Goal: Communication & Community: Answer question/provide support

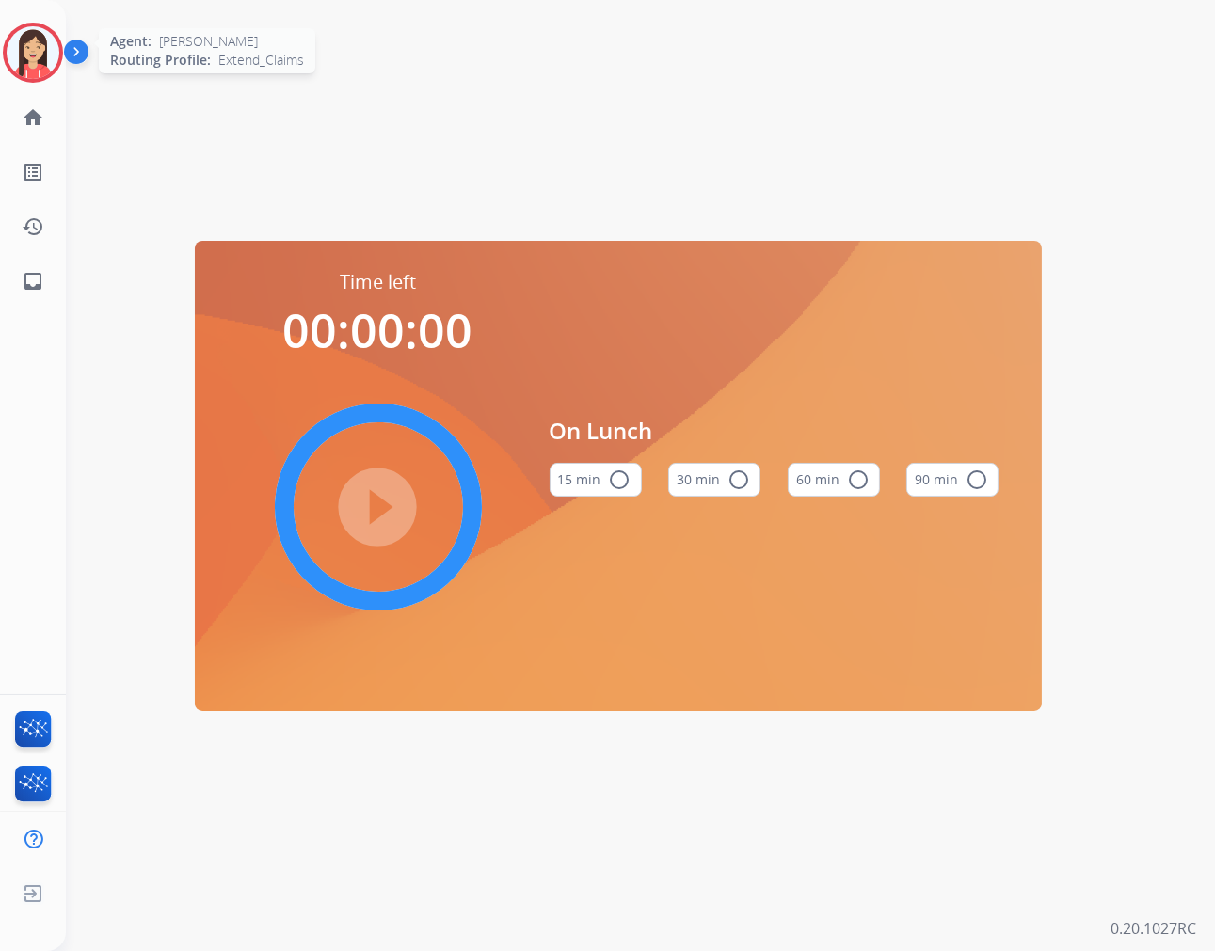
click at [5, 64] on div at bounding box center [33, 53] width 60 height 60
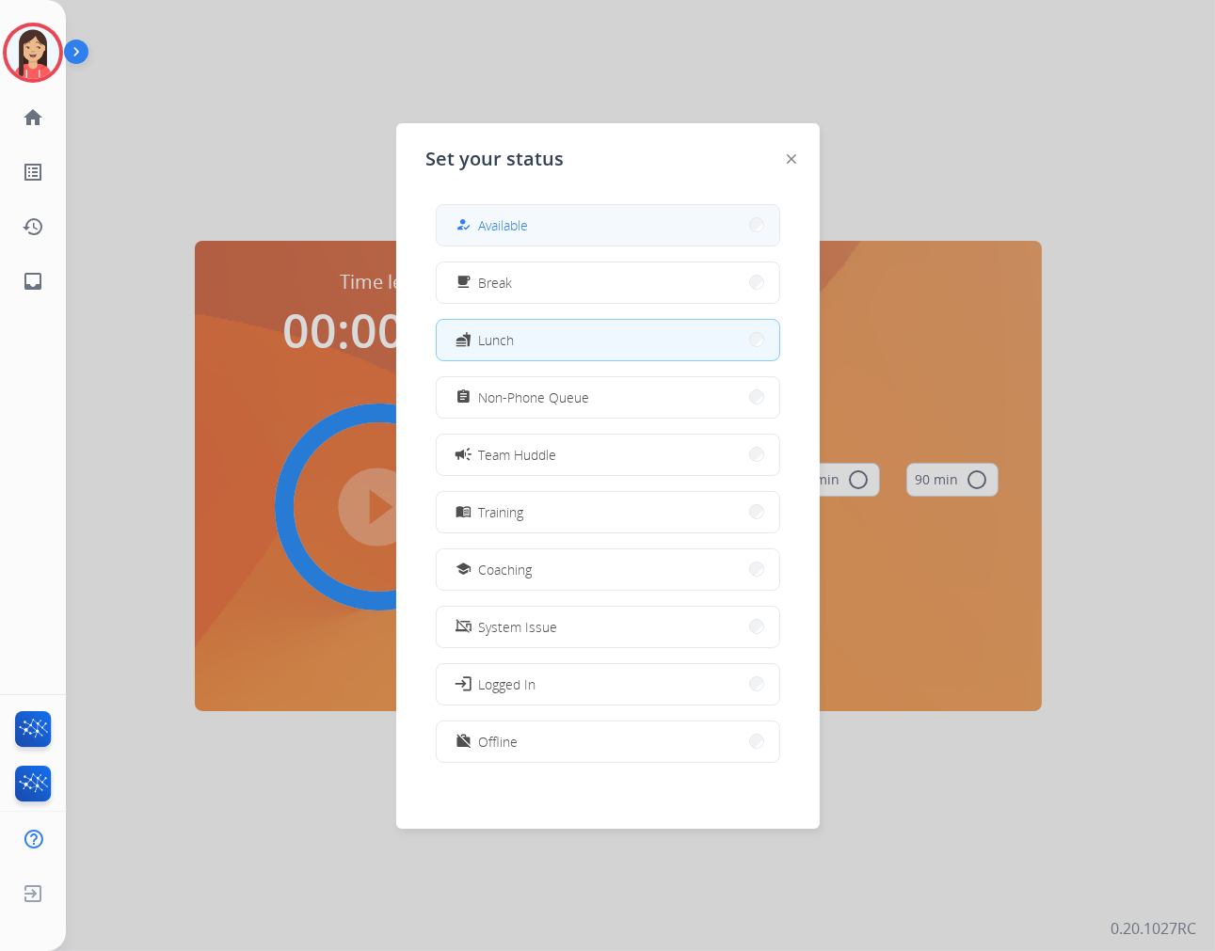
click at [580, 230] on button "how_to_reg Available" at bounding box center [608, 225] width 343 height 40
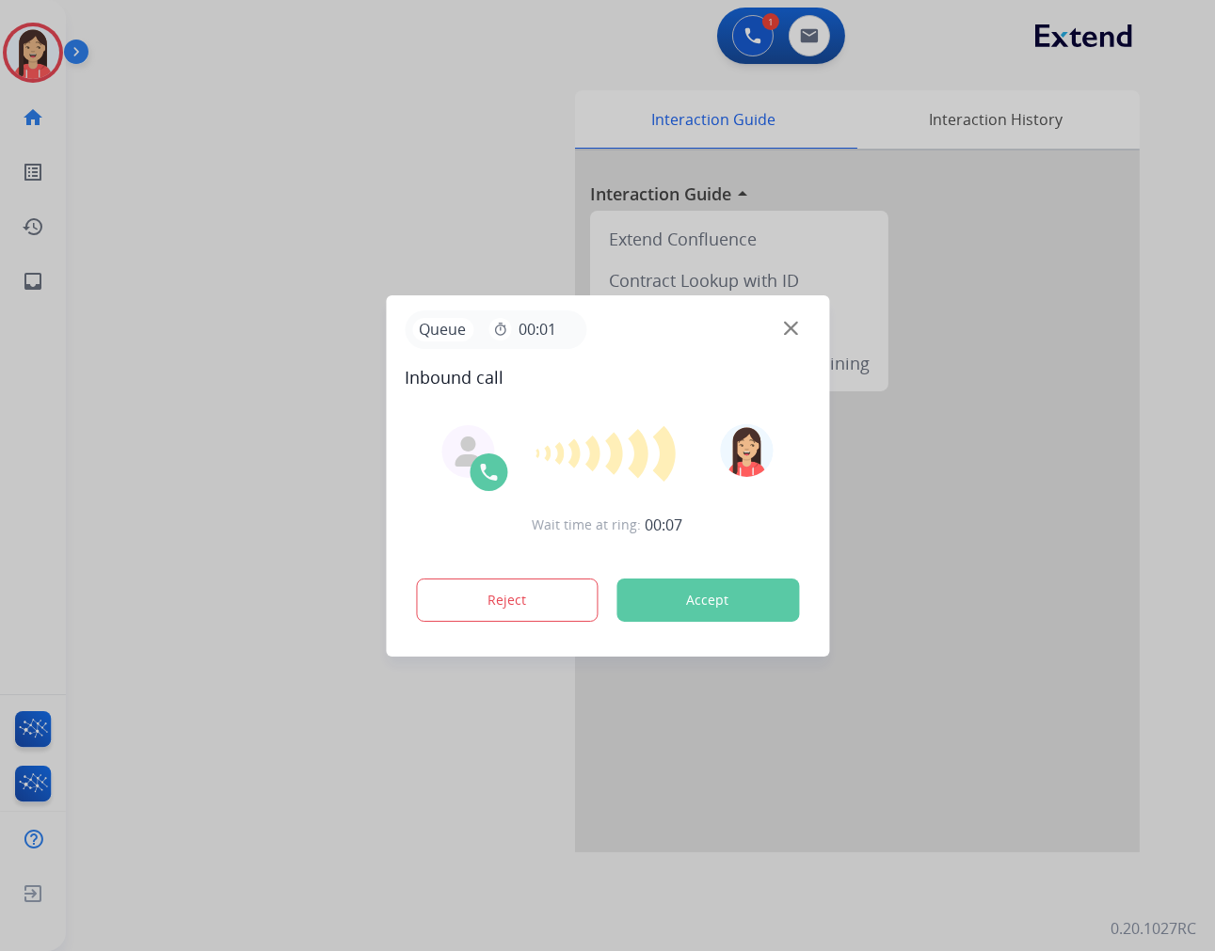
click at [723, 589] on button "Accept" at bounding box center [707, 600] width 183 height 43
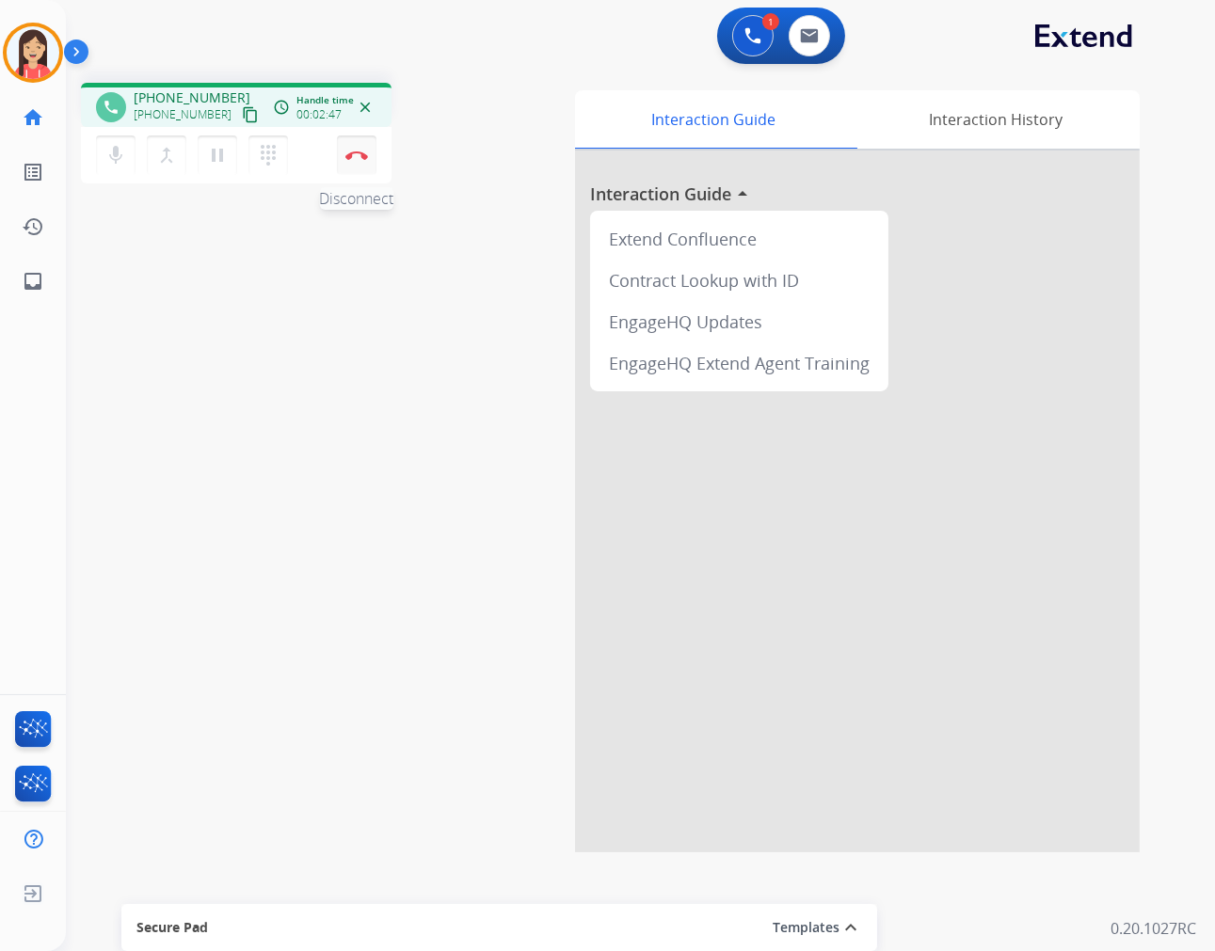
click at [371, 170] on button "Disconnect" at bounding box center [357, 155] width 40 height 40
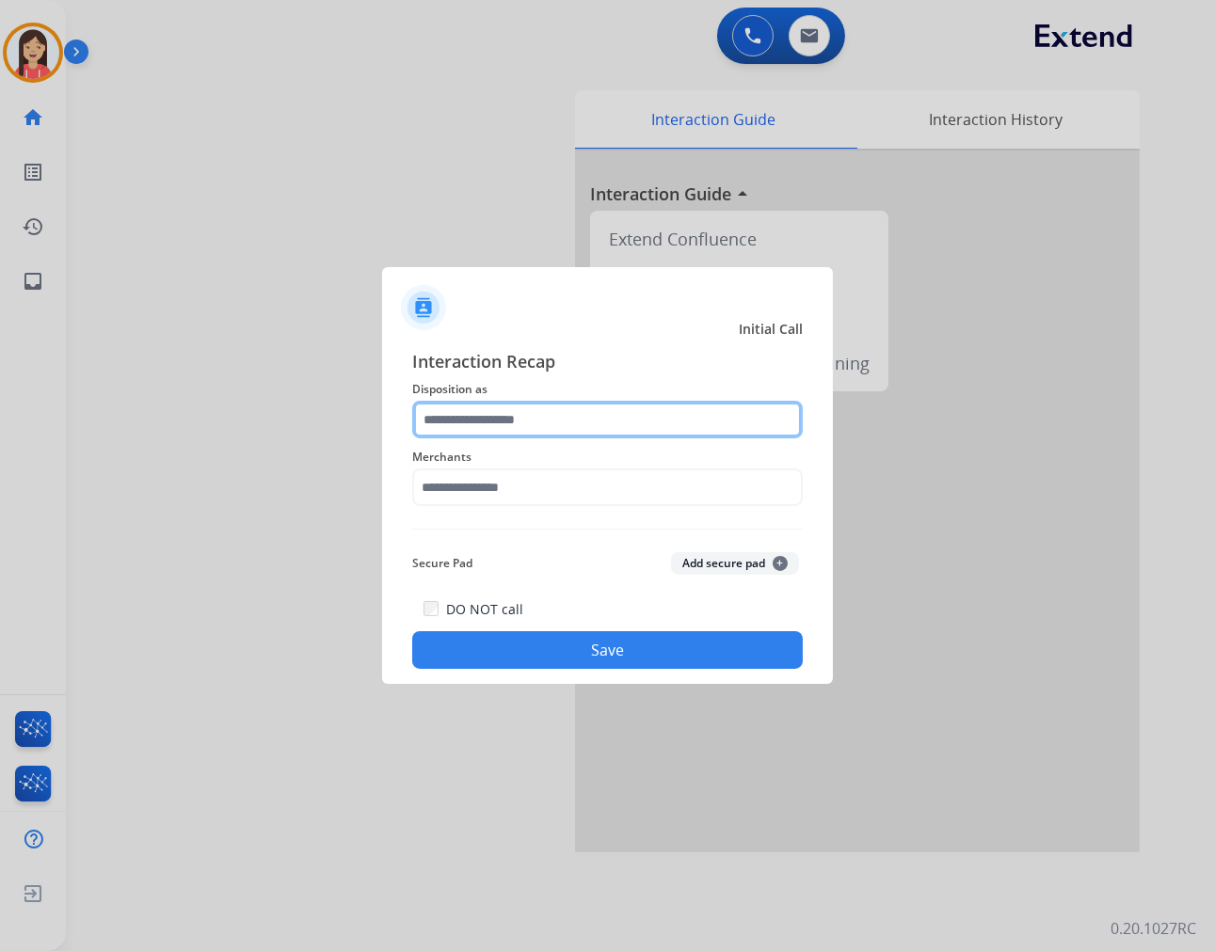
click at [619, 414] on input "text" at bounding box center [607, 420] width 391 height 38
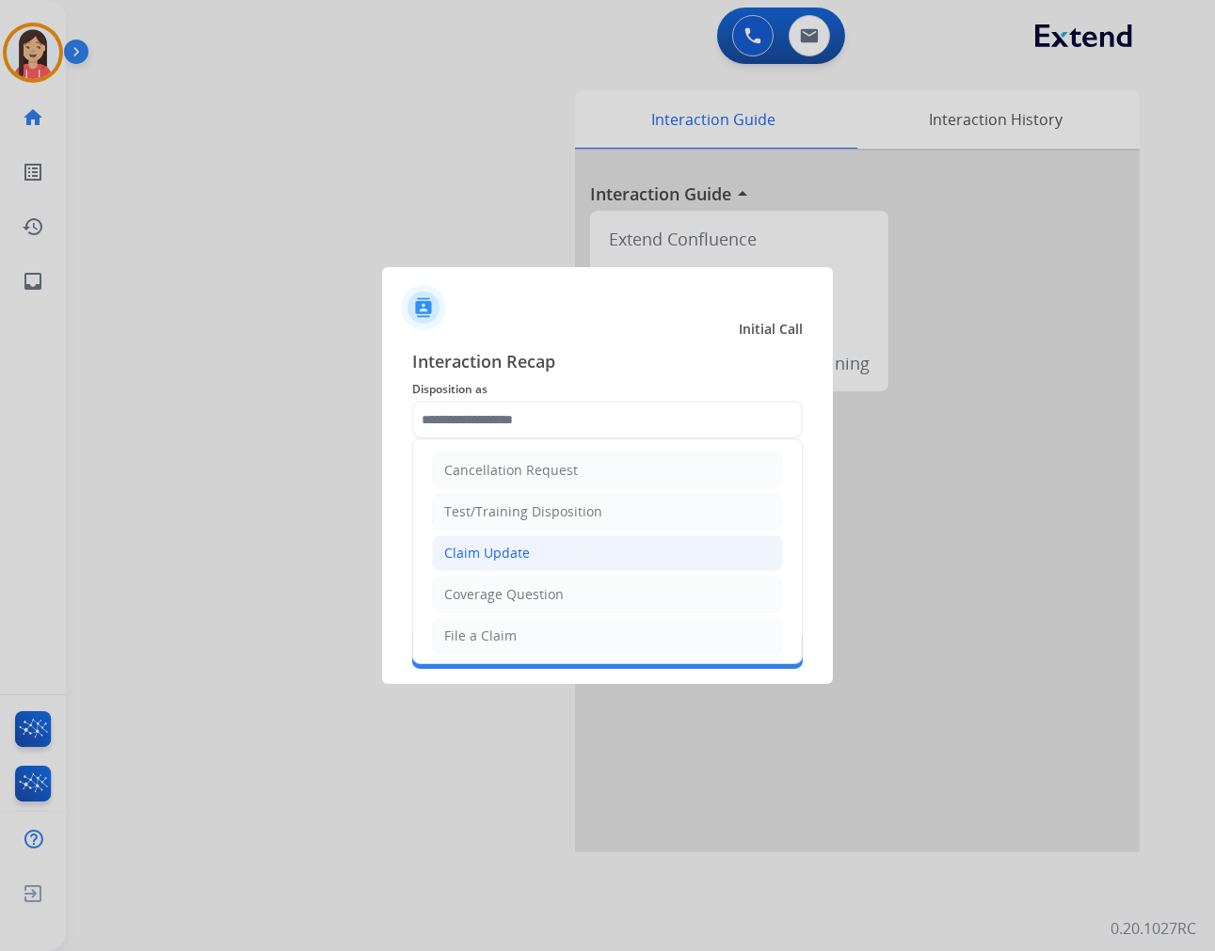
click at [599, 550] on li "Claim Update" at bounding box center [607, 553] width 351 height 36
type input "**********"
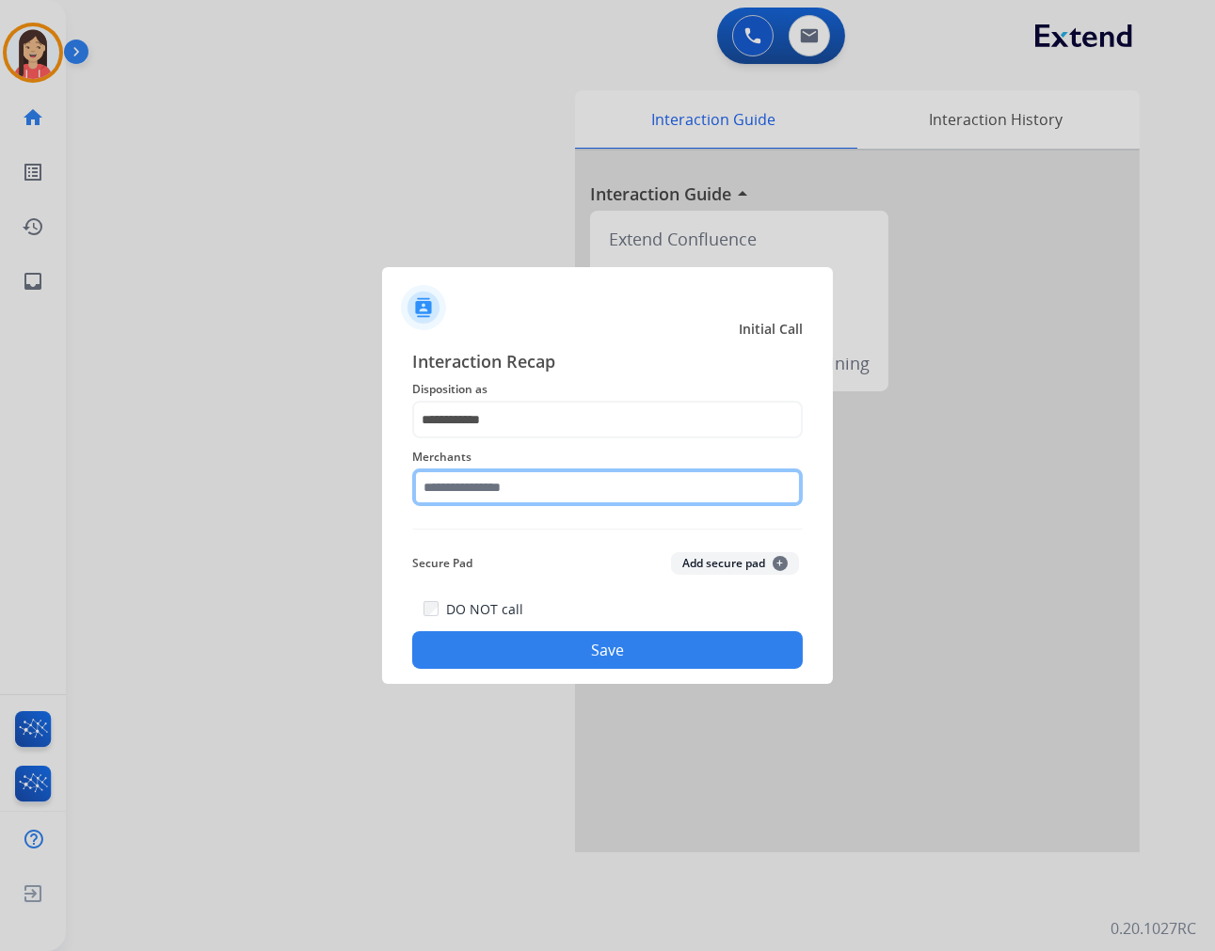
click at [561, 497] on input "text" at bounding box center [607, 488] width 391 height 38
drag, startPoint x: 475, startPoint y: 469, endPoint x: 235, endPoint y: 452, distance: 240.5
click at [0, 452] on app-contact-recap-modal "**********" at bounding box center [0, 475] width 0 height 951
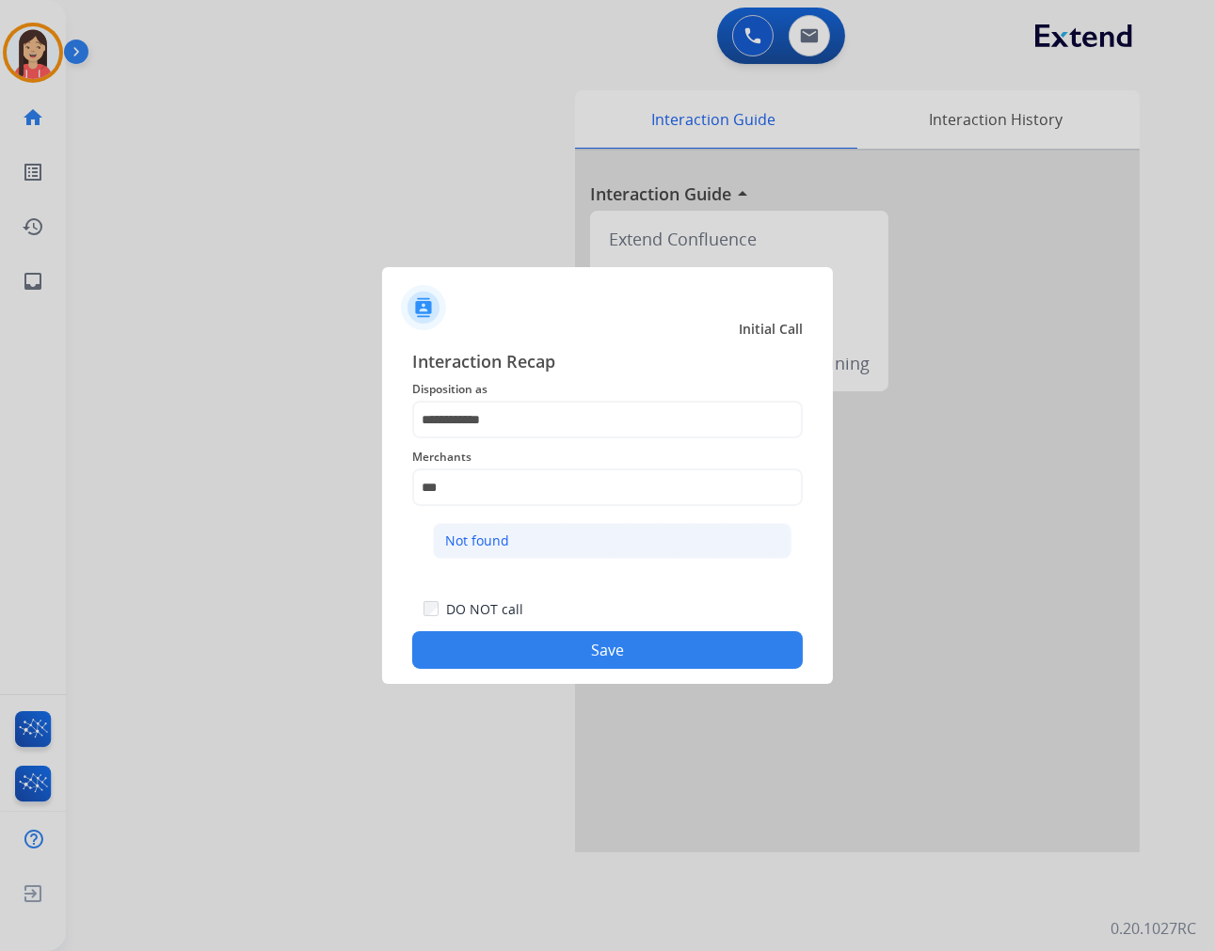
click at [499, 539] on div "Not found" at bounding box center [477, 541] width 64 height 19
type input "*********"
click at [544, 666] on button "Save" at bounding box center [607, 650] width 391 height 38
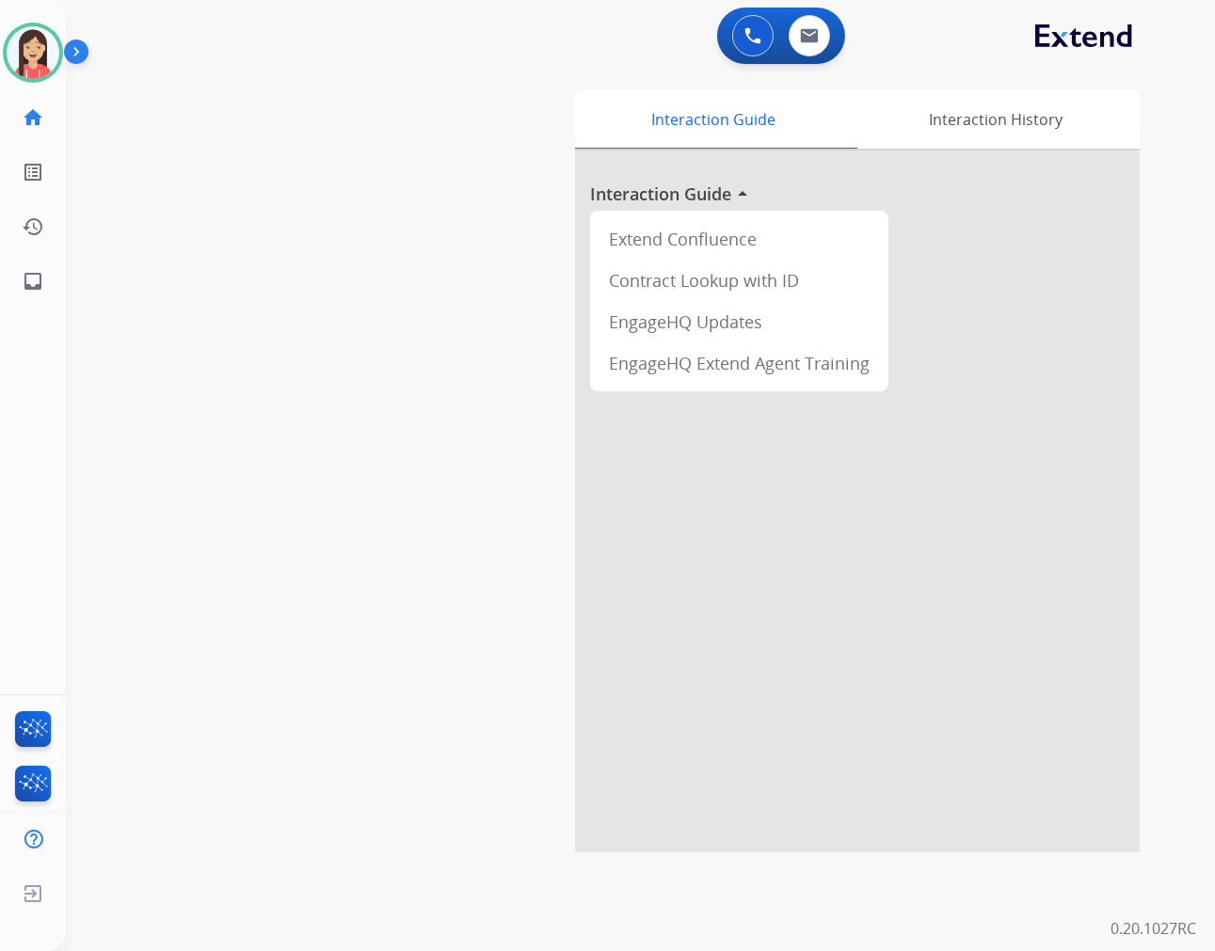
drag, startPoint x: 365, startPoint y: 314, endPoint x: 429, endPoint y: 295, distance: 67.0
click at [365, 314] on div "swap_horiz Break voice bridge close_fullscreen Connect 3-Way Call merge_type Se…" at bounding box center [618, 460] width 1104 height 785
click at [810, 41] on img at bounding box center [809, 35] width 19 height 15
select select "**********"
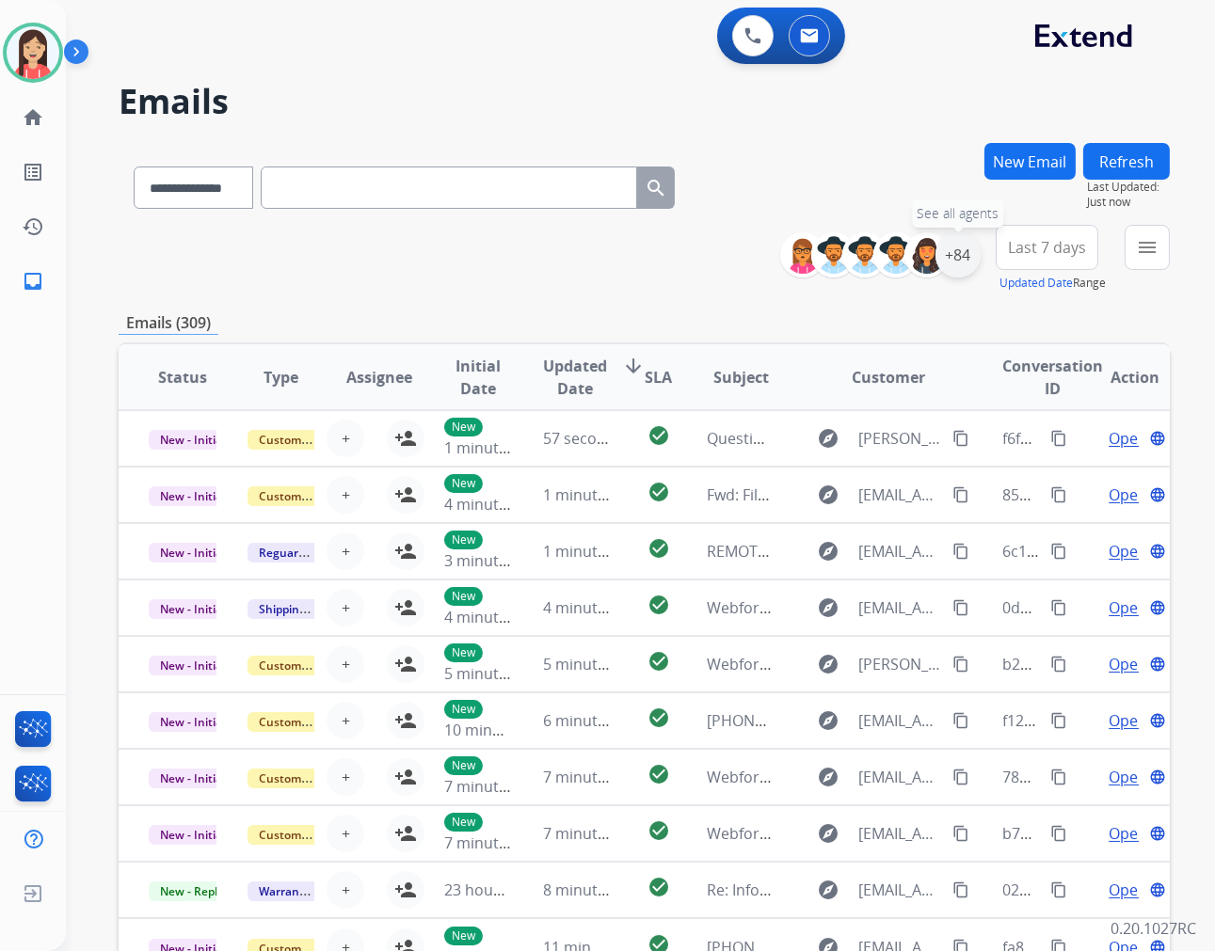
click at [955, 248] on div "+84" at bounding box center [957, 254] width 45 height 45
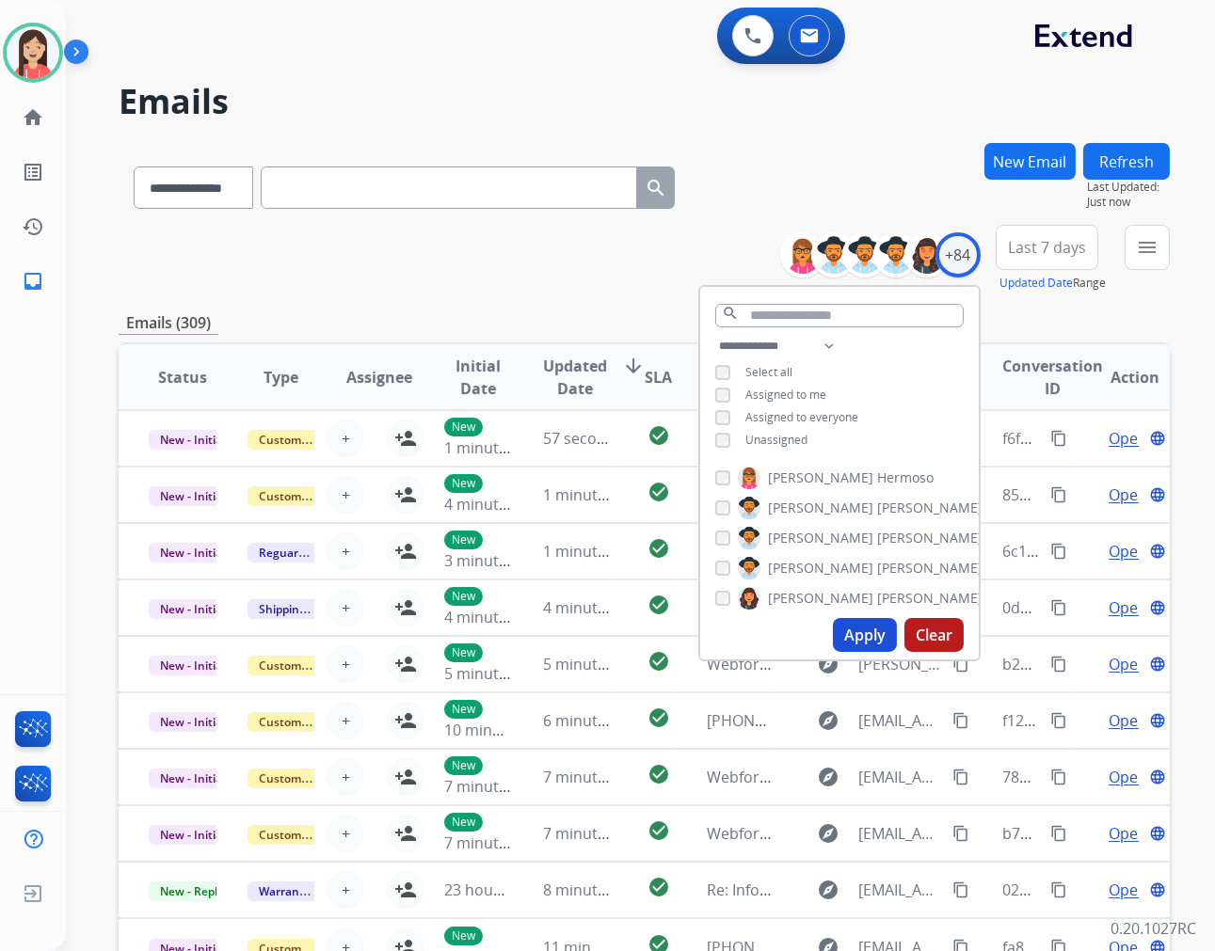
click at [877, 643] on button "Apply" at bounding box center [865, 635] width 64 height 34
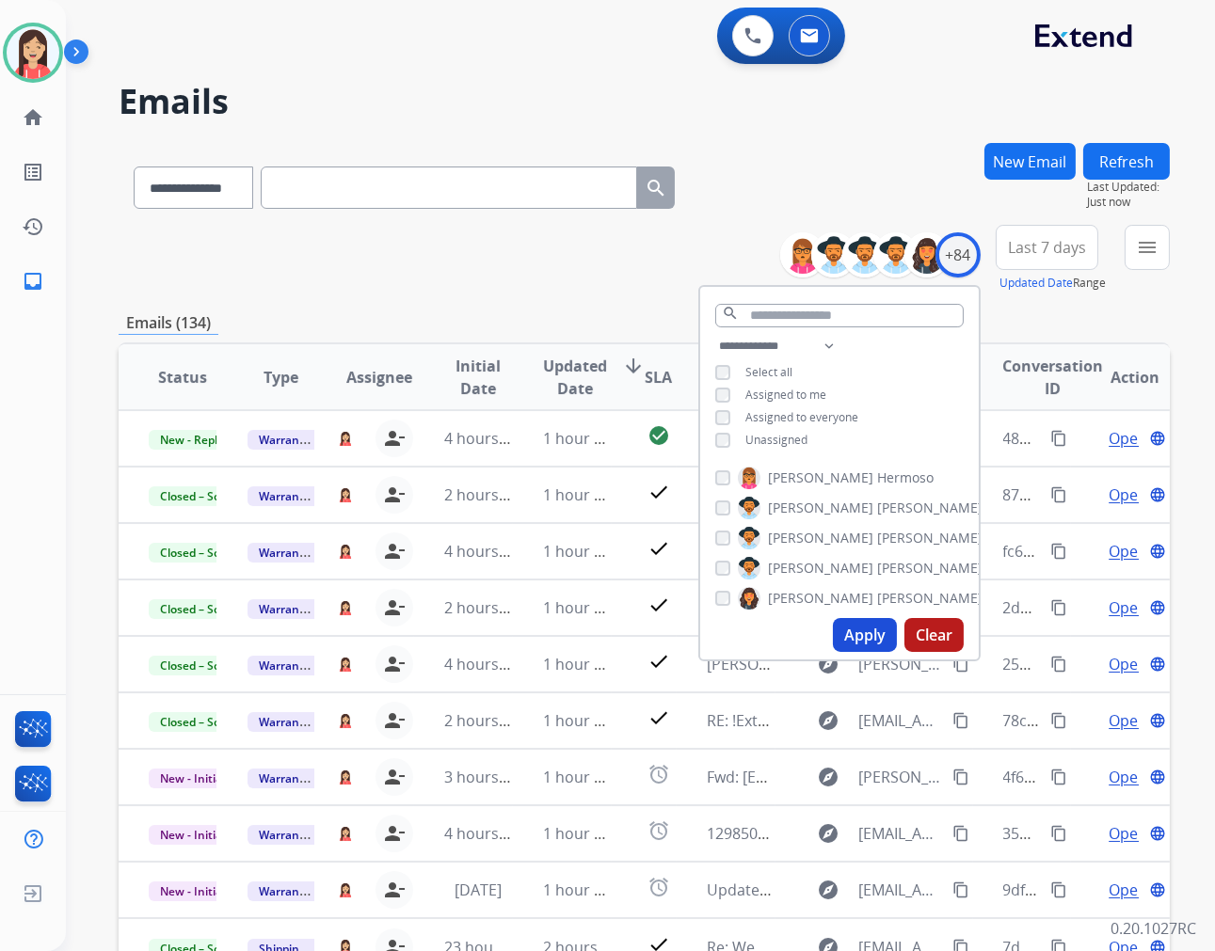
click at [1058, 257] on button "Last 7 days" at bounding box center [1047, 247] width 103 height 45
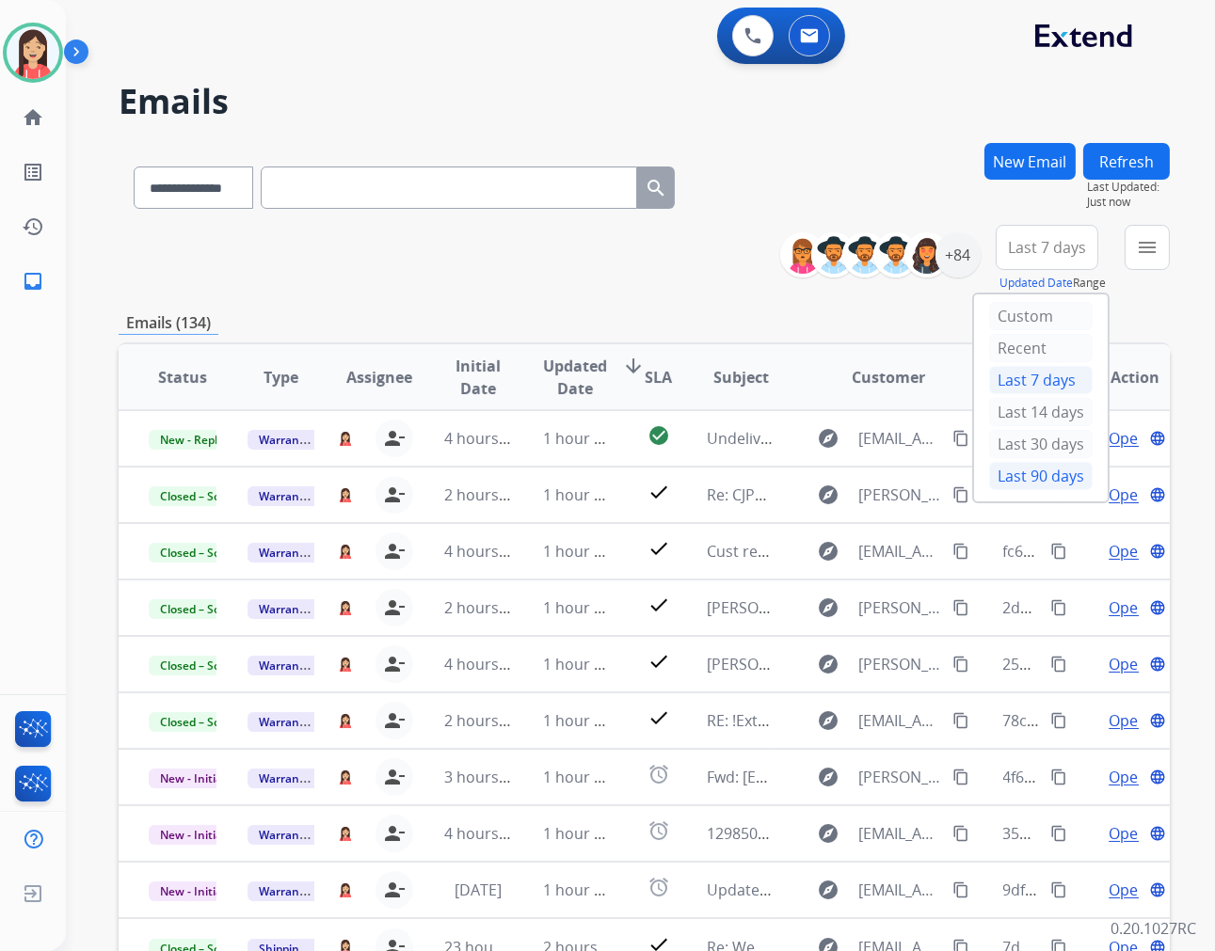
click at [1046, 484] on div "Last 90 days" at bounding box center [1041, 476] width 104 height 28
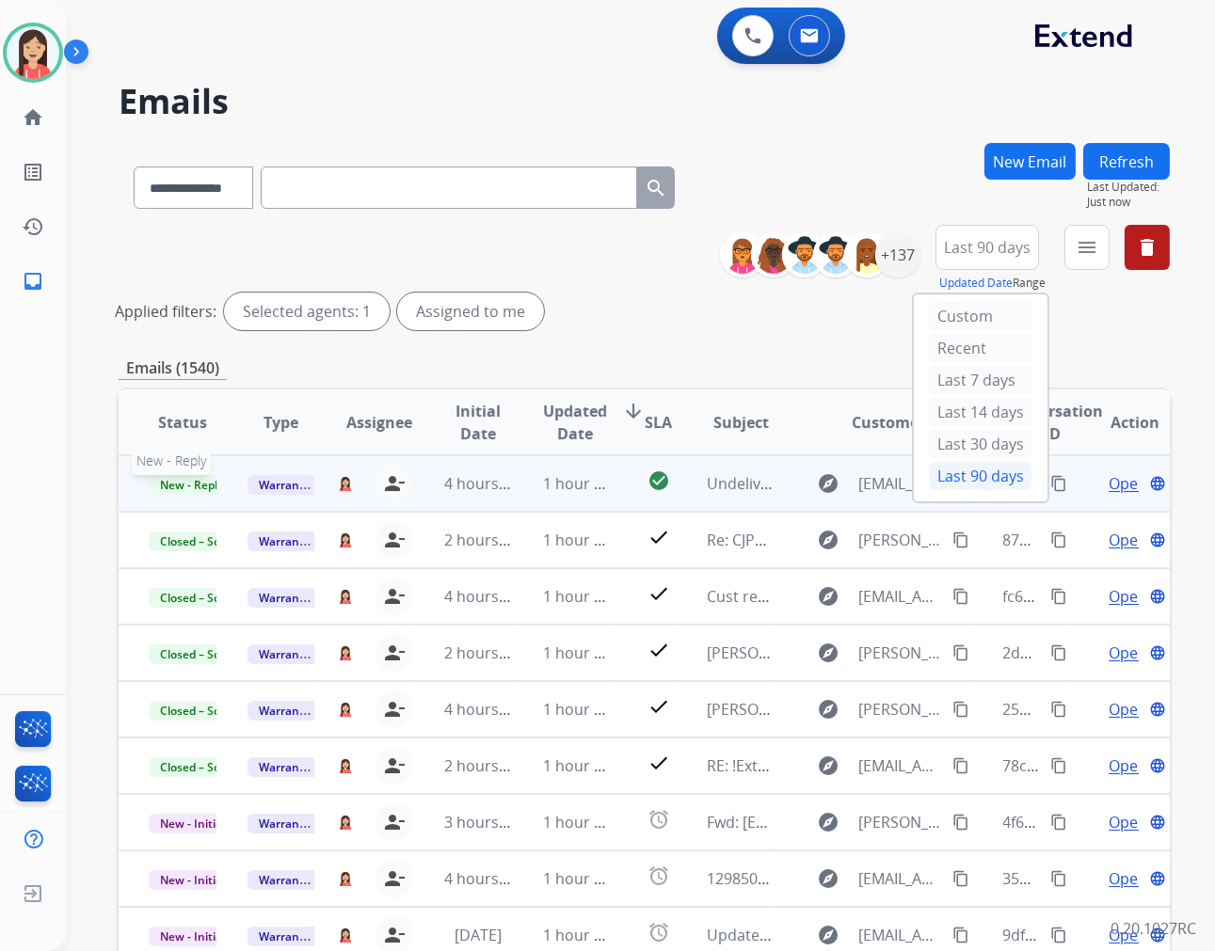
click at [194, 478] on span "New - Reply" at bounding box center [192, 485] width 86 height 20
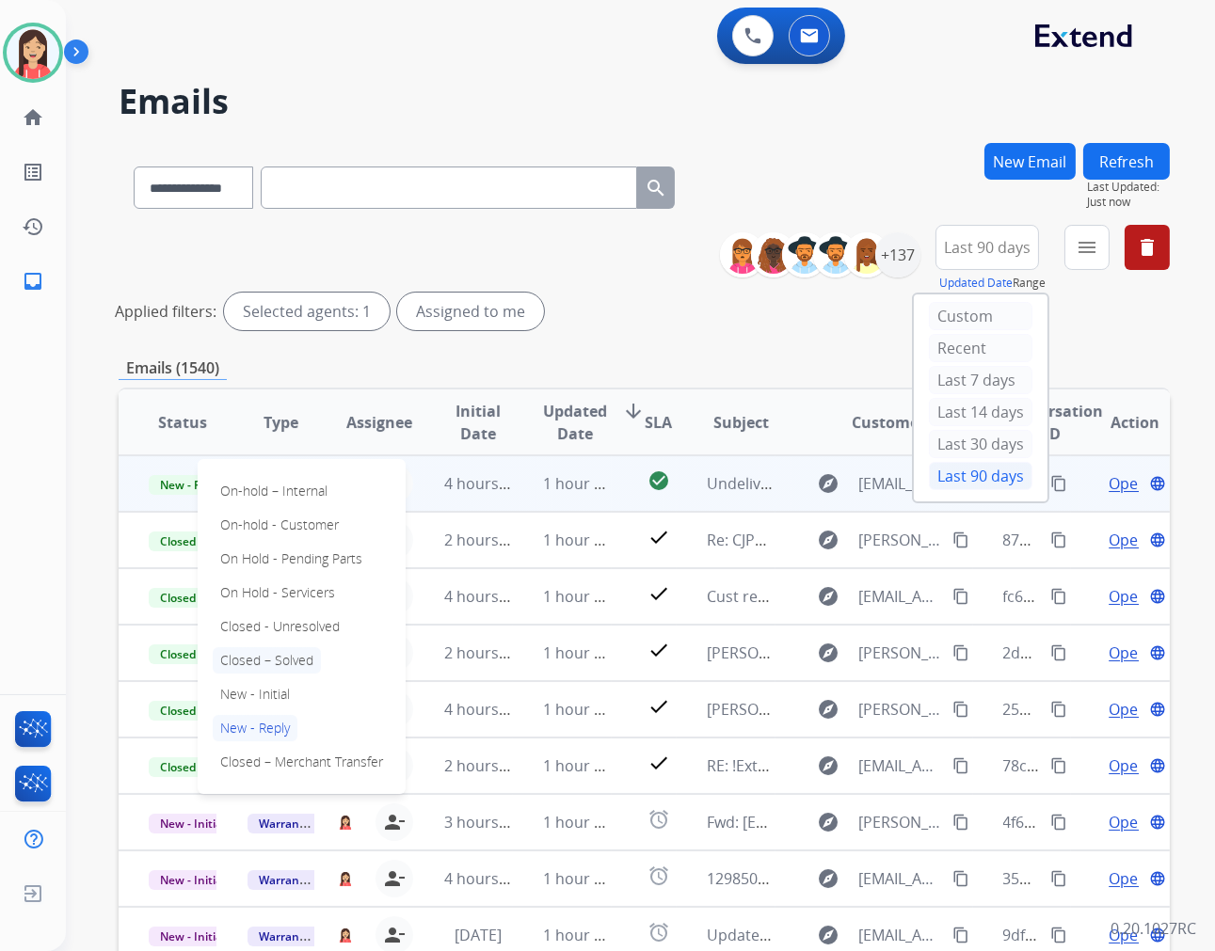
click at [248, 671] on p "Closed – Solved" at bounding box center [267, 660] width 108 height 26
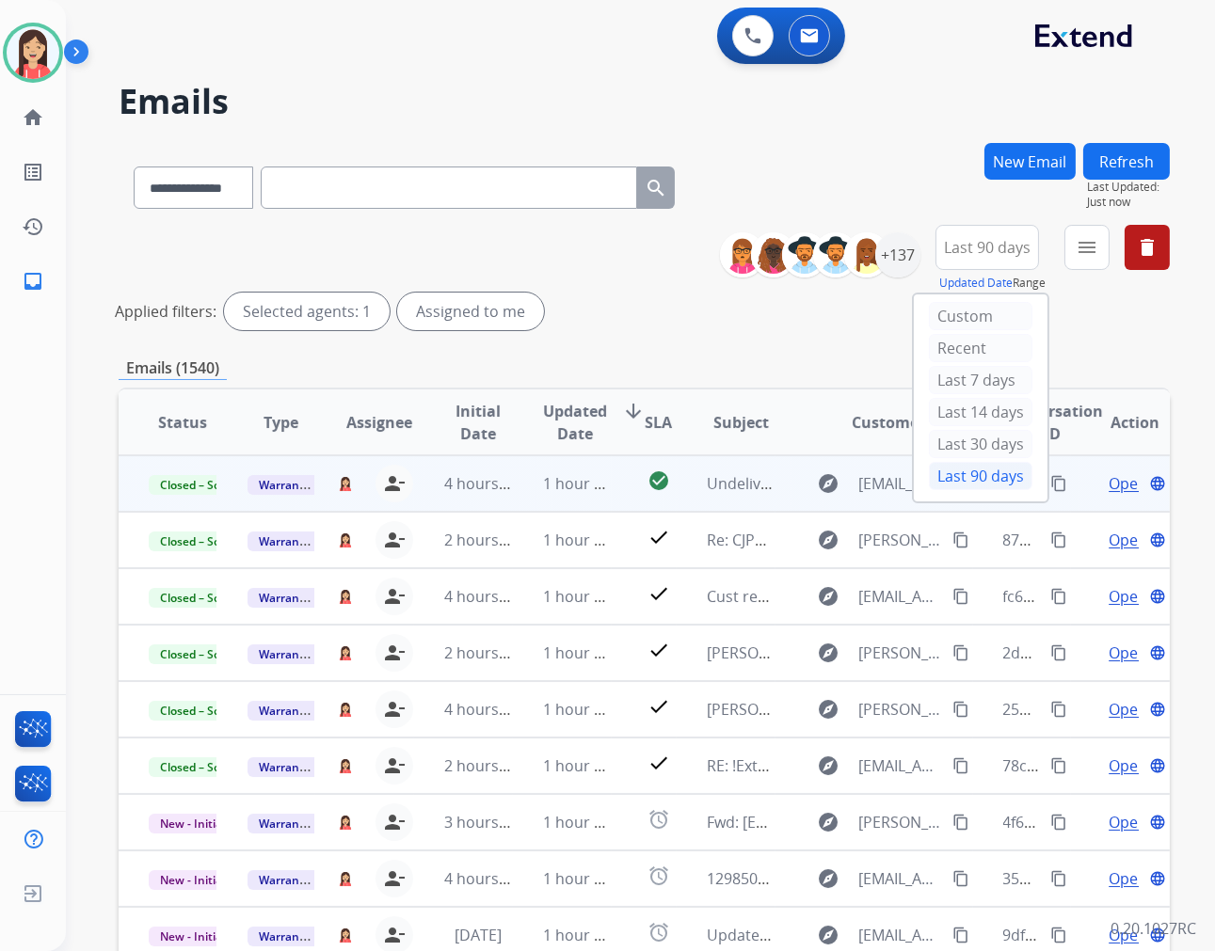
click at [516, 503] on td "1 hour ago" at bounding box center [562, 483] width 99 height 56
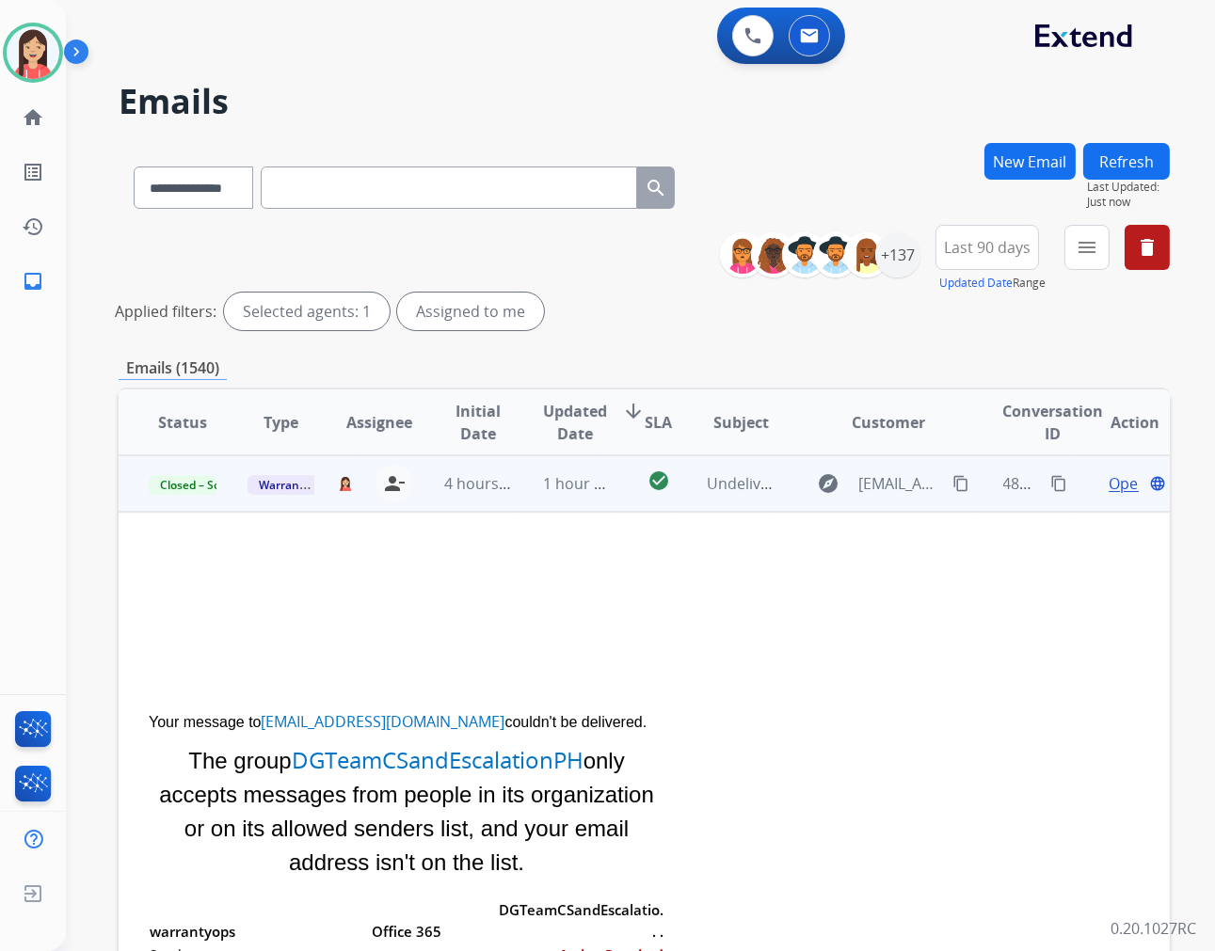
click at [523, 495] on td "1 hour ago" at bounding box center [562, 483] width 99 height 56
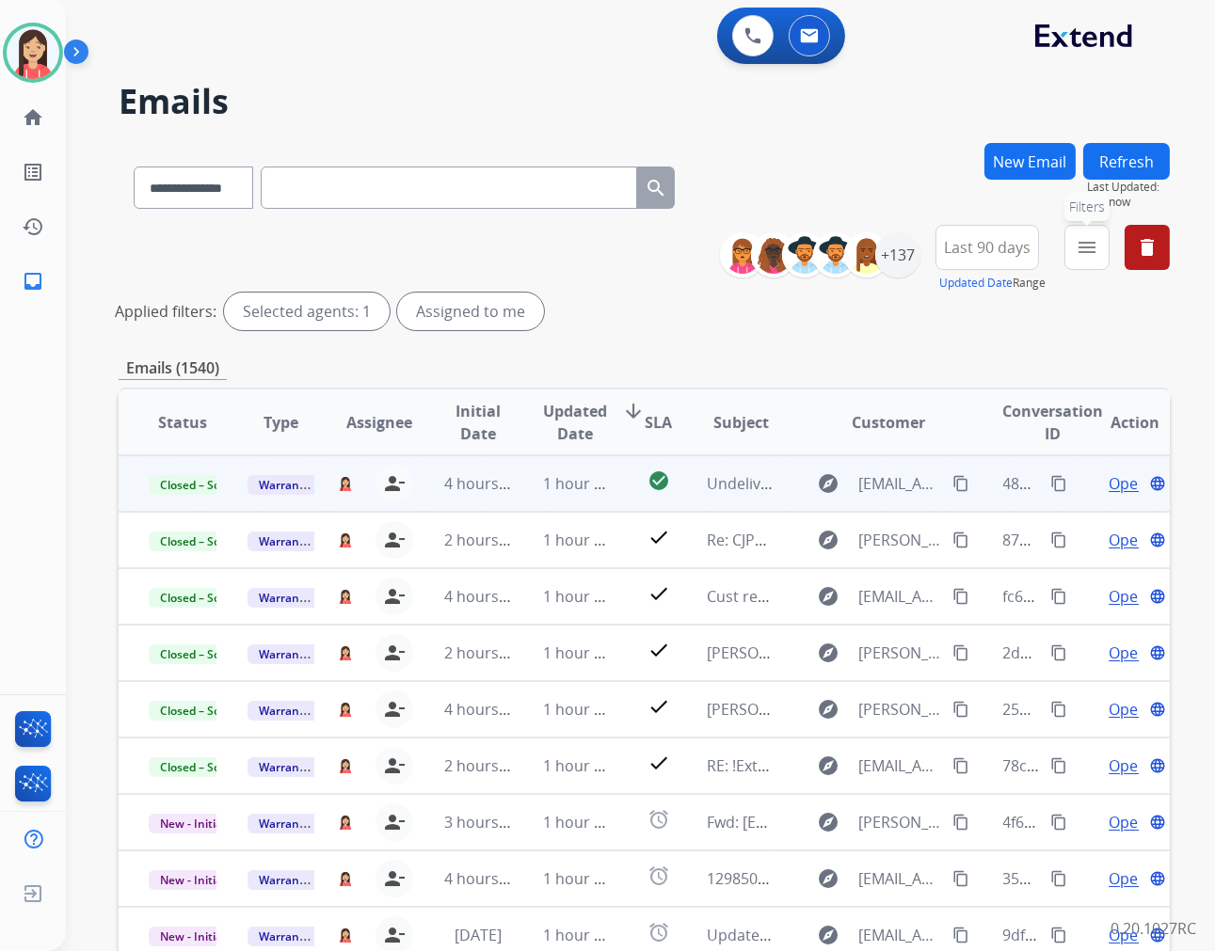
click at [1077, 252] on mat-icon "menu" at bounding box center [1087, 247] width 23 height 23
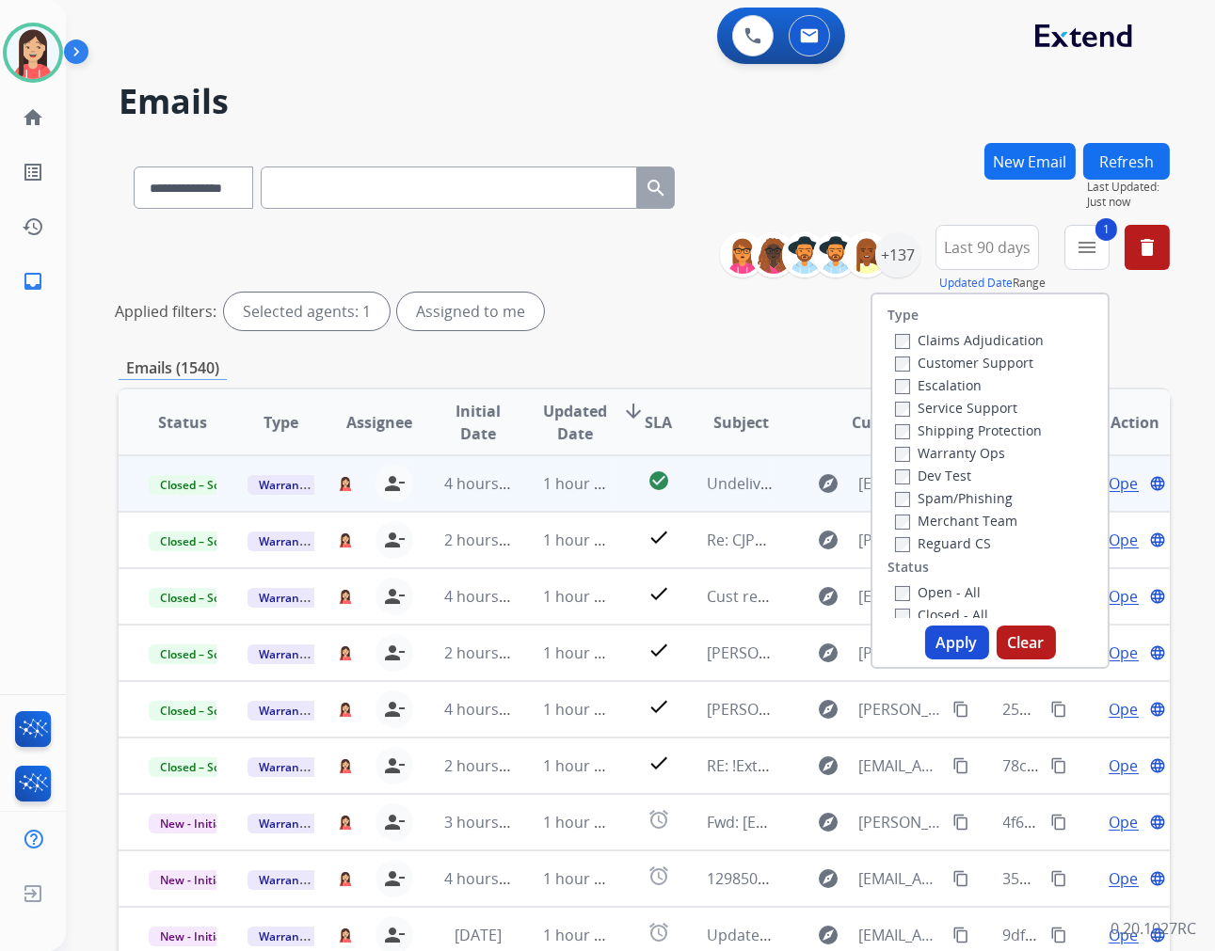
click at [950, 650] on button "Apply" at bounding box center [957, 643] width 64 height 34
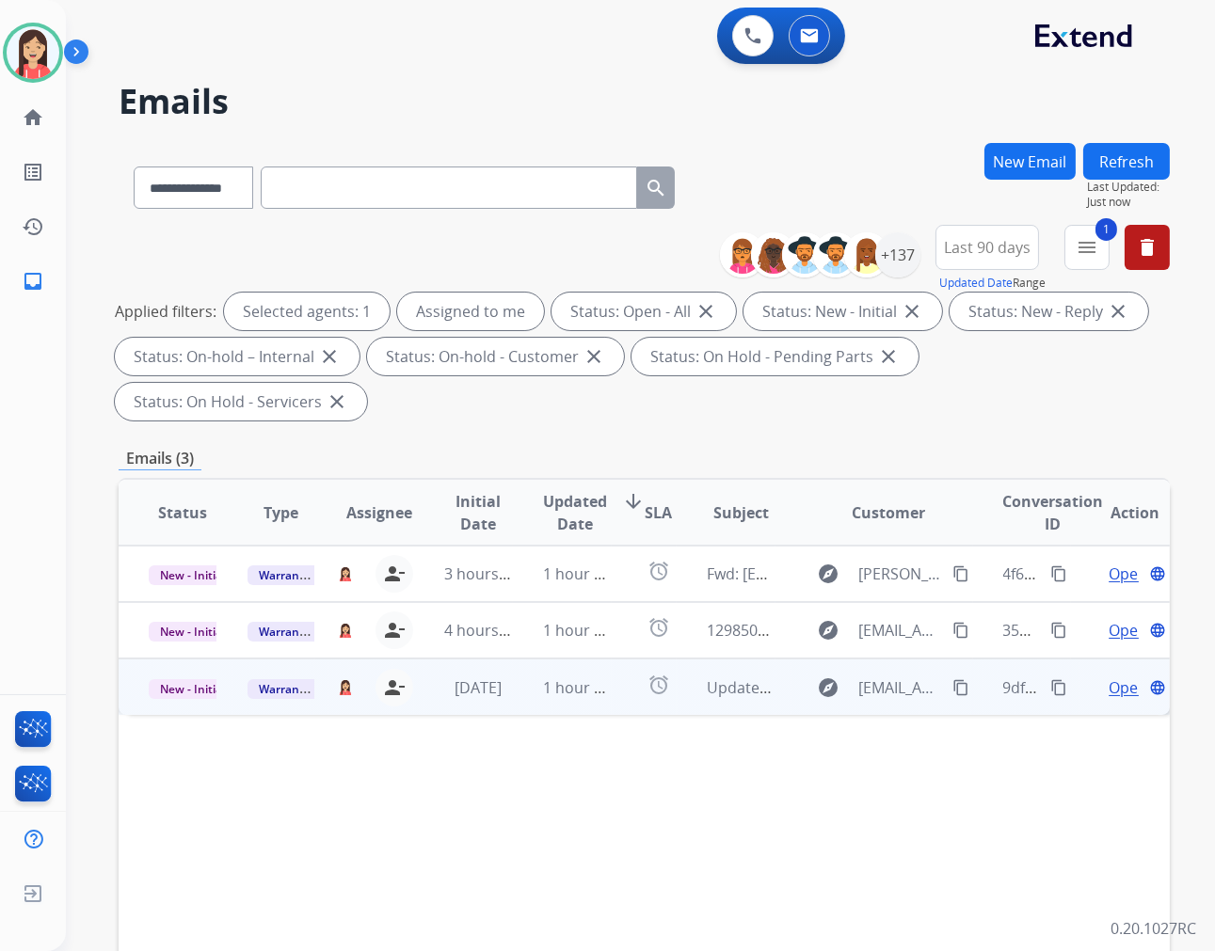
click at [520, 702] on td "1 hour ago" at bounding box center [562, 687] width 99 height 56
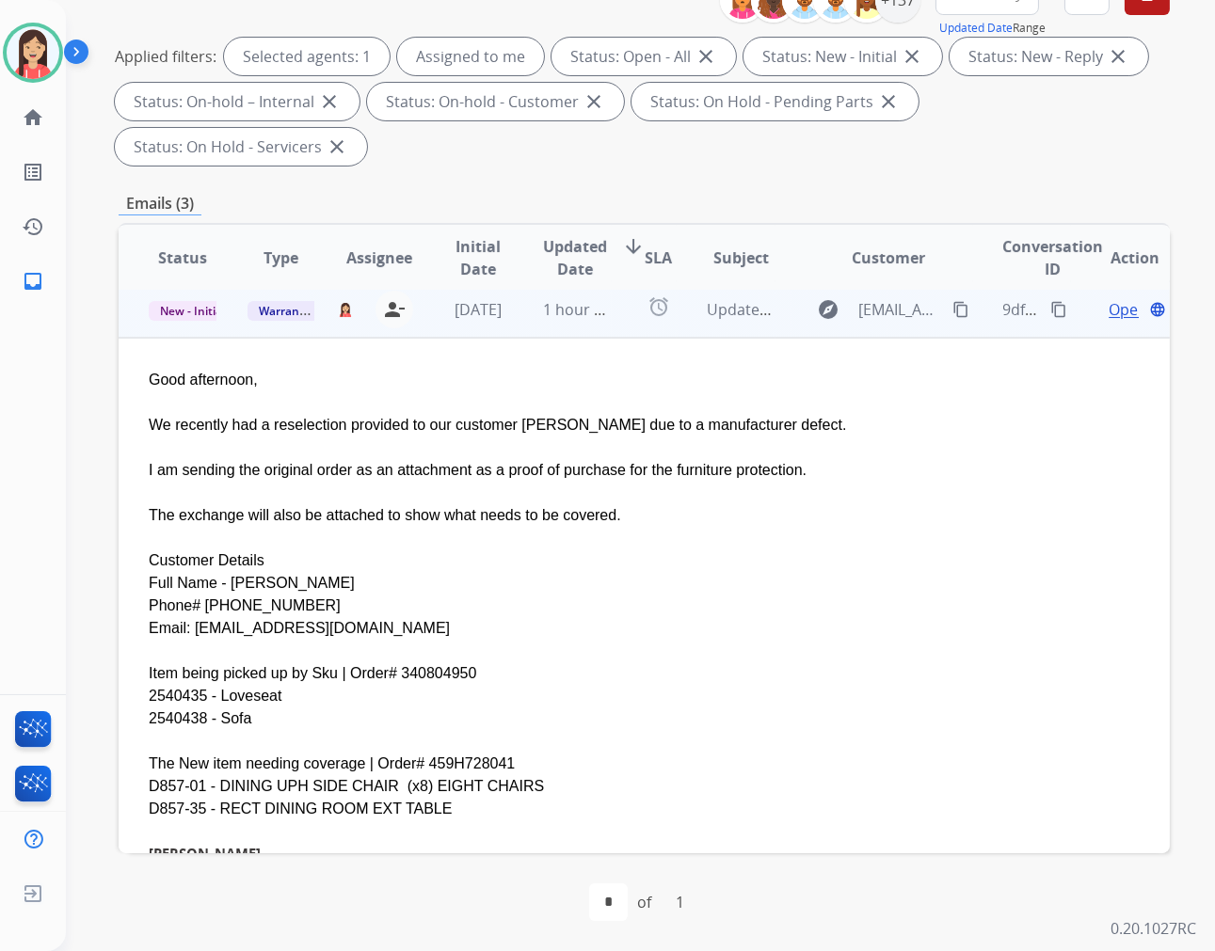
scroll to position [118, 0]
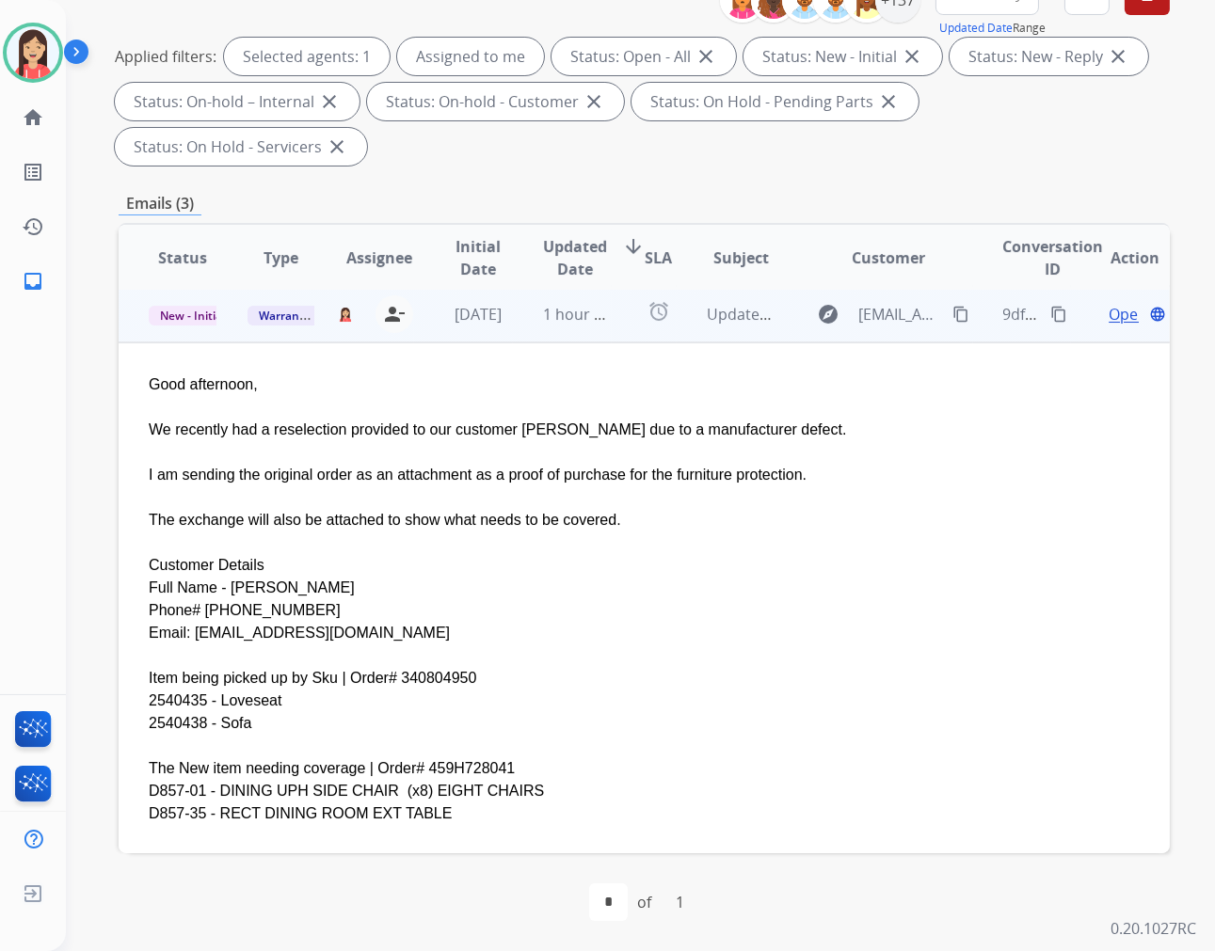
click at [510, 343] on td "Good afternoon, We recently had a reselection provided to our customer Rama Bas…" at bounding box center [546, 708] width 854 height 730
click at [518, 339] on td "1 hour ago" at bounding box center [562, 314] width 99 height 56
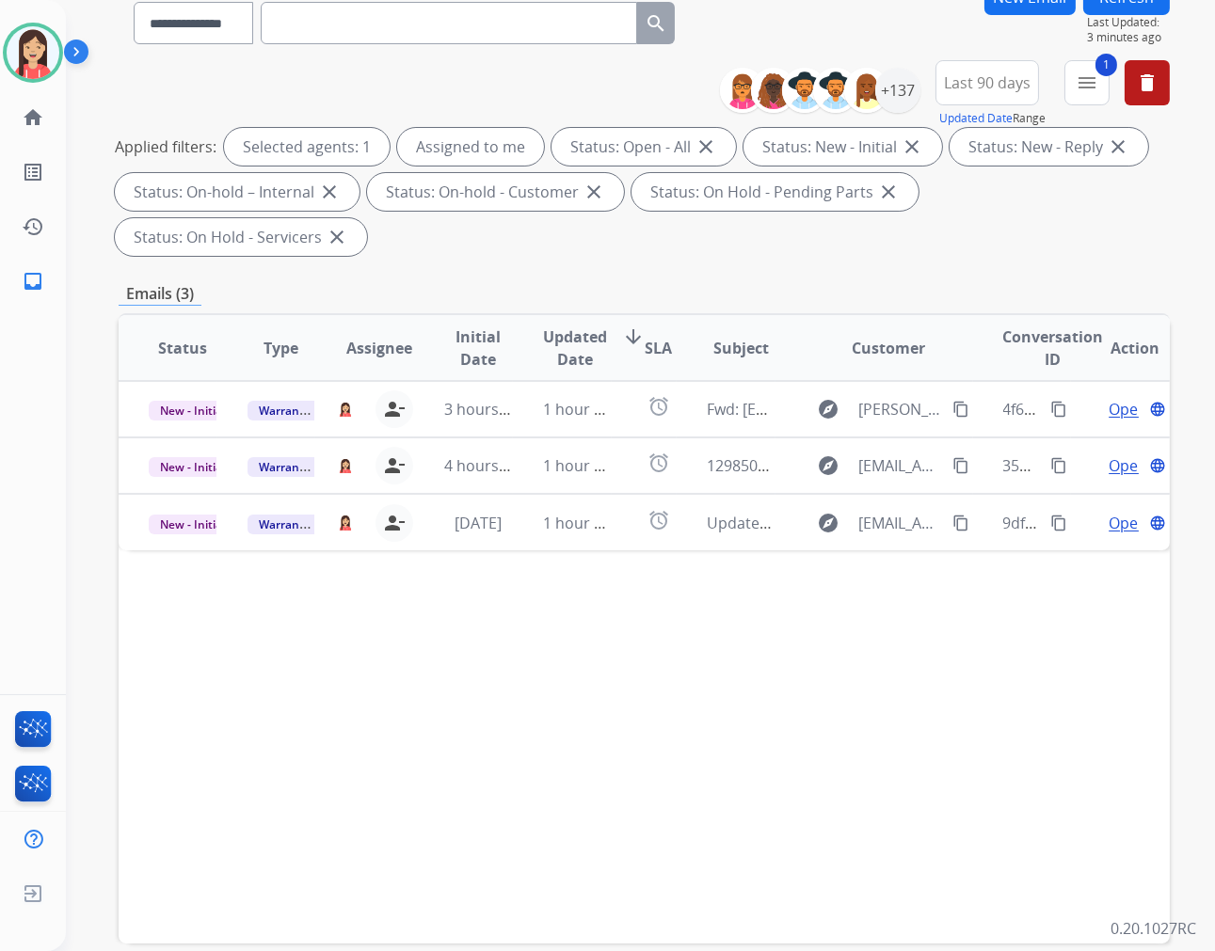
scroll to position [0, 0]
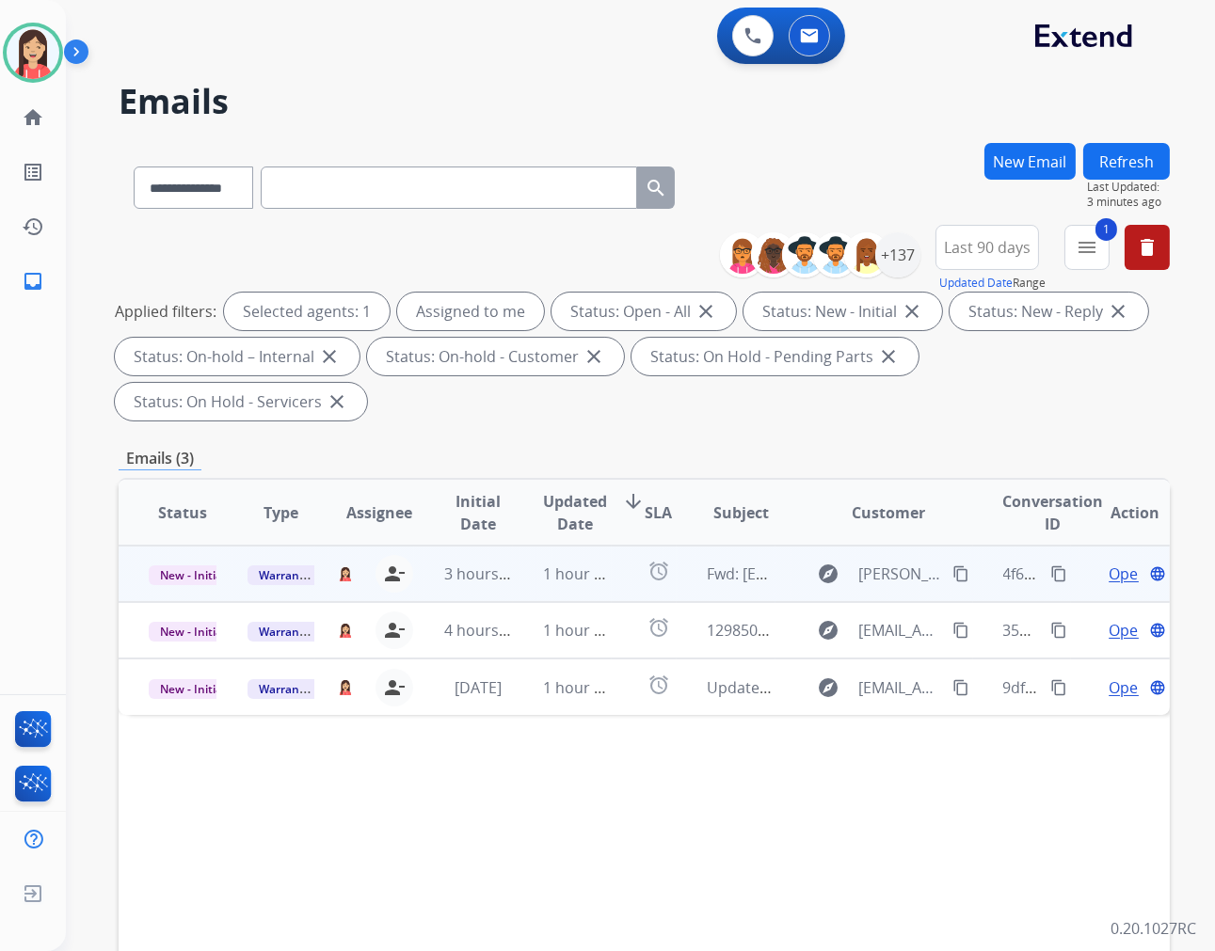
click at [520, 580] on td "1 hour ago" at bounding box center [562, 574] width 99 height 56
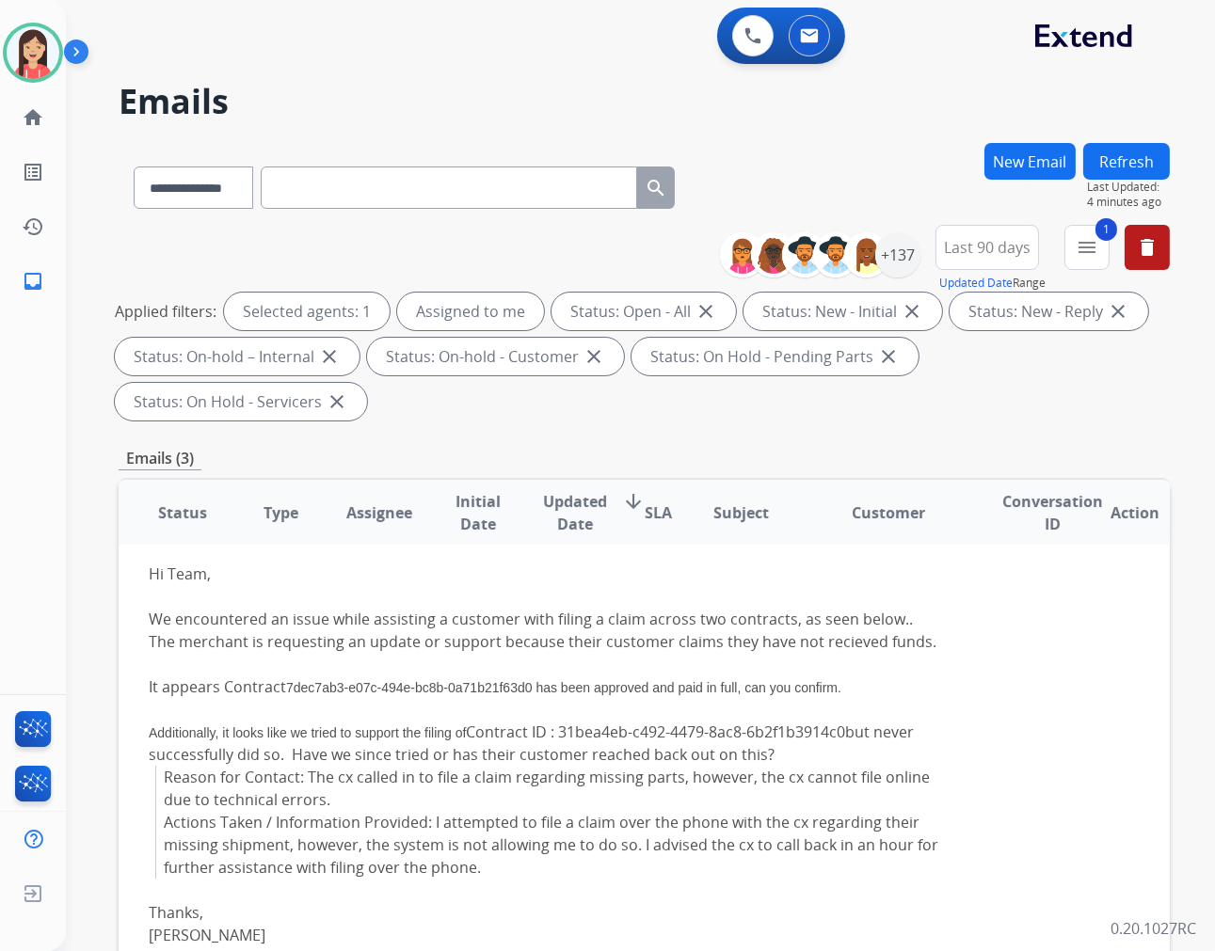
scroll to position [104, 0]
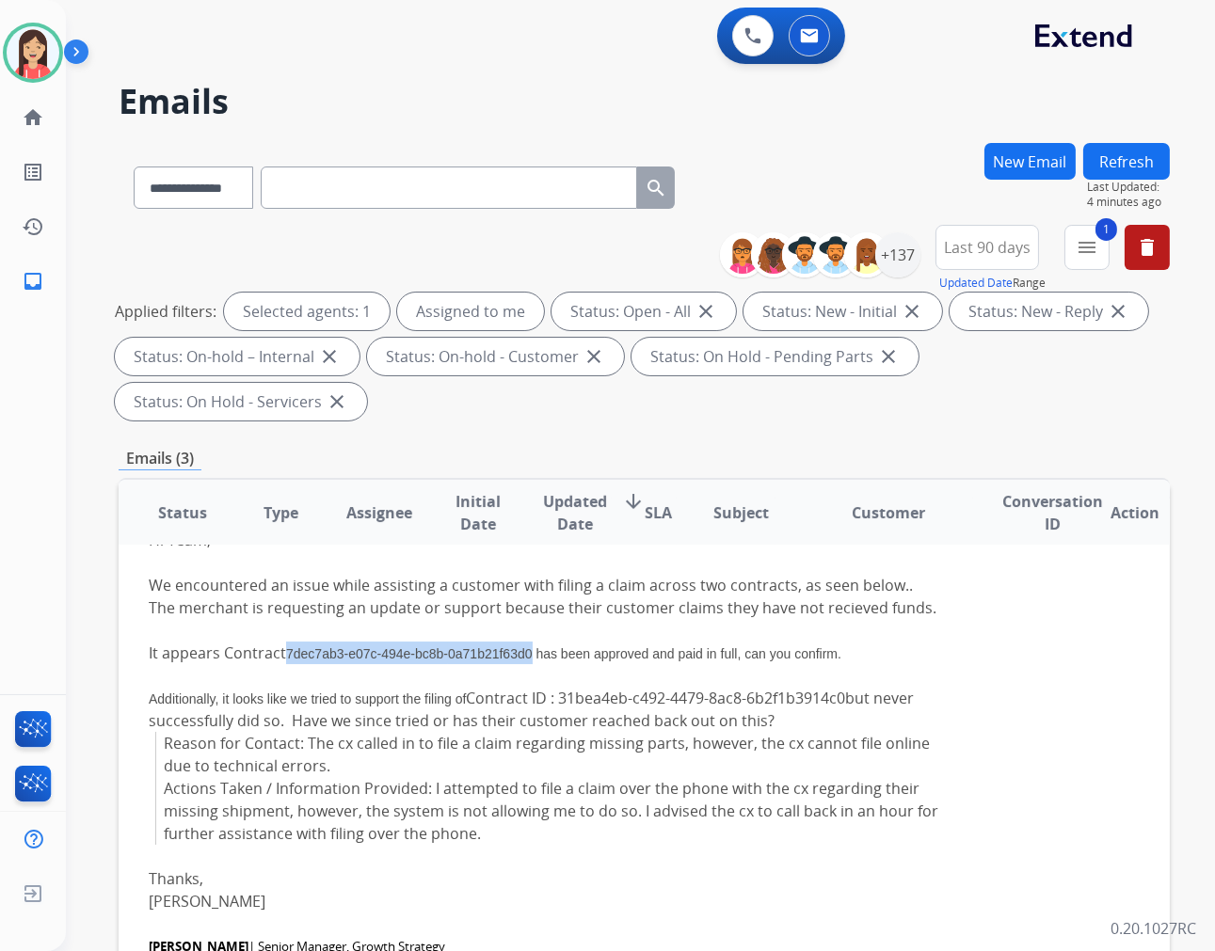
drag, startPoint x: 287, startPoint y: 652, endPoint x: 530, endPoint y: 657, distance: 242.8
click at [530, 657] on div "It appears Contract 7dec7ab3-e07c-494e-bc8b- 0a71b21f63d0 has been approved and…" at bounding box center [546, 653] width 794 height 23
copy div "7dec7ab3-e07c-494e-bc8b- 0a71b21f63d0"
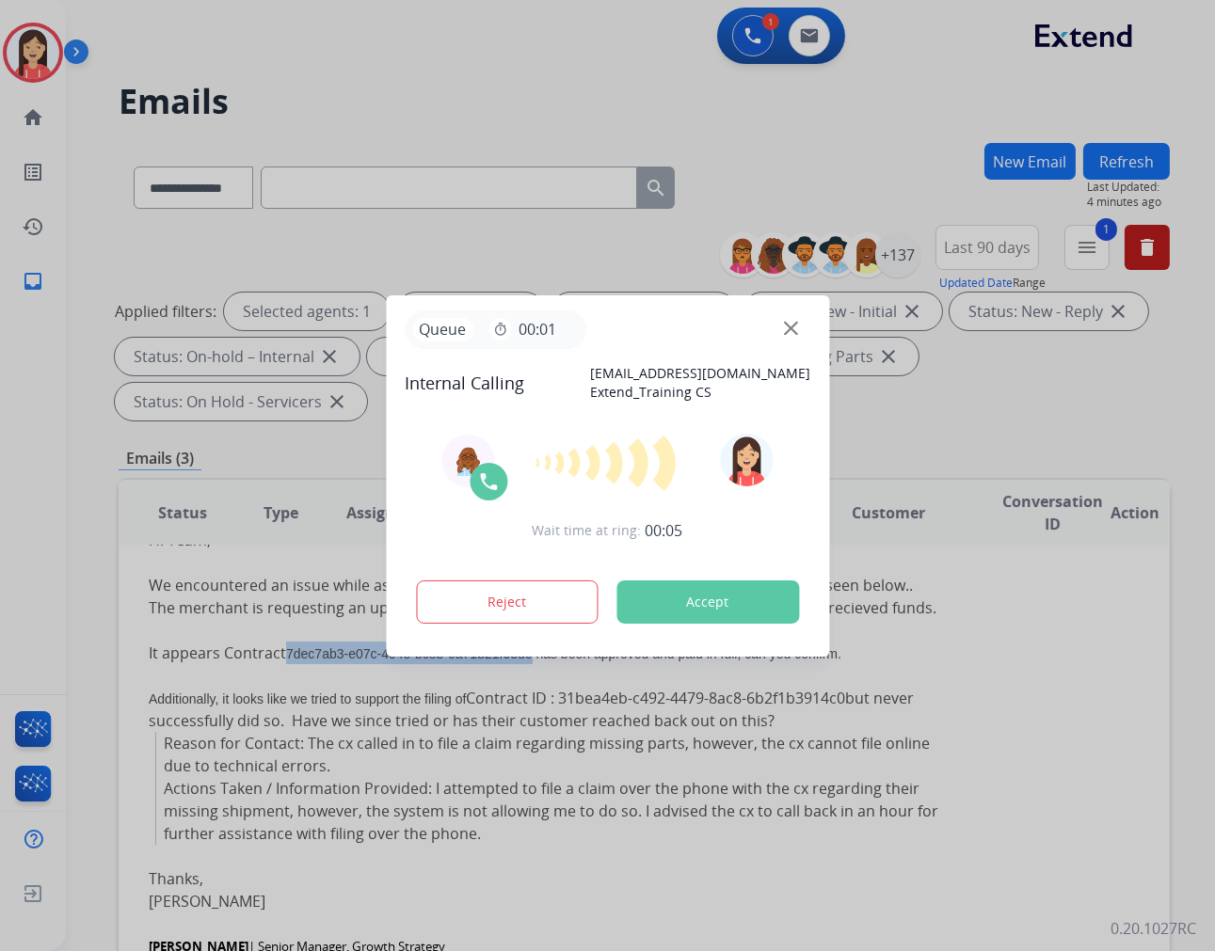
click at [707, 596] on button "Accept" at bounding box center [707, 602] width 183 height 43
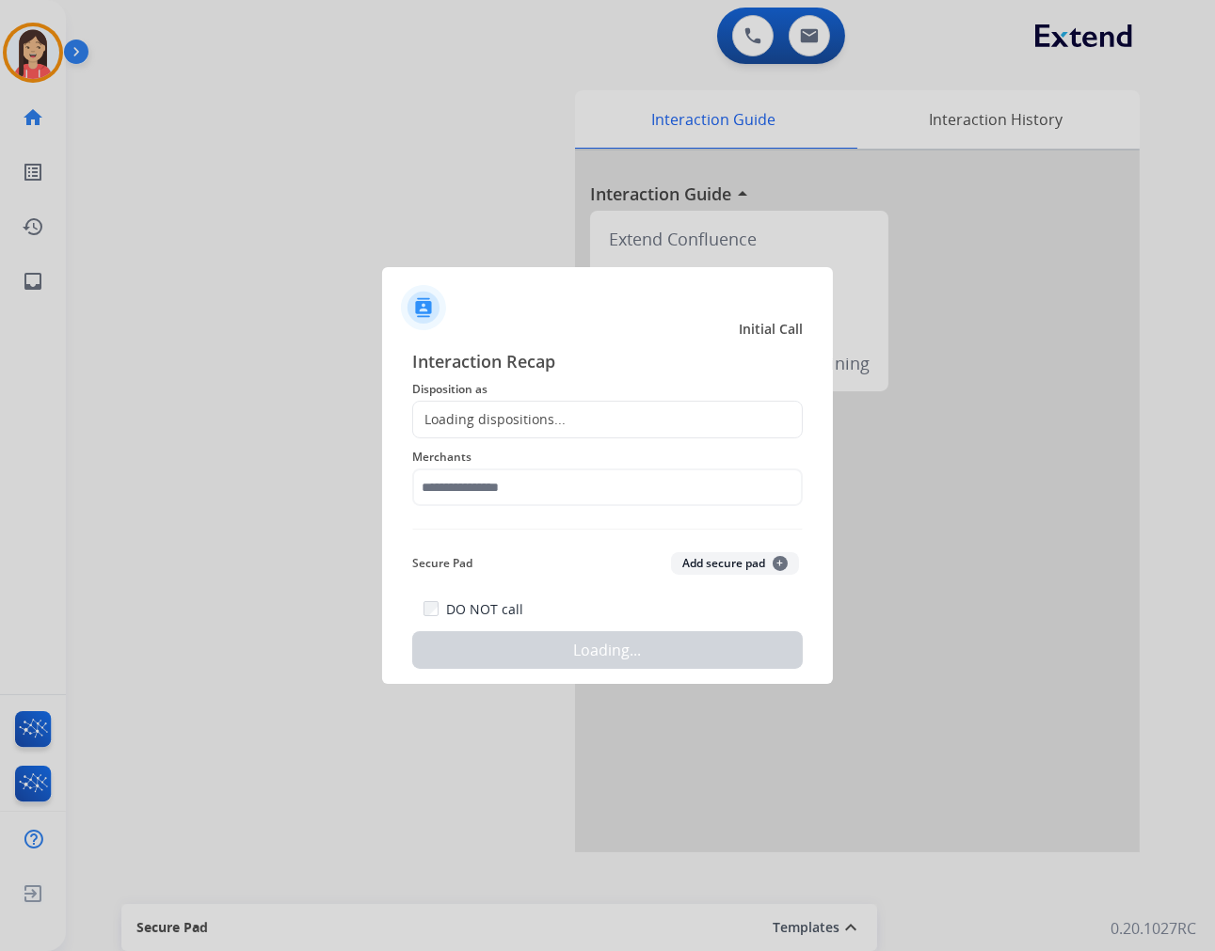
click at [363, 162] on div at bounding box center [607, 475] width 1215 height 951
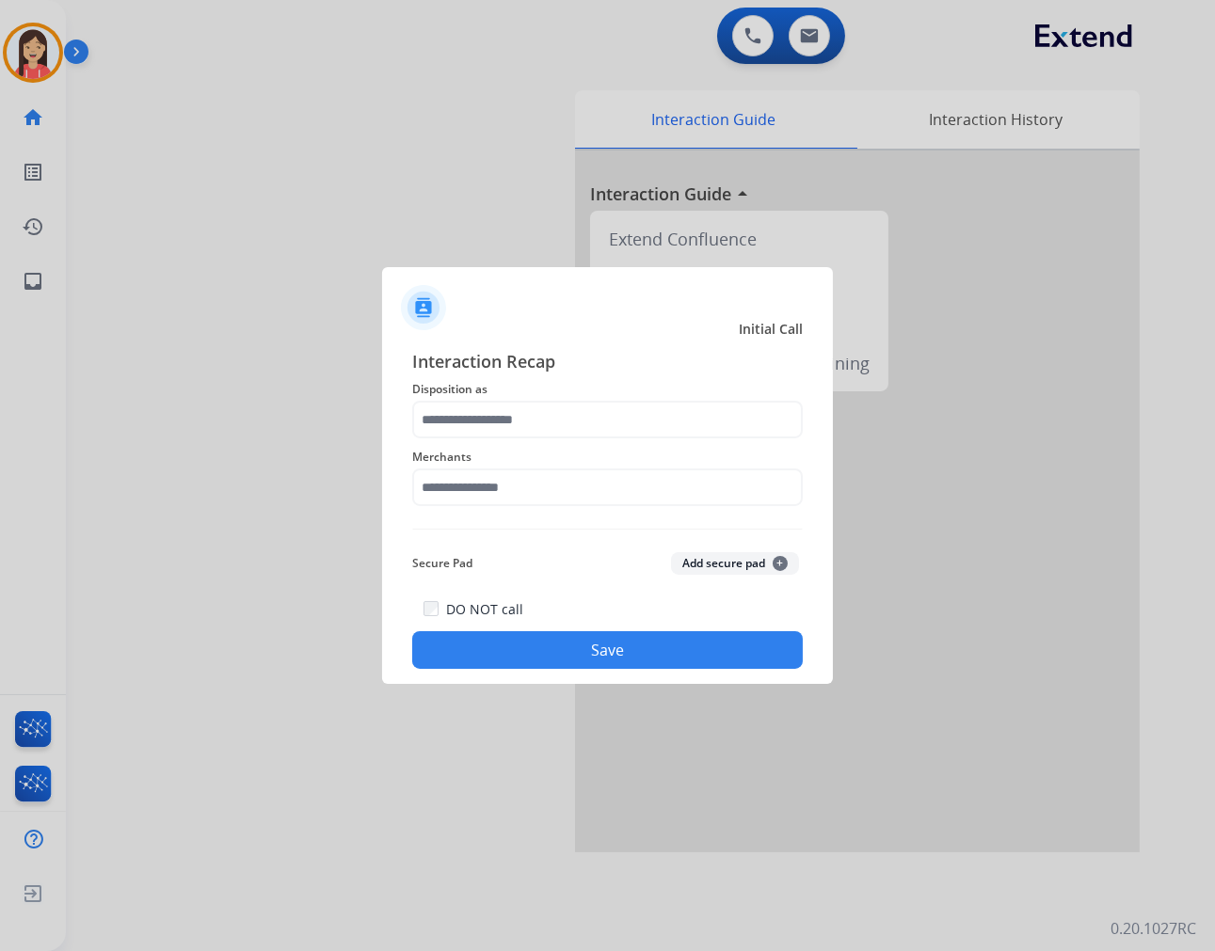
click at [571, 463] on span "Merchants" at bounding box center [607, 457] width 391 height 23
click at [581, 429] on input "text" at bounding box center [607, 420] width 391 height 38
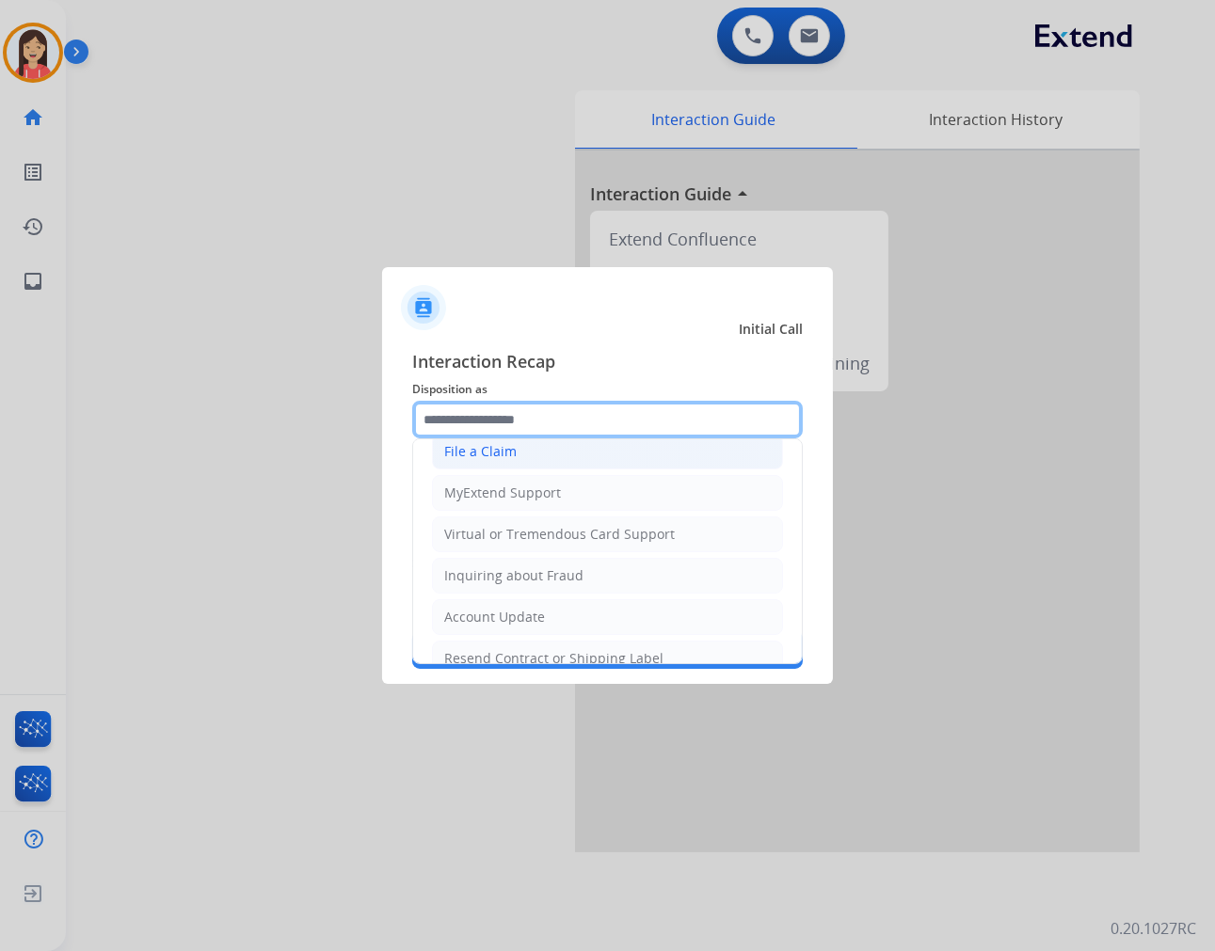
scroll to position [295, 0]
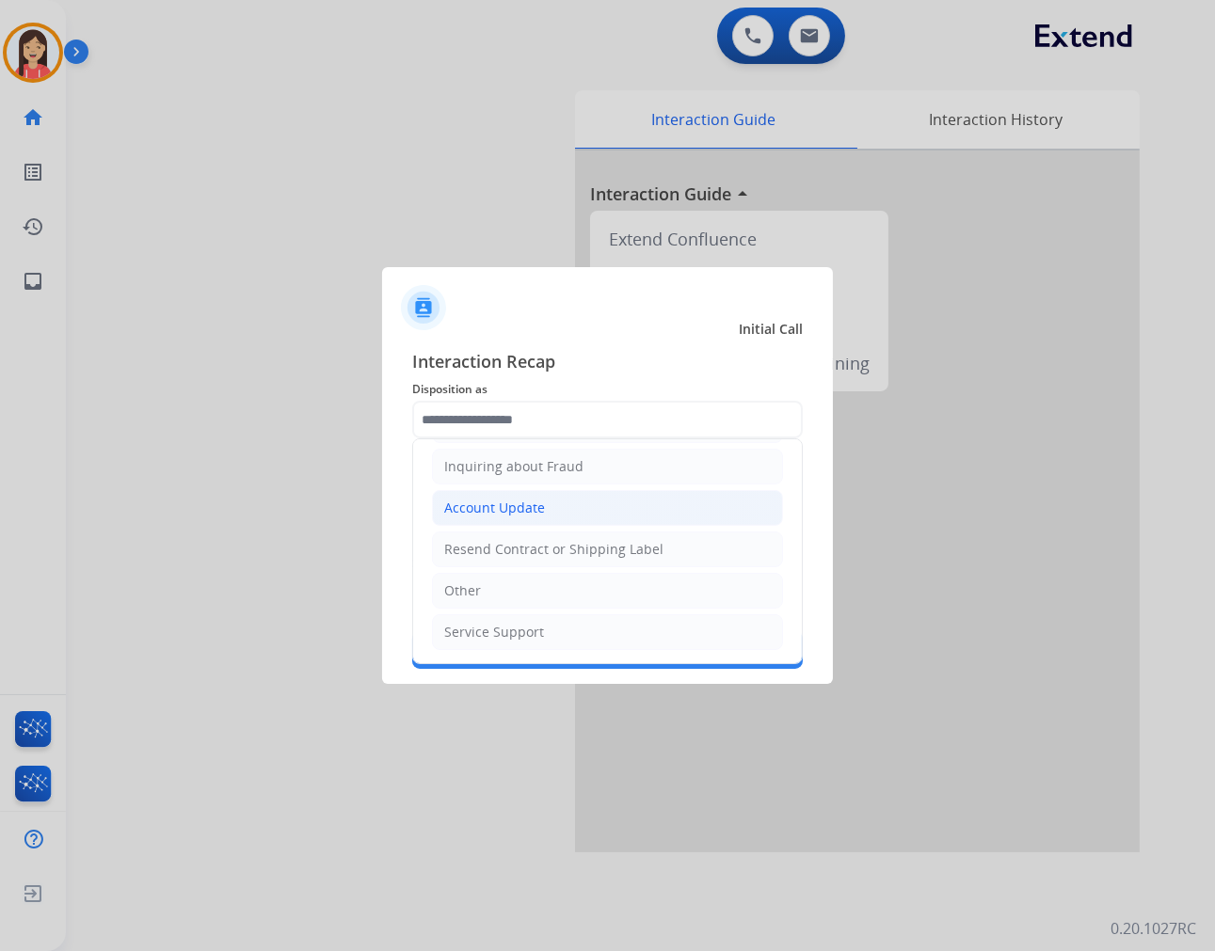
click at [534, 513] on div "Account Update" at bounding box center [494, 508] width 101 height 19
type input "**********"
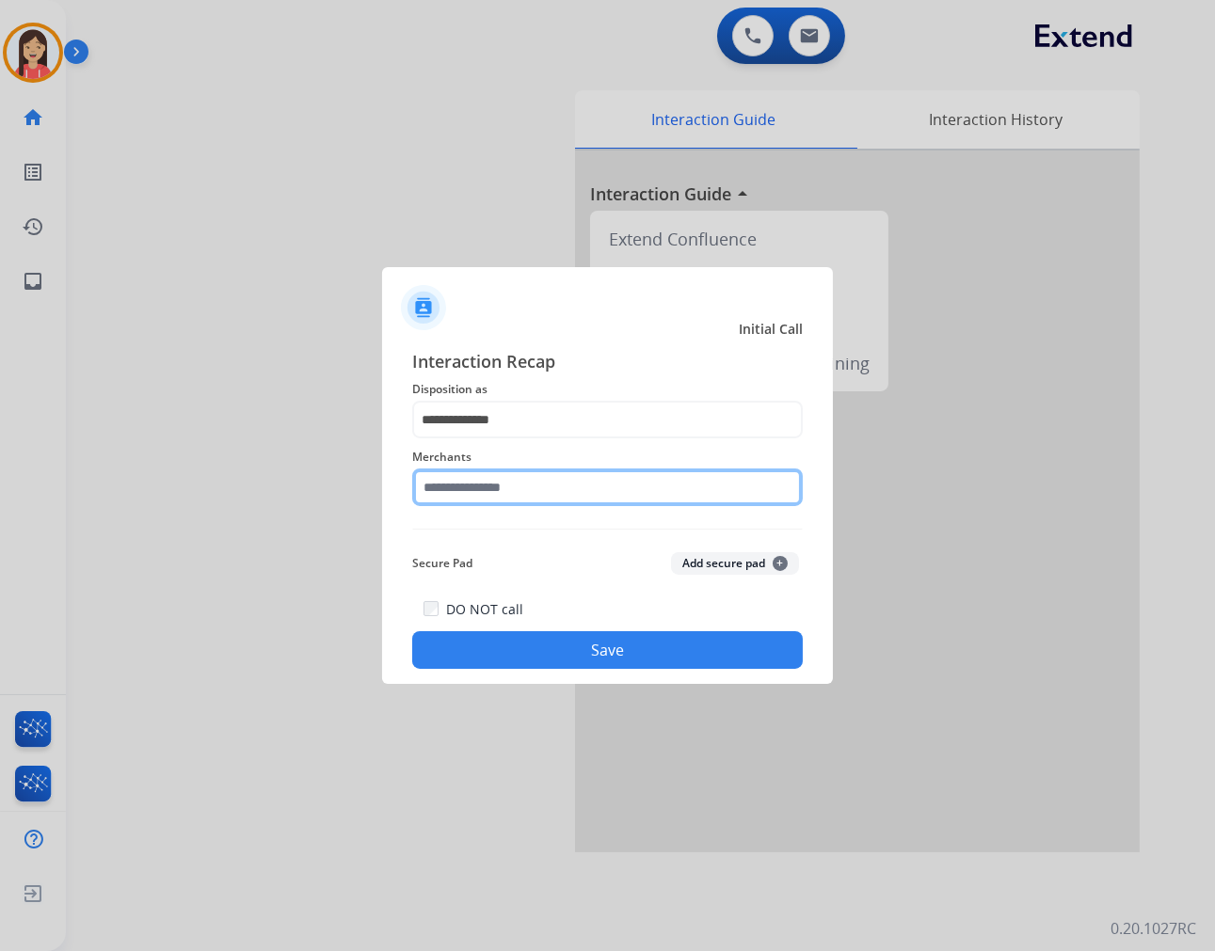
click at [478, 487] on input "text" at bounding box center [607, 488] width 391 height 38
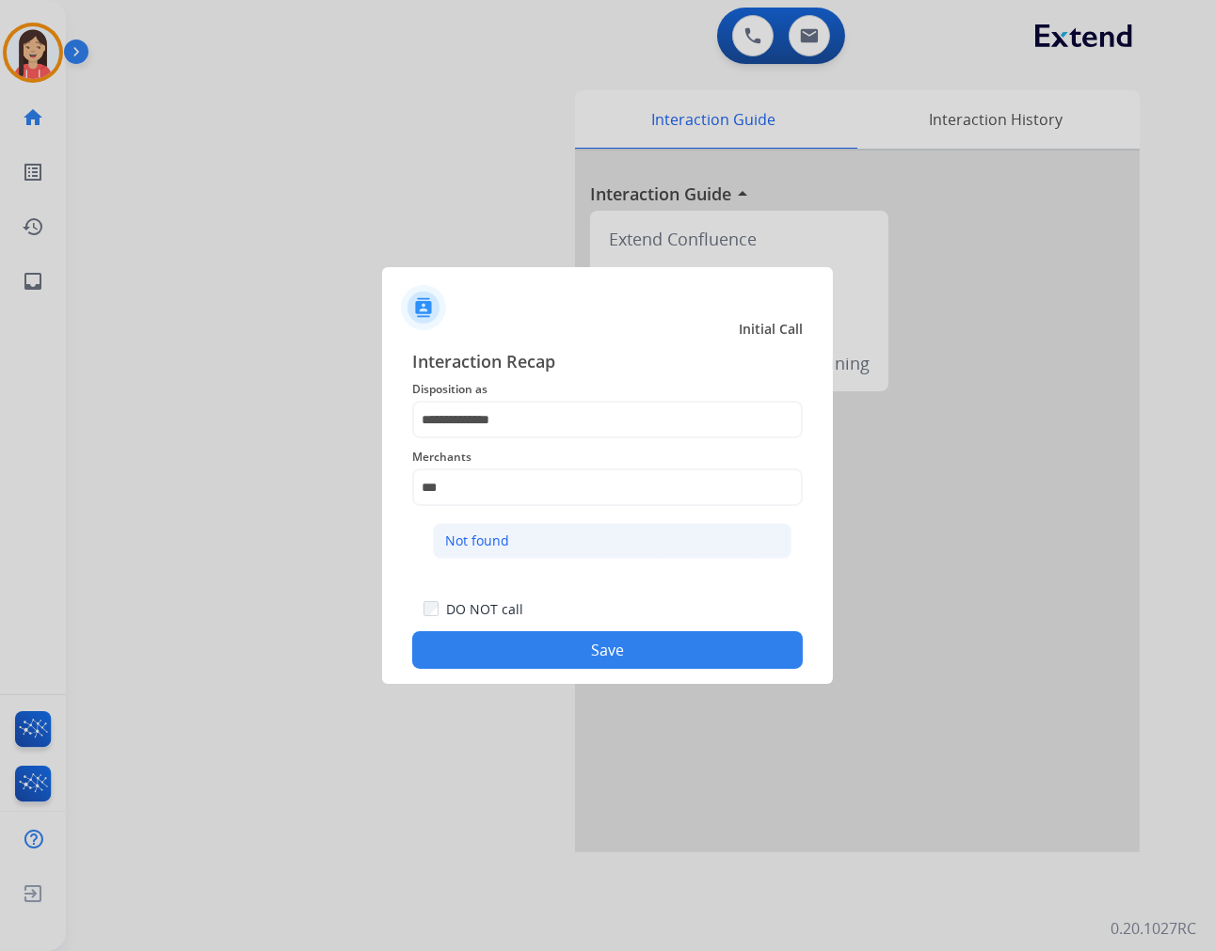
click at [505, 534] on div "Not found" at bounding box center [477, 541] width 64 height 19
type input "*********"
click at [558, 638] on button "Save" at bounding box center [607, 650] width 391 height 38
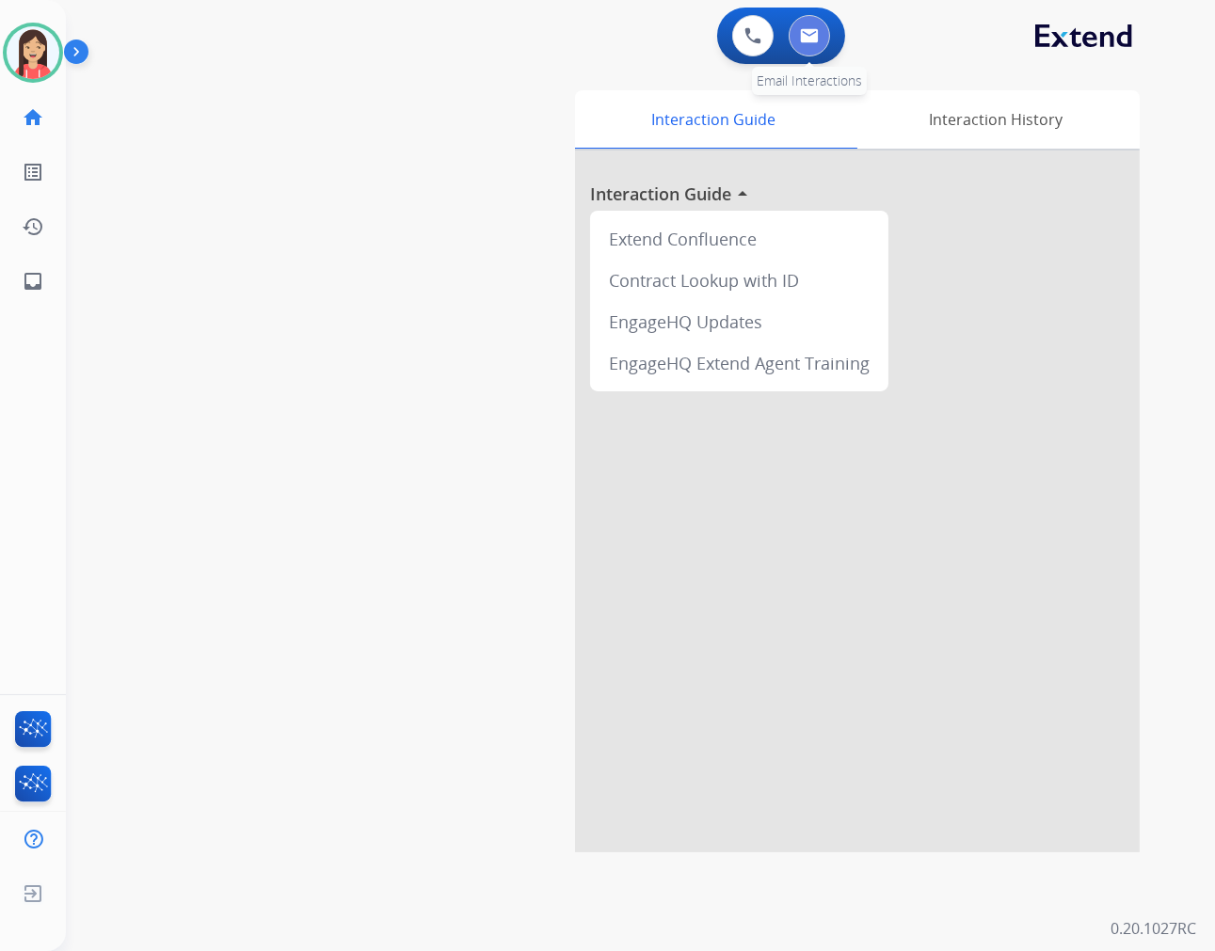
click at [801, 26] on button at bounding box center [809, 35] width 41 height 41
select select "**********"
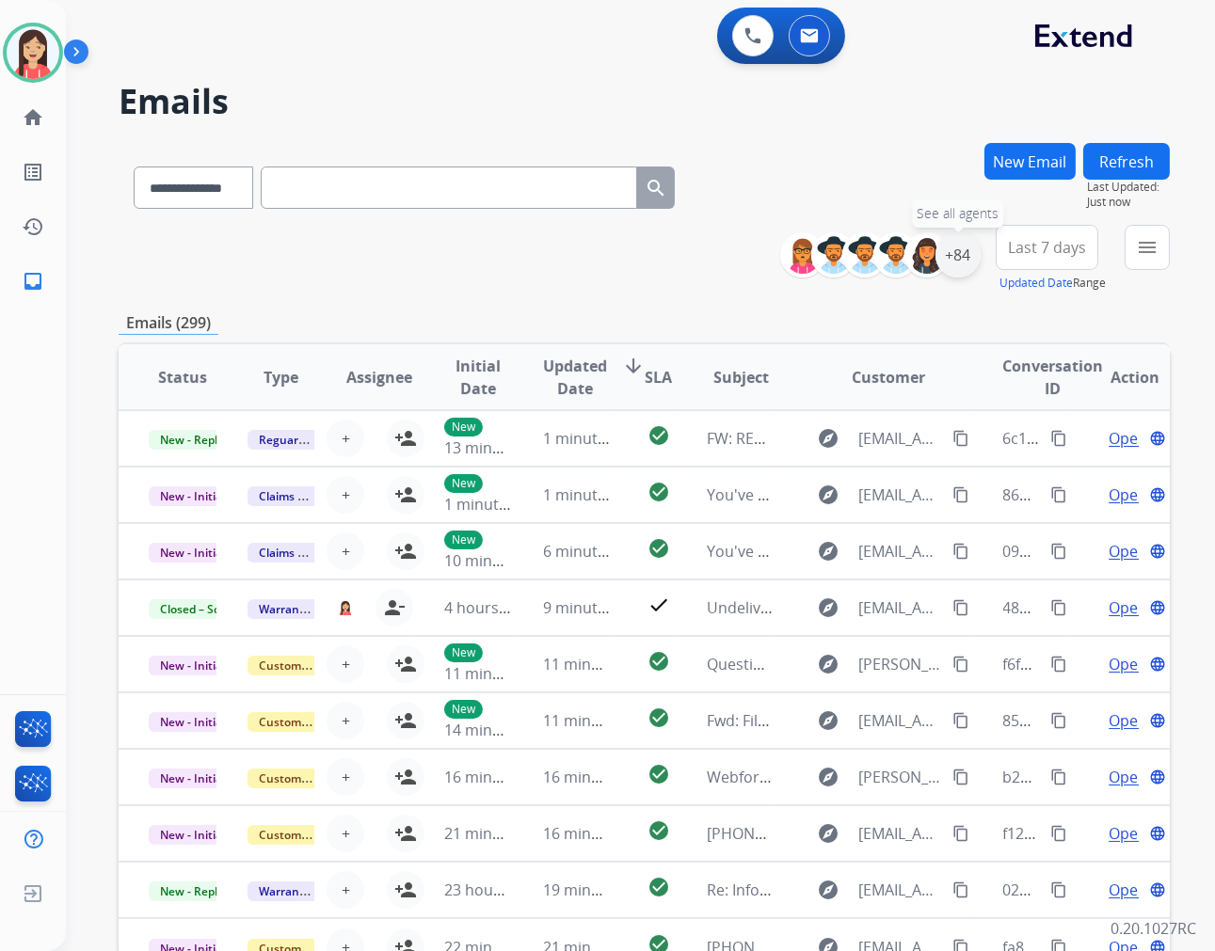
click at [960, 249] on div "+84" at bounding box center [957, 254] width 45 height 45
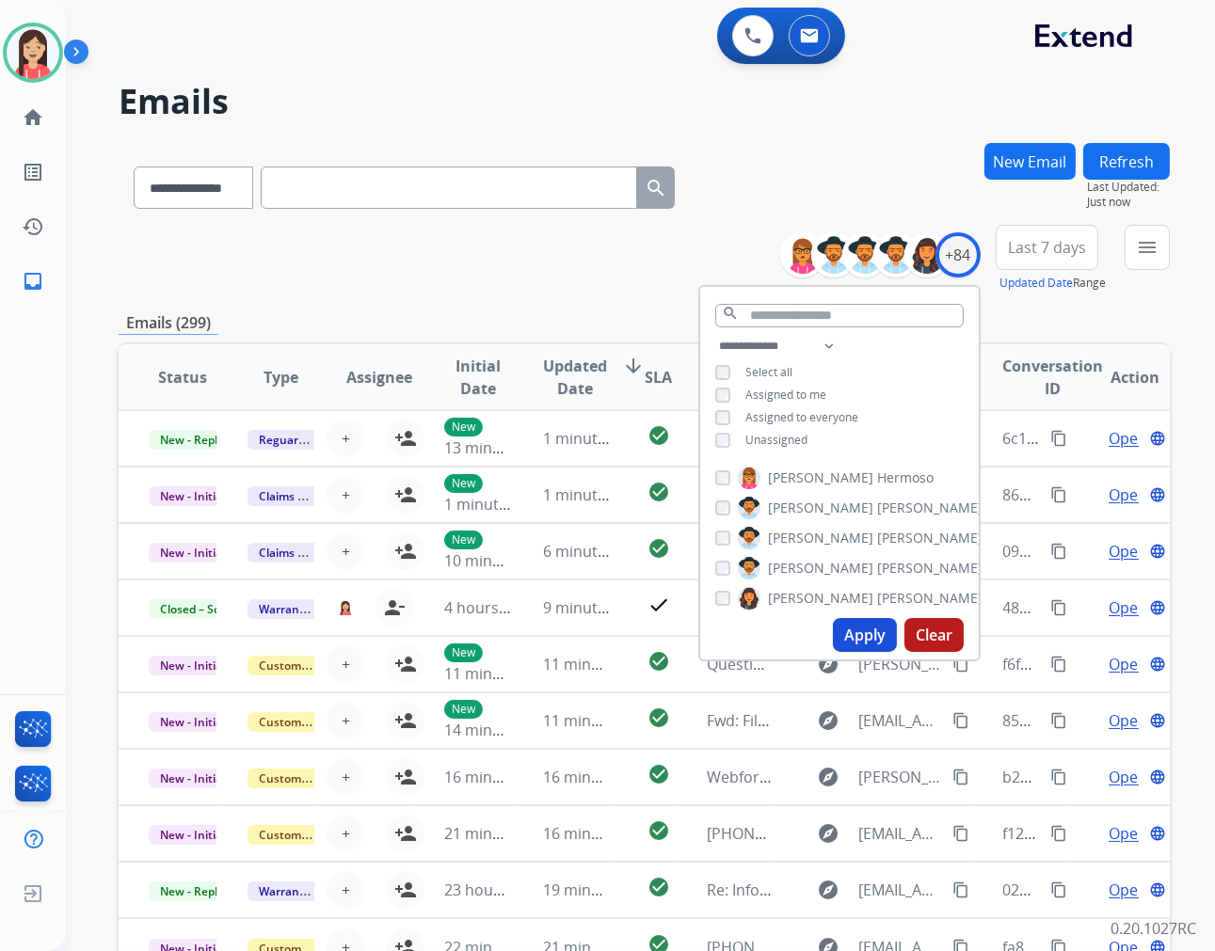
click at [853, 633] on button "Apply" at bounding box center [865, 635] width 64 height 34
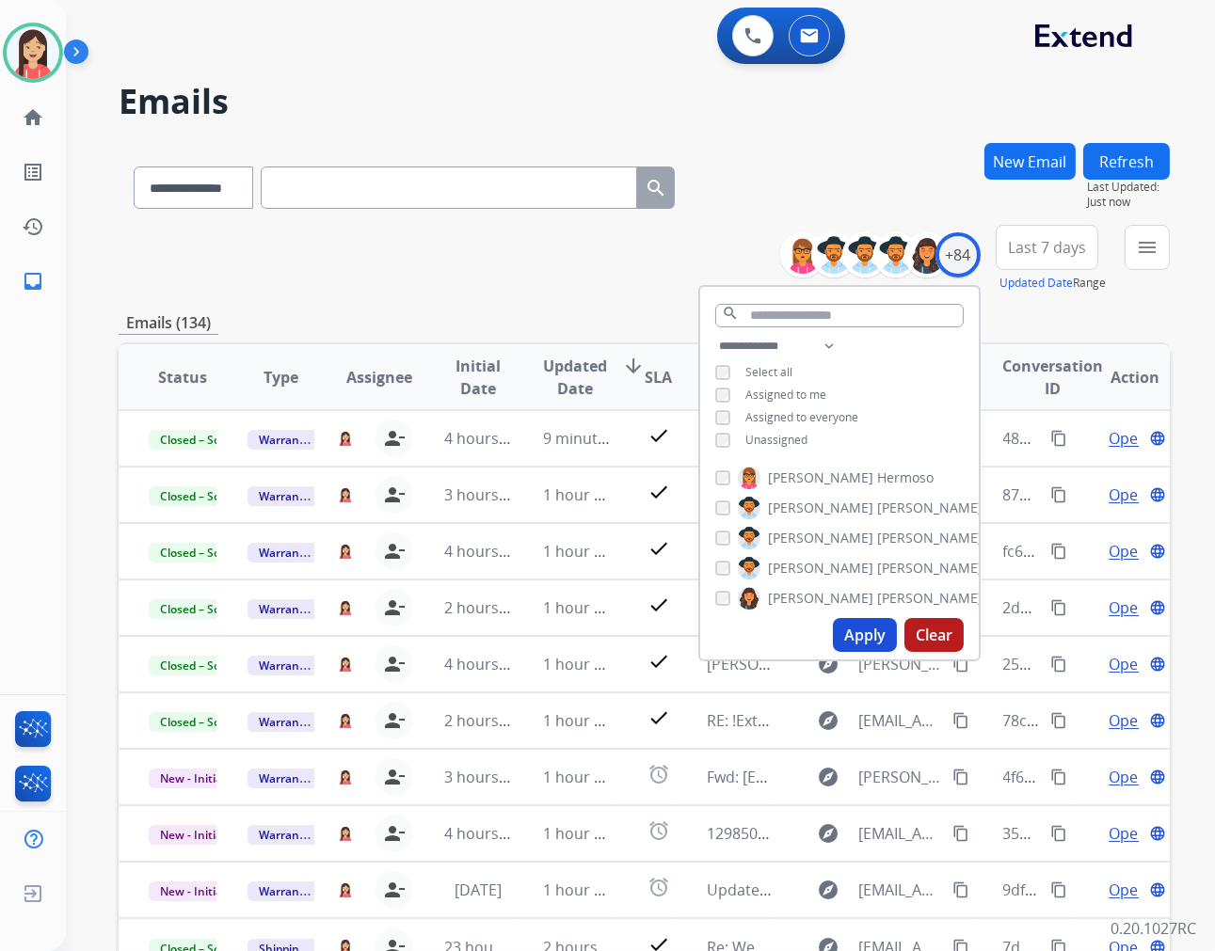
click at [1076, 244] on span "Last 7 days" at bounding box center [1047, 248] width 78 height 8
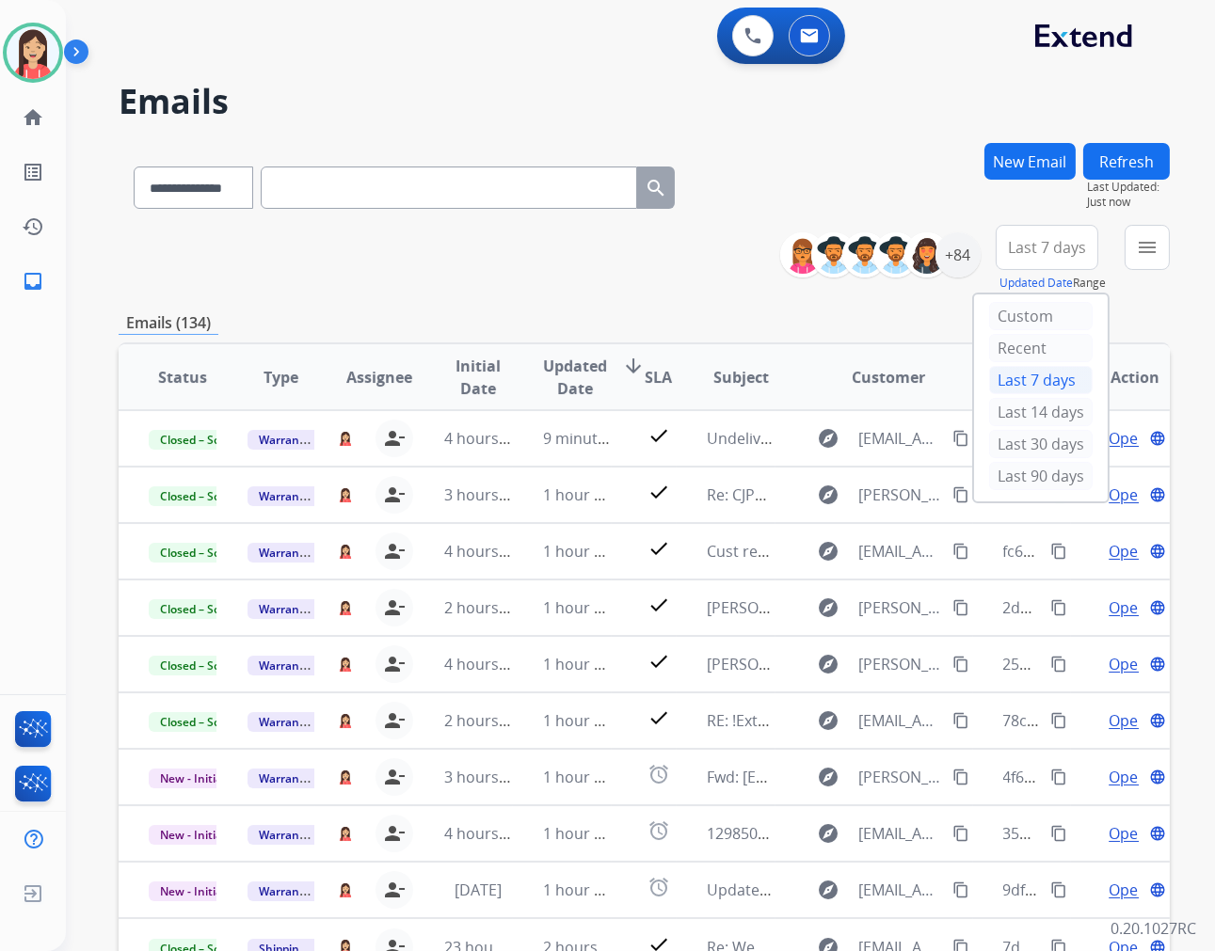
click at [974, 476] on div "Custom Recent Last 7 days Last 14 days Last 30 days Last 90 days" at bounding box center [1041, 398] width 134 height 207
click at [1048, 486] on div "Last 90 days" at bounding box center [1041, 476] width 104 height 28
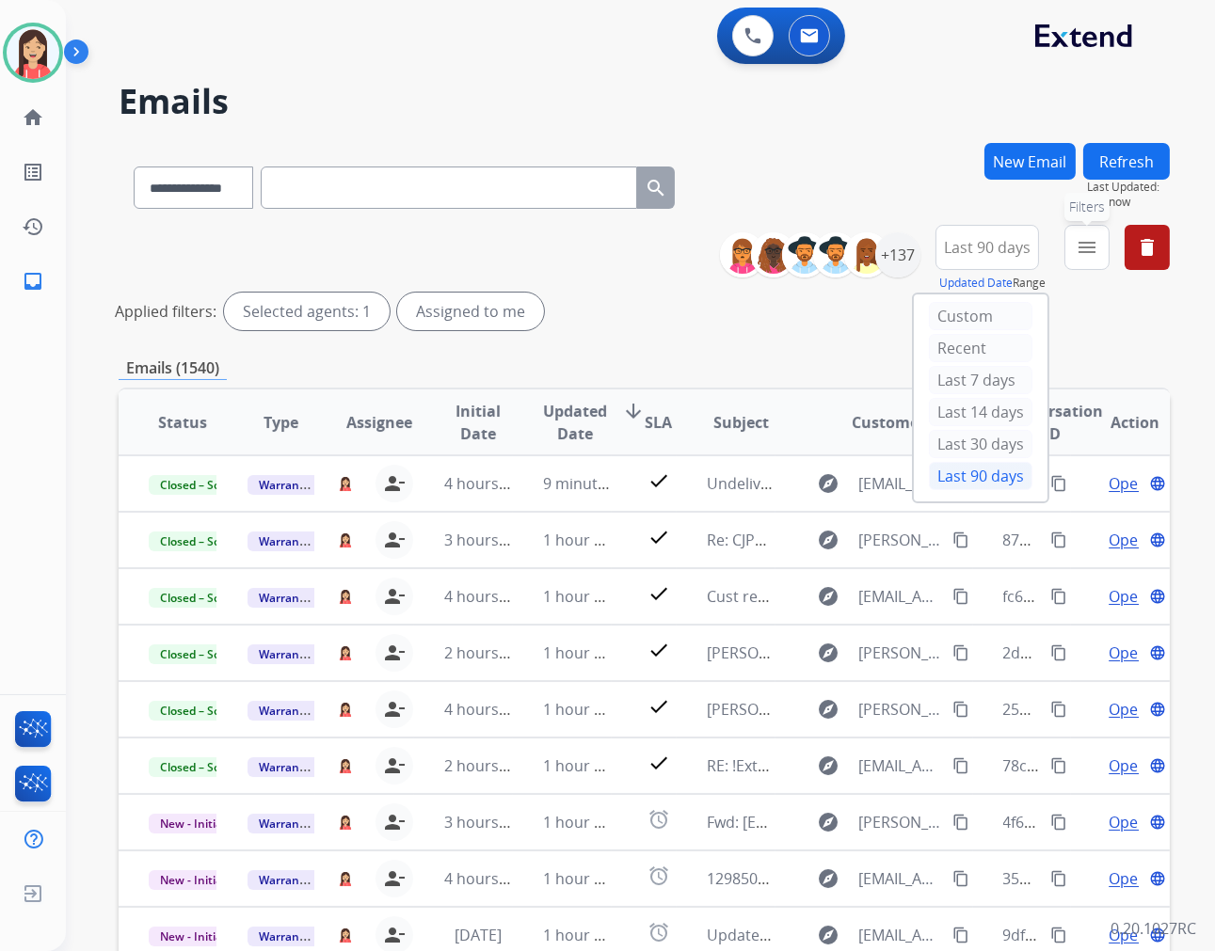
click at [1082, 261] on button "menu Filters" at bounding box center [1086, 247] width 45 height 45
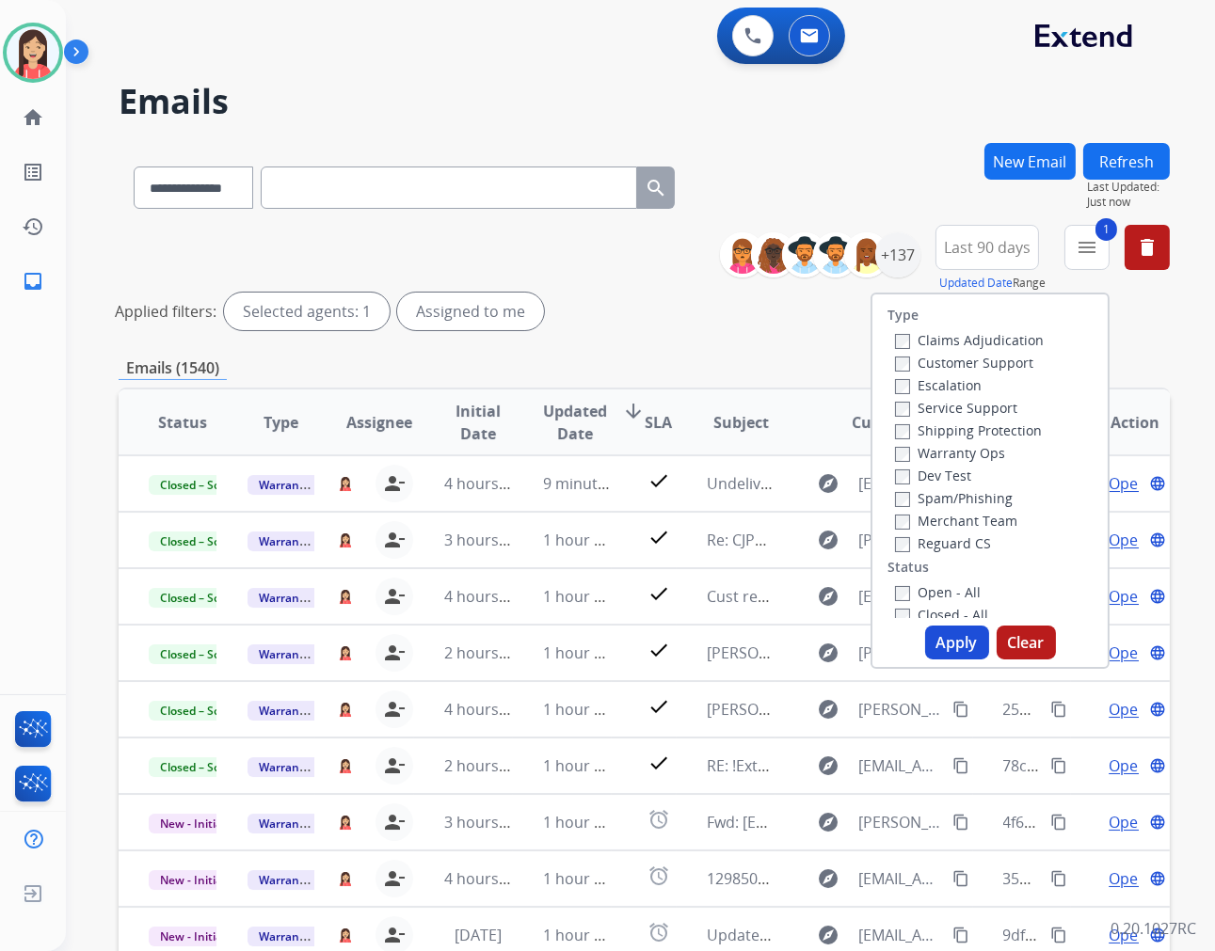
click at [945, 650] on button "Apply" at bounding box center [957, 643] width 64 height 34
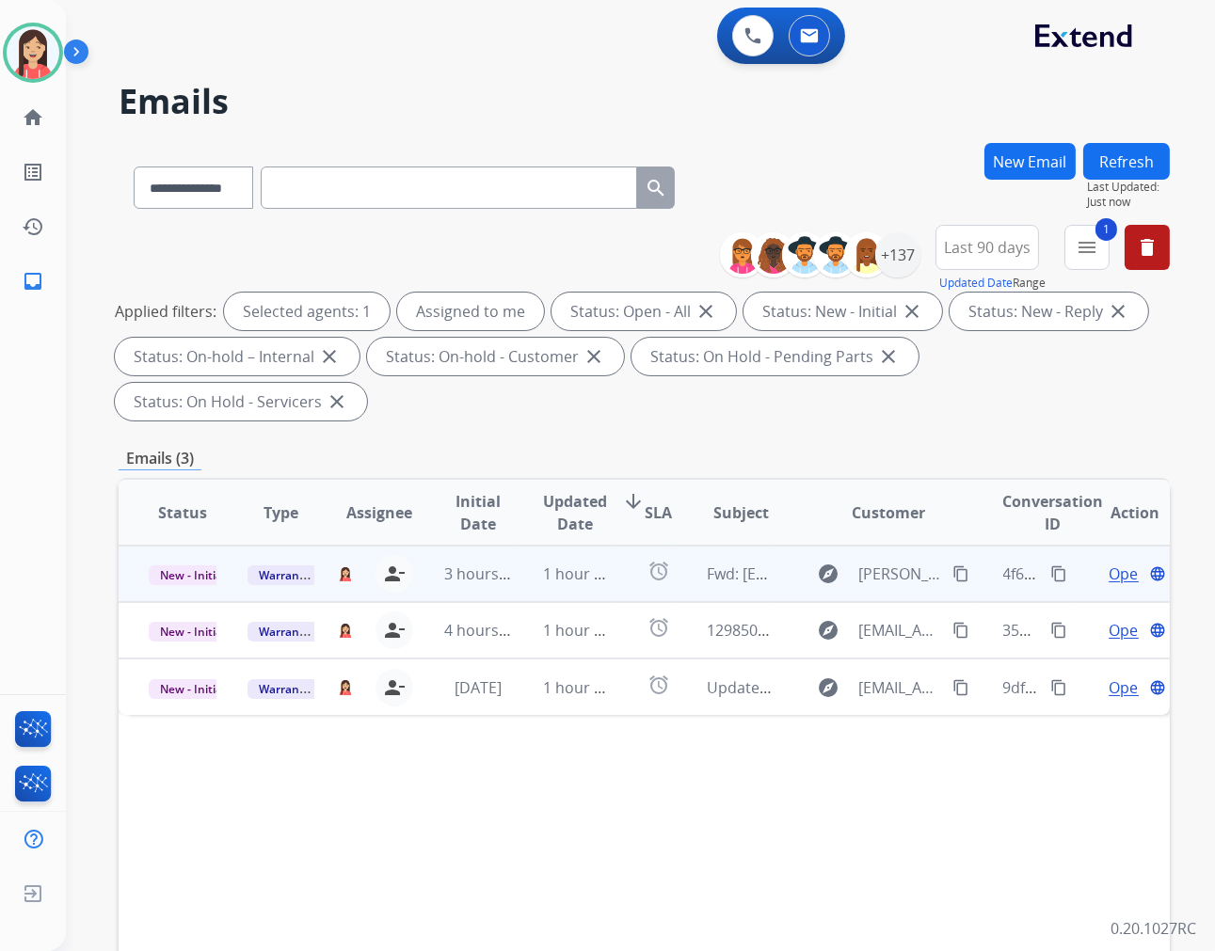
click at [623, 598] on td "alarm" at bounding box center [645, 574] width 66 height 56
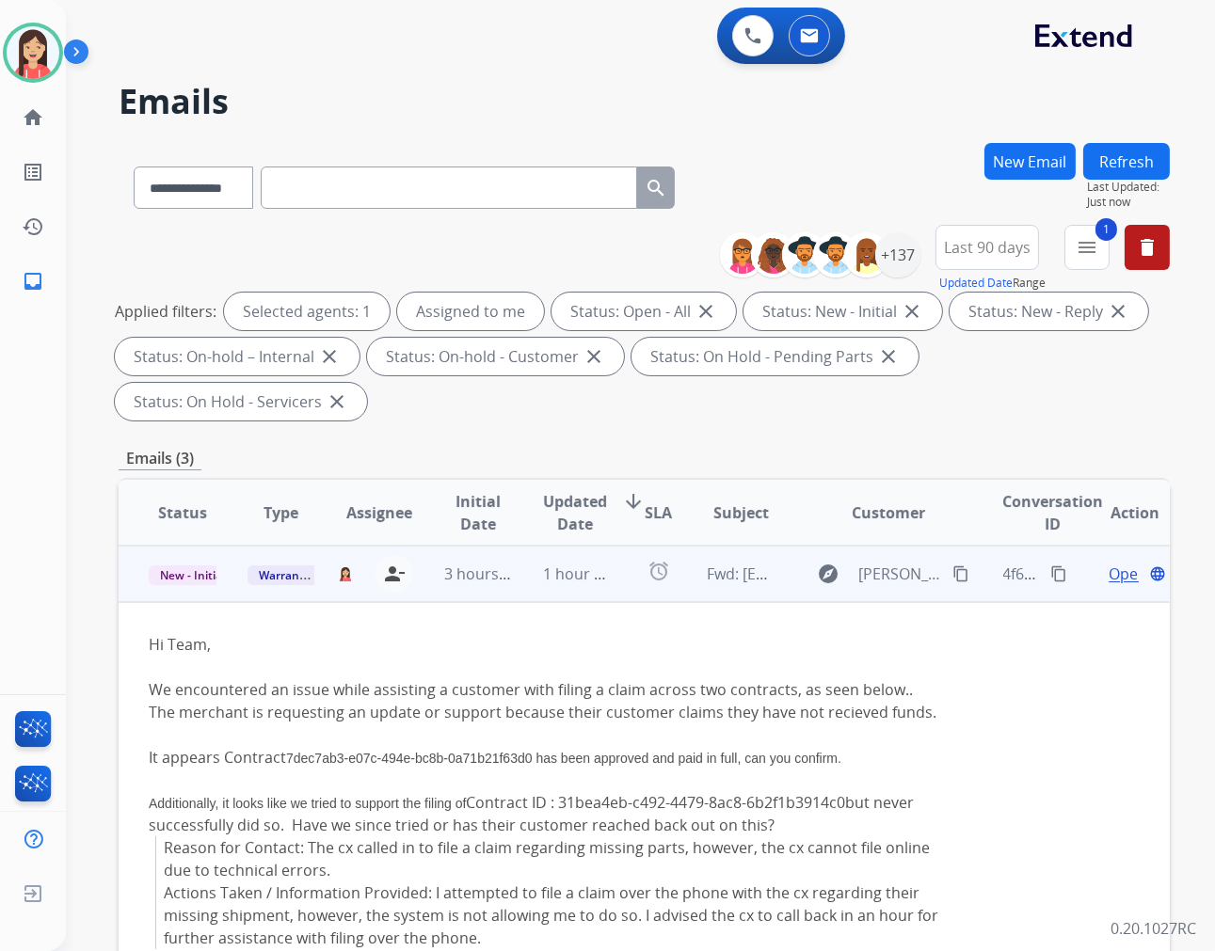
click at [1112, 572] on span "Open" at bounding box center [1127, 574] width 39 height 23
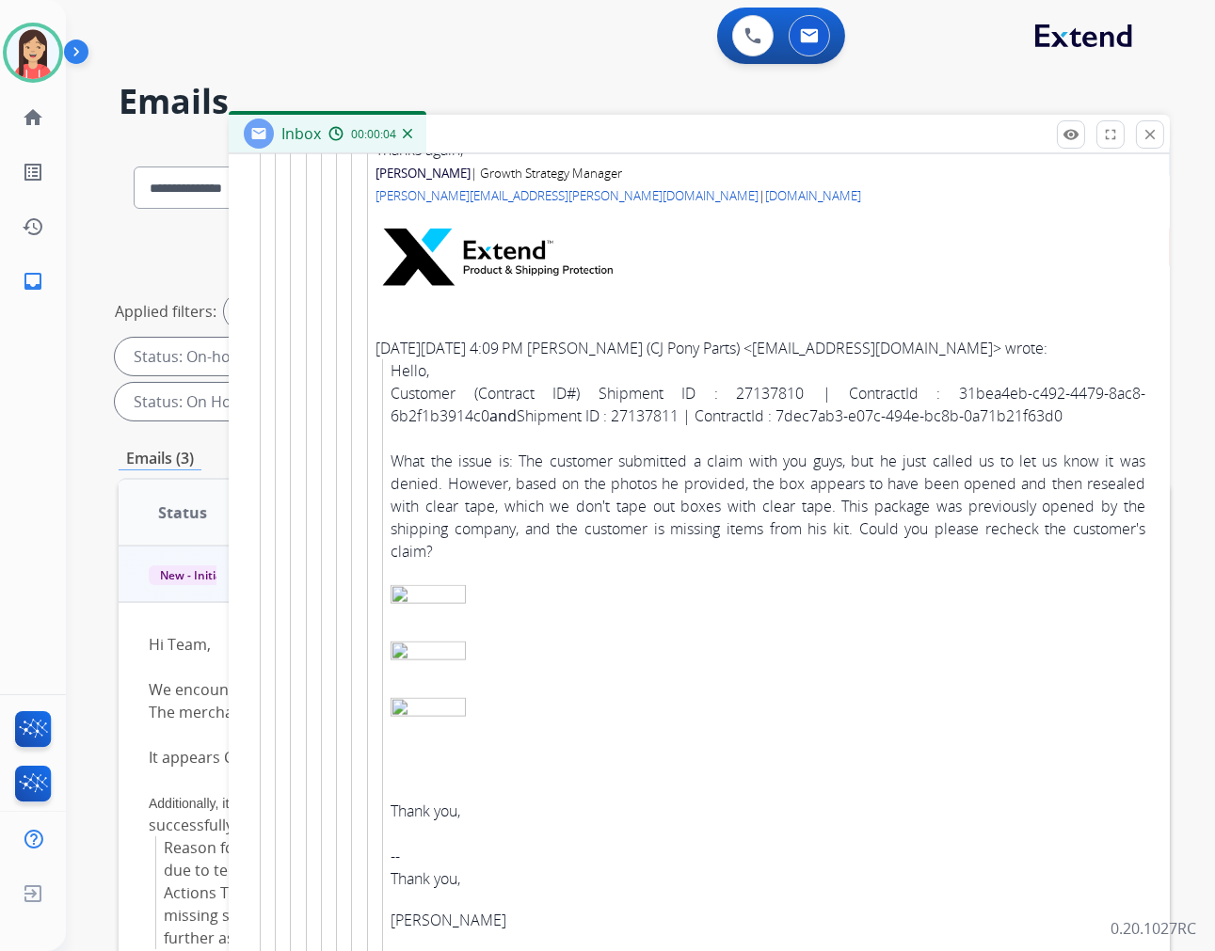
scroll to position [3640, 0]
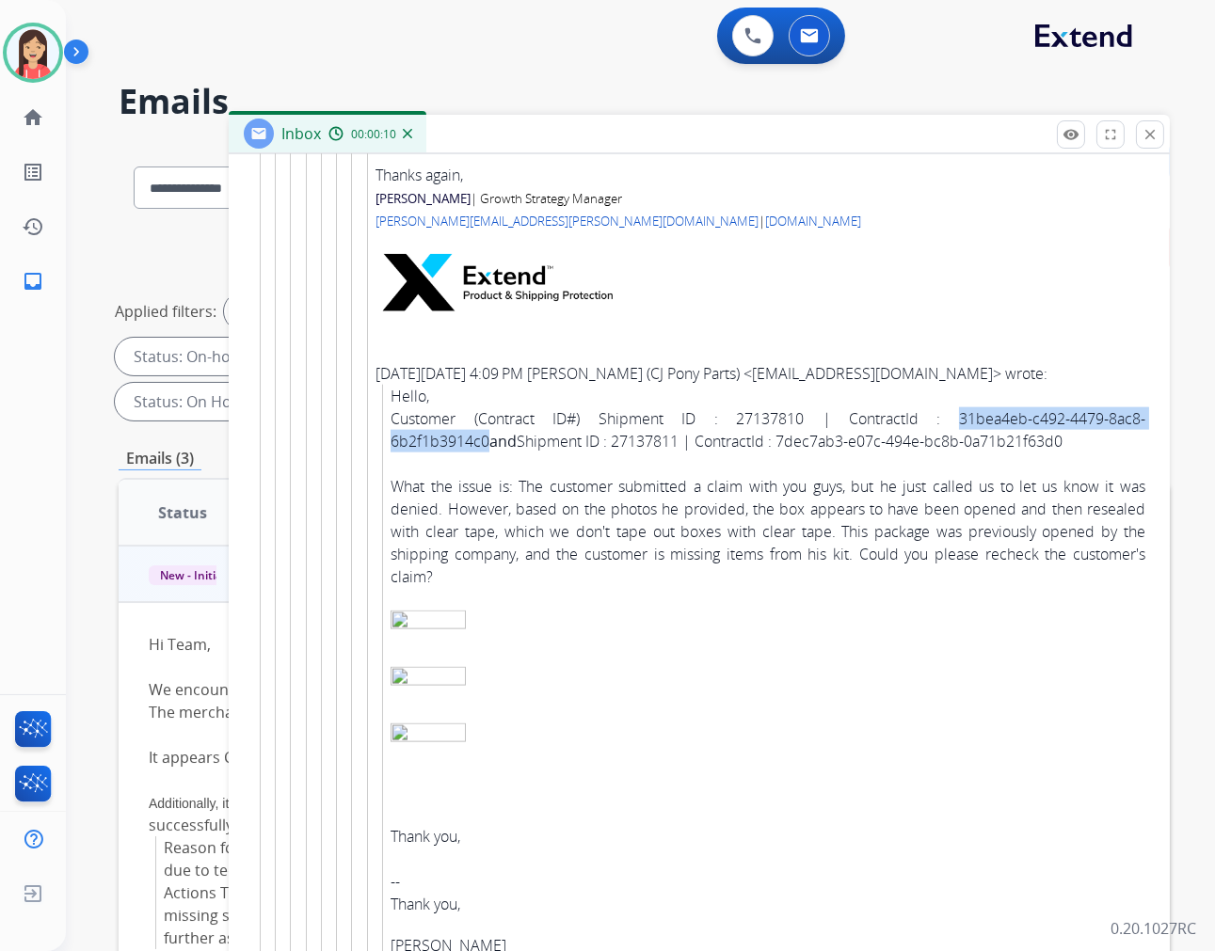
drag, startPoint x: 844, startPoint y: 421, endPoint x: 1136, endPoint y: 426, distance: 291.8
copy div "31bea4eb-c492-4479-8ac8-6b2f1b3914c0"
click at [692, 531] on div "What the issue is: The customer submitted a claim with you guys, but he just ca…" at bounding box center [768, 531] width 755 height 113
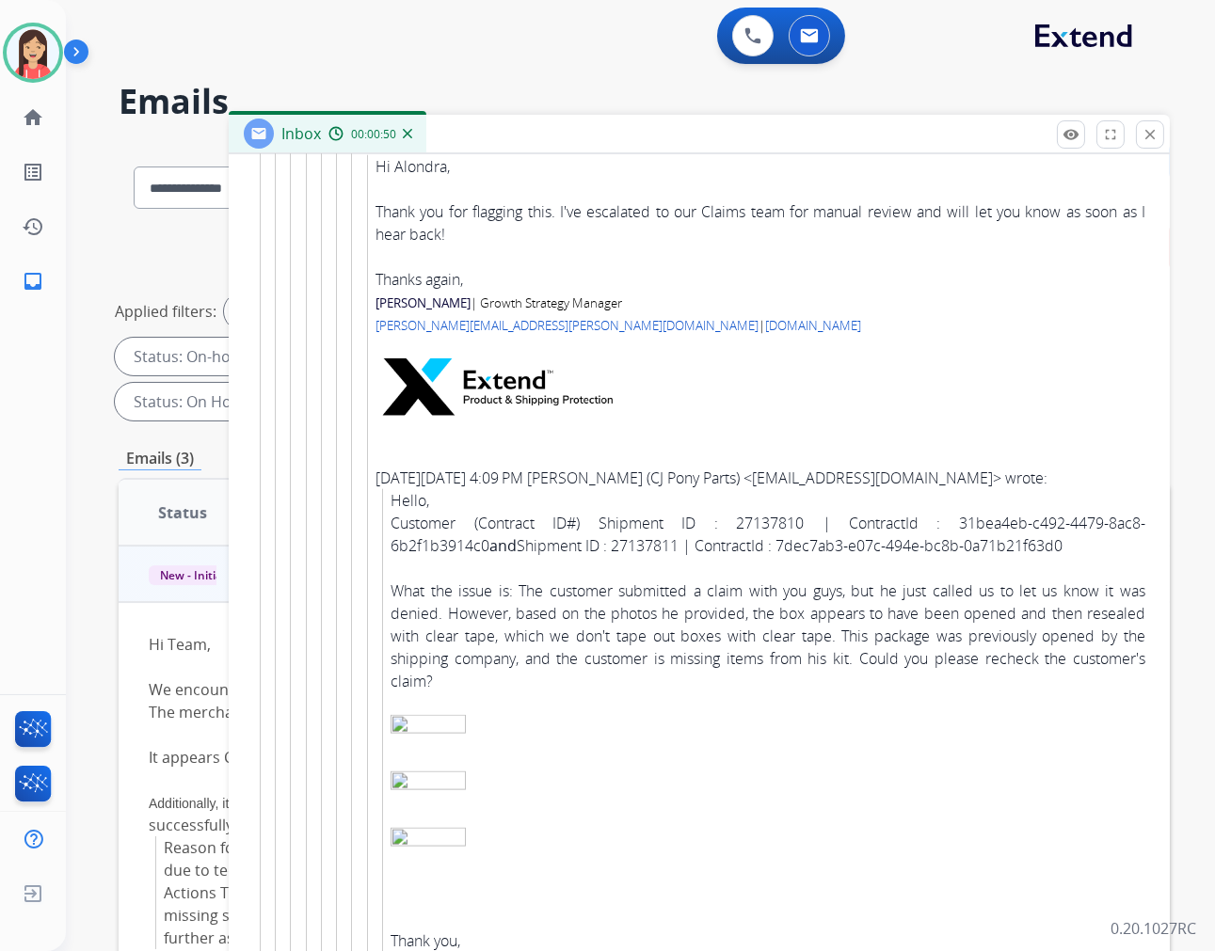
scroll to position [3431, 0]
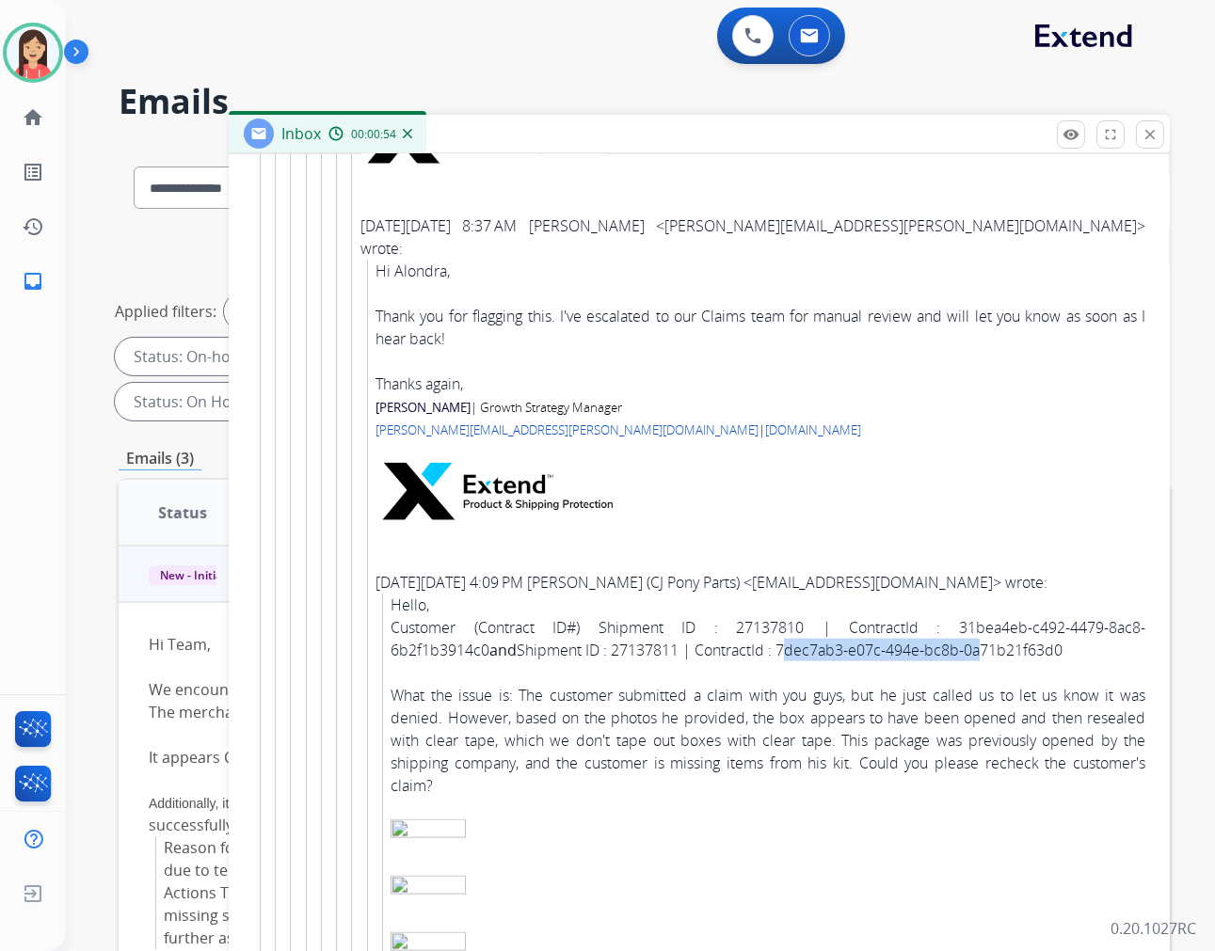
drag, startPoint x: 688, startPoint y: 656, endPoint x: 891, endPoint y: 655, distance: 203.3
click at [888, 655] on div "Customer (Contract ID#) Shipment ID : 27137810 | ContractId : 31bea4eb-c492-447…" at bounding box center [768, 638] width 755 height 45
click at [891, 655] on div "Customer (Contract ID#) Shipment ID : 27137810 | ContractId : 31bea4eb-c492-447…" at bounding box center [768, 638] width 755 height 45
drag, startPoint x: 682, startPoint y: 651, endPoint x: 958, endPoint y: 663, distance: 276.0
click at [958, 663] on div "Hello, Customer (Contract ID#) Shipment ID : 27137810 | ContractId : 31bea4eb-c…" at bounding box center [768, 825] width 755 height 463
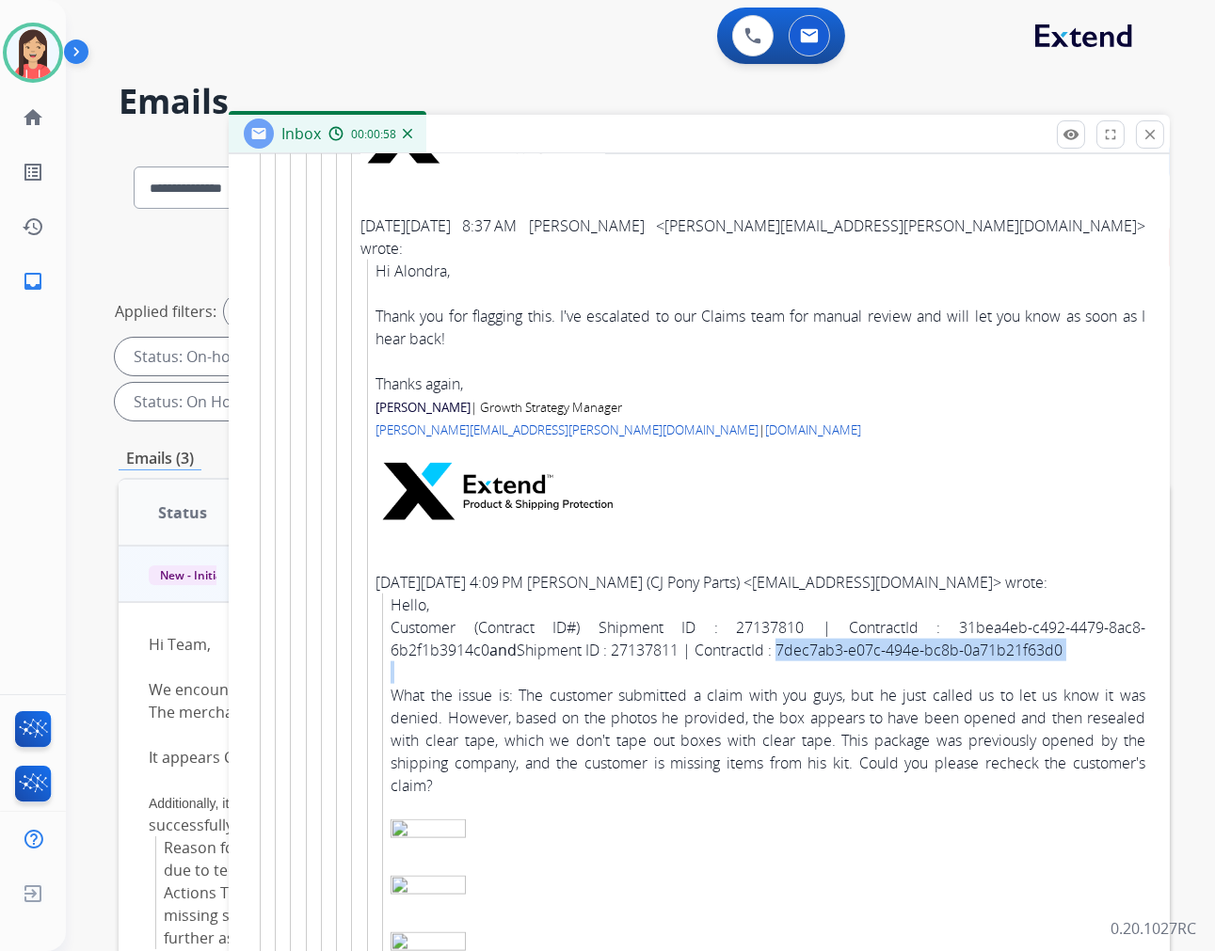
copy div "7dec7ab3-e07c-494e-bc8b-0a71b21f63d0"
click at [726, 472] on p at bounding box center [760, 494] width 770 height 63
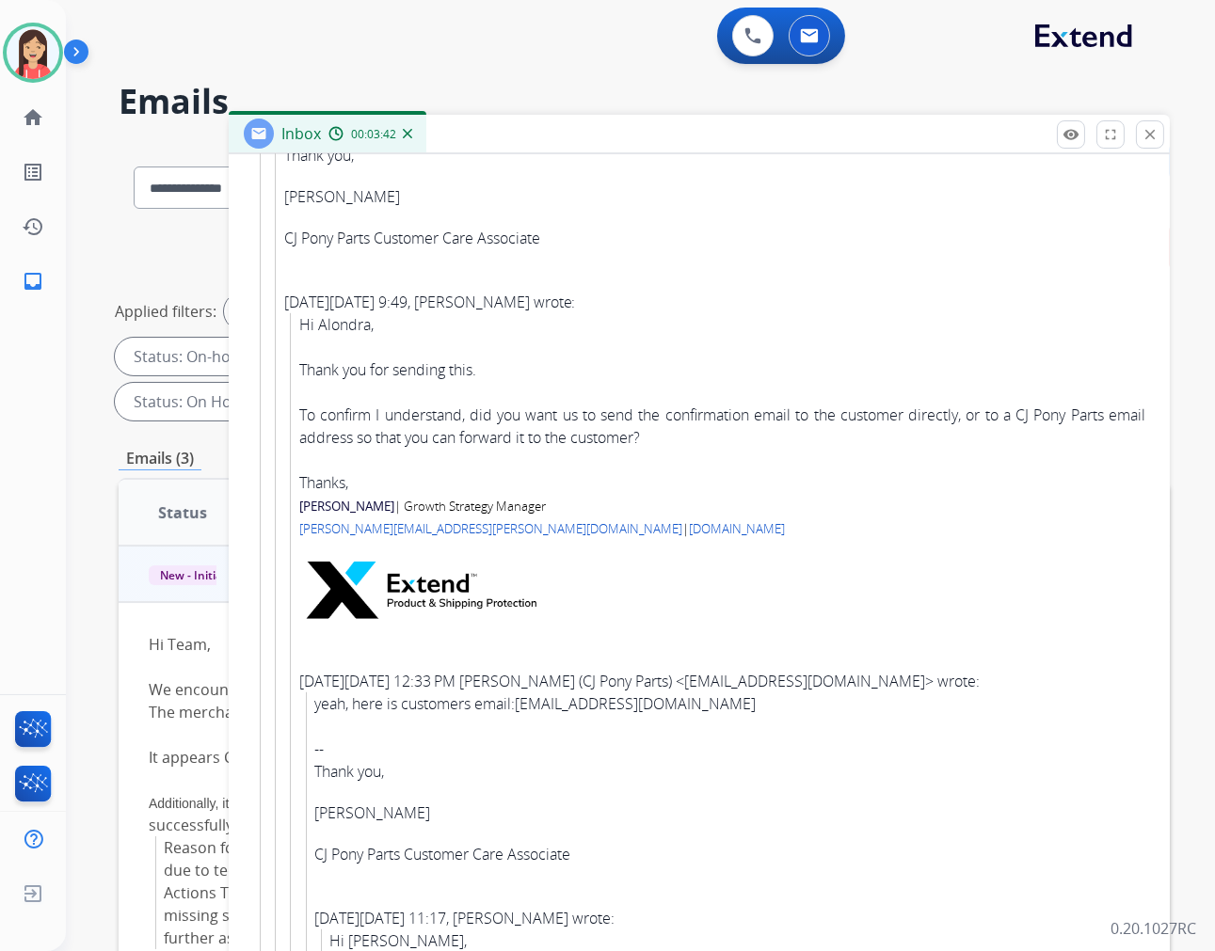
scroll to position [1653, 0]
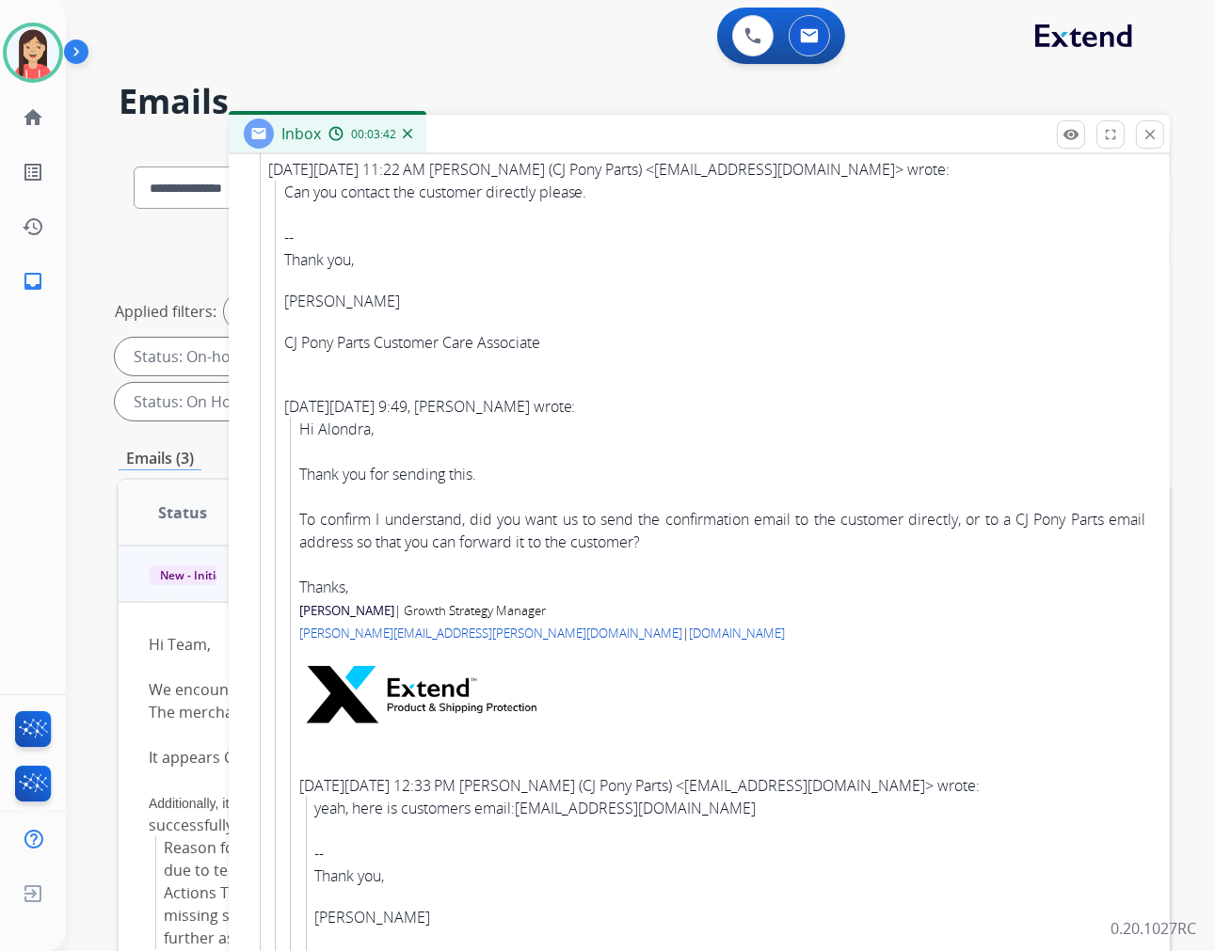
click at [739, 569] on div "Hi Alondra, Thank you for sending this. To confirm I understand, did you want u…" at bounding box center [722, 508] width 846 height 181
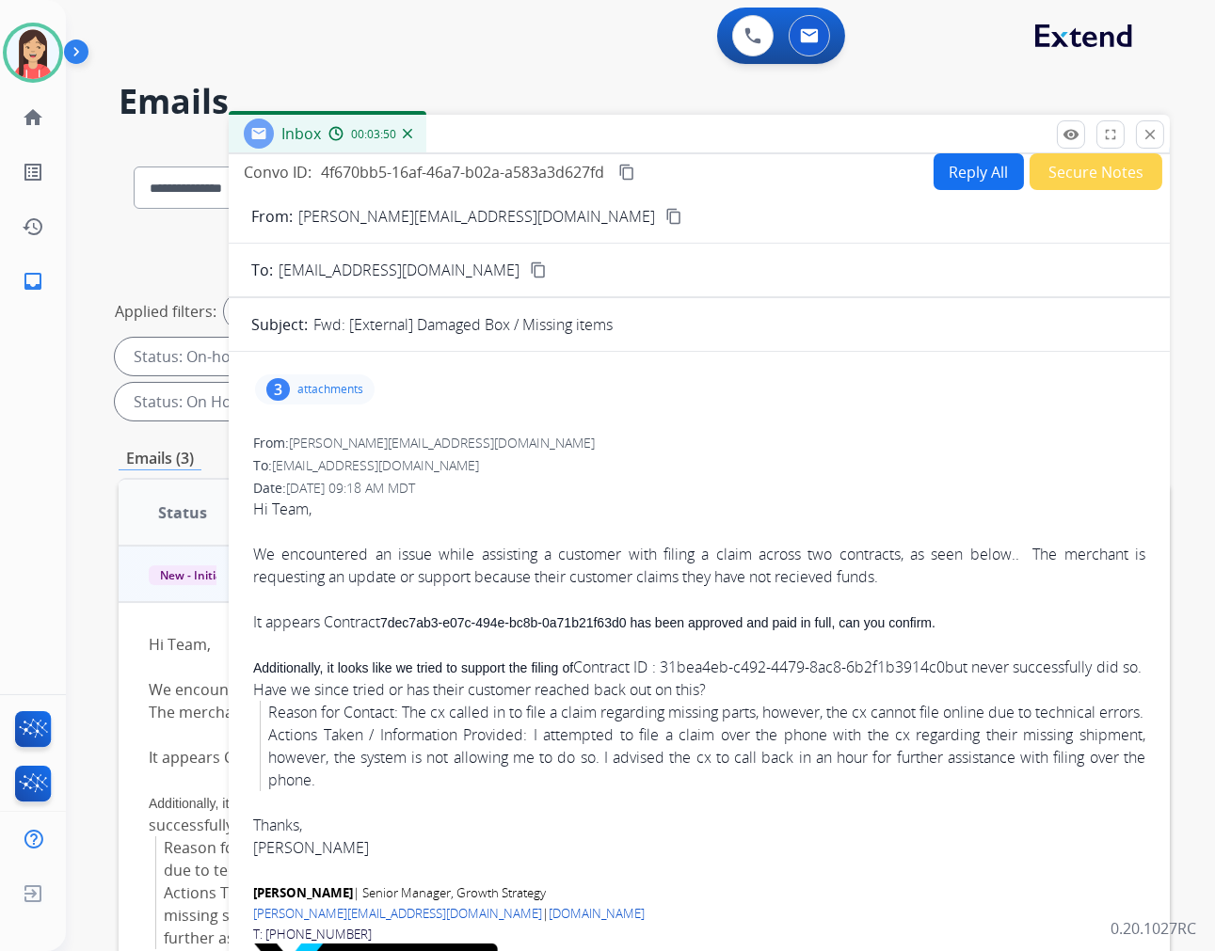
scroll to position [0, 0]
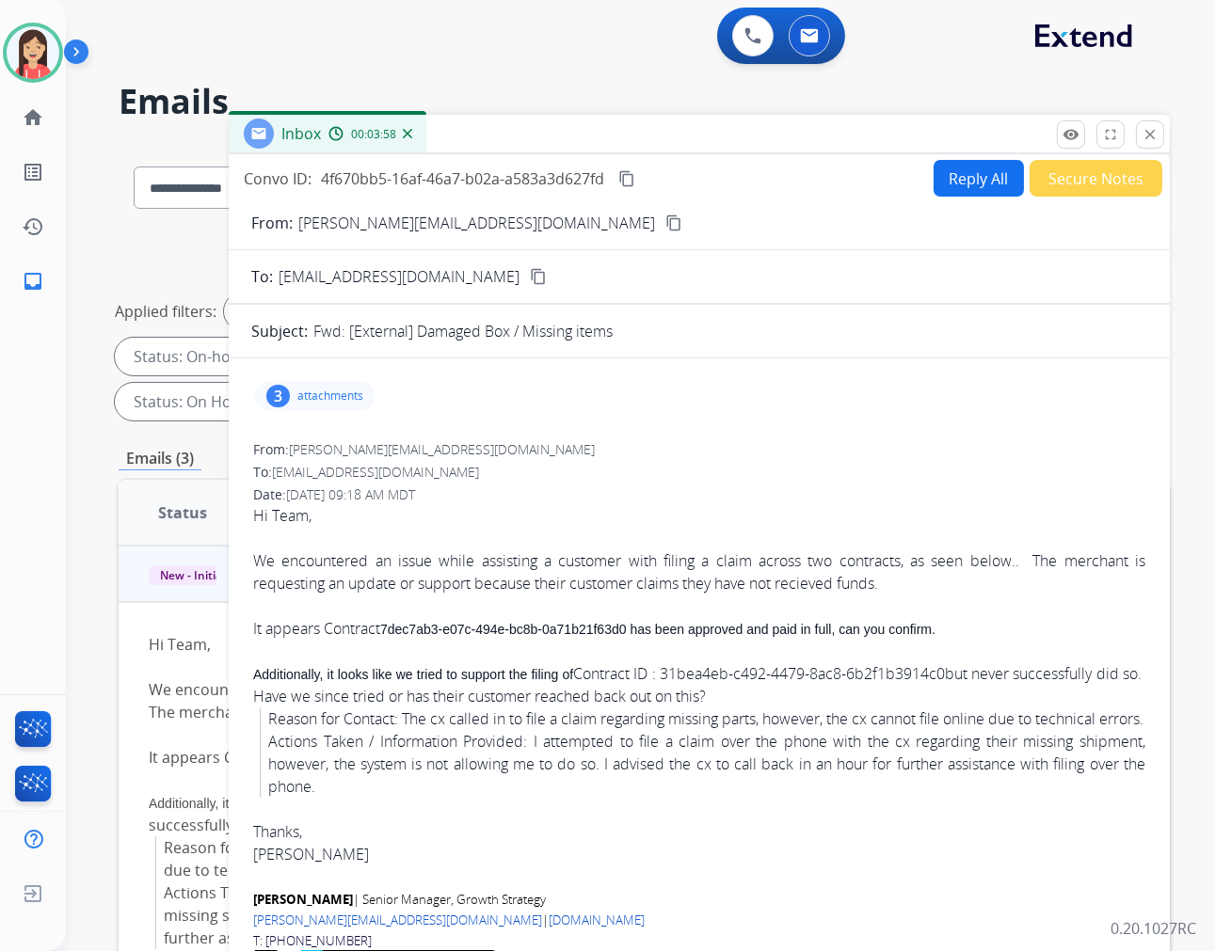
click at [964, 183] on button "Reply All" at bounding box center [978, 178] width 90 height 37
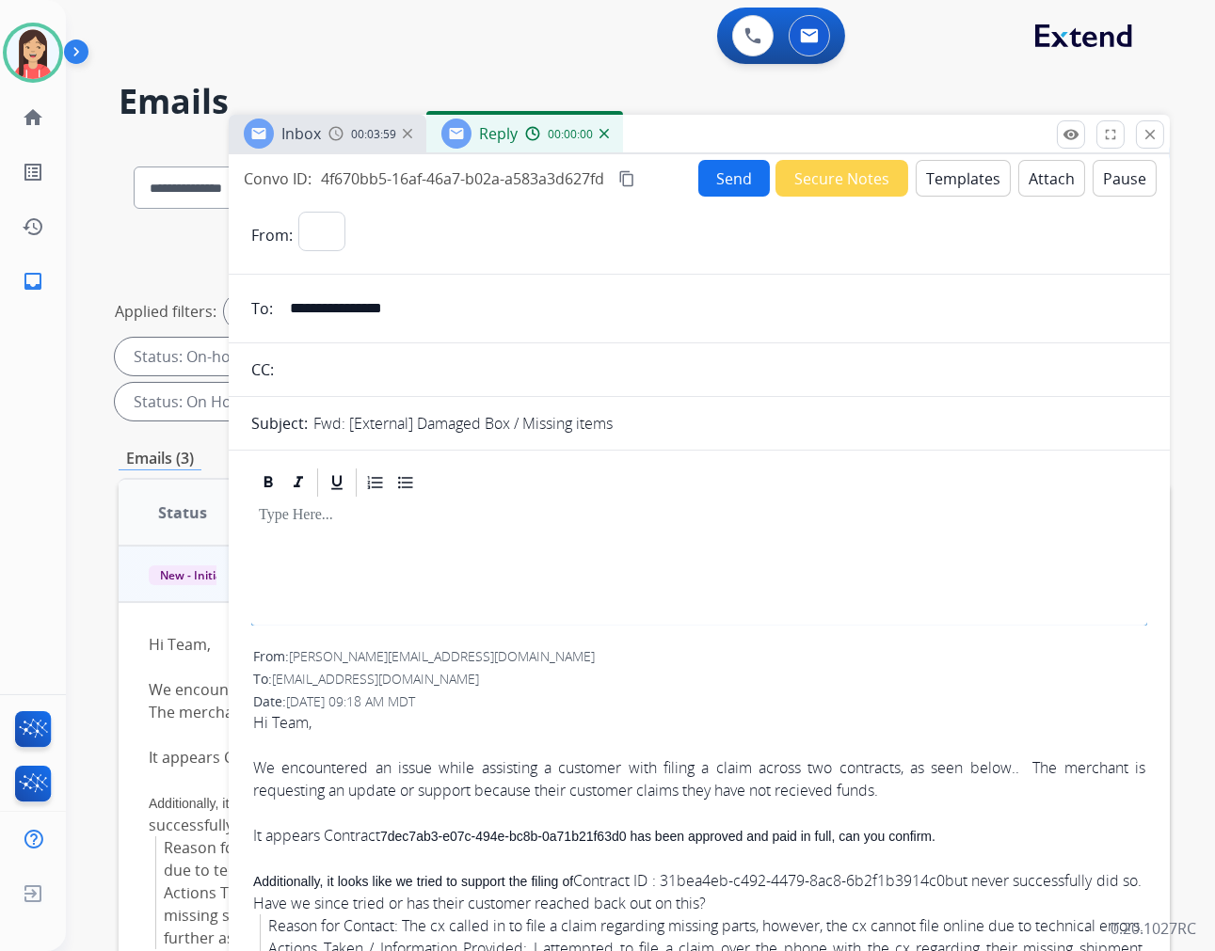
select select "**********"
click at [957, 183] on button "Templates" at bounding box center [963, 178] width 95 height 37
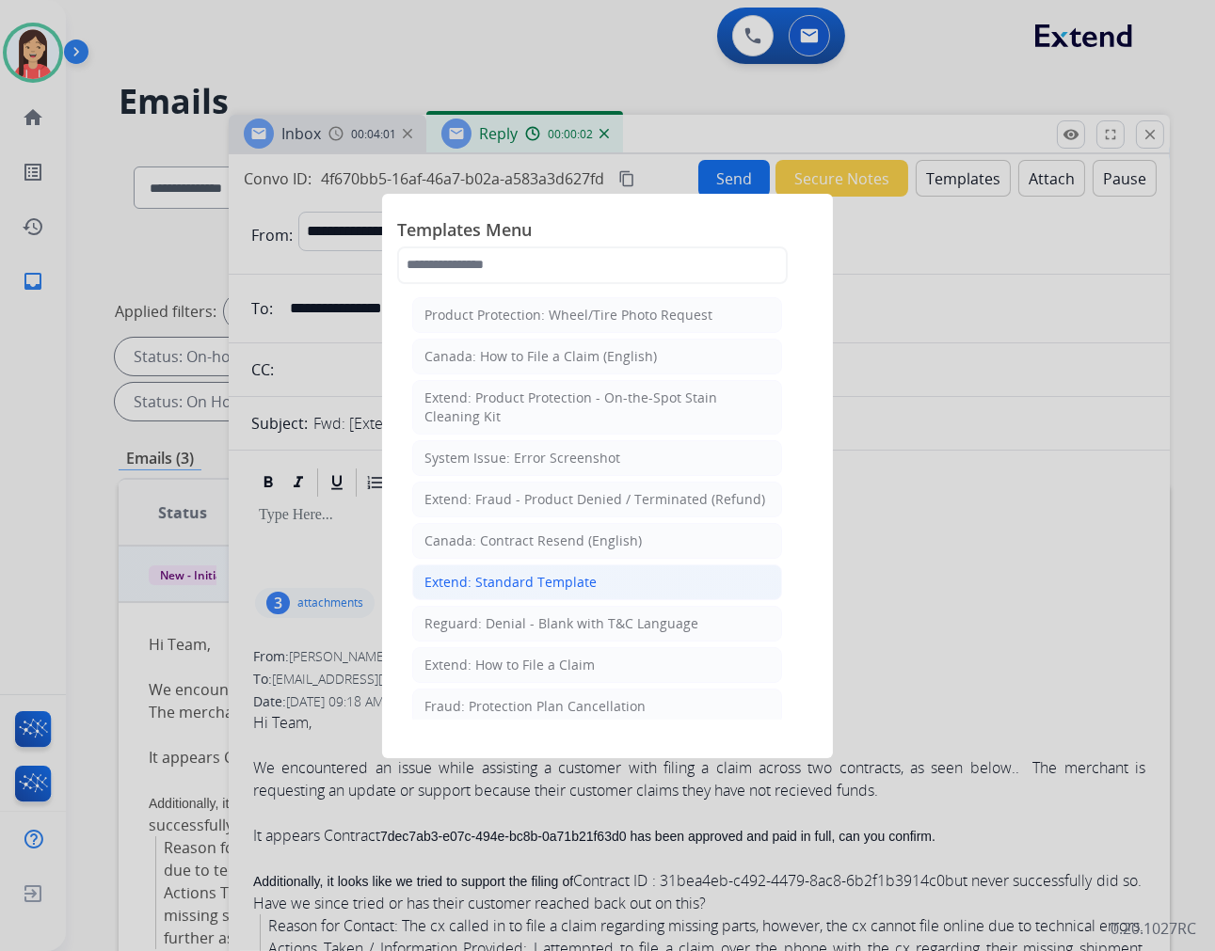
click at [556, 585] on div "Extend: Standard Template" at bounding box center [510, 582] width 172 height 19
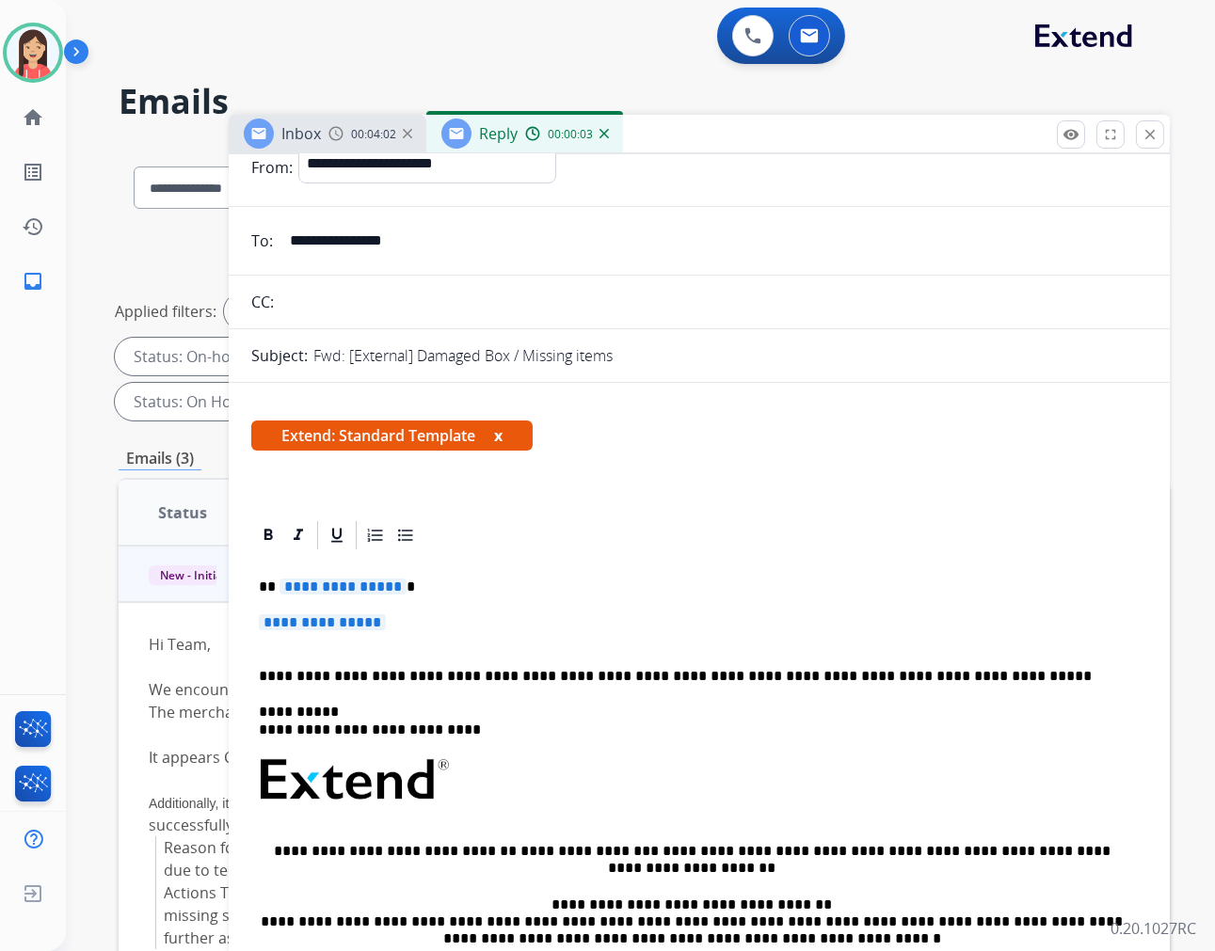
scroll to position [104, 0]
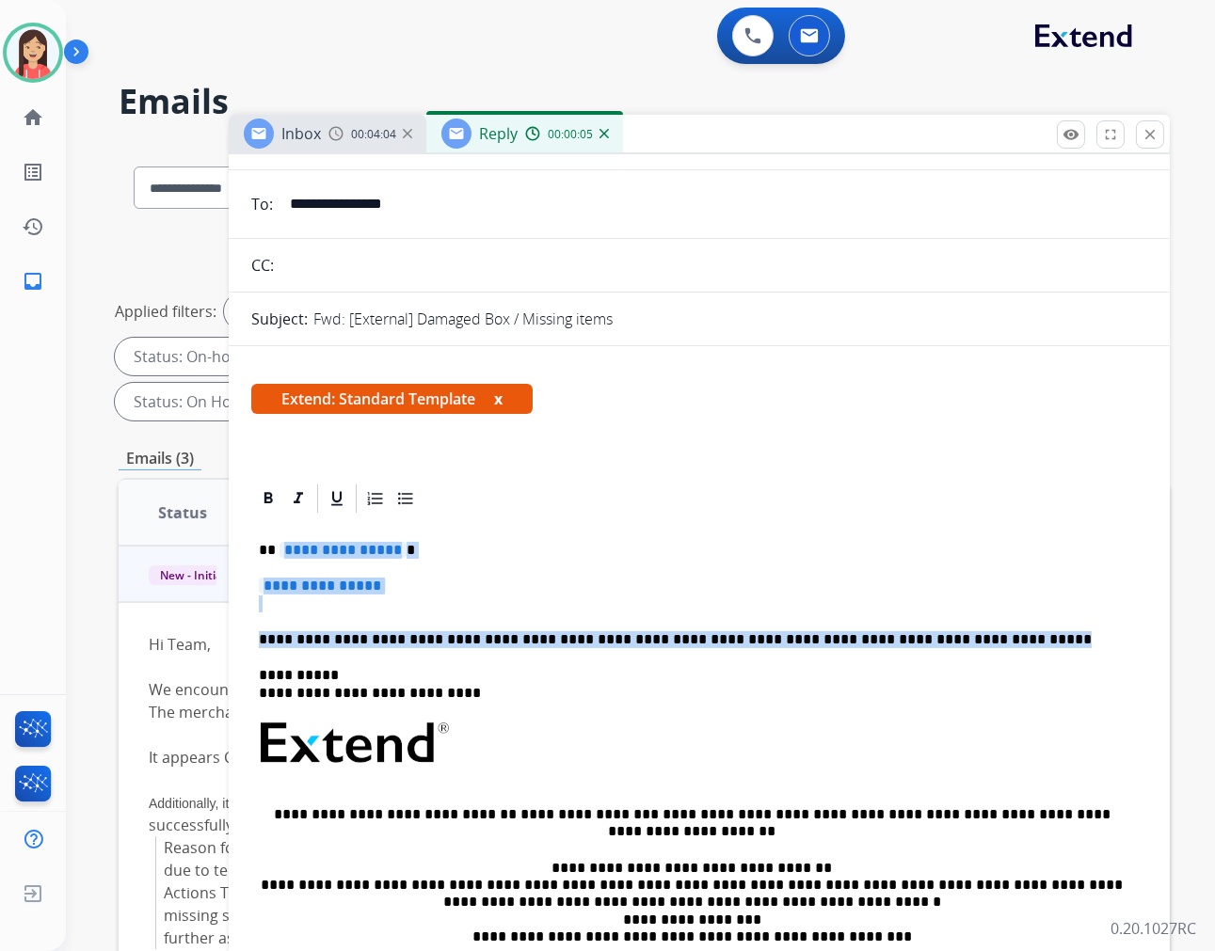
drag, startPoint x: 279, startPoint y: 550, endPoint x: 979, endPoint y: 631, distance: 704.9
click at [979, 631] on div "**********" at bounding box center [699, 788] width 896 height 544
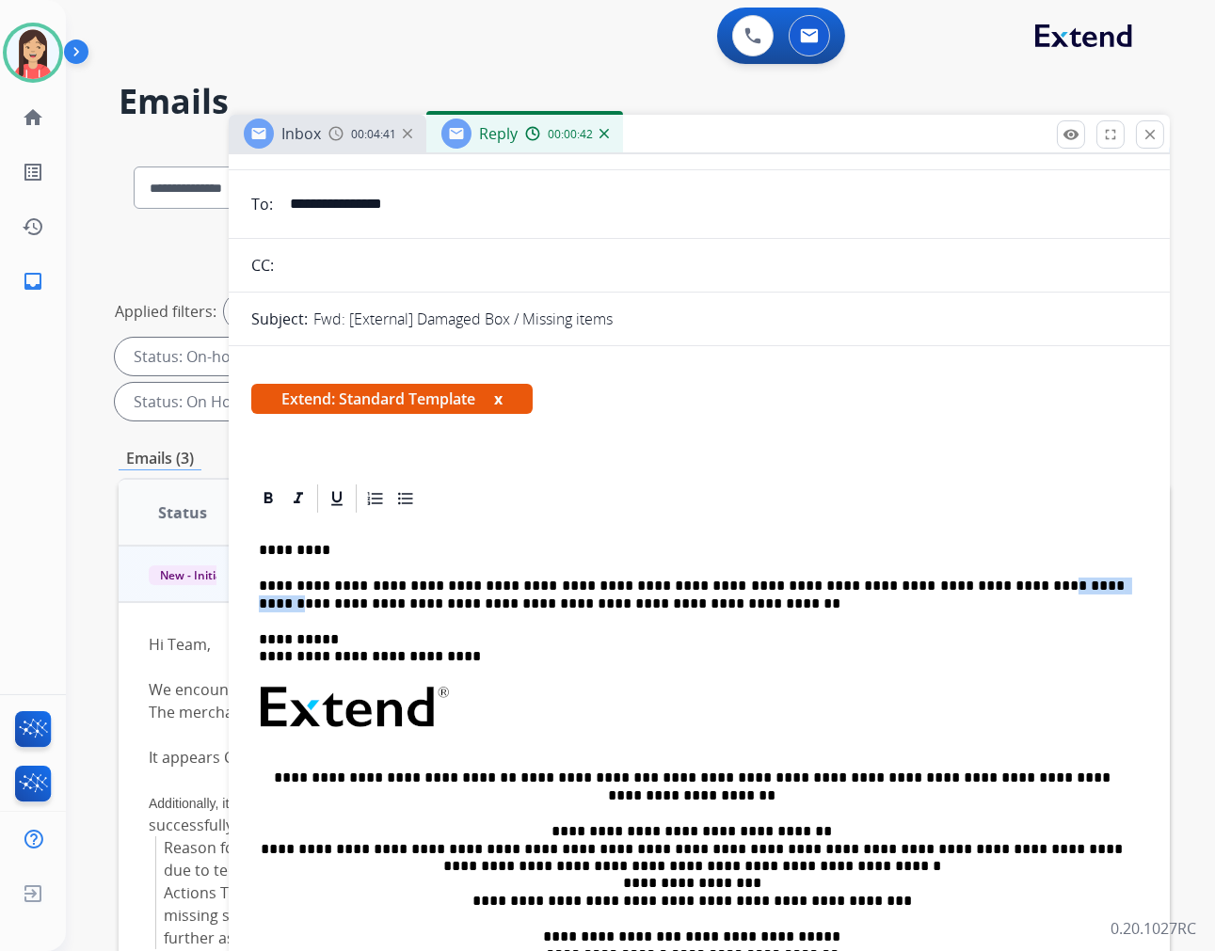
drag, startPoint x: 944, startPoint y: 590, endPoint x: 1013, endPoint y: 590, distance: 69.6
click at [1013, 590] on p "**********" at bounding box center [692, 595] width 866 height 35
click at [541, 603] on p "**********" at bounding box center [692, 595] width 866 height 35
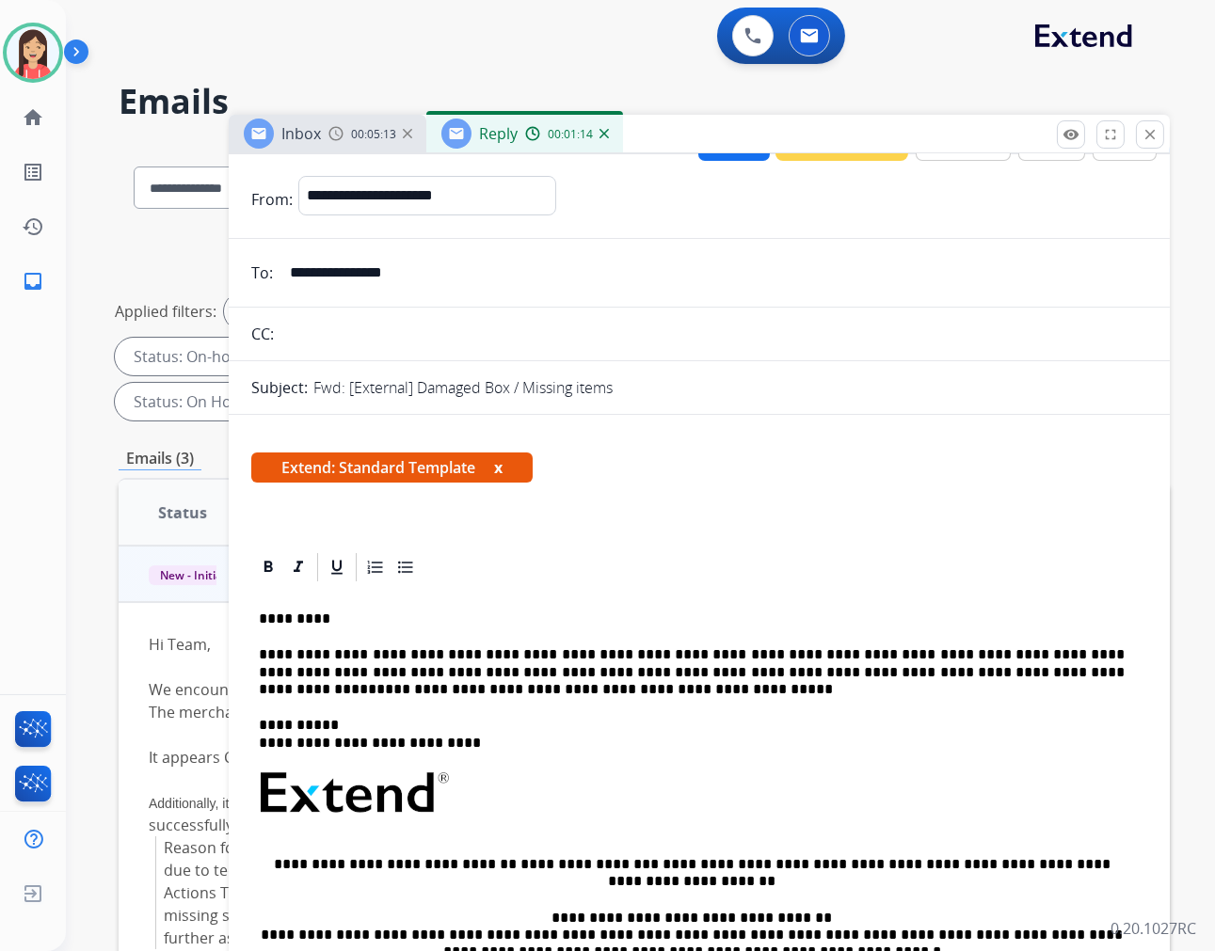
scroll to position [0, 0]
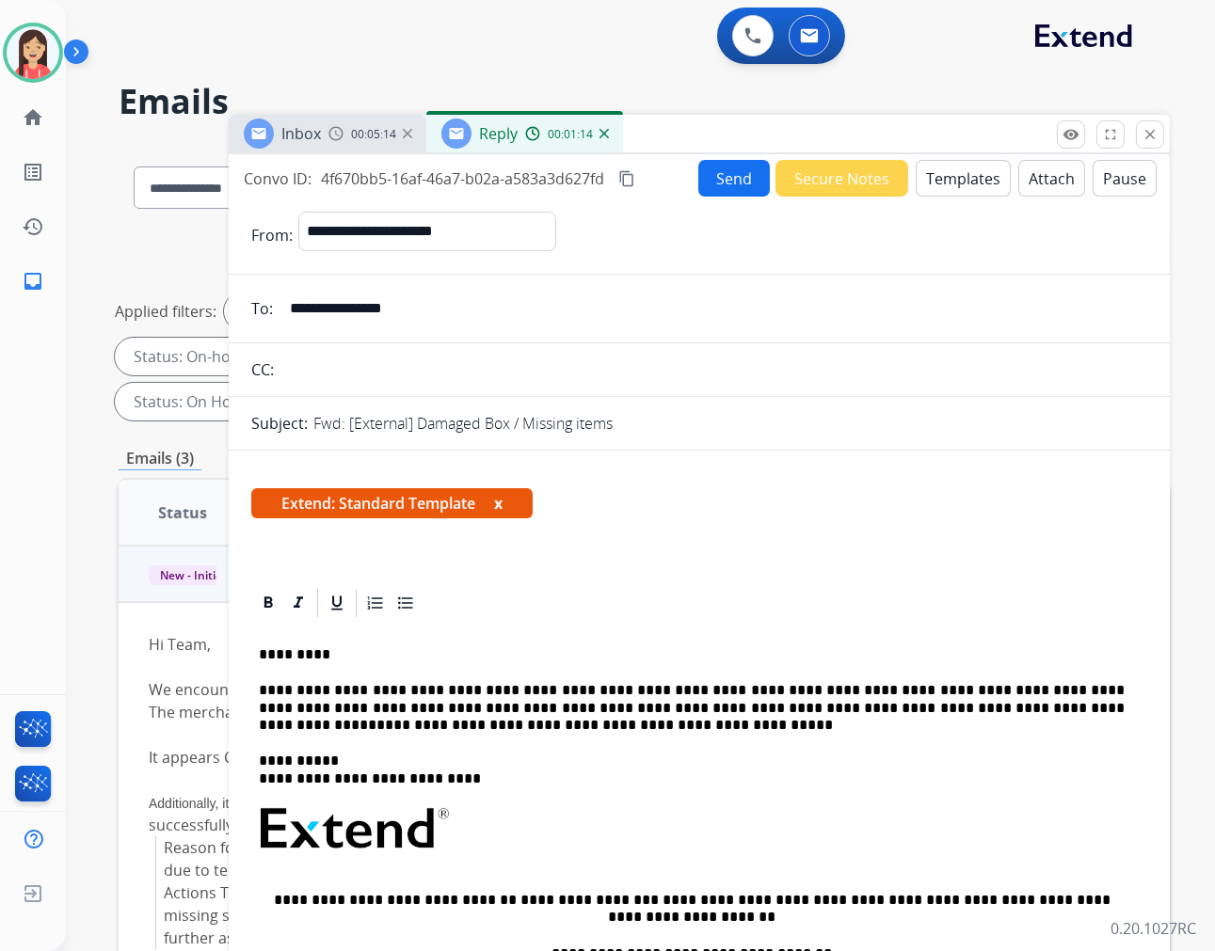
click at [723, 174] on button "Send" at bounding box center [734, 178] width 72 height 37
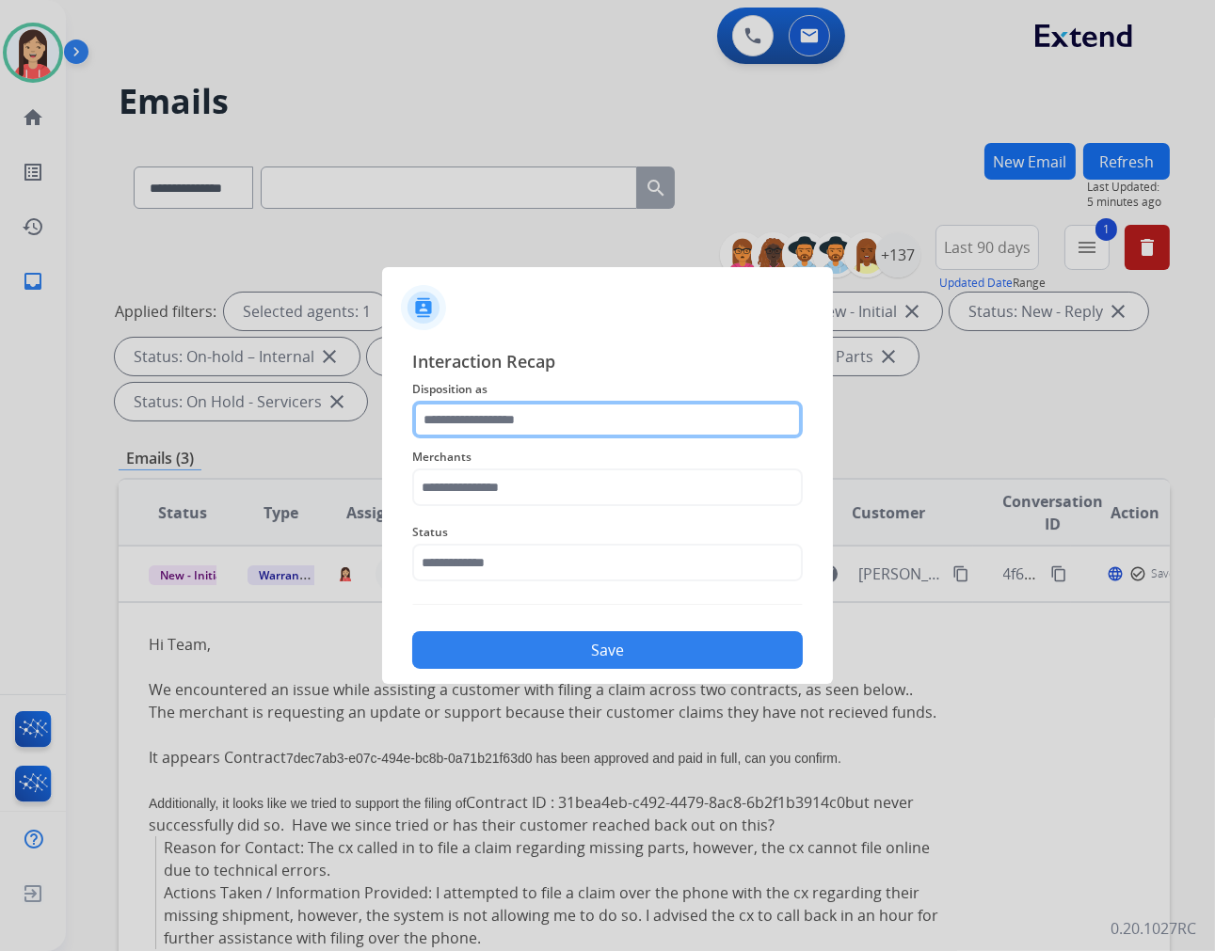
click at [603, 411] on input "text" at bounding box center [607, 420] width 391 height 38
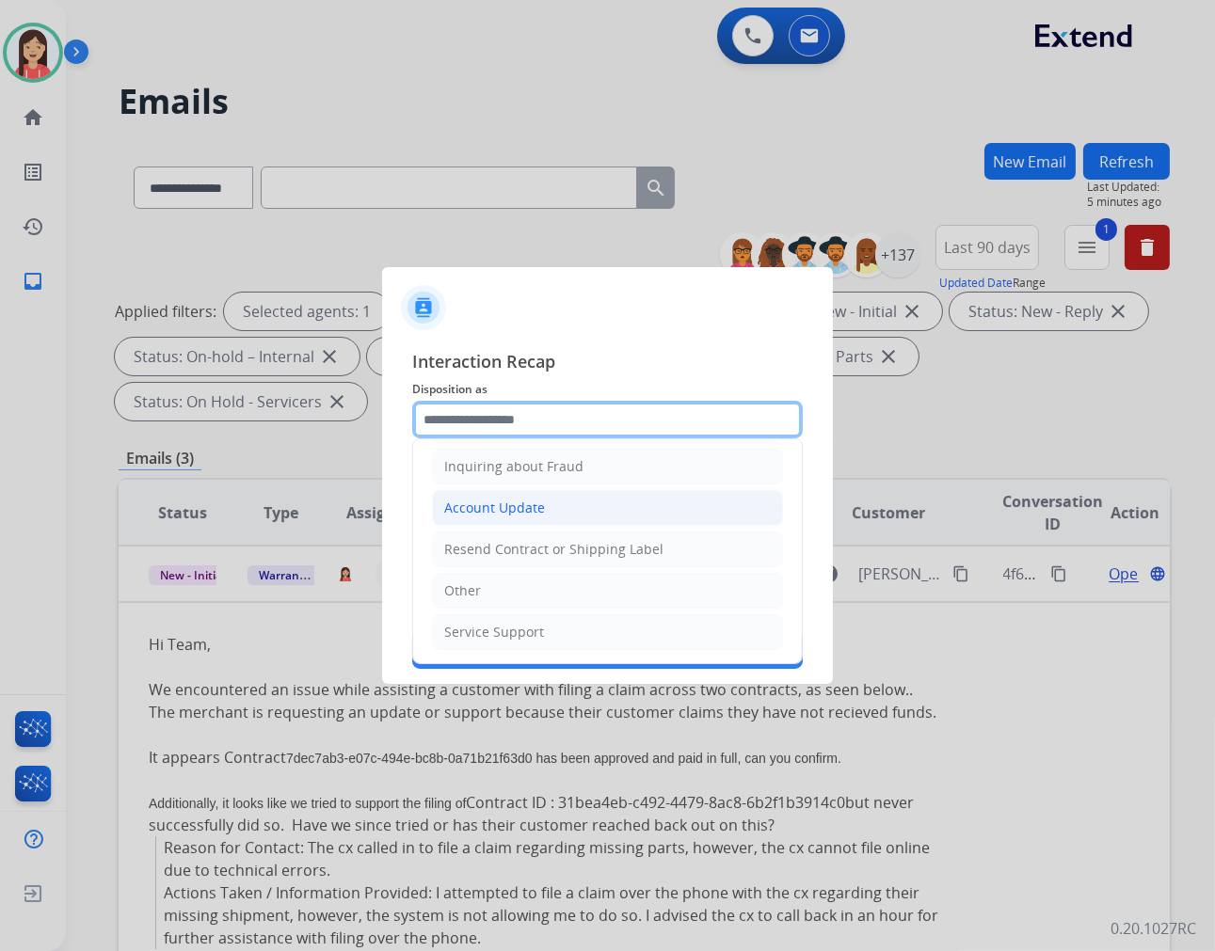
scroll to position [190, 0]
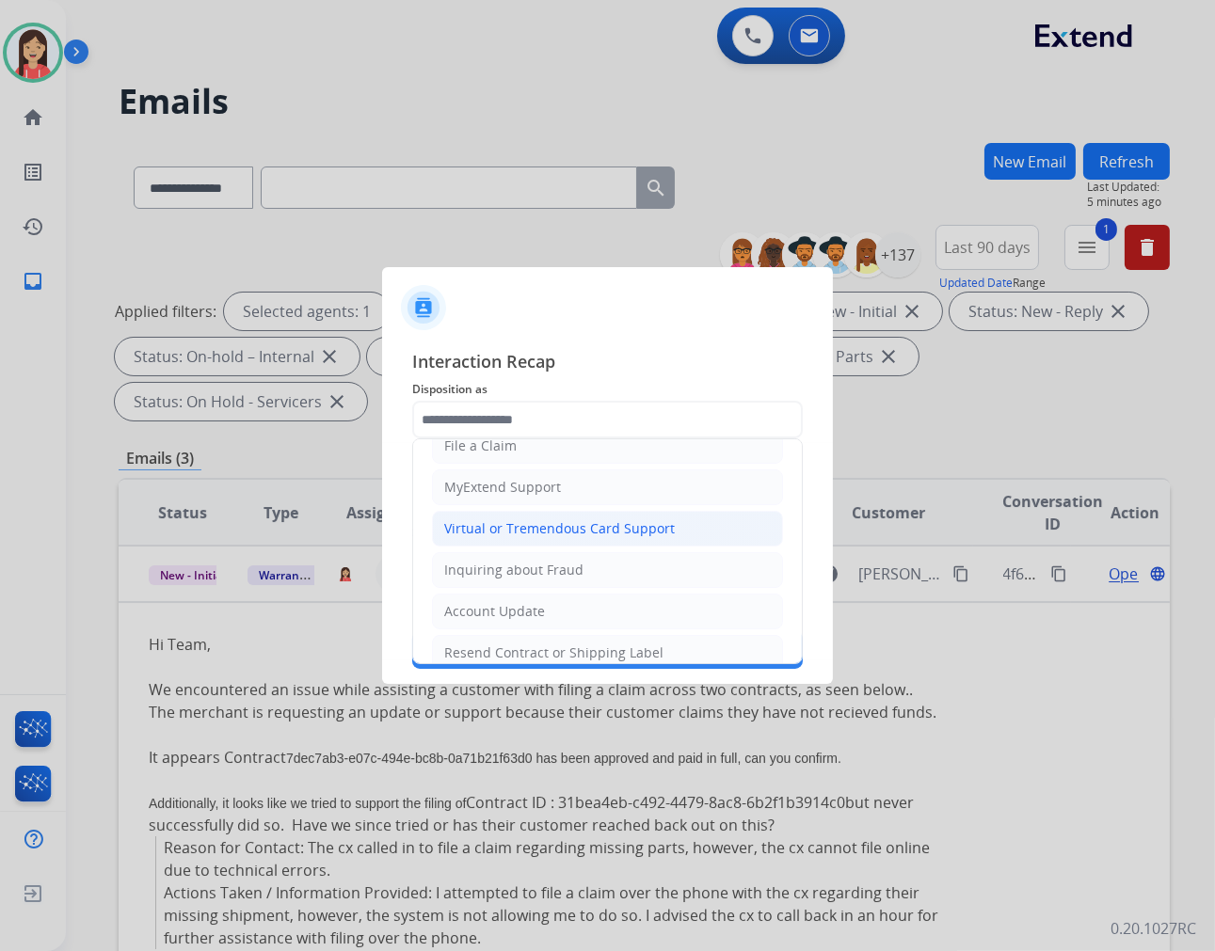
click at [534, 527] on div "Virtual or Tremendous Card Support" at bounding box center [559, 528] width 231 height 19
type input "**********"
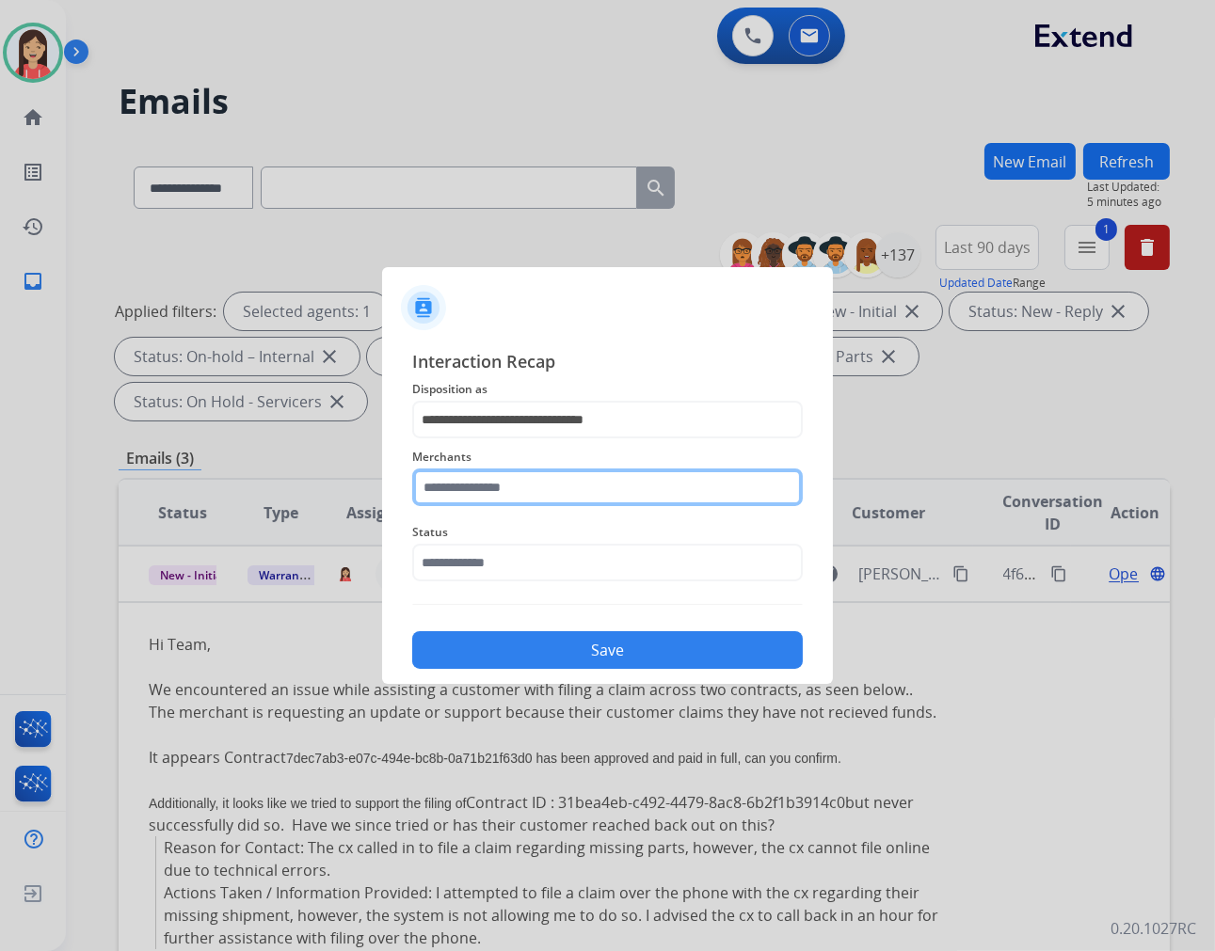
click at [529, 492] on input "text" at bounding box center [607, 488] width 391 height 38
click at [578, 487] on input "text" at bounding box center [607, 488] width 391 height 38
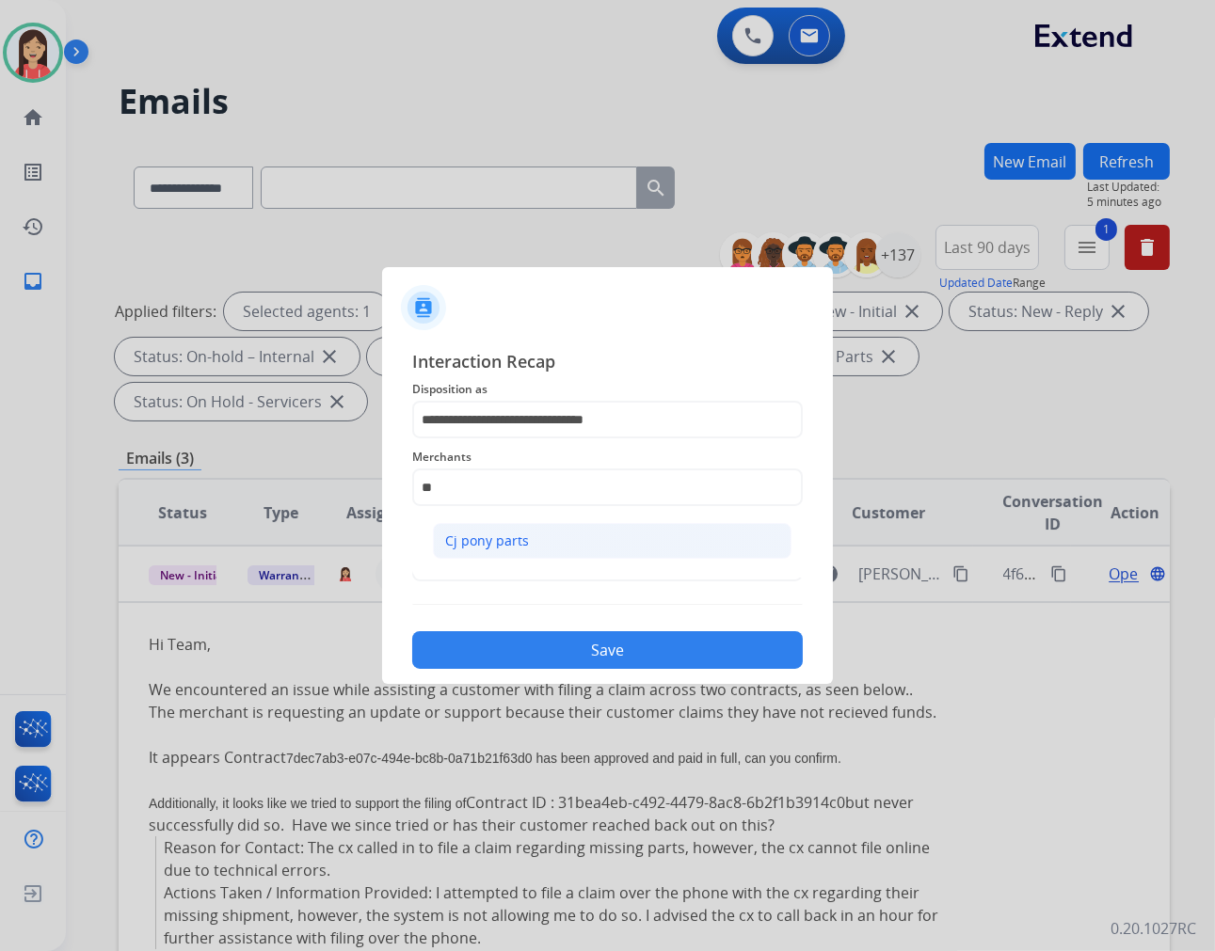
click at [558, 528] on li "Cj pony parts" at bounding box center [612, 541] width 359 height 36
type input "**********"
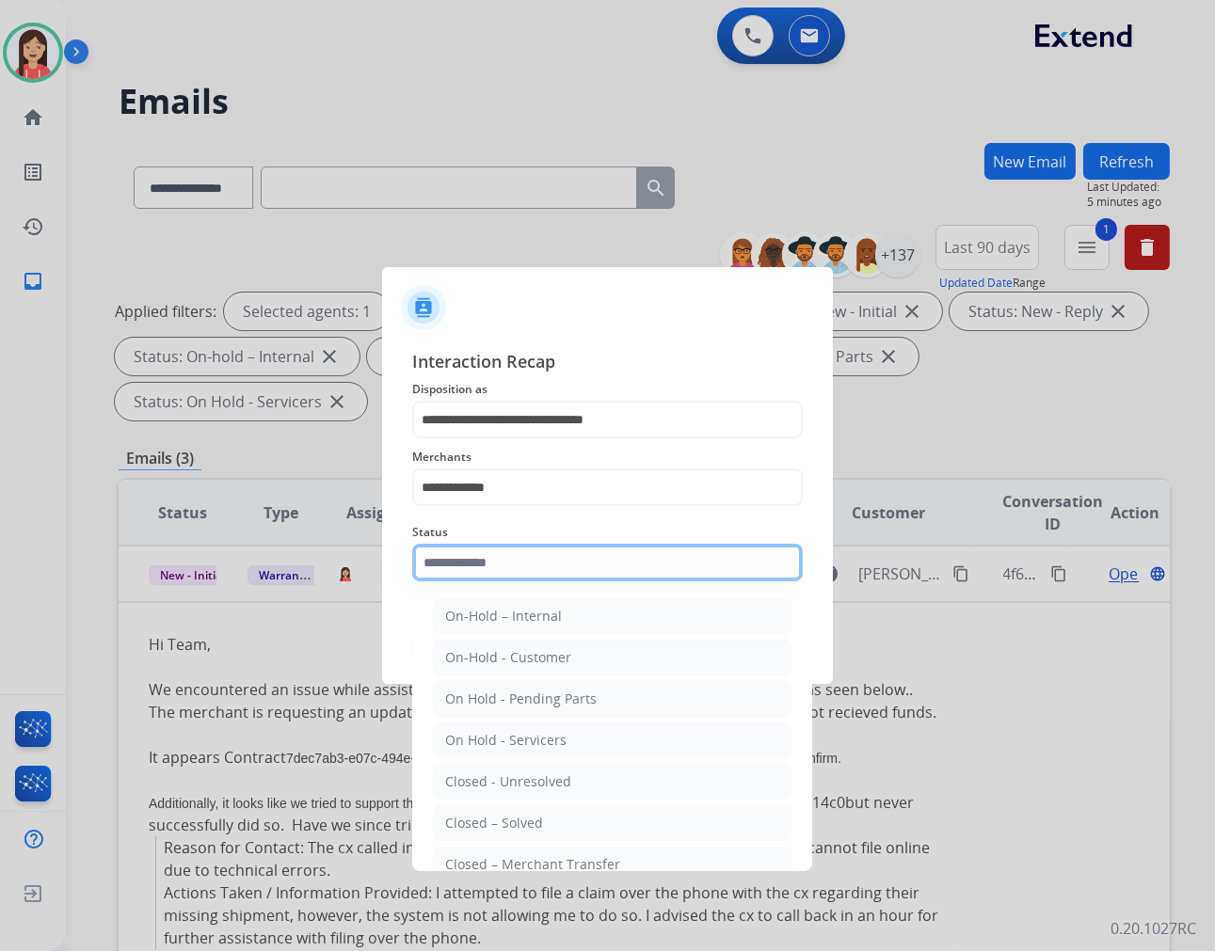
click at [544, 556] on input "text" at bounding box center [607, 563] width 391 height 38
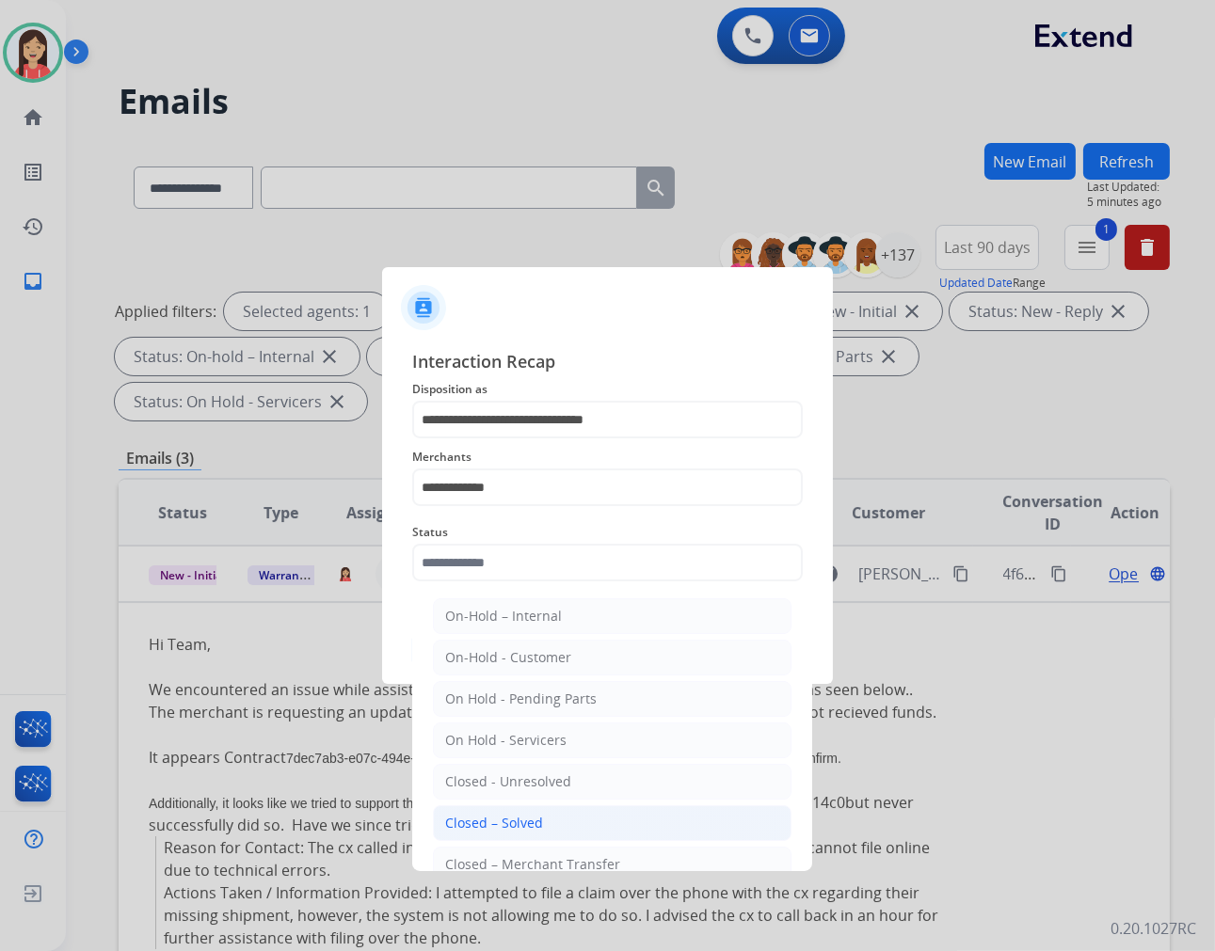
click at [551, 833] on li "Closed – Solved" at bounding box center [612, 823] width 359 height 36
type input "**********"
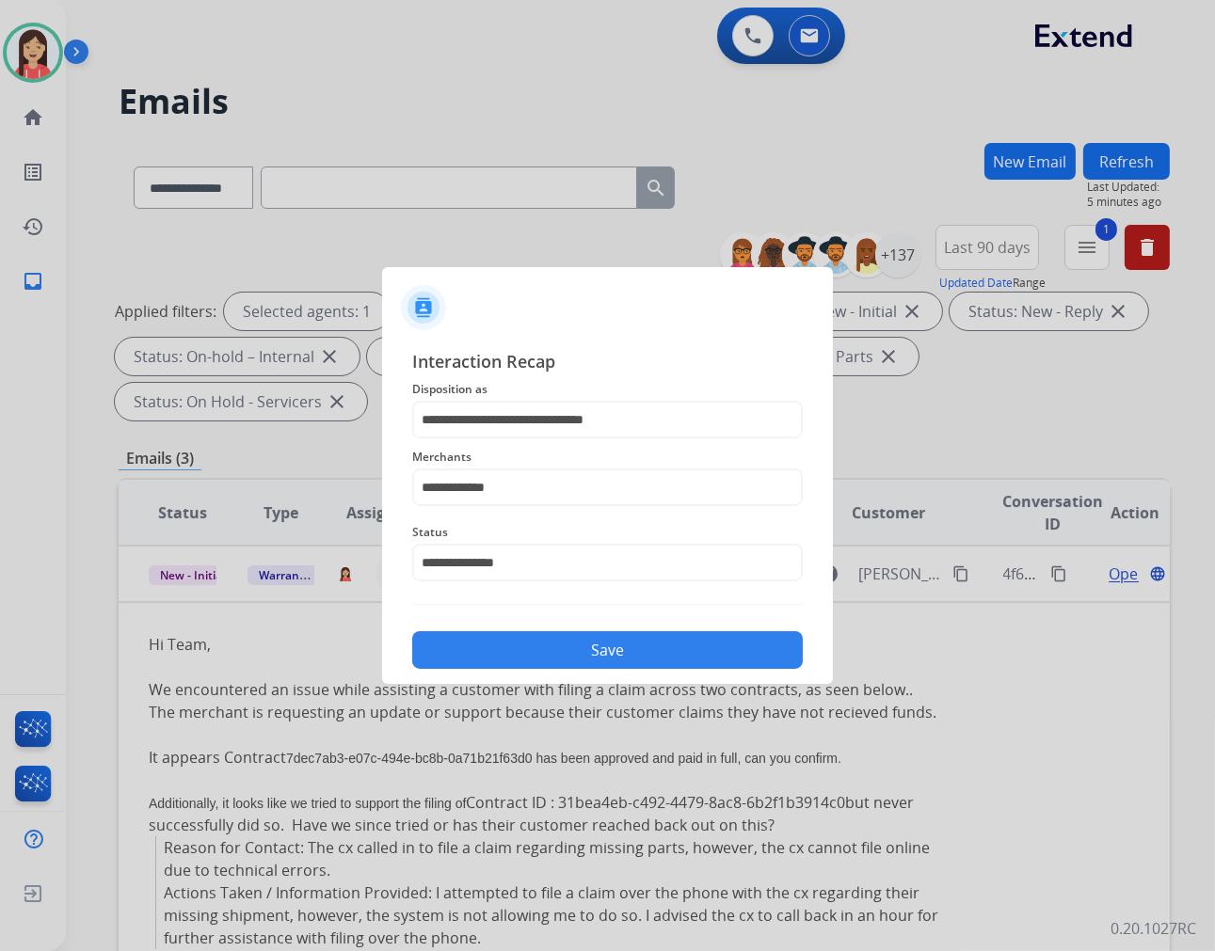
click at [621, 626] on div "Save" at bounding box center [607, 644] width 391 height 49
click at [613, 645] on button "Save" at bounding box center [607, 650] width 391 height 38
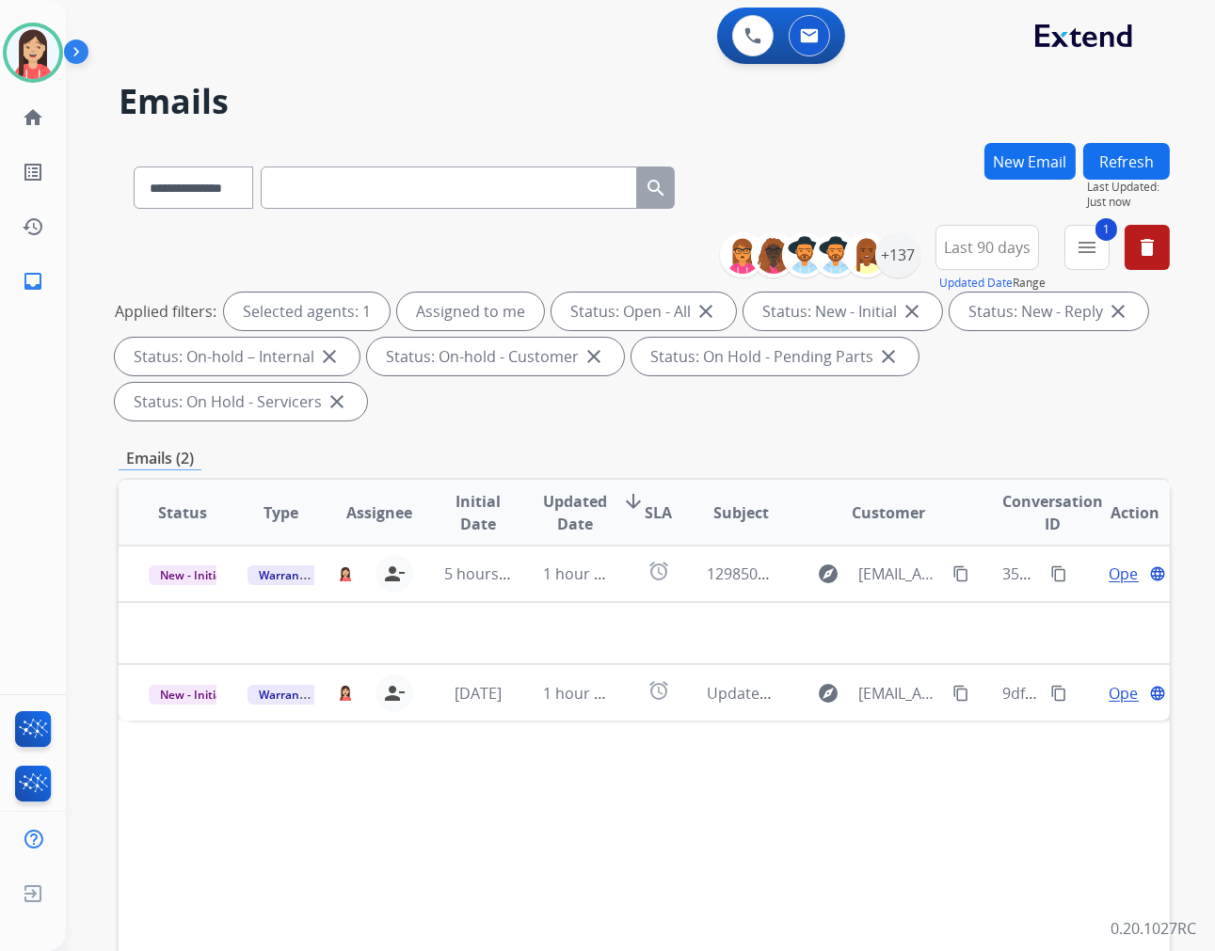
click at [528, 440] on div "**********" at bounding box center [644, 674] width 1051 height 1063
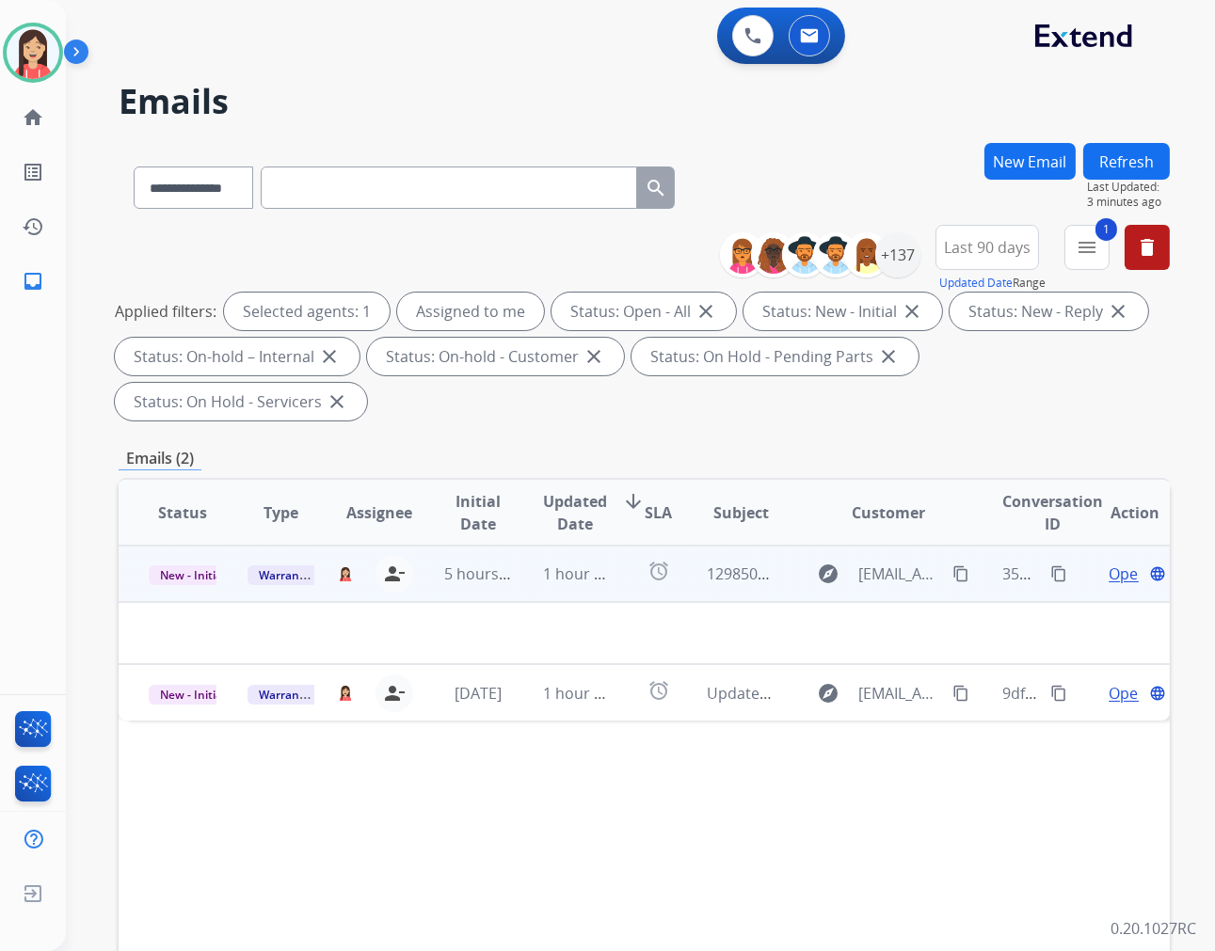
click at [590, 589] on td "1 hour ago" at bounding box center [562, 574] width 99 height 56
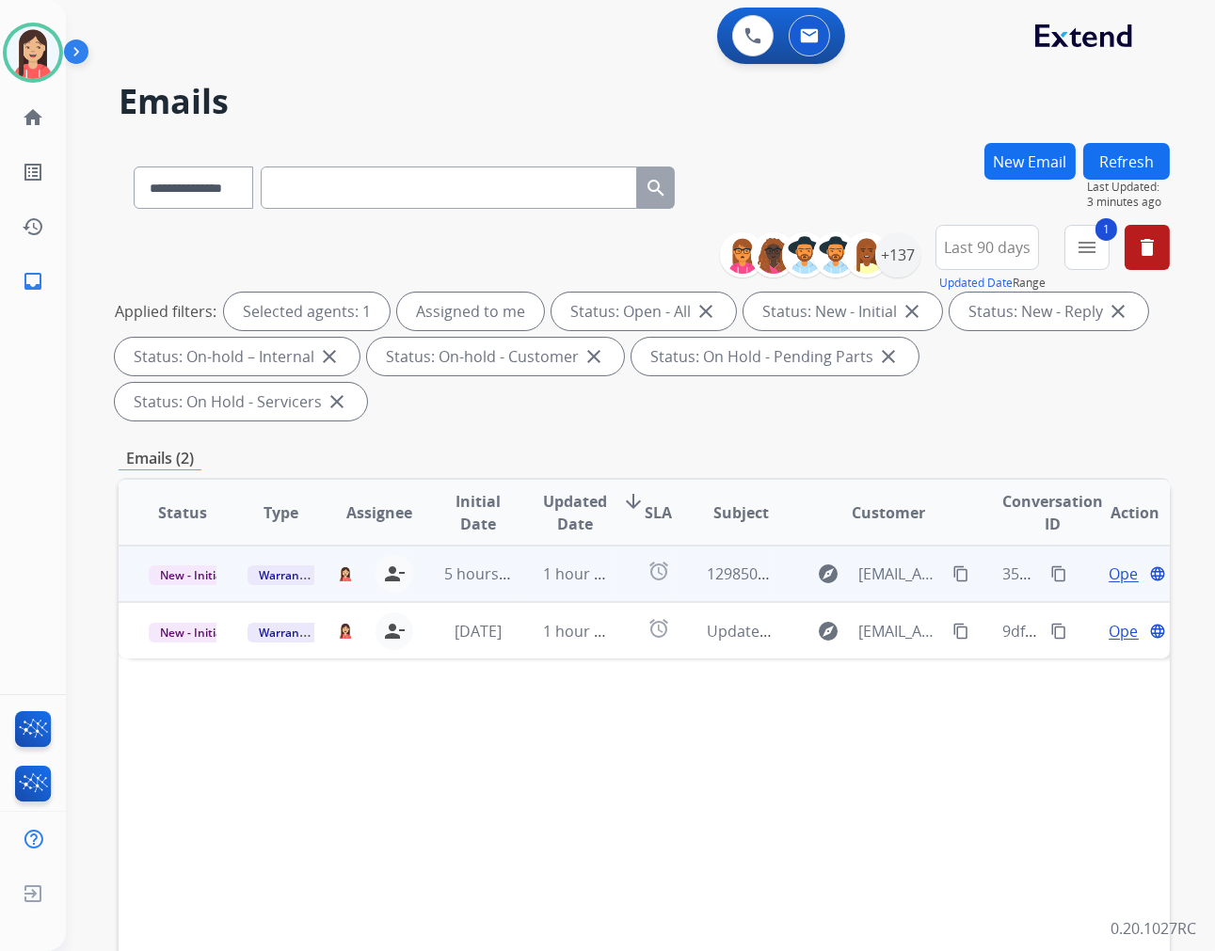
click at [590, 589] on td "1 hour ago" at bounding box center [562, 574] width 99 height 56
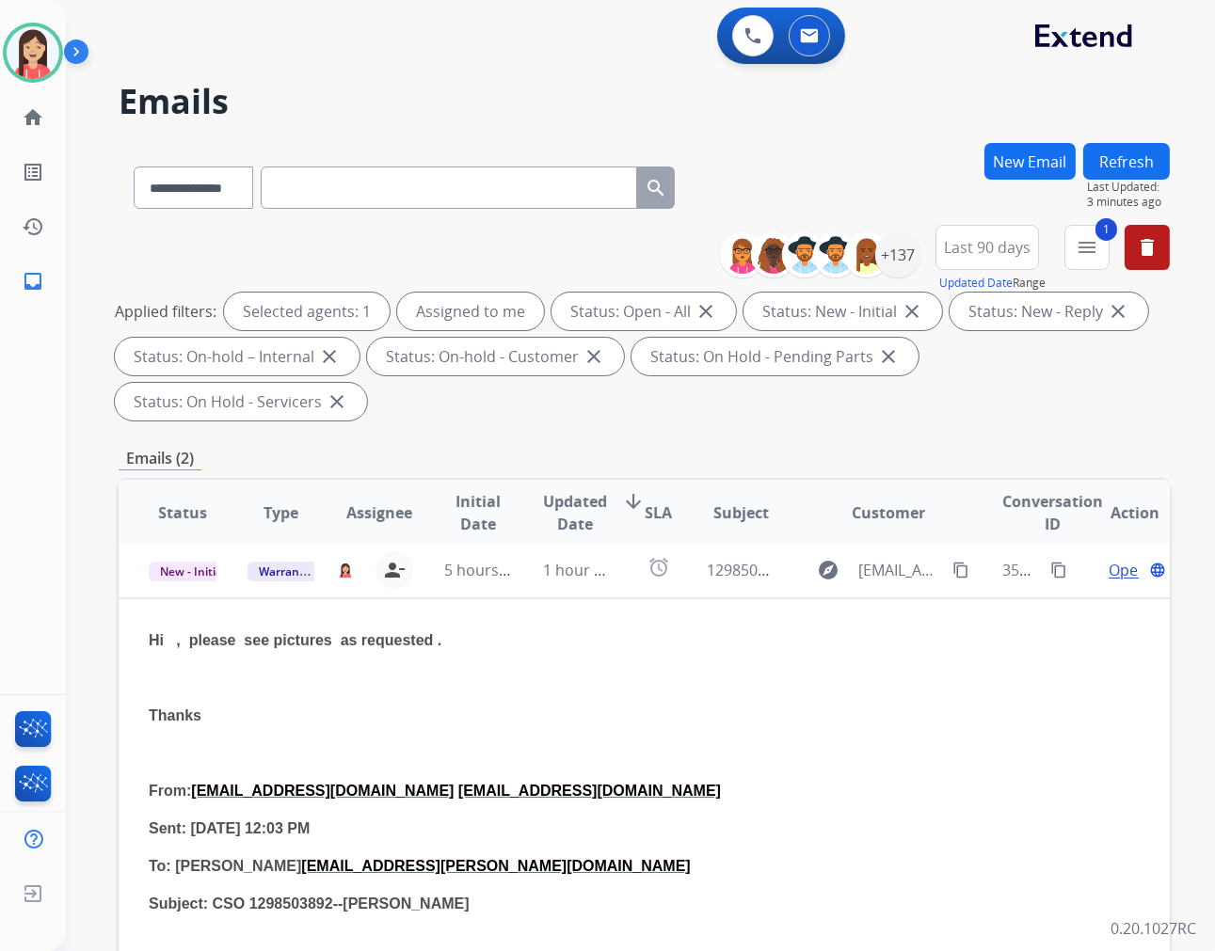
scroll to position [0, 0]
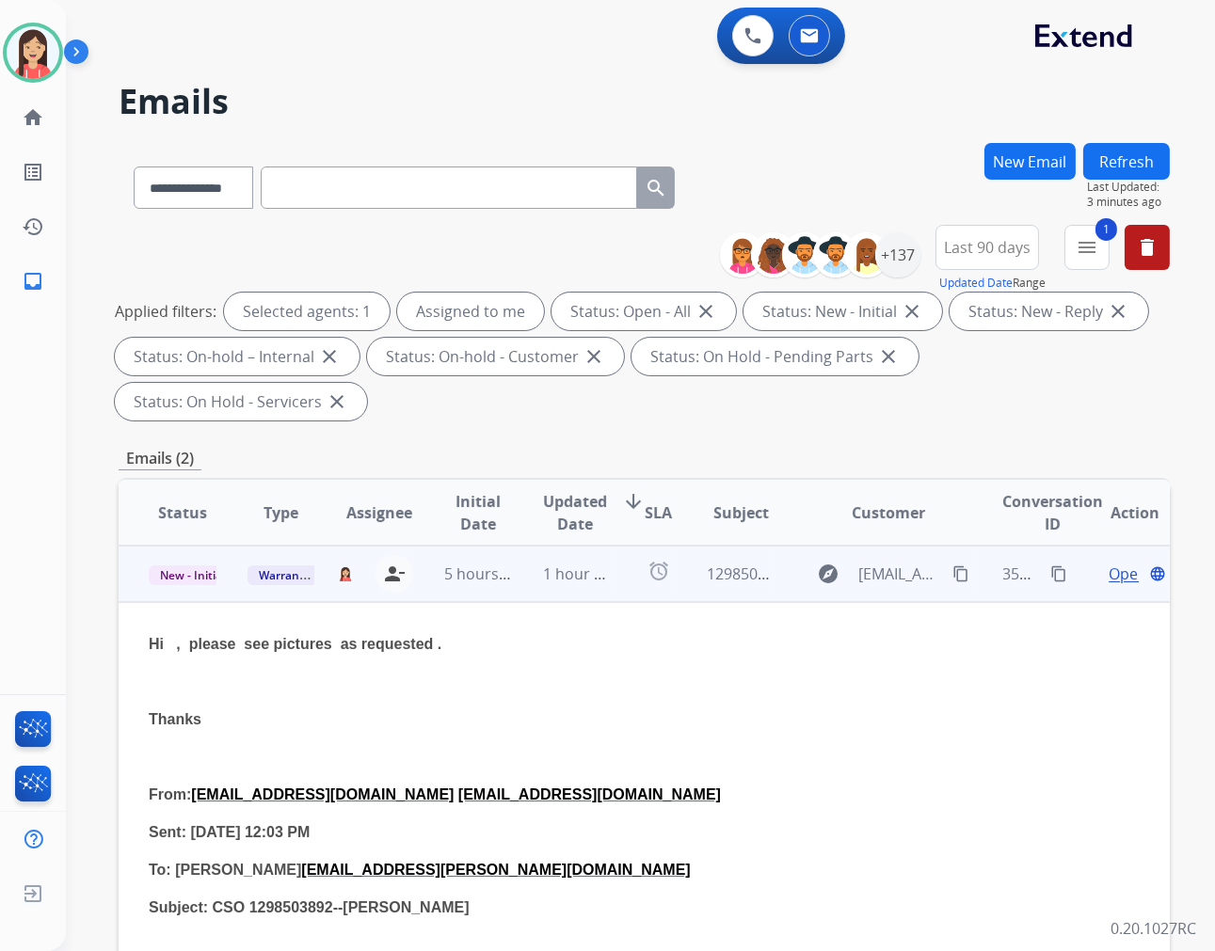
click at [1108, 577] on span "Open" at bounding box center [1127, 574] width 39 height 23
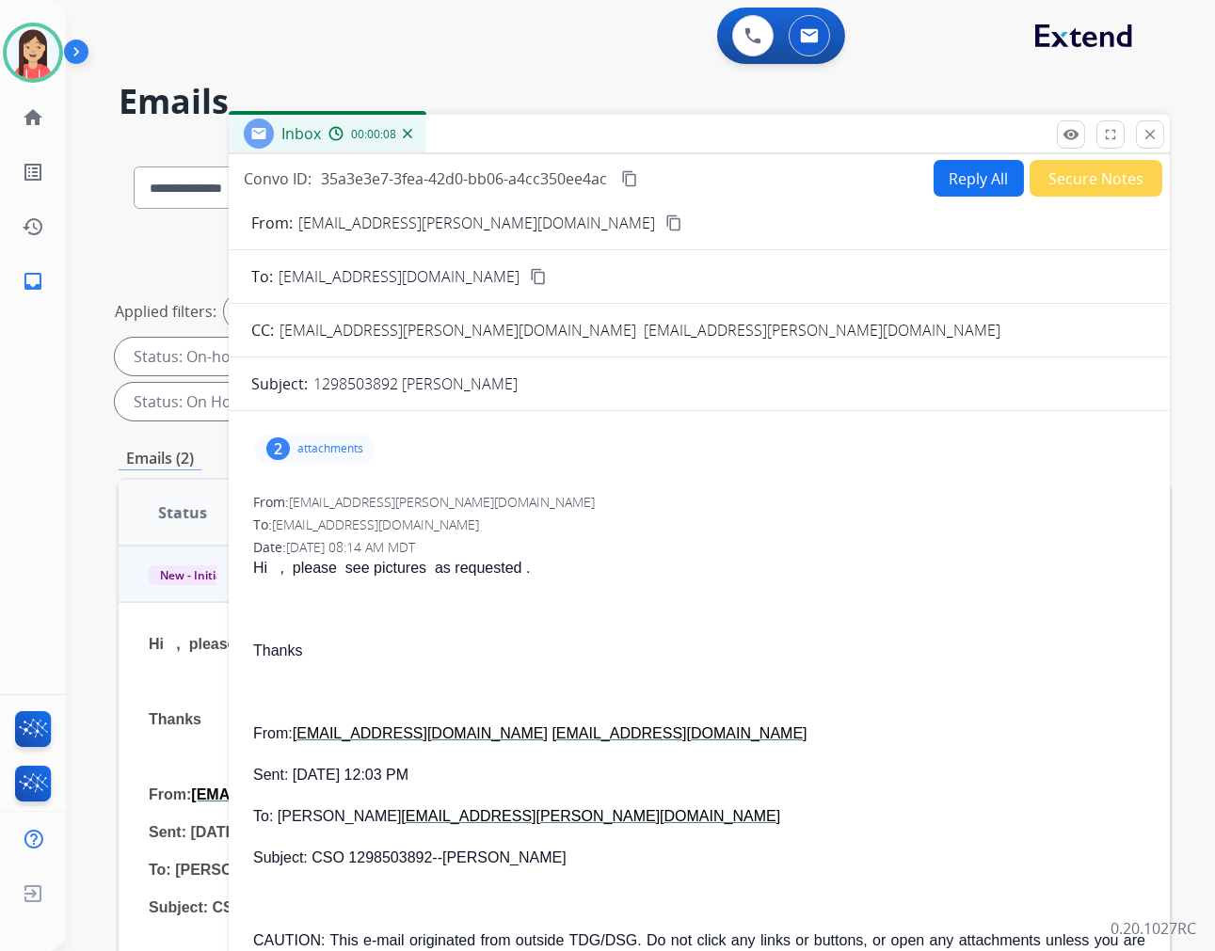
click at [331, 449] on p "attachments" at bounding box center [330, 448] width 66 height 15
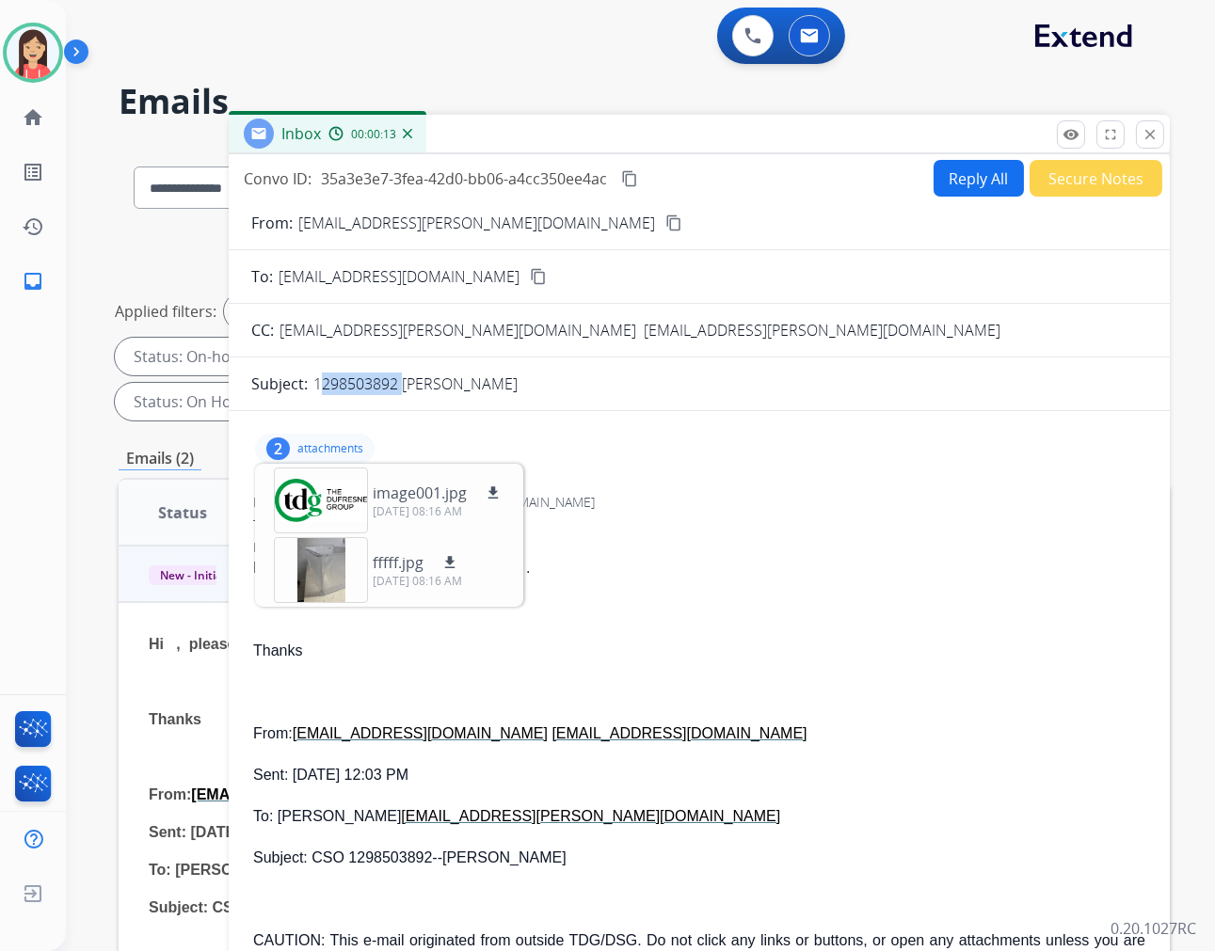
drag, startPoint x: 313, startPoint y: 388, endPoint x: 397, endPoint y: 390, distance: 83.8
click at [397, 390] on p "1298503892 [PERSON_NAME]" at bounding box center [415, 384] width 204 height 23
copy p "1298503892"
click at [976, 183] on button "Reply All" at bounding box center [978, 178] width 90 height 37
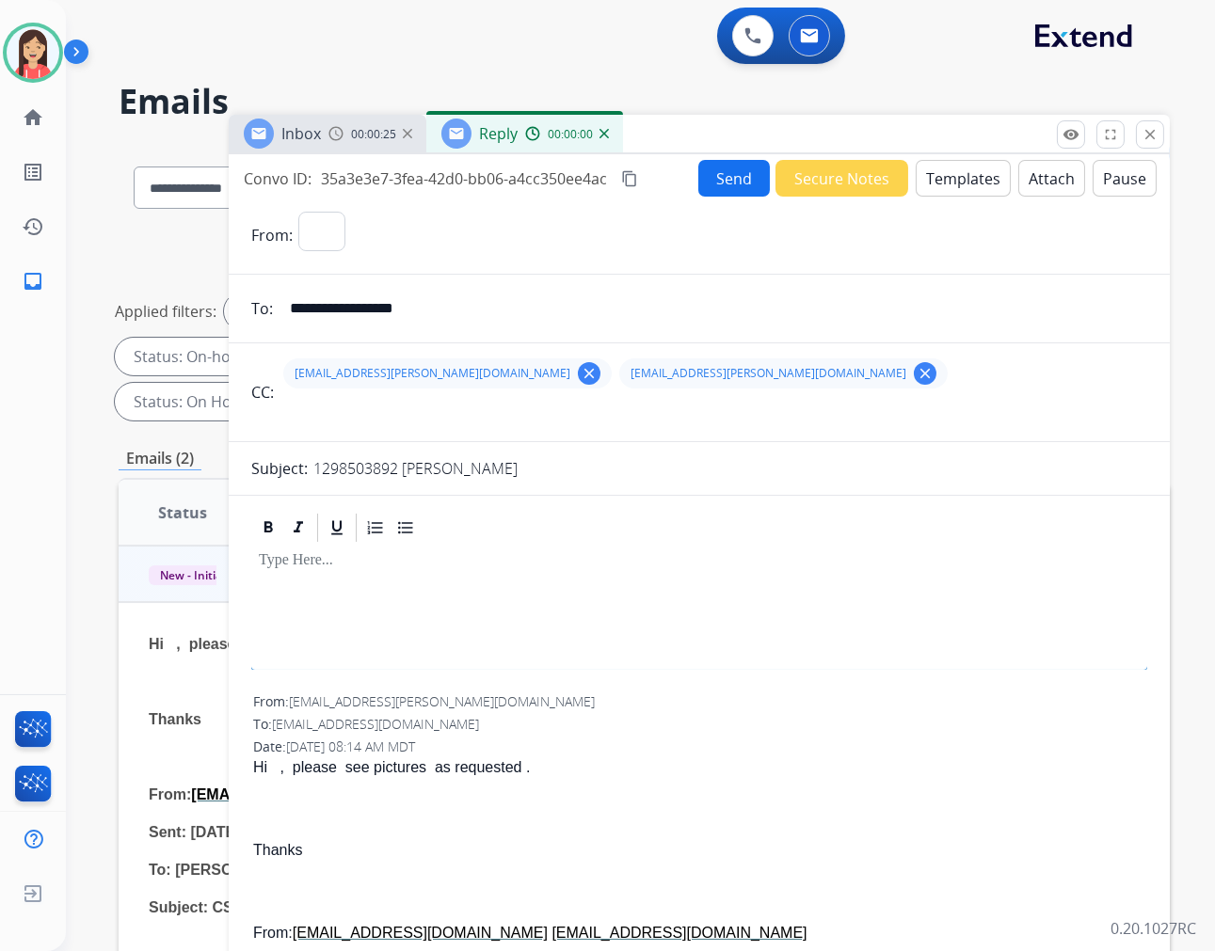
select select "**********"
click at [971, 191] on button "Templates" at bounding box center [963, 178] width 95 height 37
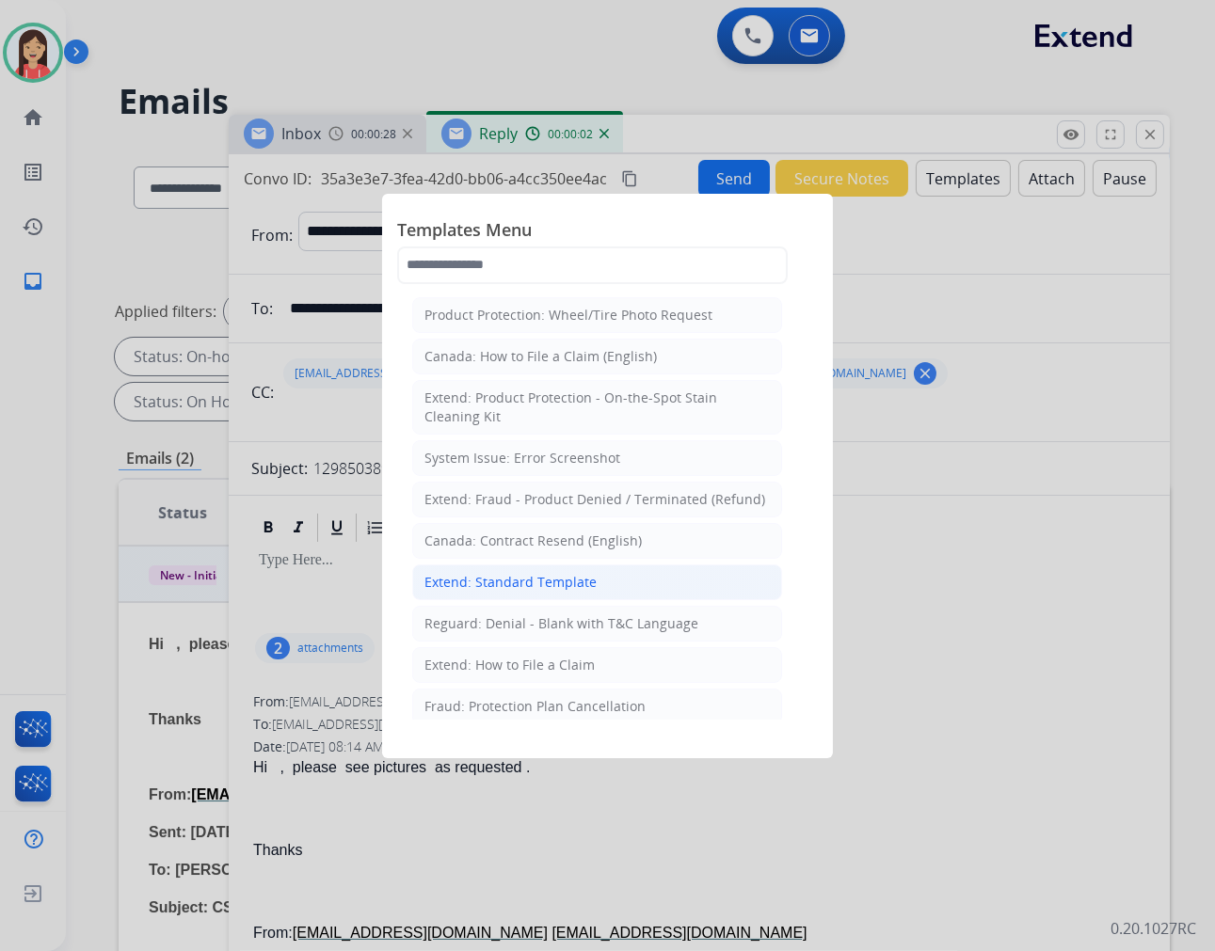
click at [548, 593] on li "Extend: Standard Template" at bounding box center [597, 583] width 370 height 36
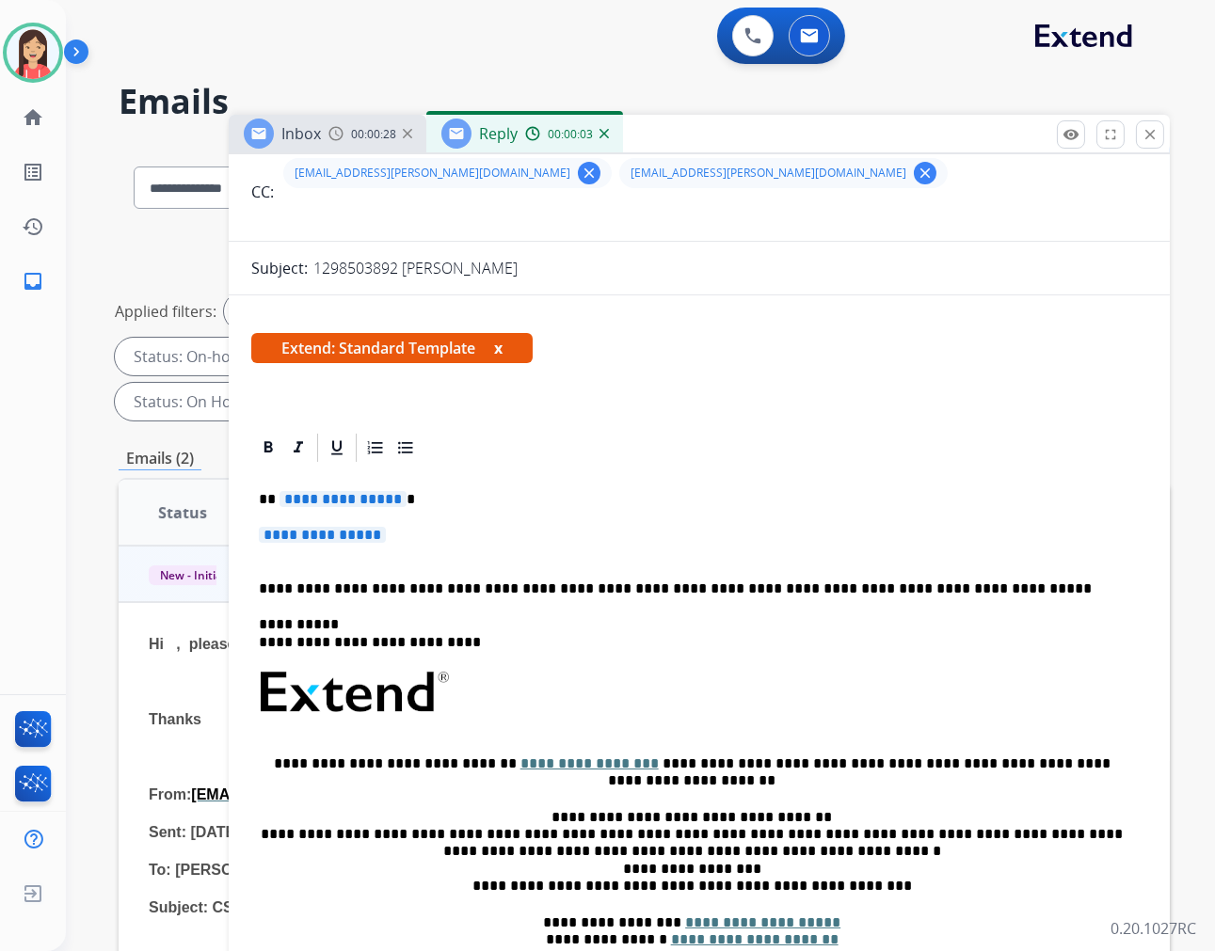
scroll to position [209, 0]
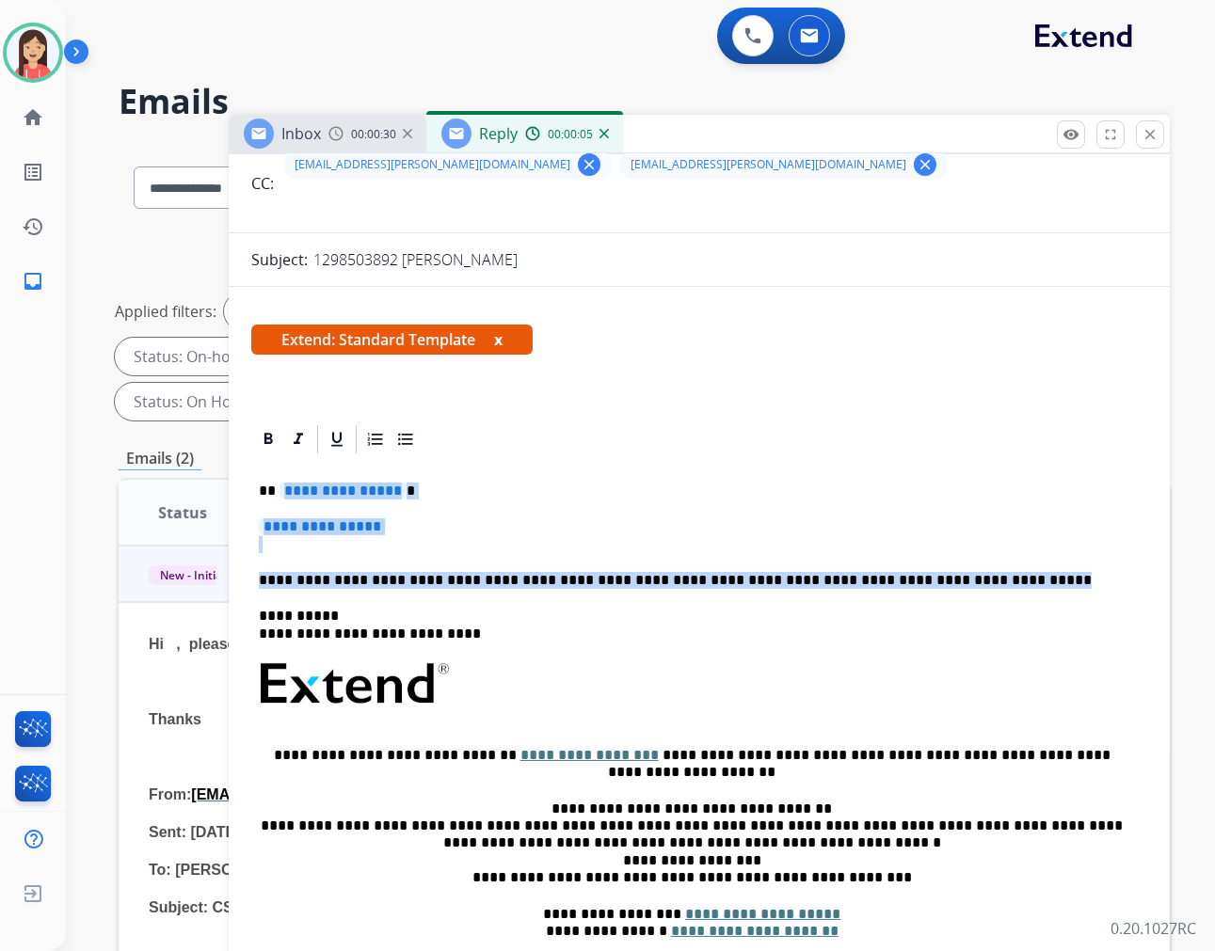
drag, startPoint x: 279, startPoint y: 486, endPoint x: 948, endPoint y: 566, distance: 674.7
click at [948, 566] on div "**********" at bounding box center [699, 728] width 896 height 544
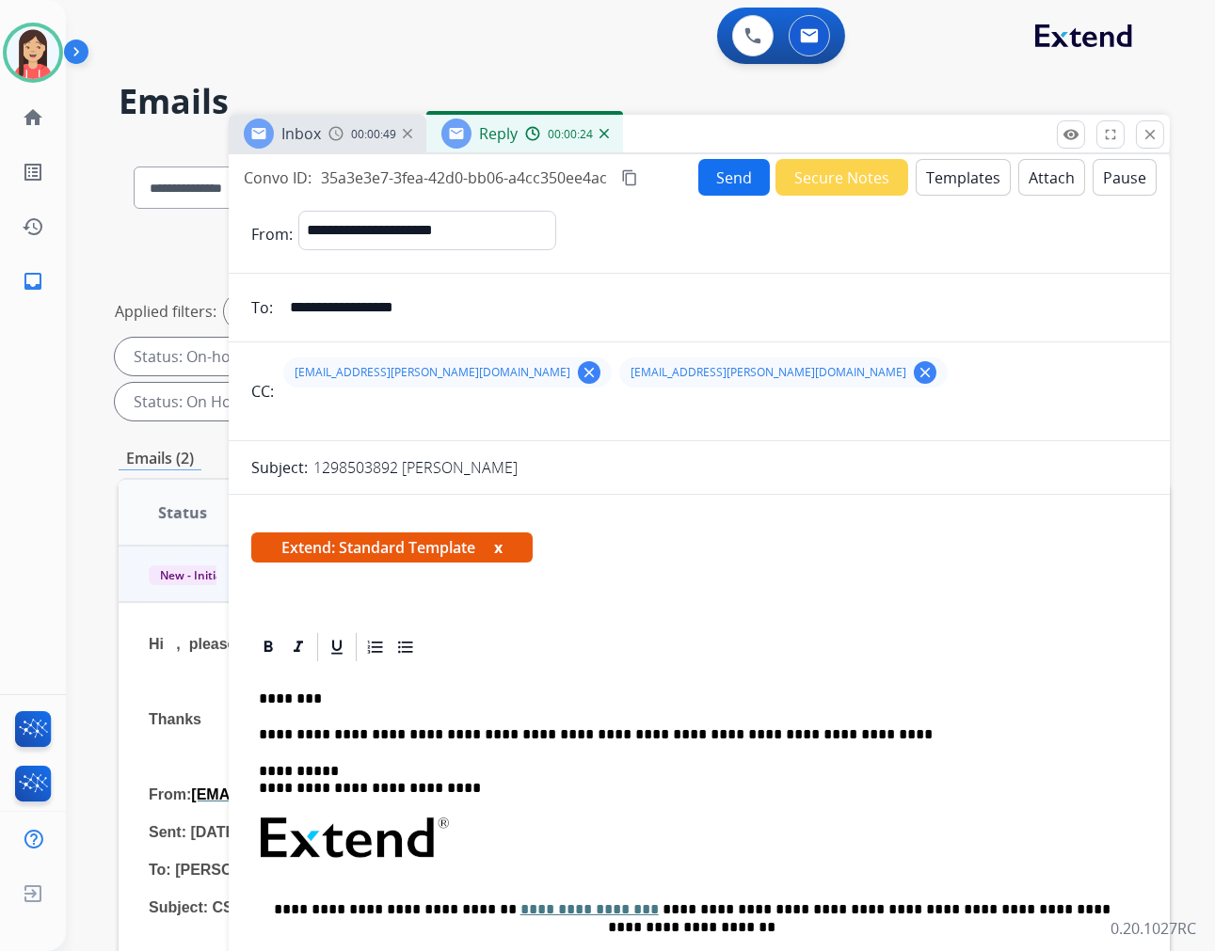
scroll to position [0, 0]
click at [717, 192] on button "Send" at bounding box center [734, 178] width 72 height 37
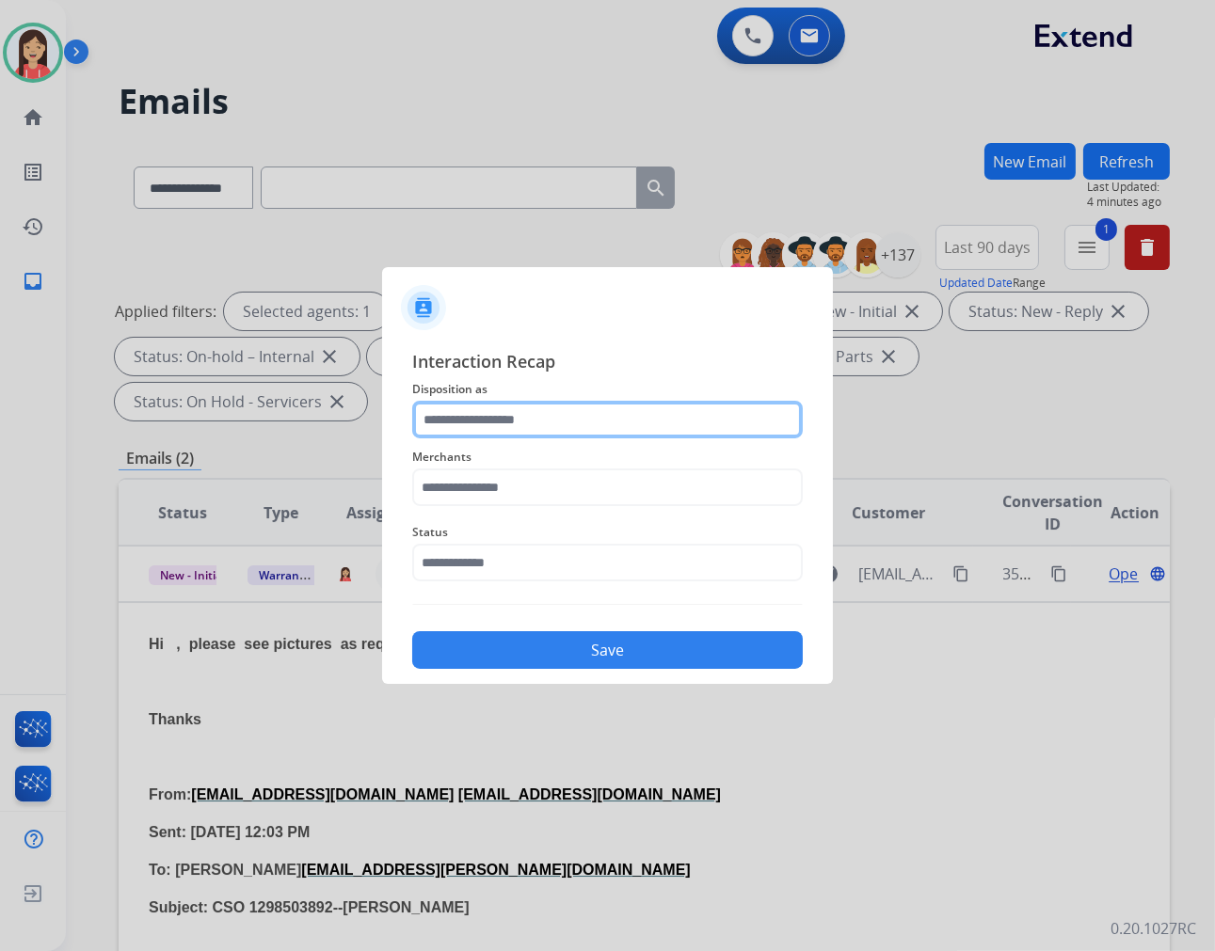
click at [591, 410] on input "text" at bounding box center [607, 420] width 391 height 38
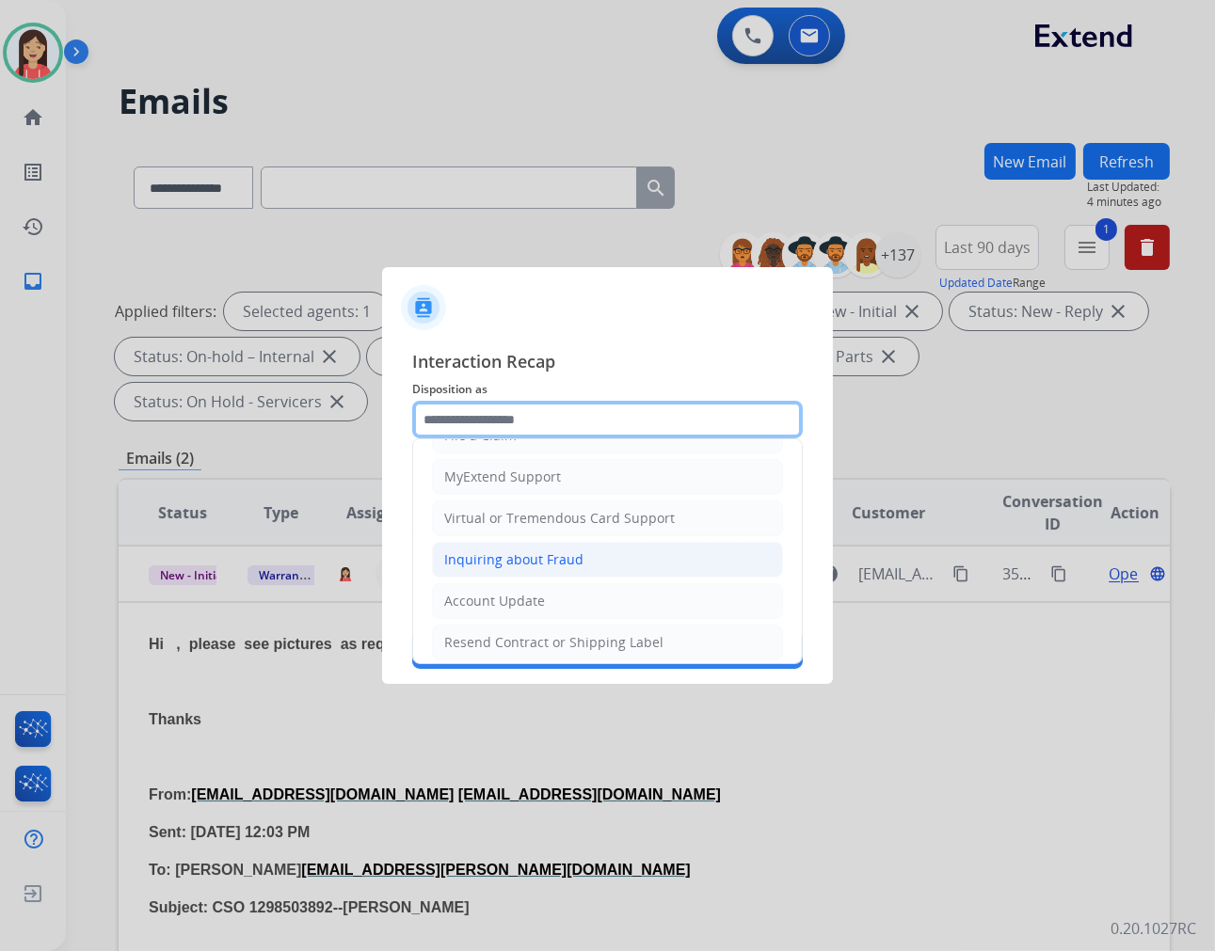
scroll to position [209, 0]
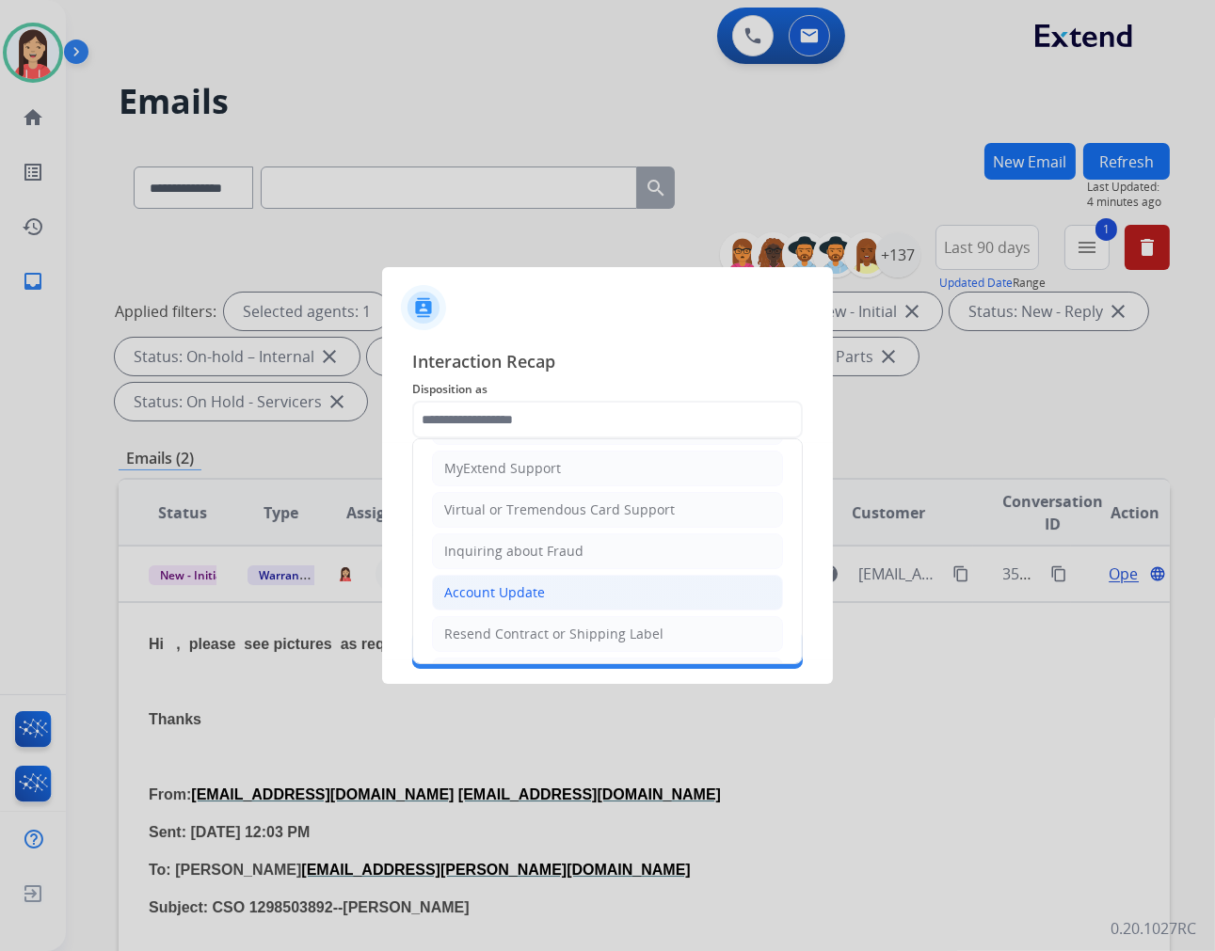
click at [513, 598] on div "Account Update" at bounding box center [494, 592] width 101 height 19
type input "**********"
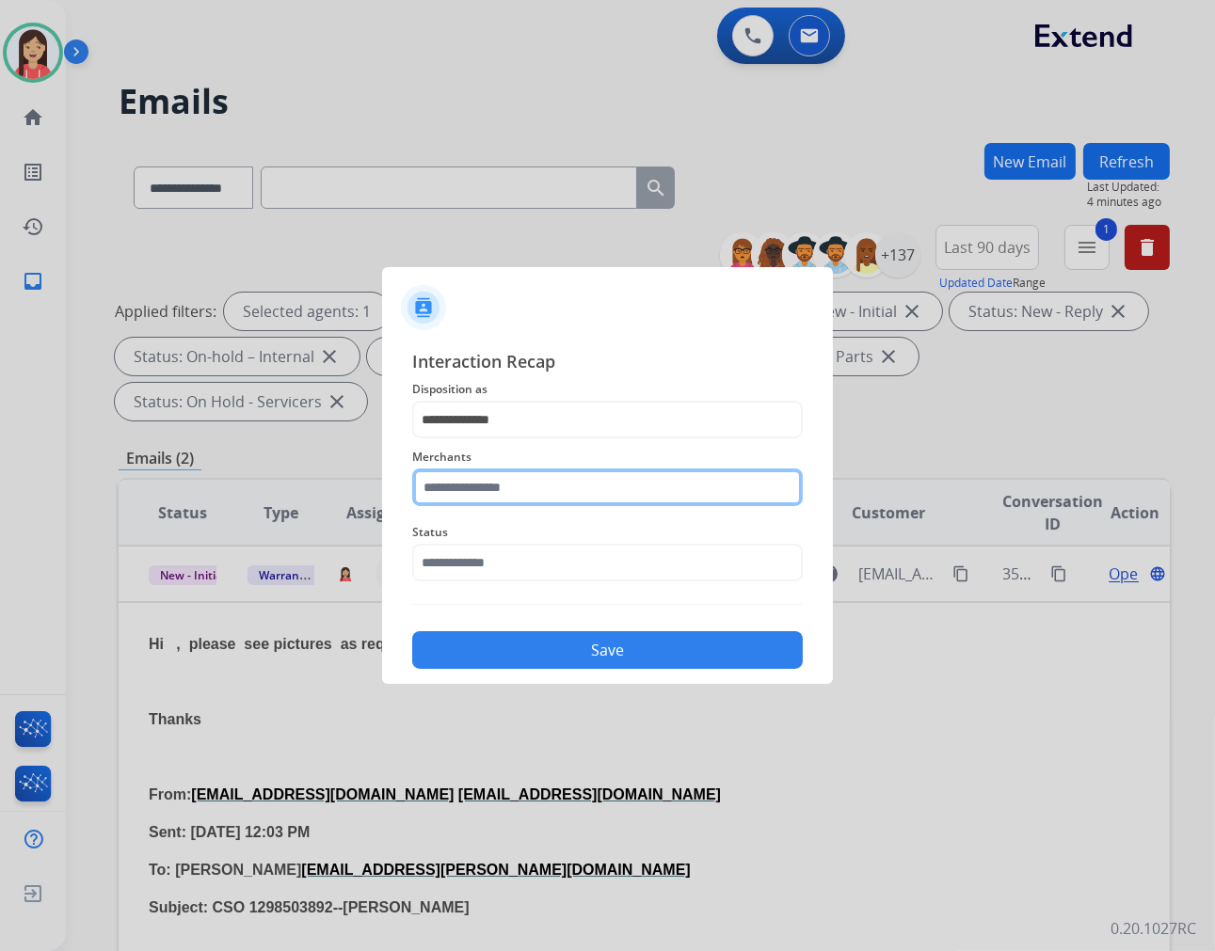
click at [518, 499] on input "text" at bounding box center [607, 488] width 391 height 38
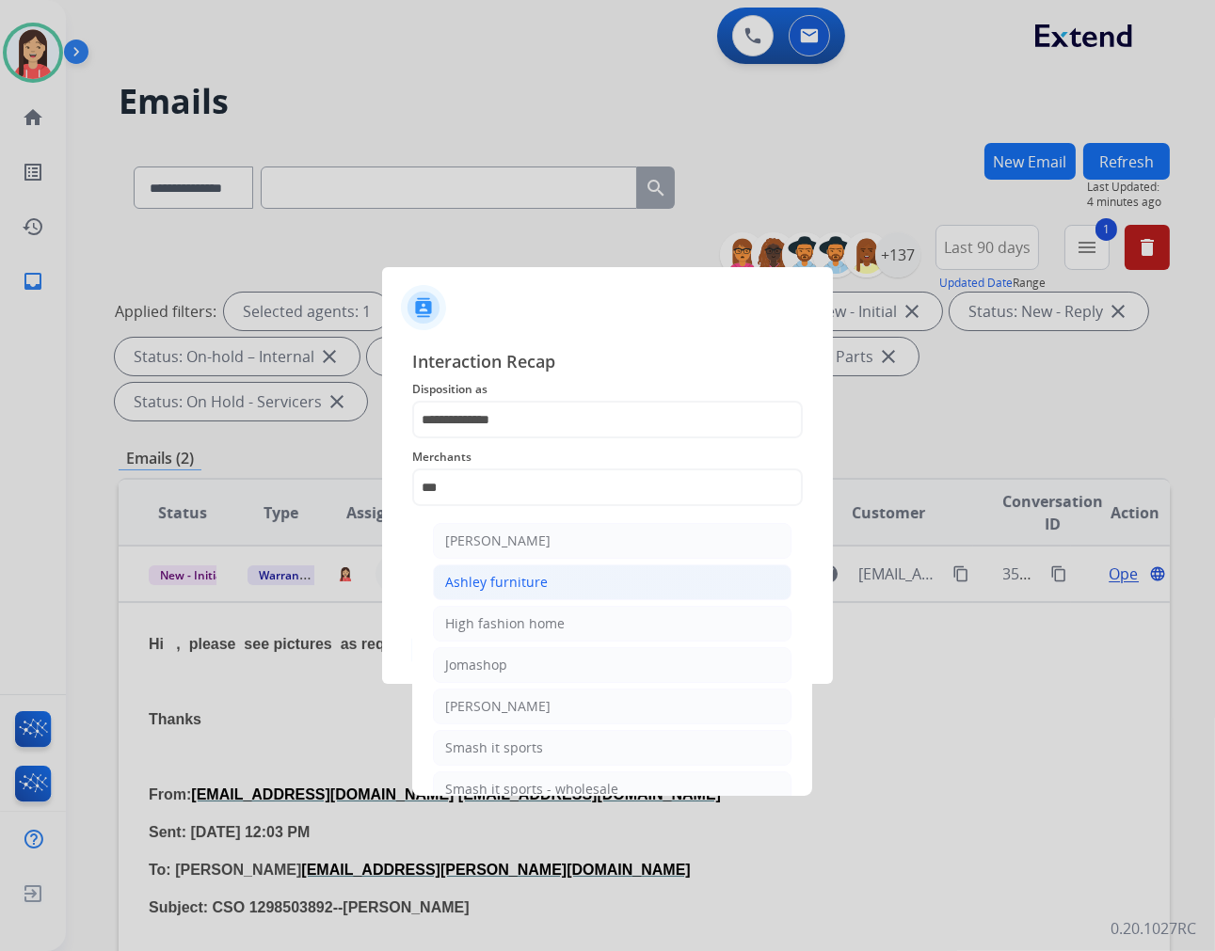
click at [510, 587] on div "Ashley furniture" at bounding box center [496, 582] width 103 height 19
type input "**********"
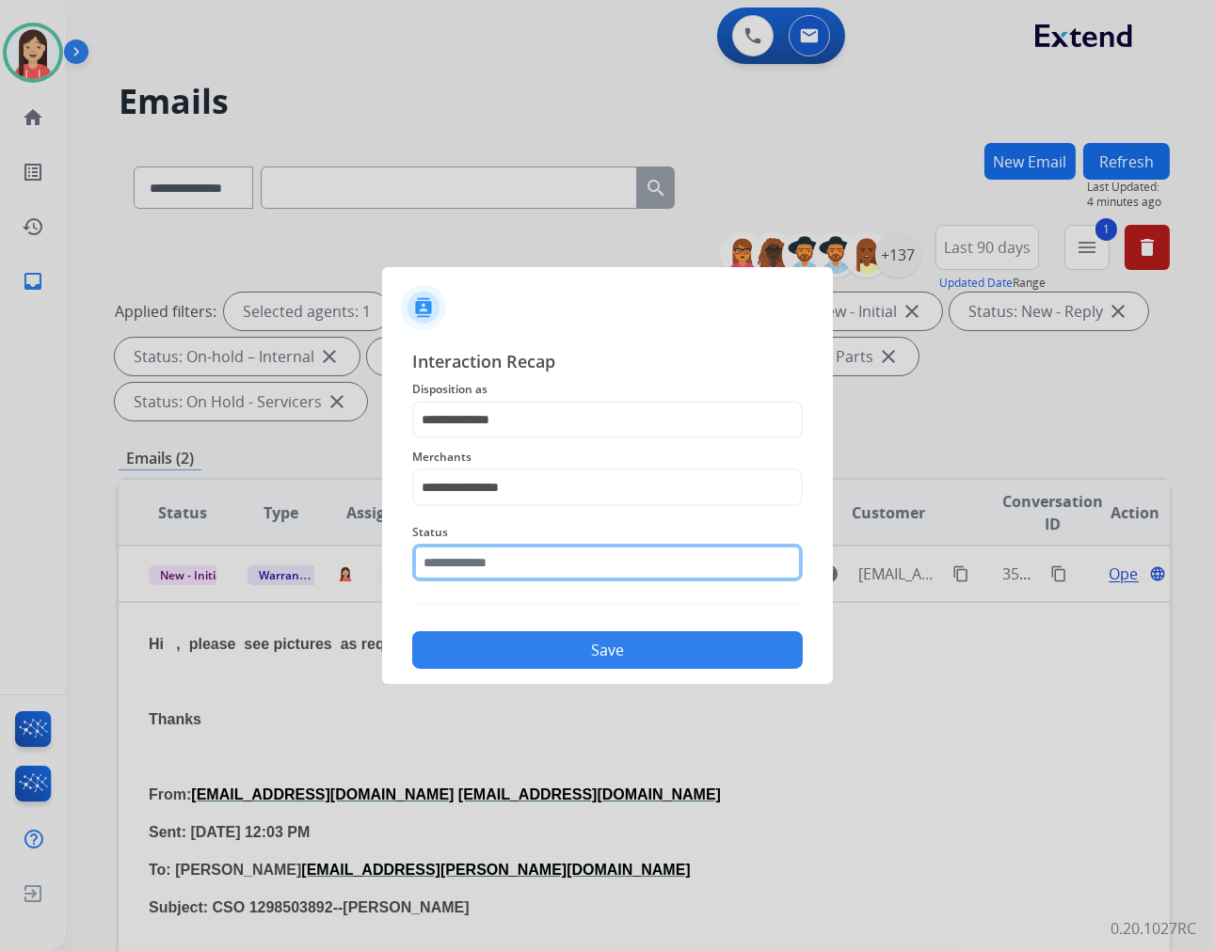
click at [502, 569] on input "text" at bounding box center [607, 563] width 391 height 38
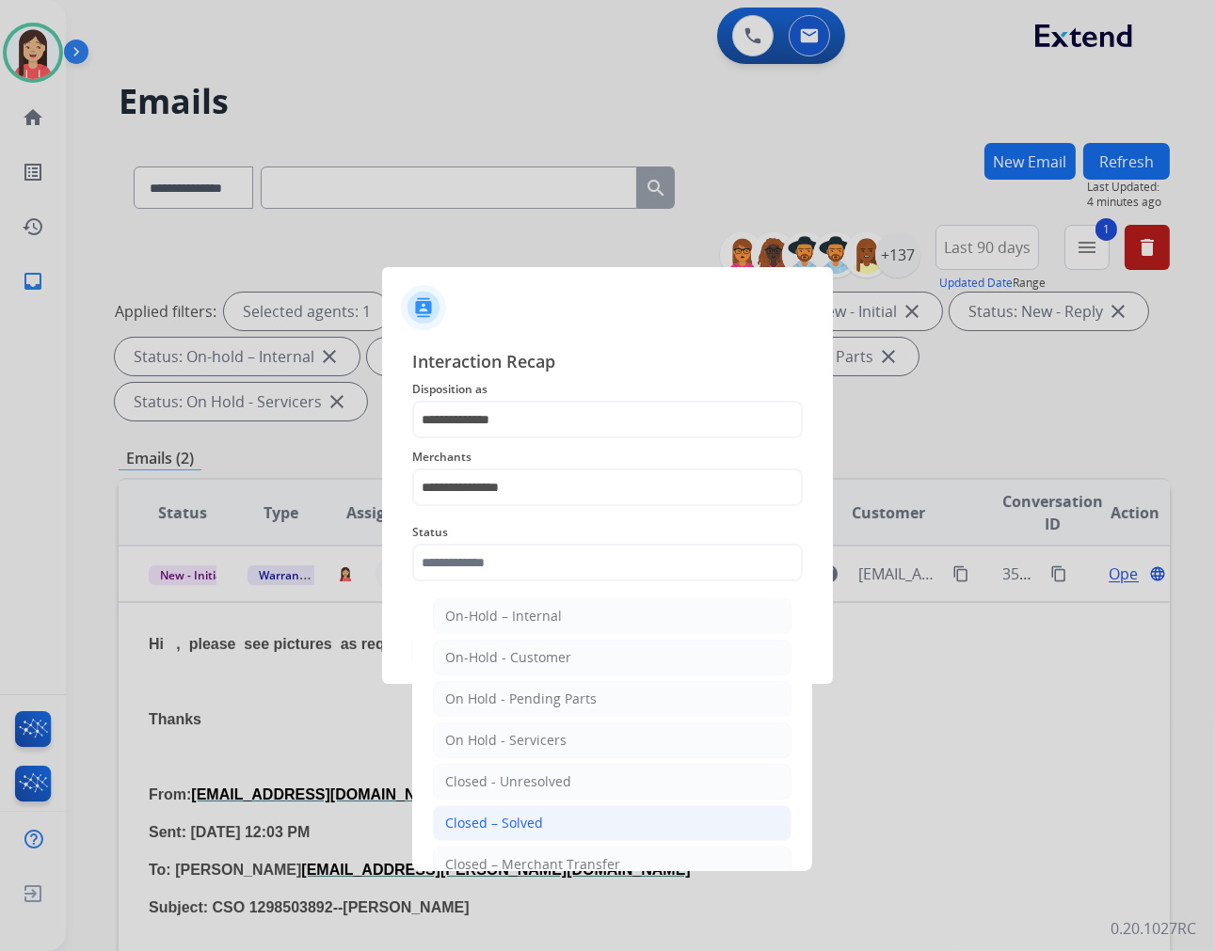
click at [513, 821] on div "Closed – Solved" at bounding box center [494, 823] width 98 height 19
type input "**********"
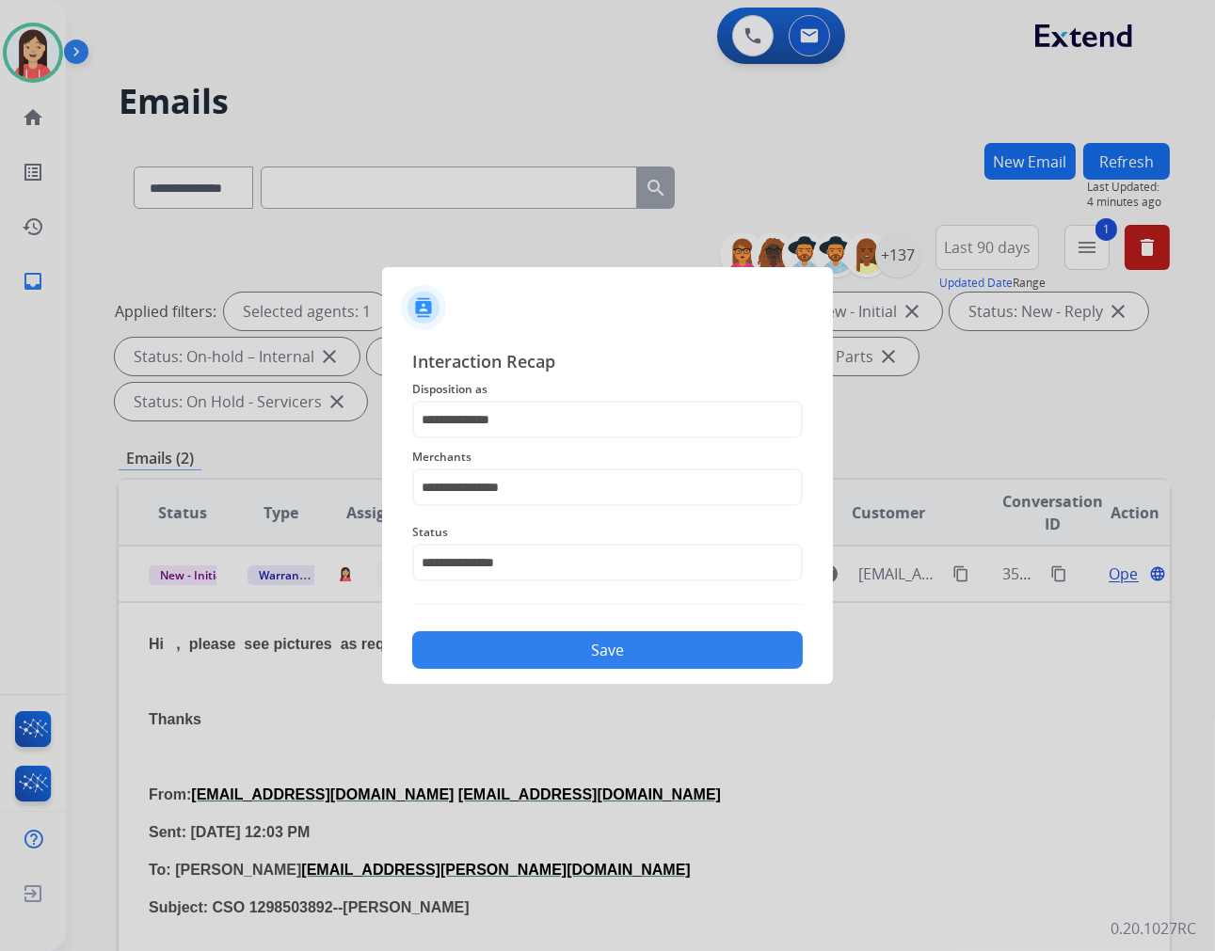
click at [597, 646] on button "Save" at bounding box center [607, 650] width 391 height 38
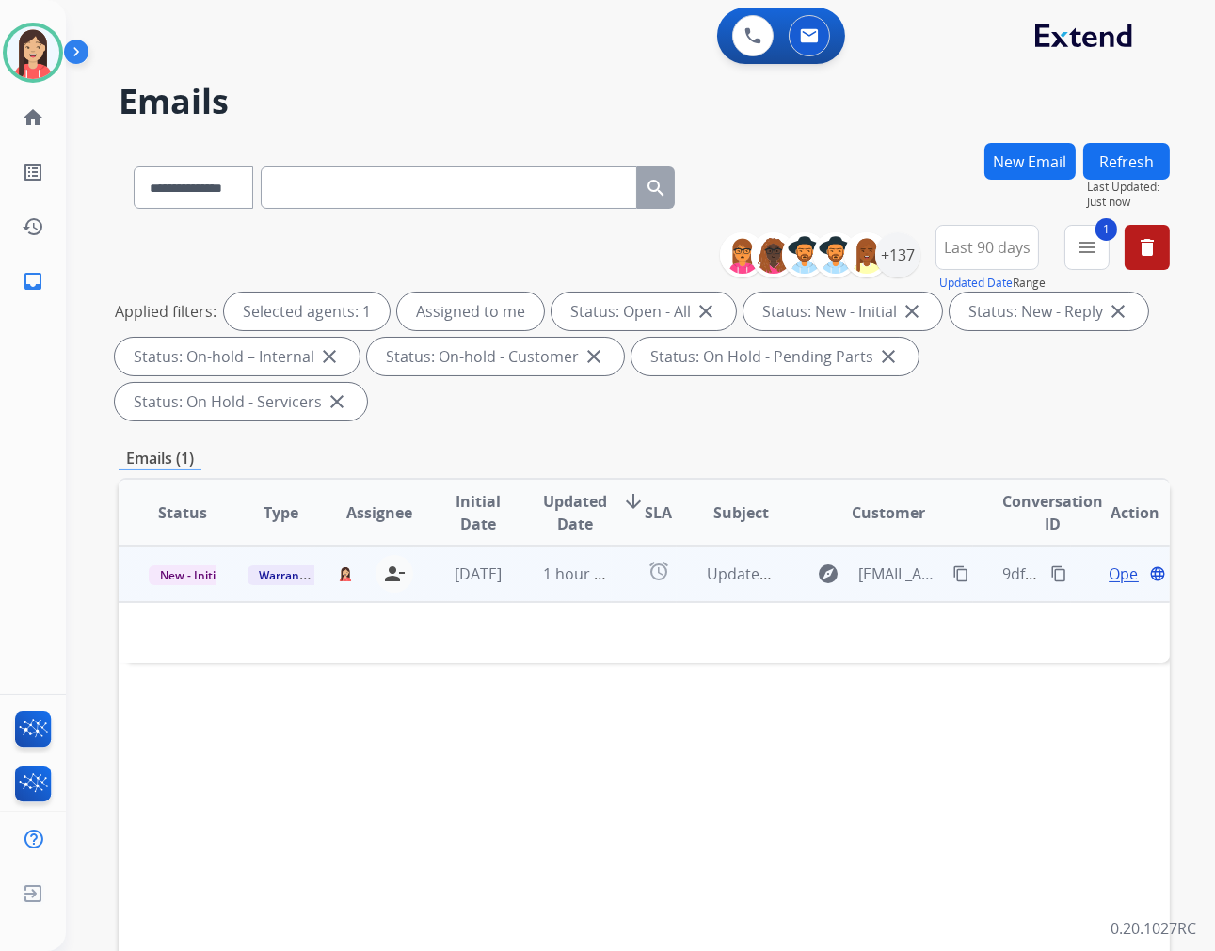
click at [534, 599] on td "1 hour ago" at bounding box center [562, 574] width 99 height 56
click at [513, 593] on td "1 hour ago" at bounding box center [562, 574] width 99 height 56
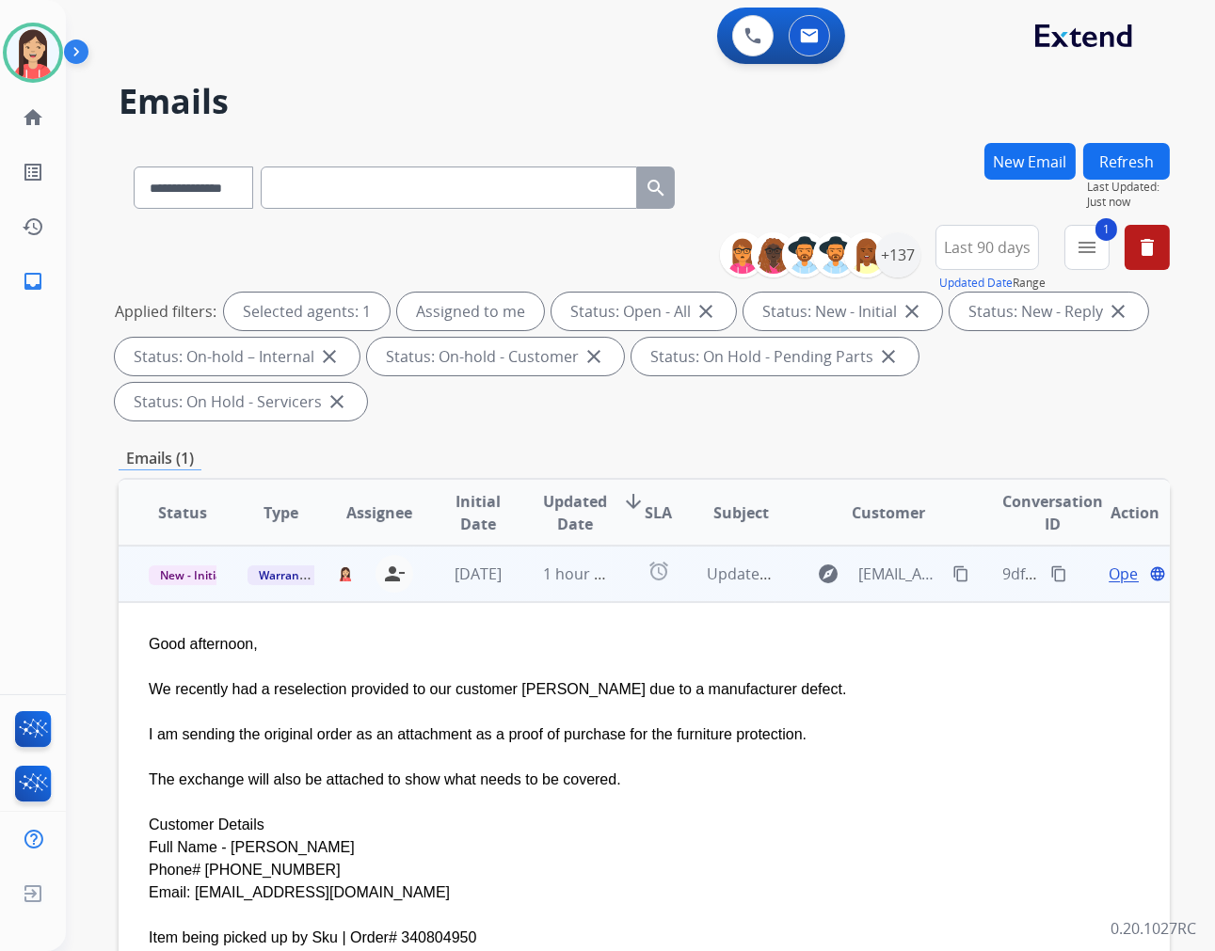
click at [1108, 571] on span "Open" at bounding box center [1127, 574] width 39 height 23
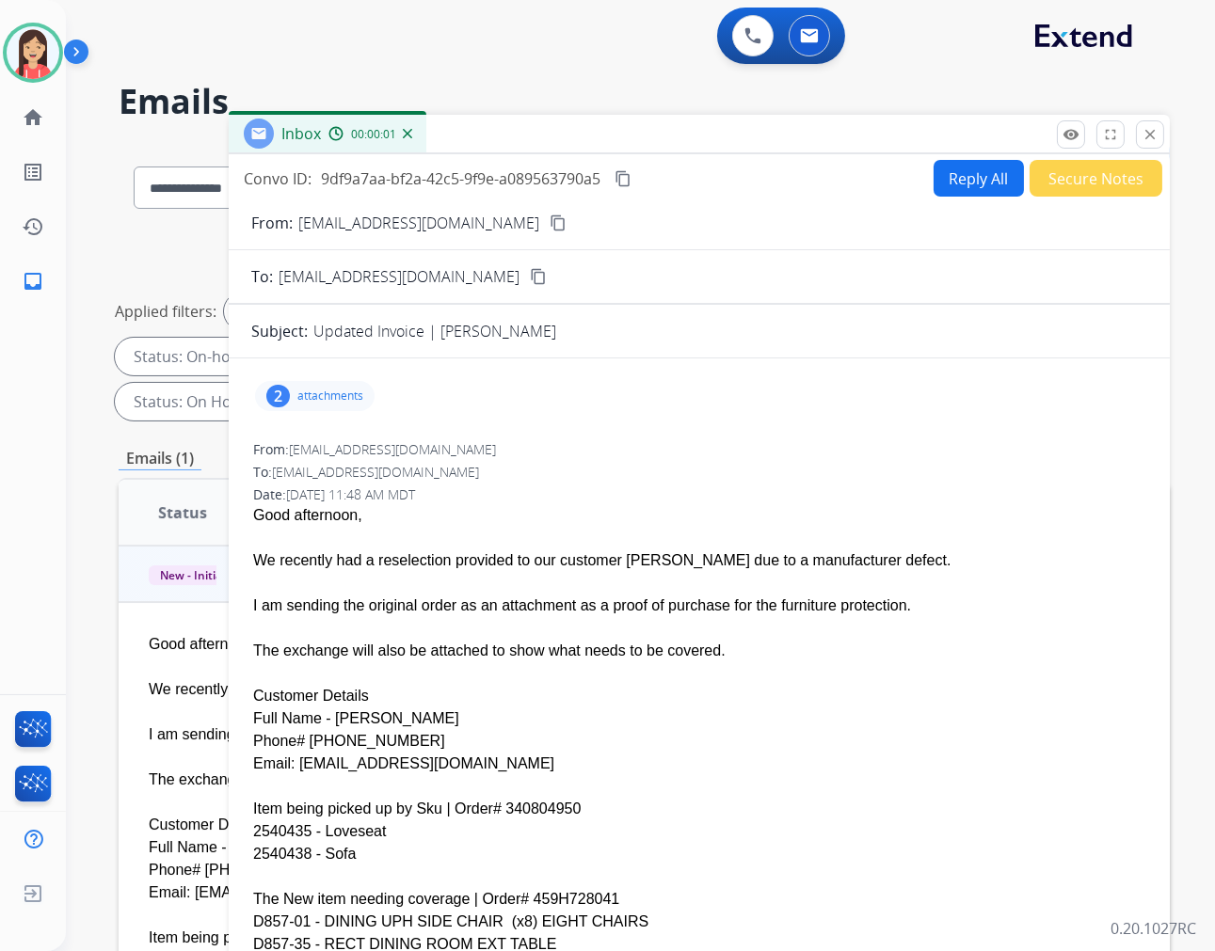
click at [336, 387] on div "2 attachments" at bounding box center [315, 396] width 120 height 30
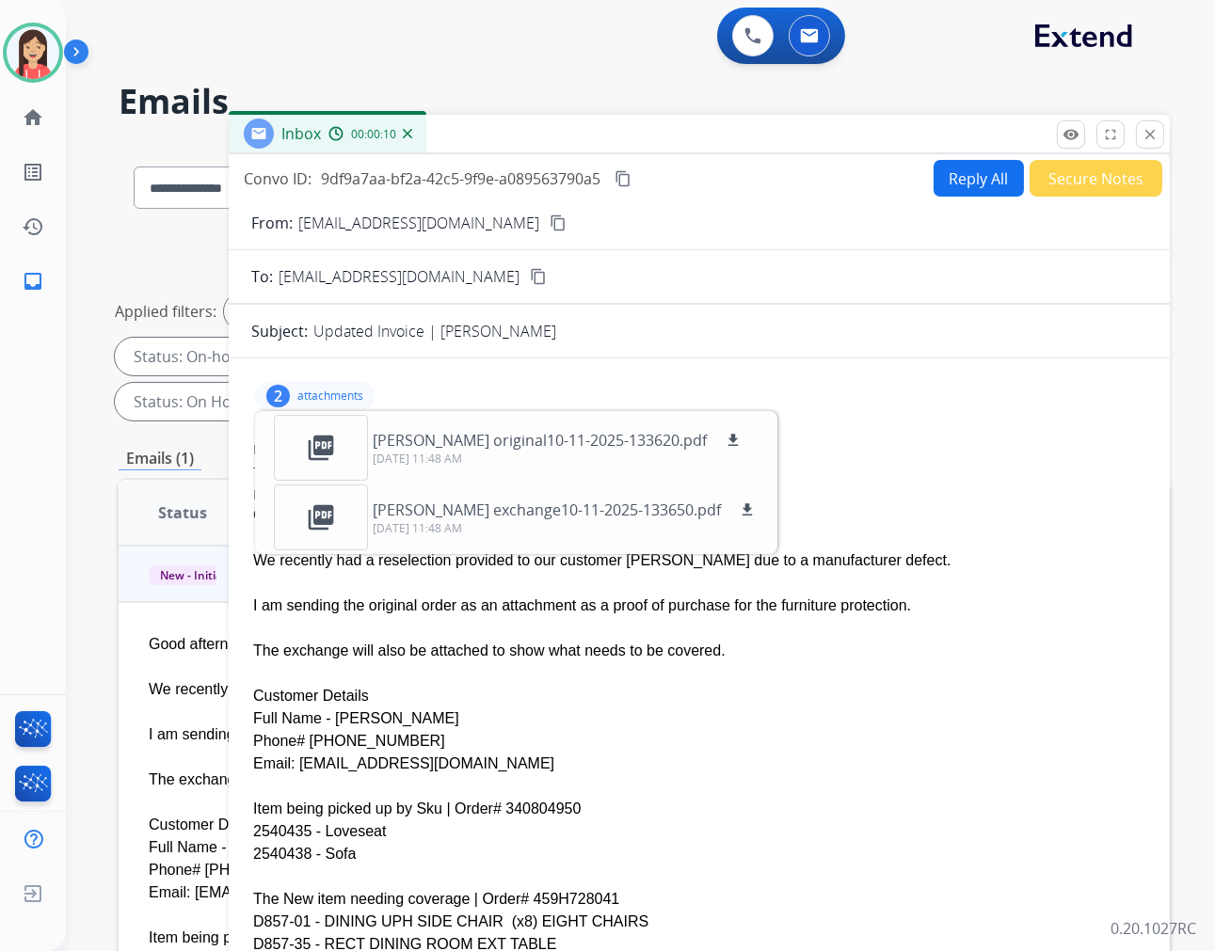
click at [1056, 179] on button "Secure Notes" at bounding box center [1095, 178] width 133 height 37
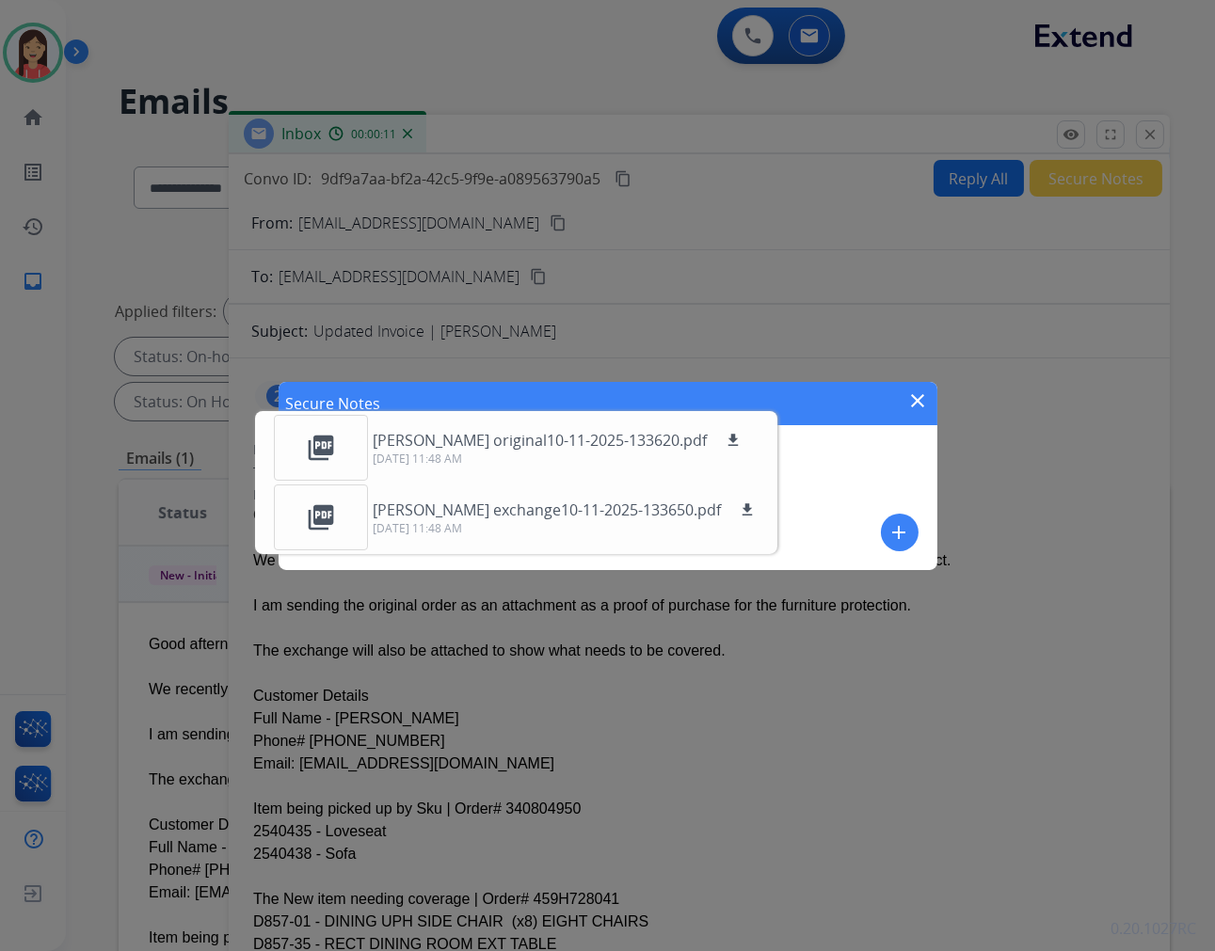
click at [914, 534] on button "add" at bounding box center [900, 533] width 38 height 38
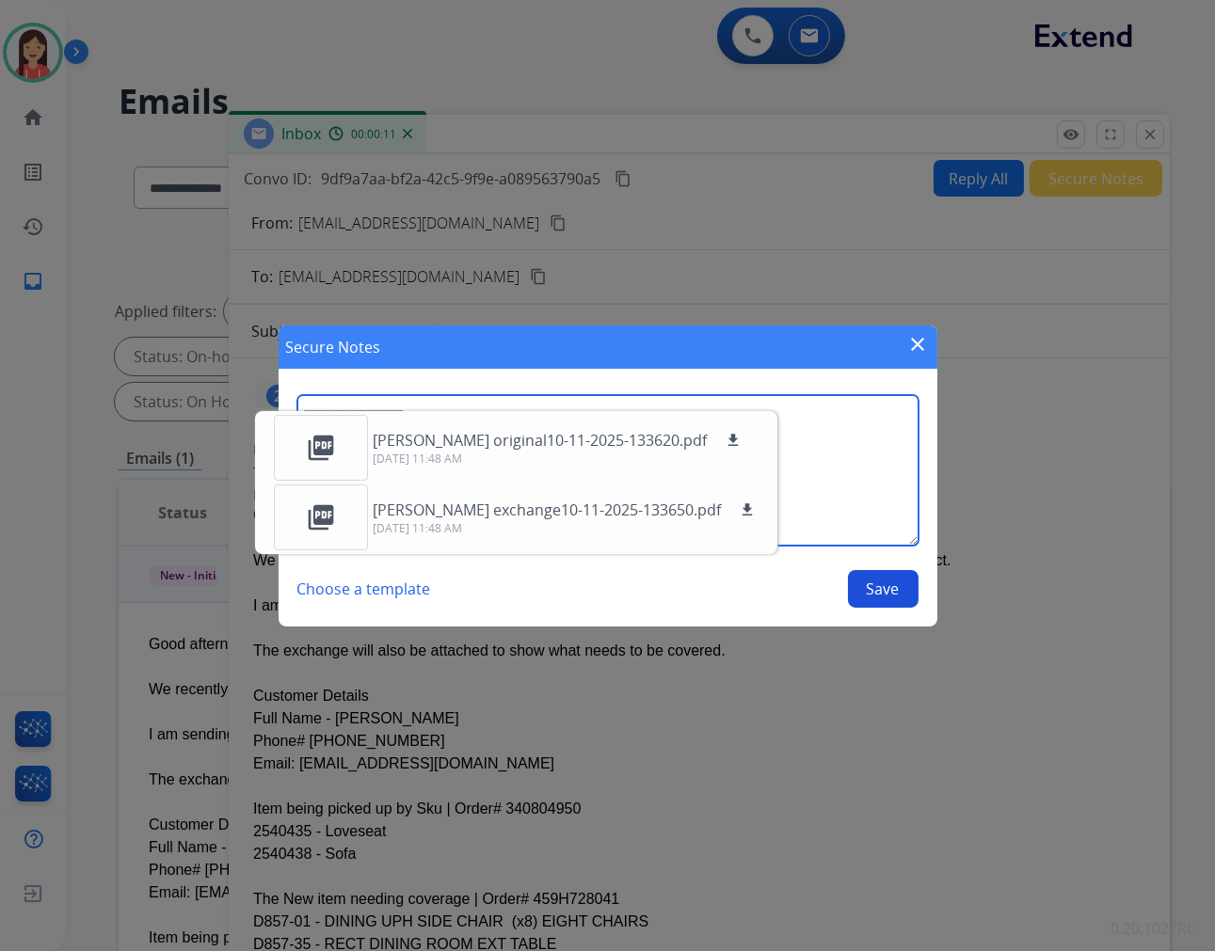
click at [835, 486] on textarea at bounding box center [607, 470] width 621 height 151
type textarea "**********"
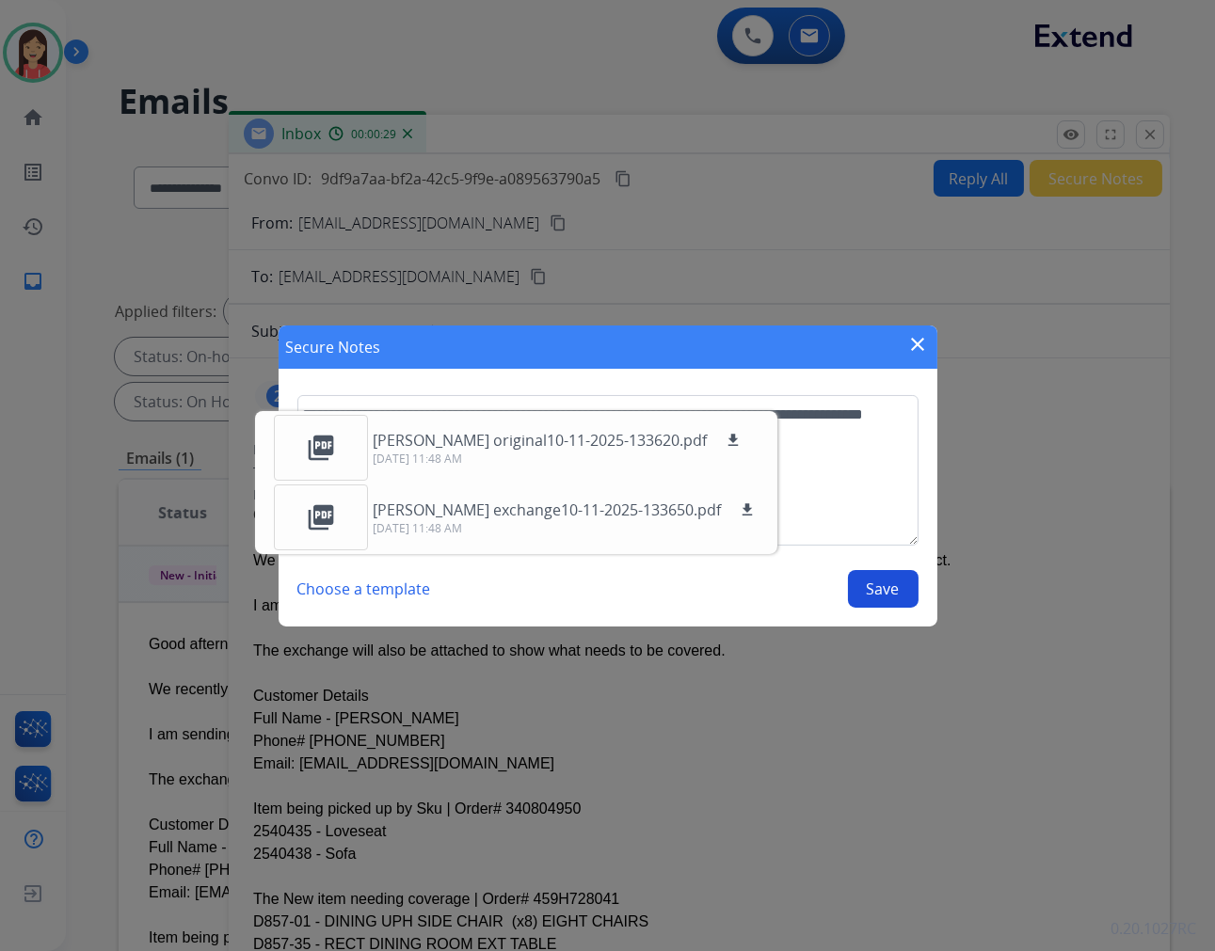
click at [885, 593] on button "Save" at bounding box center [883, 589] width 71 height 38
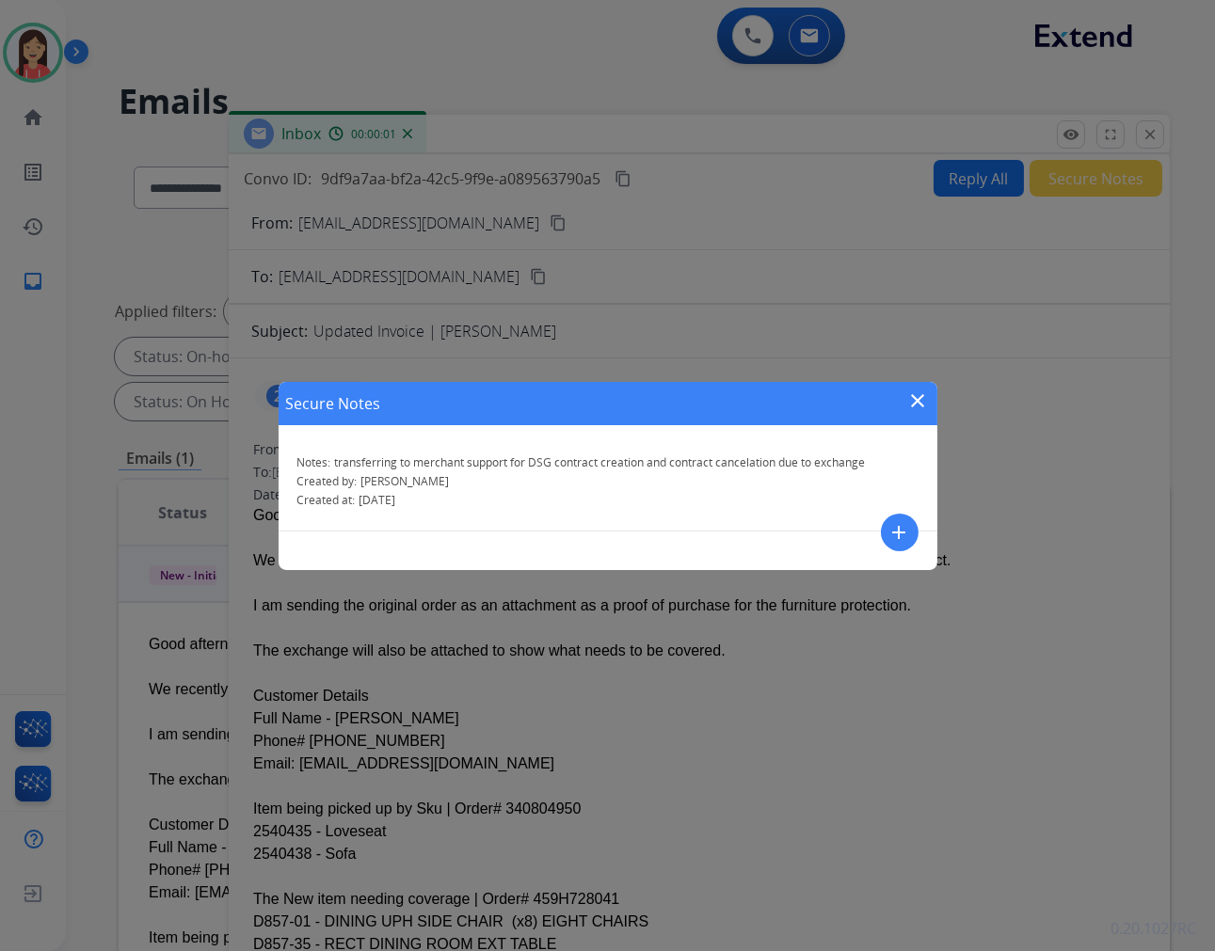
click at [909, 396] on mat-icon "close" at bounding box center [918, 401] width 23 height 23
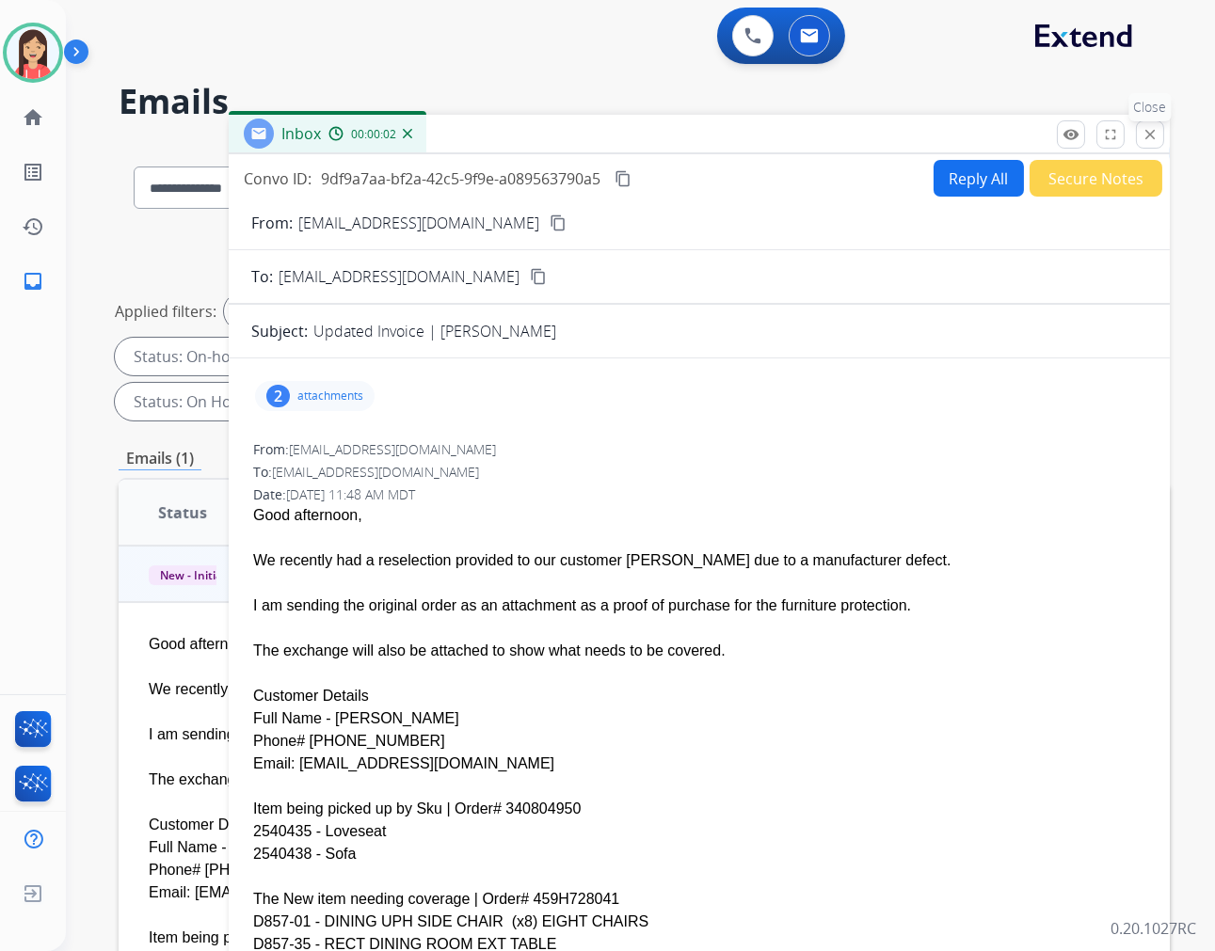
click at [1140, 130] on button "close Close" at bounding box center [1150, 134] width 28 height 28
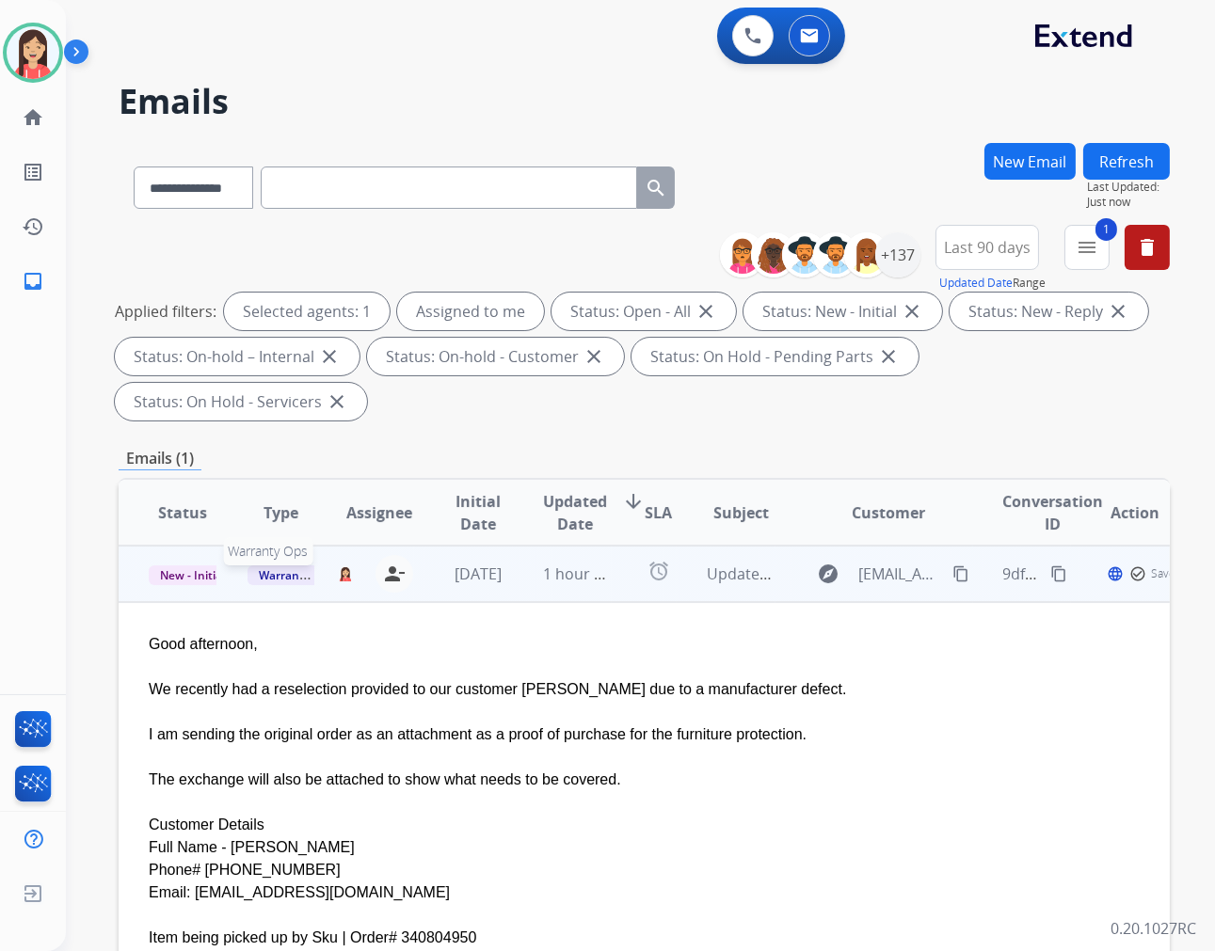
click at [283, 578] on span "Warranty Ops" at bounding box center [295, 576] width 97 height 20
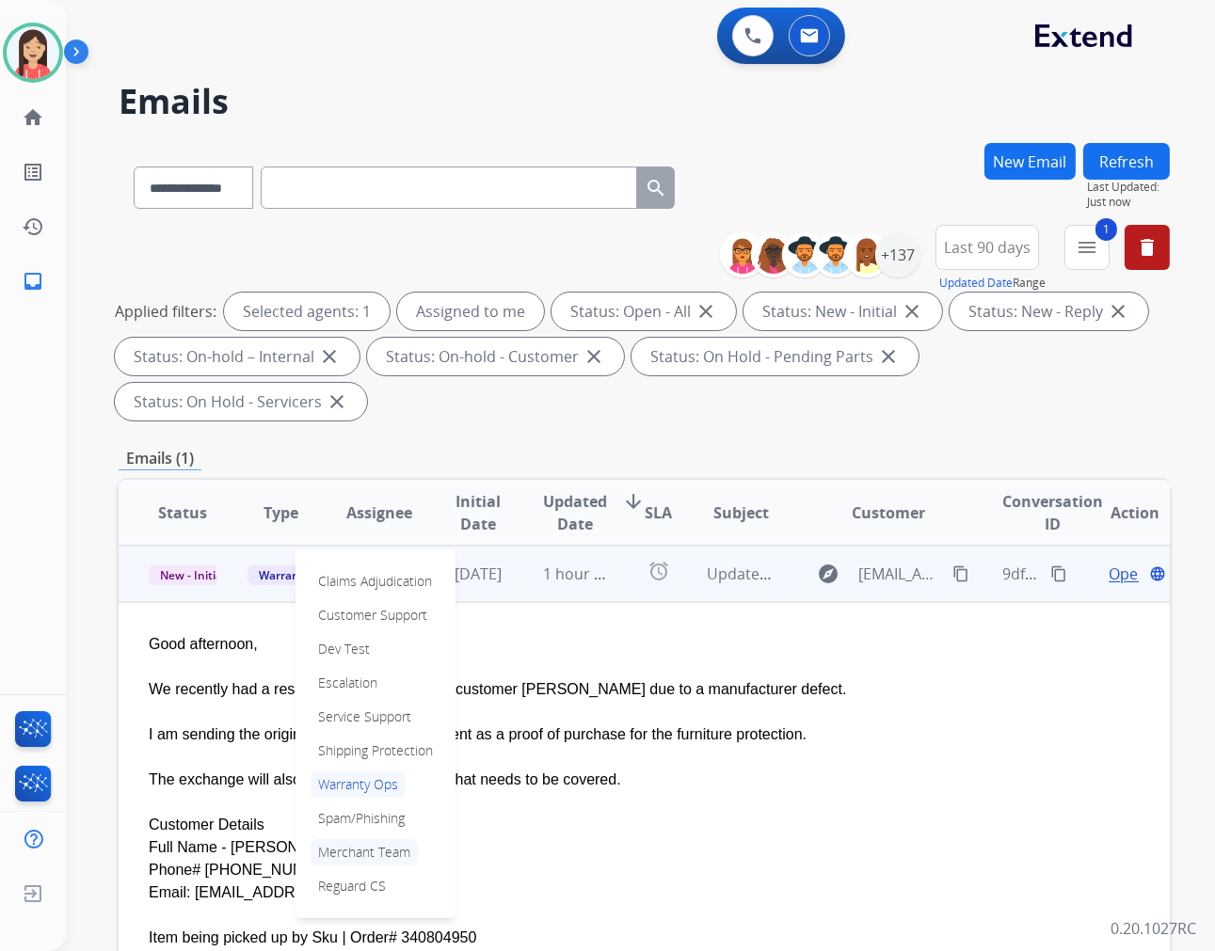
click at [363, 850] on p "Merchant Team" at bounding box center [364, 852] width 107 height 26
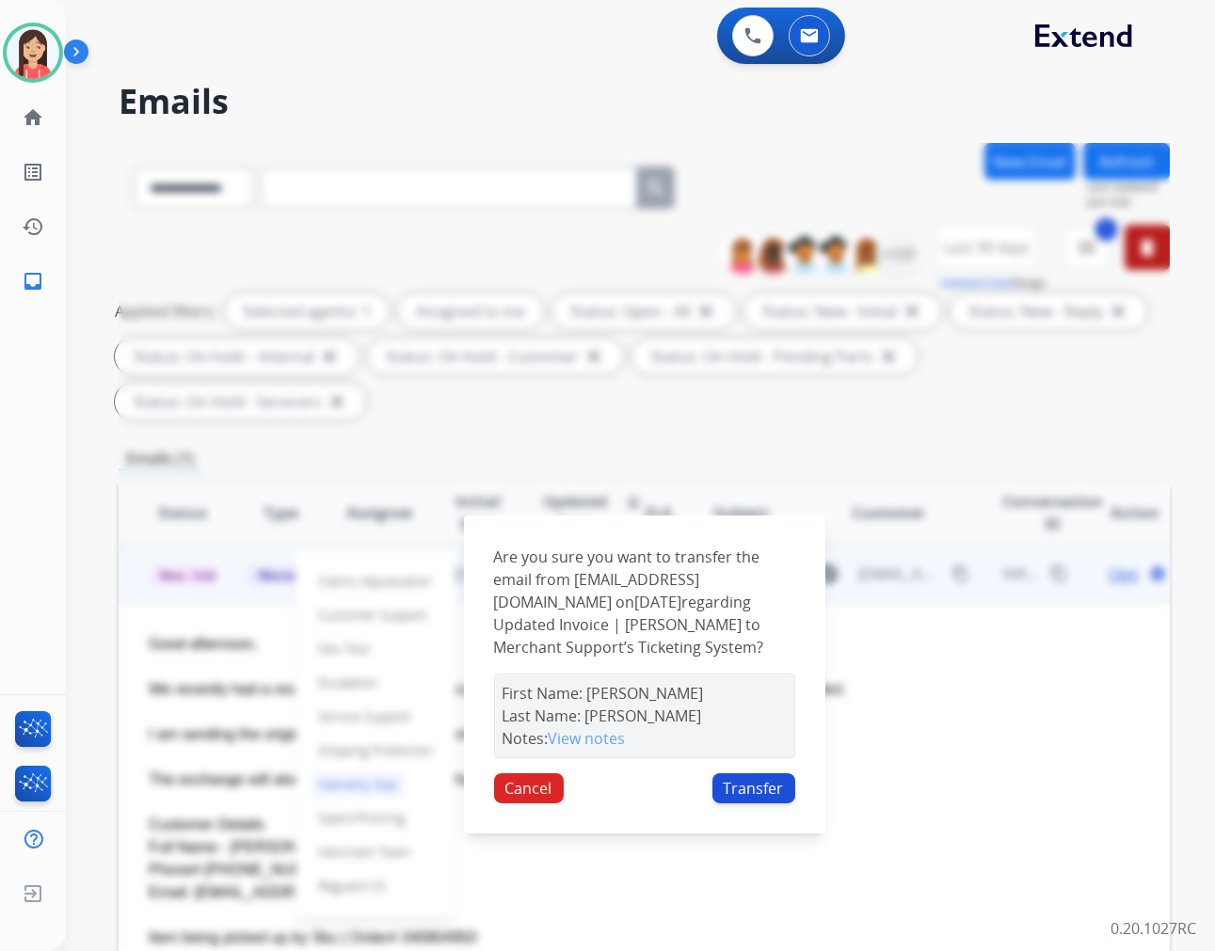
click at [766, 793] on button "Transfer" at bounding box center [753, 788] width 83 height 30
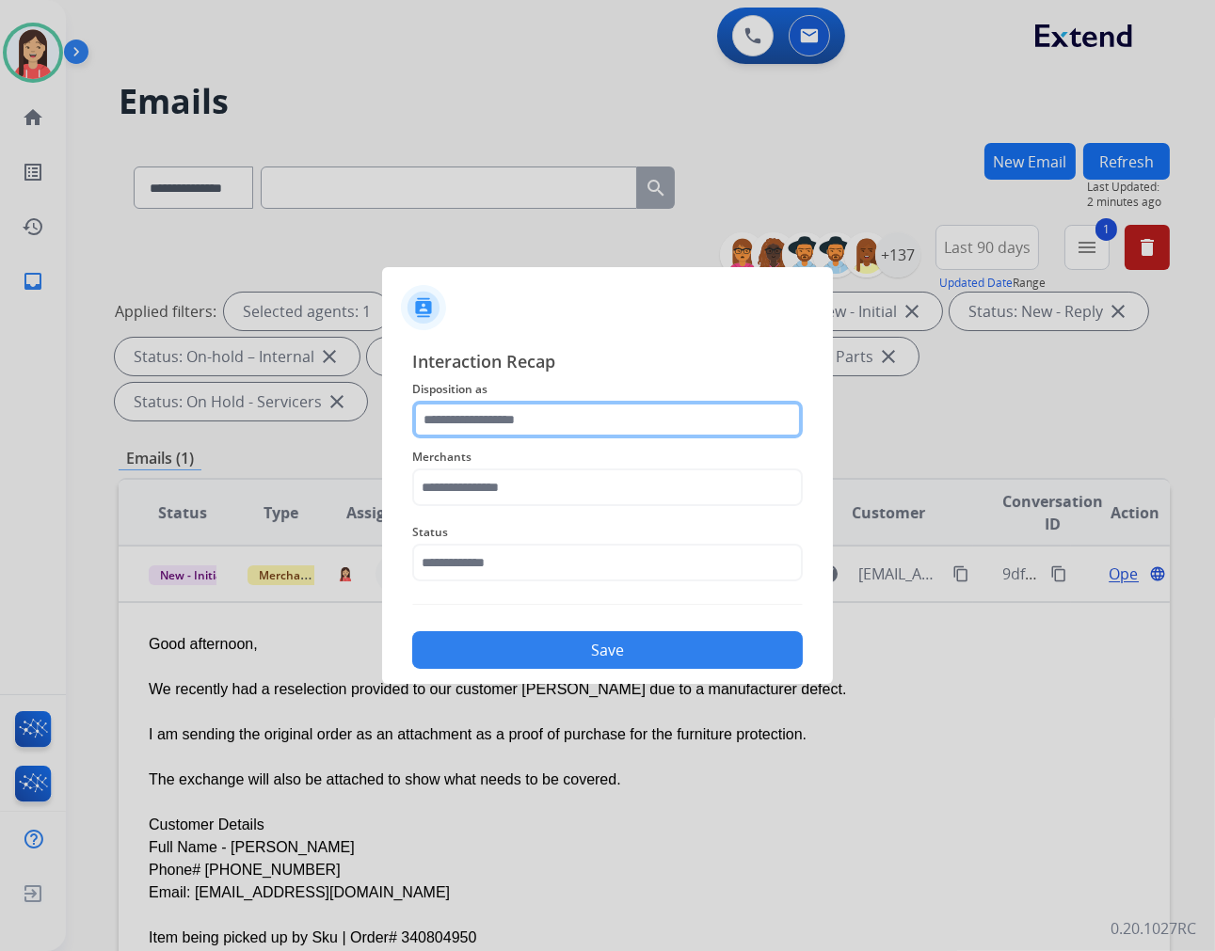
click at [604, 408] on input "text" at bounding box center [607, 420] width 391 height 38
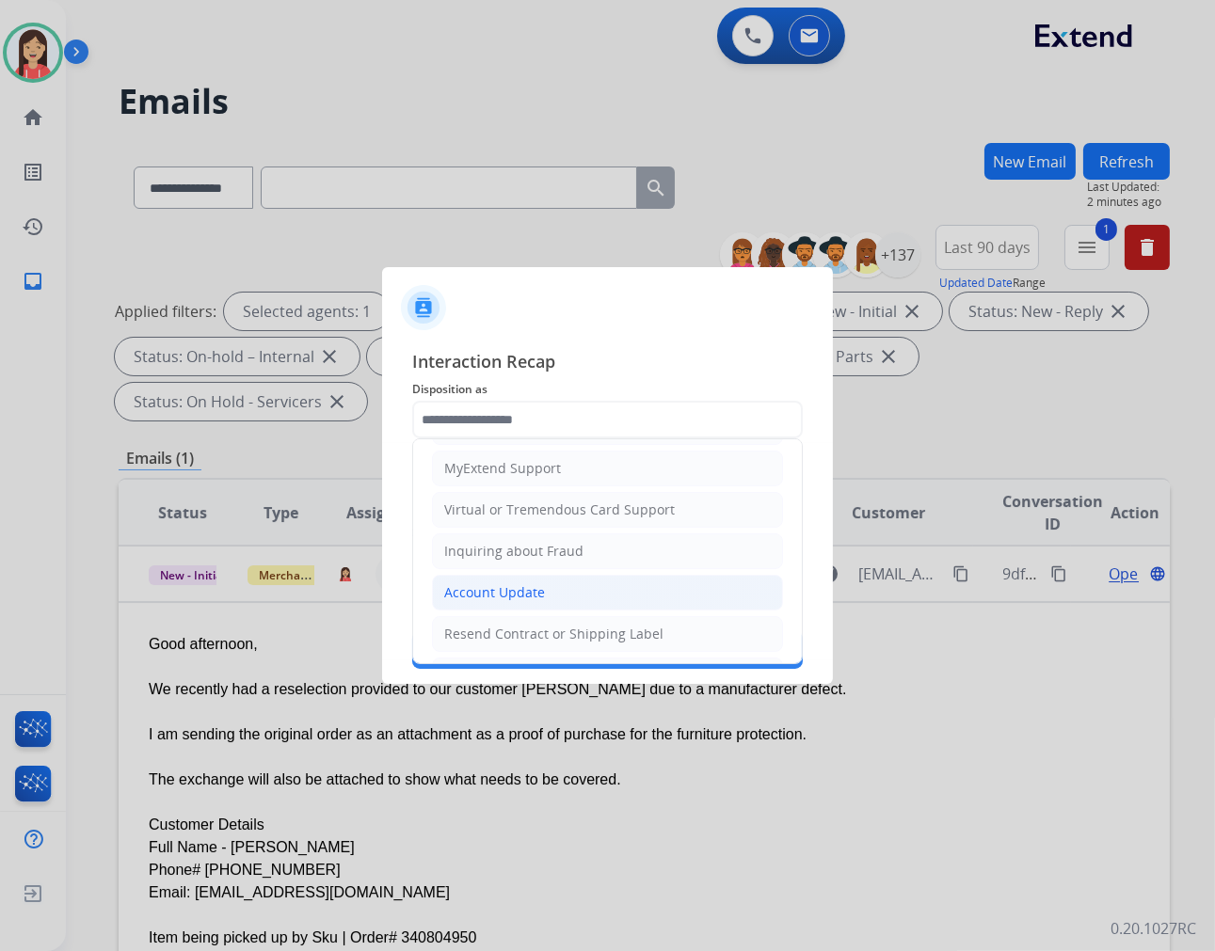
click at [505, 597] on div "Account Update" at bounding box center [494, 592] width 101 height 19
type input "**********"
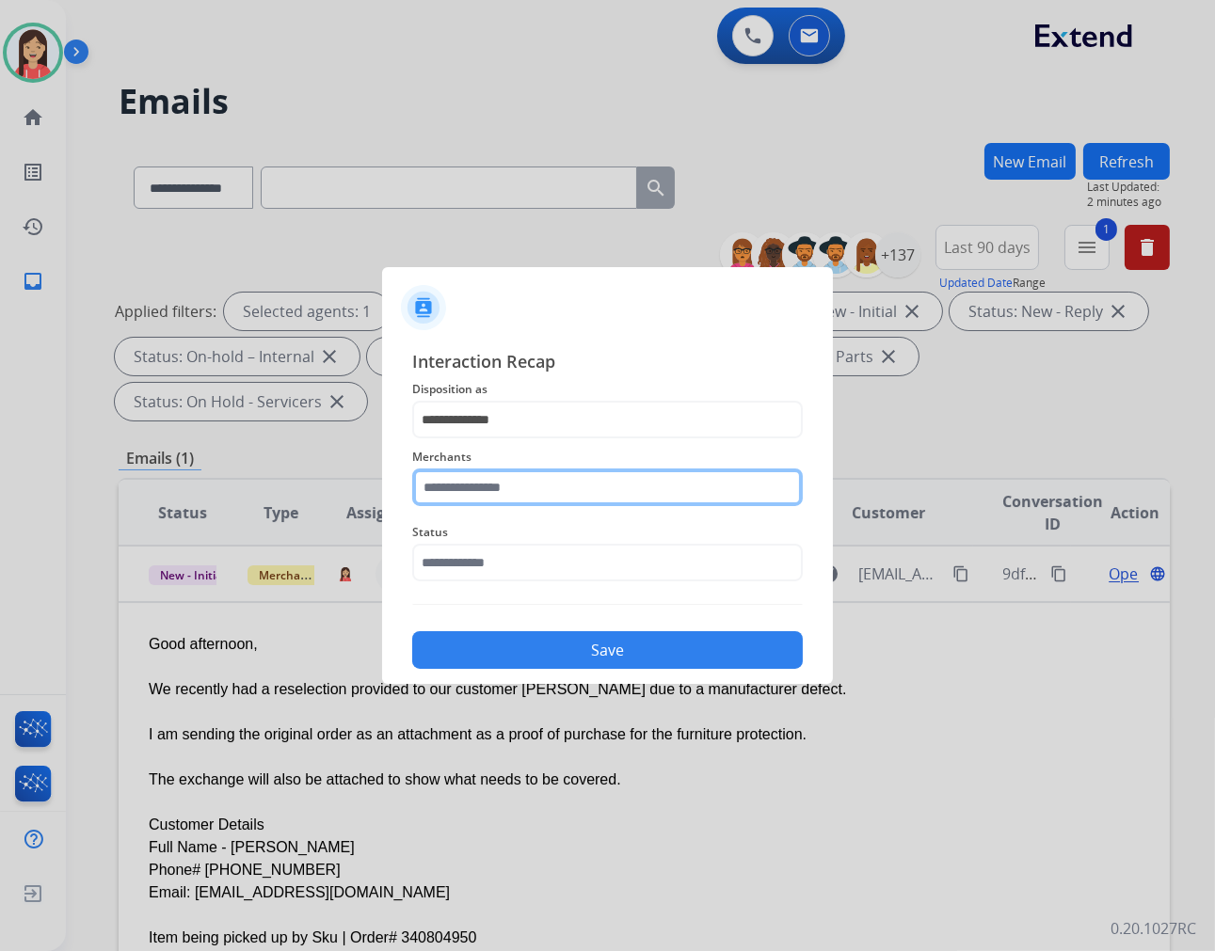
click at [510, 487] on input "text" at bounding box center [607, 488] width 391 height 38
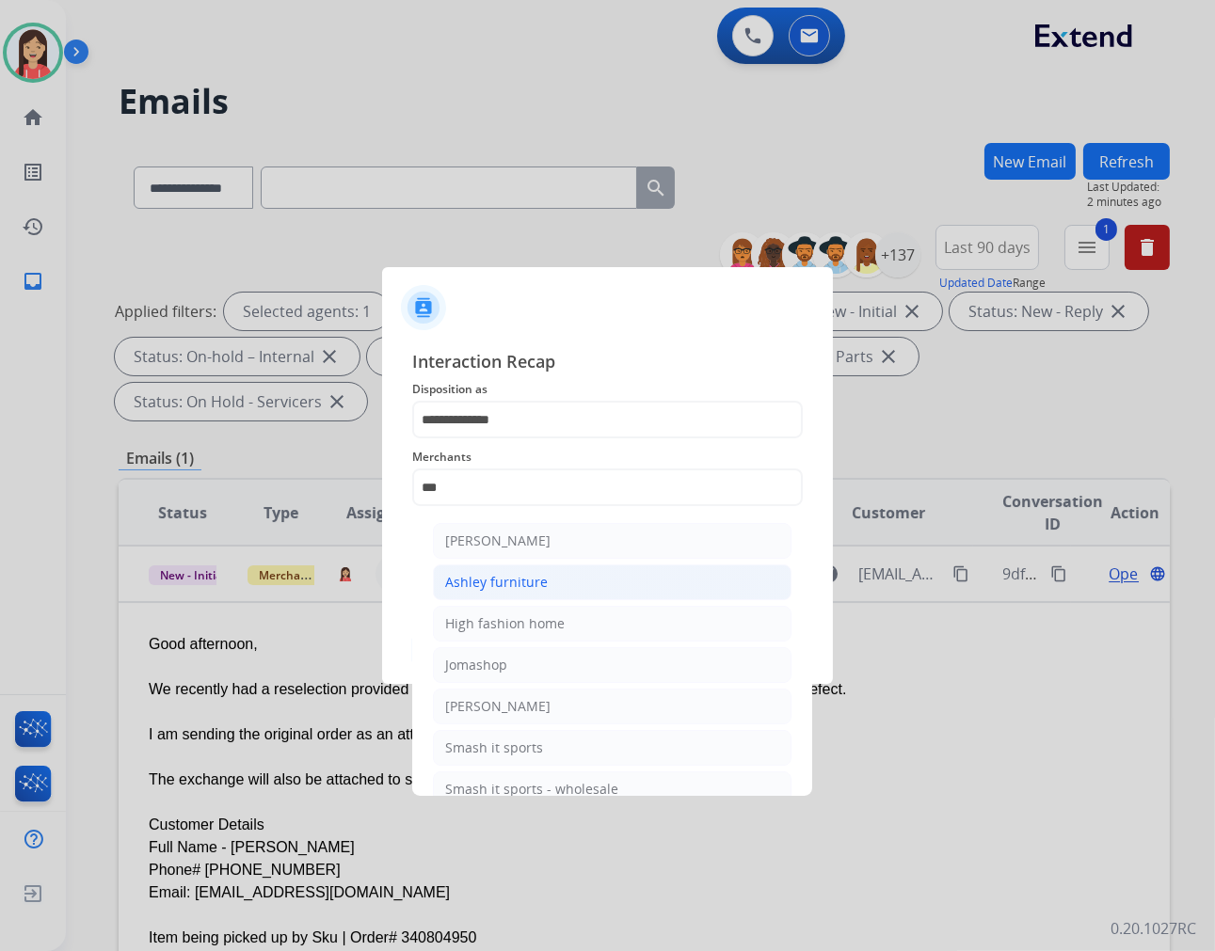
click at [470, 575] on div "Ashley furniture" at bounding box center [496, 582] width 103 height 19
type input "**********"
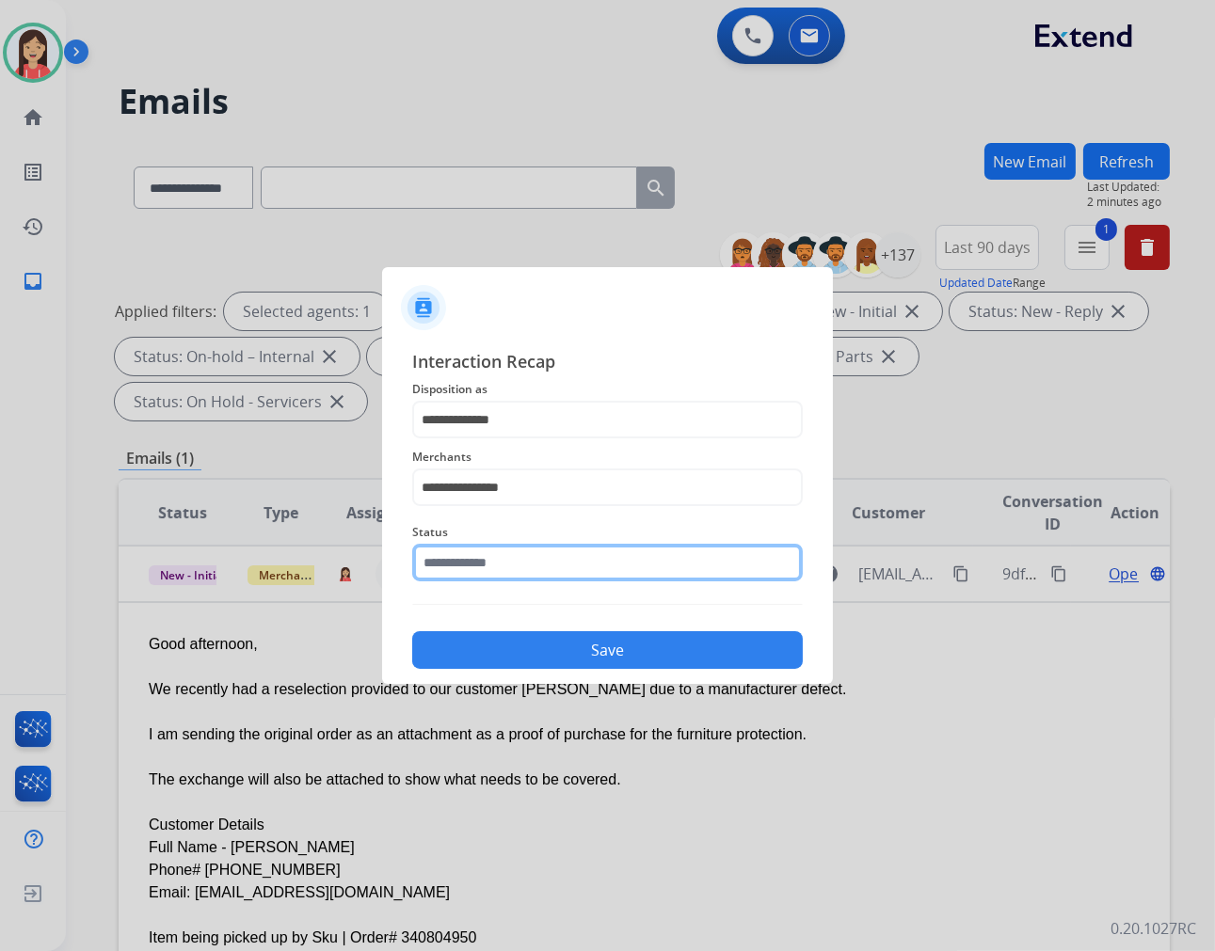
click at [472, 569] on input "text" at bounding box center [607, 563] width 391 height 38
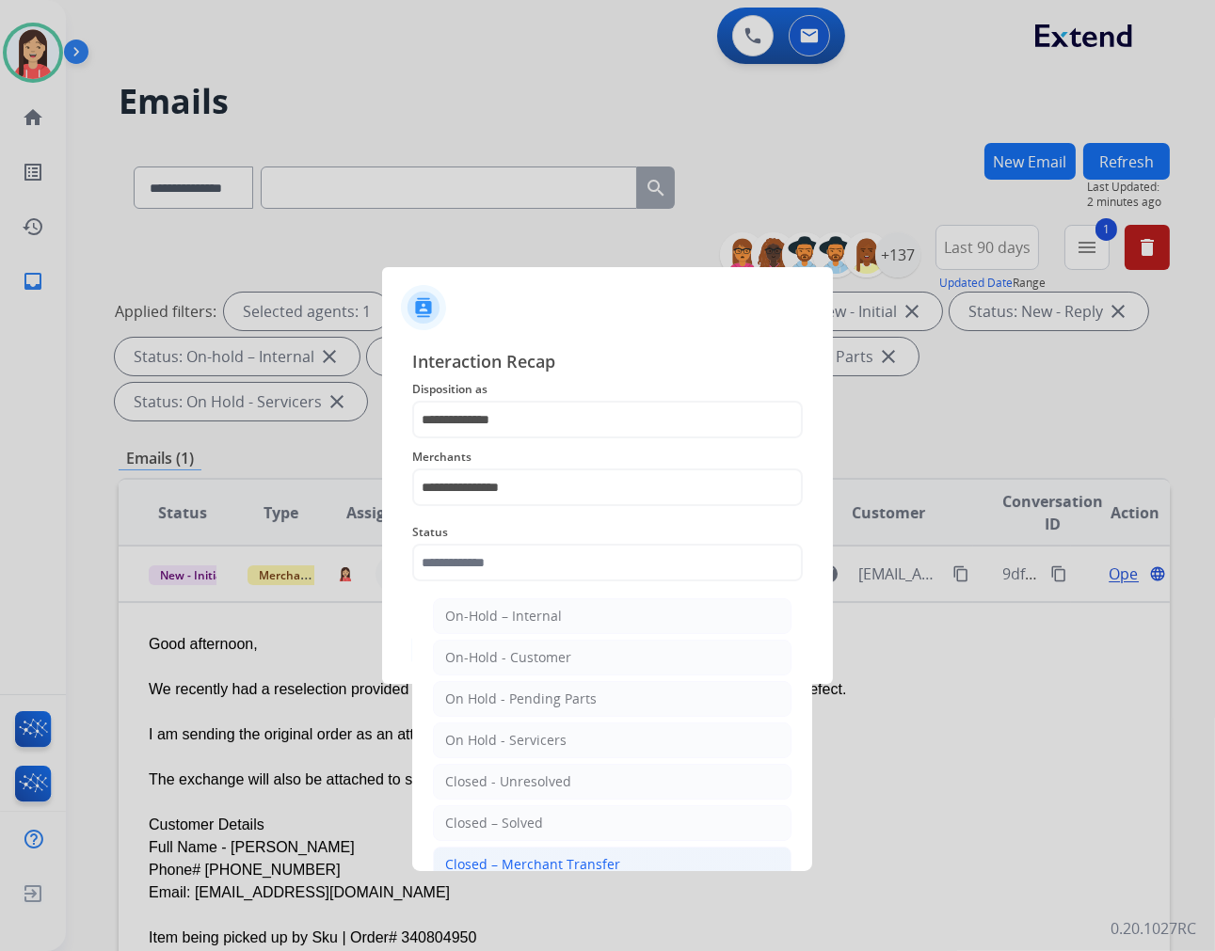
click at [529, 866] on div "Closed – Merchant Transfer" at bounding box center [532, 864] width 175 height 19
type input "**********"
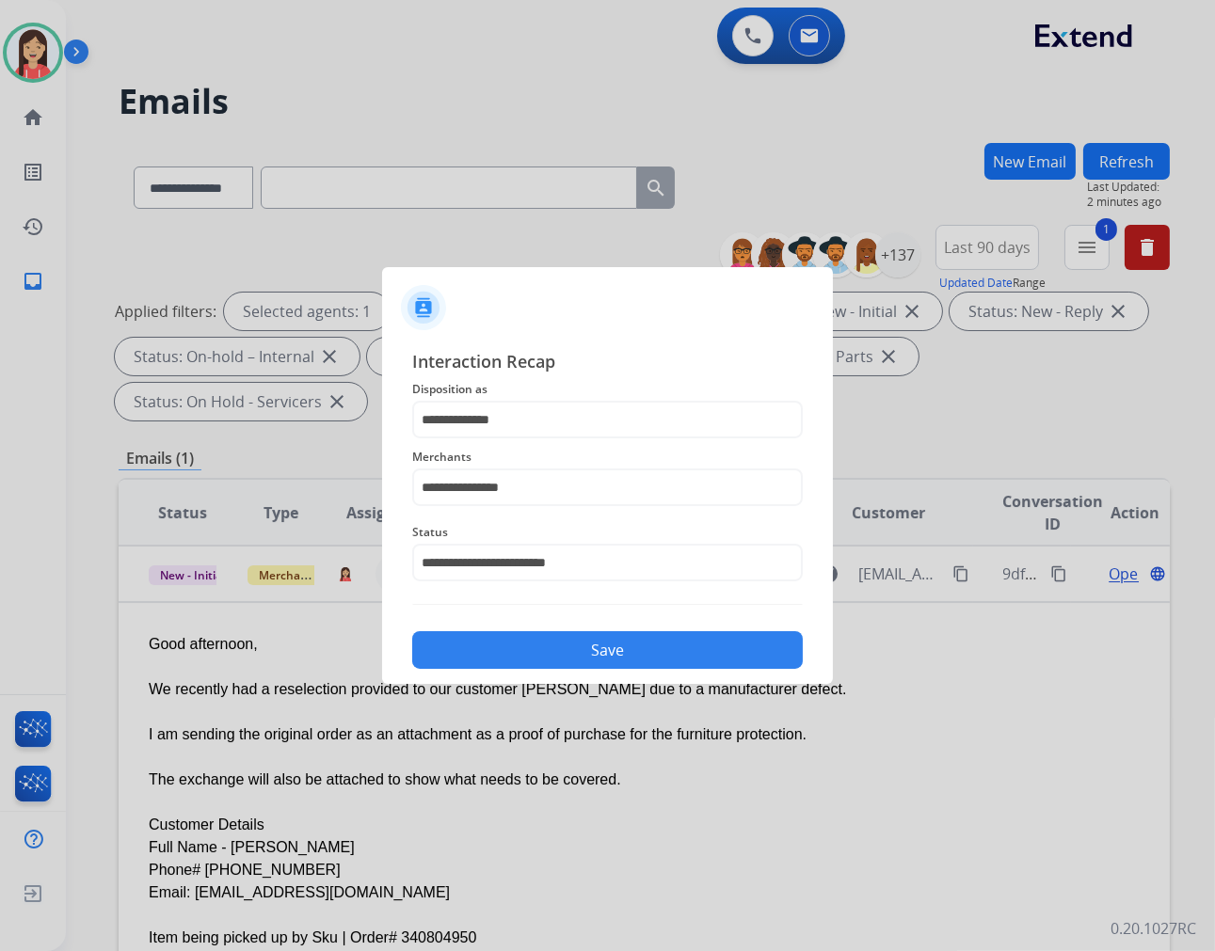
click at [625, 652] on button "Save" at bounding box center [607, 650] width 391 height 38
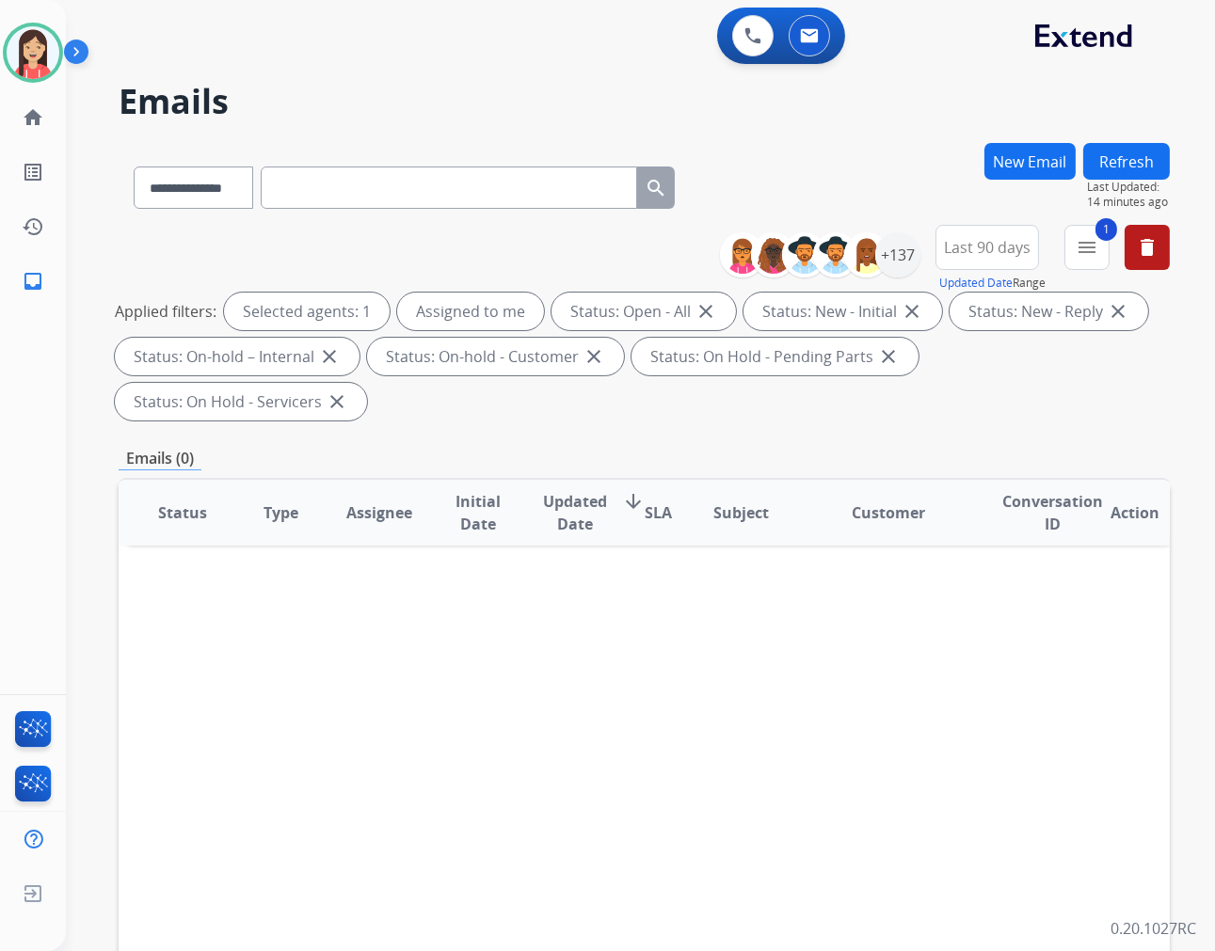
click at [514, 434] on div "**********" at bounding box center [644, 674] width 1051 height 1063
click at [760, 59] on div "0 Voice Interactions 0 Email Interactions" at bounding box center [781, 36] width 128 height 56
click at [753, 42] on img at bounding box center [752, 35] width 17 height 17
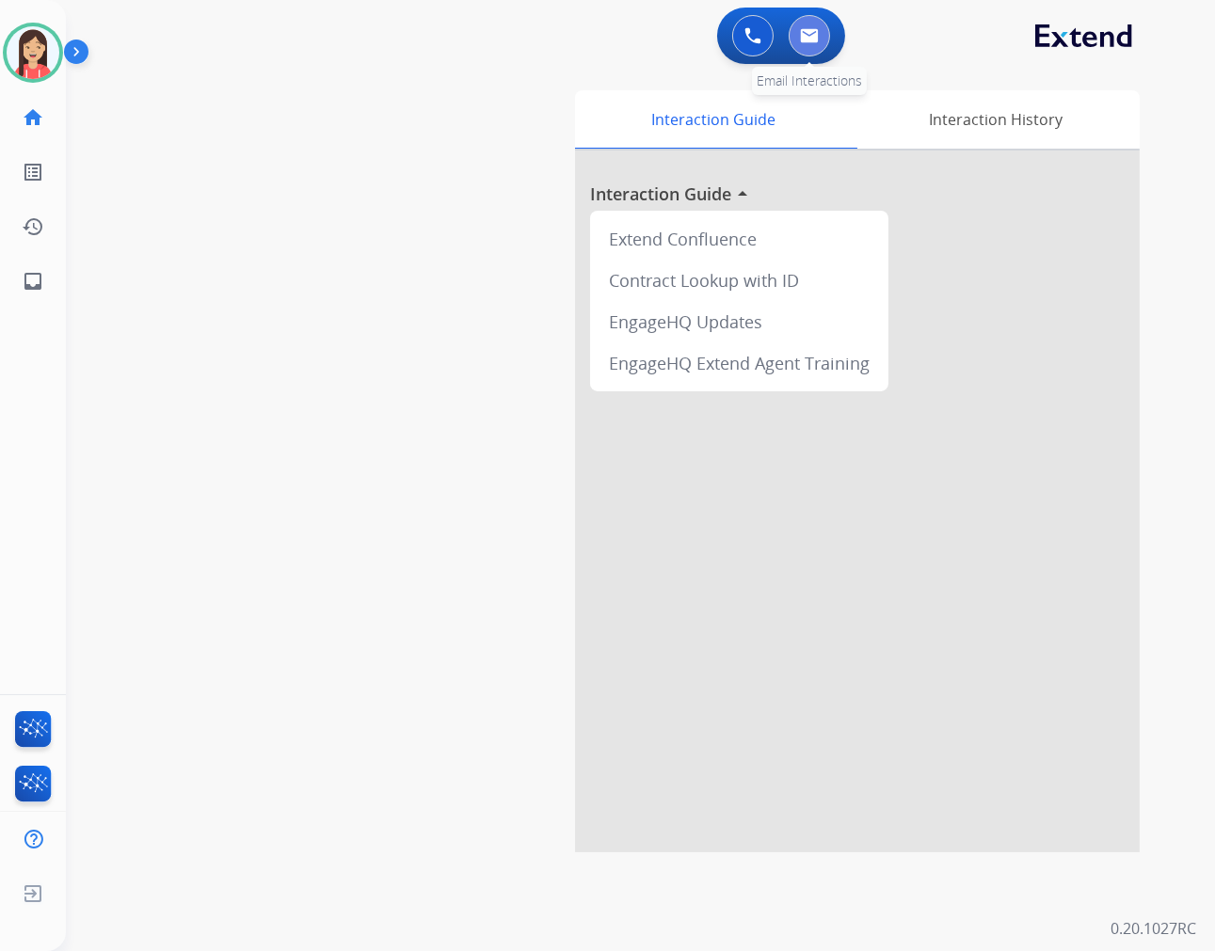
click at [826, 43] on button at bounding box center [809, 35] width 41 height 41
select select "**********"
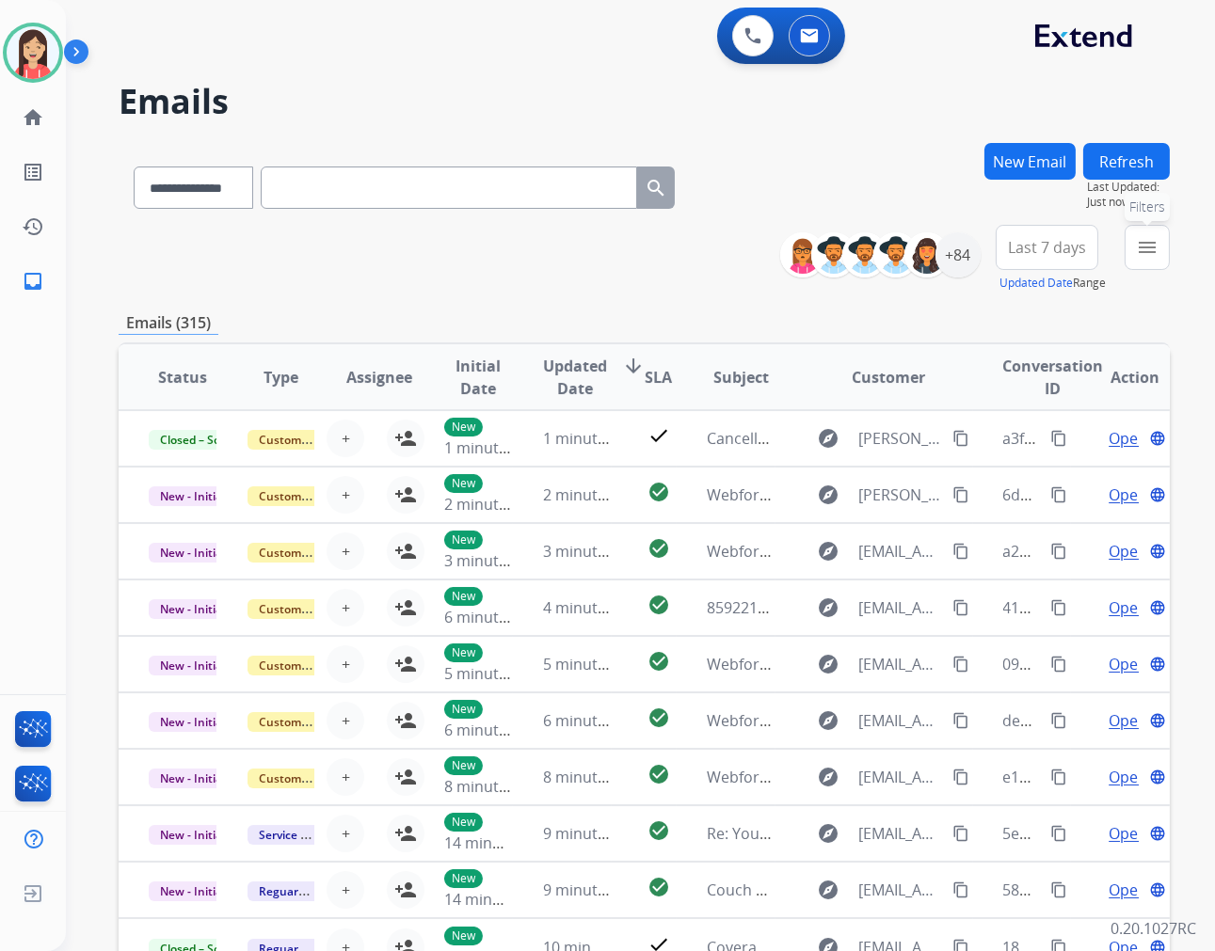
click at [1160, 245] on button "menu Filters" at bounding box center [1146, 247] width 45 height 45
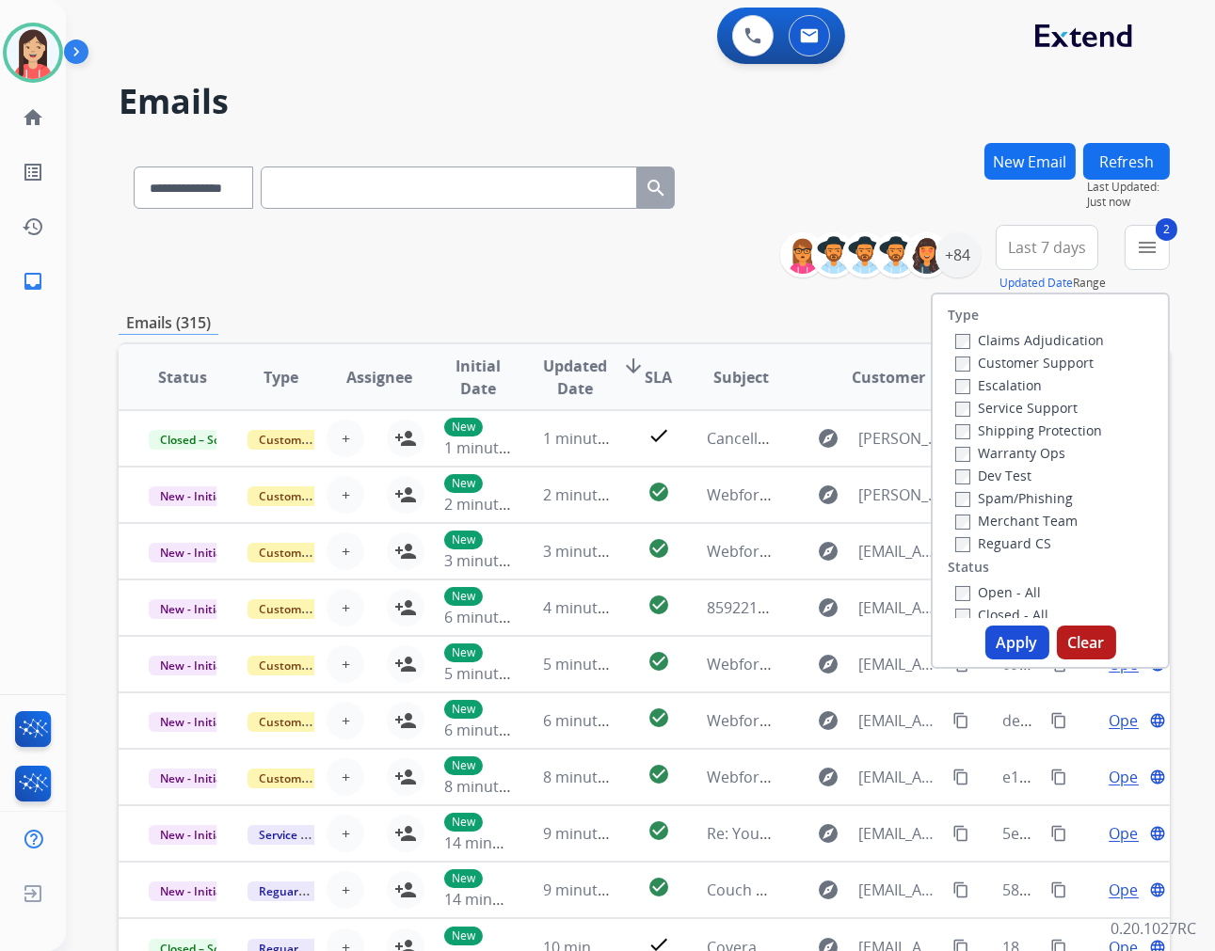
click at [1003, 644] on button "Apply" at bounding box center [1017, 643] width 64 height 34
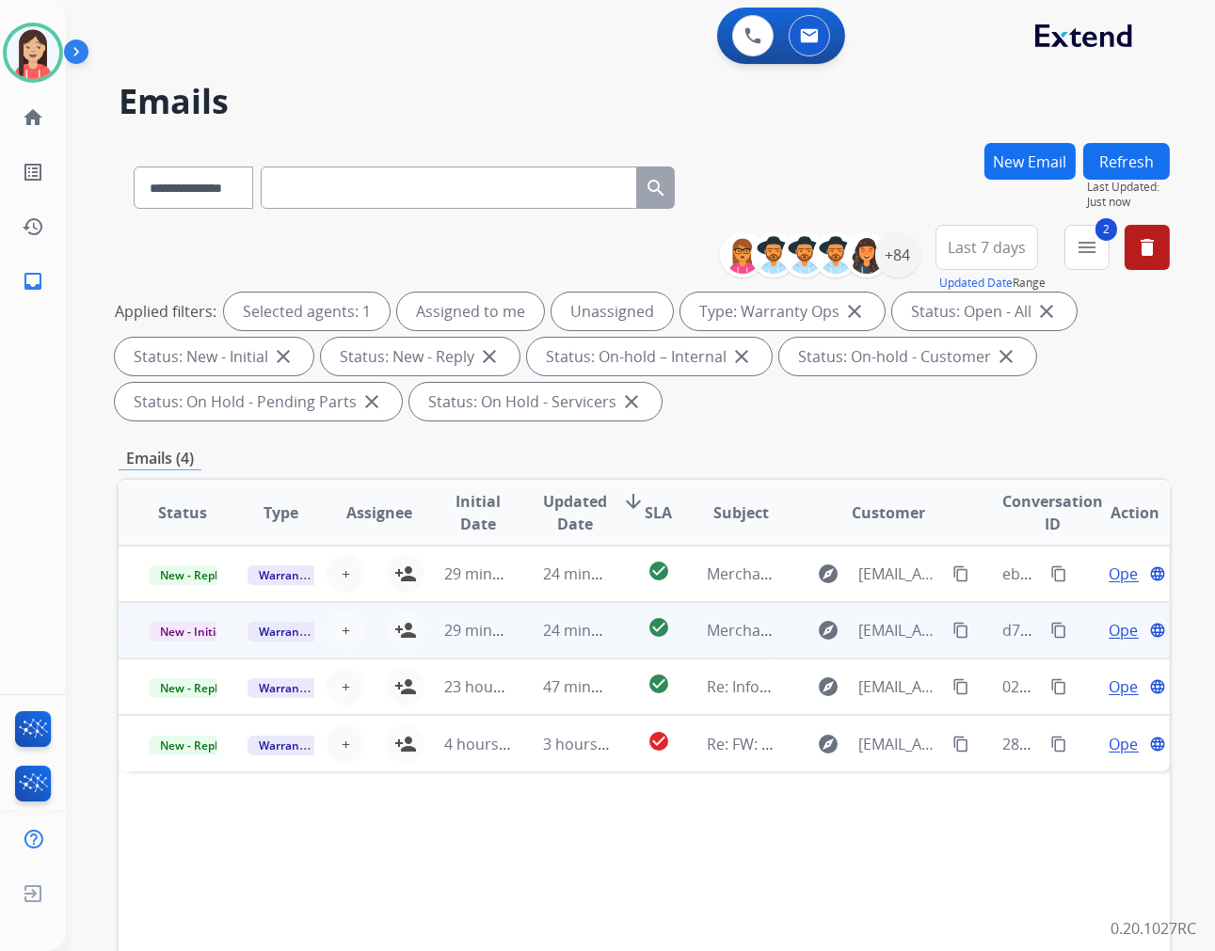
click at [513, 643] on td "24 minutes ago" at bounding box center [562, 630] width 99 height 56
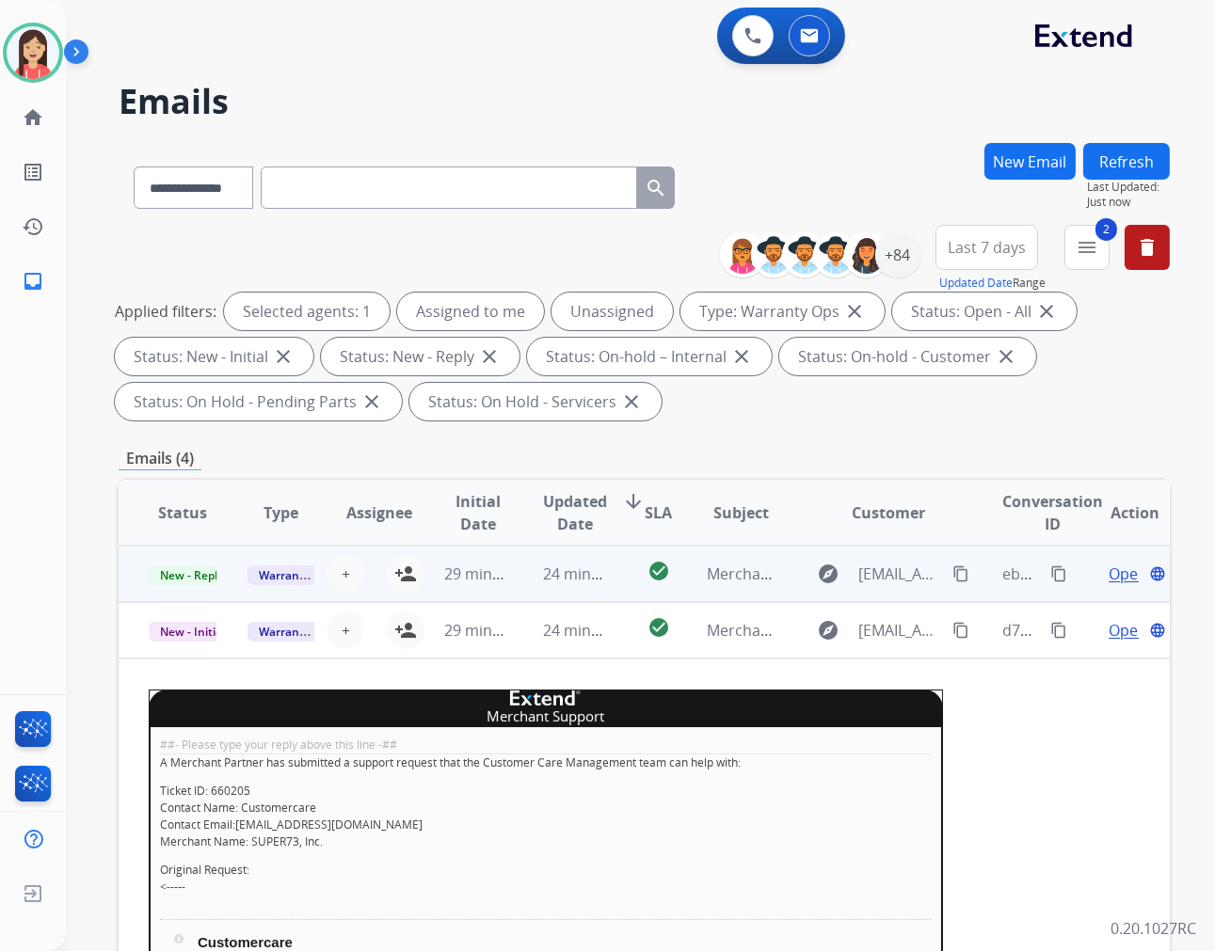
click at [617, 590] on td "check_circle" at bounding box center [645, 574] width 66 height 56
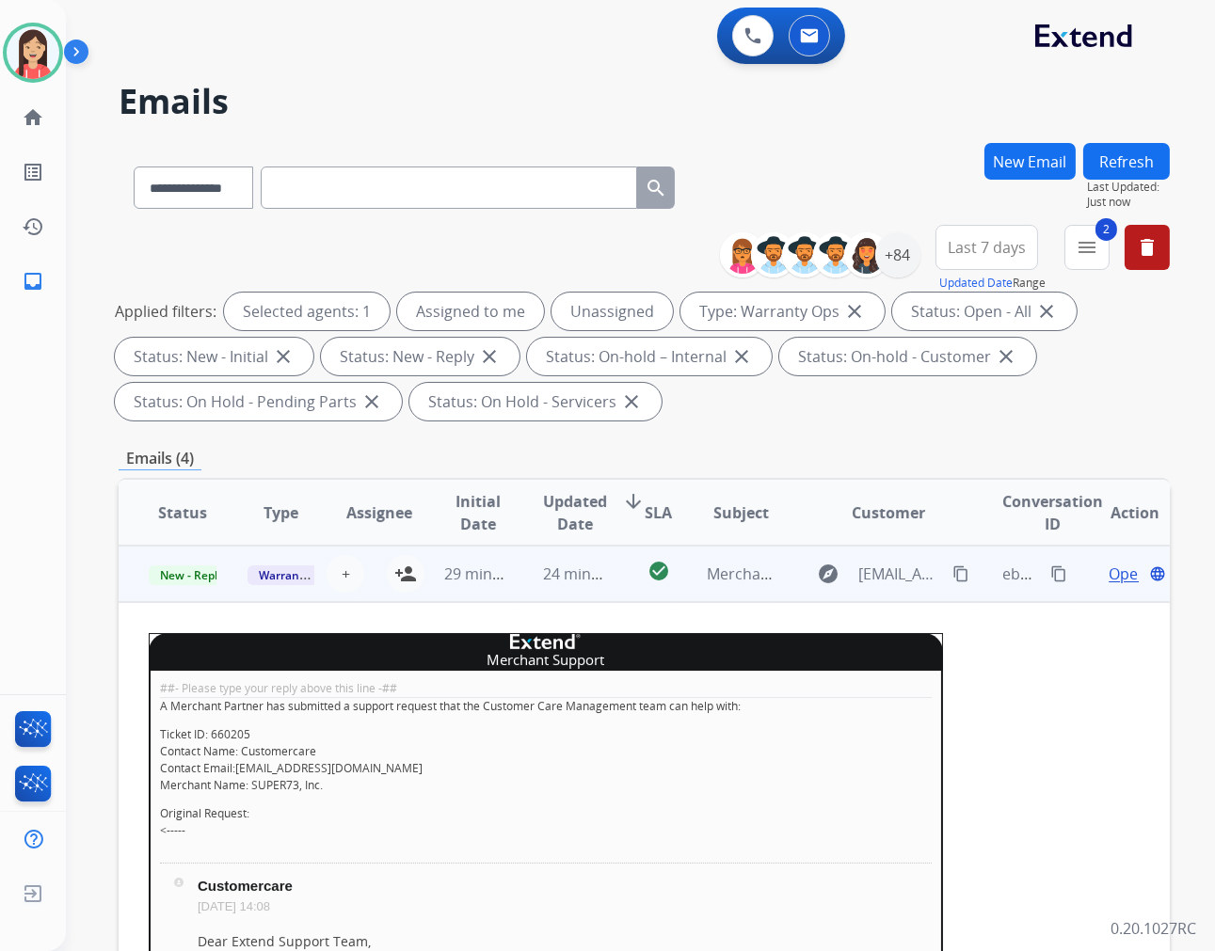
click at [1108, 577] on span "Open" at bounding box center [1127, 574] width 39 height 23
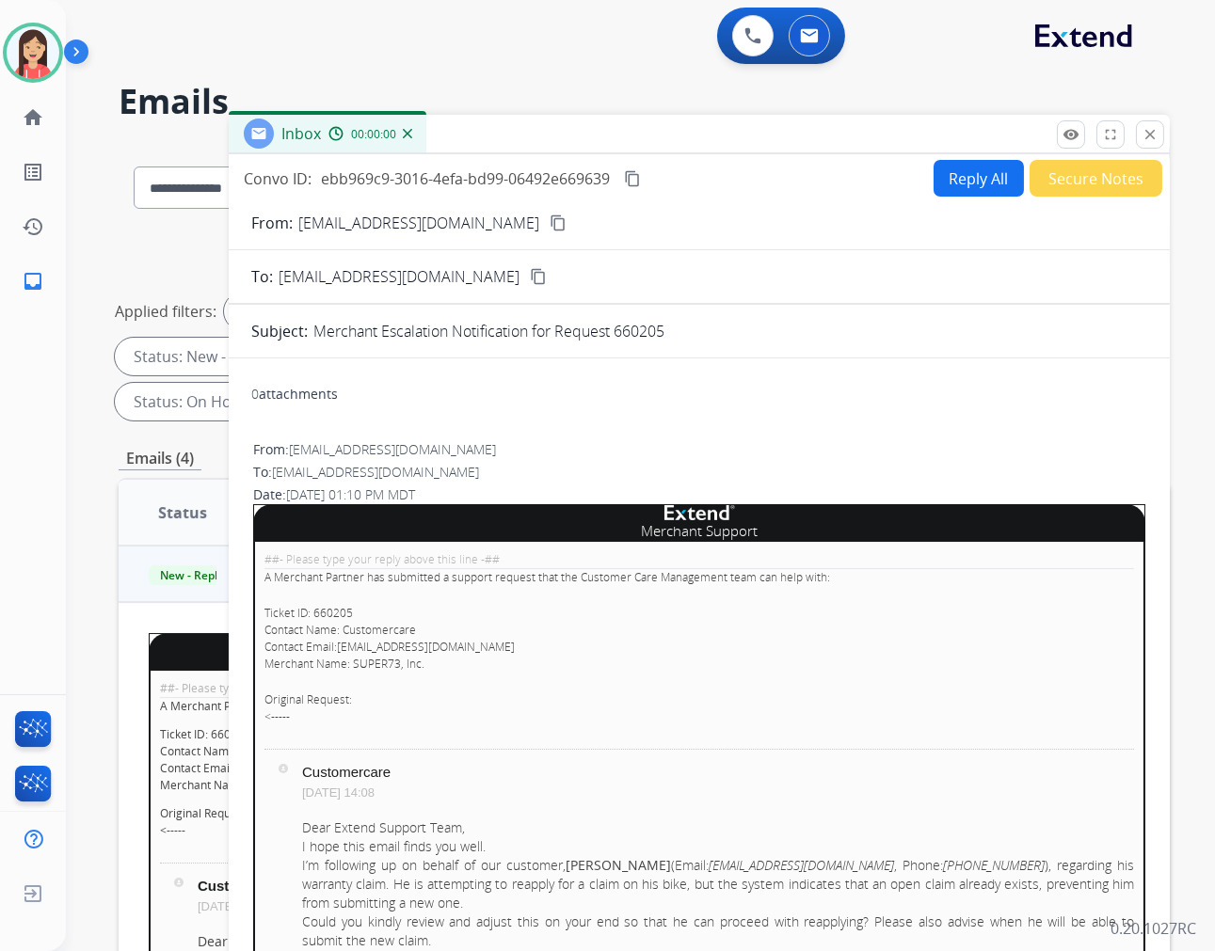
click at [1092, 174] on button "Secure Notes" at bounding box center [1095, 178] width 133 height 37
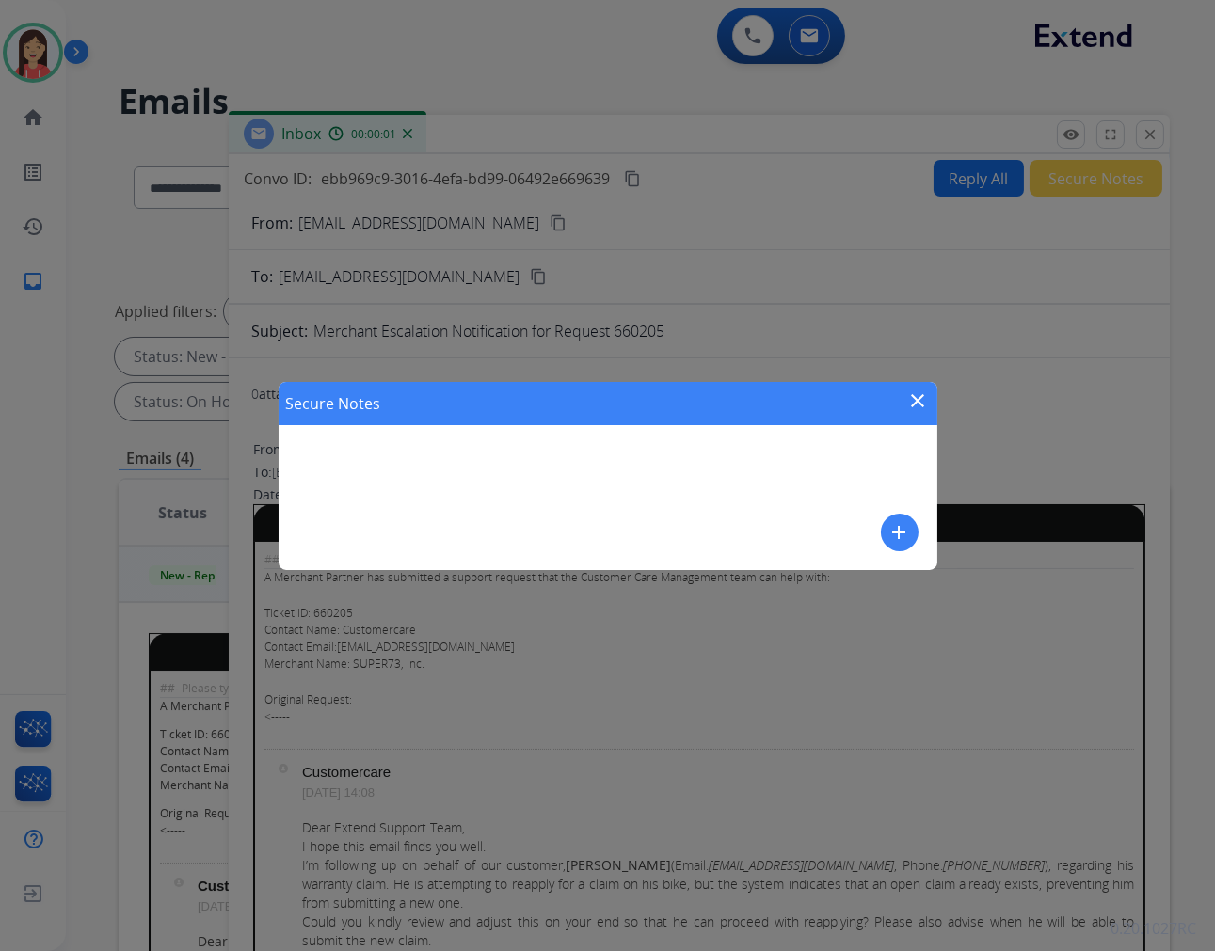
click at [894, 529] on mat-icon "add" at bounding box center [899, 532] width 23 height 23
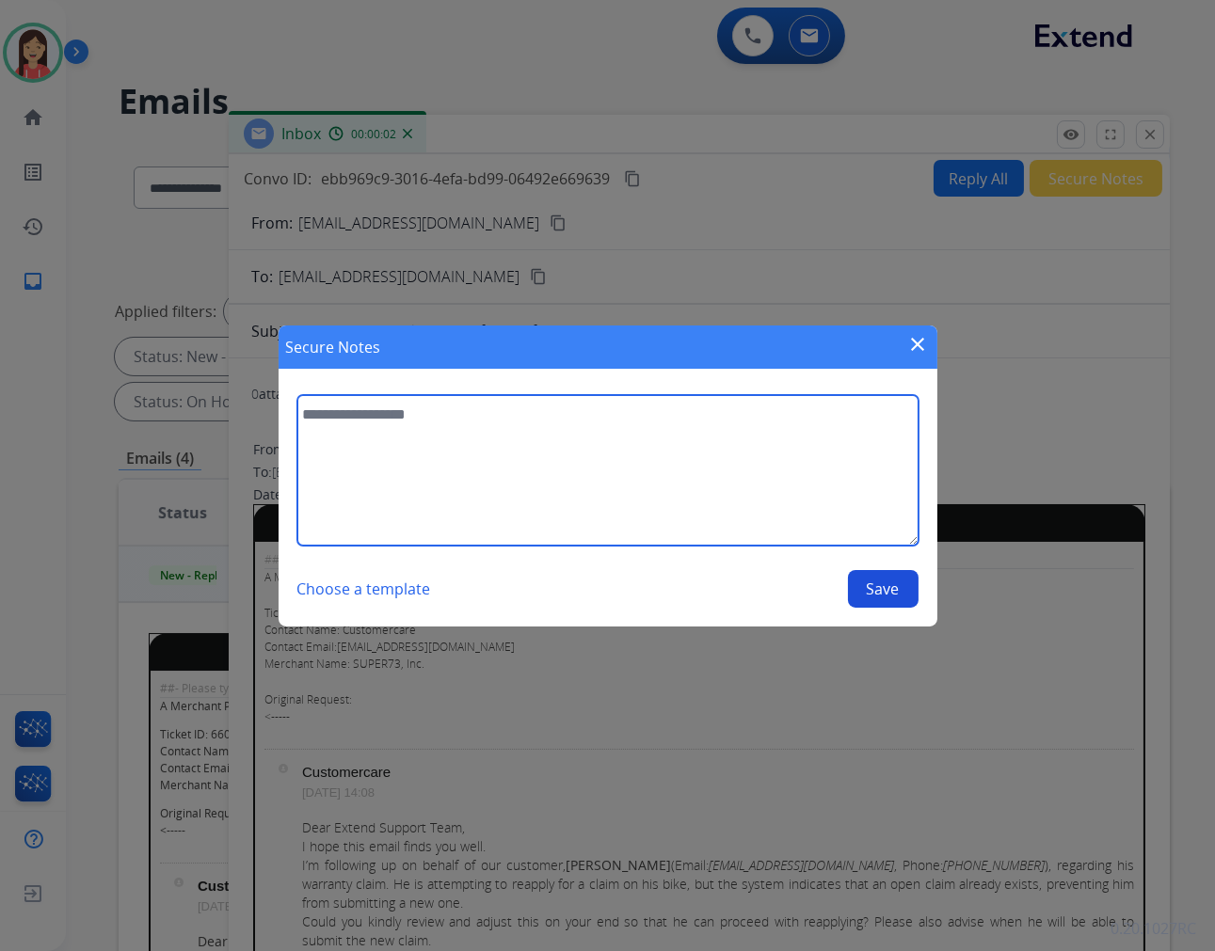
click at [723, 512] on textarea at bounding box center [607, 470] width 621 height 151
type textarea "**********"
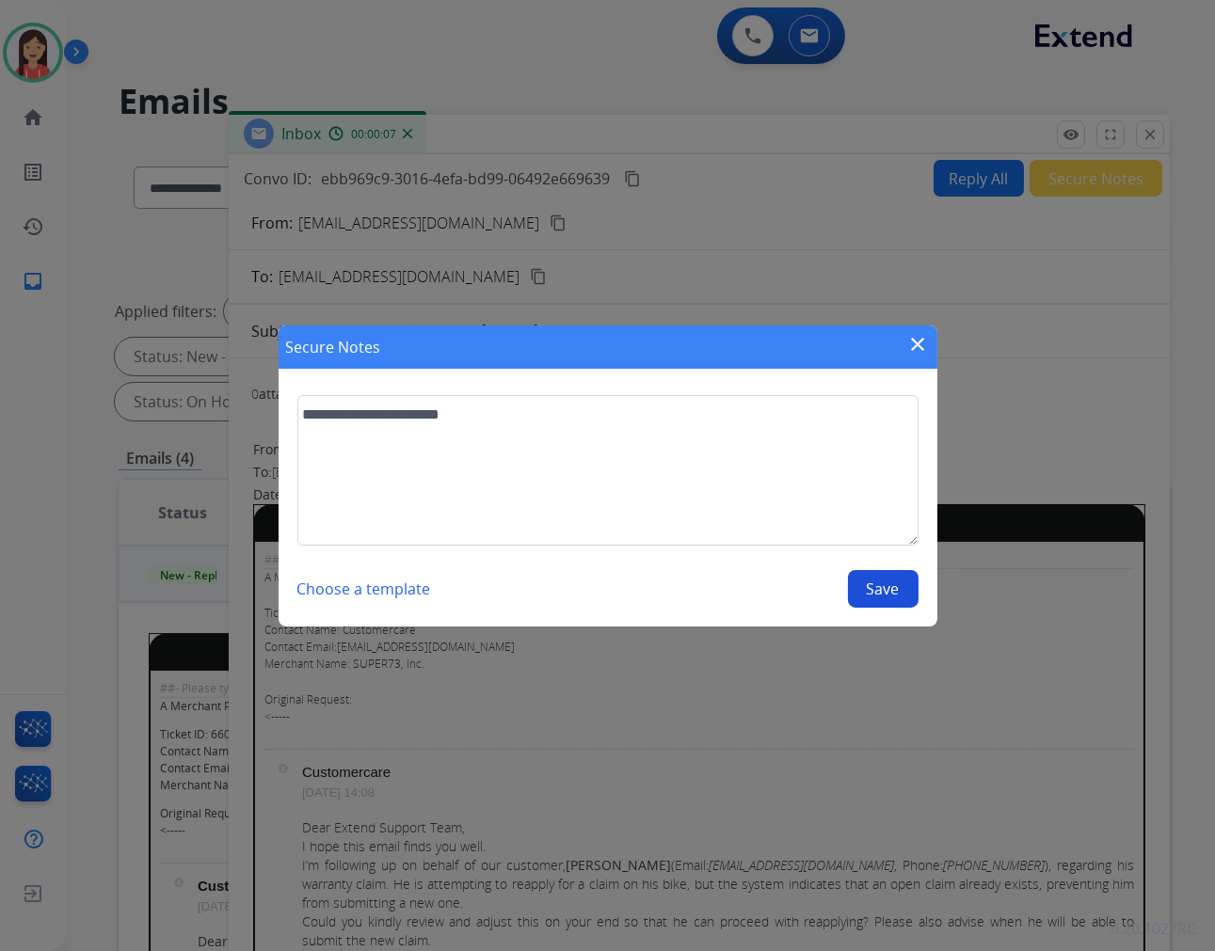
click at [869, 584] on button "Save" at bounding box center [883, 589] width 71 height 38
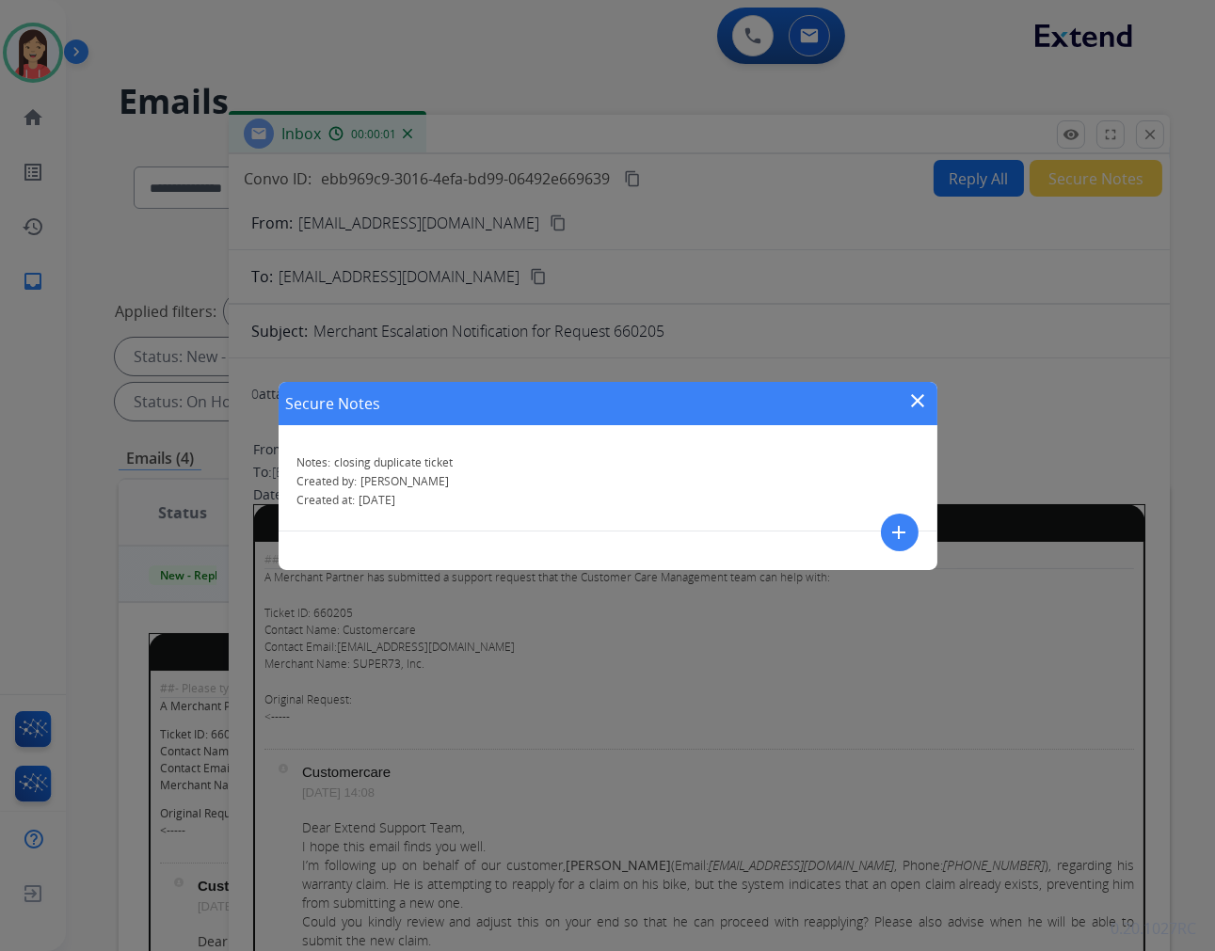
click at [914, 396] on mat-icon "close" at bounding box center [918, 401] width 23 height 23
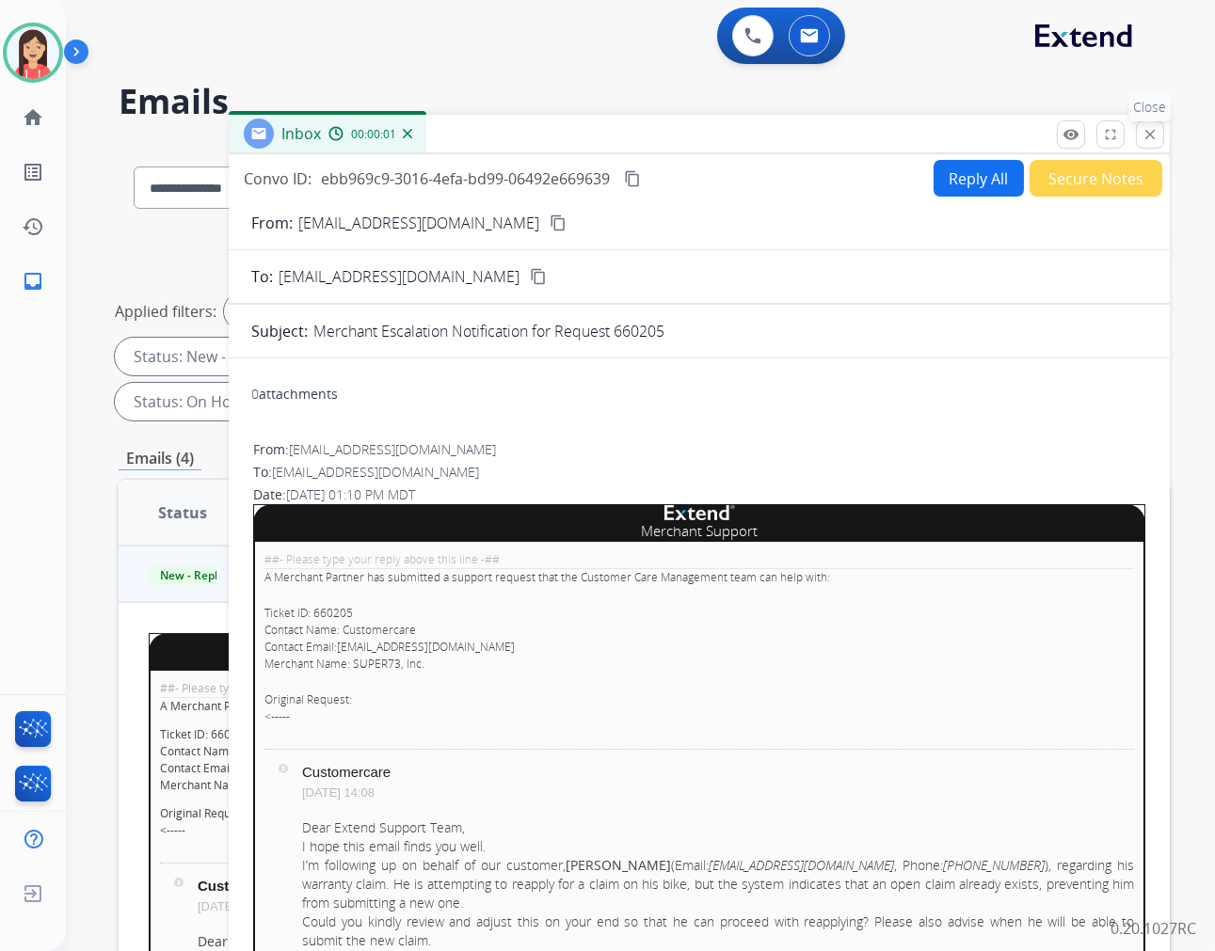
click at [1139, 129] on button "close Close" at bounding box center [1150, 134] width 28 height 28
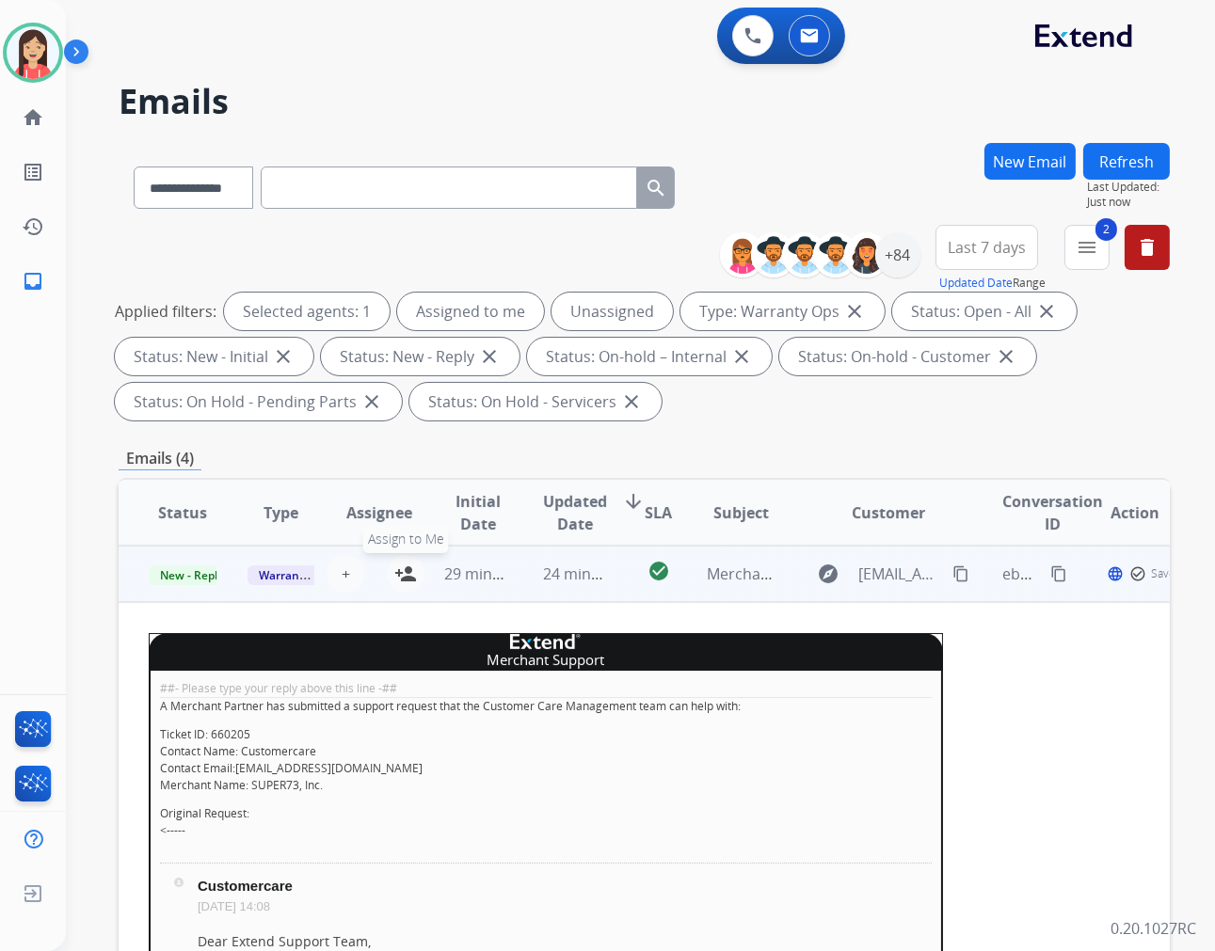
click at [400, 567] on mat-icon "person_add" at bounding box center [405, 574] width 23 height 23
click at [180, 575] on span "New - Reply" at bounding box center [192, 576] width 86 height 20
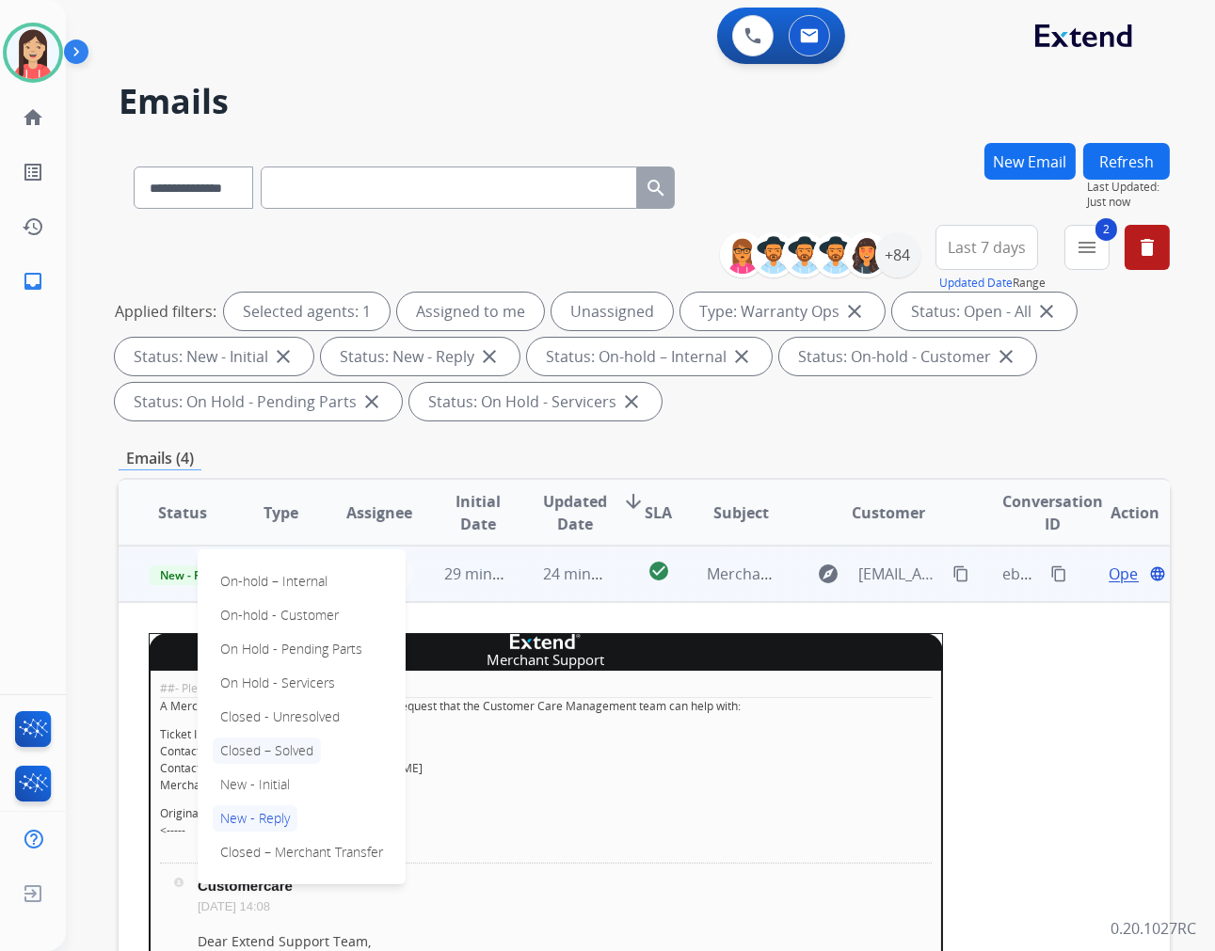
click at [254, 744] on p "Closed – Solved" at bounding box center [267, 751] width 108 height 26
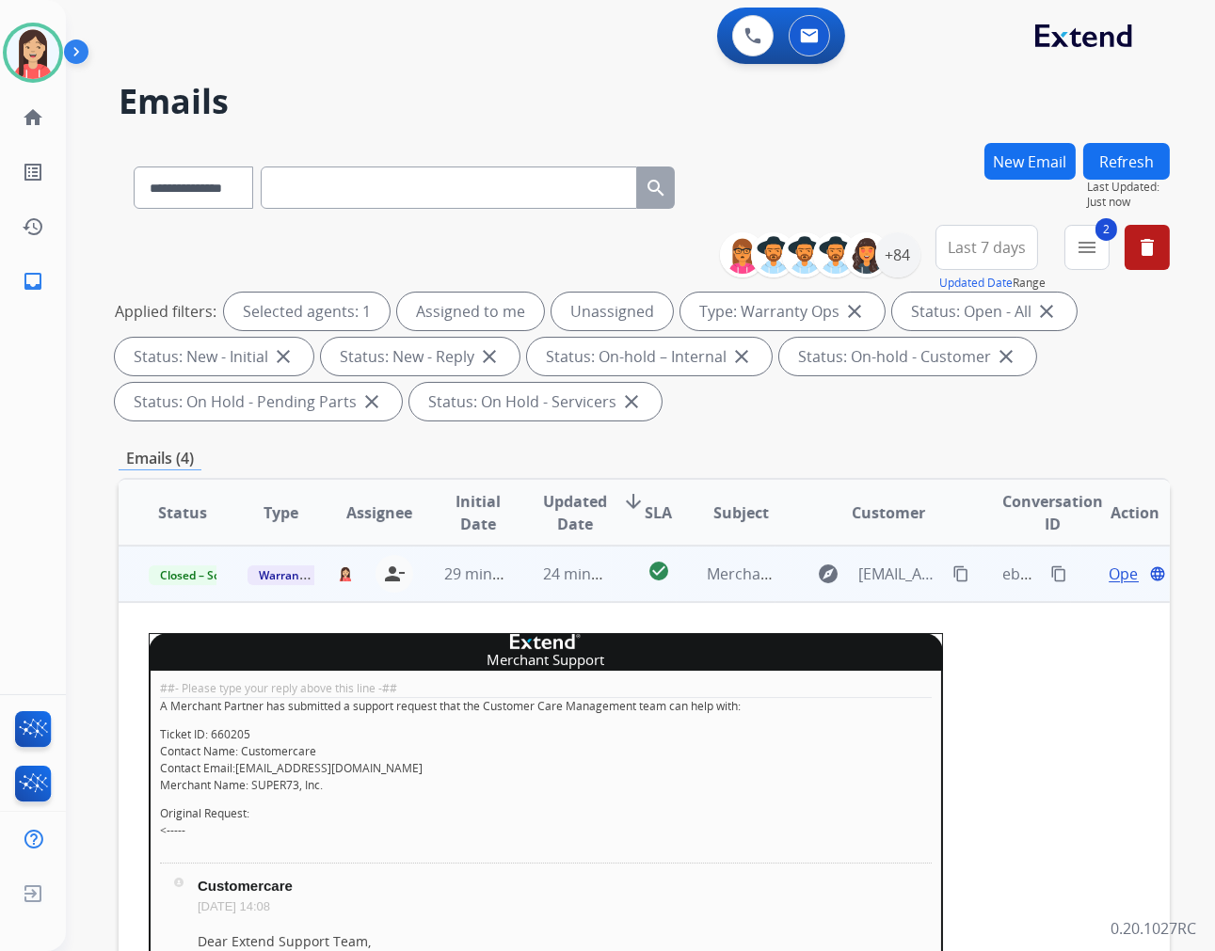
click at [453, 597] on td "29 minutes ago" at bounding box center [463, 574] width 99 height 56
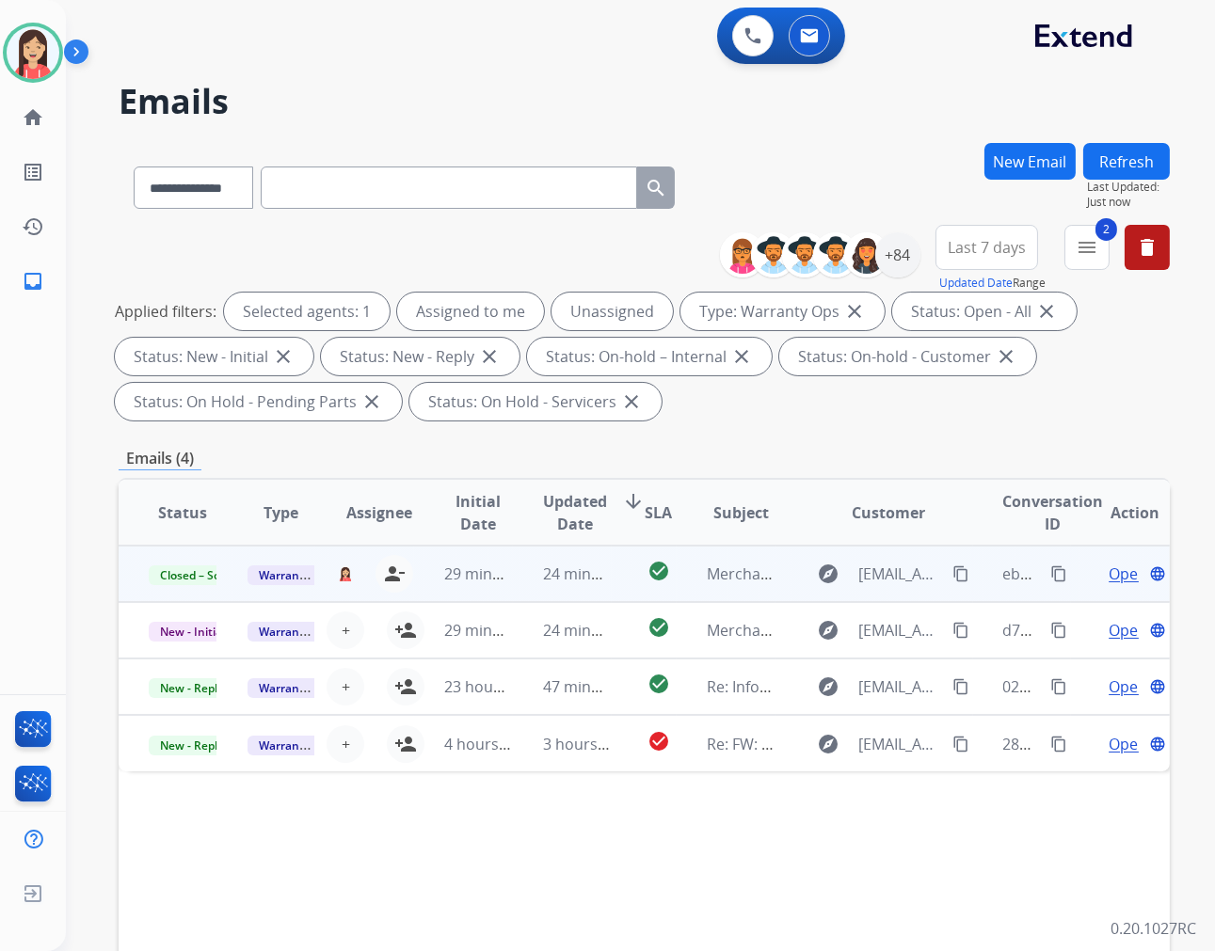
click at [1146, 153] on button "Refresh" at bounding box center [1126, 161] width 87 height 37
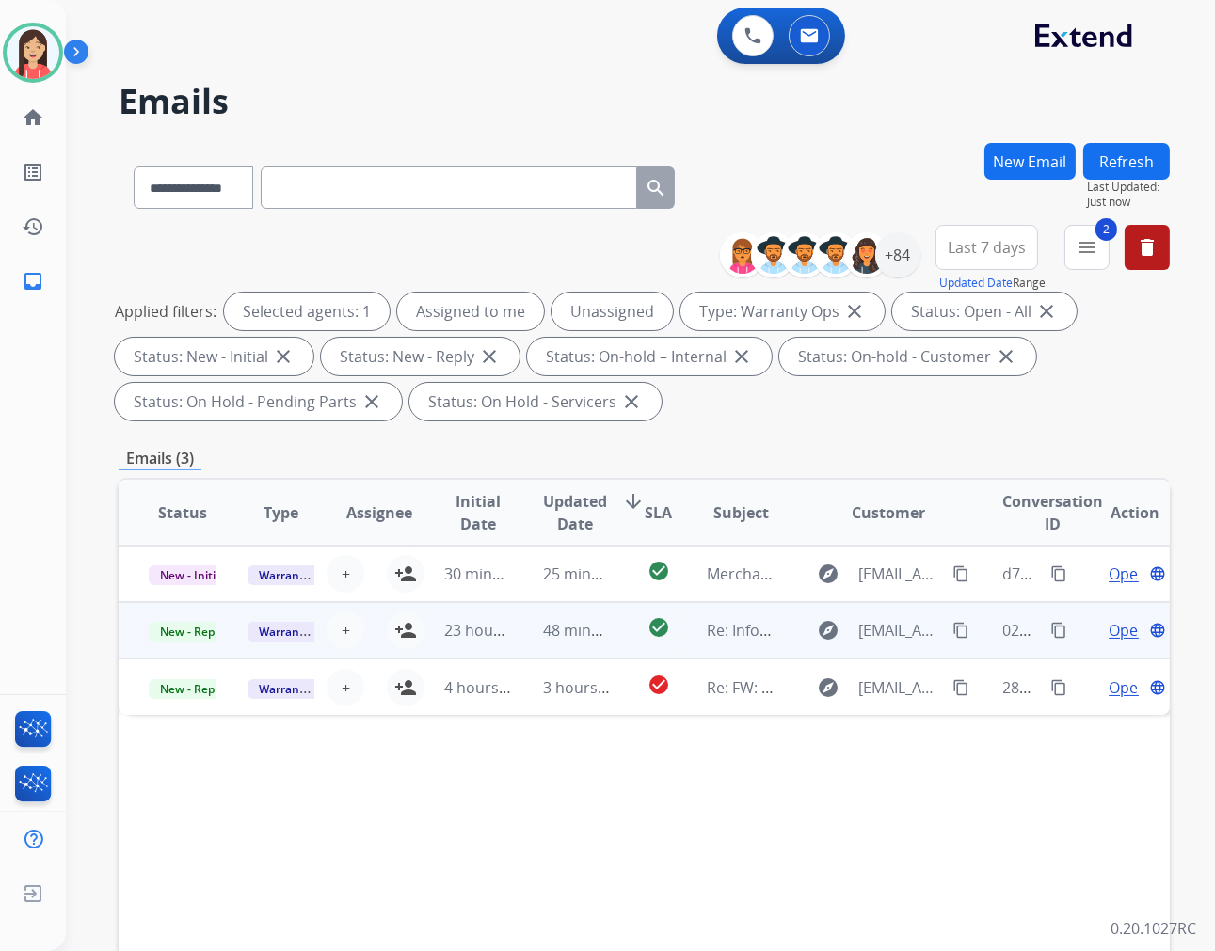
click at [519, 644] on td "48 minutes ago" at bounding box center [562, 630] width 99 height 56
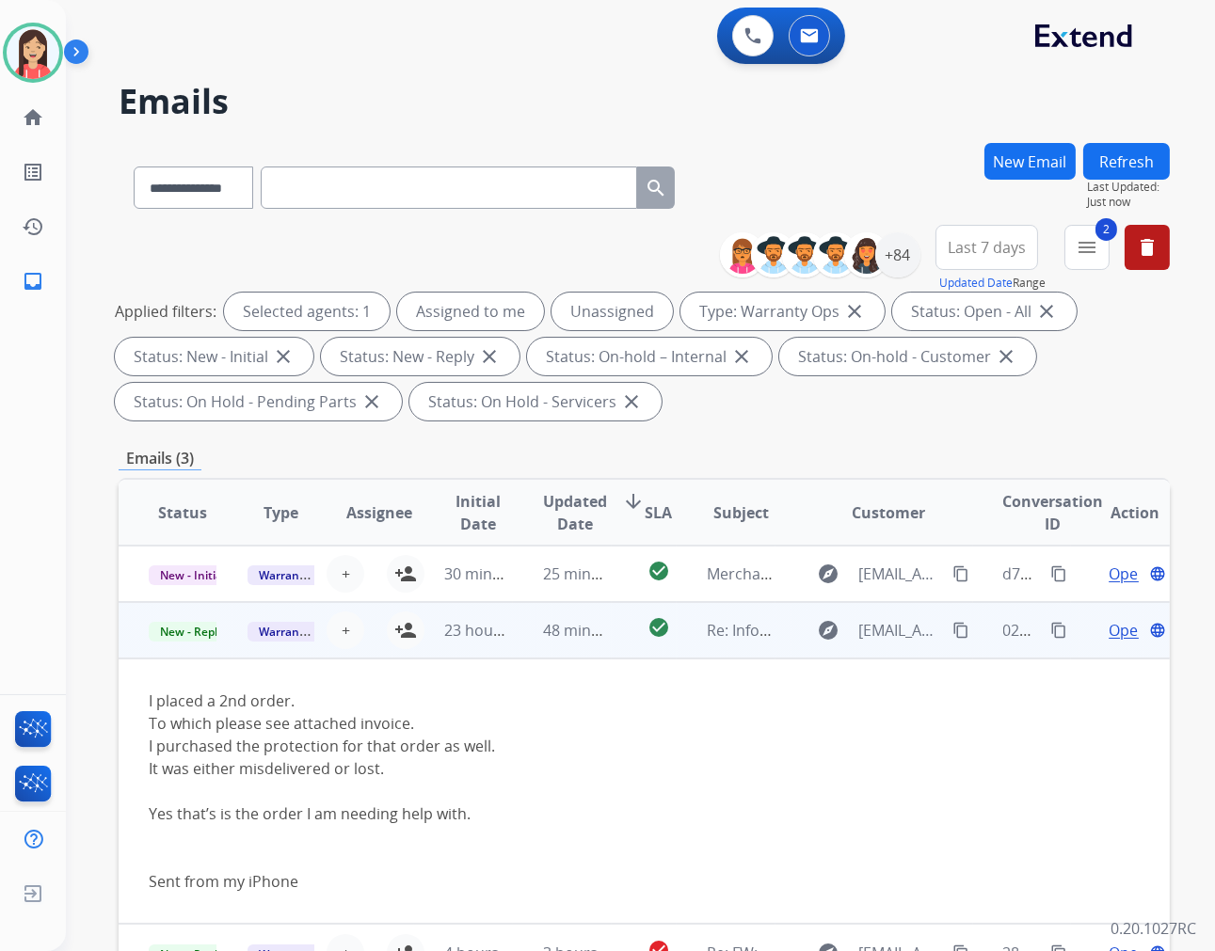
click at [1108, 633] on span "Open" at bounding box center [1127, 630] width 39 height 23
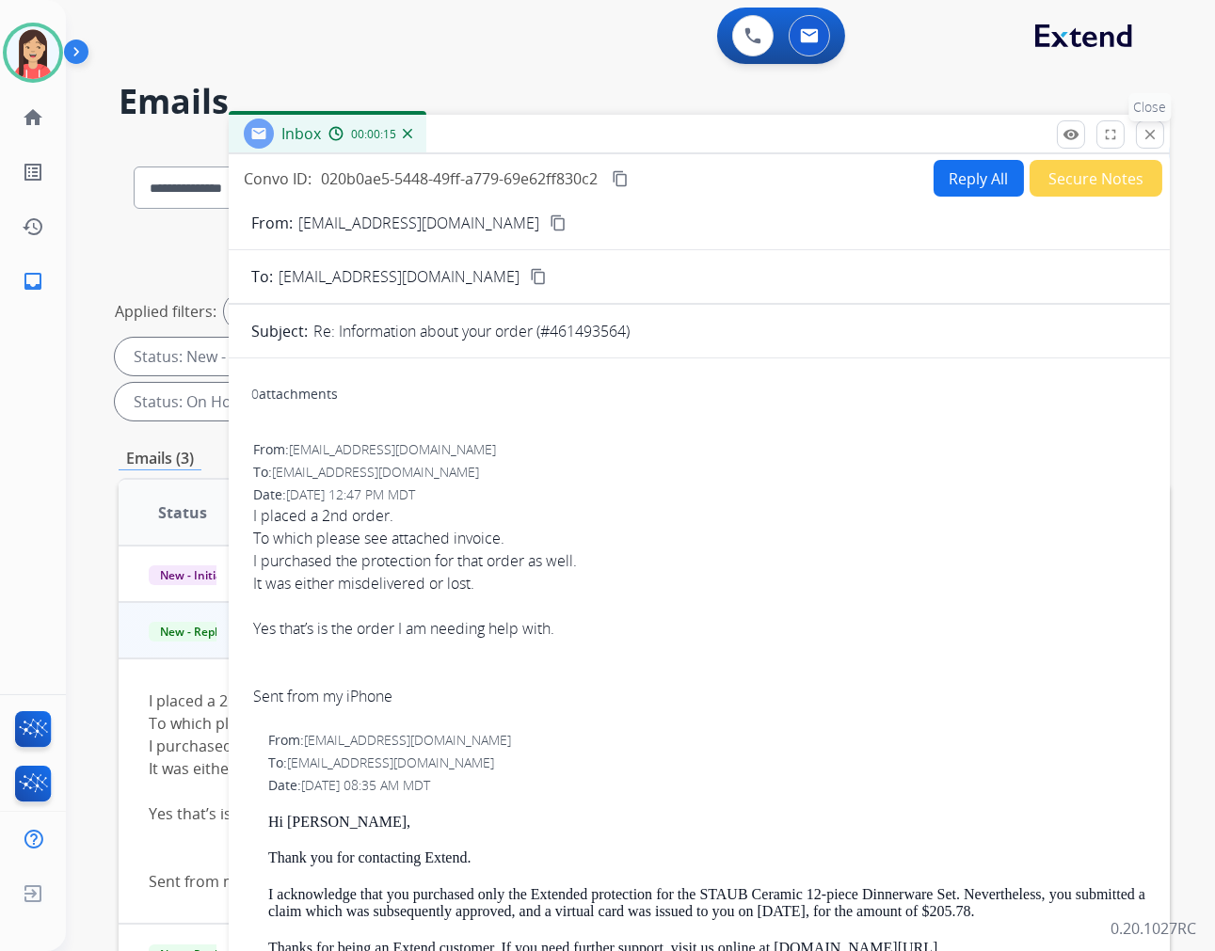
click at [1158, 129] on button "close Close" at bounding box center [1150, 134] width 28 height 28
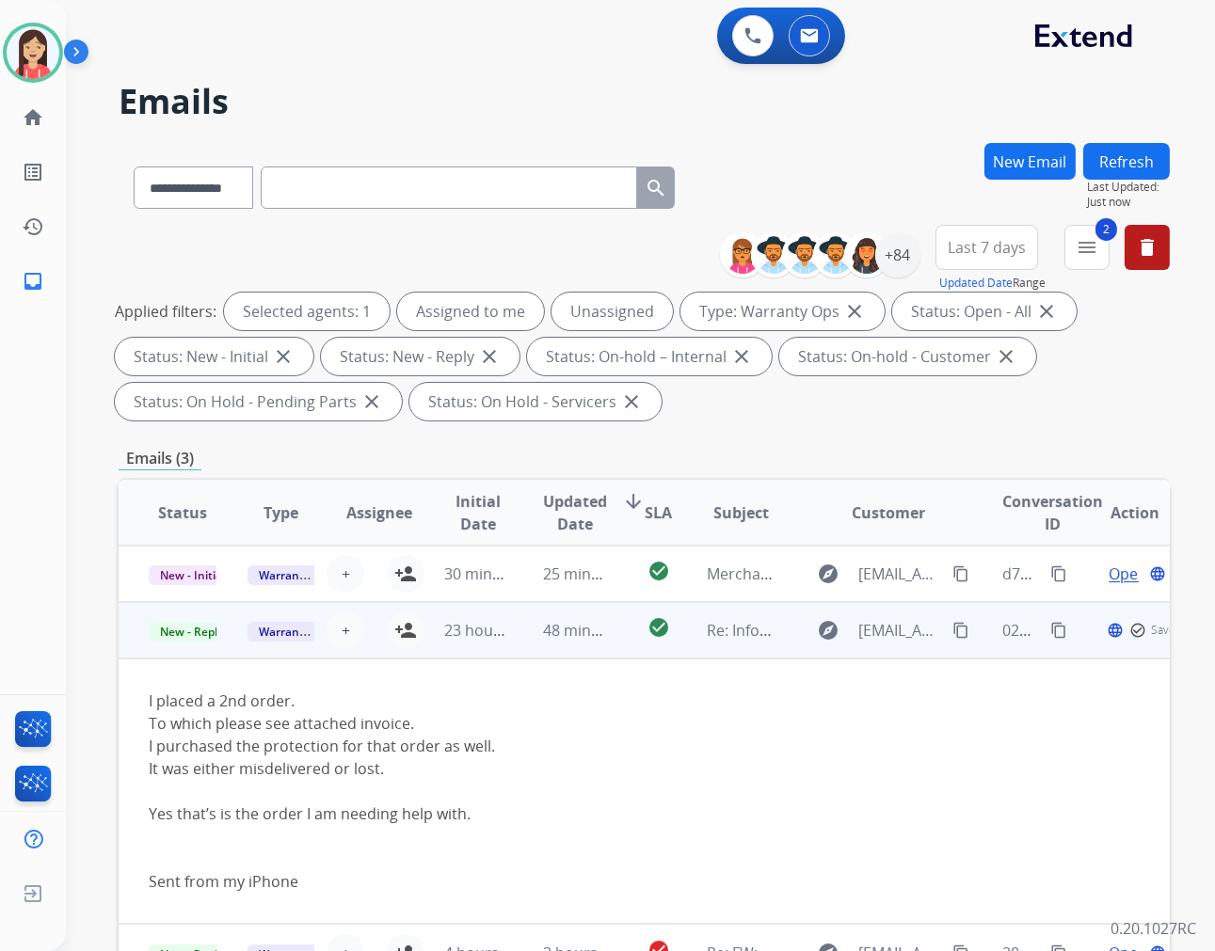
click at [604, 660] on td "I placed a 2nd order. To which please see attached invoice. I purchased the pro…" at bounding box center [546, 791] width 854 height 265
click at [615, 651] on td "check_circle" at bounding box center [645, 630] width 66 height 56
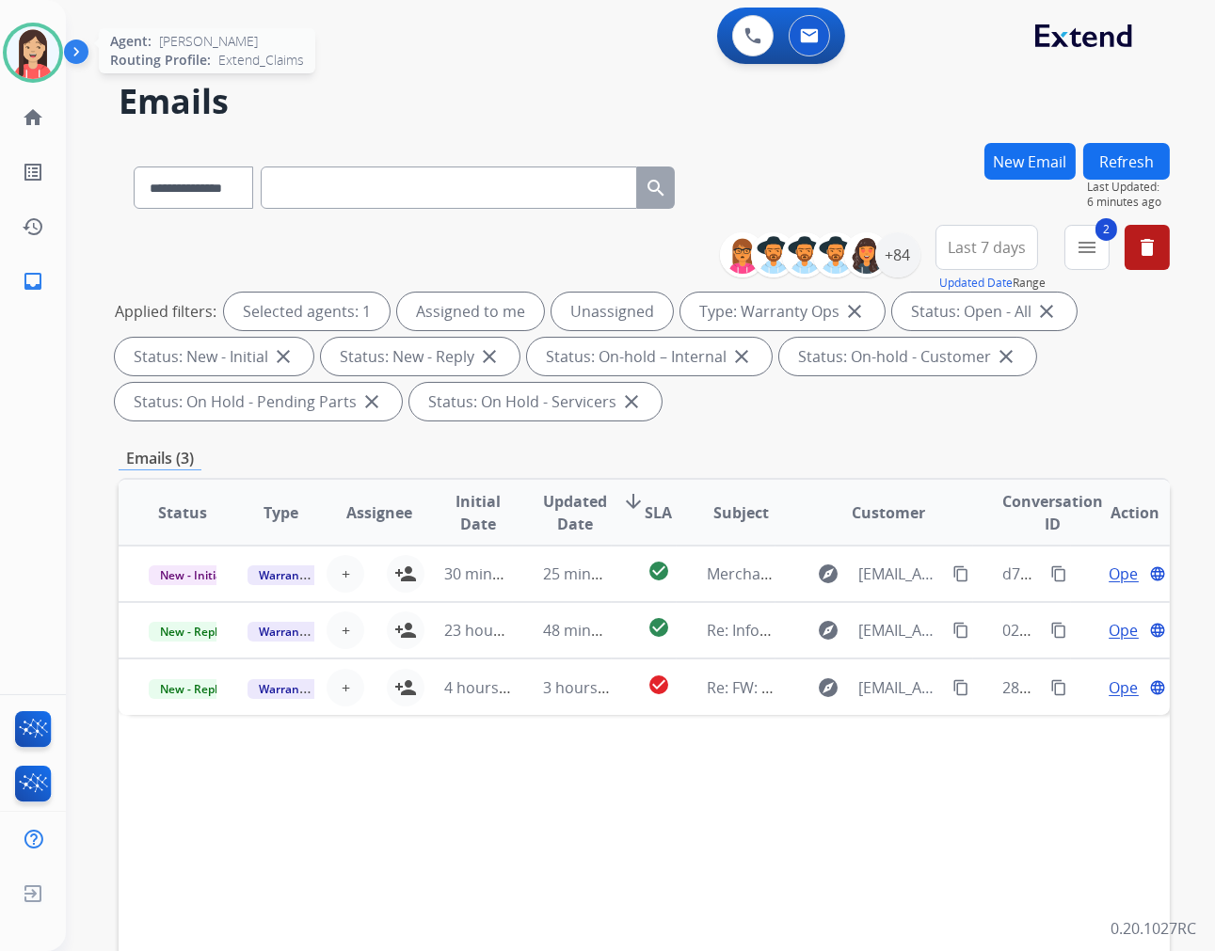
click at [31, 52] on img at bounding box center [33, 52] width 53 height 53
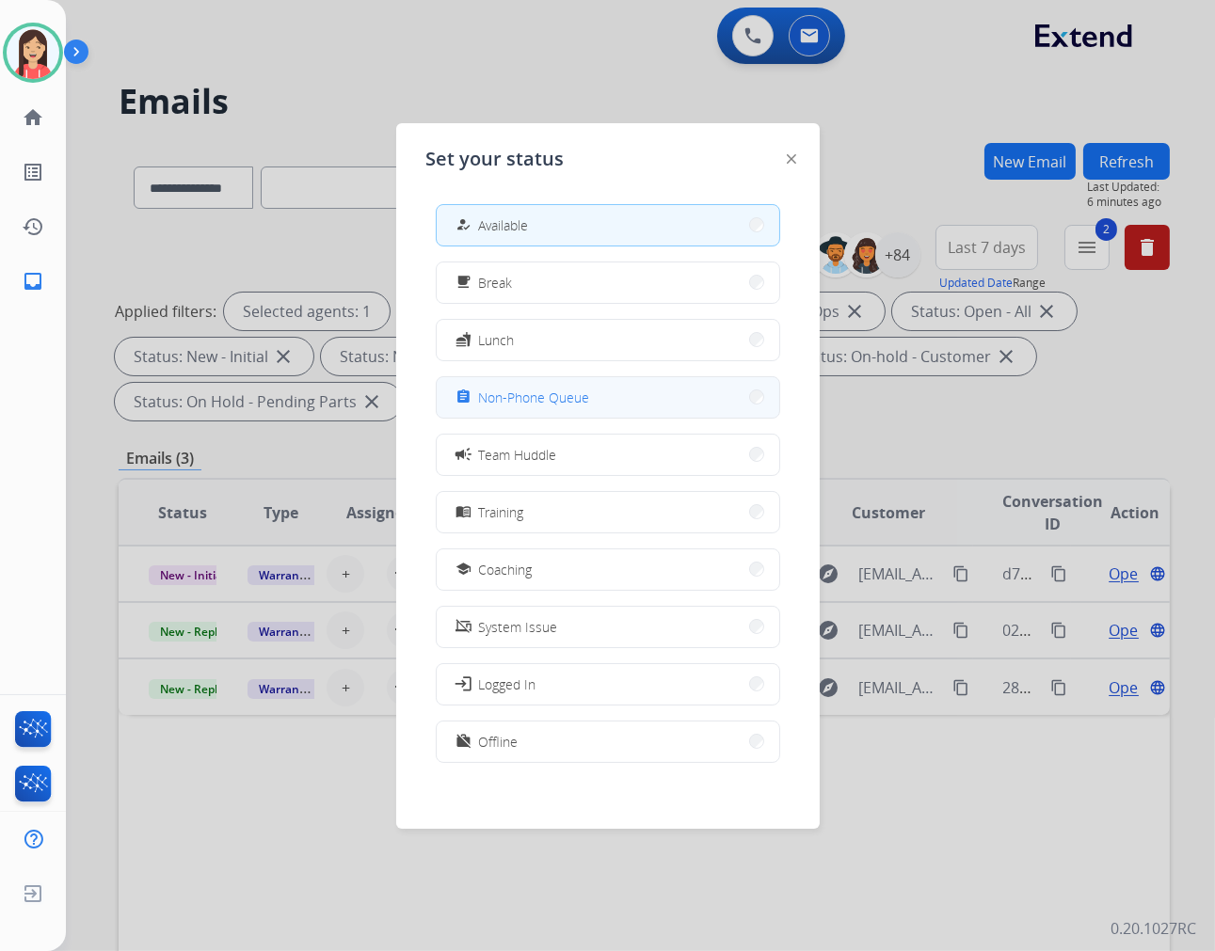
click at [671, 396] on button "assignment Non-Phone Queue" at bounding box center [608, 397] width 343 height 40
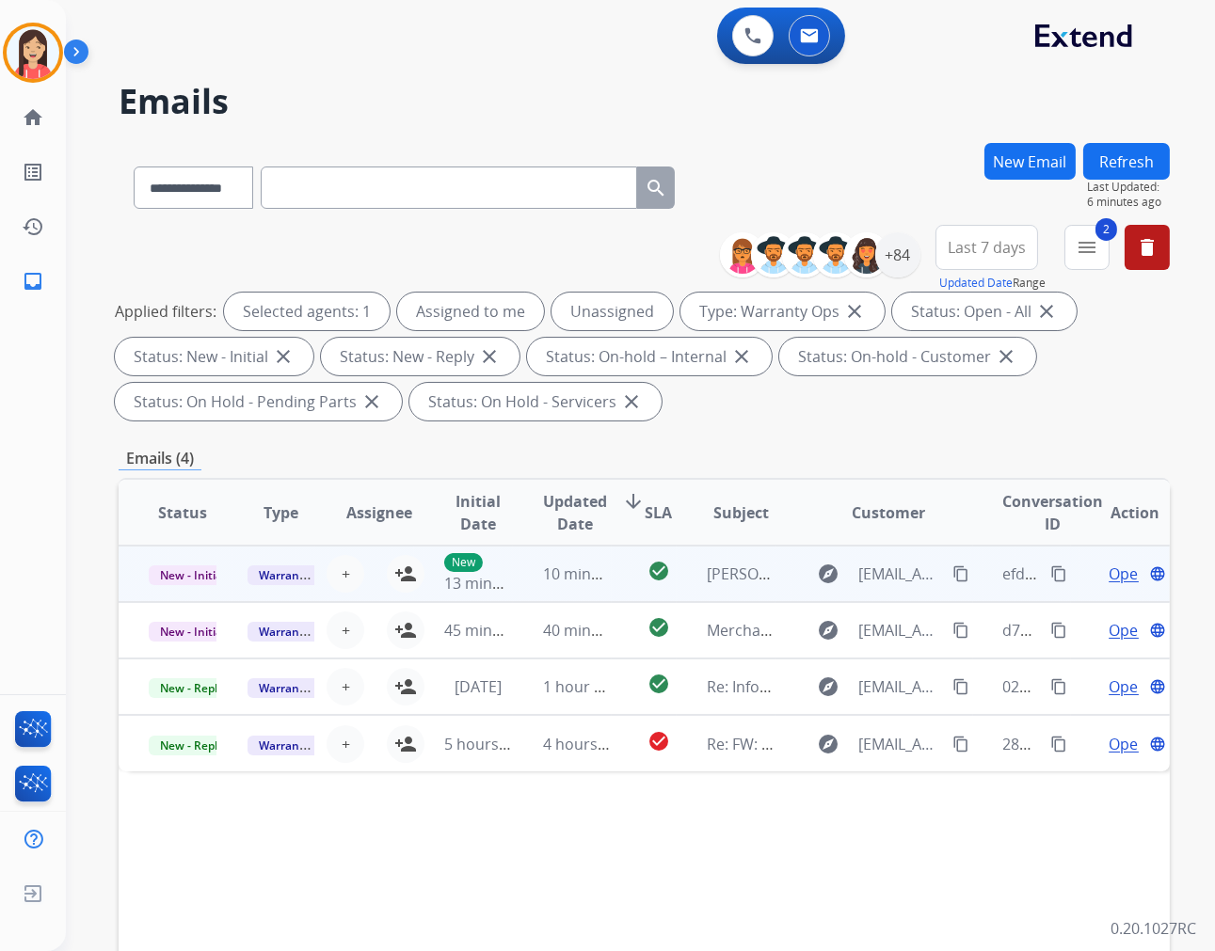
click at [593, 588] on td "10 minutes ago" at bounding box center [562, 574] width 99 height 56
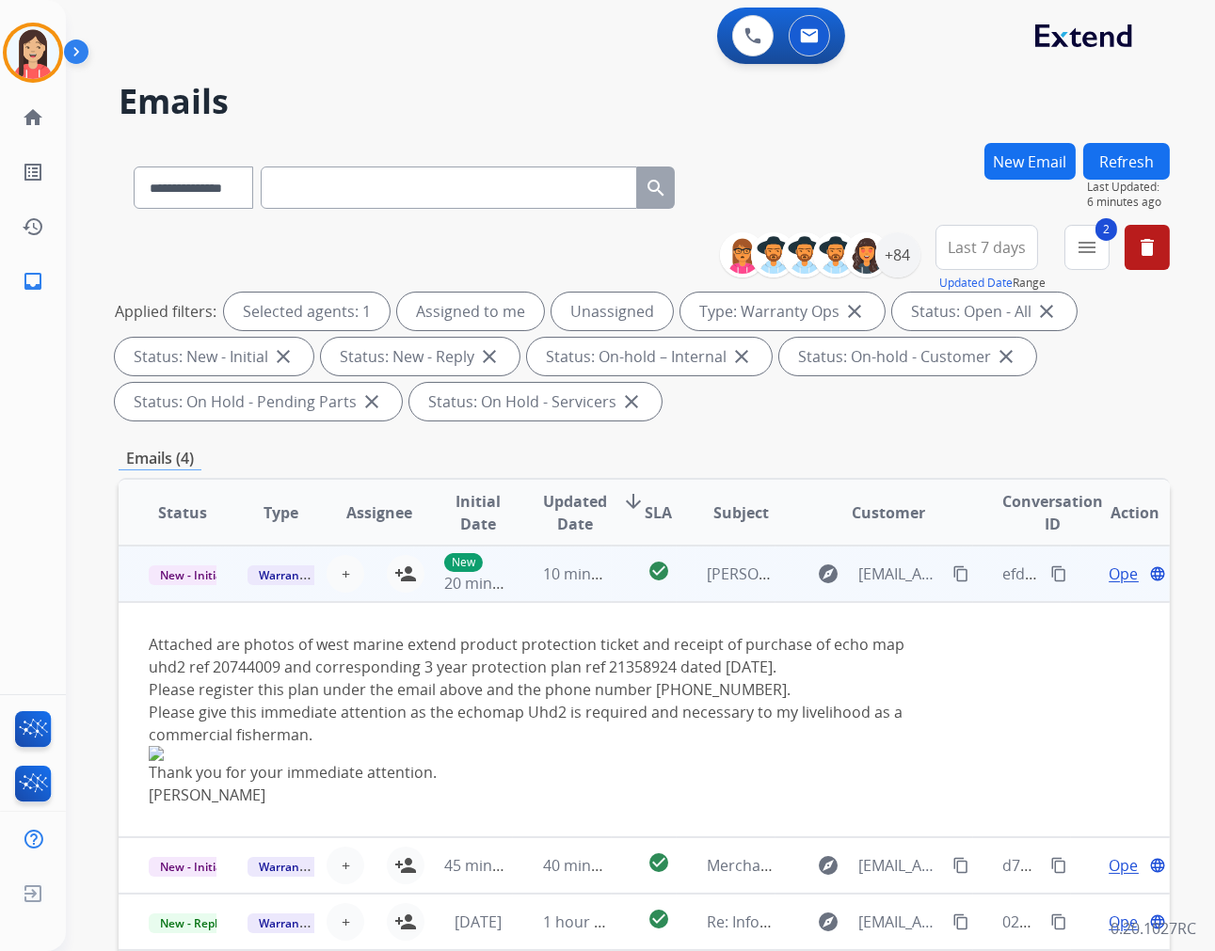
click at [1108, 574] on span "Open" at bounding box center [1127, 574] width 39 height 23
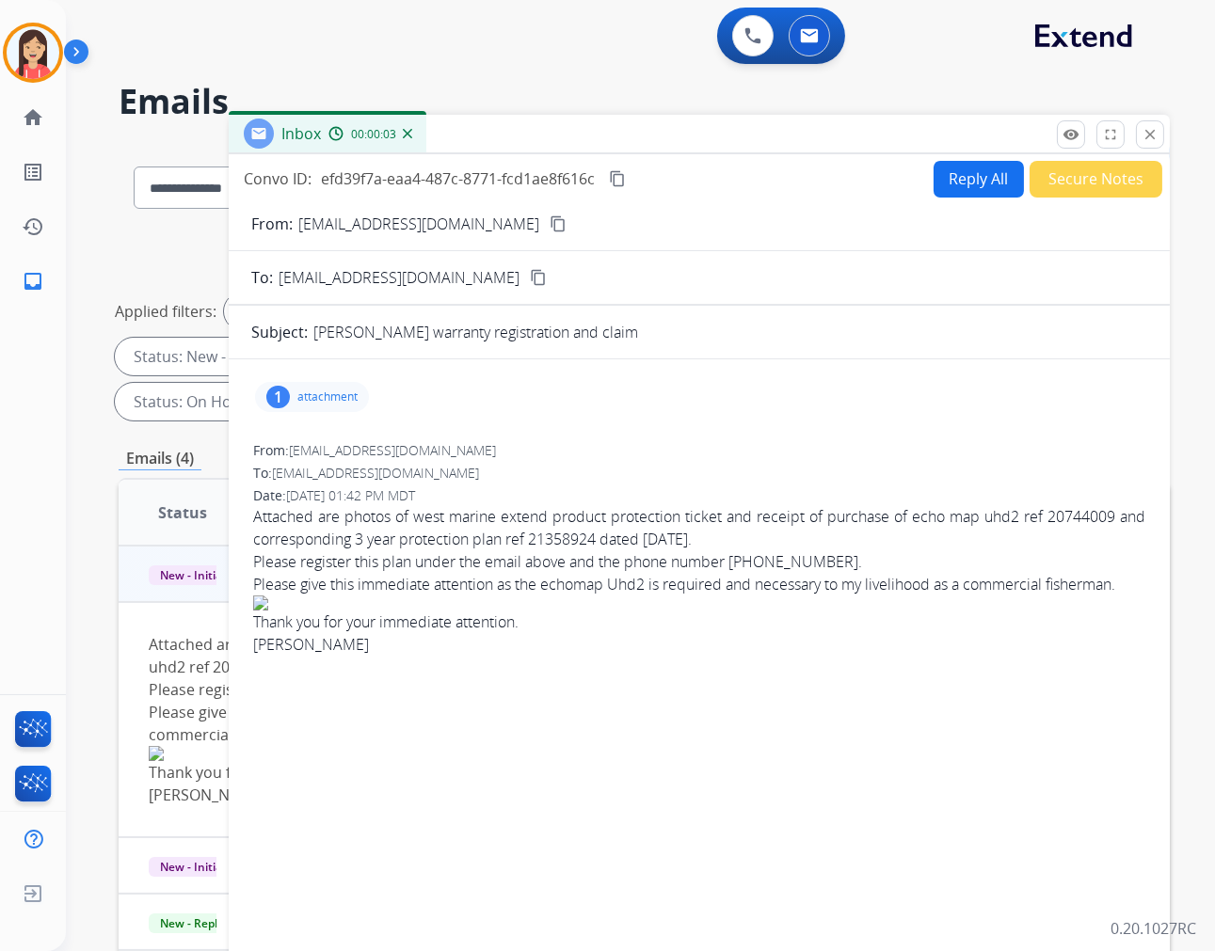
click at [326, 401] on p "attachment" at bounding box center [327, 397] width 60 height 15
click at [502, 446] on mat-icon "download" at bounding box center [501, 441] width 17 height 17
click at [1151, 133] on mat-icon "close" at bounding box center [1149, 134] width 17 height 17
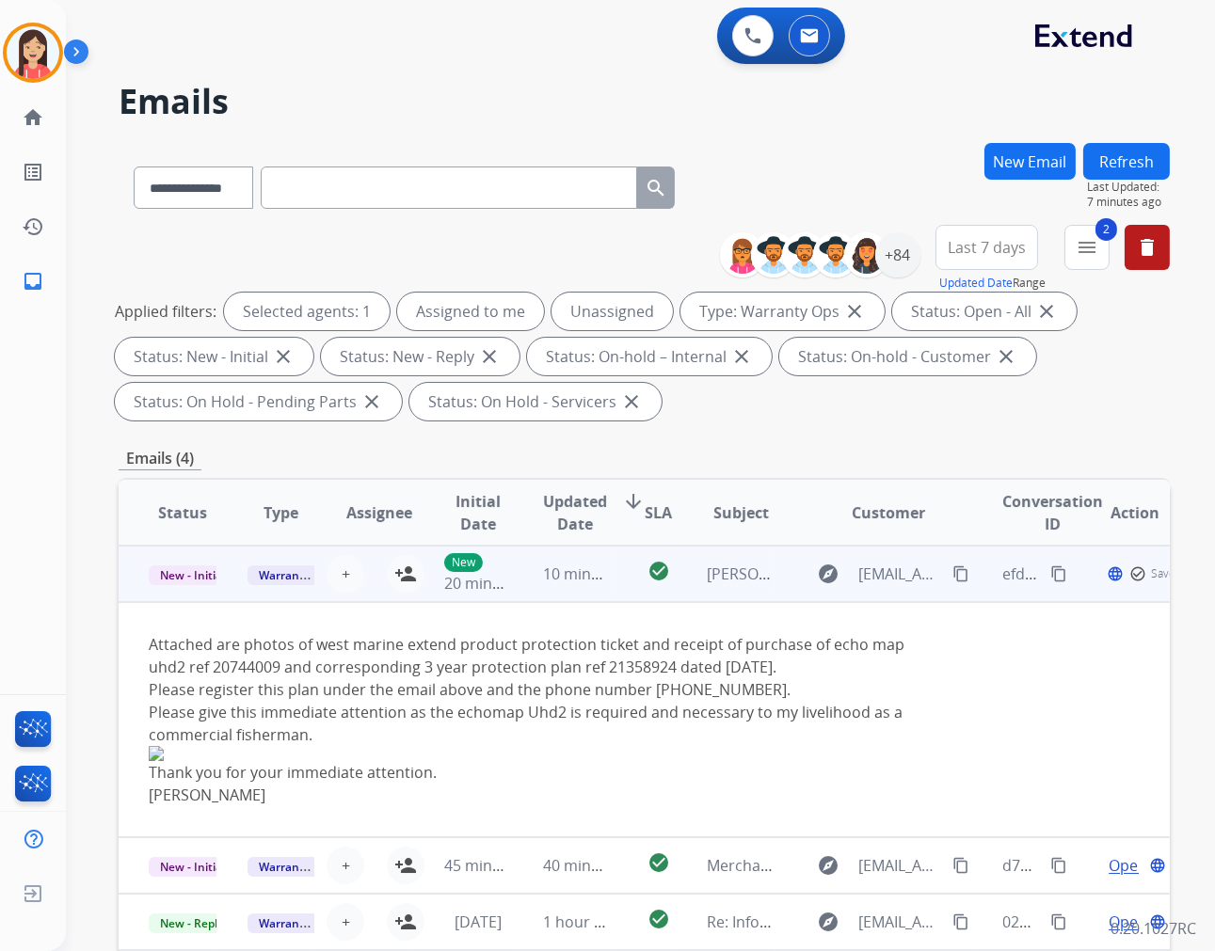
click at [515, 598] on td "10 minutes ago" at bounding box center [562, 574] width 99 height 56
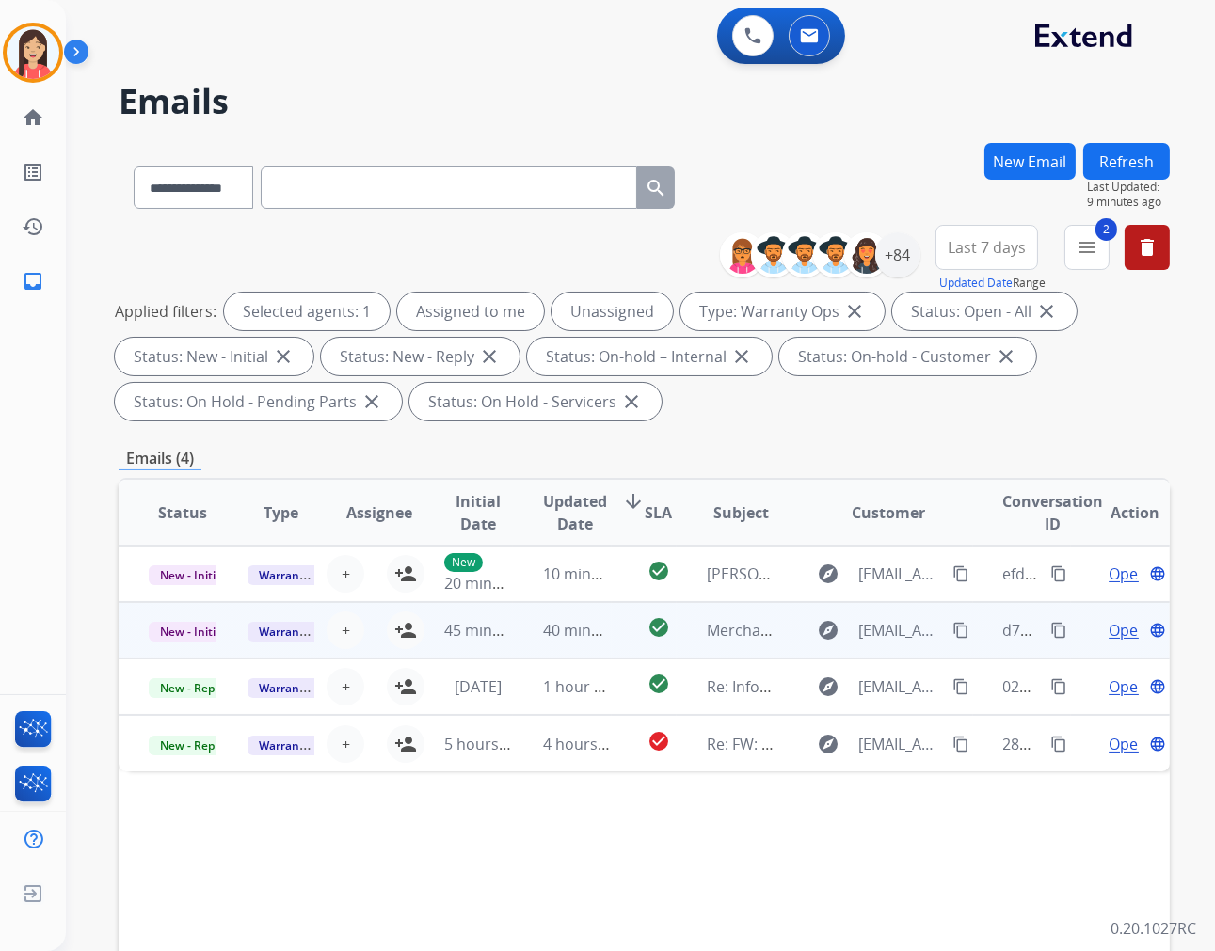
click at [504, 654] on td "45 minutes ago" at bounding box center [463, 630] width 99 height 56
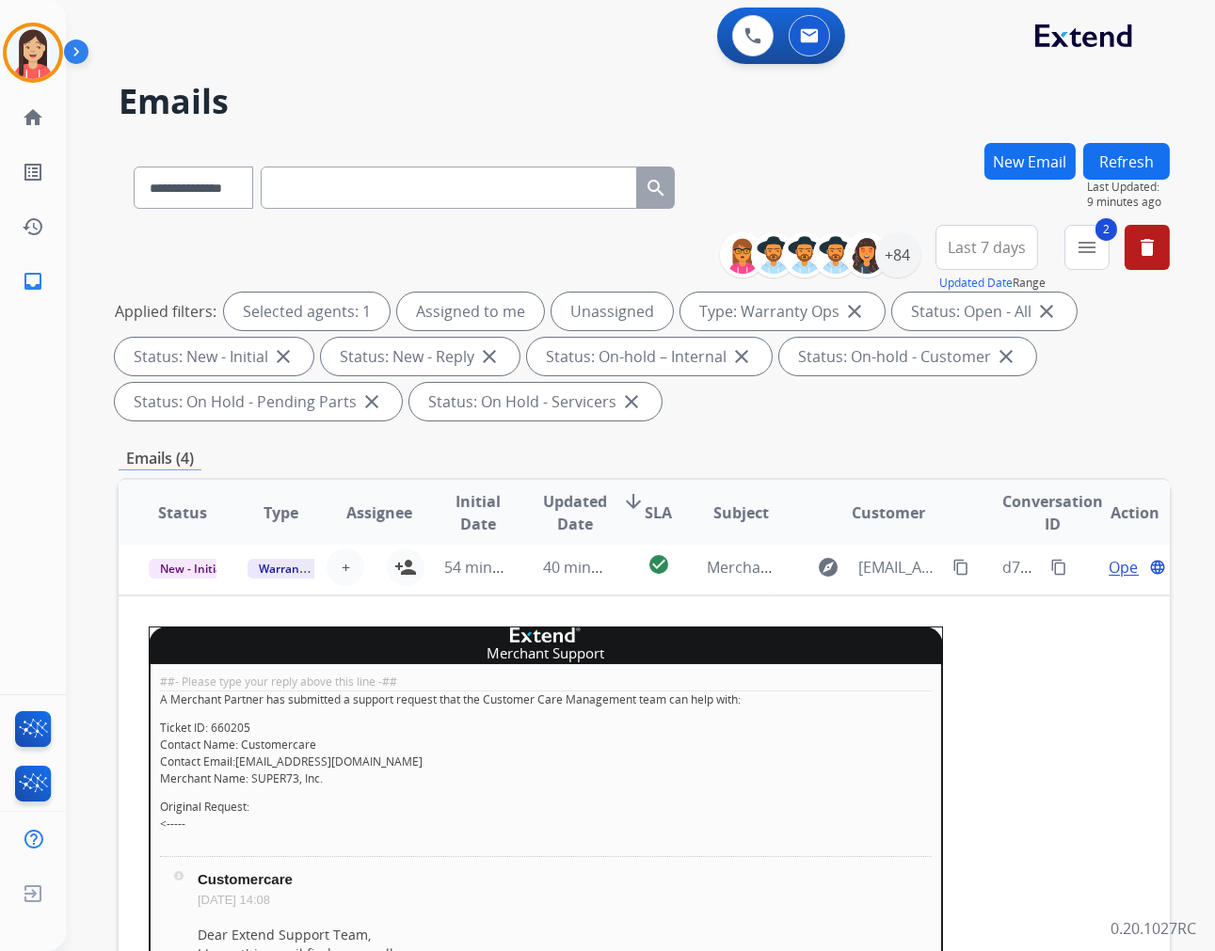
scroll to position [56, 0]
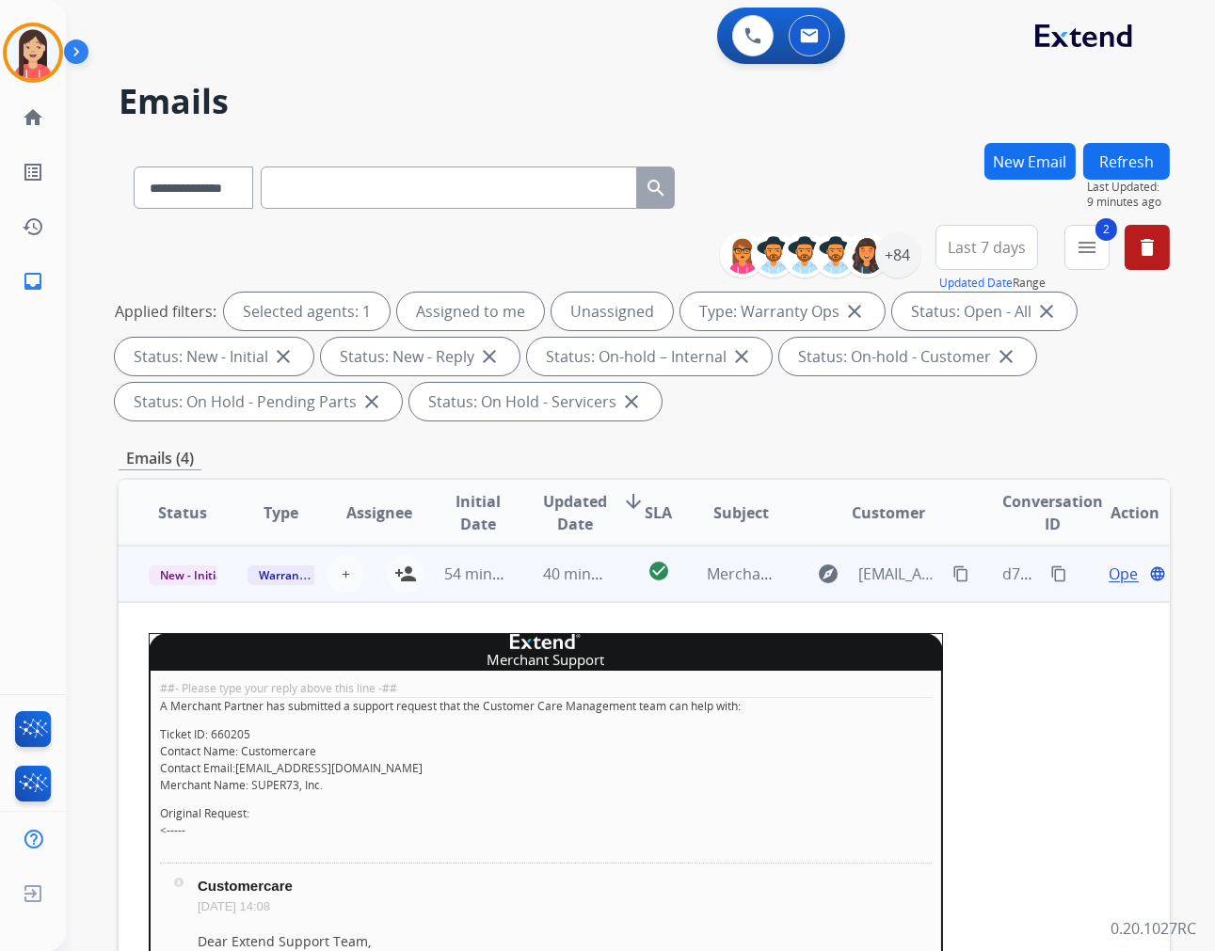
click at [415, 575] on td "54 minutes ago" at bounding box center [463, 574] width 99 height 56
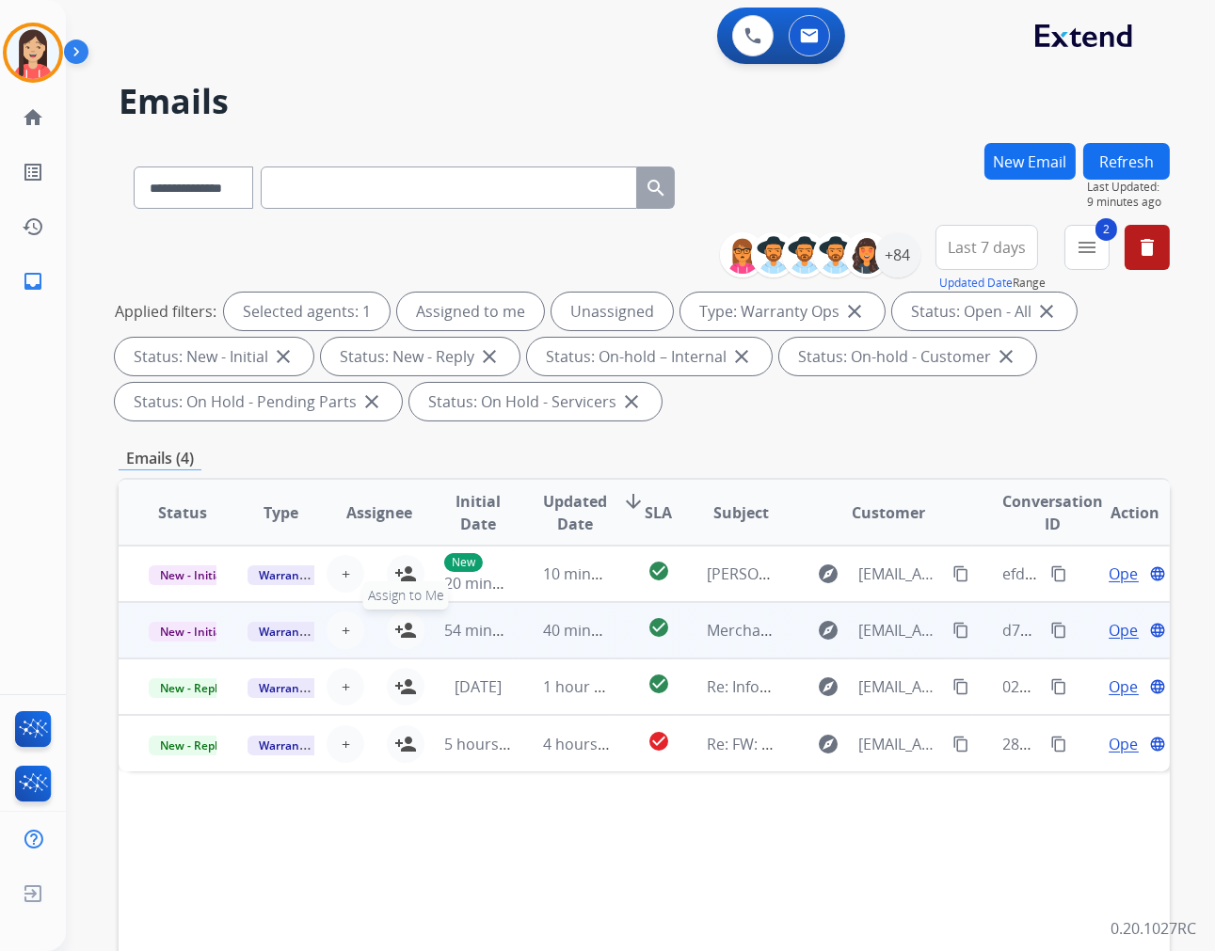
click at [406, 628] on mat-icon "person_add" at bounding box center [405, 630] width 23 height 23
click at [1108, 626] on span "Open" at bounding box center [1127, 630] width 39 height 23
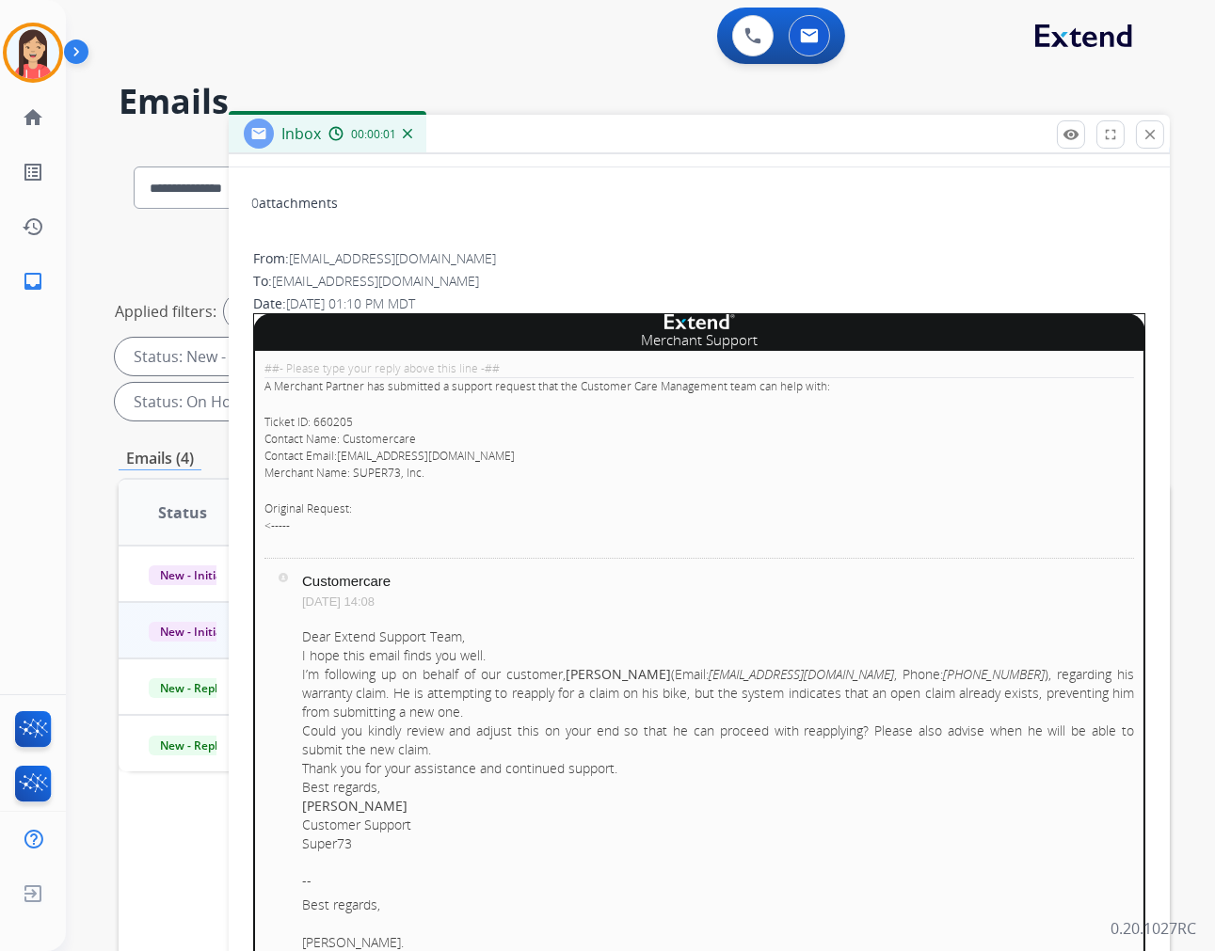
scroll to position [209, 0]
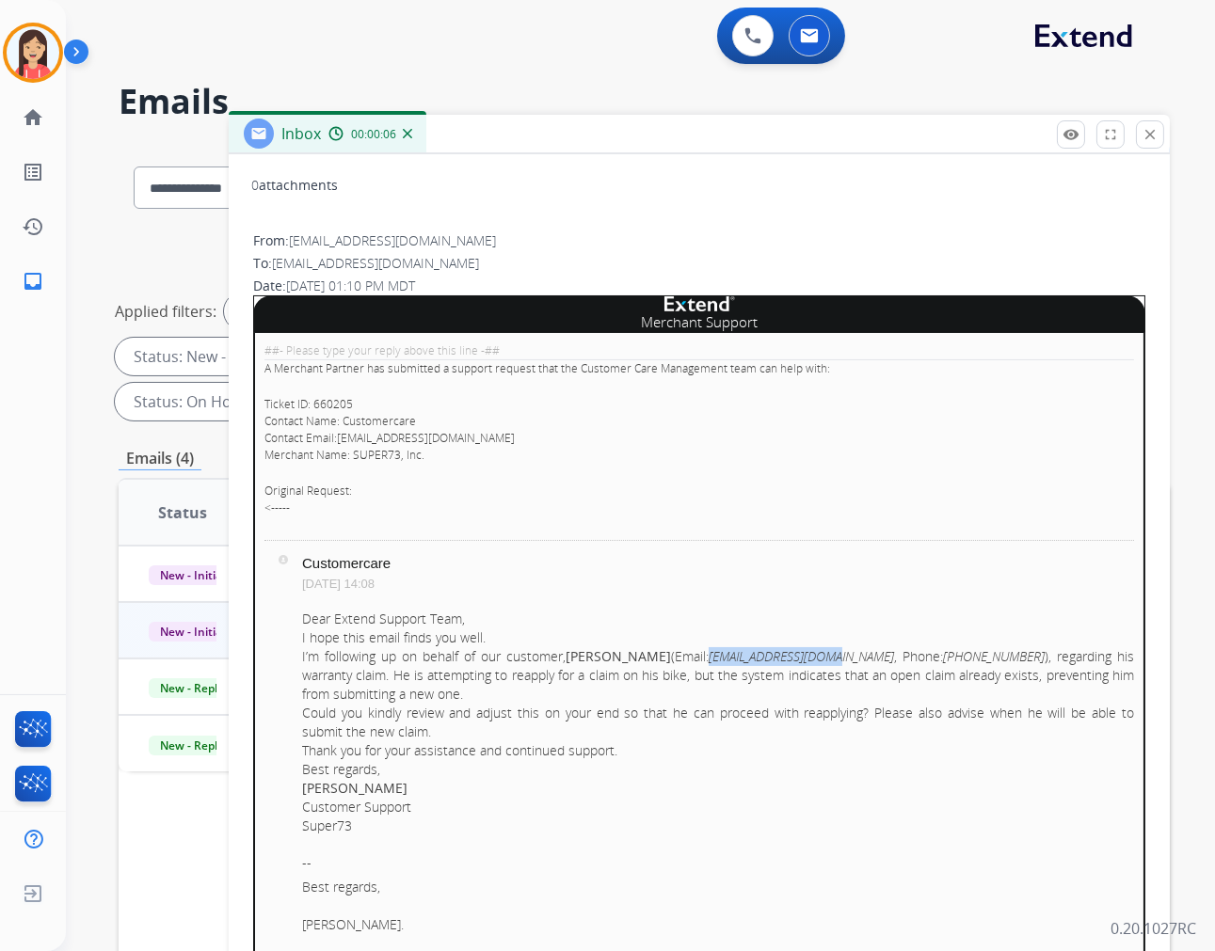
drag, startPoint x: 727, startPoint y: 655, endPoint x: 854, endPoint y: 662, distance: 127.2
click at [854, 662] on div "I’m following up on behalf of our customer, Michael Arnold (Email: mjarnoldjr@g…" at bounding box center [718, 675] width 832 height 56
copy link "mjarnoldjr@gmail.com"
click at [631, 499] on p "Original Request: <-----" at bounding box center [698, 500] width 869 height 34
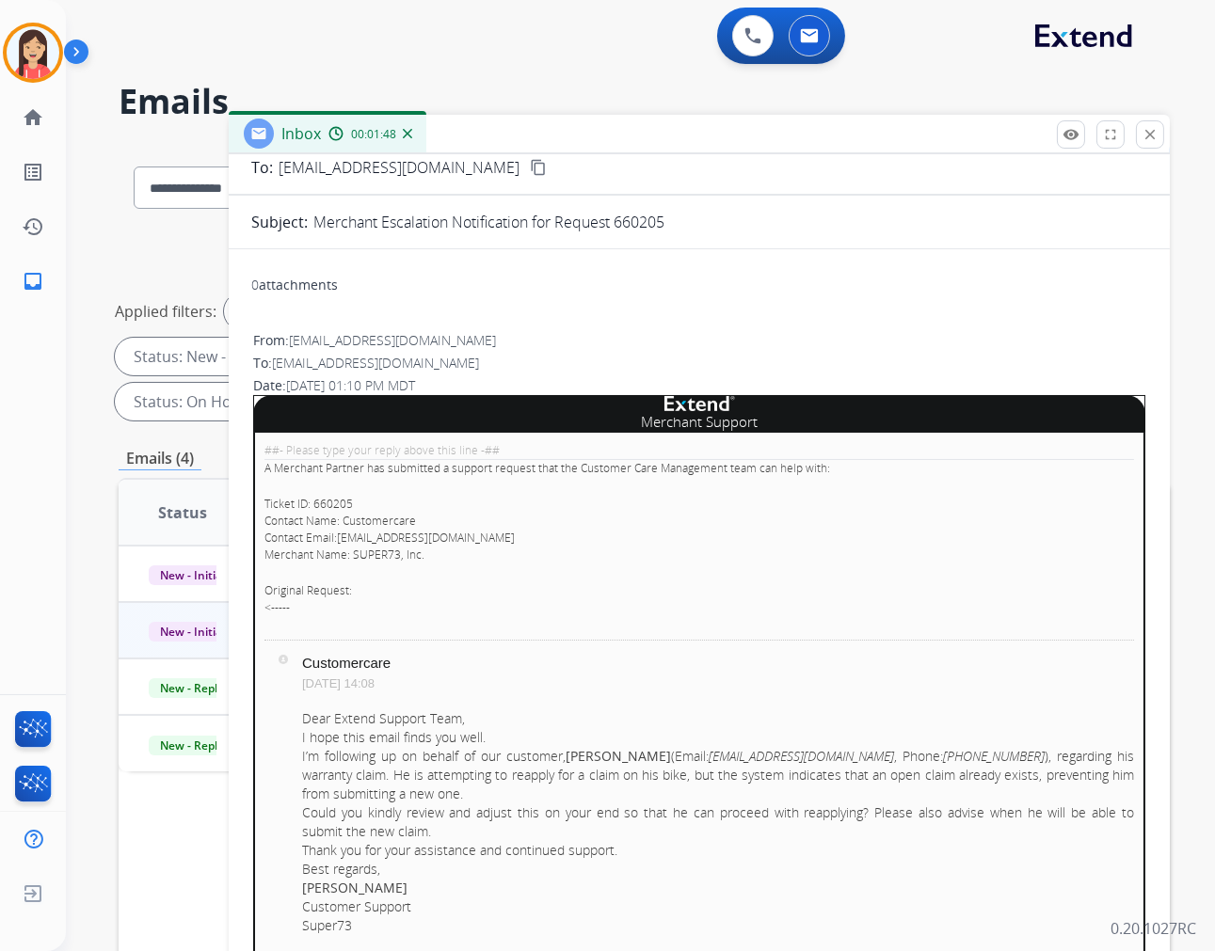
scroll to position [0, 0]
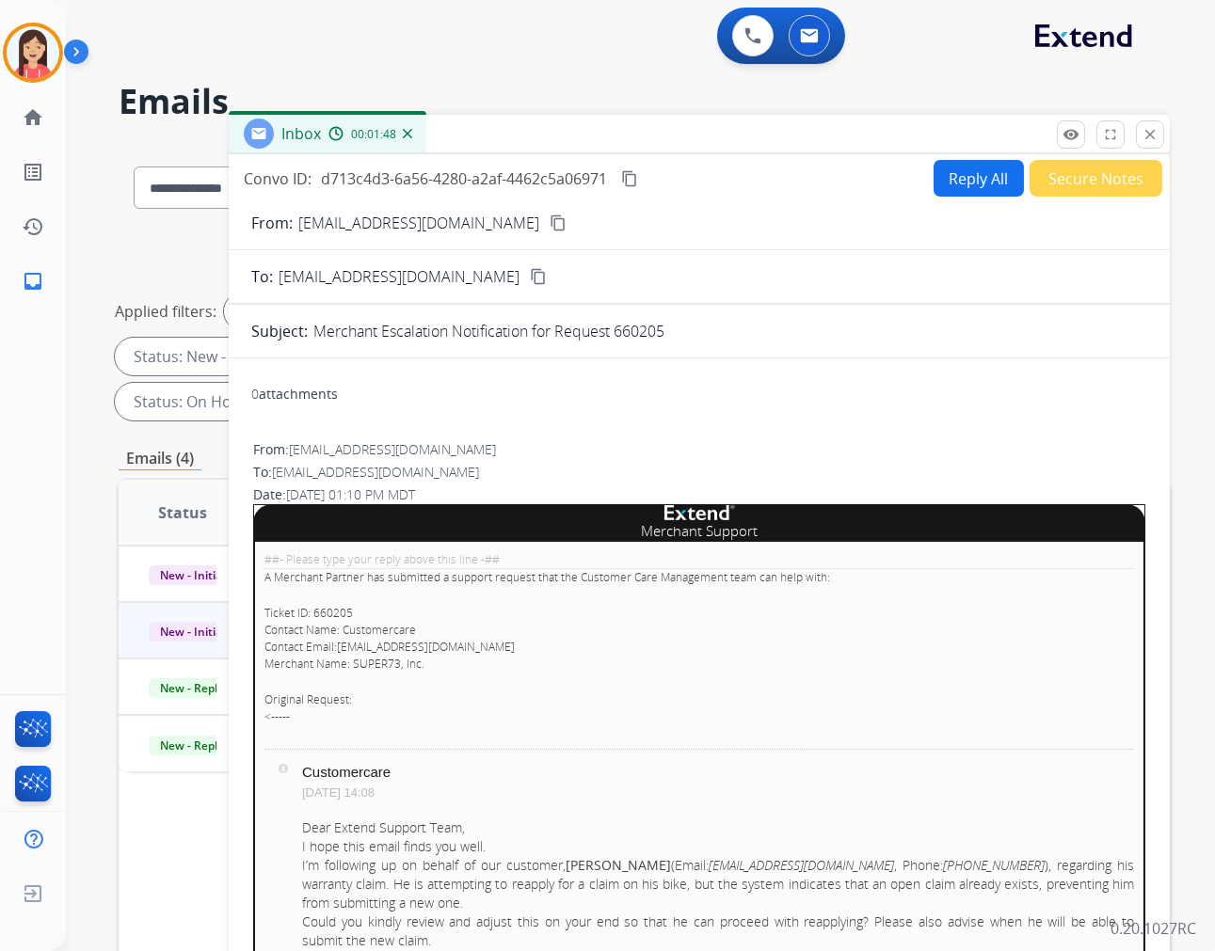
click at [948, 171] on button "Reply All" at bounding box center [978, 178] width 90 height 37
select select "**********"
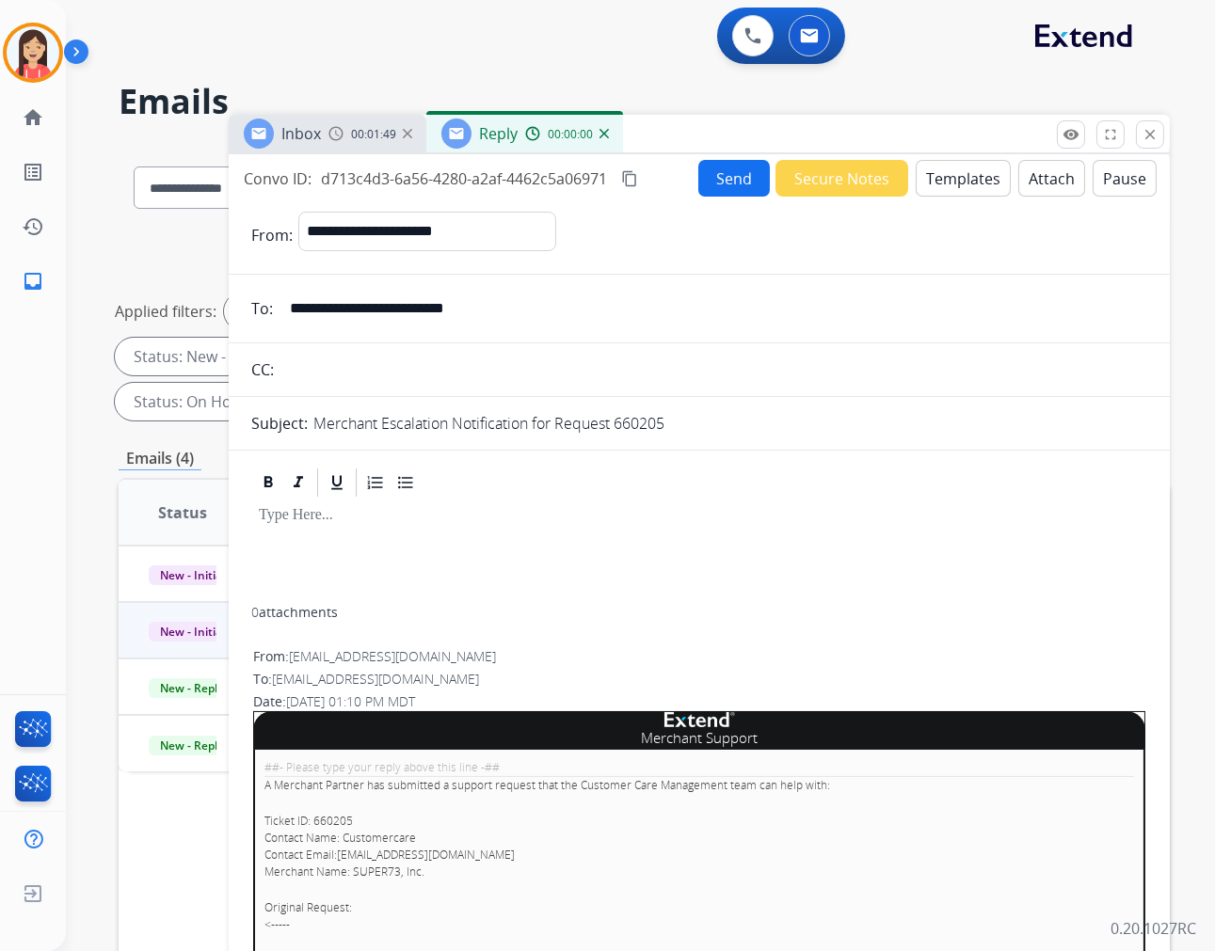
click at [964, 170] on button "Templates" at bounding box center [963, 178] width 95 height 37
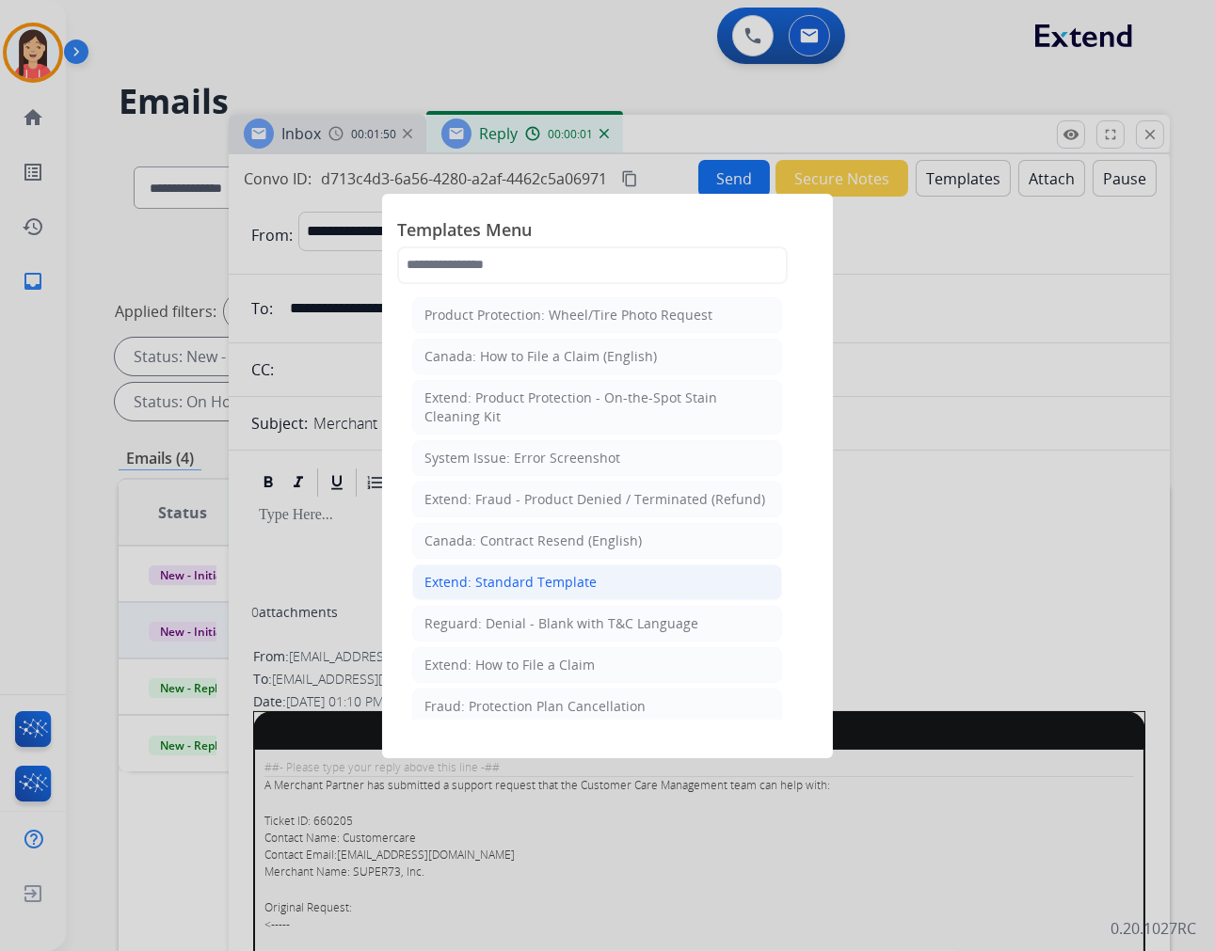
click at [534, 571] on li "Extend: Standard Template" at bounding box center [597, 583] width 370 height 36
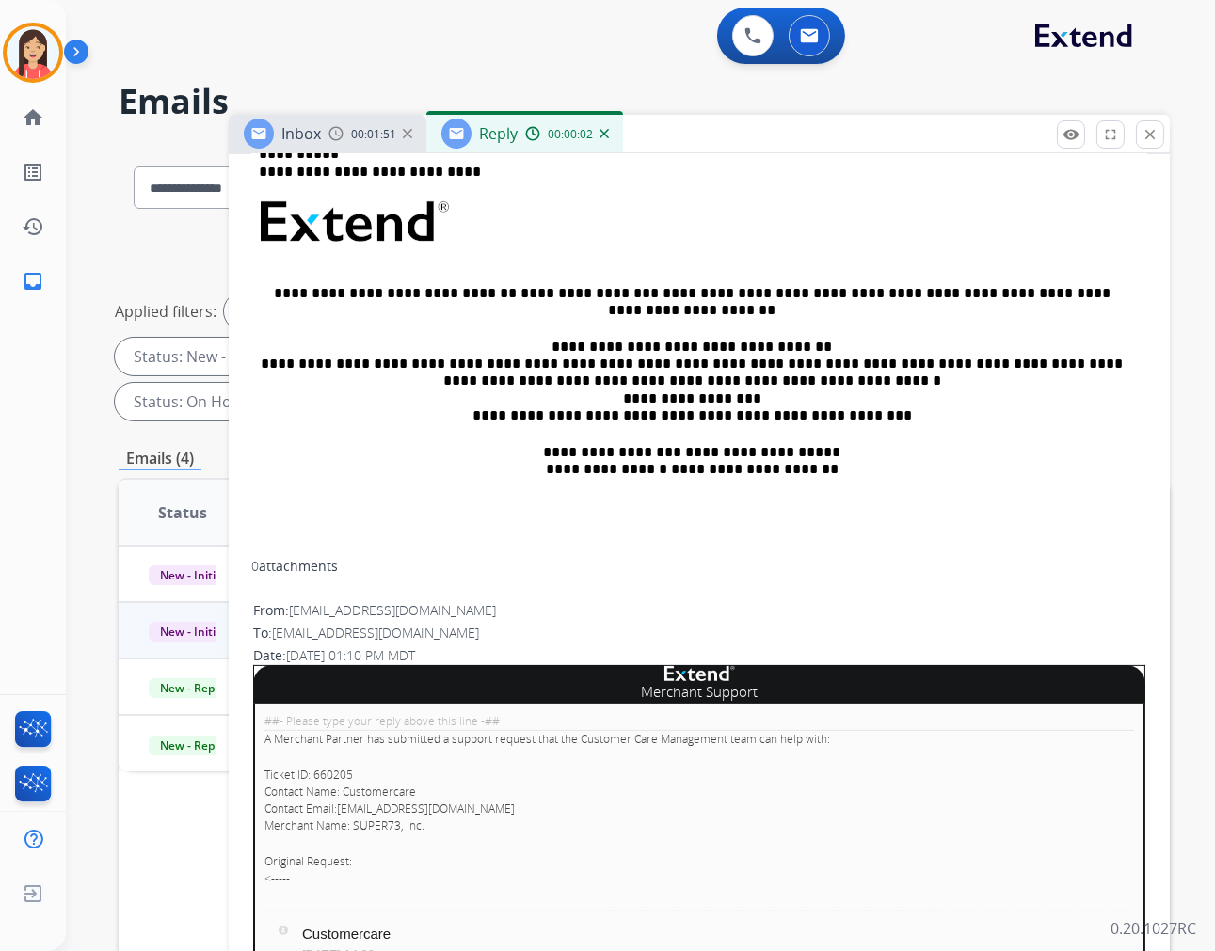
scroll to position [627, 0]
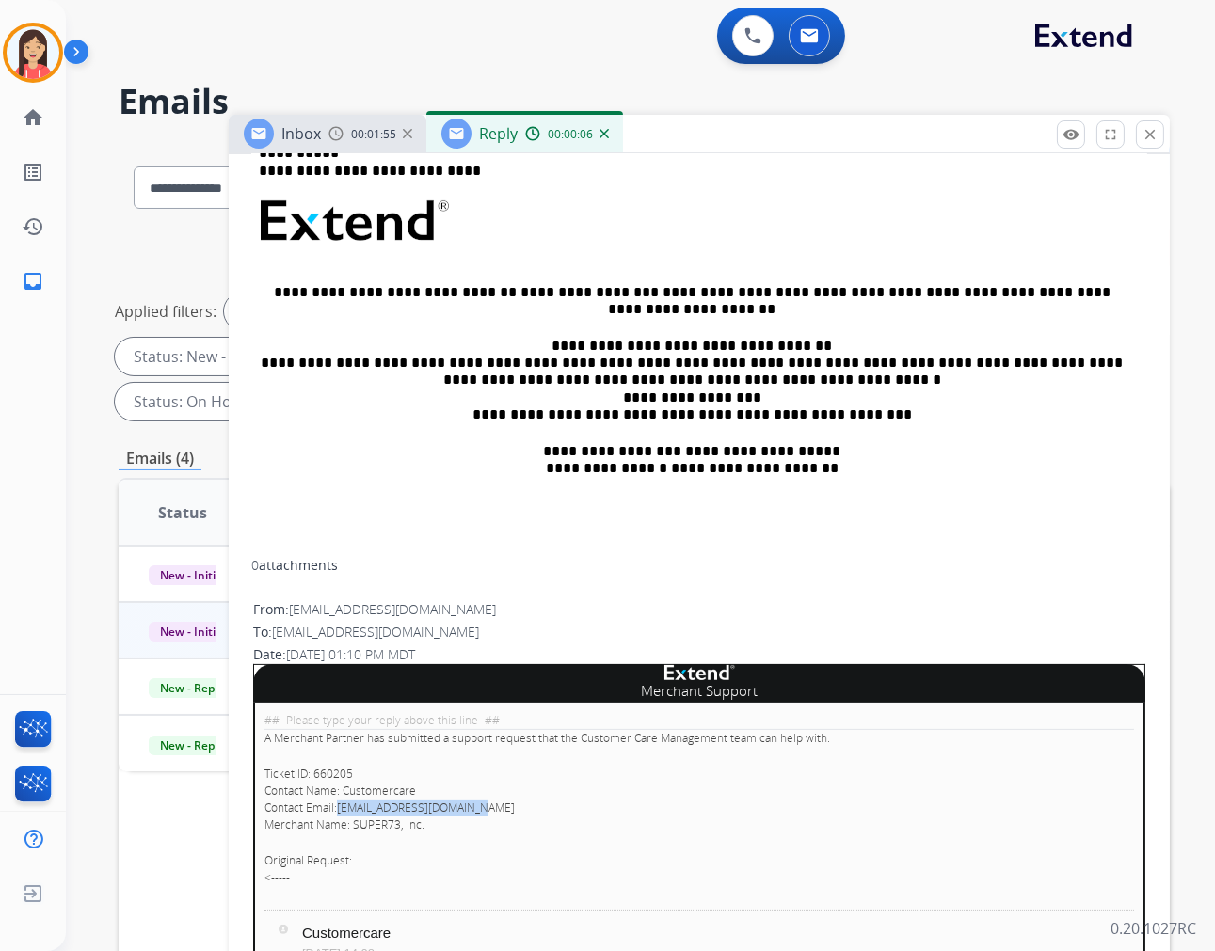
drag, startPoint x: 487, startPoint y: 805, endPoint x: 337, endPoint y: 811, distance: 150.7
click at [337, 811] on p "Ticket ID: 660205 Contact Name: Customercare Contact Email: customercare@super7…" at bounding box center [698, 800] width 869 height 68
copy link "customercare@super73.com"
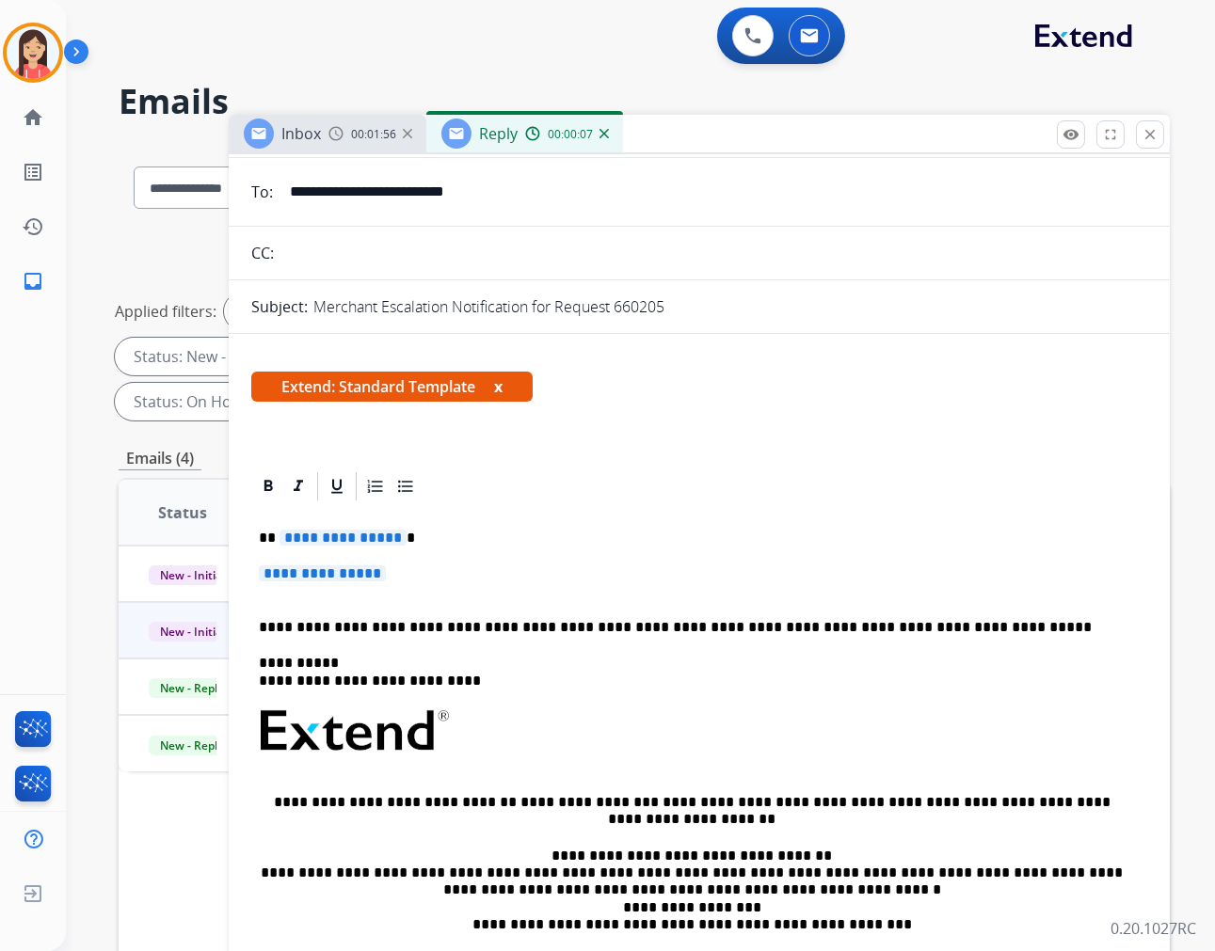
scroll to position [0, 0]
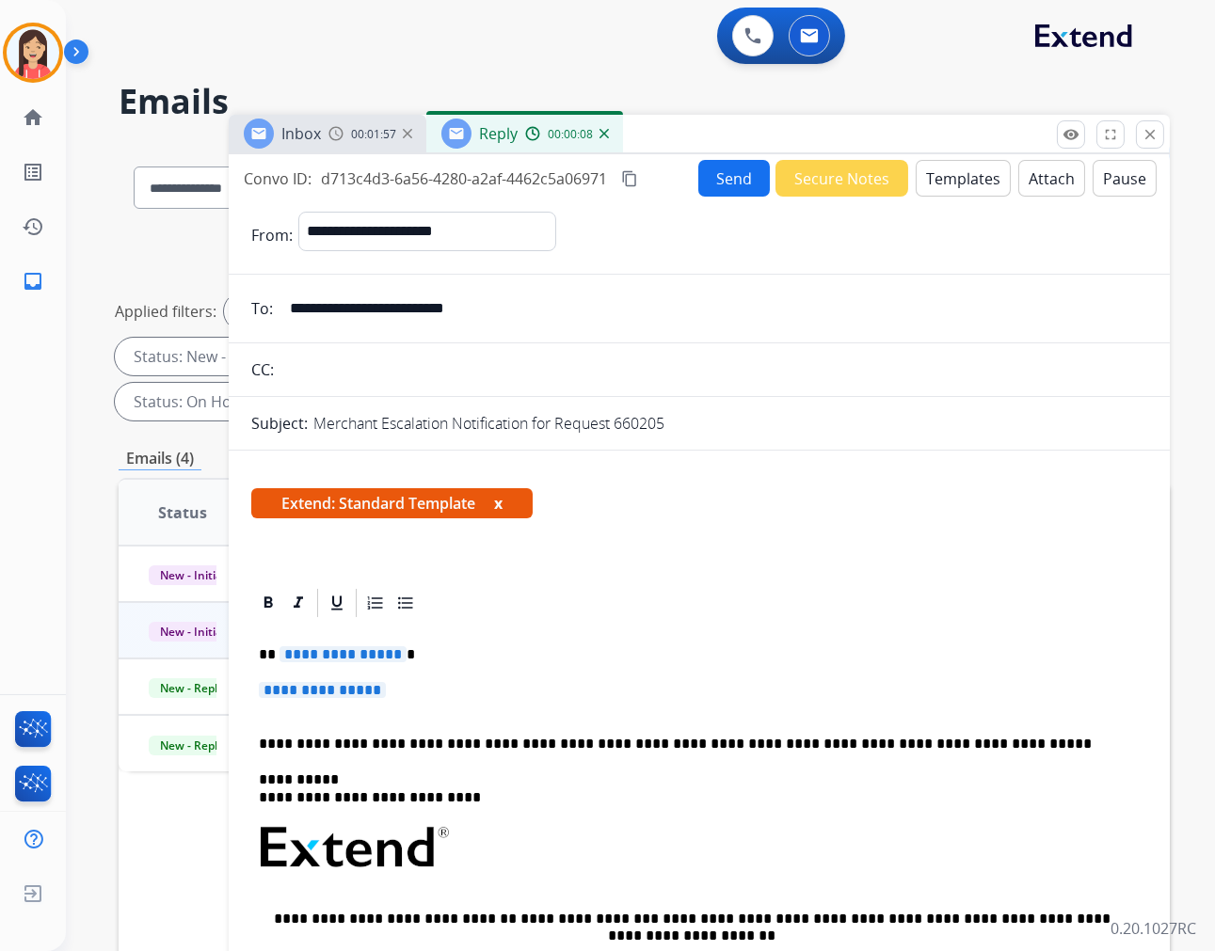
click at [386, 308] on input "**********" at bounding box center [713, 309] width 869 height 38
paste input "email"
type input "**********"
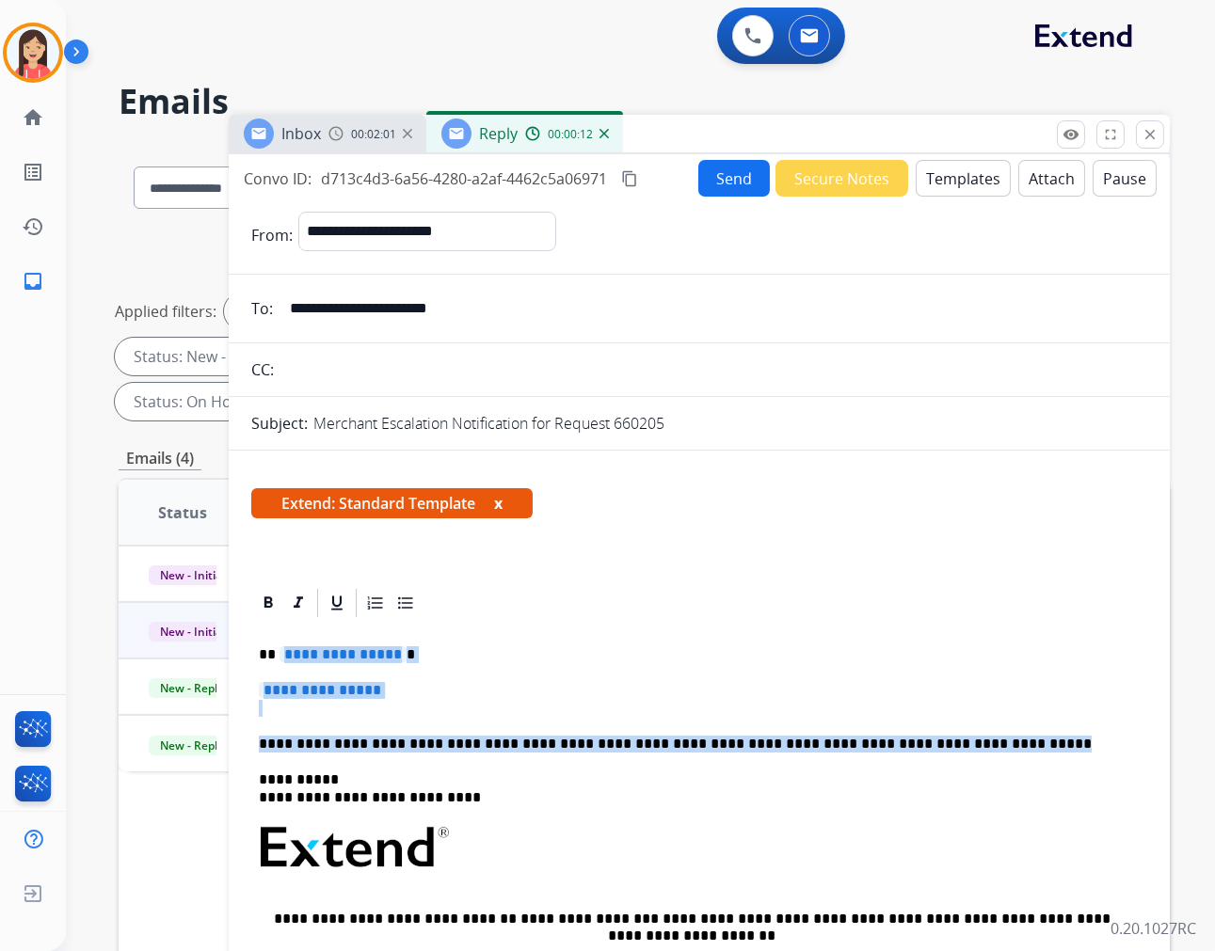
drag, startPoint x: 947, startPoint y: 746, endPoint x: 279, endPoint y: 653, distance: 673.6
click at [279, 653] on div "**********" at bounding box center [699, 903] width 896 height 566
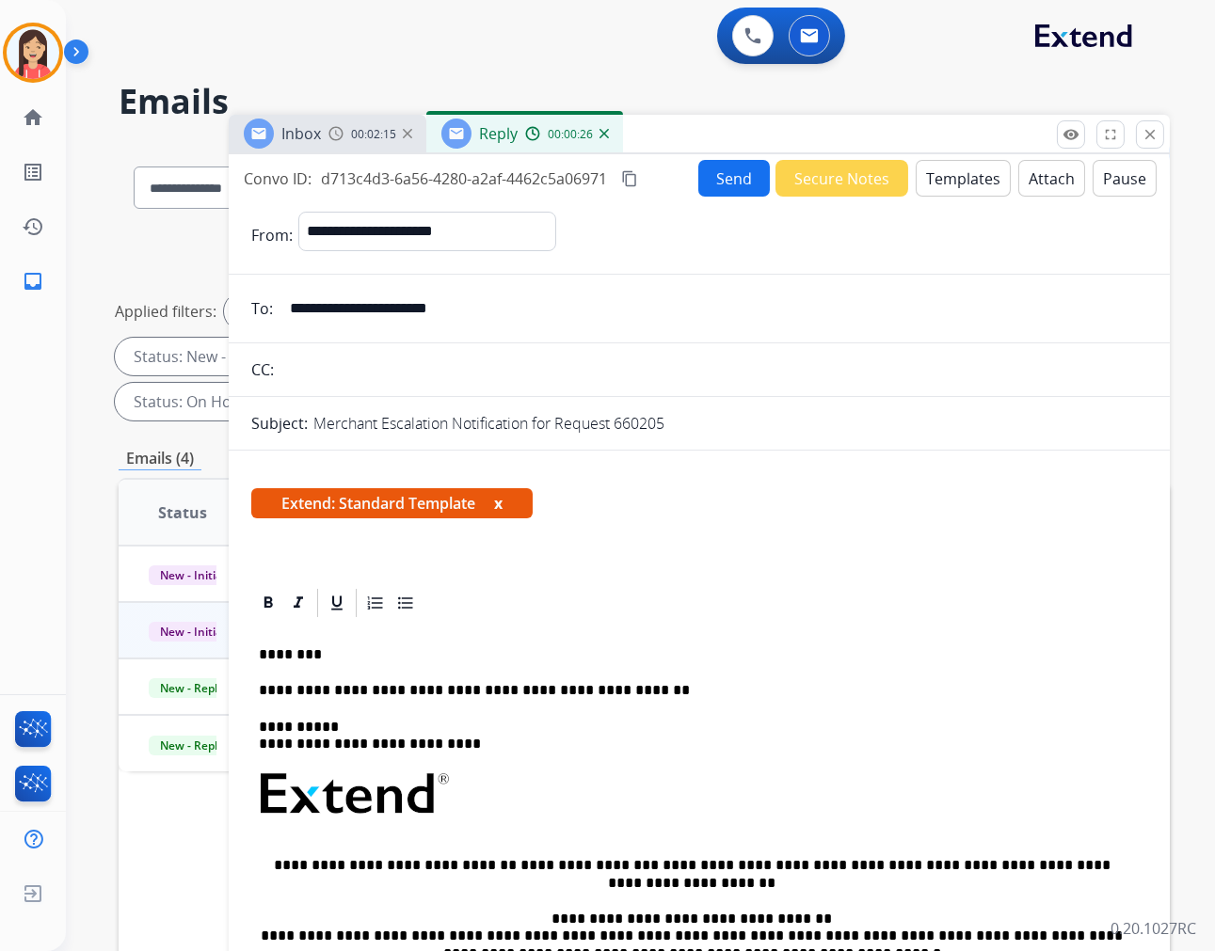
click at [704, 182] on button "Send" at bounding box center [734, 178] width 72 height 37
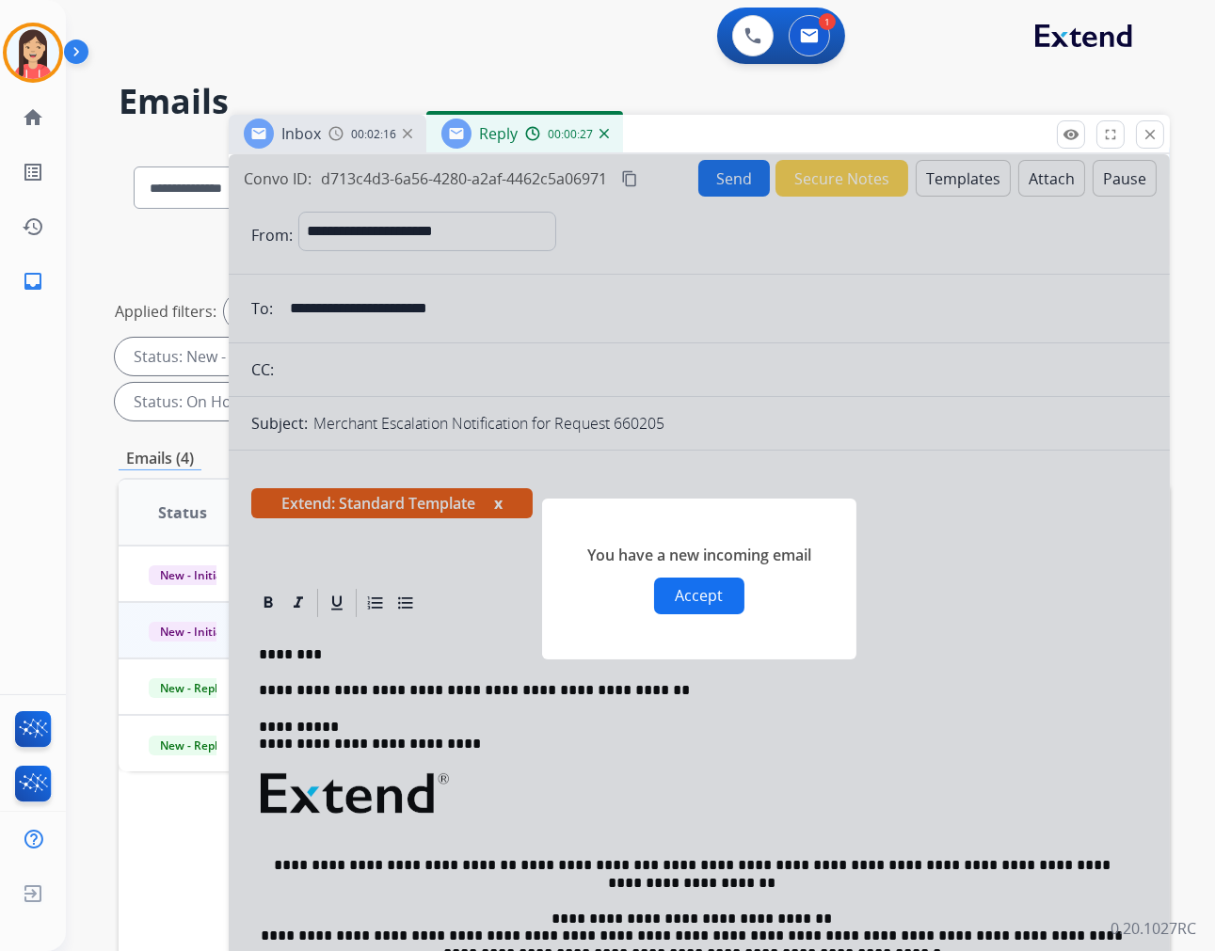
click at [709, 593] on button "Accept" at bounding box center [699, 596] width 90 height 37
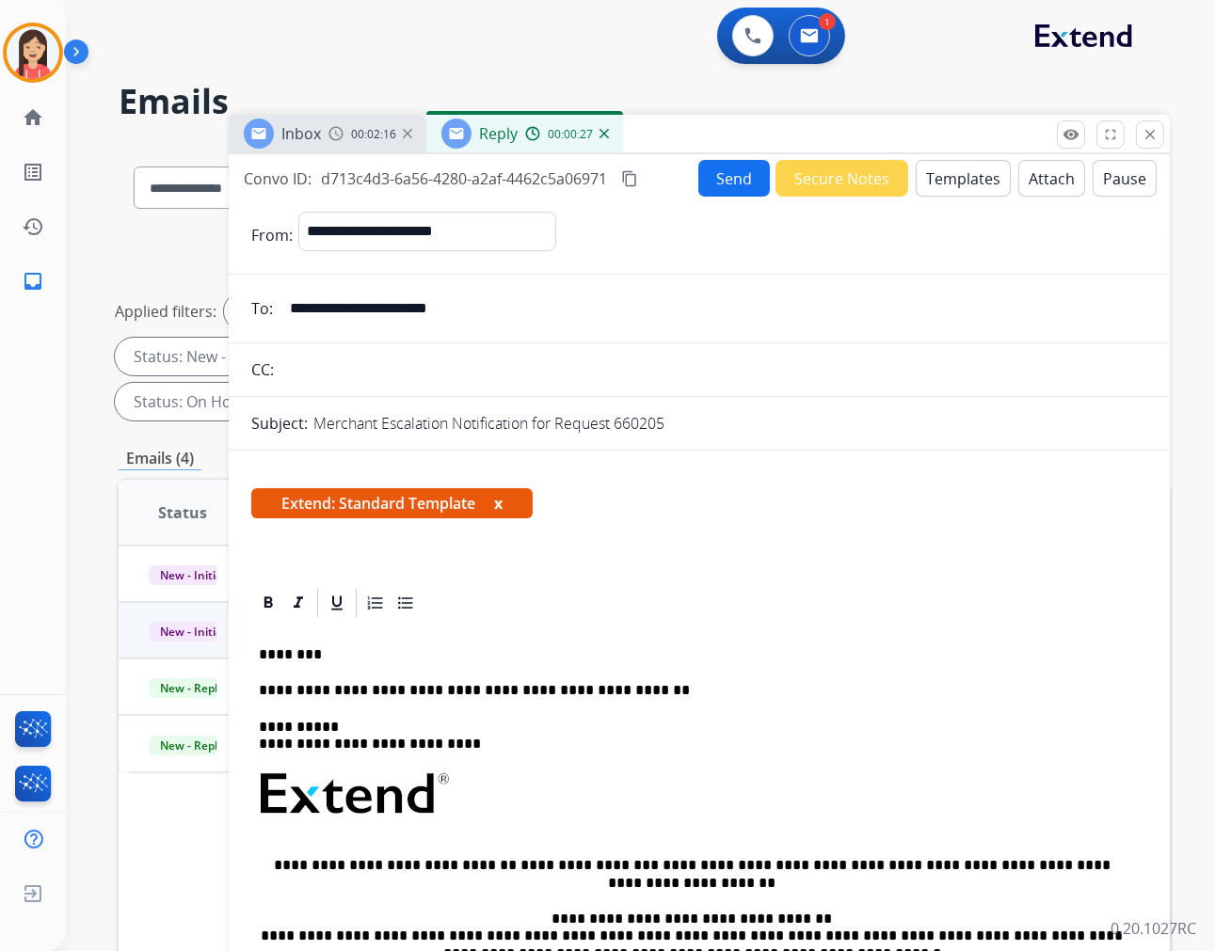
click at [709, 175] on button "Send" at bounding box center [734, 178] width 72 height 37
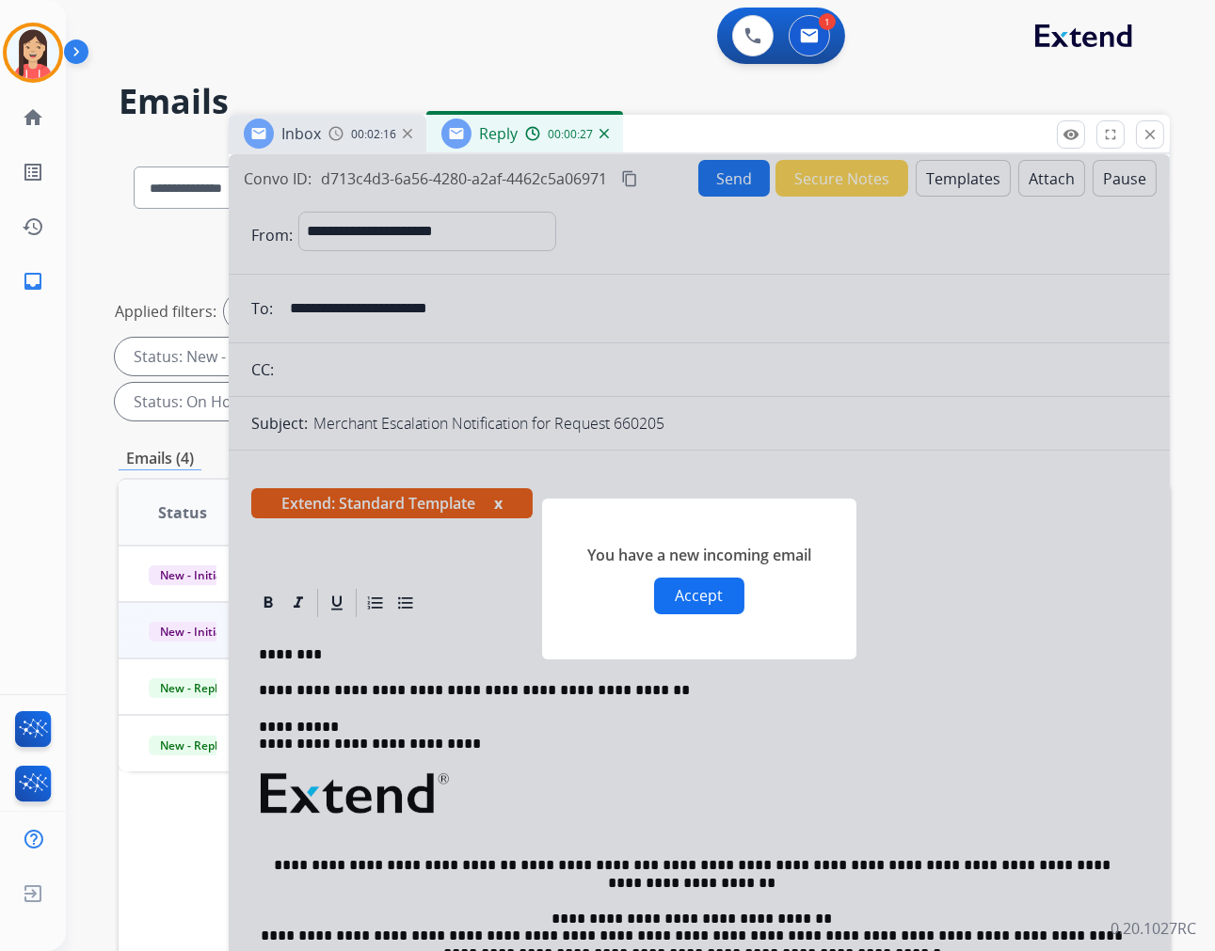
click at [654, 585] on button "Accept" at bounding box center [699, 596] width 90 height 37
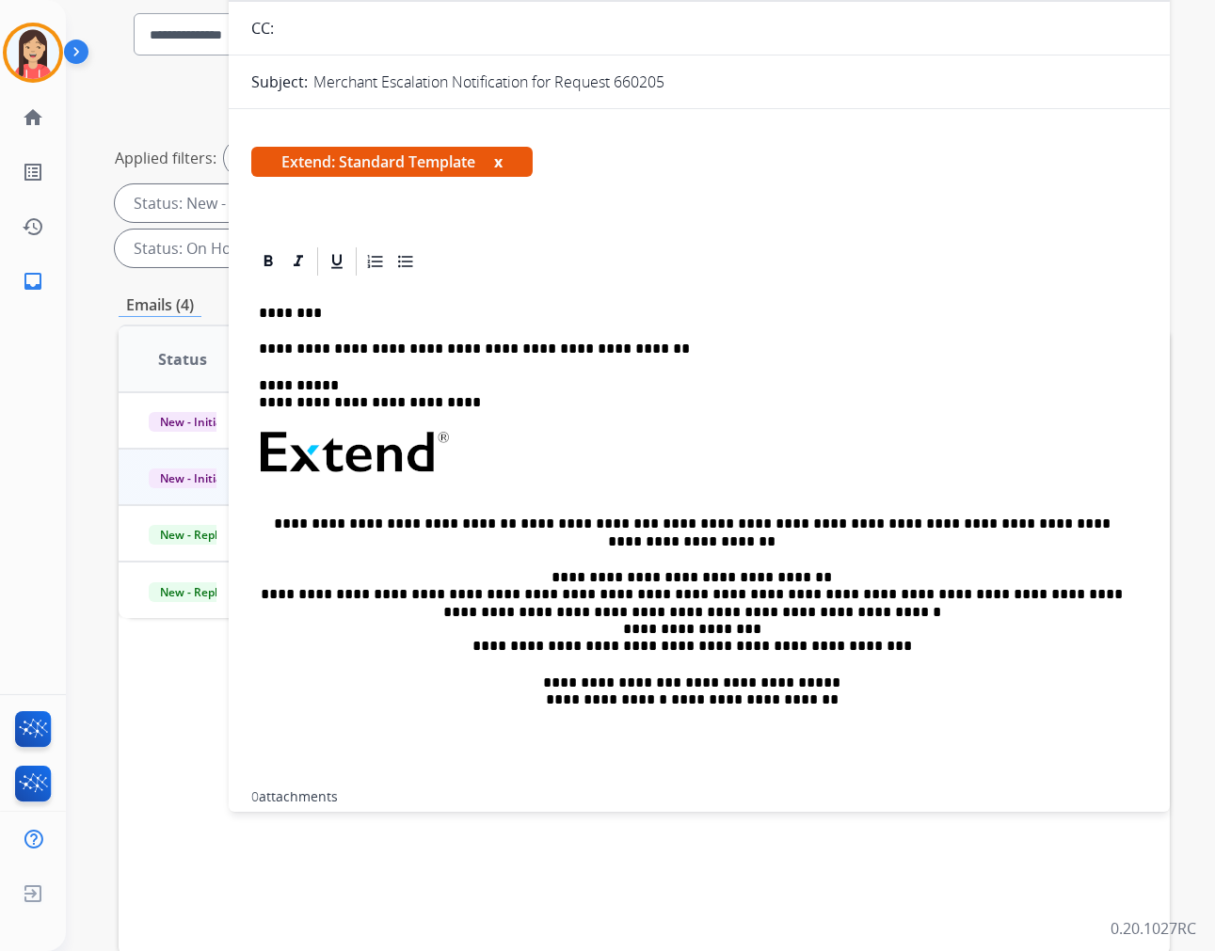
scroll to position [181, 0]
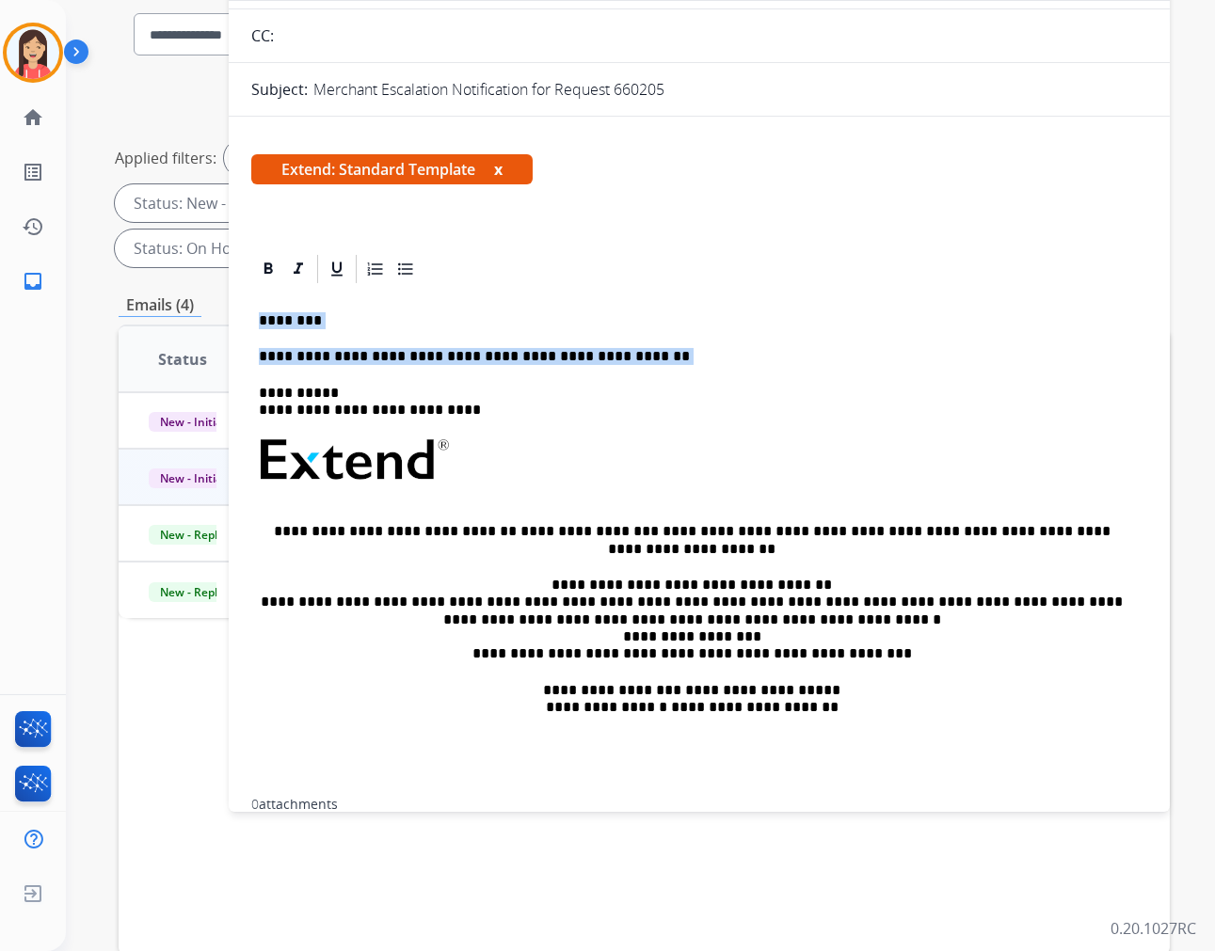
drag, startPoint x: 252, startPoint y: 317, endPoint x: 643, endPoint y: 345, distance: 391.5
click at [643, 345] on div "**********" at bounding box center [699, 542] width 896 height 513
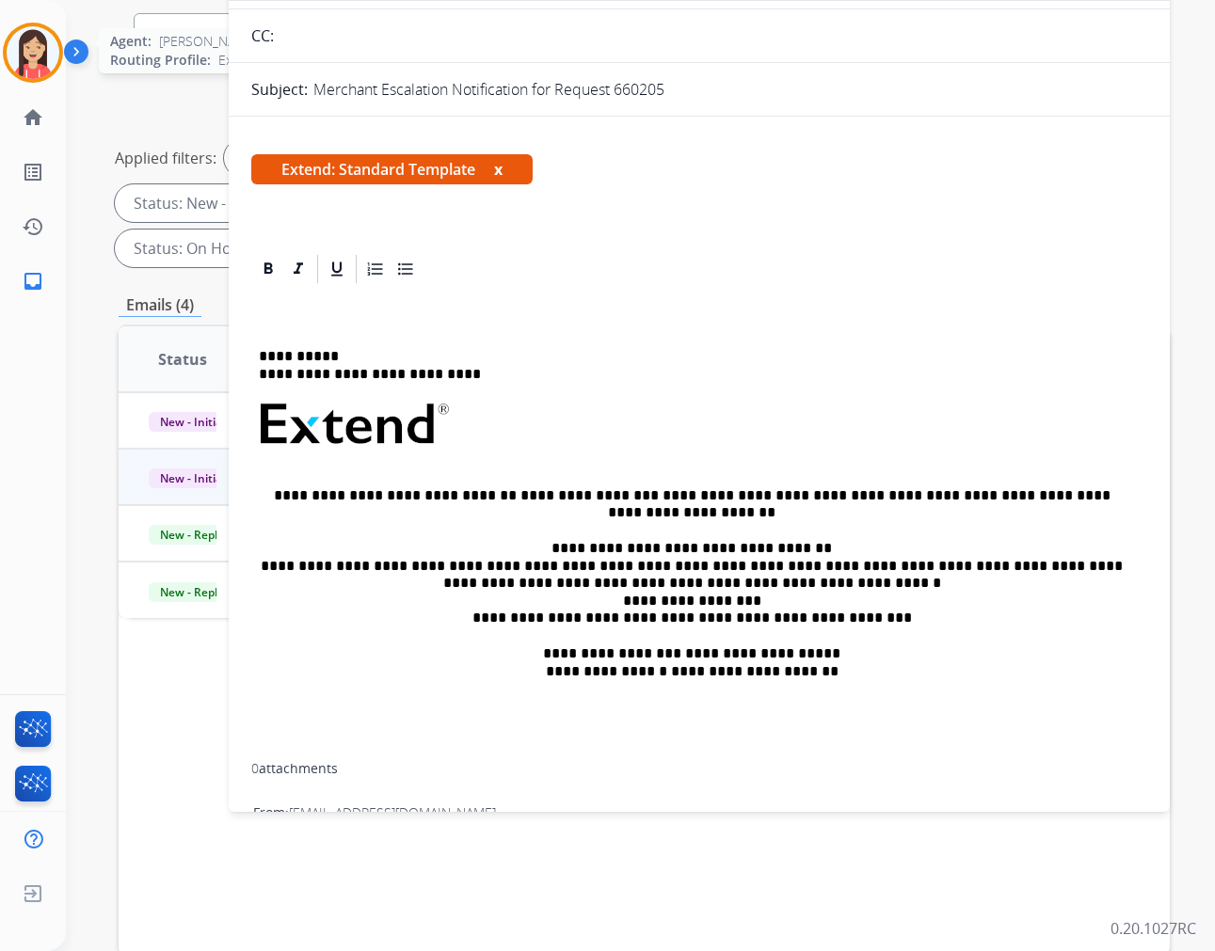
click at [35, 41] on img at bounding box center [33, 52] width 53 height 53
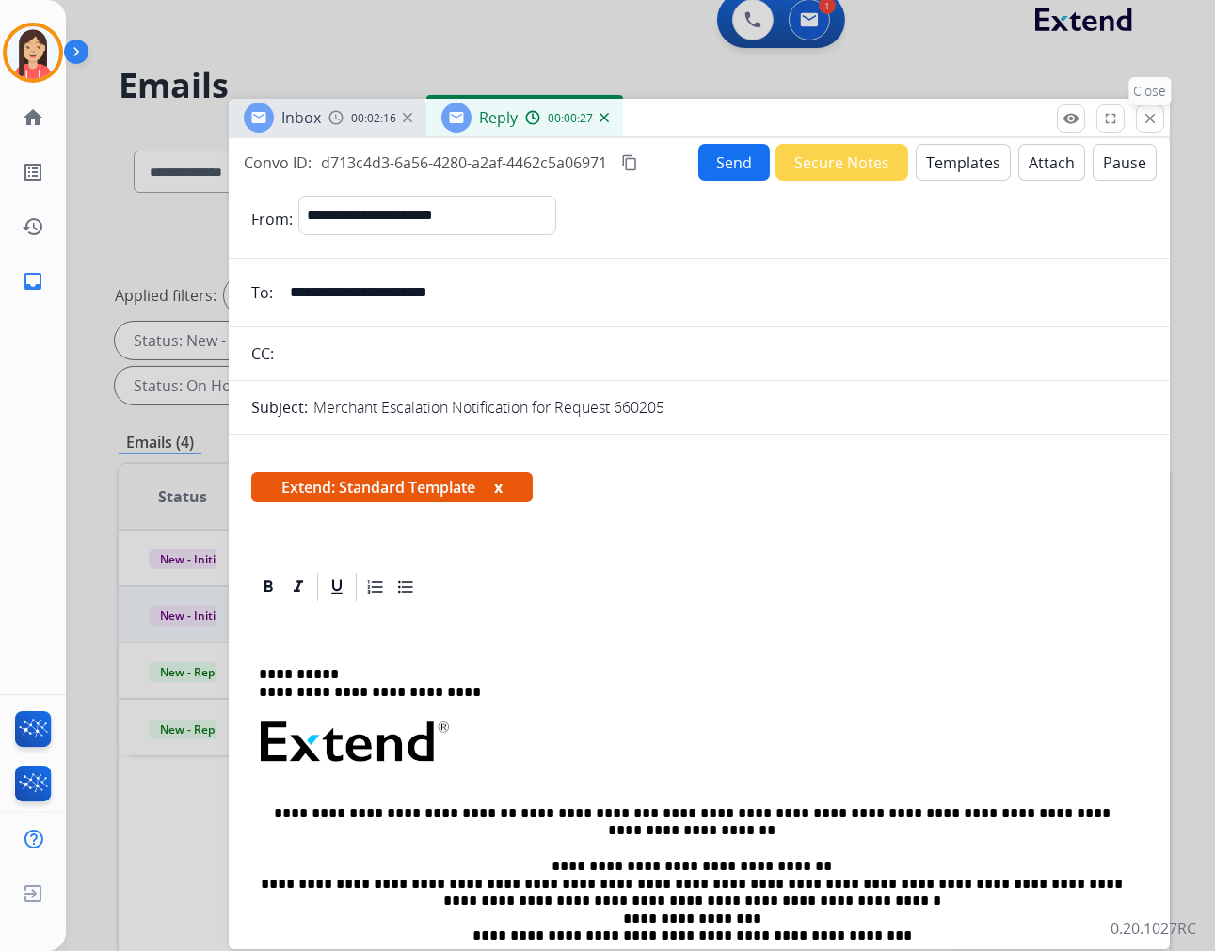
scroll to position [0, 0]
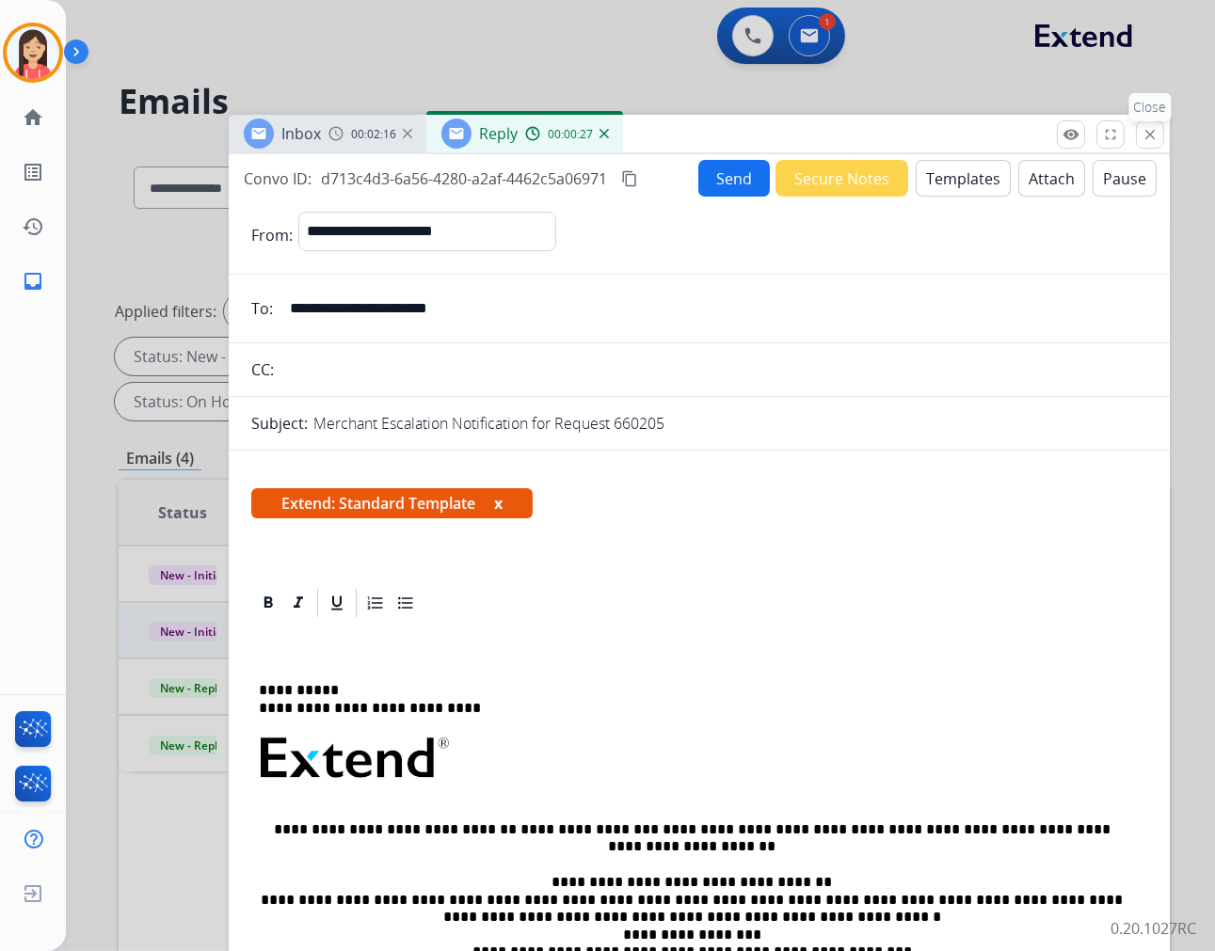
click at [1151, 141] on mat-icon "close" at bounding box center [1149, 134] width 17 height 17
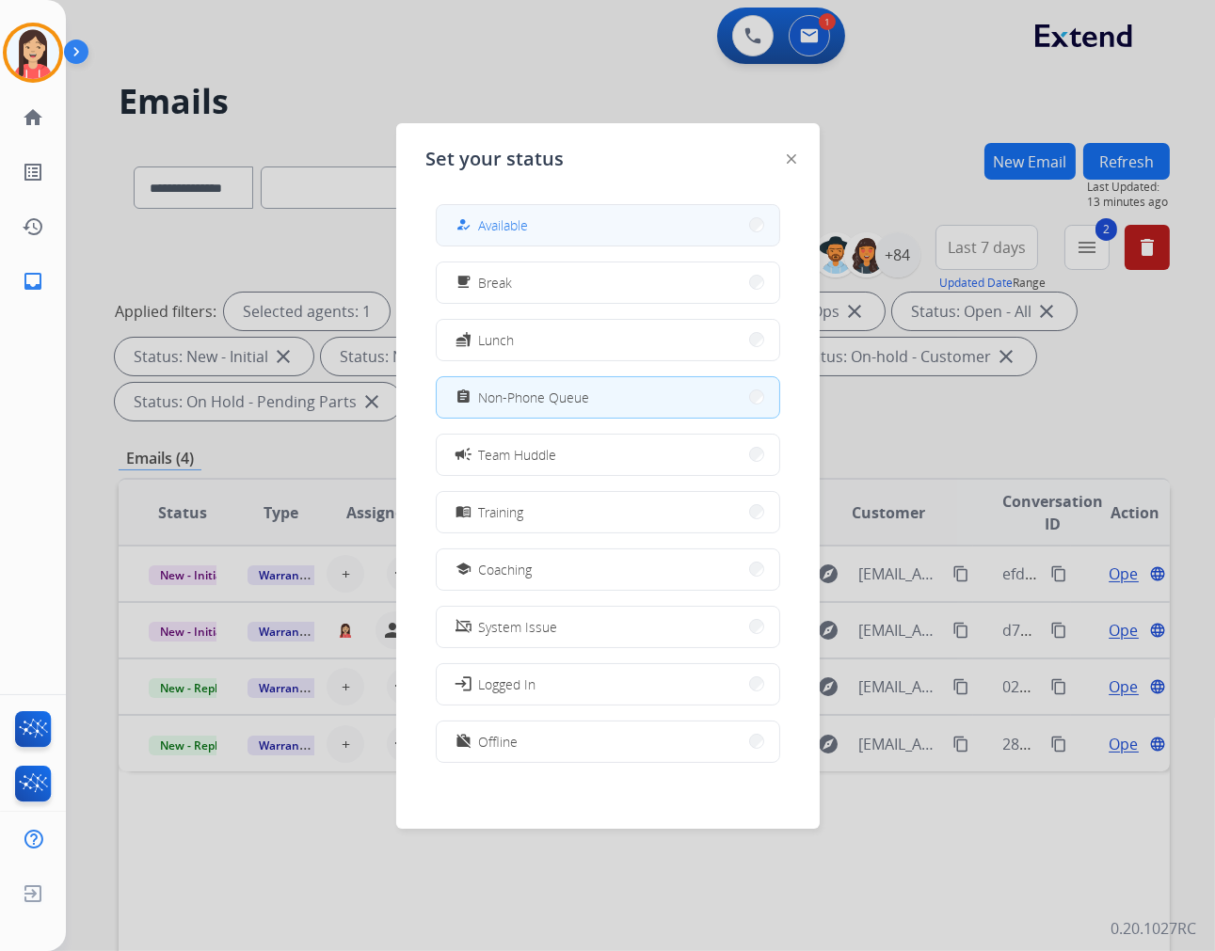
click at [589, 227] on button "how_to_reg Available" at bounding box center [608, 225] width 343 height 40
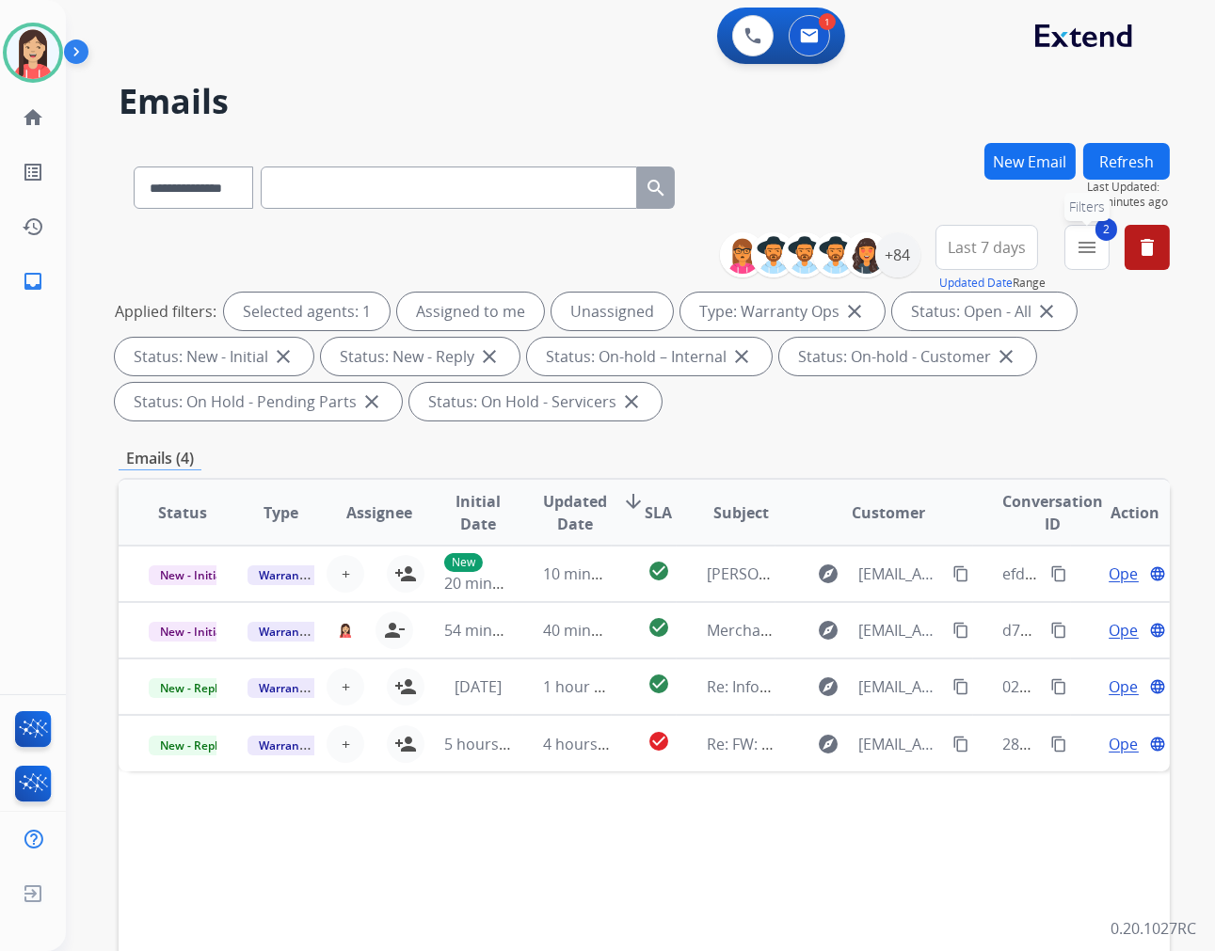
click at [1077, 252] on mat-icon "menu" at bounding box center [1087, 247] width 23 height 23
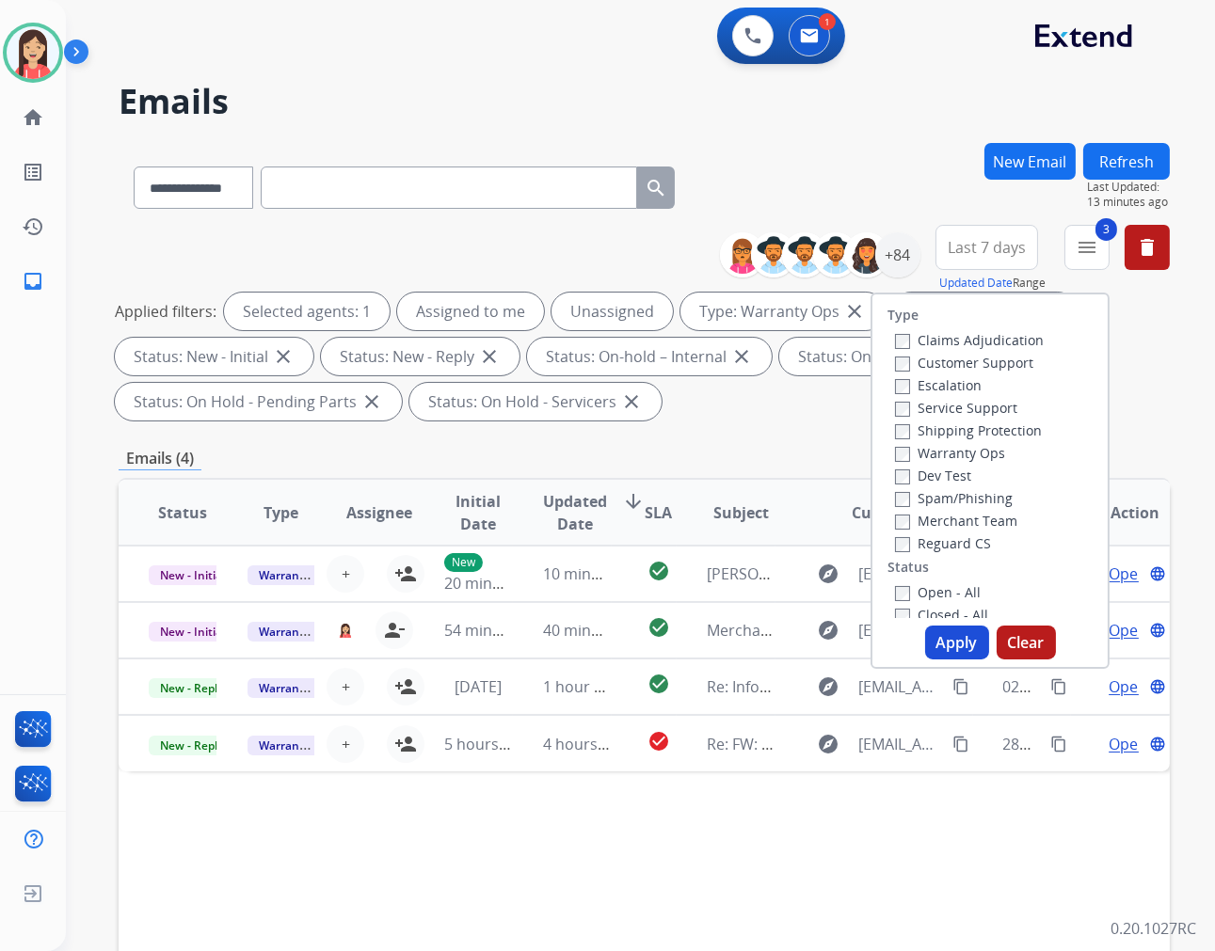
click at [937, 635] on button "Apply" at bounding box center [957, 643] width 64 height 34
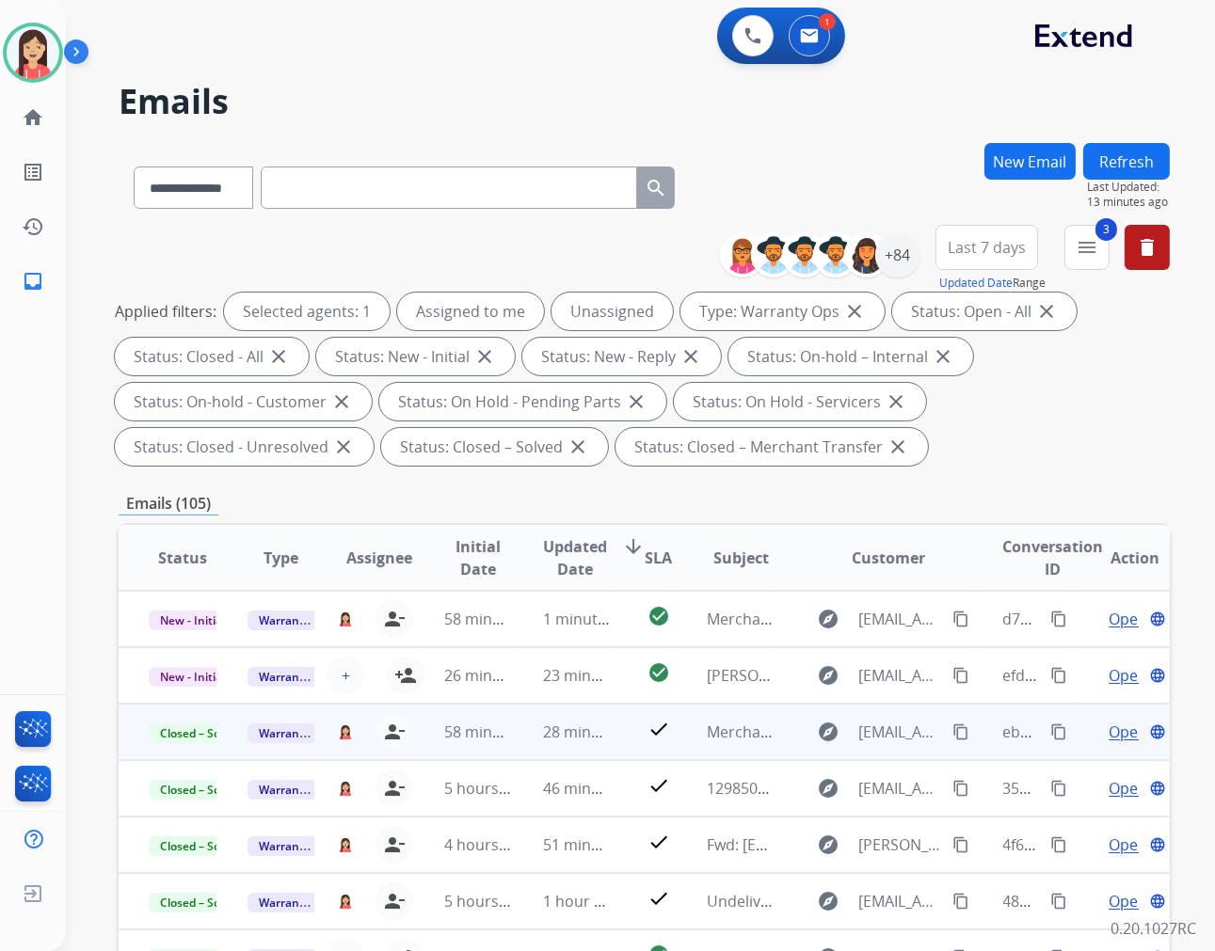
click at [596, 750] on td "28 minutes ago" at bounding box center [562, 732] width 99 height 56
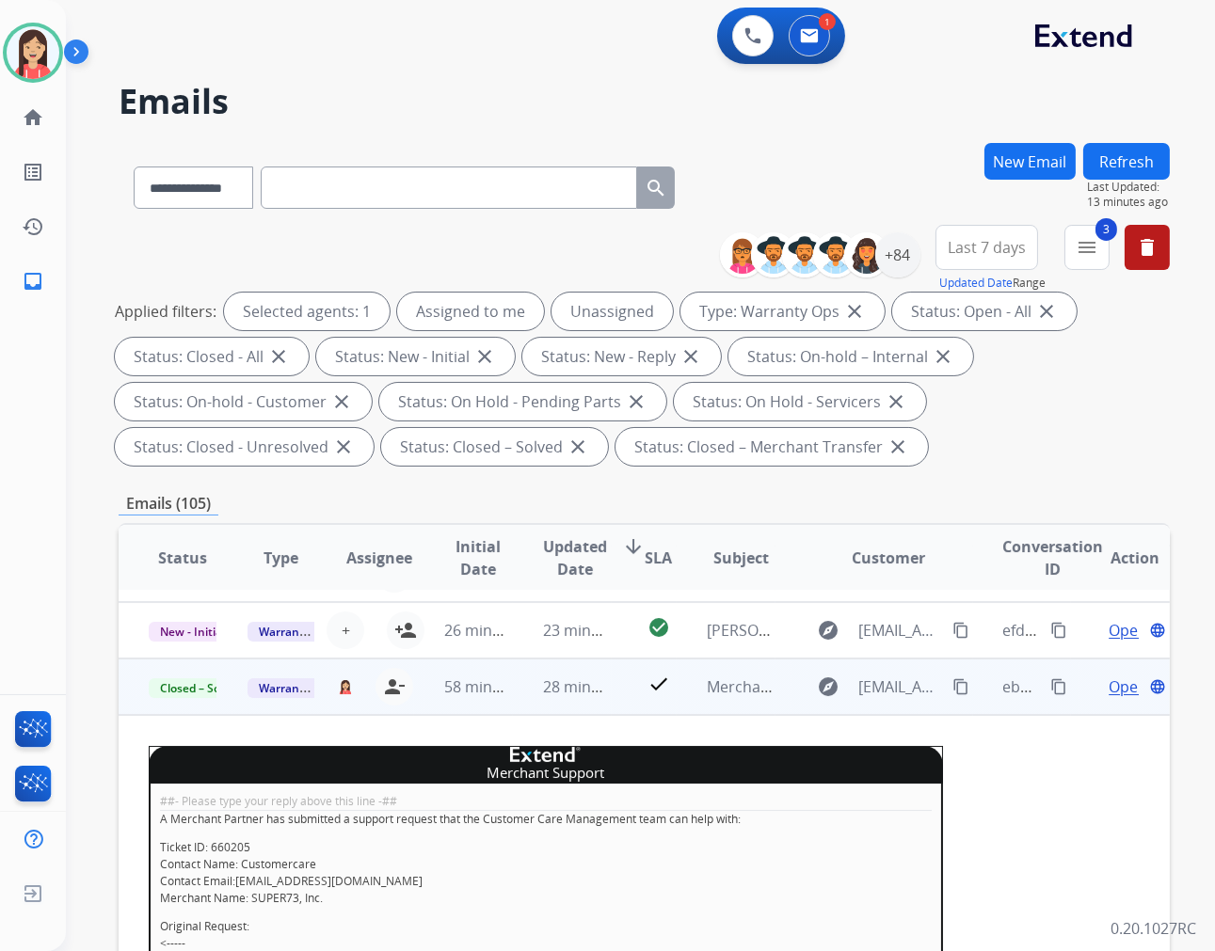
scroll to position [8, 0]
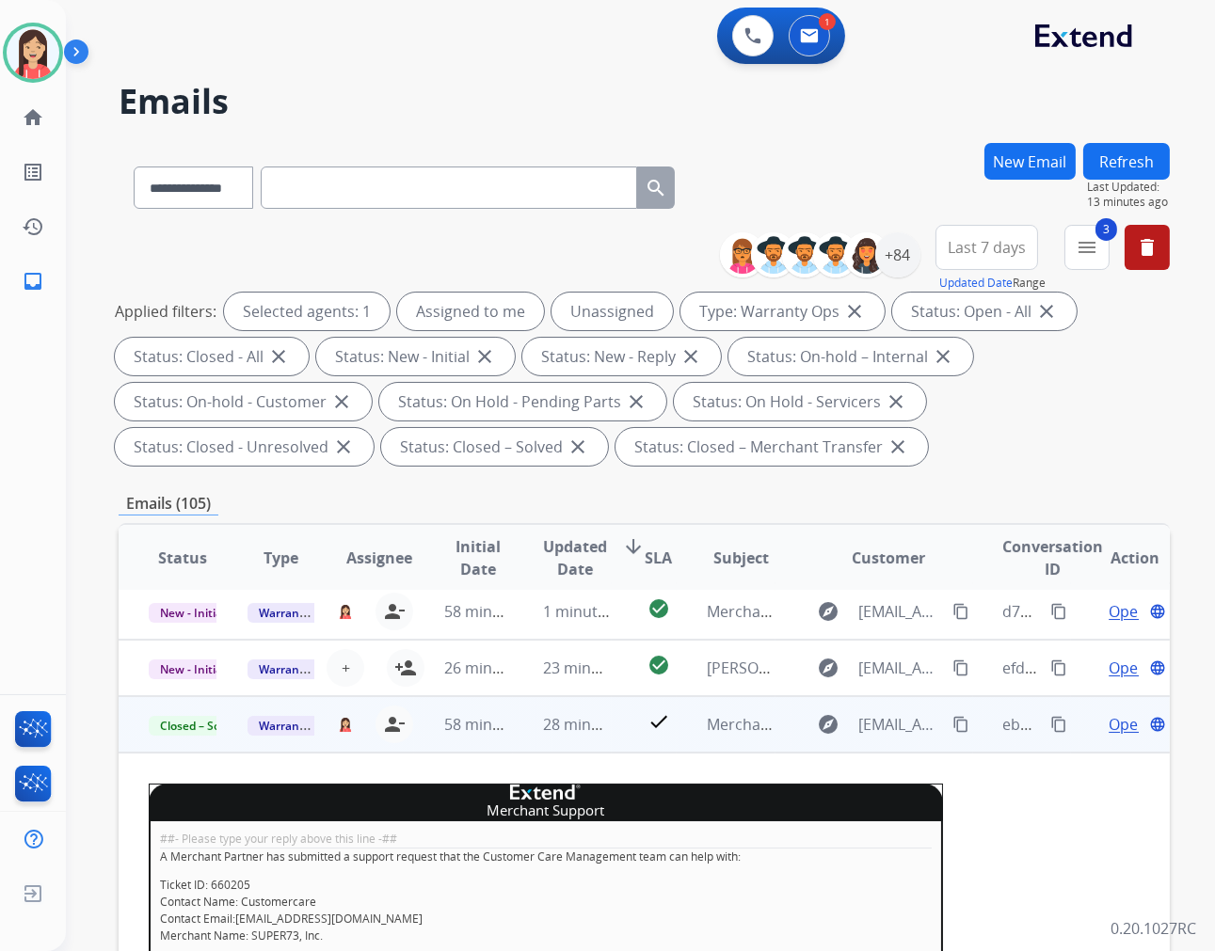
click at [1108, 719] on span "Open" at bounding box center [1127, 724] width 39 height 23
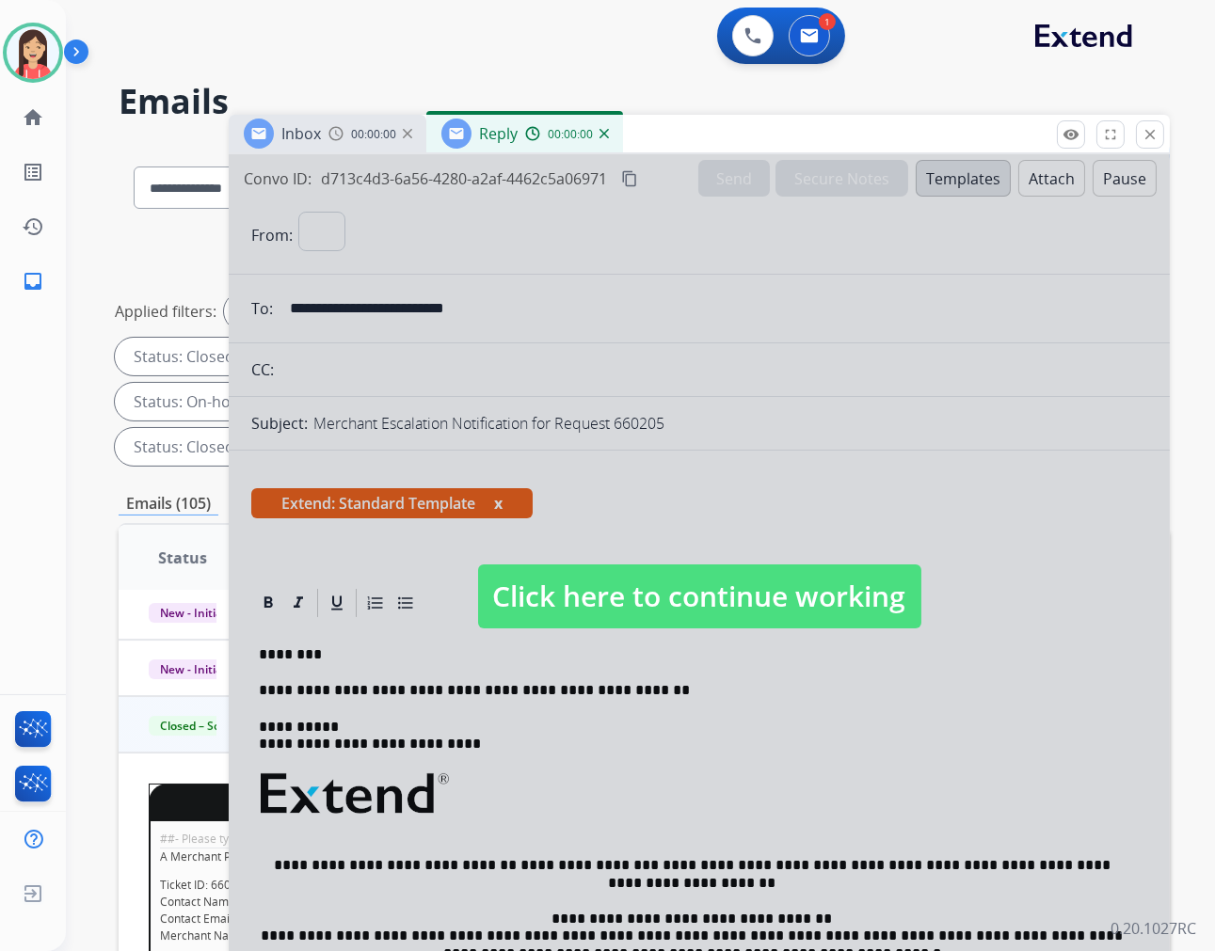
select select "**********"
click at [731, 651] on div at bounding box center [699, 577] width 941 height 847
type input "**********"
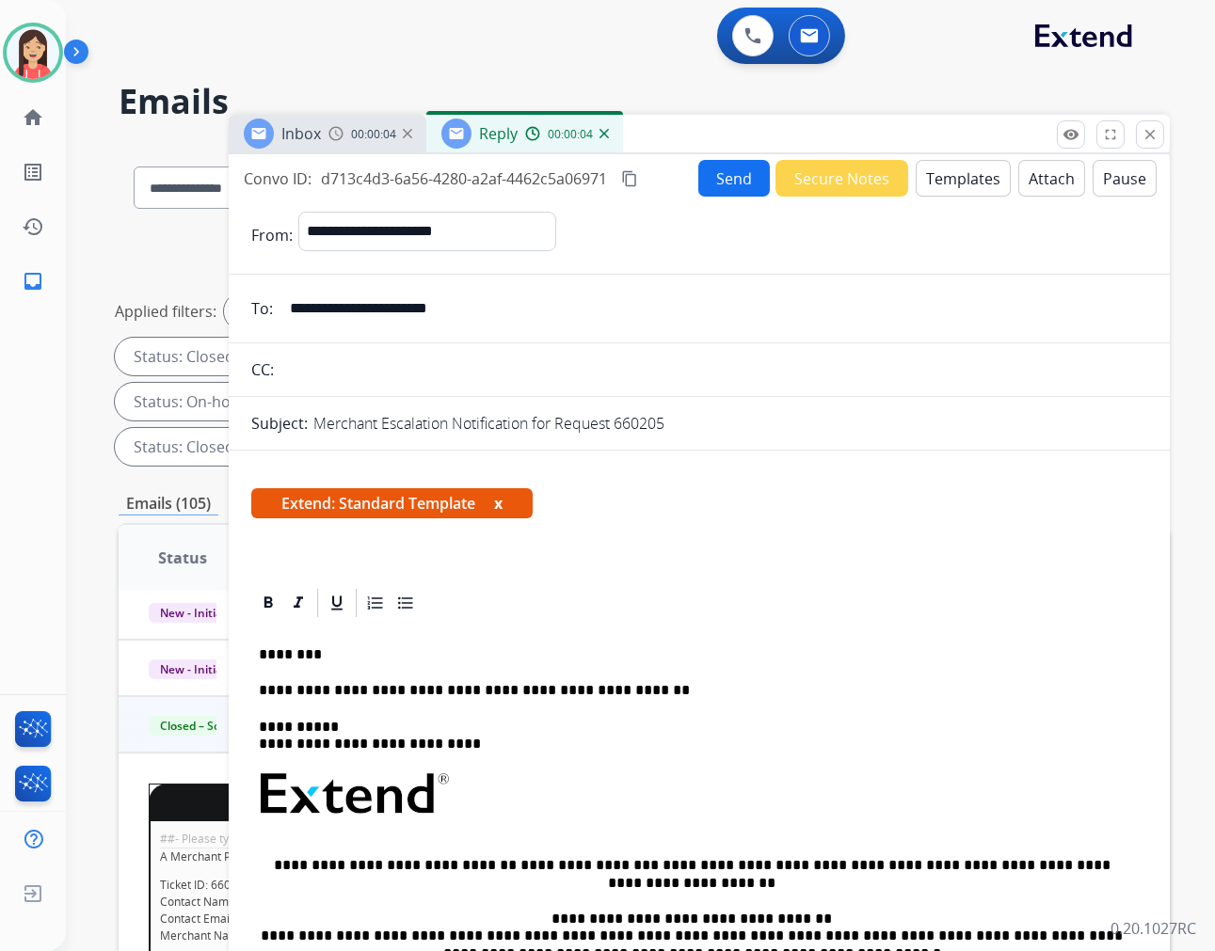
click at [719, 186] on button "Send" at bounding box center [734, 178] width 72 height 37
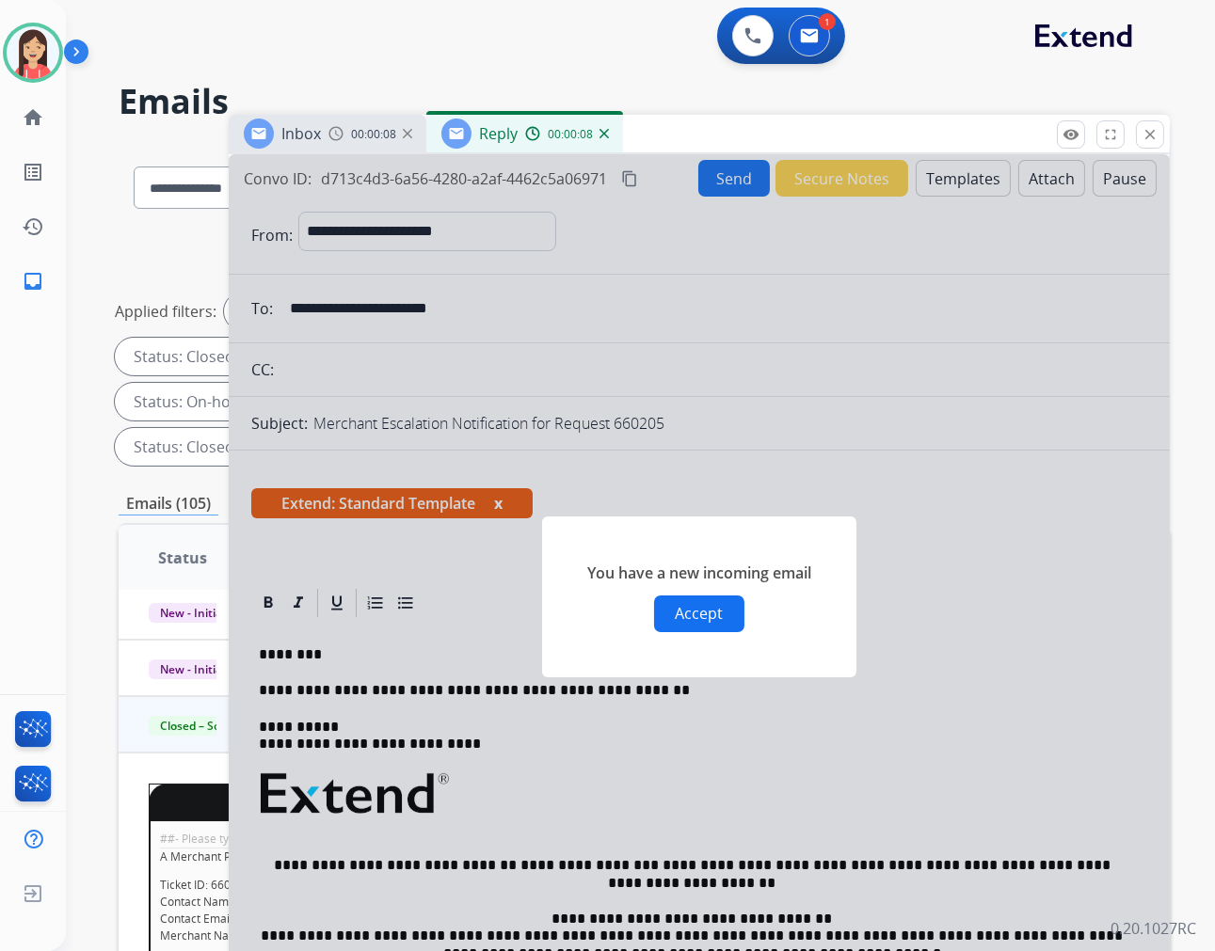
click at [671, 609] on button "Accept" at bounding box center [699, 614] width 90 height 37
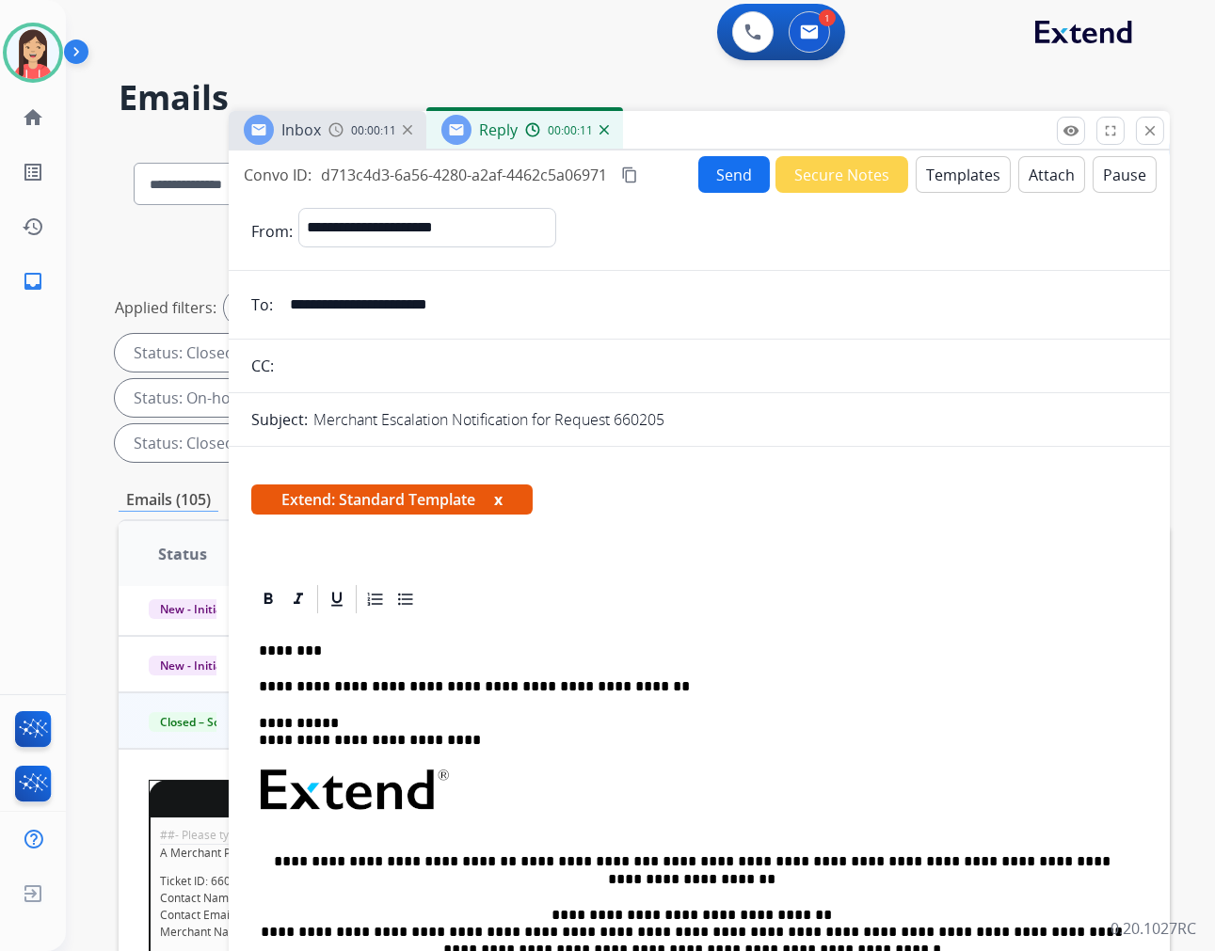
scroll to position [0, 0]
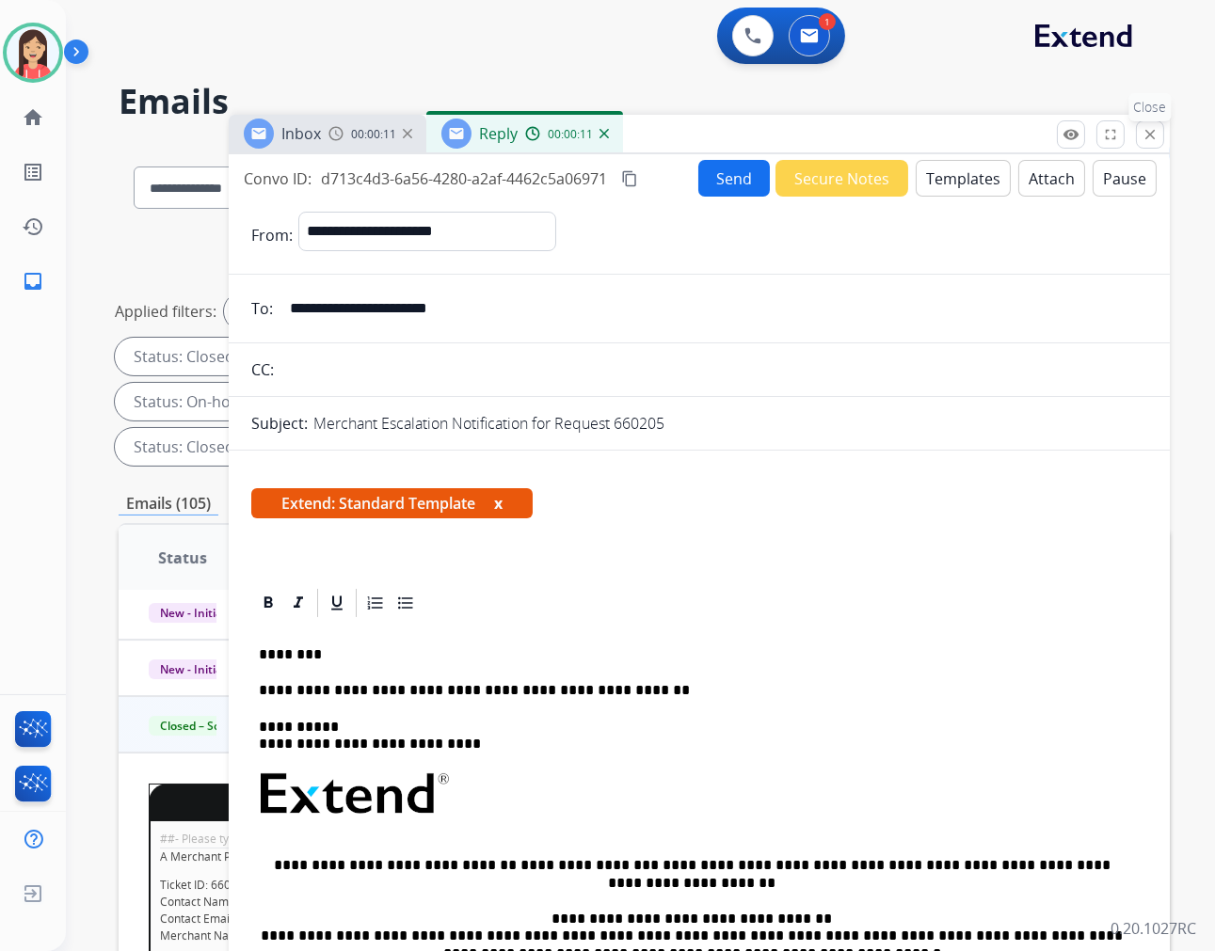
click at [1153, 130] on mat-icon "close" at bounding box center [1149, 134] width 17 height 17
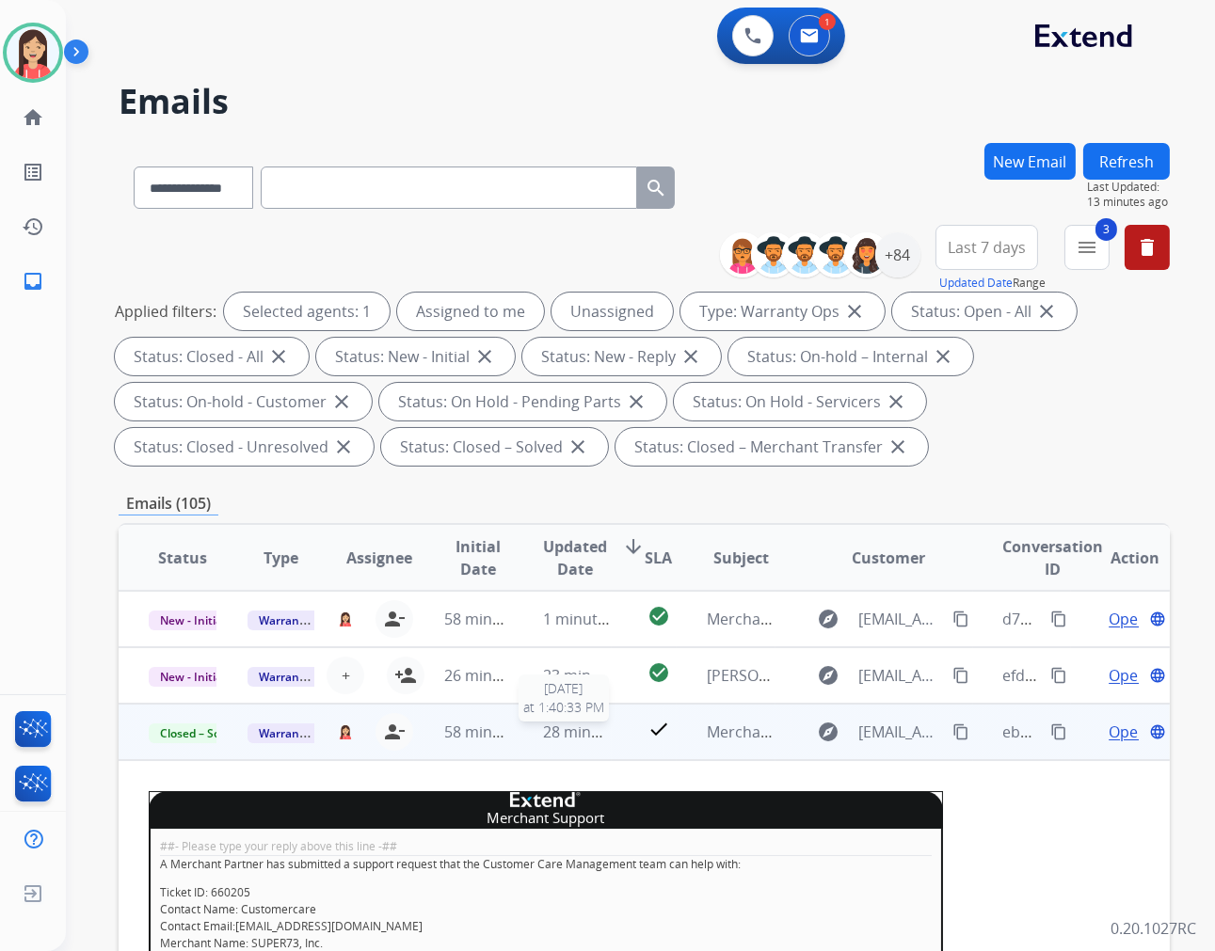
click at [597, 740] on span "28 minutes ago" at bounding box center [597, 732] width 109 height 21
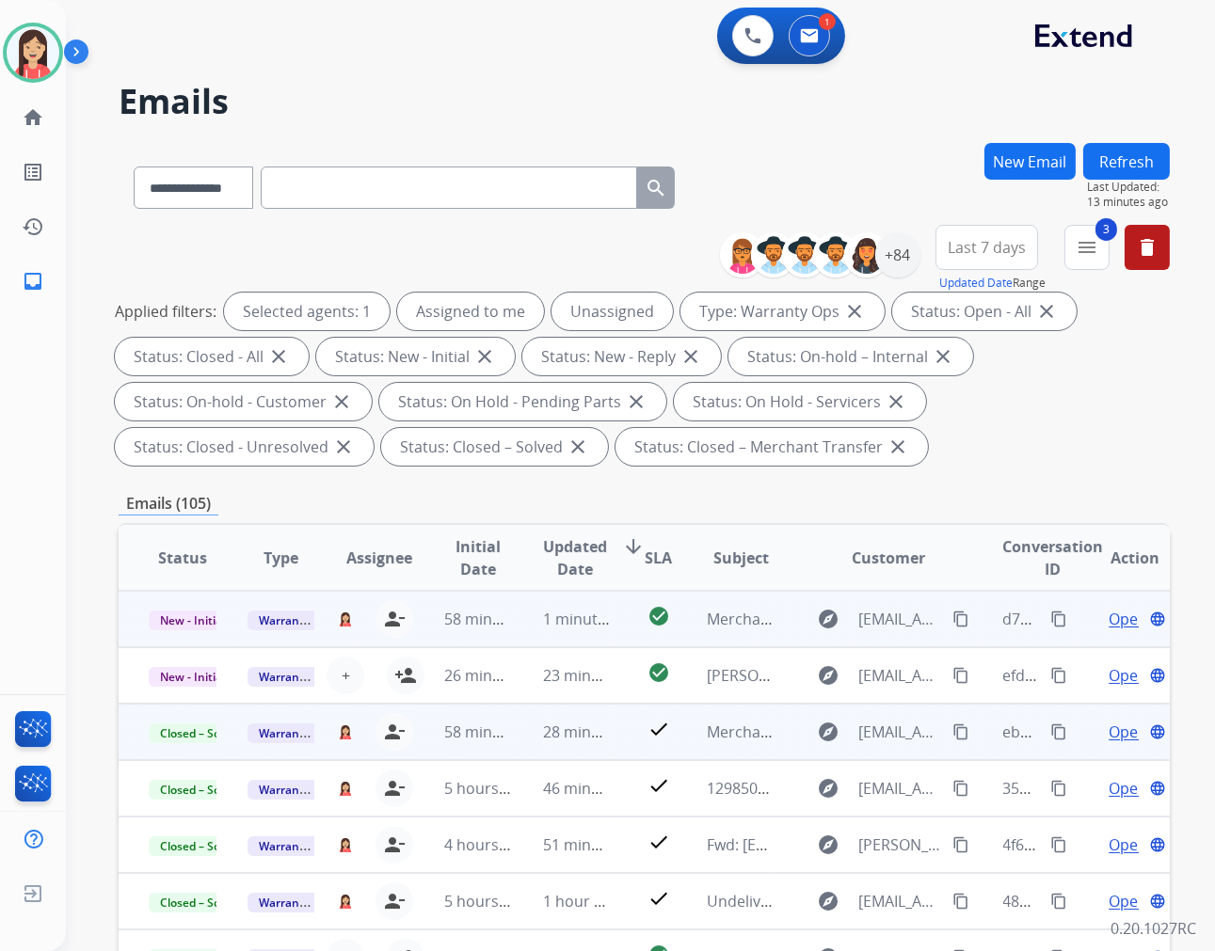
click at [513, 636] on td "1 minute ago" at bounding box center [562, 619] width 99 height 56
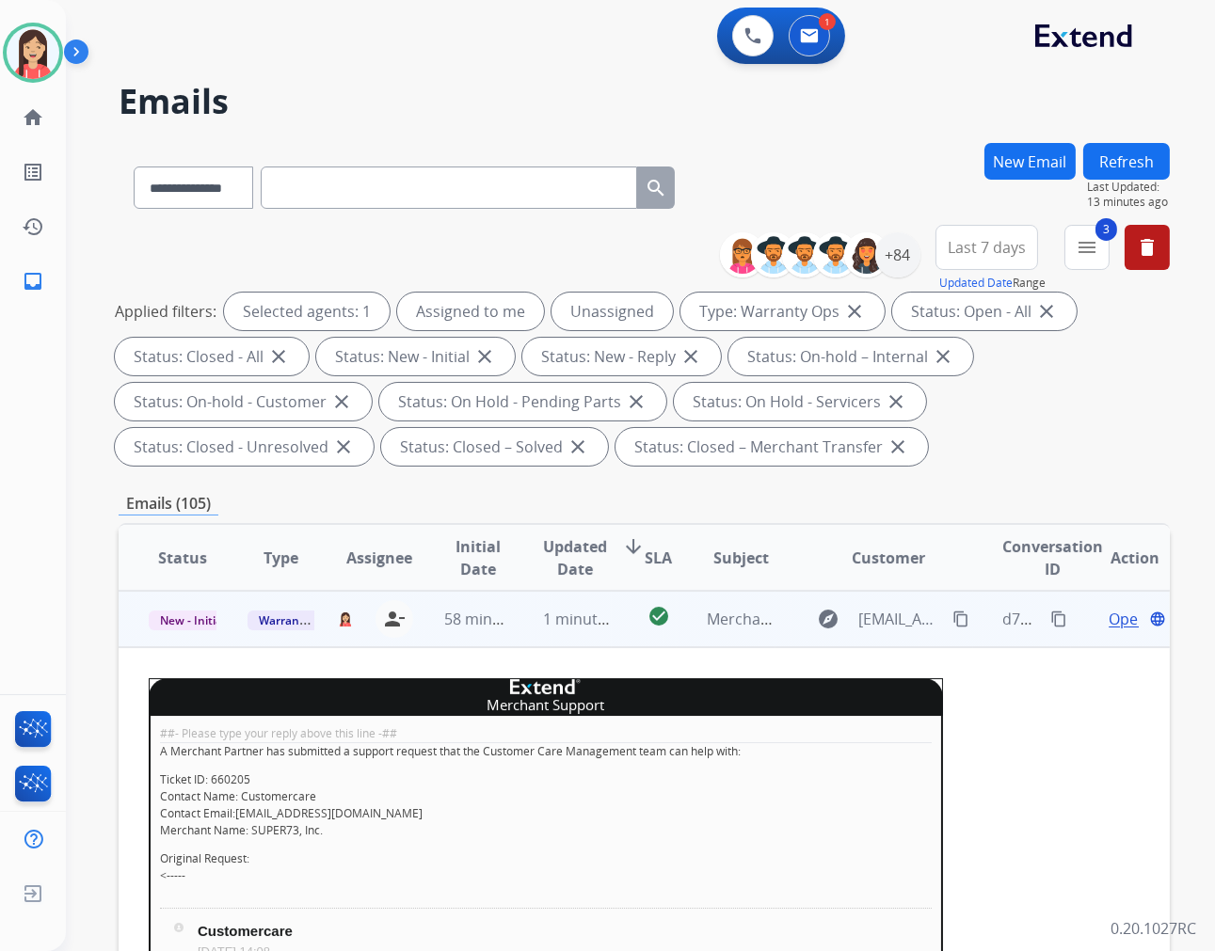
click at [1108, 614] on span "Open" at bounding box center [1127, 619] width 39 height 23
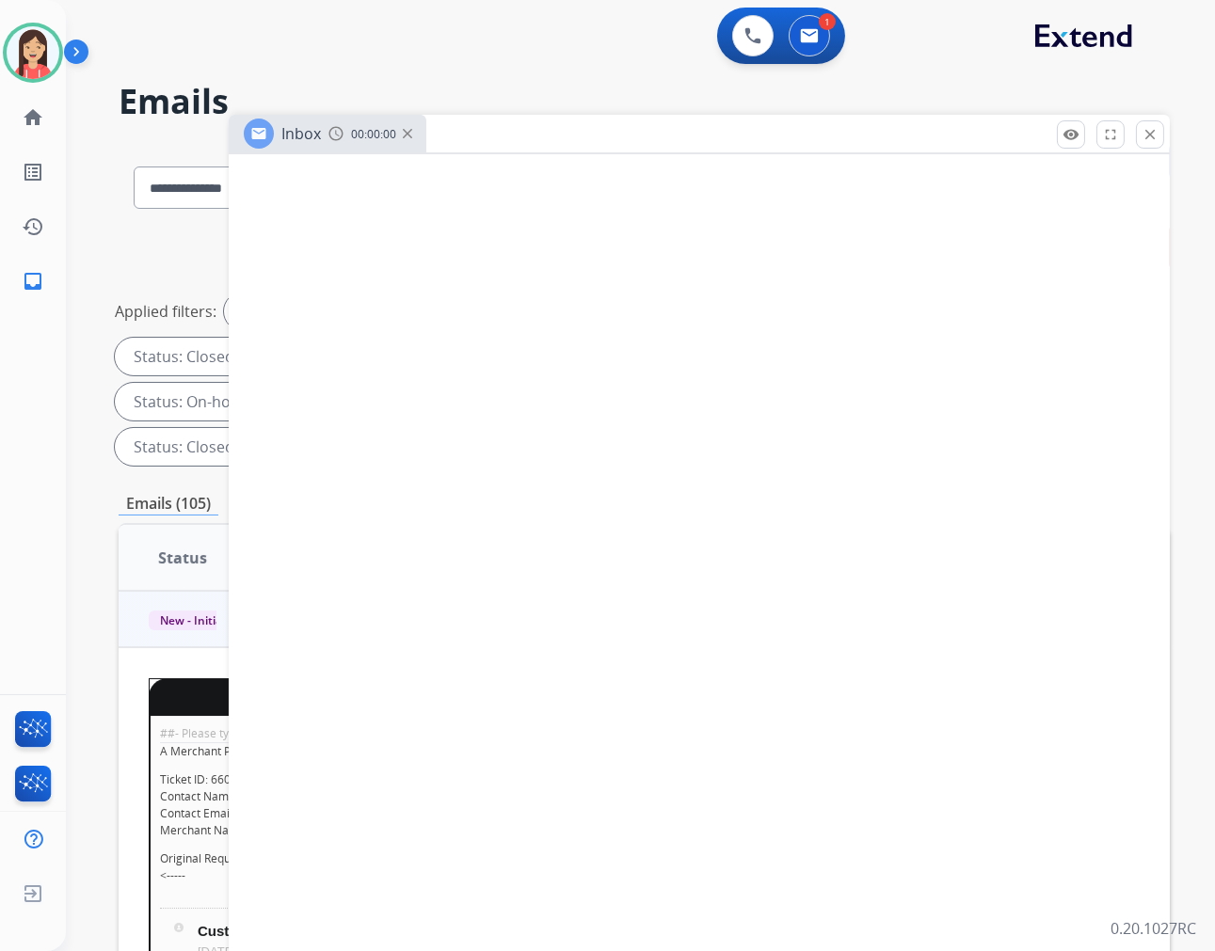
select select "**********"
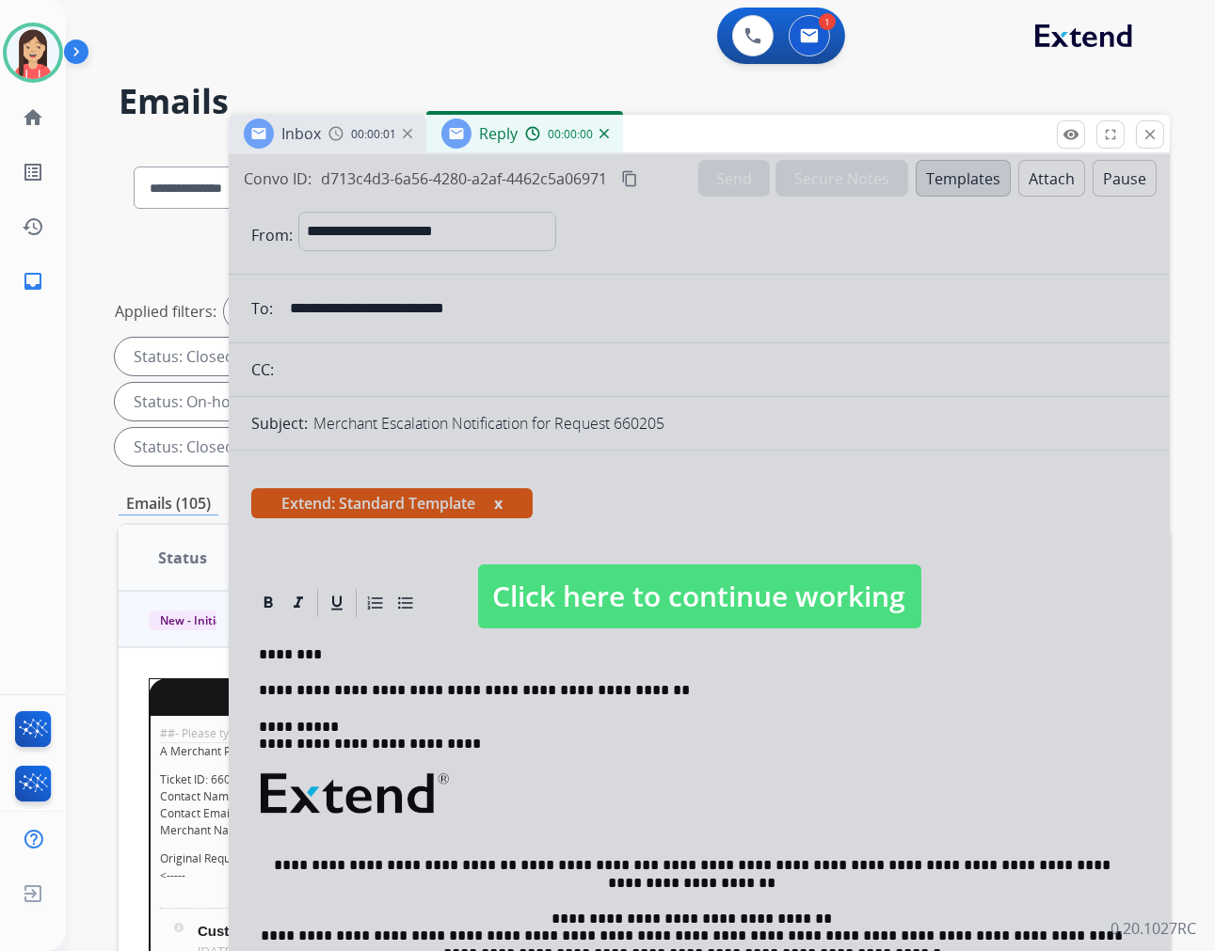
click at [810, 652] on div at bounding box center [699, 577] width 941 height 847
type input "**********"
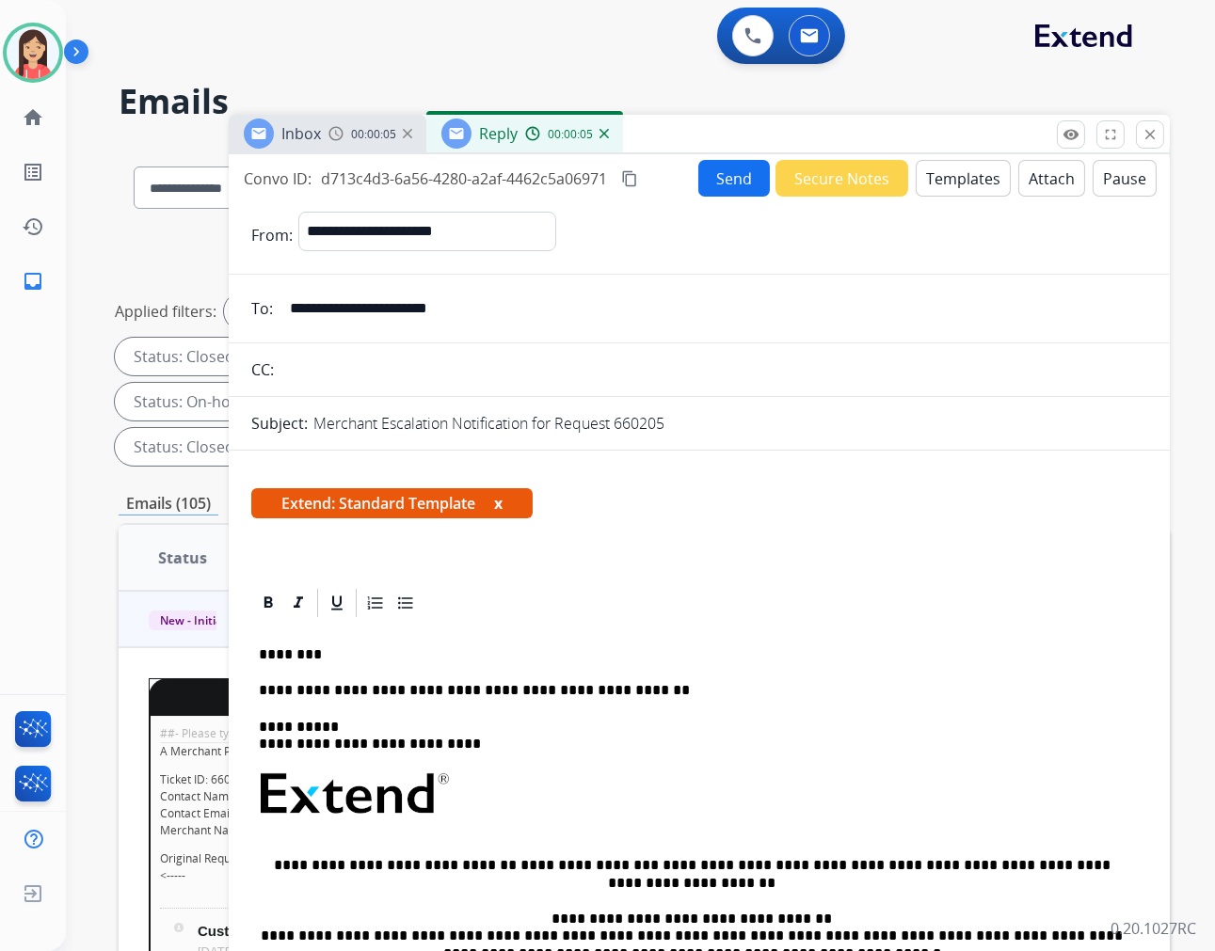
click at [1168, 145] on div "Inbox 00:00:05 Reply 00:00:05" at bounding box center [699, 135] width 941 height 40
click at [1146, 139] on mat-icon "close" at bounding box center [1149, 134] width 17 height 17
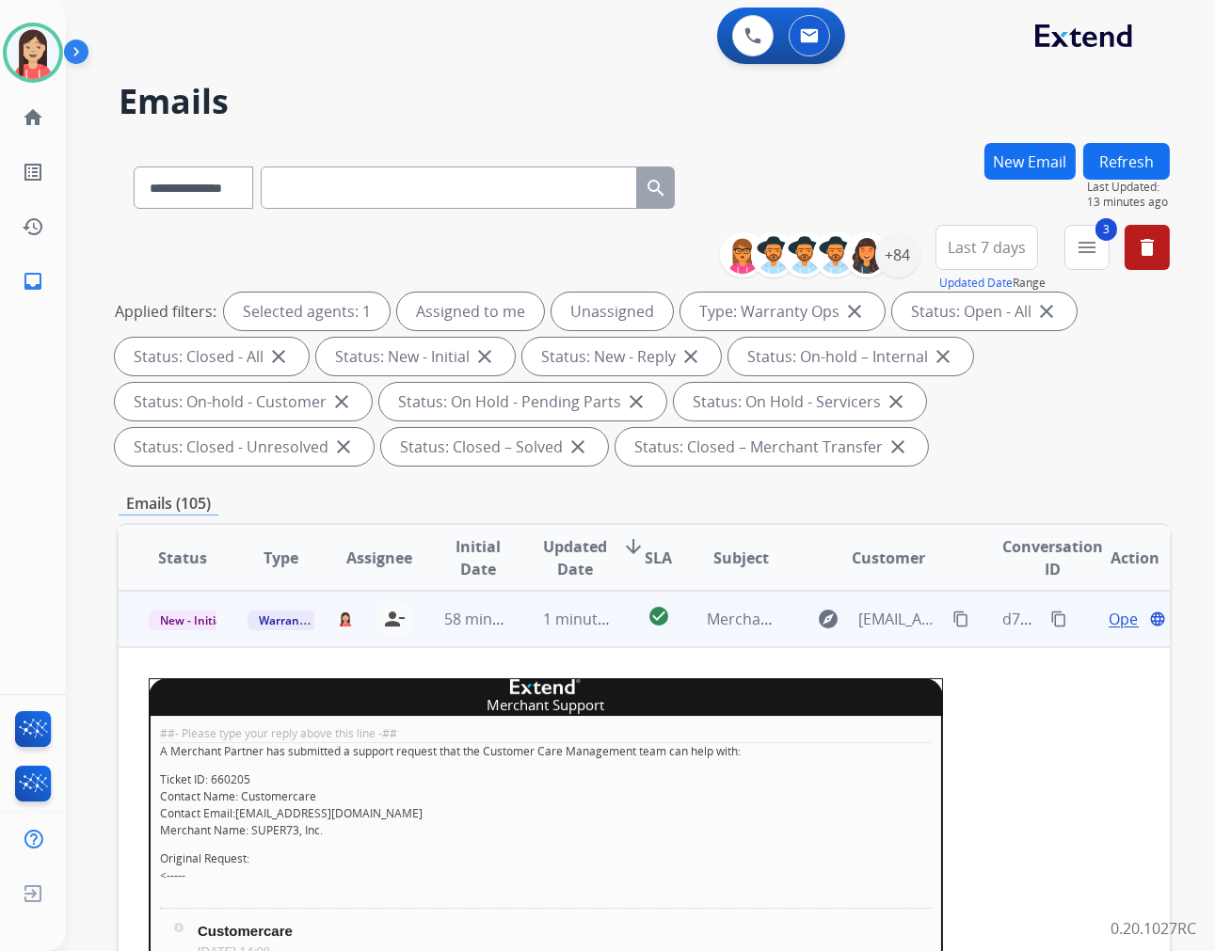
click at [1108, 621] on span "Open" at bounding box center [1127, 619] width 39 height 23
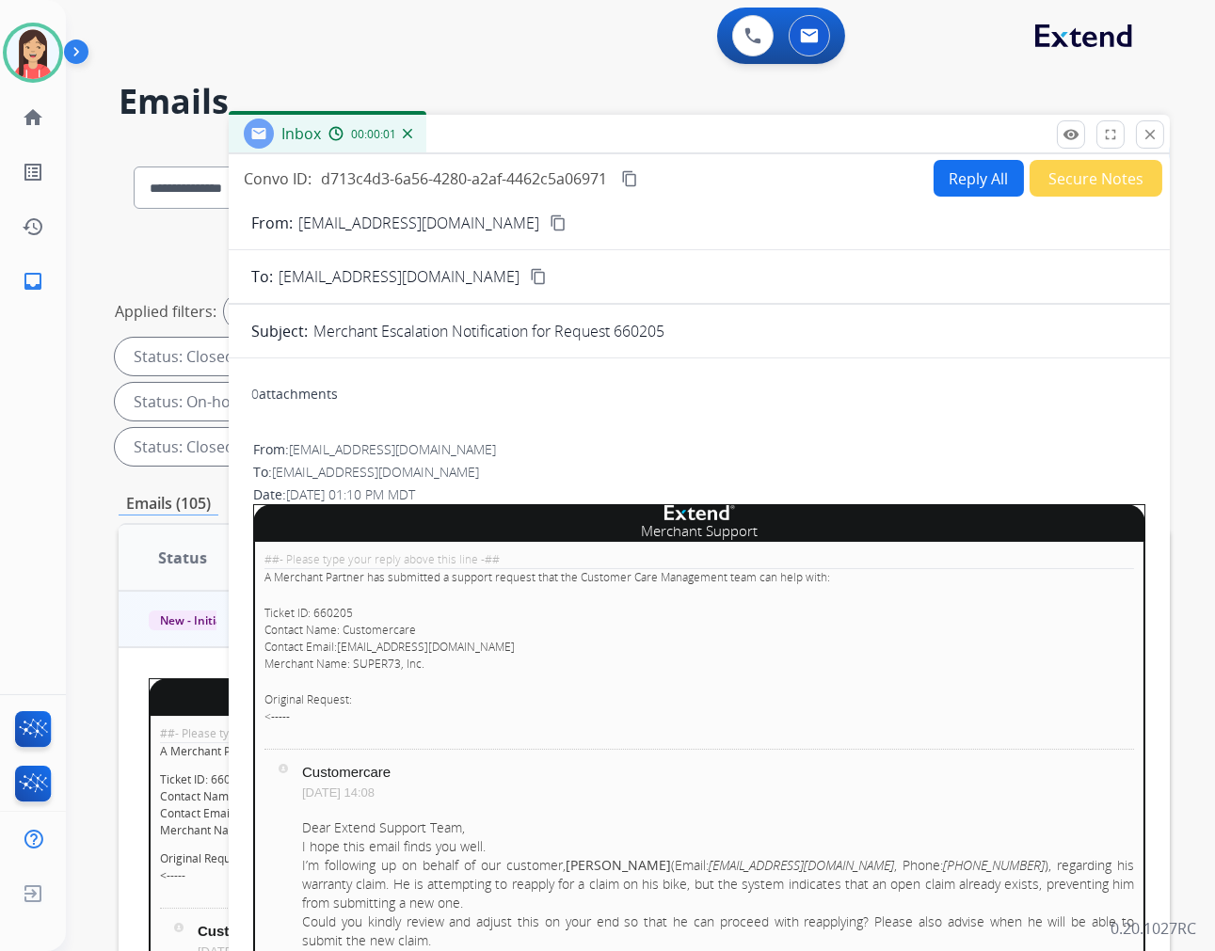
click at [972, 191] on button "Reply All" at bounding box center [978, 178] width 90 height 37
select select "**********"
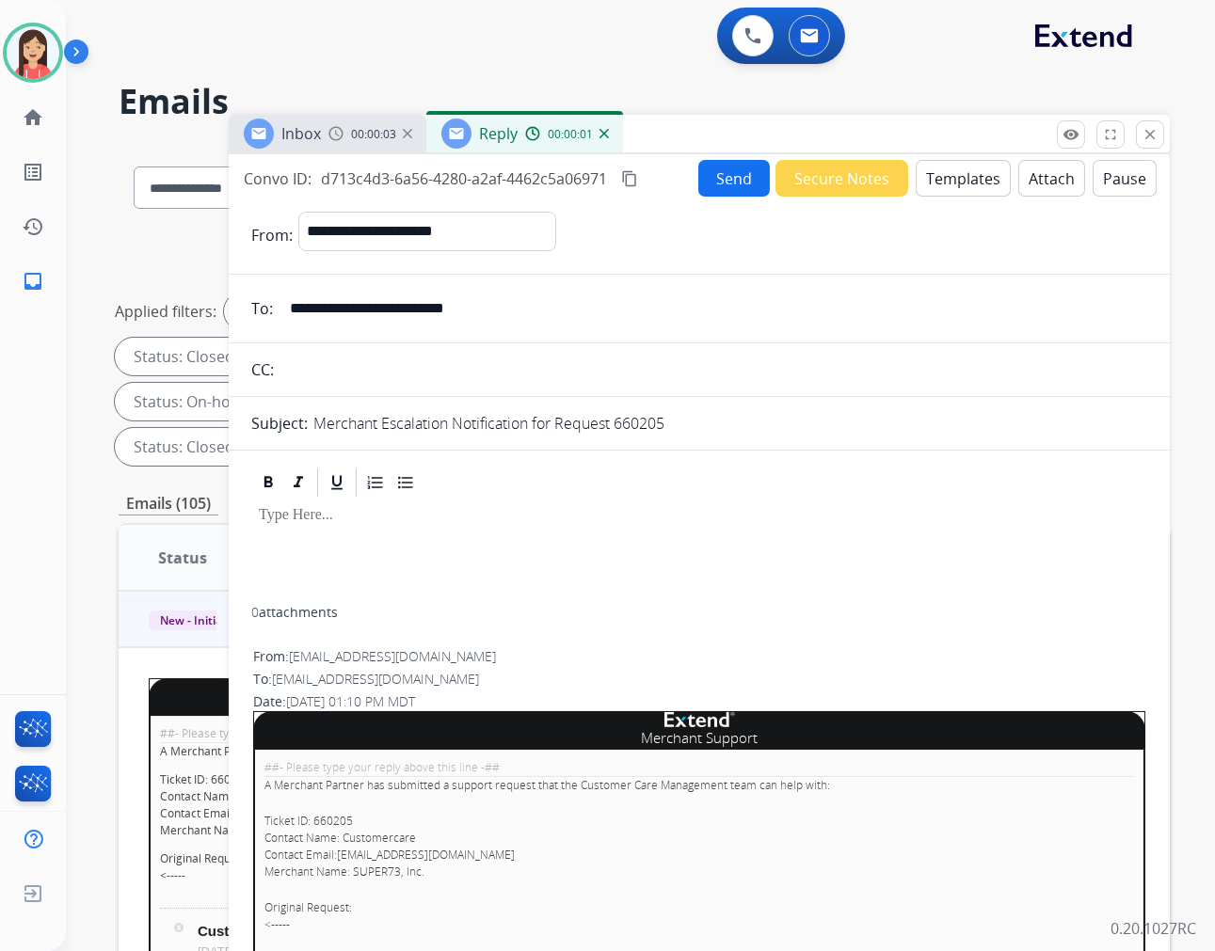
click at [939, 174] on button "Templates" at bounding box center [963, 178] width 95 height 37
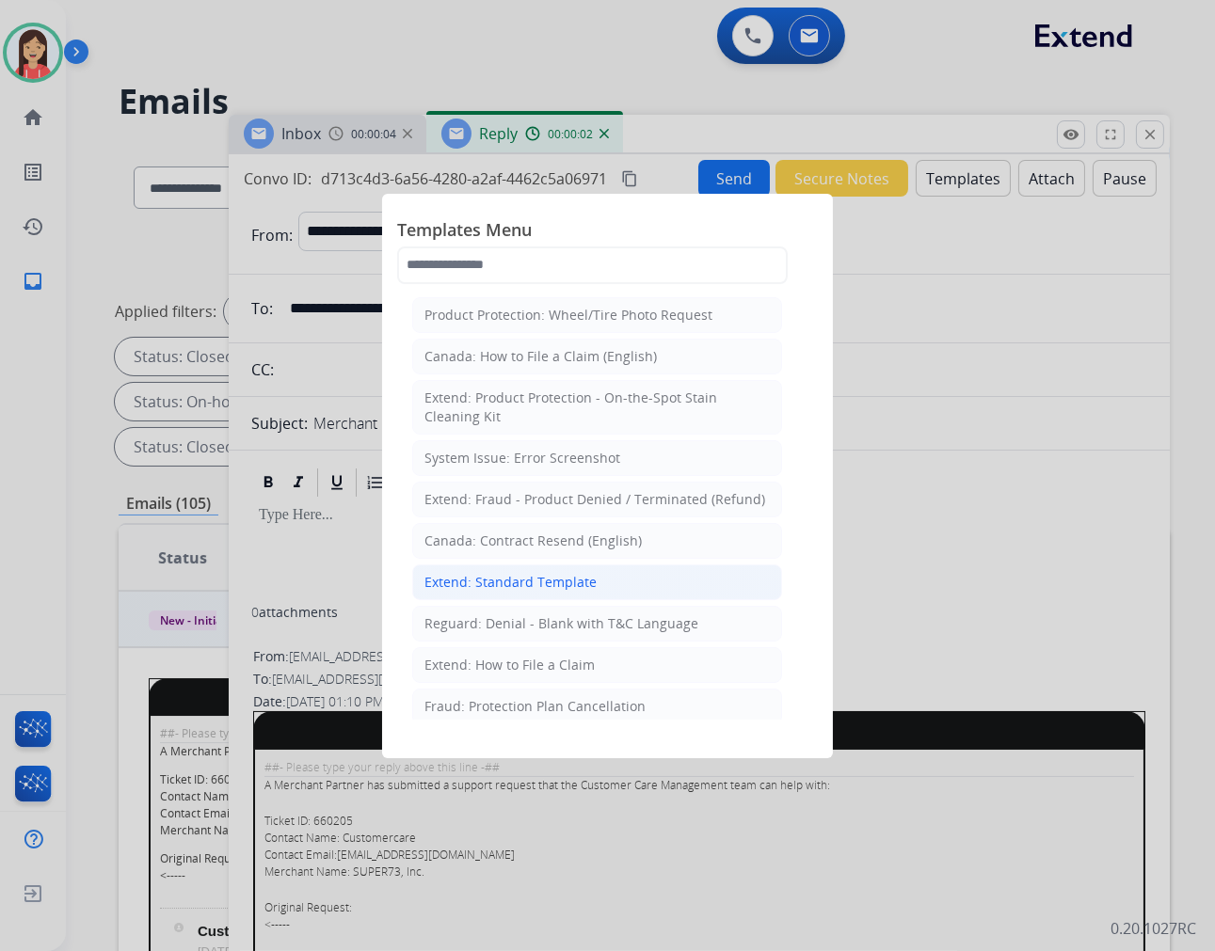
click at [514, 583] on div "Extend: Standard Template" at bounding box center [510, 582] width 172 height 19
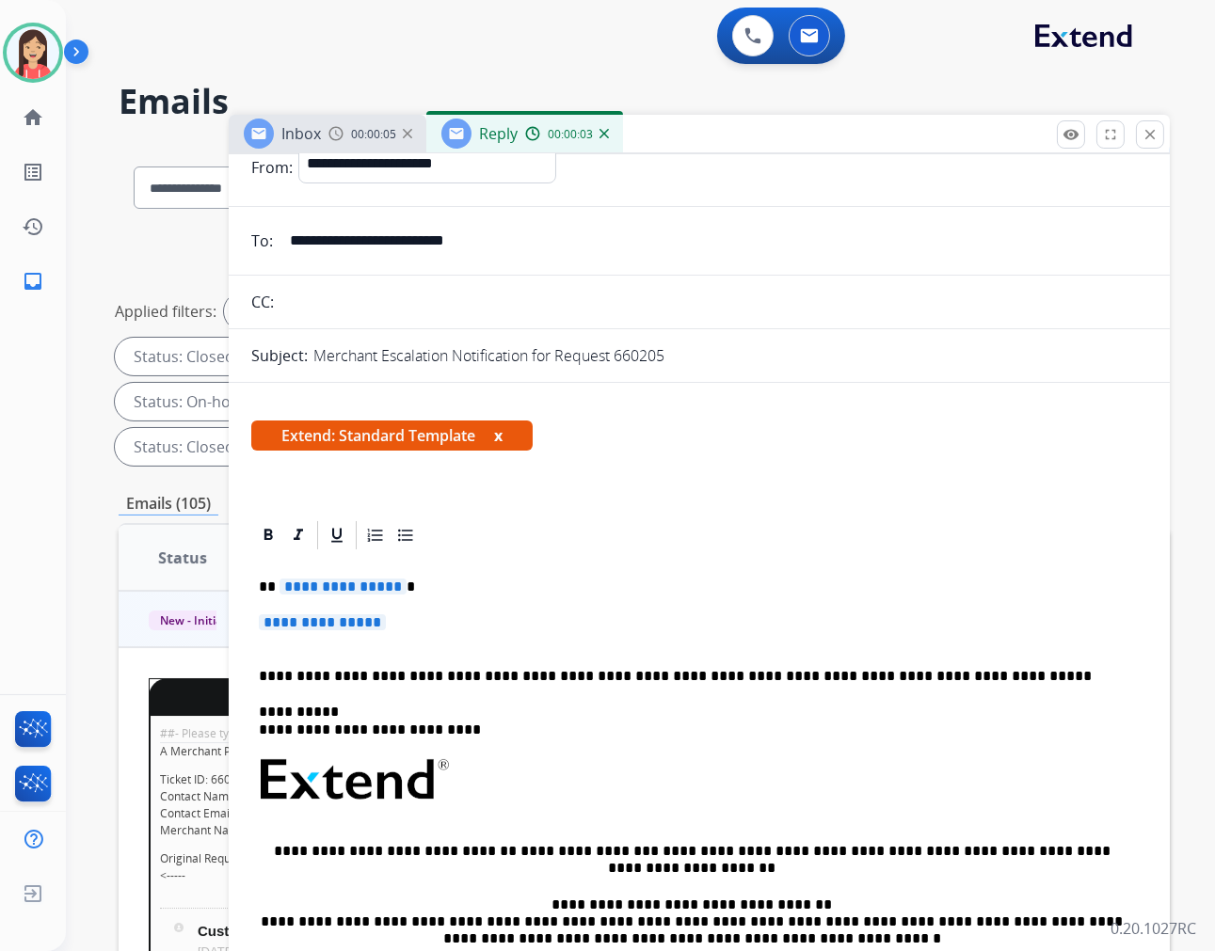
scroll to position [104, 0]
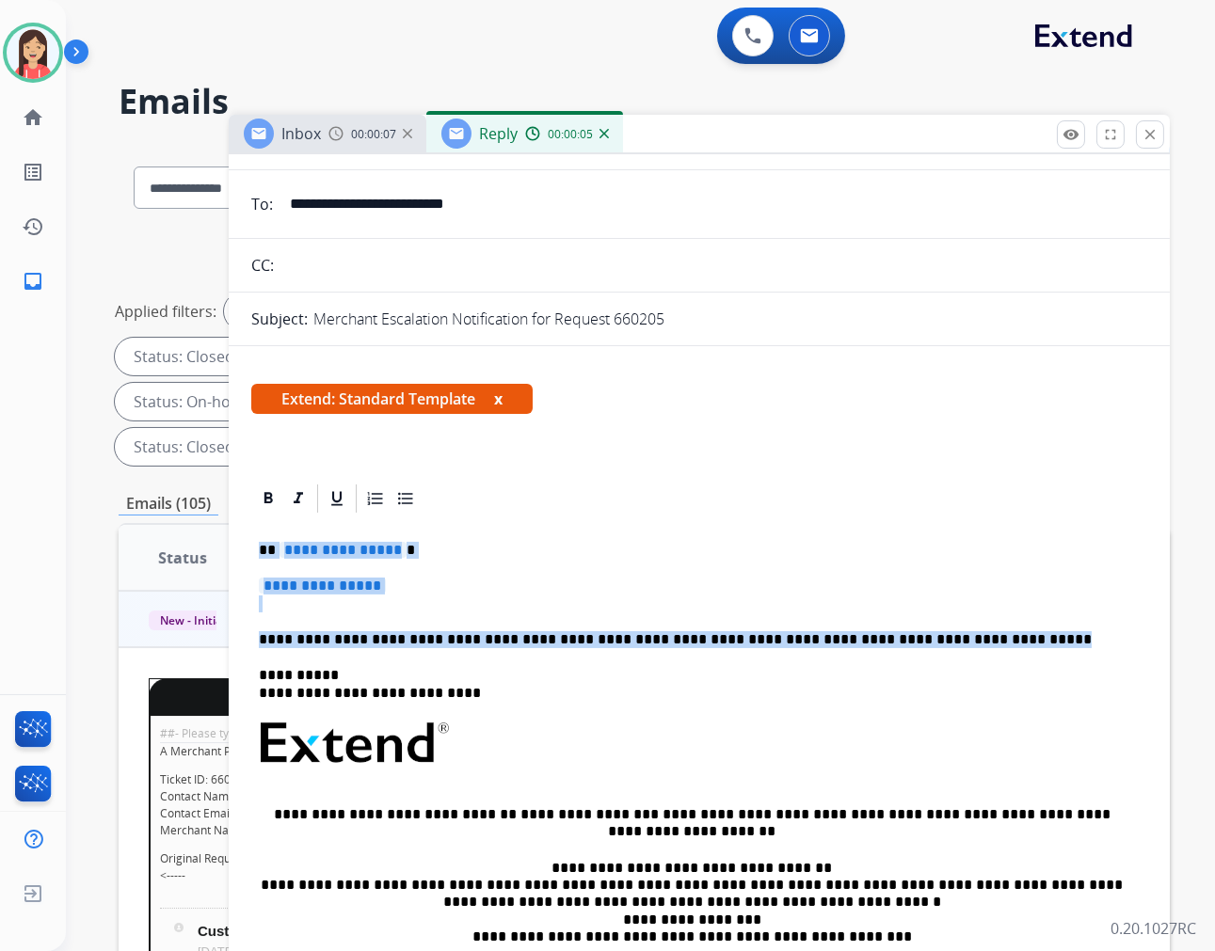
drag, startPoint x: 254, startPoint y: 544, endPoint x: 985, endPoint y: 637, distance: 737.0
click at [985, 637] on div "**********" at bounding box center [699, 799] width 896 height 566
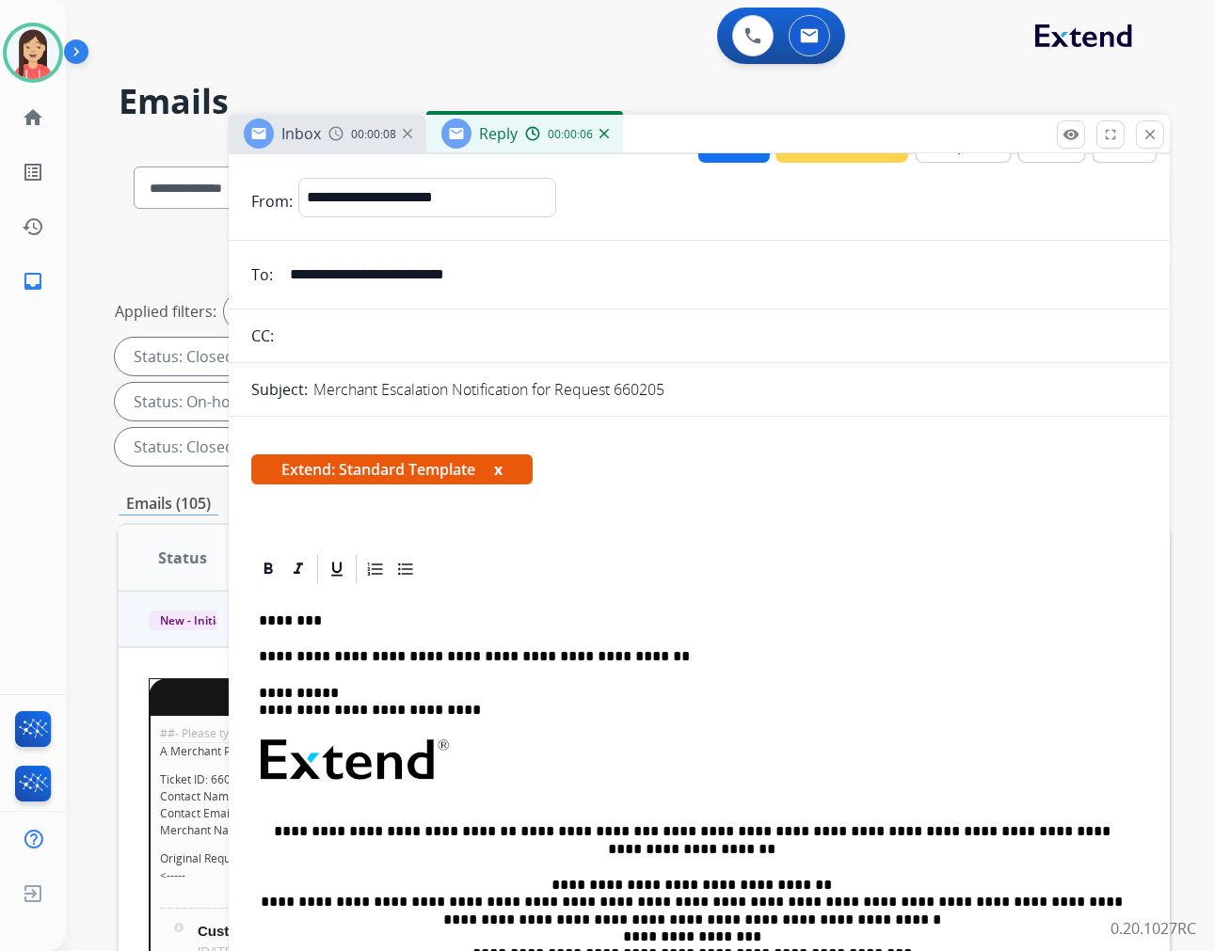
scroll to position [0, 0]
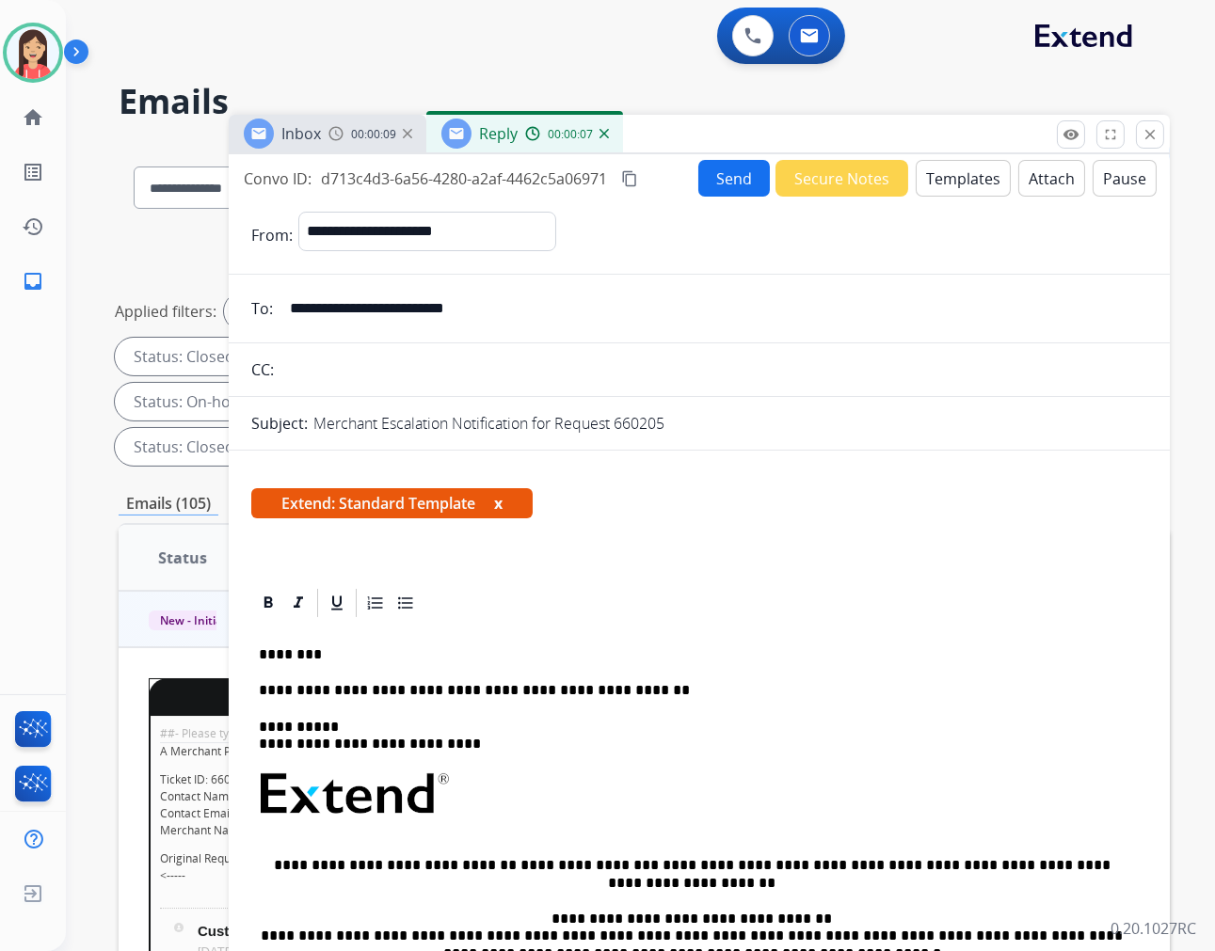
click at [717, 189] on button "Send" at bounding box center [734, 178] width 72 height 37
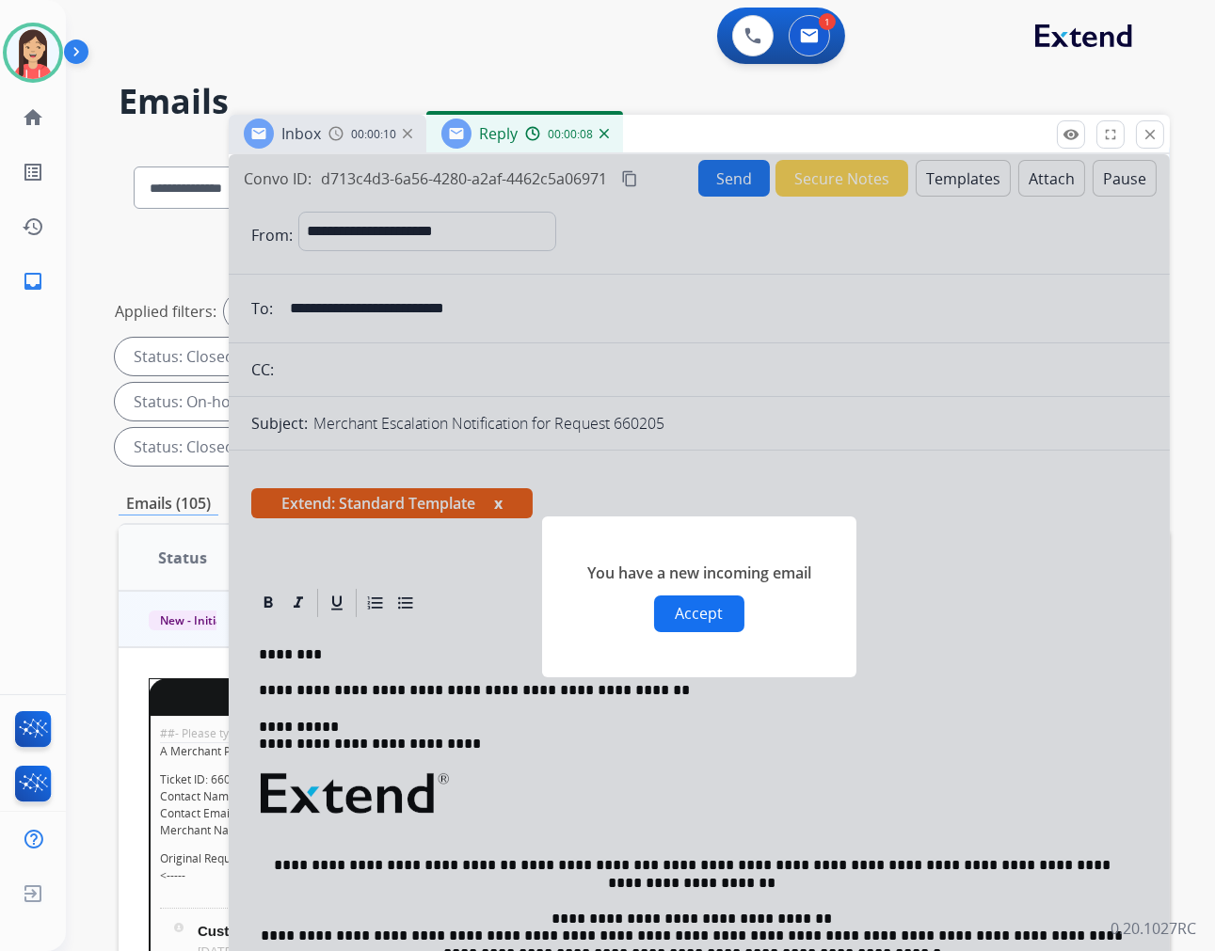
click at [716, 596] on button "Accept" at bounding box center [699, 614] width 90 height 37
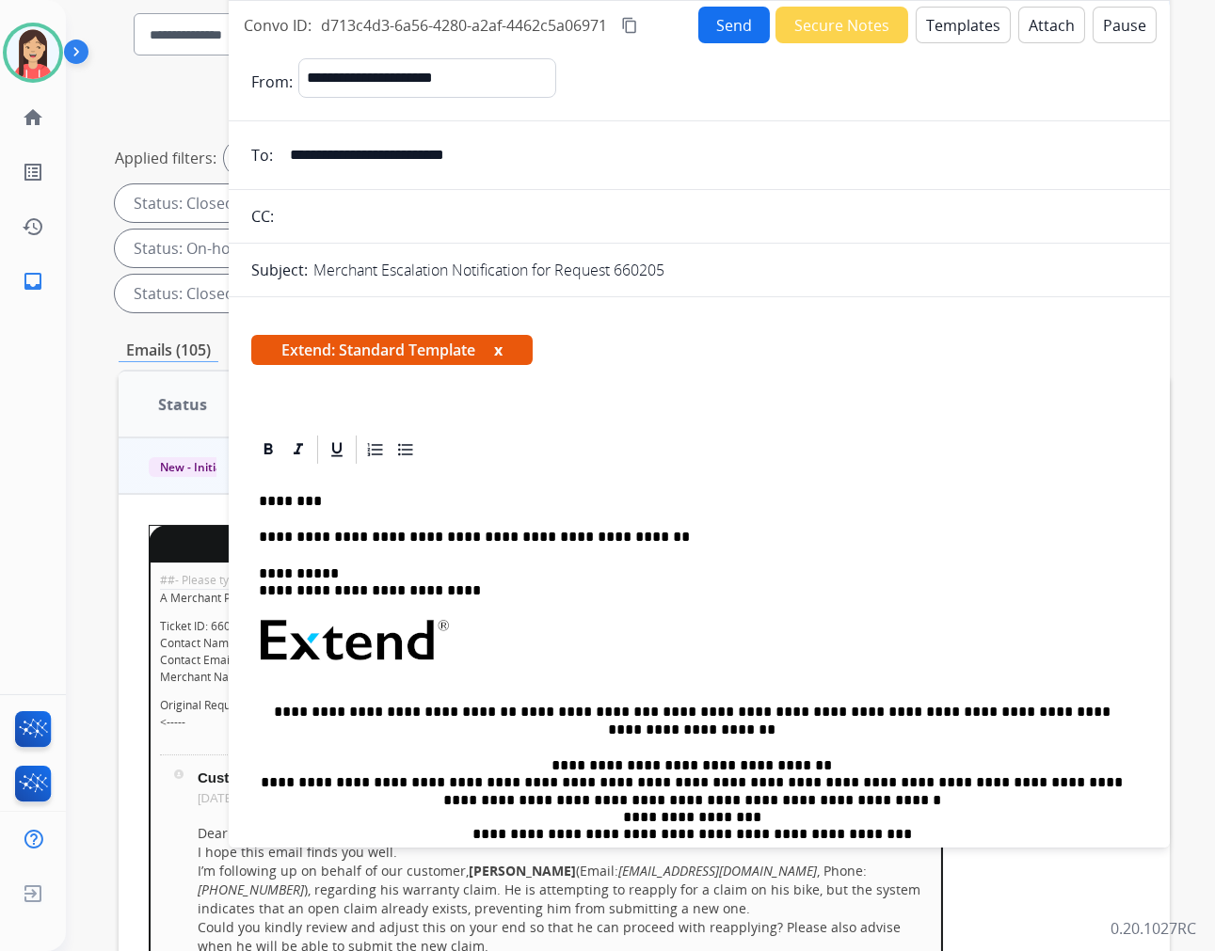
click at [862, 28] on button "Secure Notes" at bounding box center [841, 25] width 133 height 37
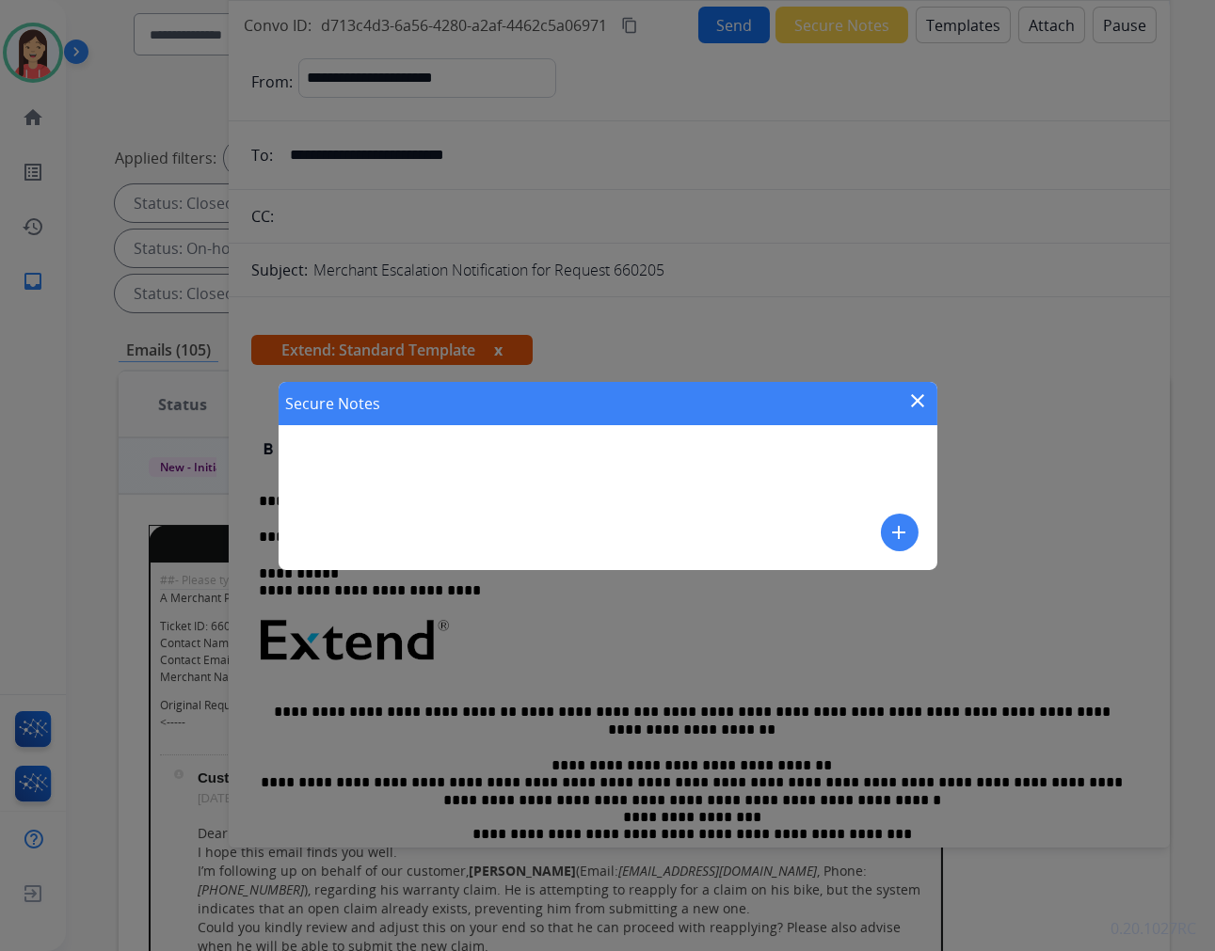
click at [885, 530] on button "add" at bounding box center [900, 533] width 38 height 38
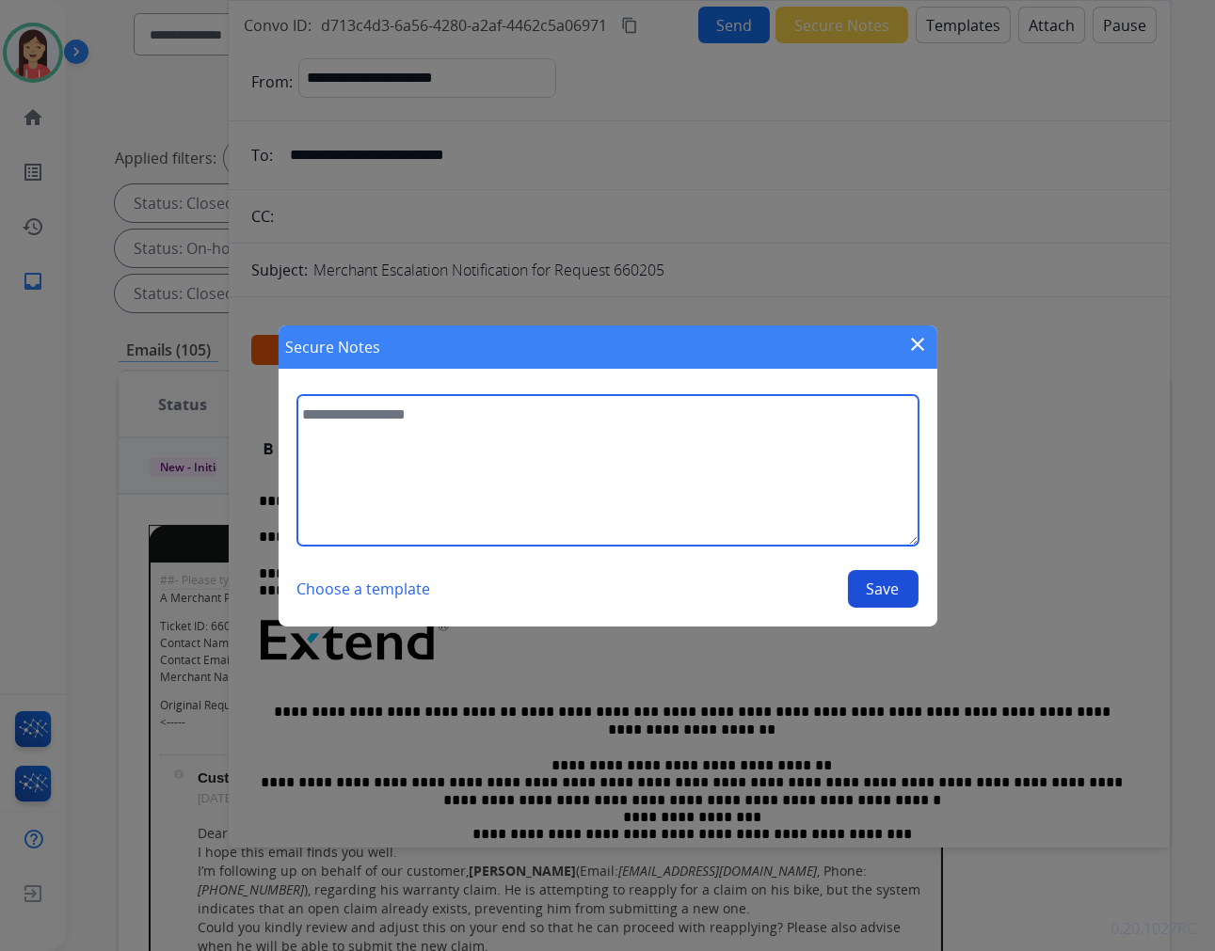
click at [725, 504] on textarea at bounding box center [607, 470] width 621 height 151
type textarea "**********"
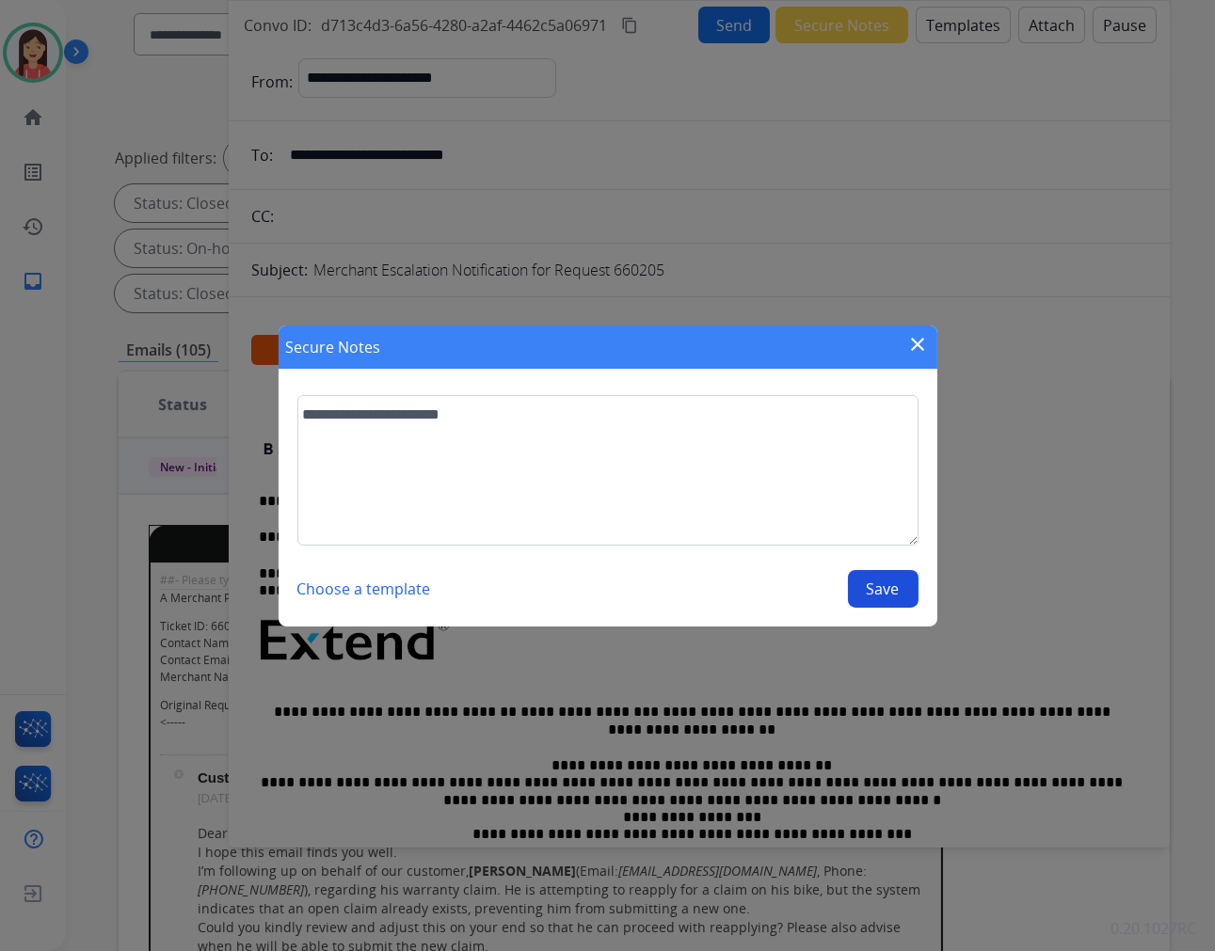
click at [878, 595] on button "Save" at bounding box center [883, 589] width 71 height 38
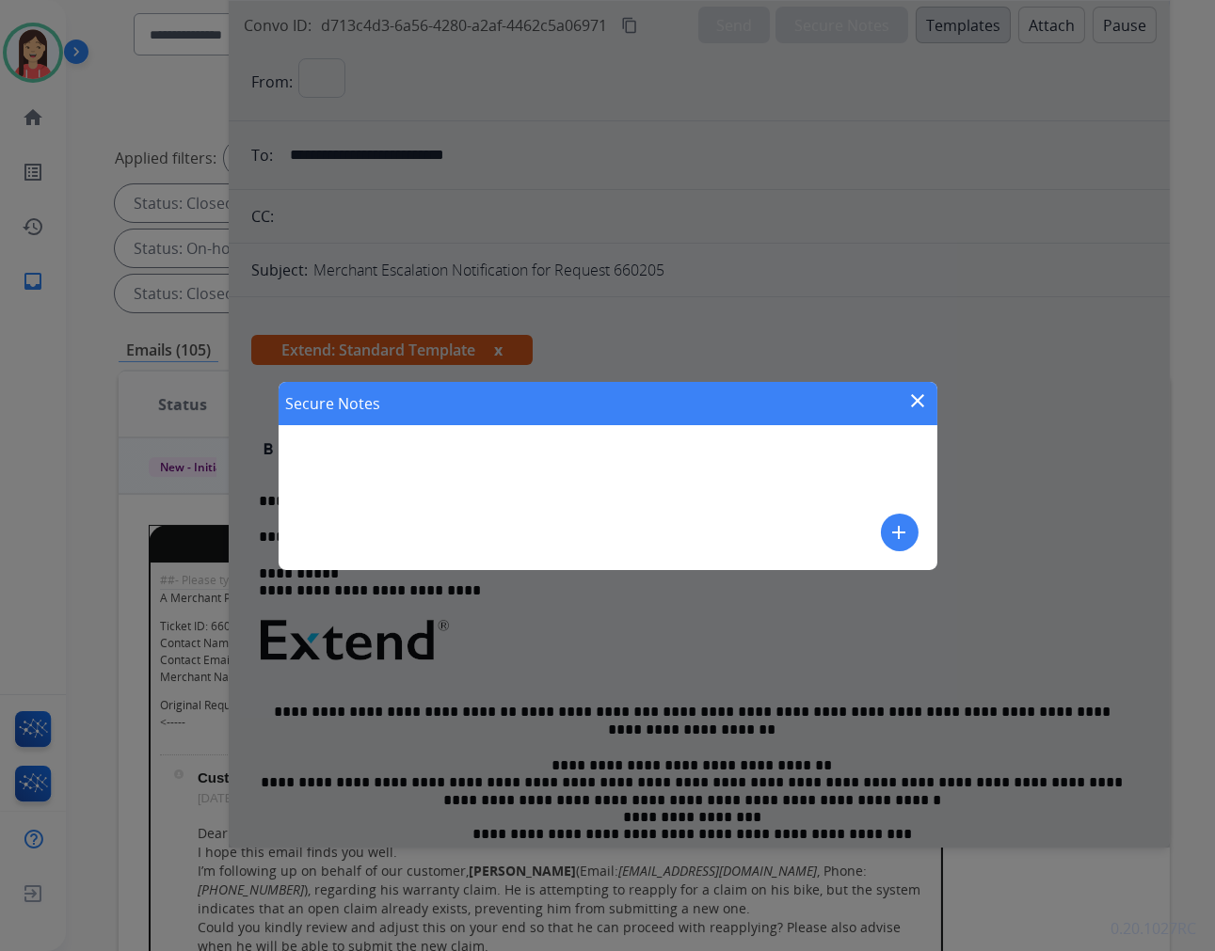
select select "**********"
click at [917, 402] on mat-icon "close" at bounding box center [918, 401] width 23 height 23
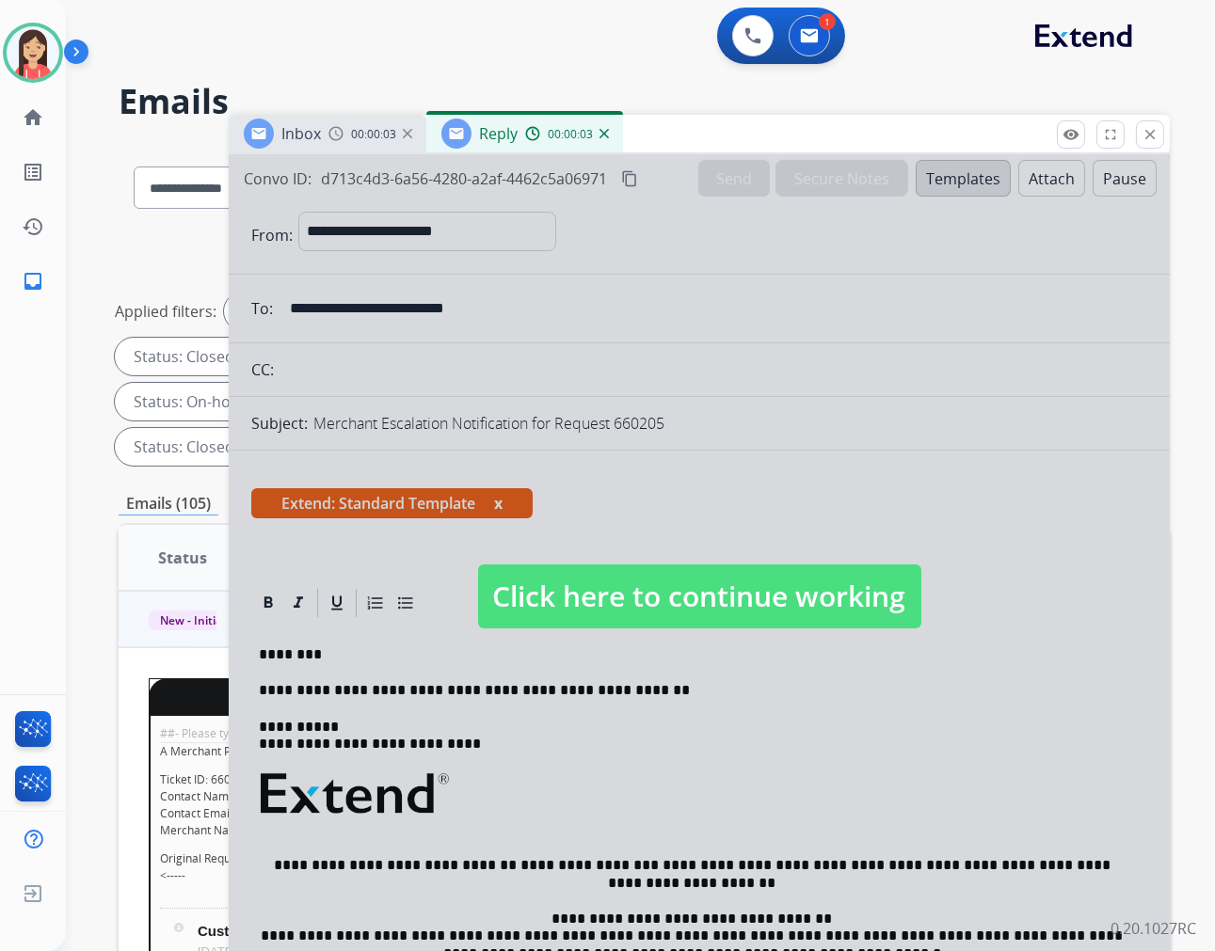
click at [1159, 151] on div "Inbox 00:00:03 Reply 00:00:03" at bounding box center [699, 135] width 941 height 40
click at [1152, 126] on mat-icon "close" at bounding box center [1149, 134] width 17 height 17
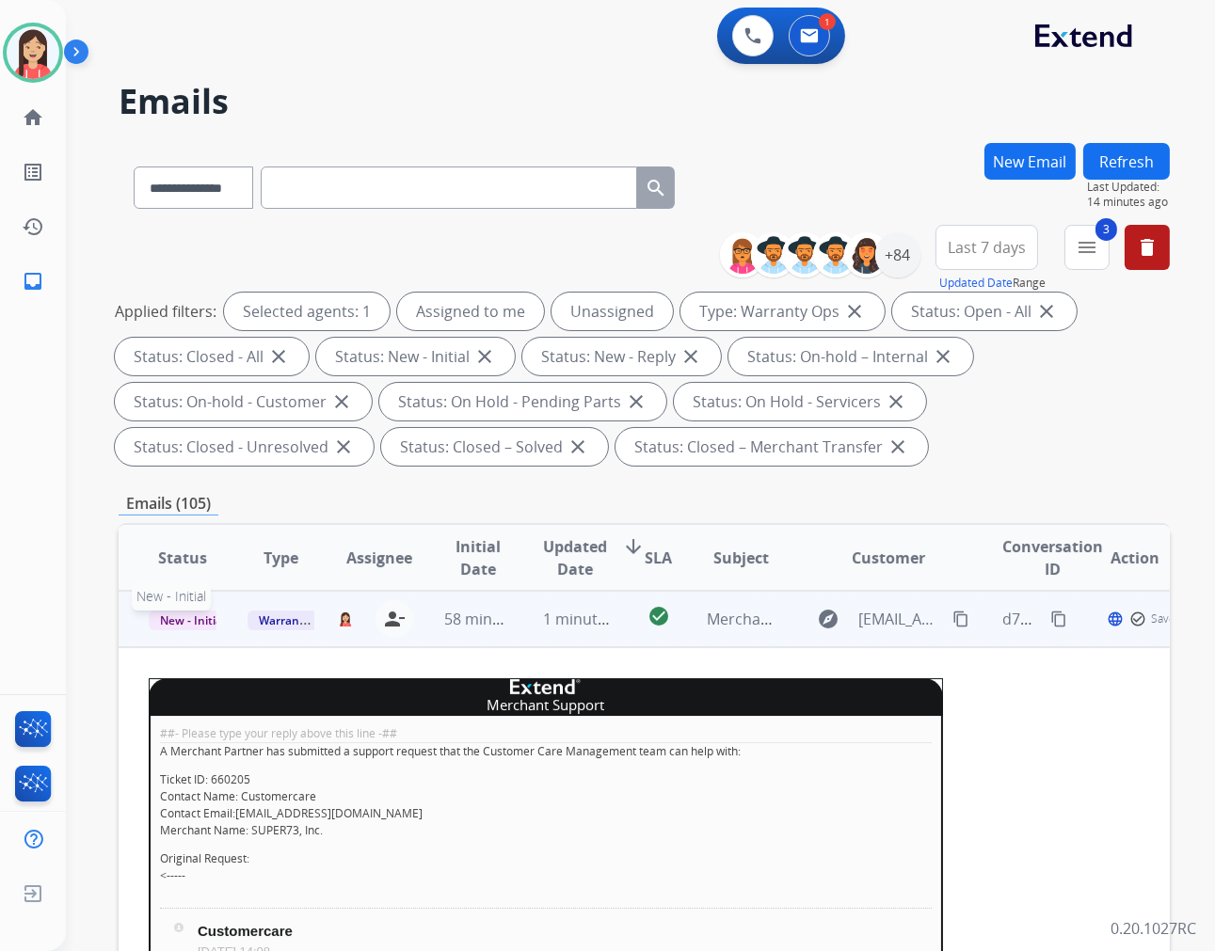
click at [202, 611] on span "New - Initial" at bounding box center [193, 621] width 88 height 20
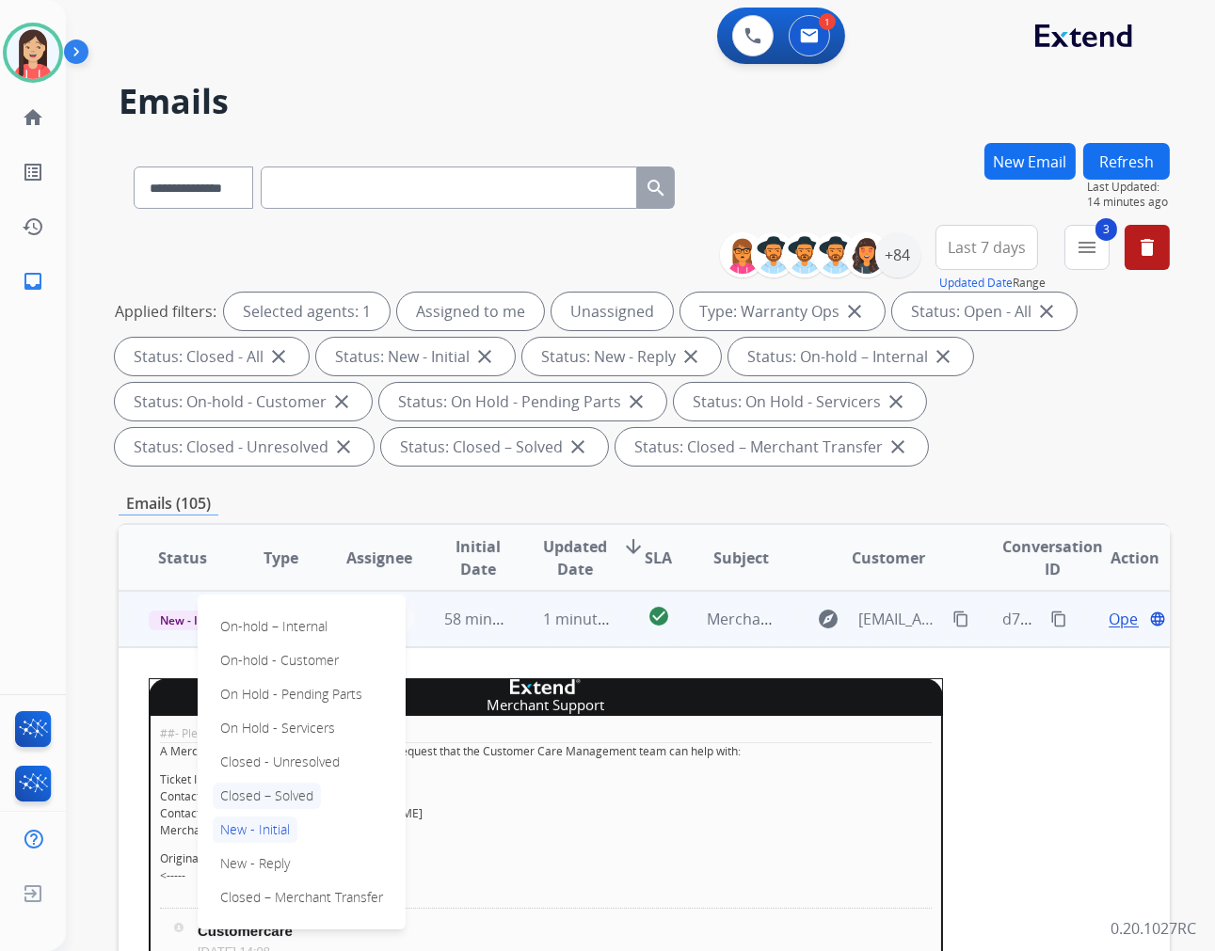
click at [290, 792] on p "Closed – Solved" at bounding box center [267, 796] width 108 height 26
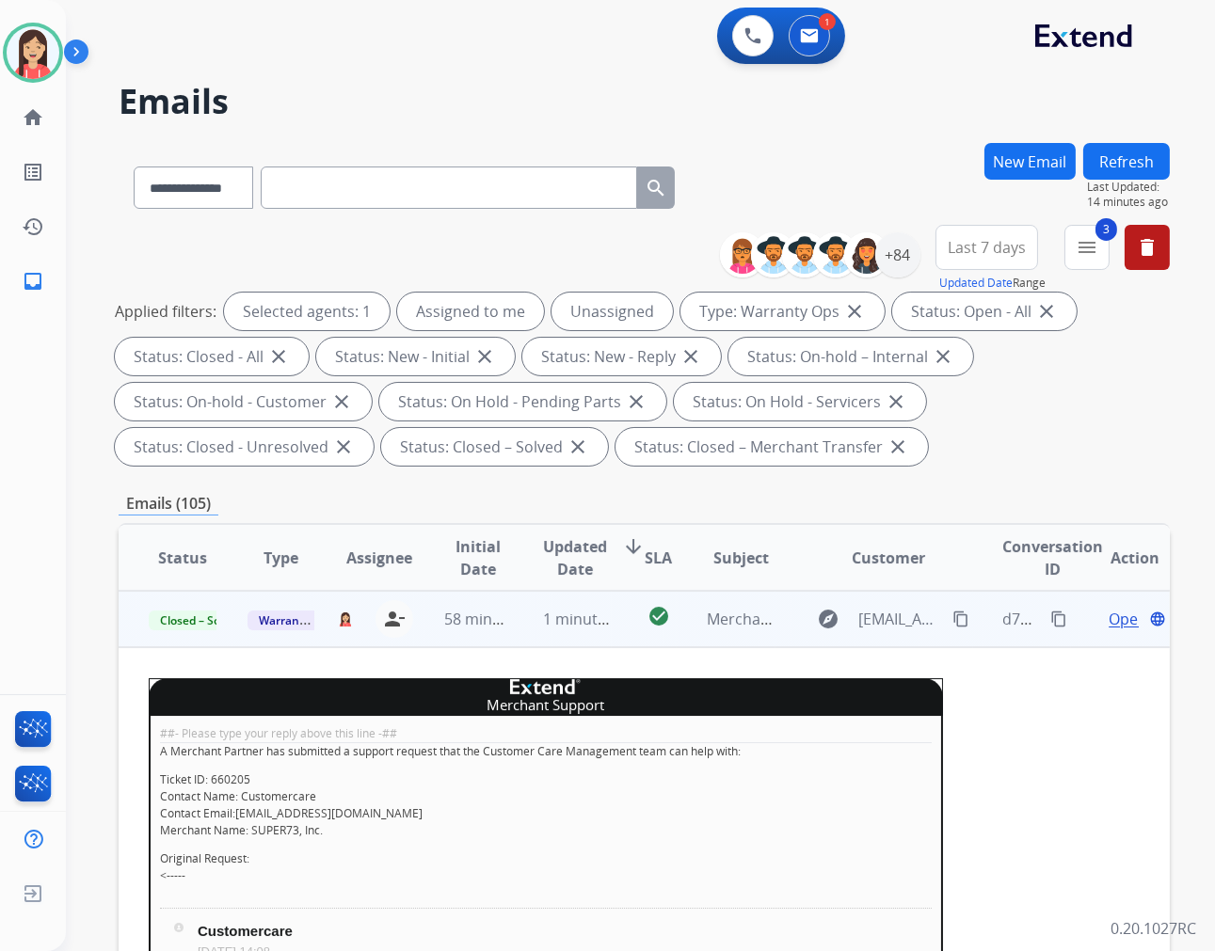
click at [542, 640] on td "1 minute ago" at bounding box center [562, 619] width 99 height 56
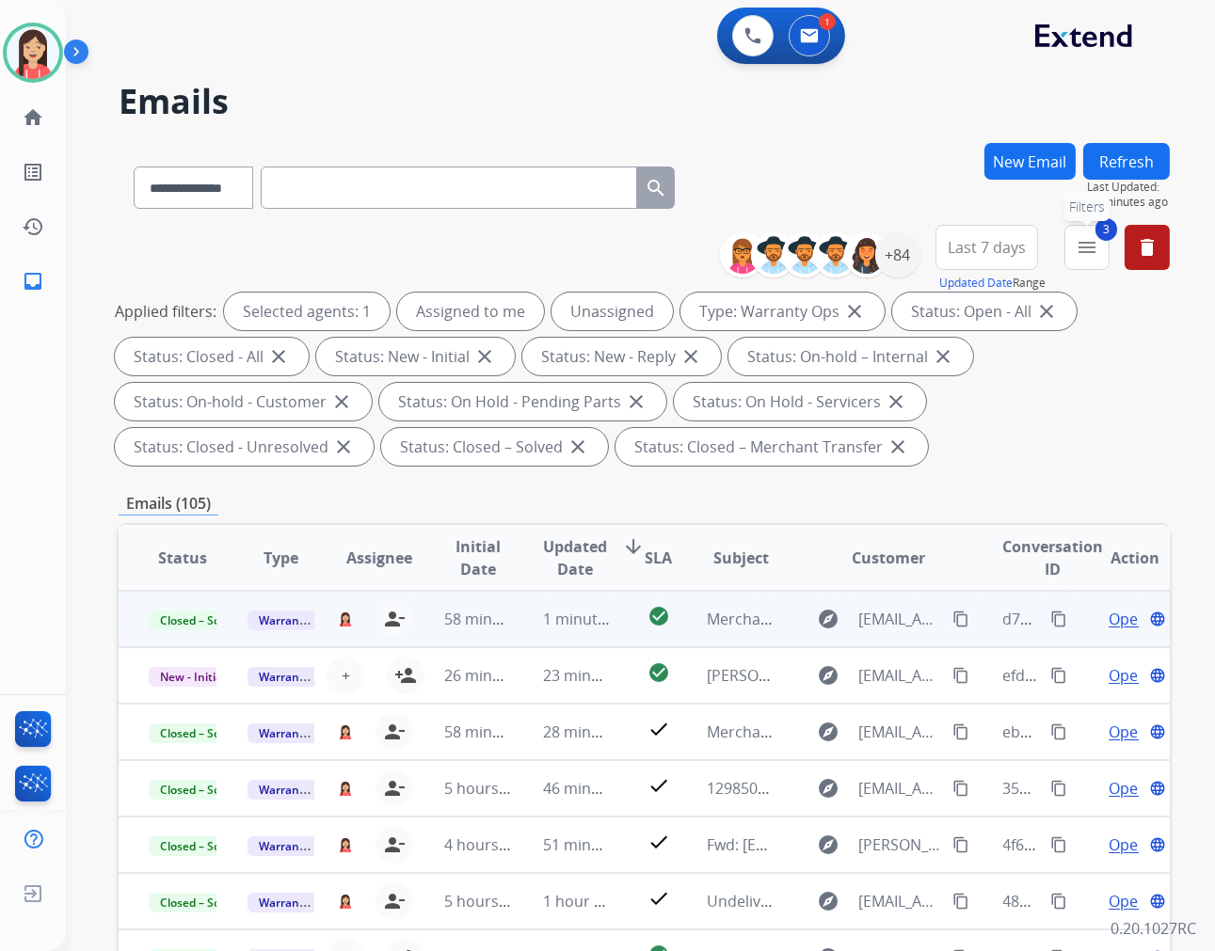
click at [1093, 236] on mat-icon "menu" at bounding box center [1087, 247] width 23 height 23
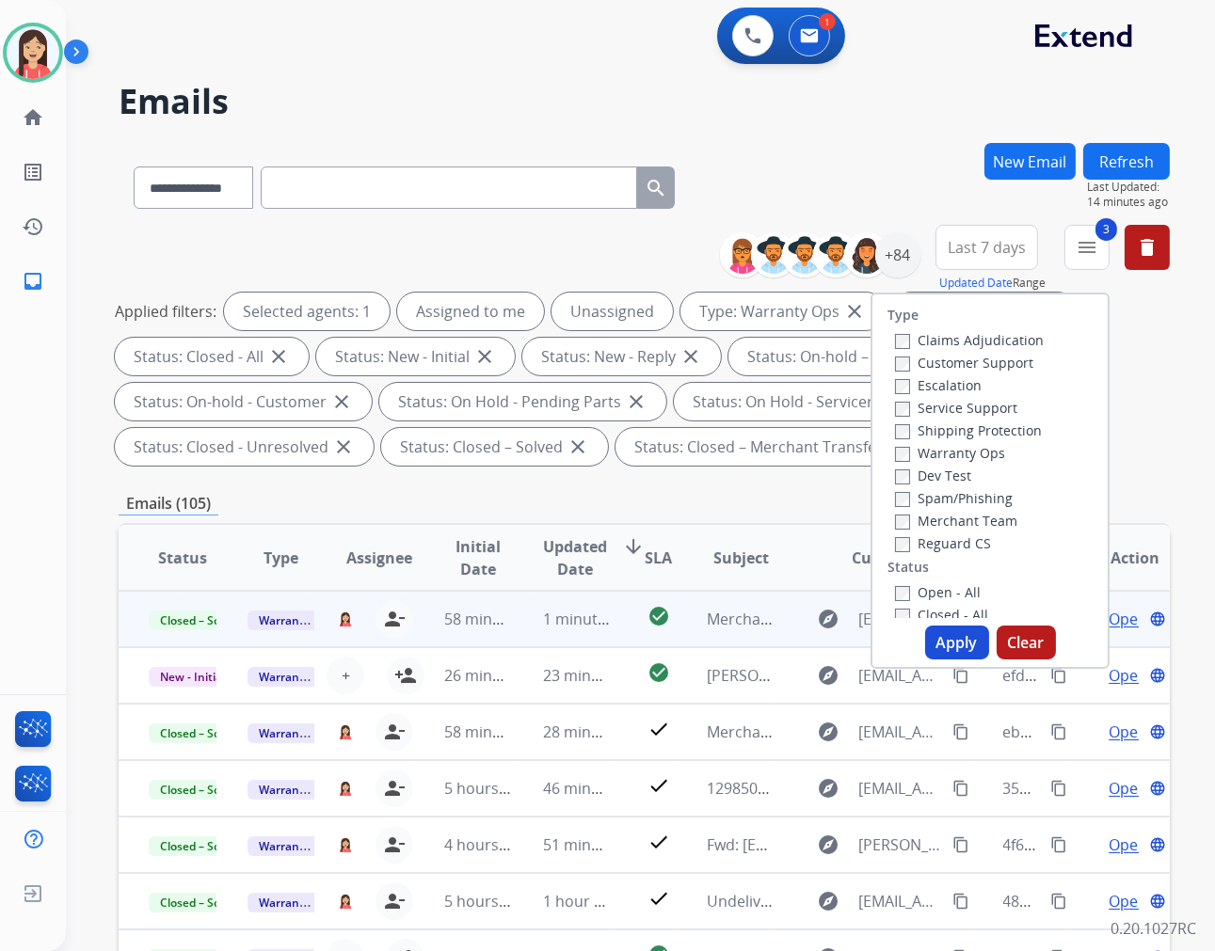
click at [880, 622] on div "Type Claims Adjudication Customer Support Escalation Service Support Shipping P…" at bounding box center [989, 481] width 239 height 376
click at [895, 606] on label "Closed - All" at bounding box center [941, 615] width 93 height 18
click at [944, 643] on button "Apply" at bounding box center [957, 643] width 64 height 34
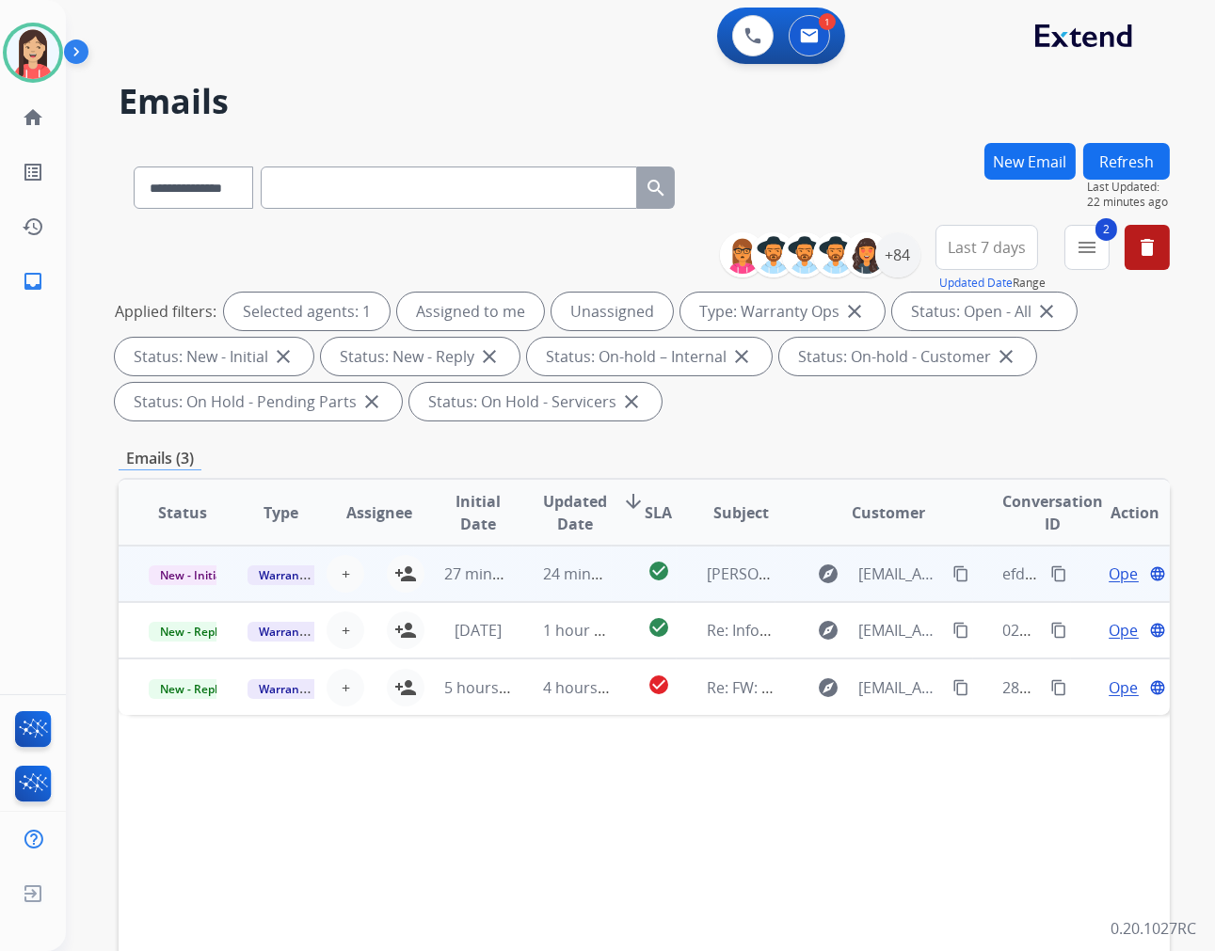
click at [612, 590] on td "check_circle" at bounding box center [645, 574] width 66 height 56
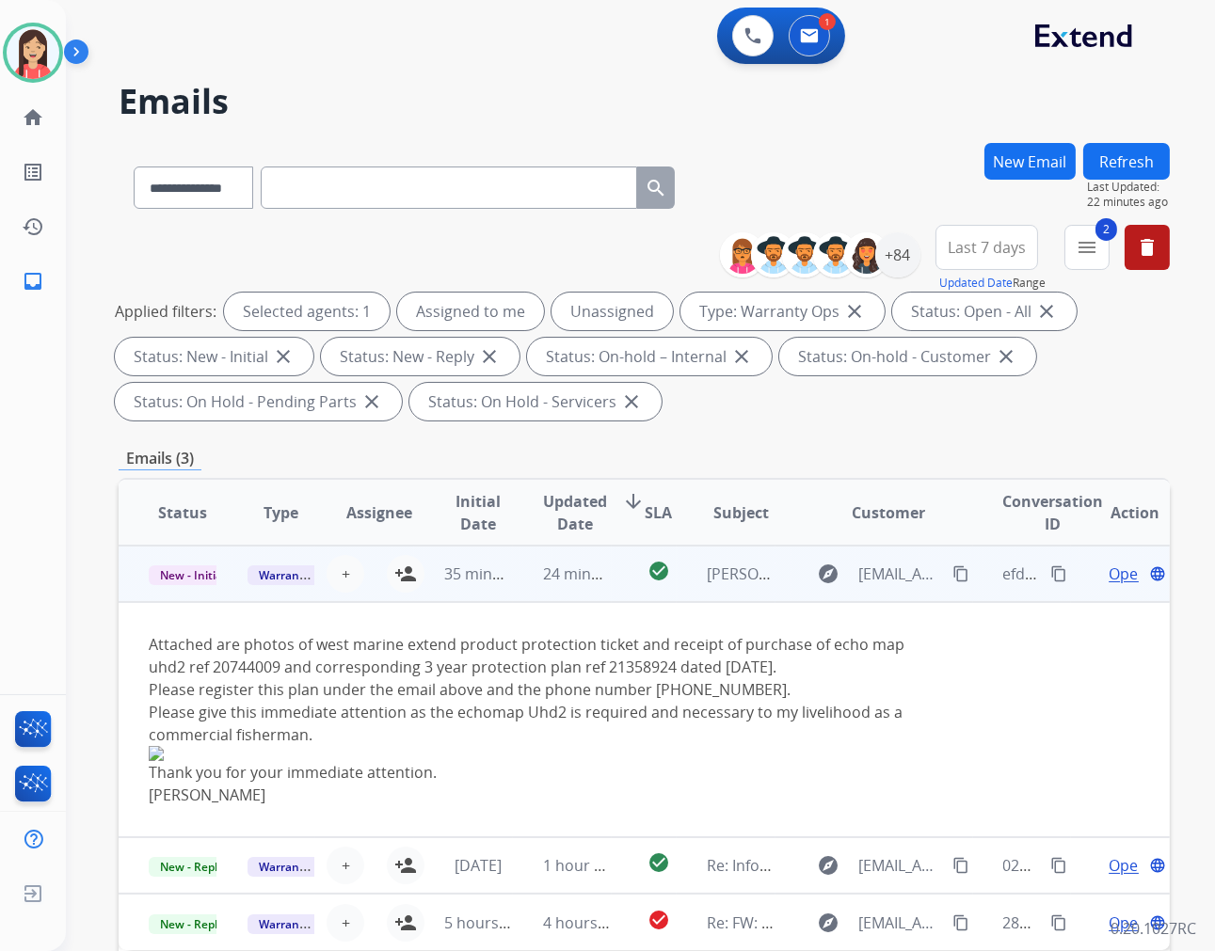
click at [1108, 570] on span "Open" at bounding box center [1127, 574] width 39 height 23
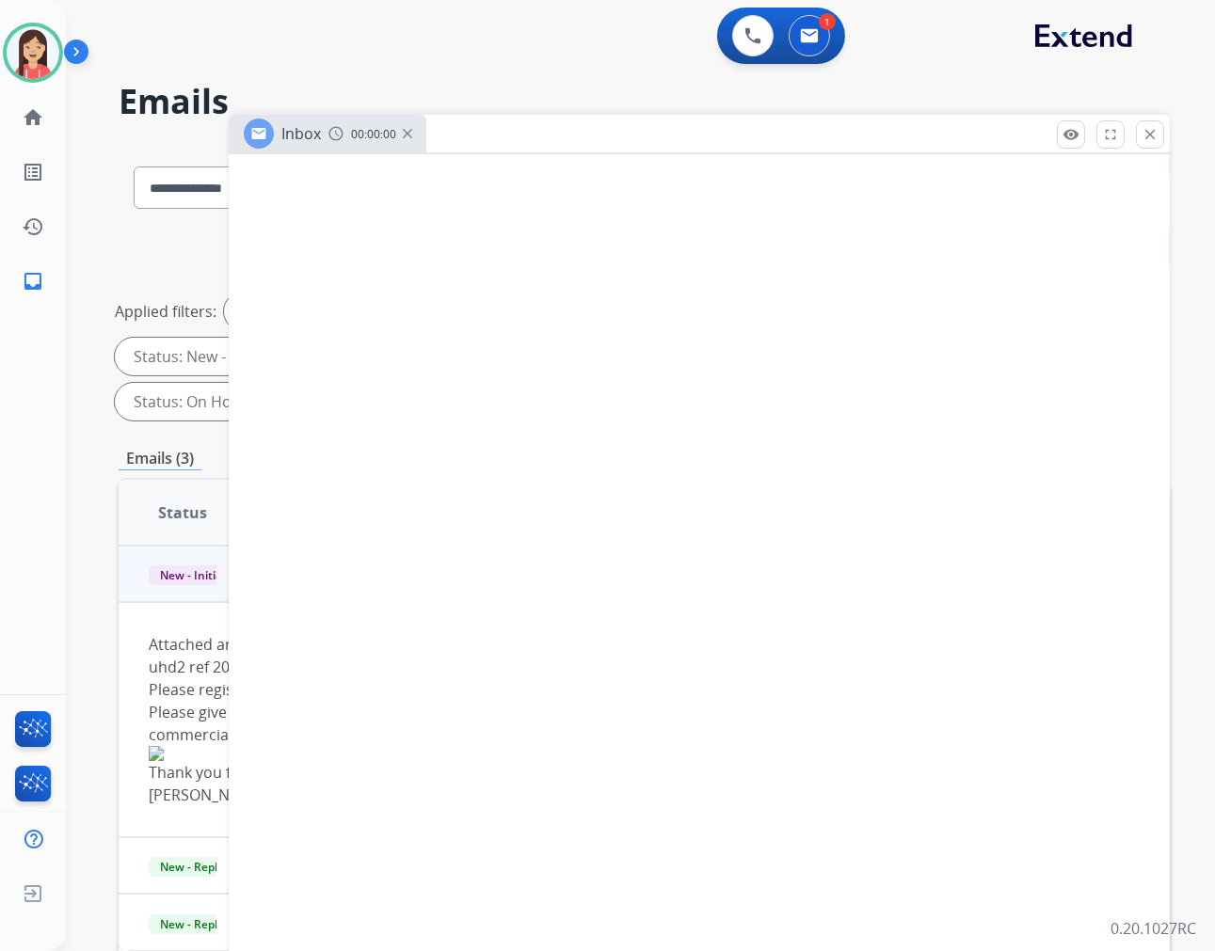
select select "**********"
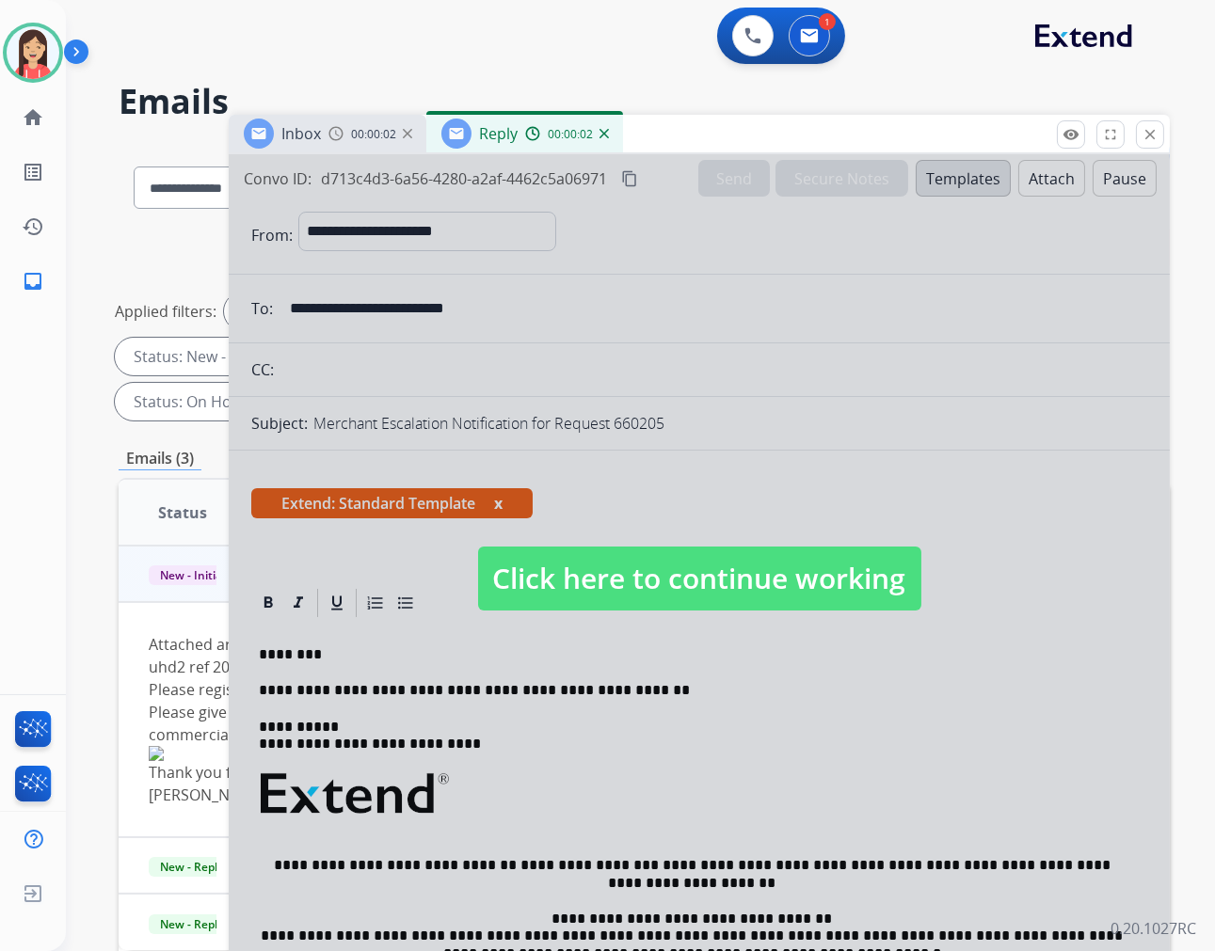
click at [618, 677] on div at bounding box center [699, 559] width 941 height 811
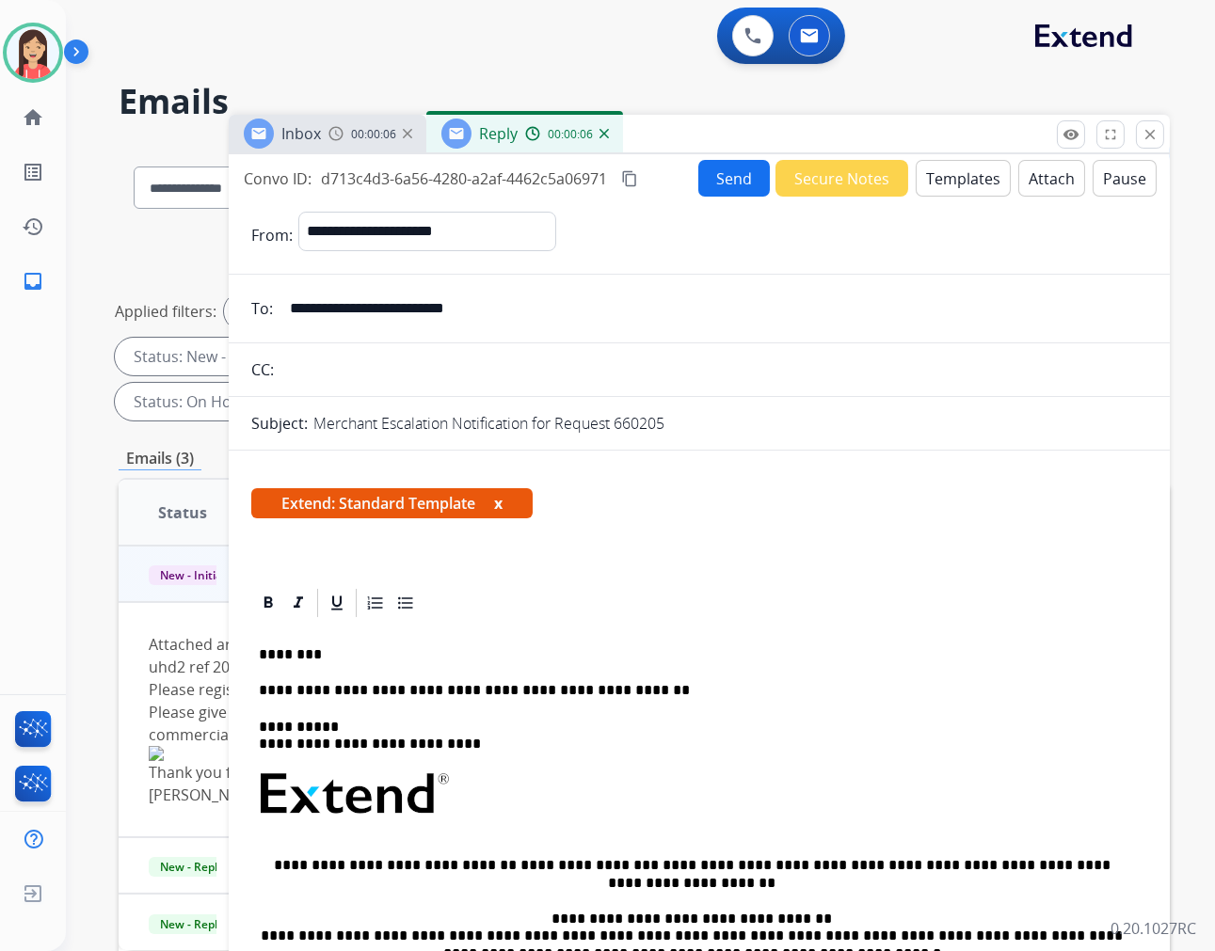
click at [1156, 148] on div "remove_red_eye Logs fullscreen Expand close Close" at bounding box center [1110, 134] width 107 height 28
click at [1151, 138] on mat-icon "close" at bounding box center [1149, 134] width 17 height 17
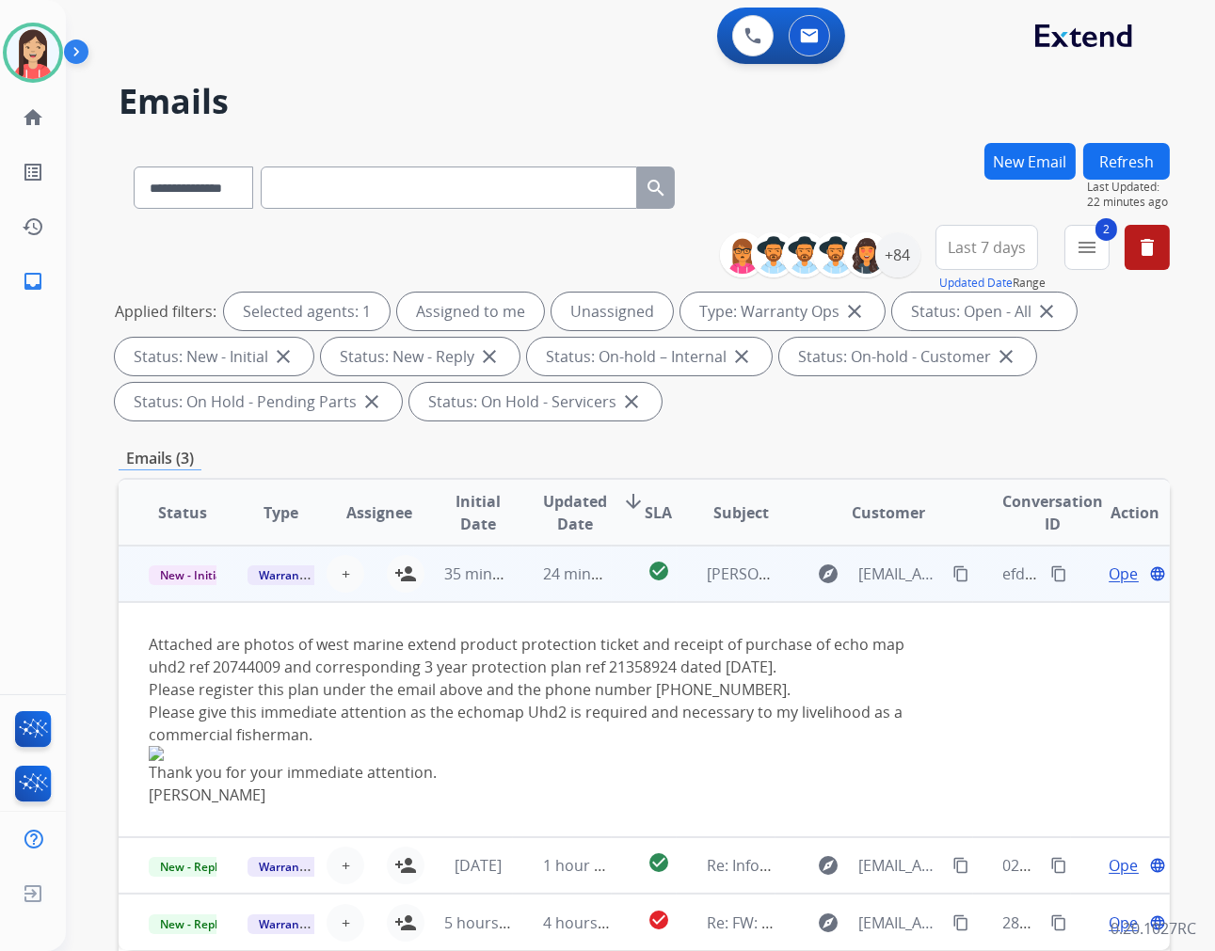
click at [1108, 574] on span "Open" at bounding box center [1127, 574] width 39 height 23
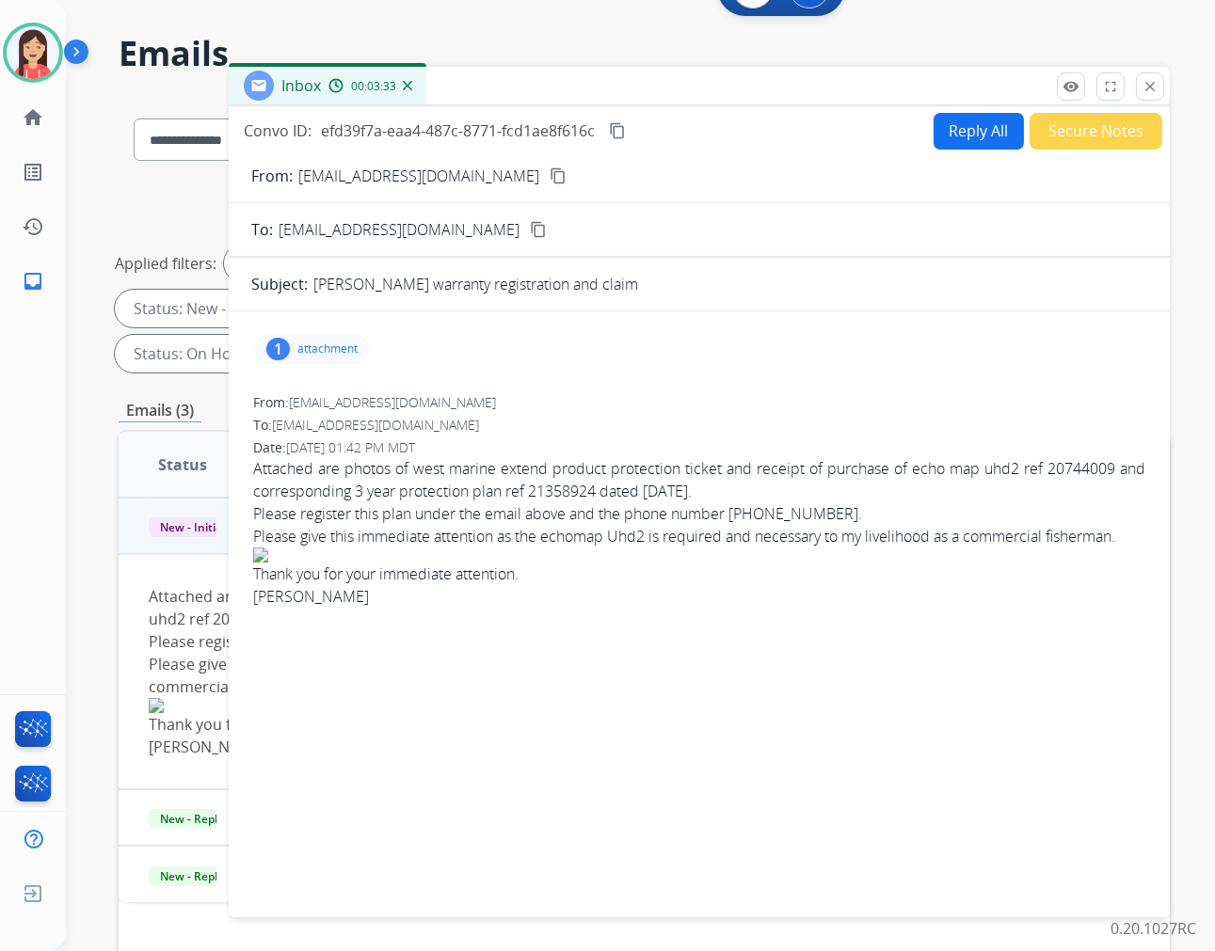
scroll to position [45, 0]
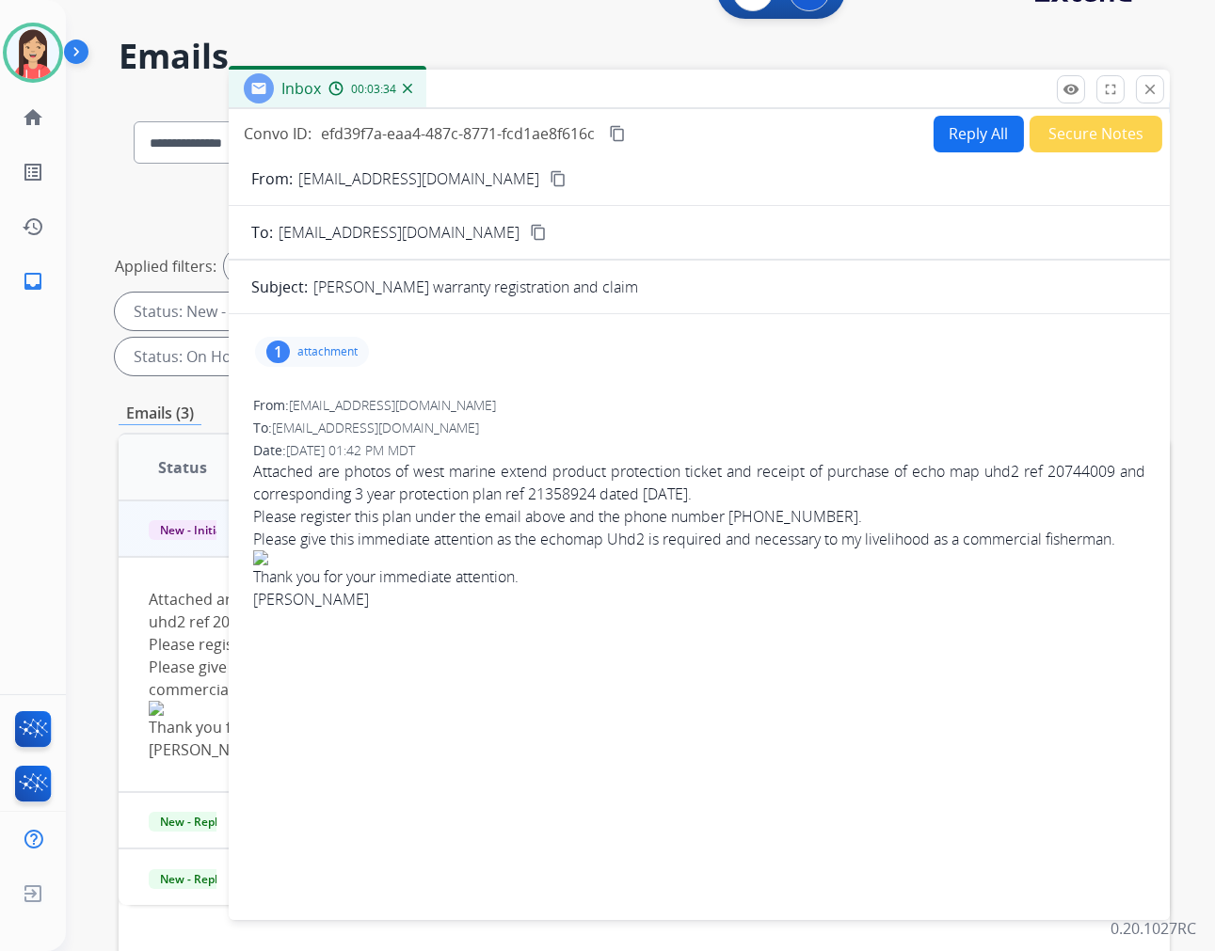
click at [988, 135] on button "Reply All" at bounding box center [978, 134] width 90 height 37
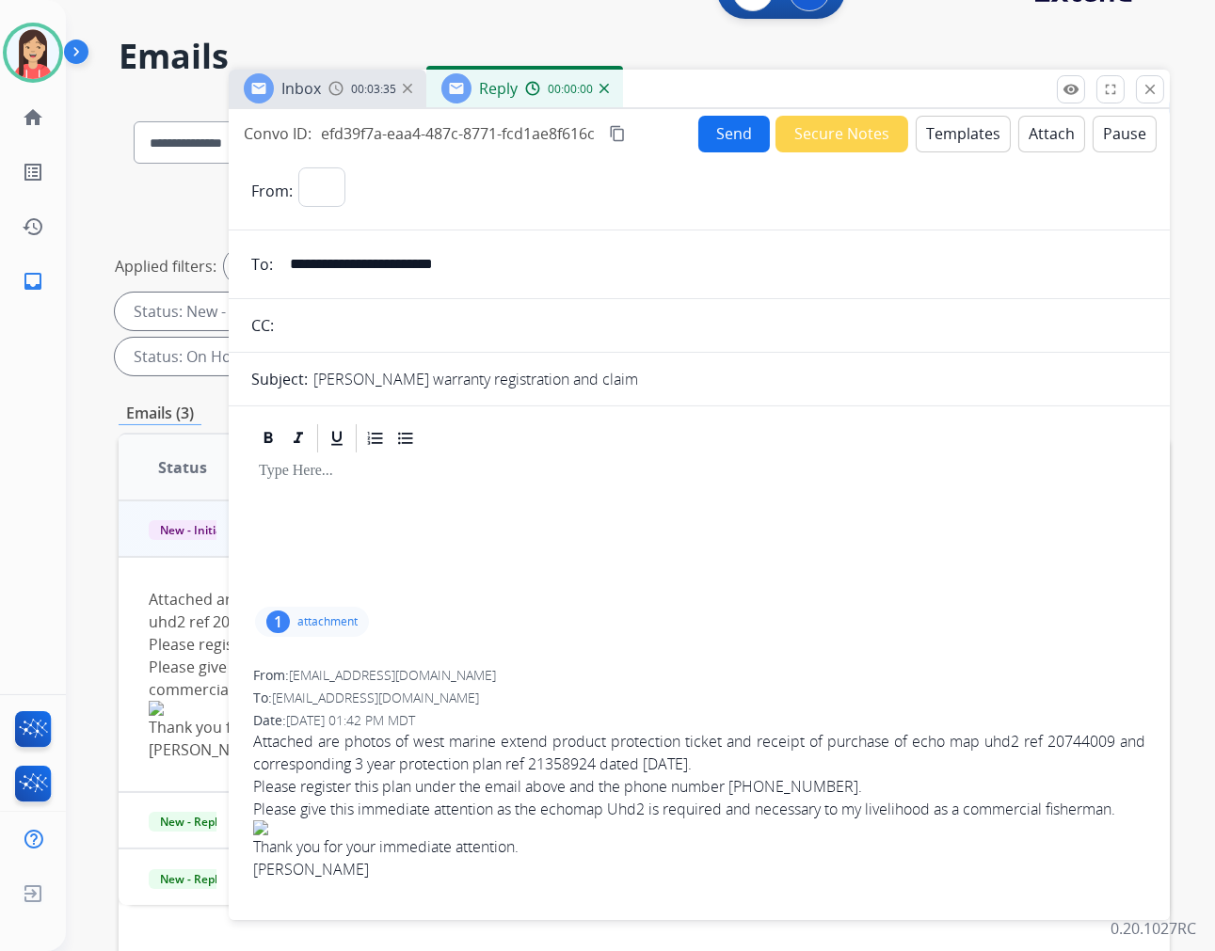
click at [962, 142] on button "Templates" at bounding box center [963, 134] width 95 height 37
select select "**********"
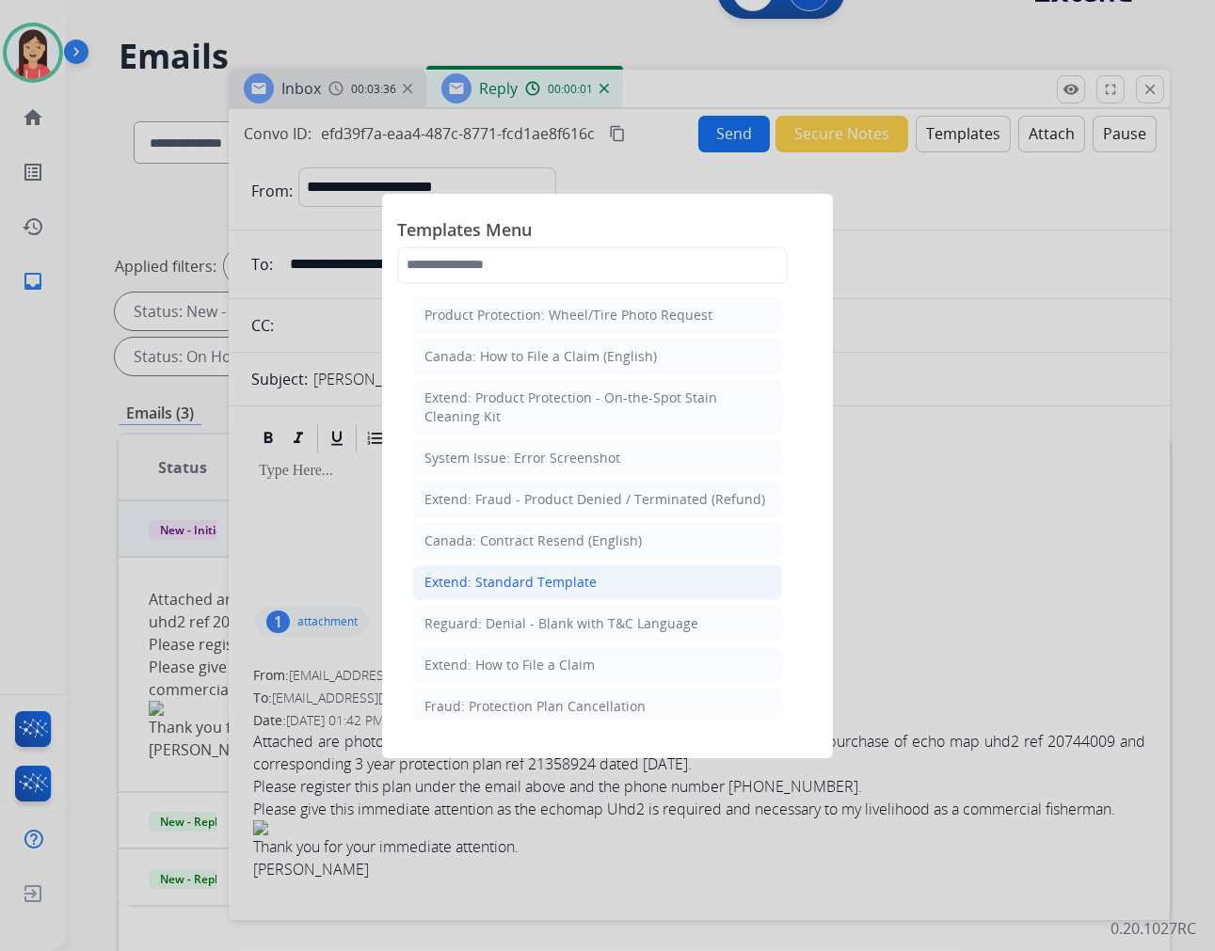
click at [503, 581] on div "Extend: Standard Template" at bounding box center [510, 582] width 172 height 19
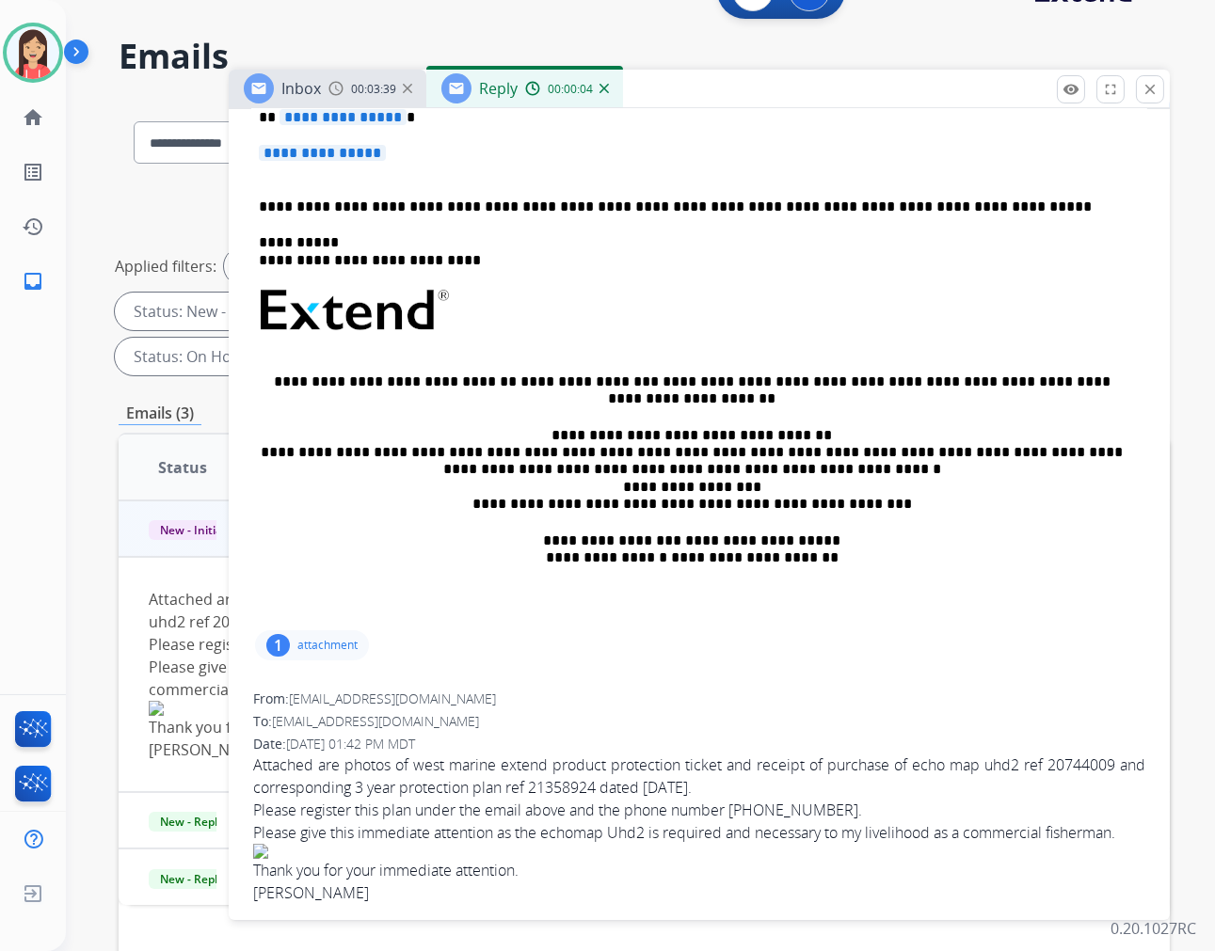
scroll to position [504, 0]
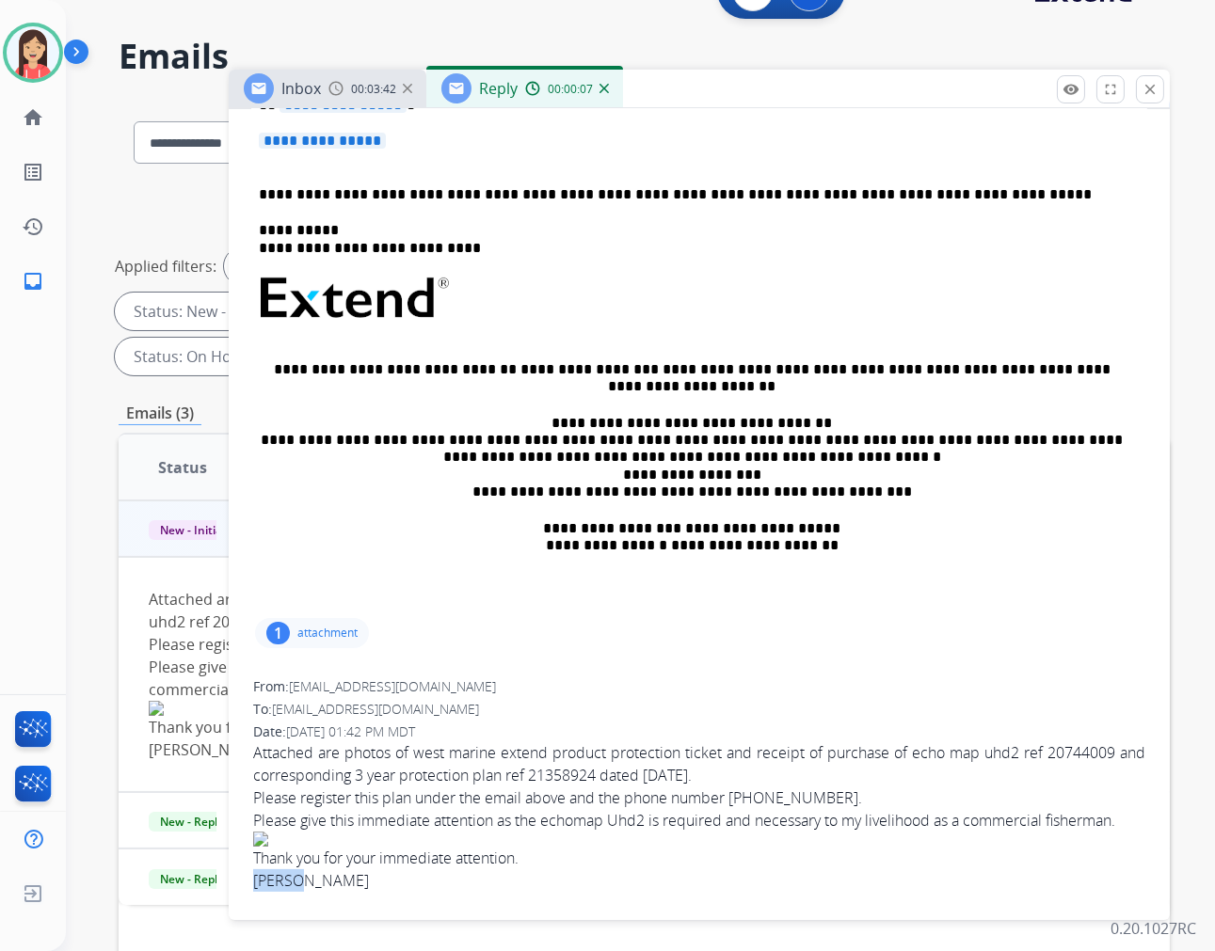
drag, startPoint x: 249, startPoint y: 873, endPoint x: 295, endPoint y: 880, distance: 46.6
click at [295, 880] on div "**********" at bounding box center [699, 473] width 941 height 872
copy div "Joseph"
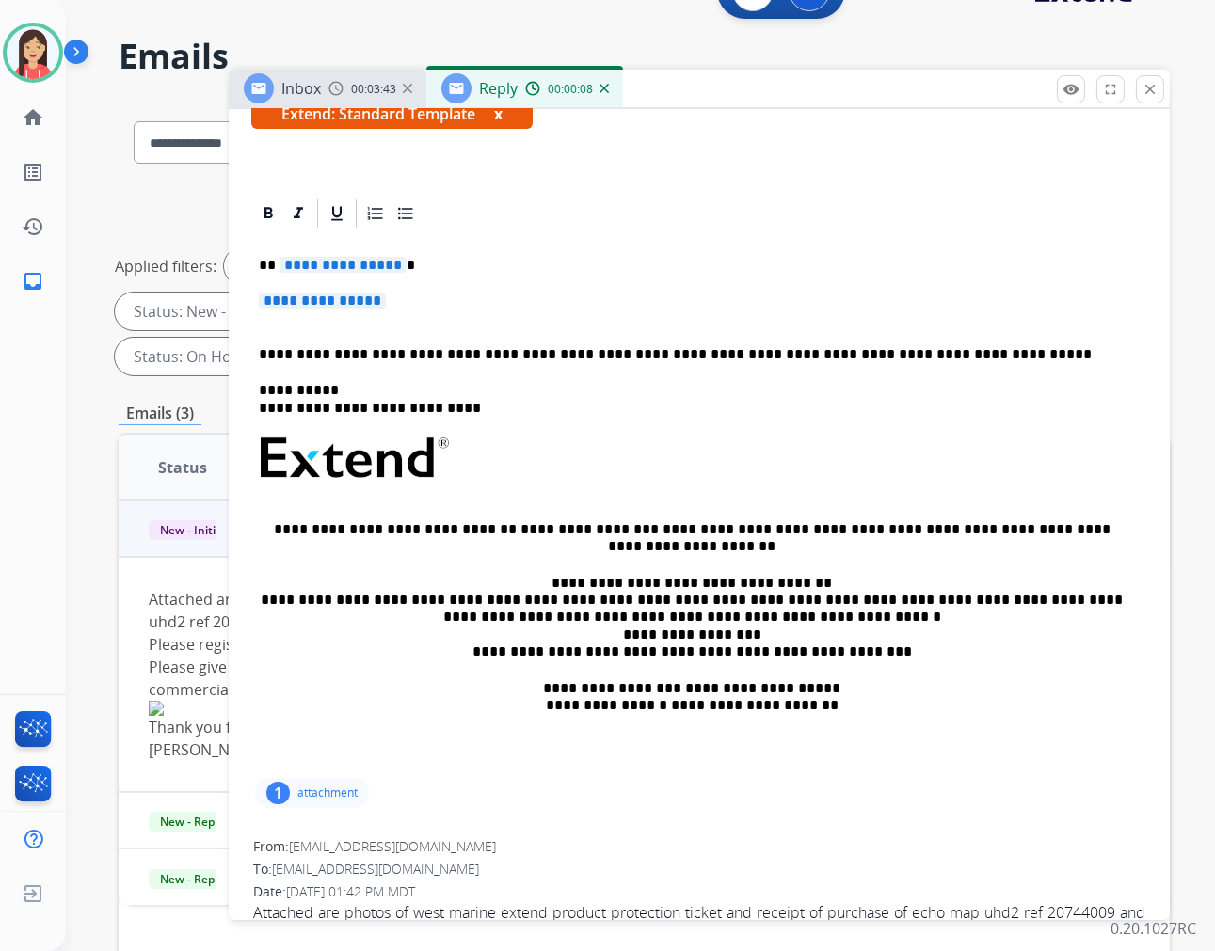
scroll to position [295, 0]
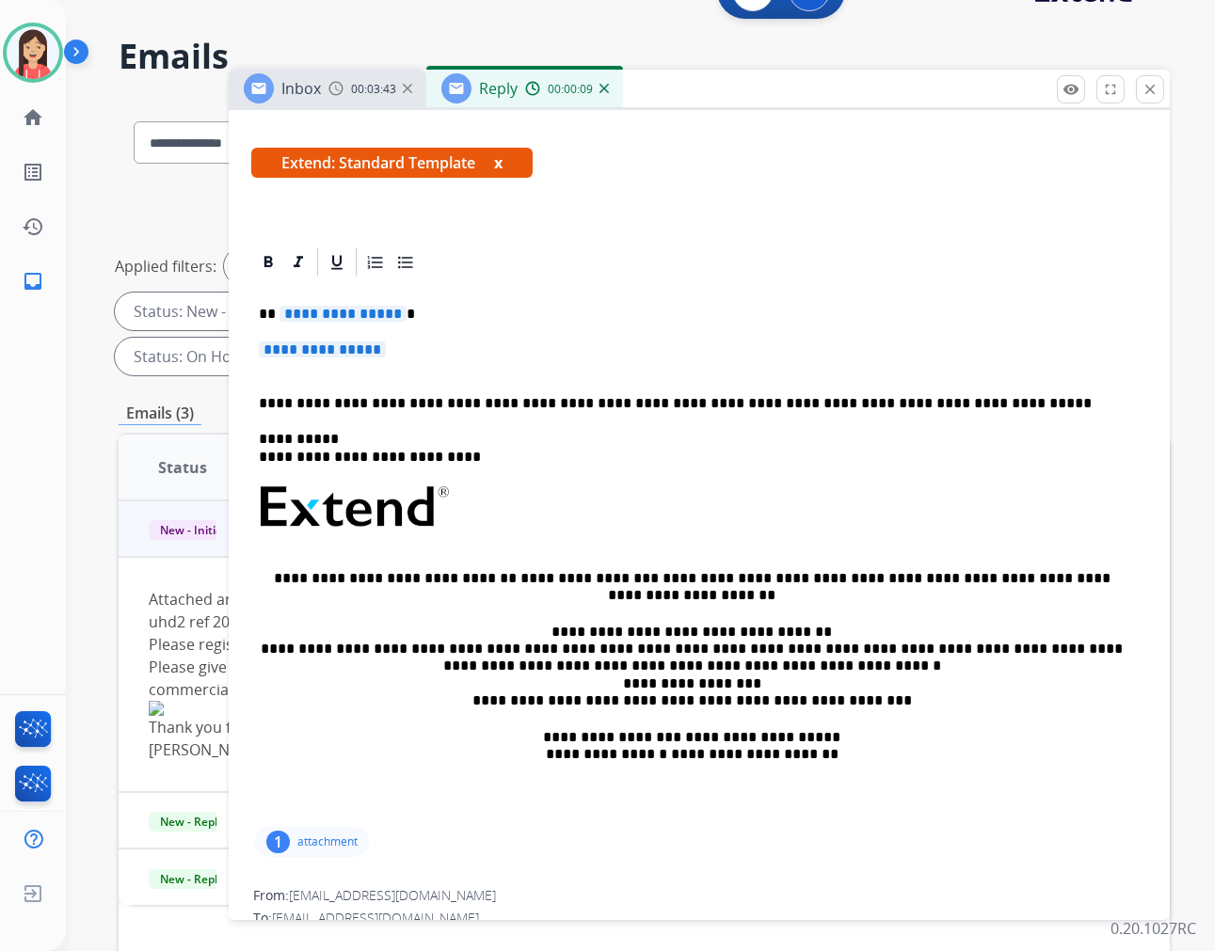
click at [296, 390] on div "**********" at bounding box center [699, 551] width 896 height 544
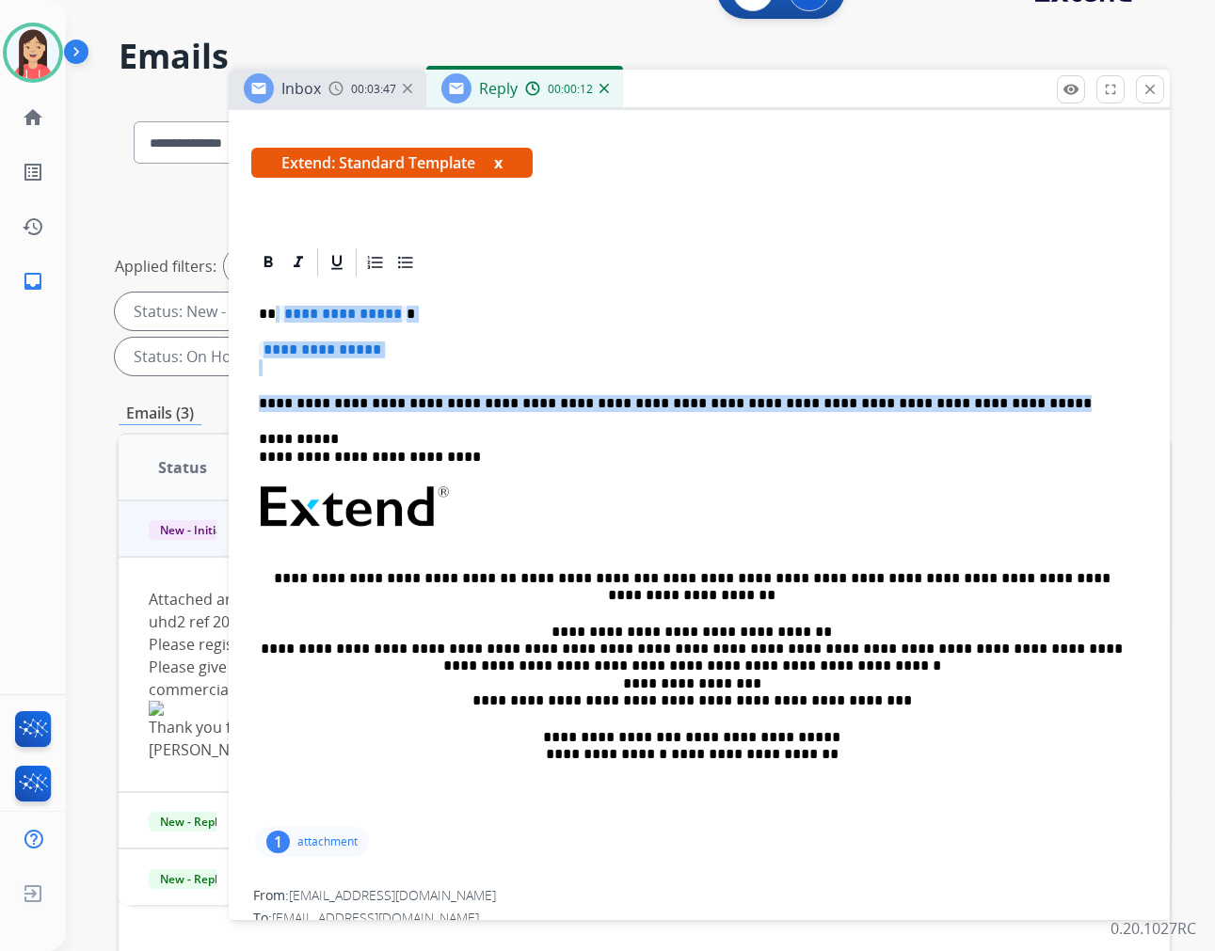
drag, startPoint x: 943, startPoint y: 401, endPoint x: 275, endPoint y: 303, distance: 675.2
click at [275, 303] on div "**********" at bounding box center [699, 551] width 896 height 544
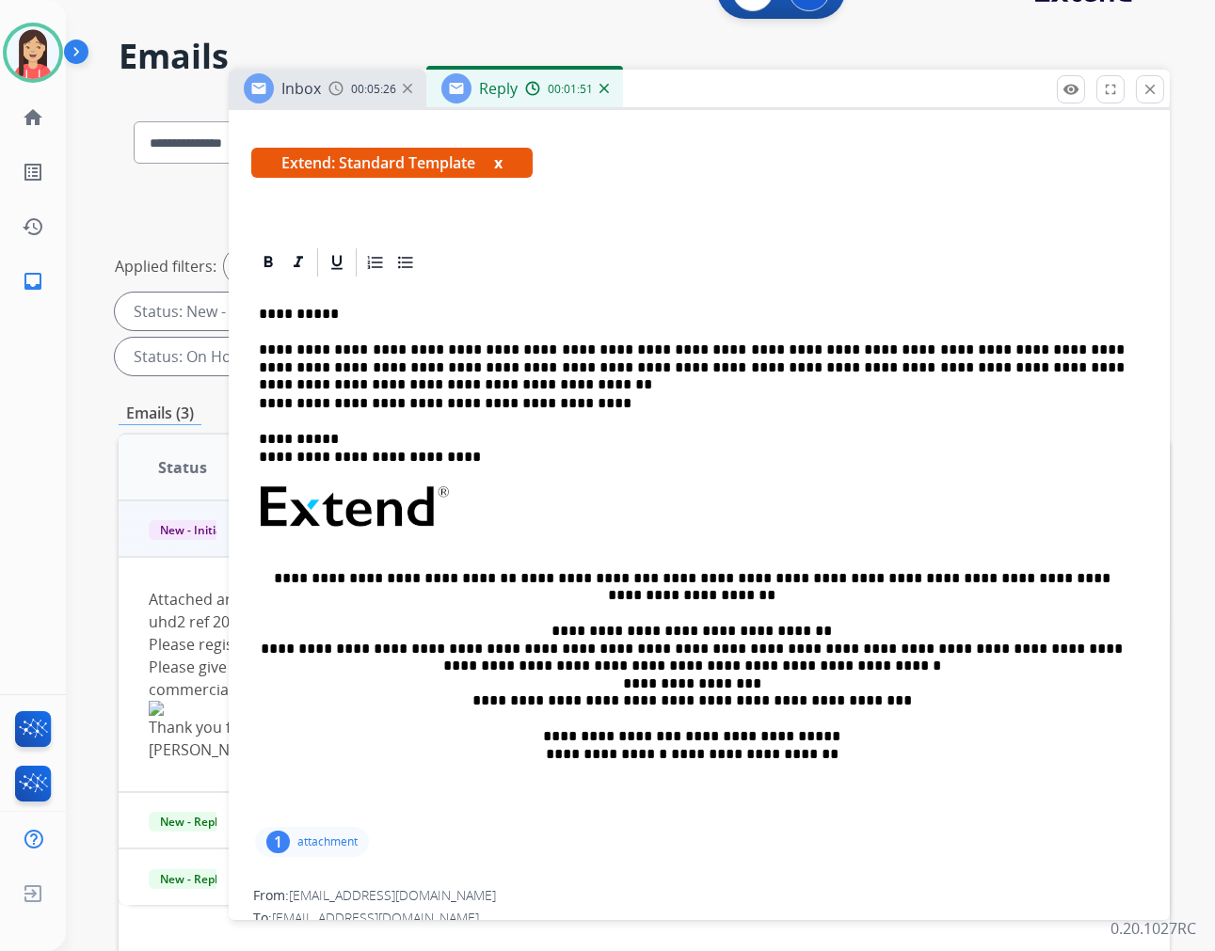
click at [593, 401] on p "**********" at bounding box center [692, 403] width 866 height 17
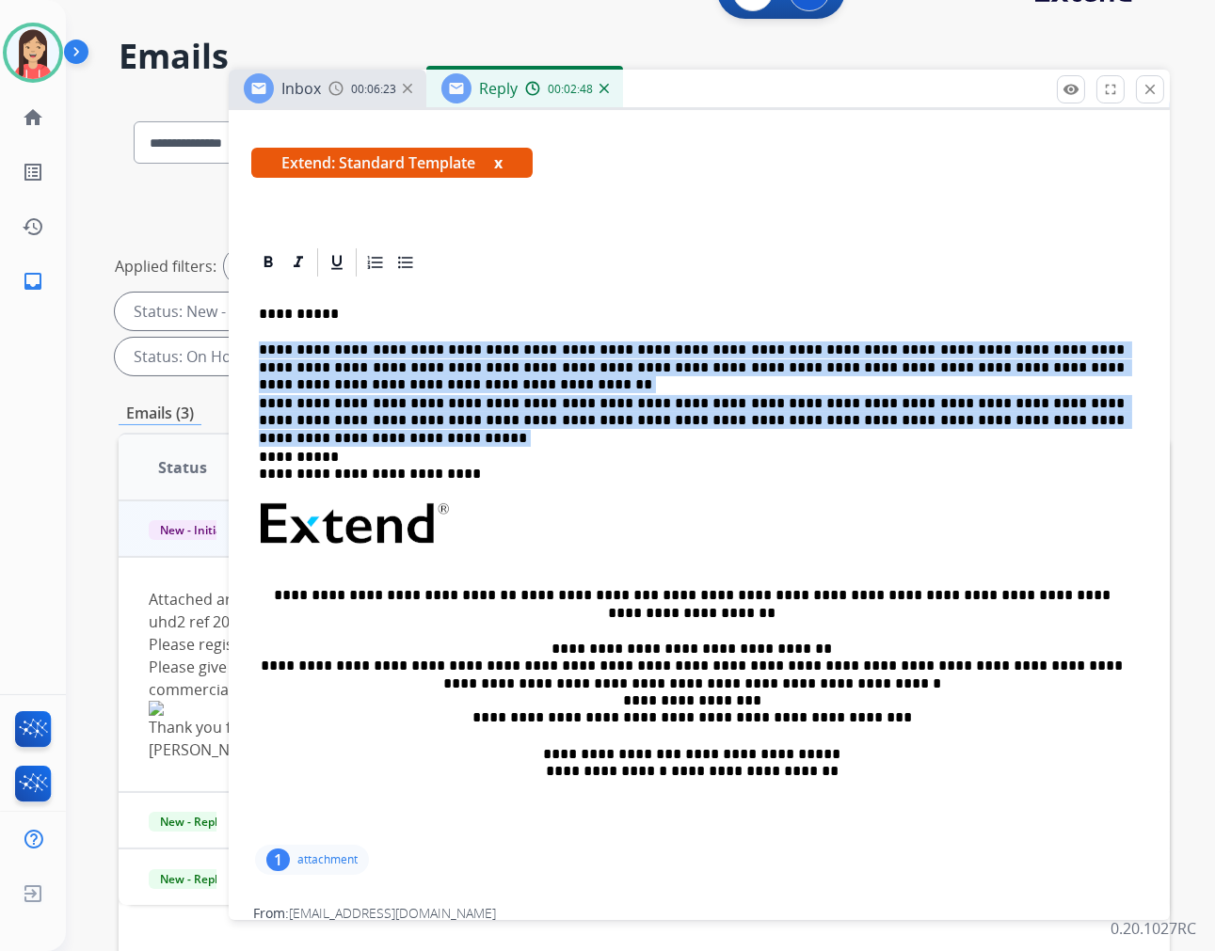
drag, startPoint x: 260, startPoint y: 342, endPoint x: 1057, endPoint y: 415, distance: 800.4
click at [1057, 415] on div "**********" at bounding box center [699, 560] width 896 height 562
copy div "**********"
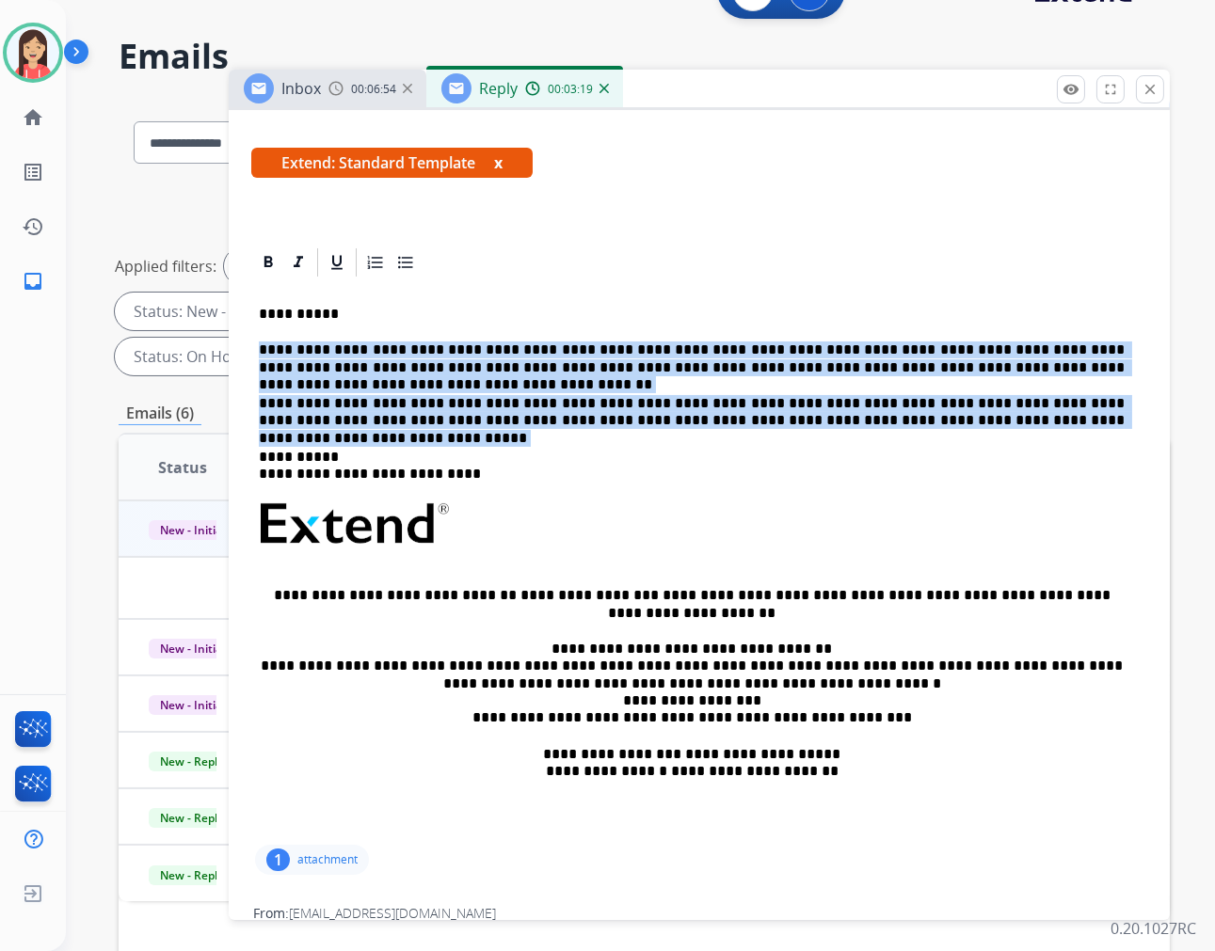
scroll to position [0, 0]
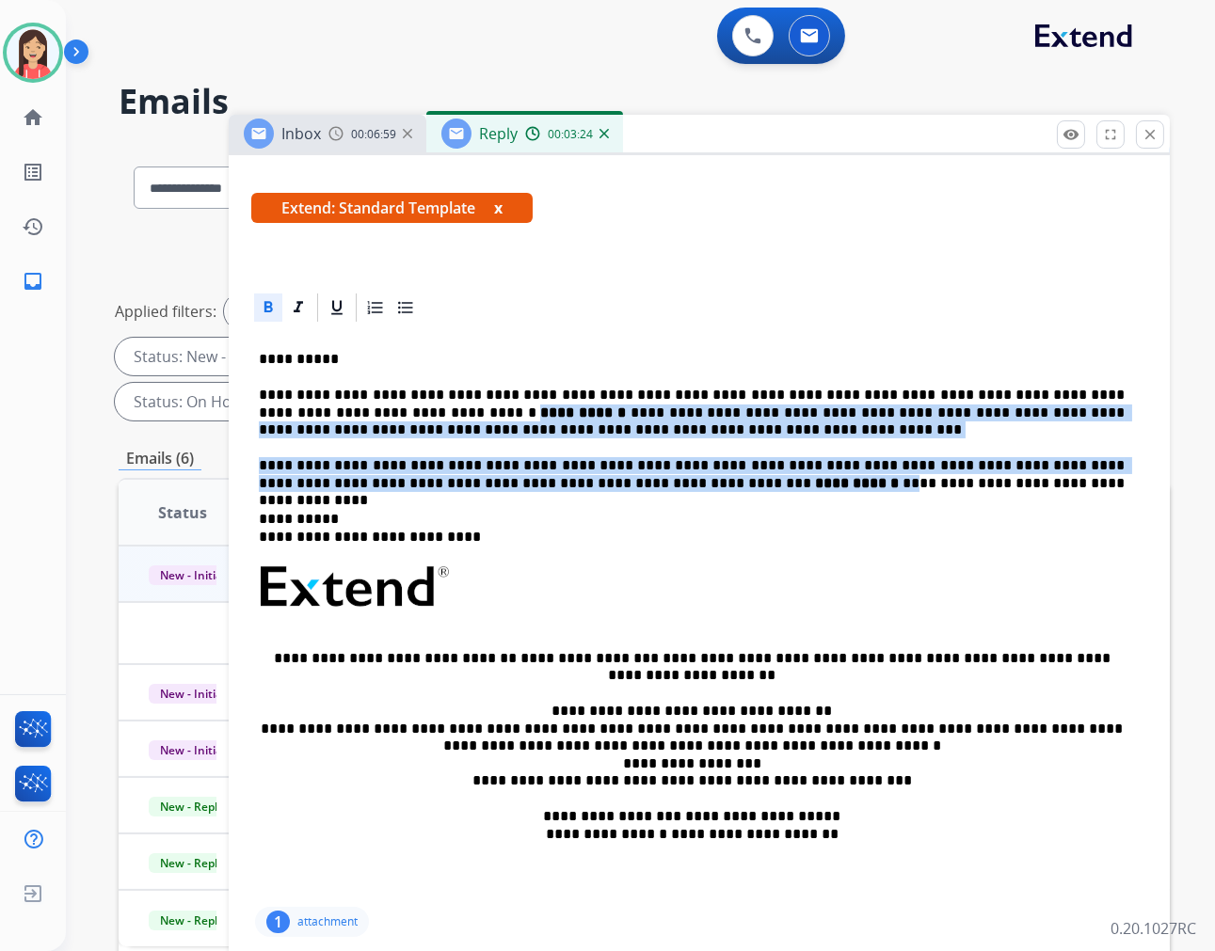
drag, startPoint x: 327, startPoint y: 416, endPoint x: 678, endPoint y: 482, distance: 358.0
click at [678, 482] on div "**********" at bounding box center [699, 614] width 896 height 579
click at [615, 439] on div "**********" at bounding box center [699, 614] width 896 height 579
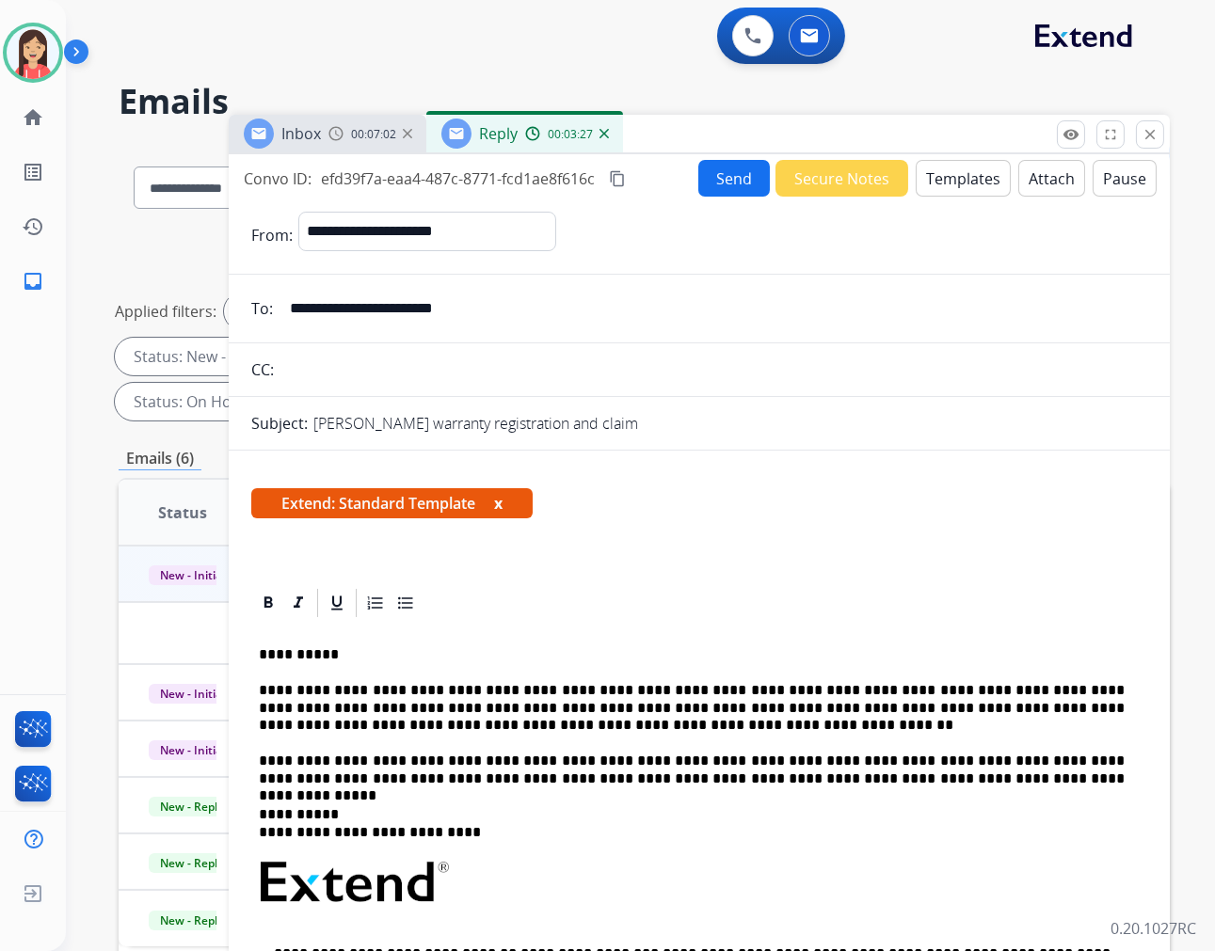
click at [702, 167] on button "Send" at bounding box center [734, 178] width 72 height 37
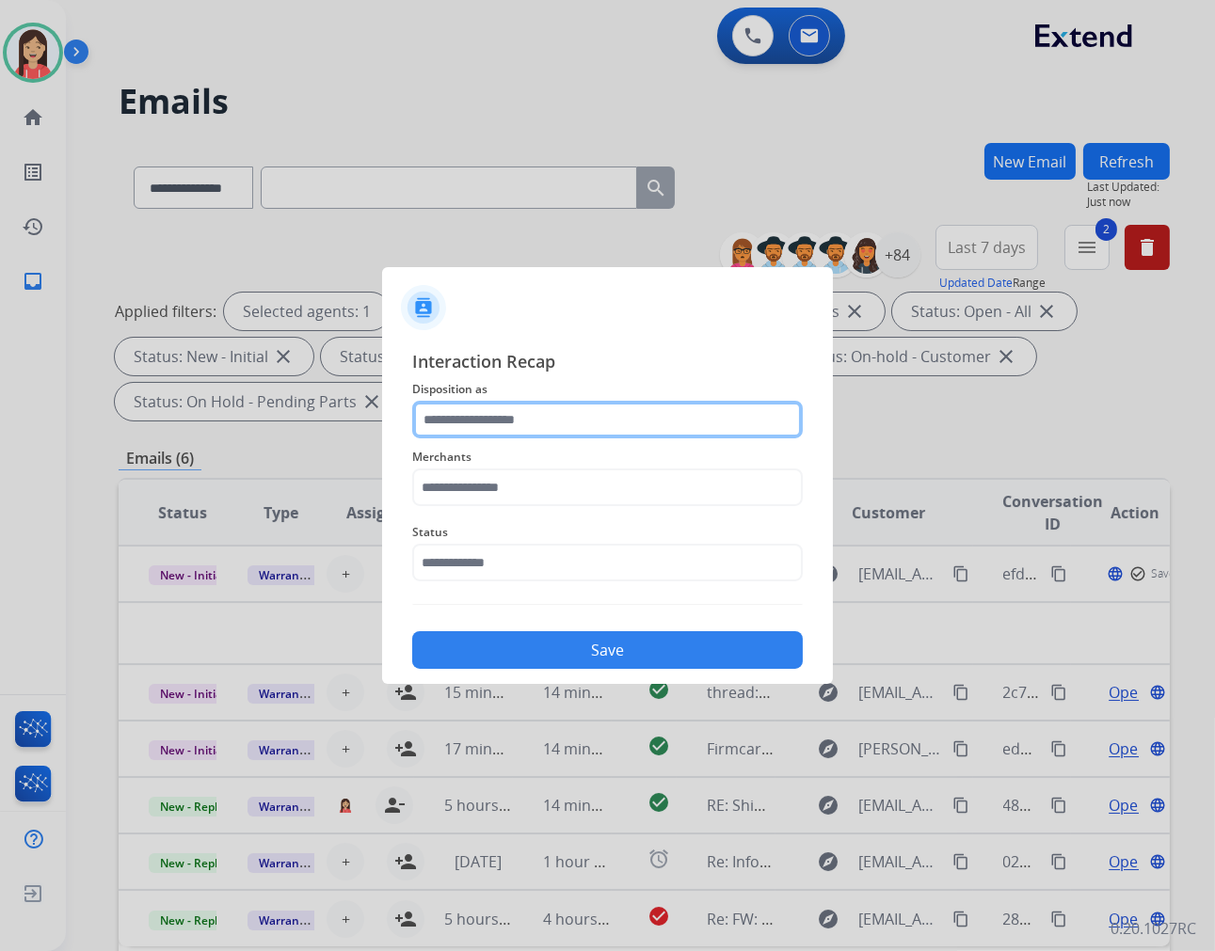
click at [589, 434] on input "text" at bounding box center [607, 420] width 391 height 38
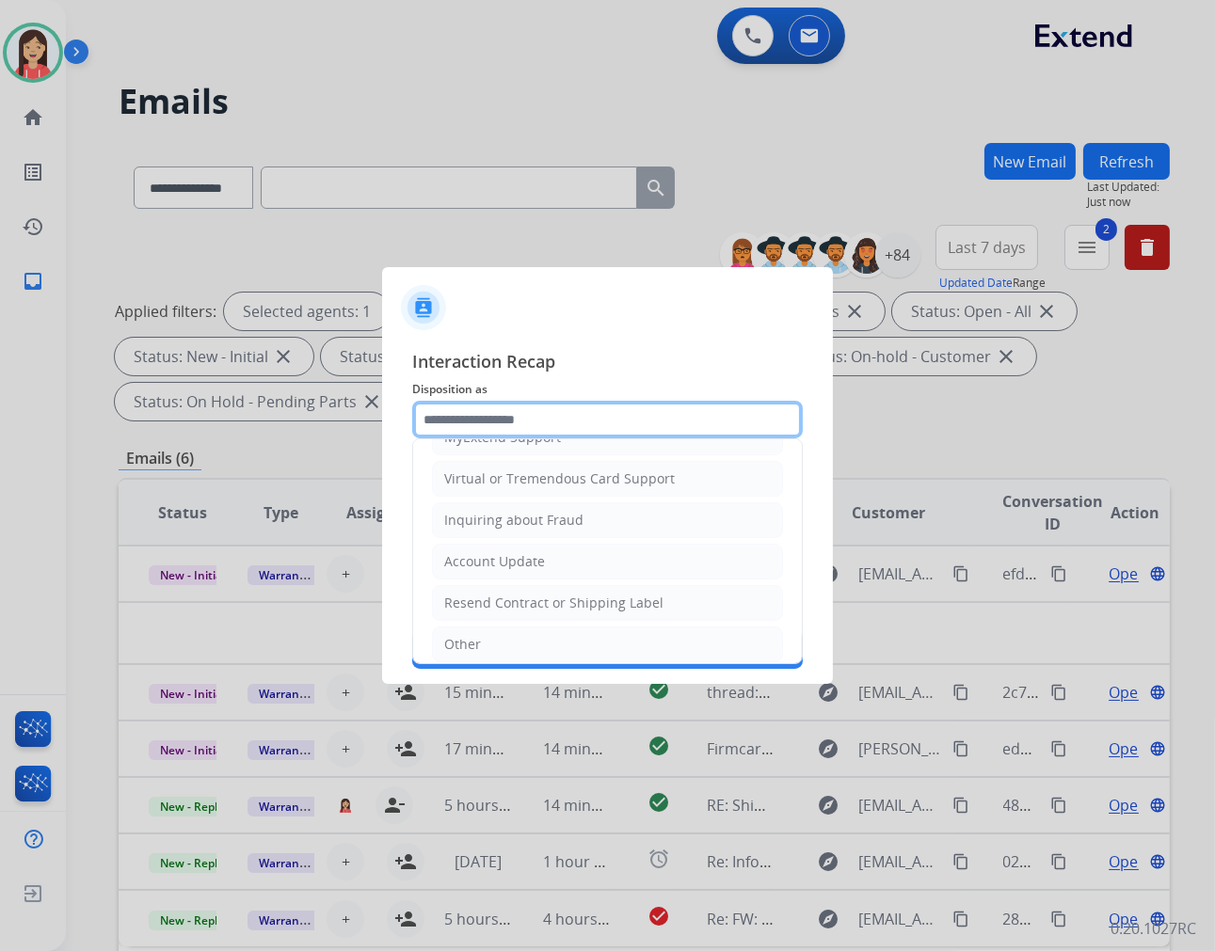
scroll to position [295, 0]
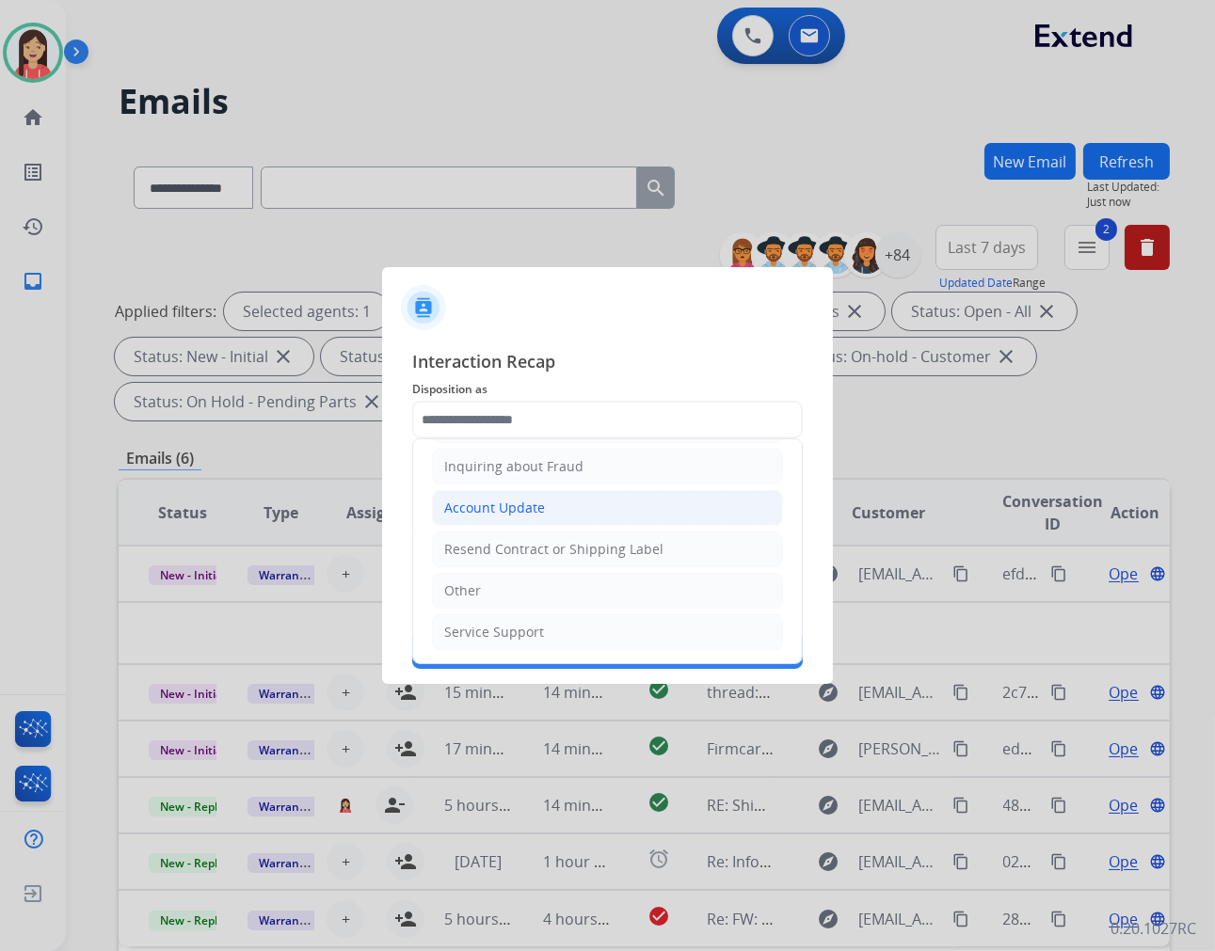
click at [524, 505] on div "Account Update" at bounding box center [494, 508] width 101 height 19
type input "**********"
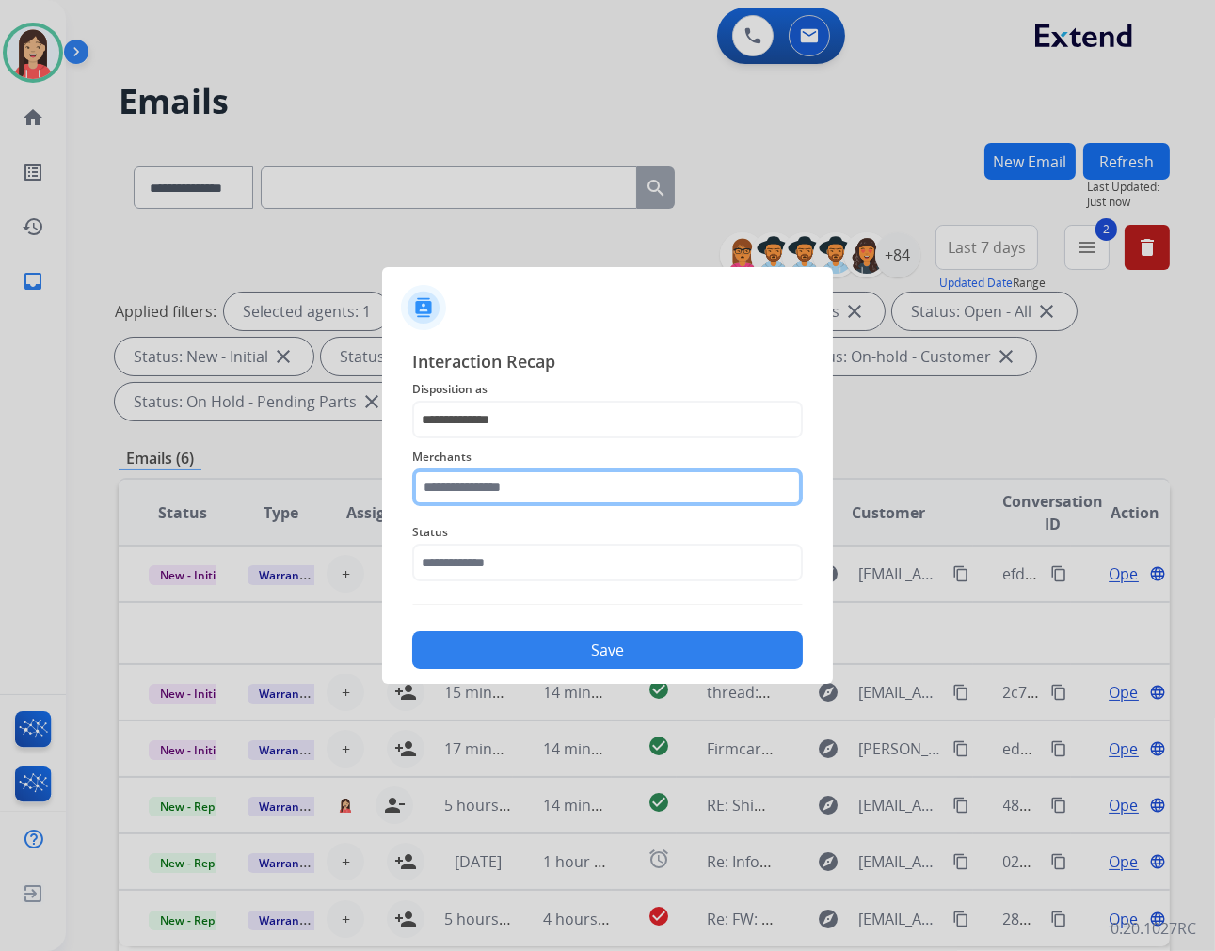
click at [473, 482] on input "text" at bounding box center [607, 488] width 391 height 38
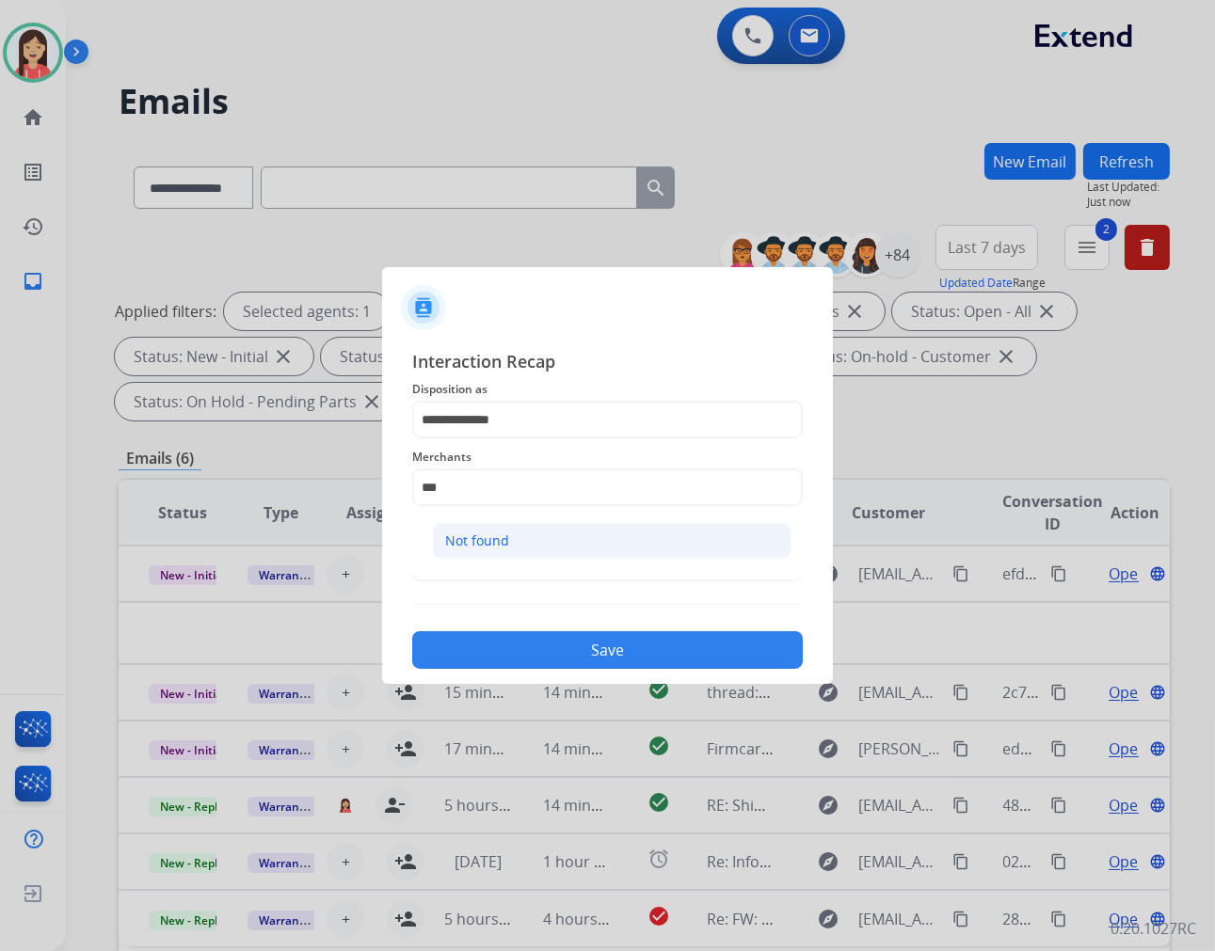
click at [464, 541] on div "Not found" at bounding box center [477, 541] width 64 height 19
type input "*********"
click at [502, 560] on input "text" at bounding box center [607, 563] width 391 height 38
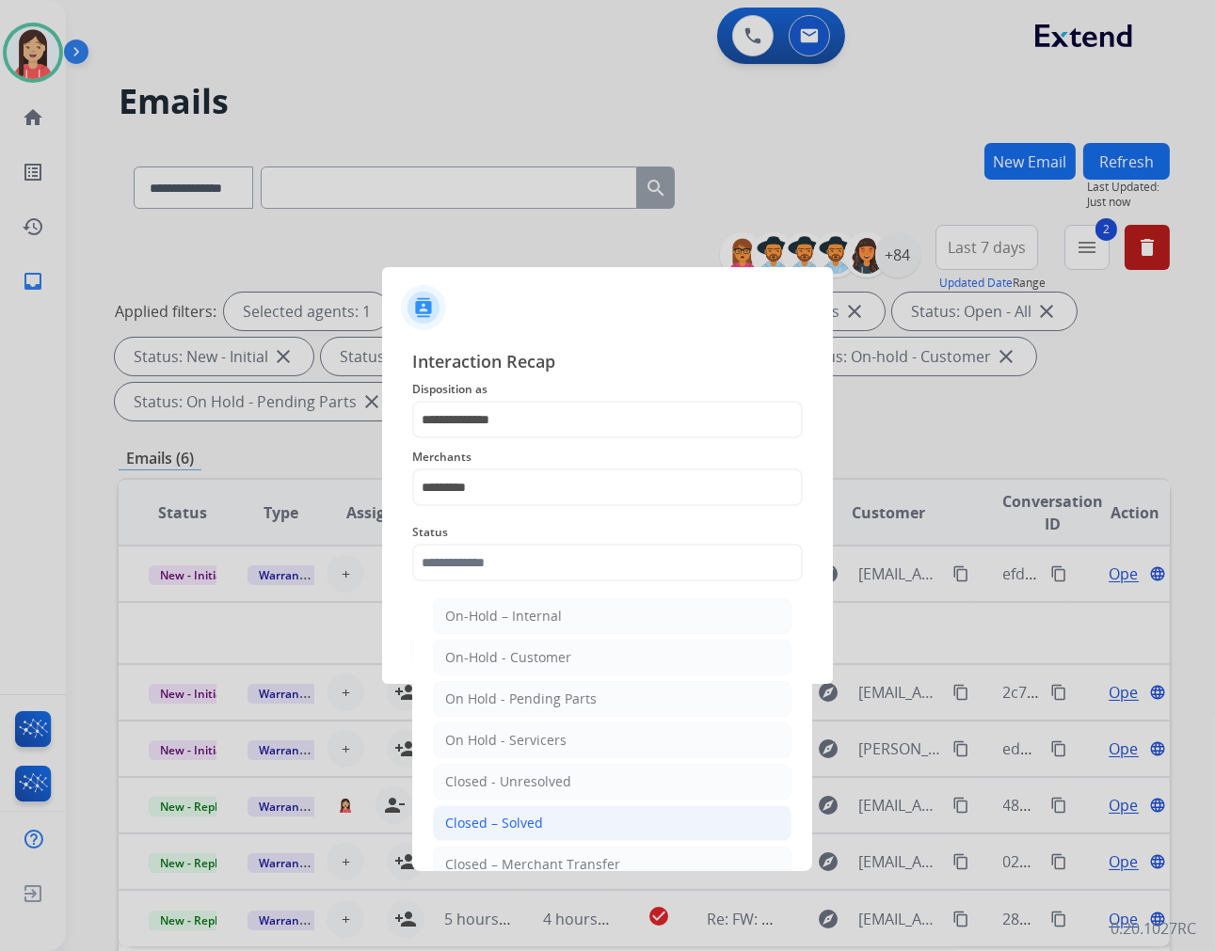
click at [530, 824] on div "Closed – Solved" at bounding box center [494, 823] width 98 height 19
type input "**********"
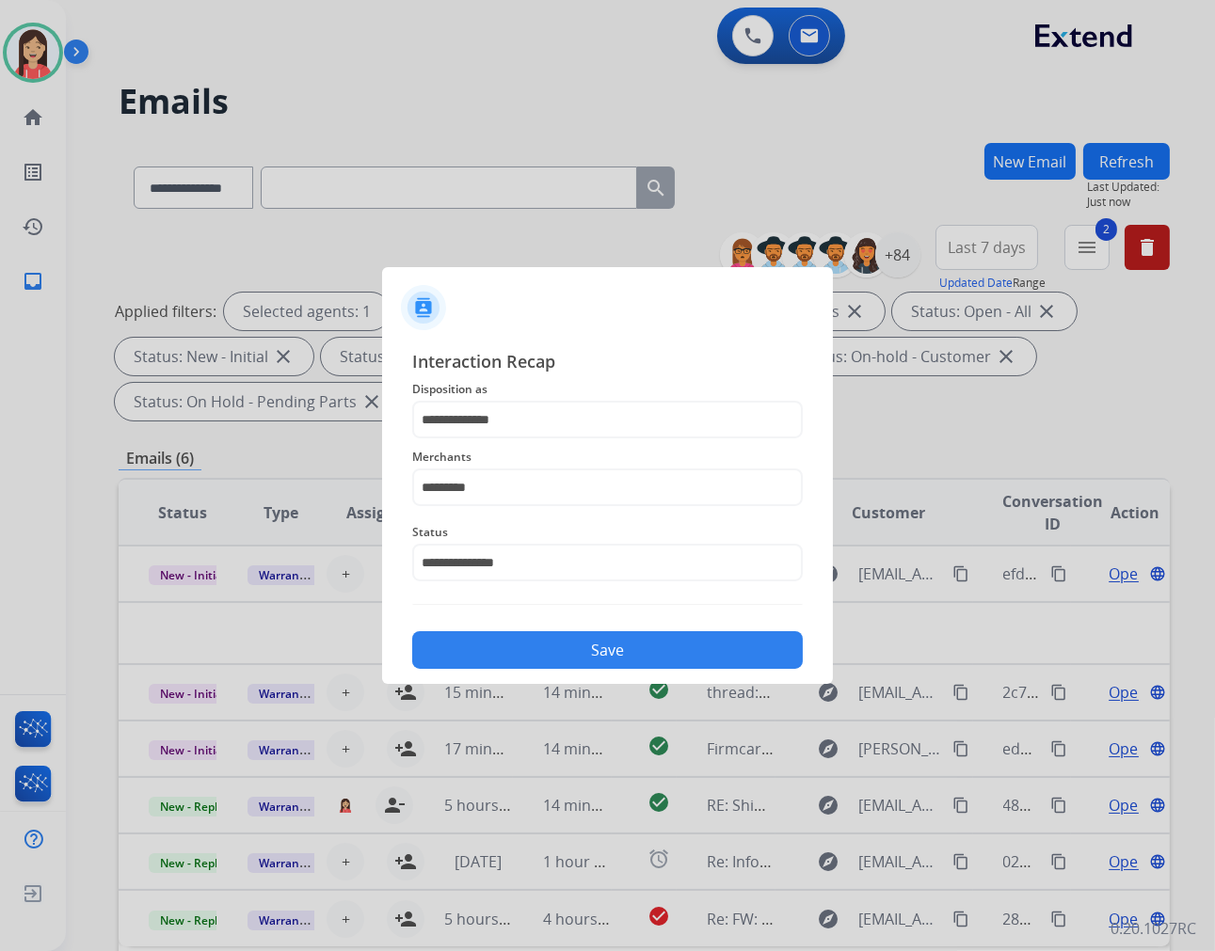
click at [560, 642] on button "Save" at bounding box center [607, 650] width 391 height 38
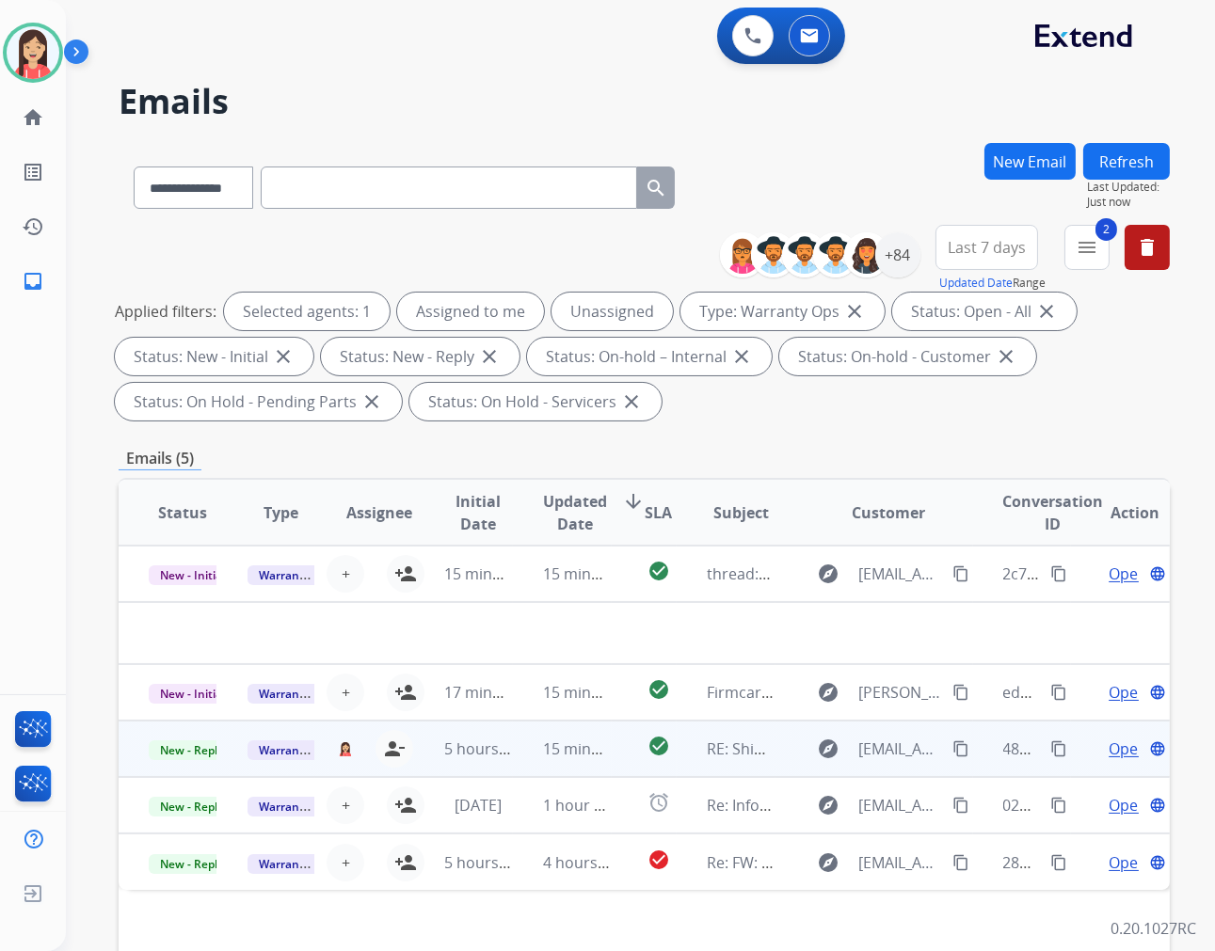
click at [522, 760] on td "15 minutes ago" at bounding box center [562, 749] width 99 height 56
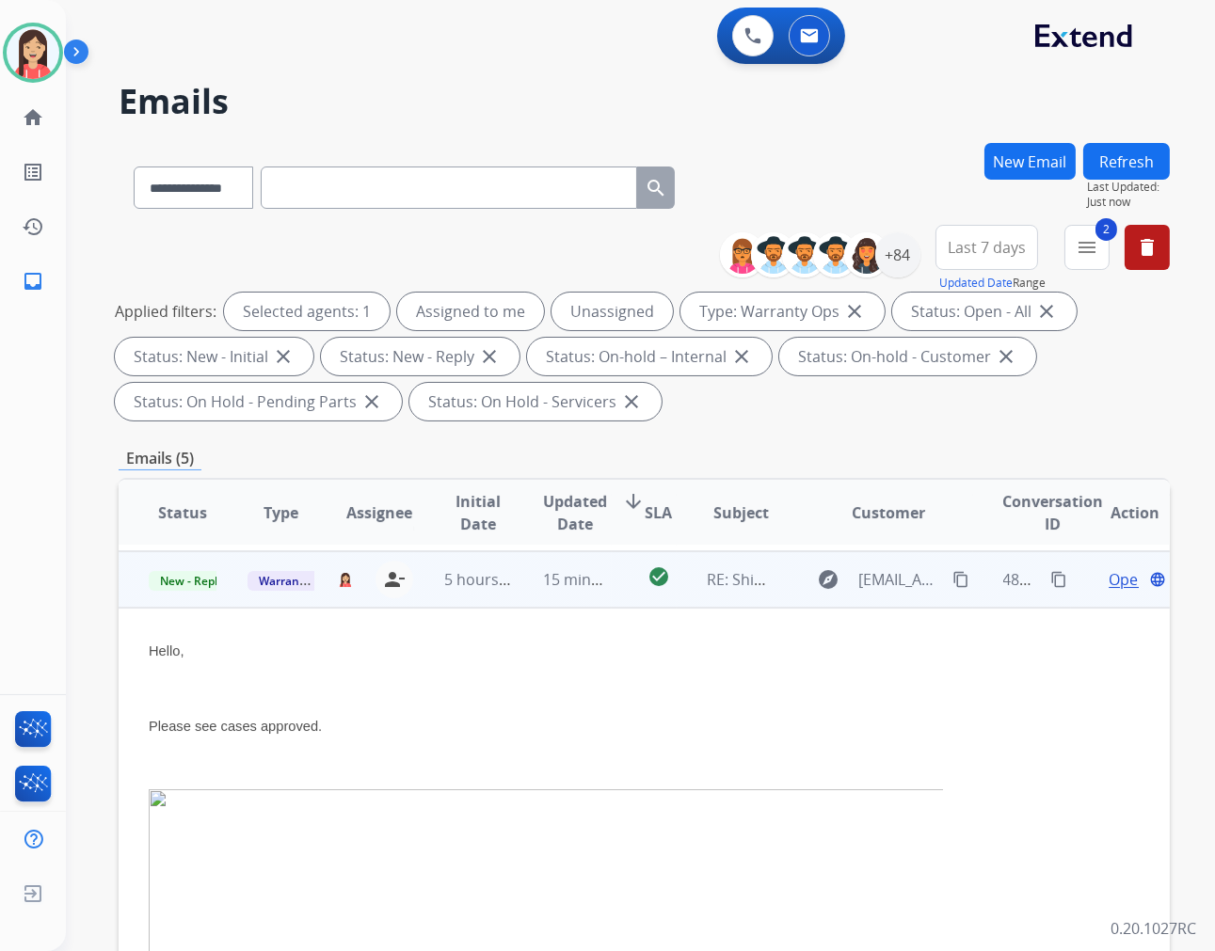
scroll to position [113, 0]
click at [1108, 574] on span "Open" at bounding box center [1127, 574] width 39 height 23
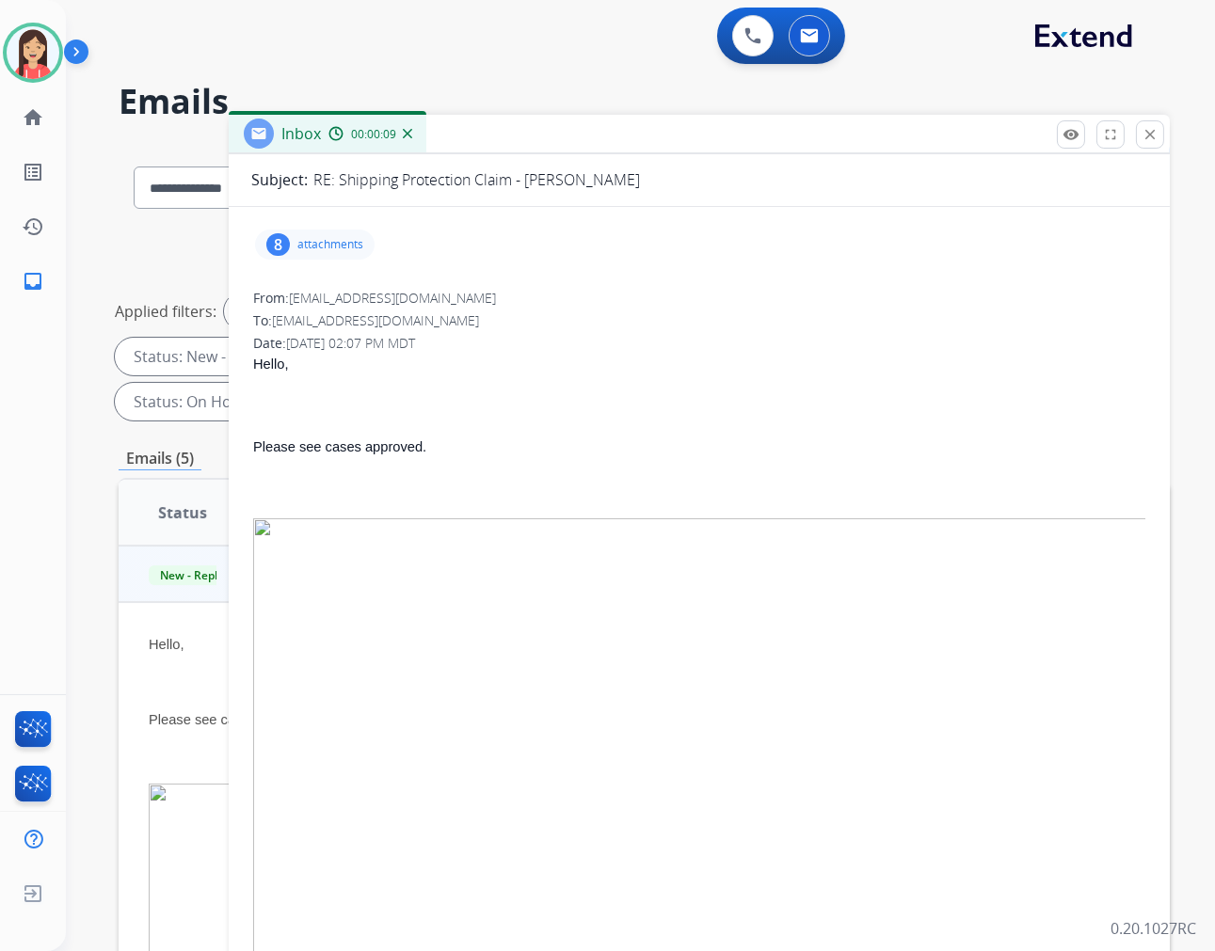
scroll to position [104, 0]
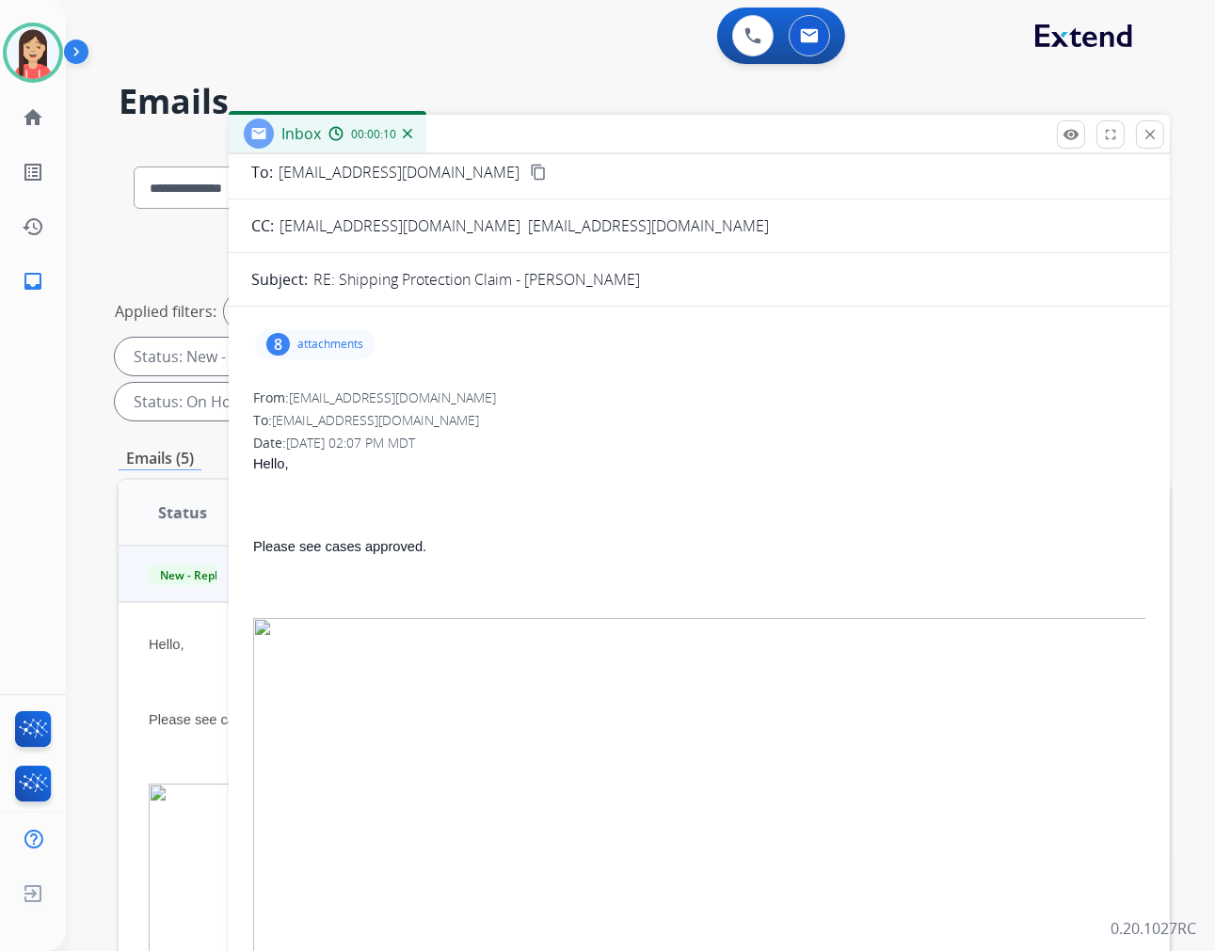
click at [329, 349] on p "attachments" at bounding box center [330, 344] width 66 height 15
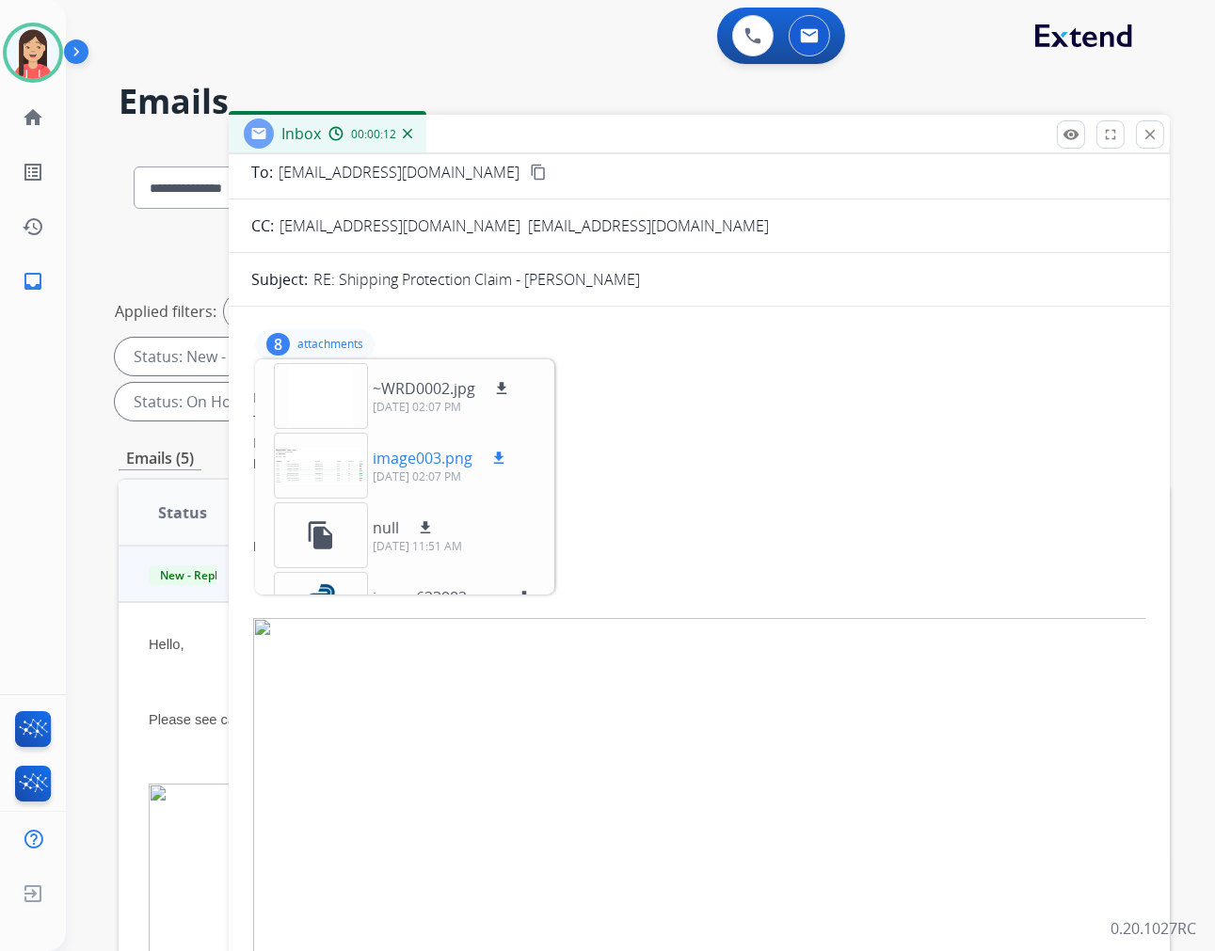
click at [438, 462] on p "image003.png" at bounding box center [423, 458] width 100 height 23
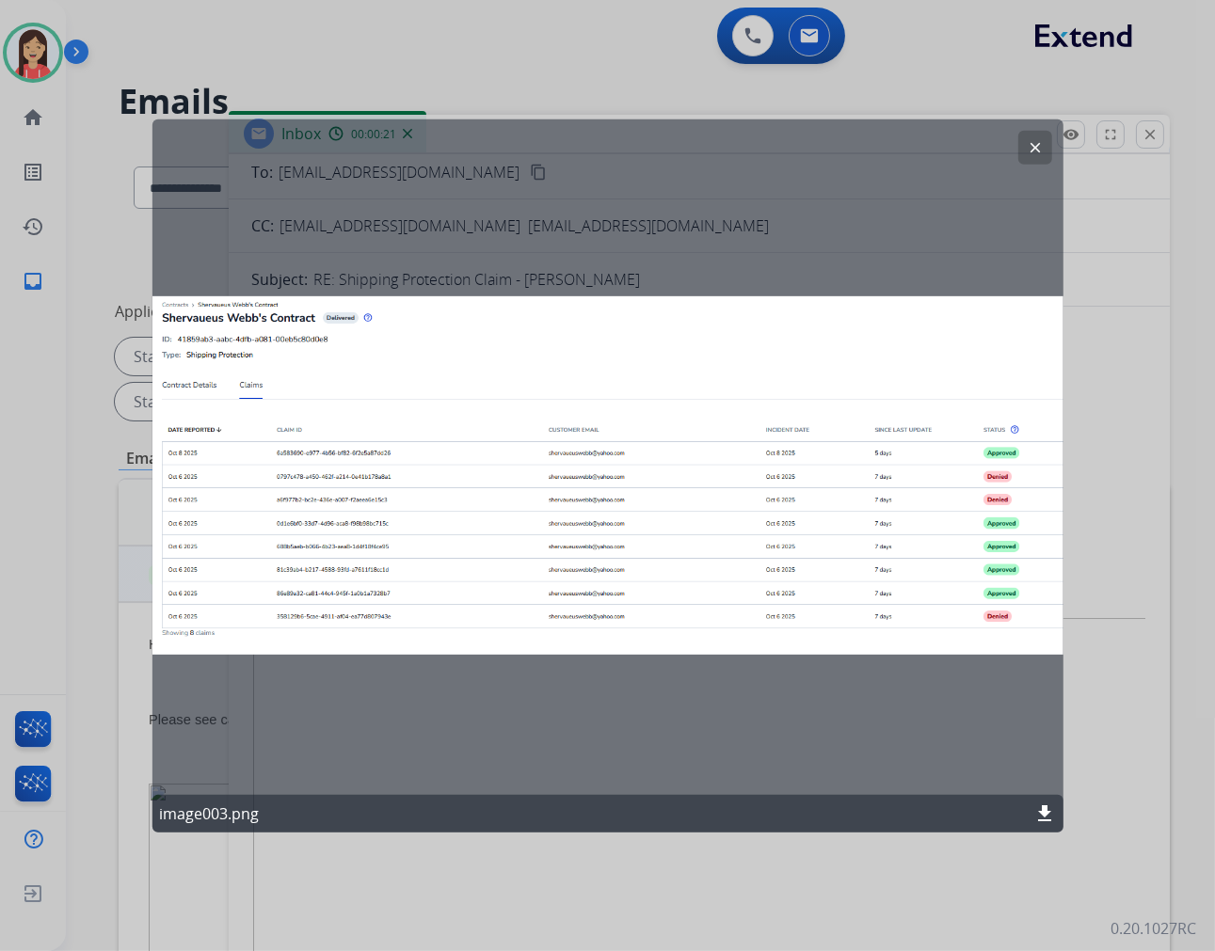
click at [1030, 158] on button "clear" at bounding box center [1035, 147] width 34 height 34
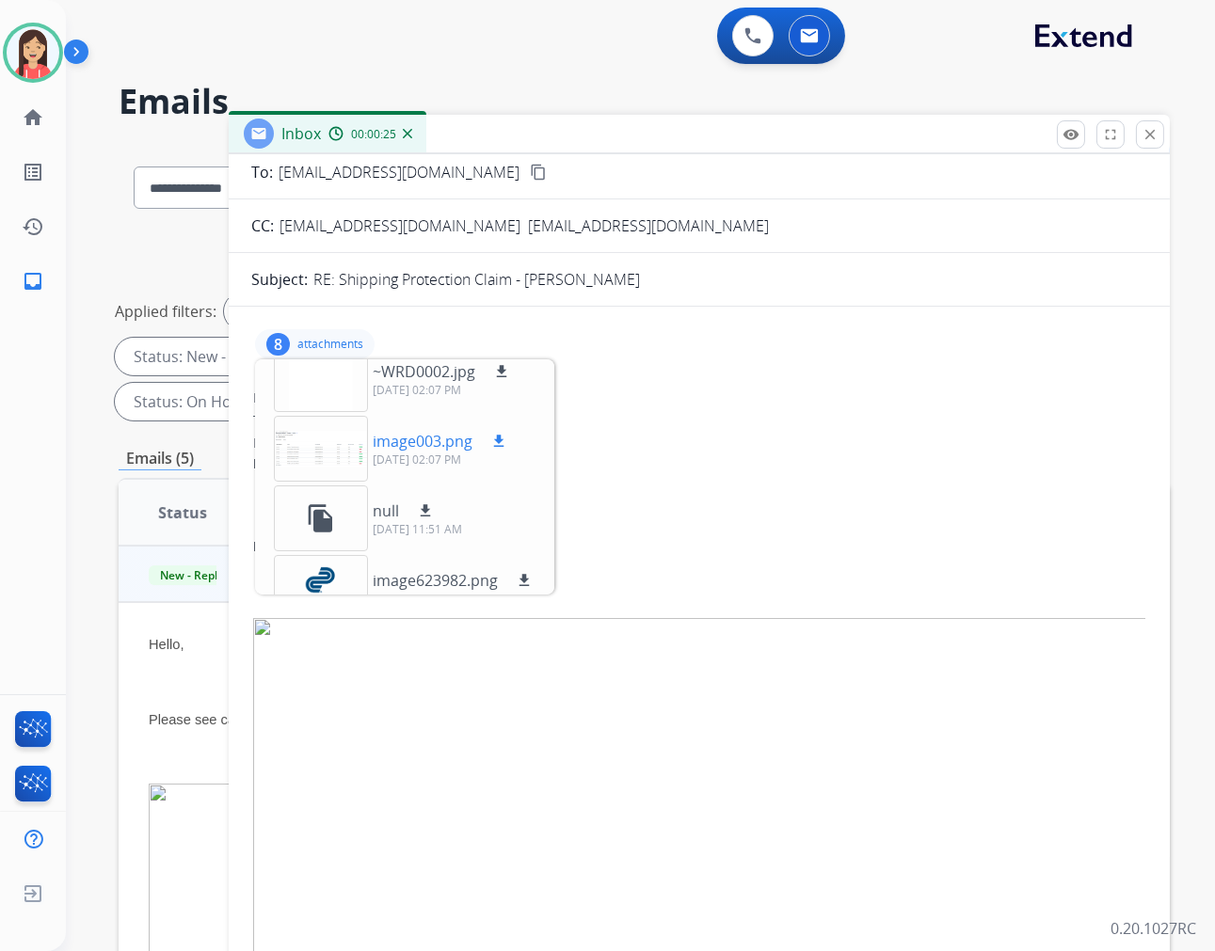
scroll to position [0, 0]
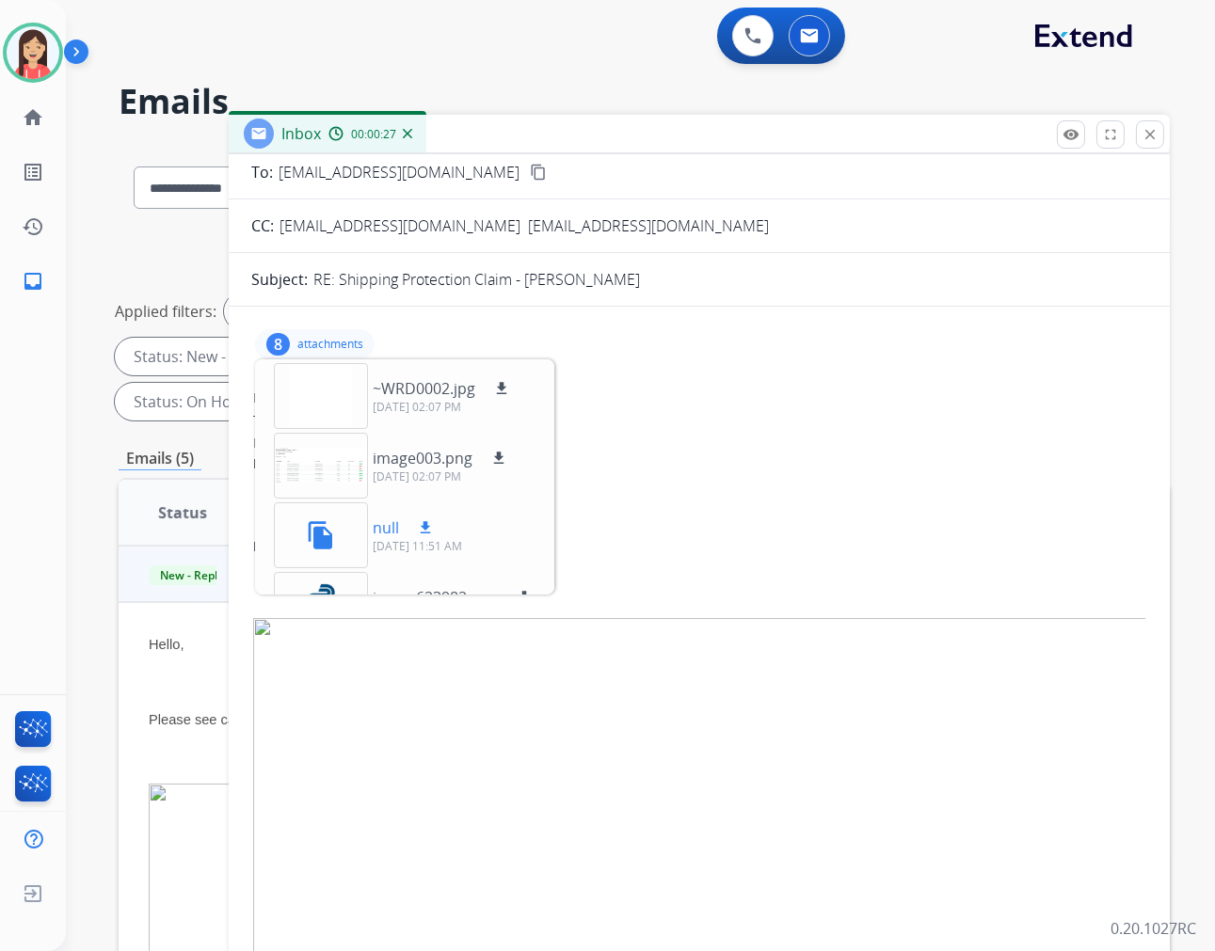
click at [425, 529] on mat-icon "download" at bounding box center [425, 527] width 17 height 17
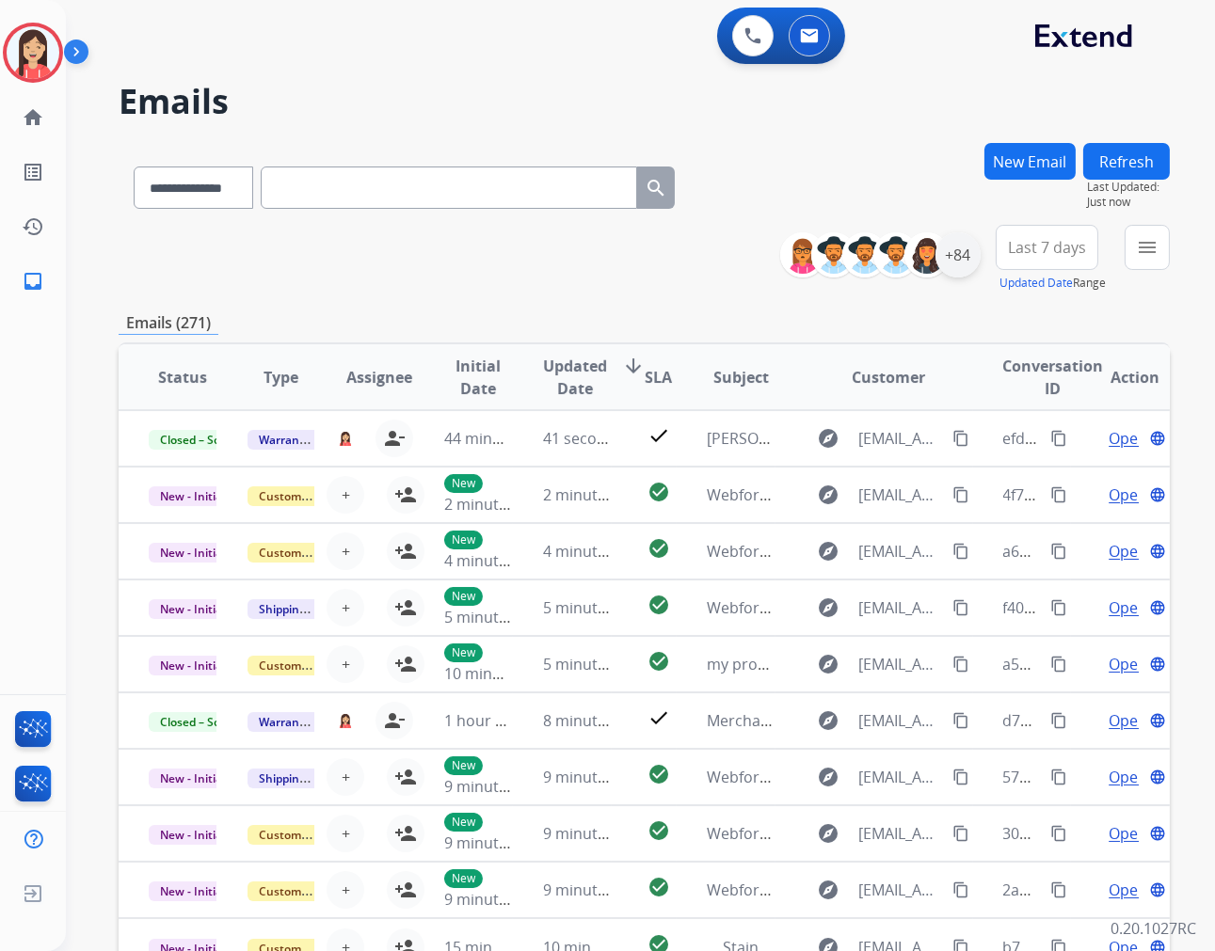
click at [960, 265] on div "+84" at bounding box center [957, 254] width 45 height 45
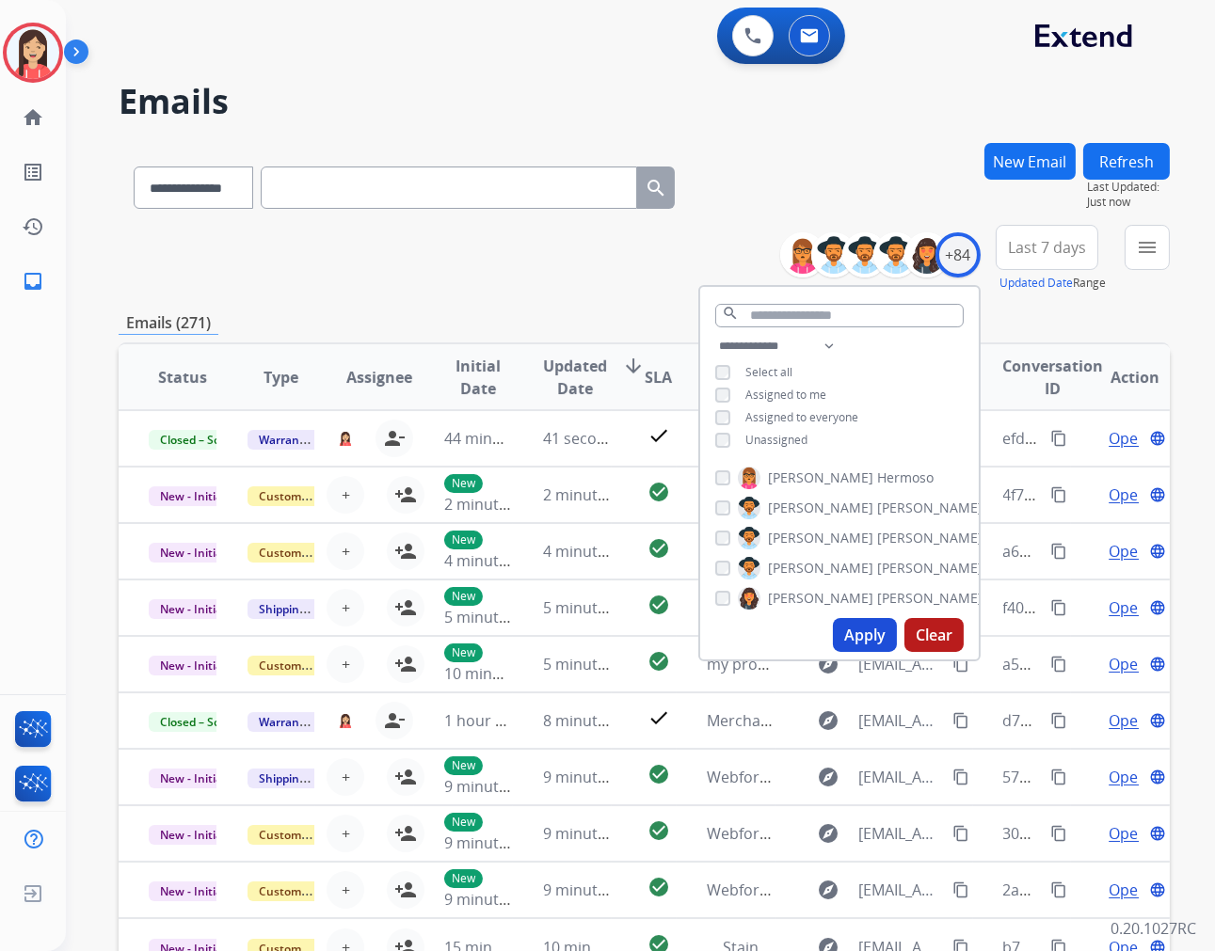
click at [794, 440] on span "Unassigned" at bounding box center [776, 440] width 62 height 16
click at [842, 631] on button "Apply" at bounding box center [865, 635] width 64 height 34
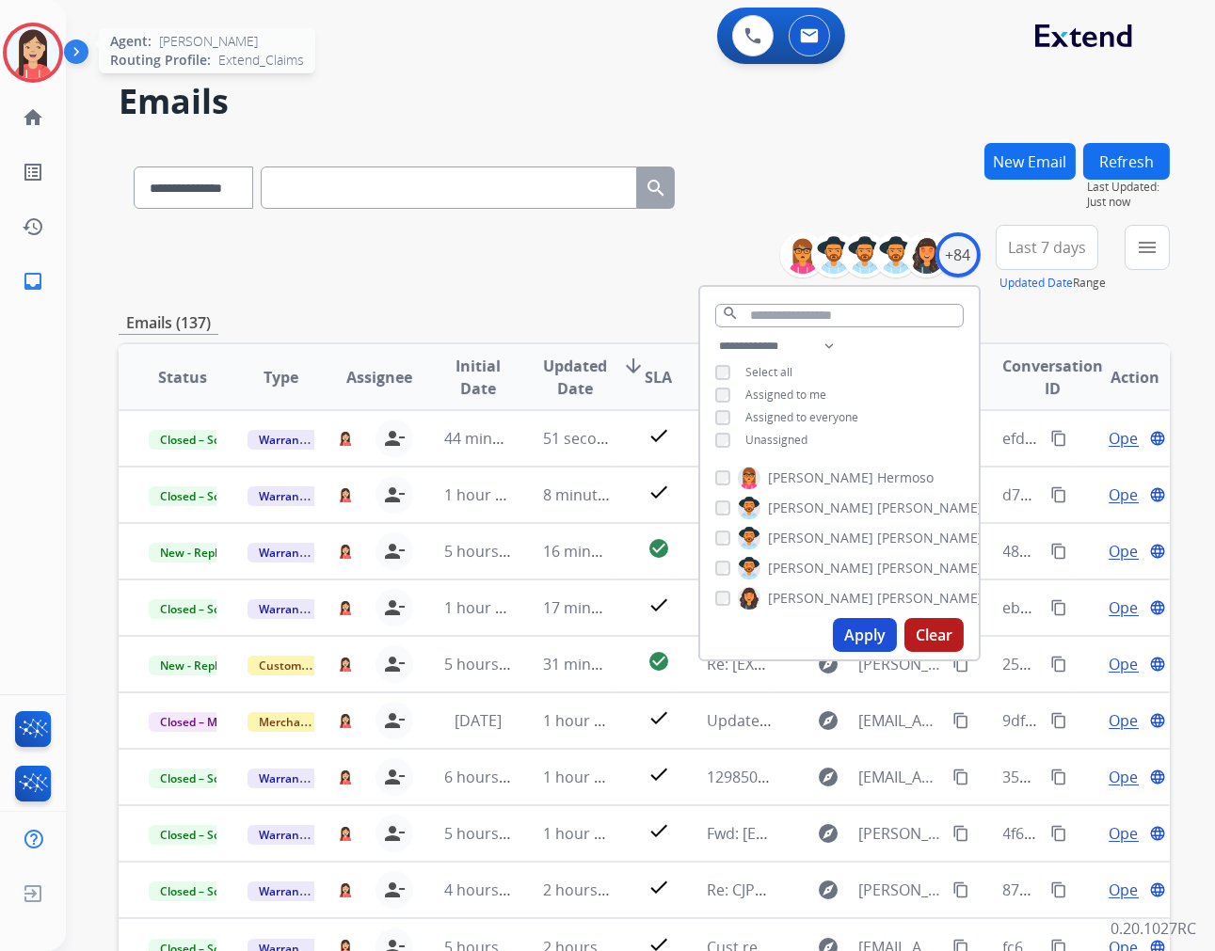
click at [39, 56] on img at bounding box center [33, 52] width 53 height 53
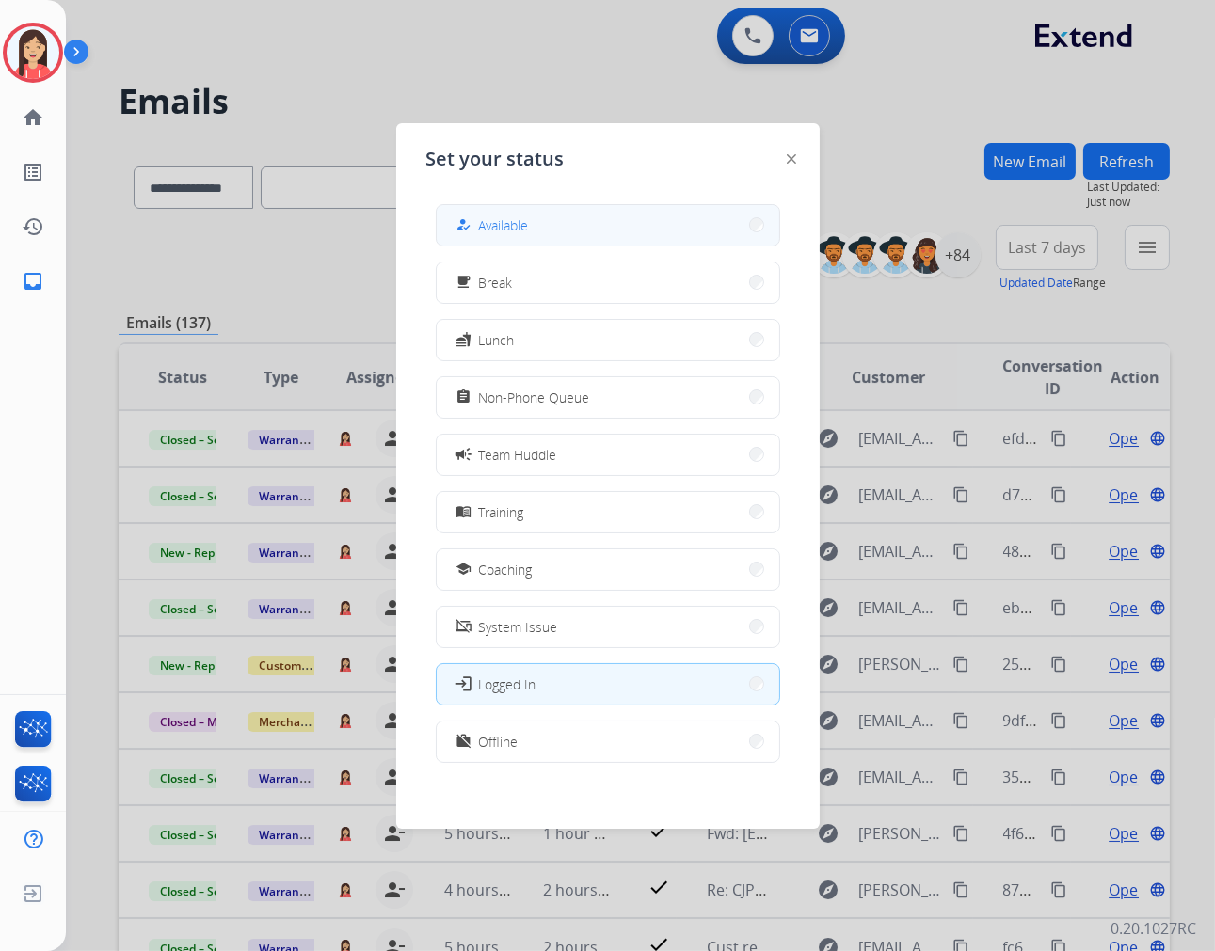
click at [486, 217] on span "Available" at bounding box center [504, 225] width 50 height 20
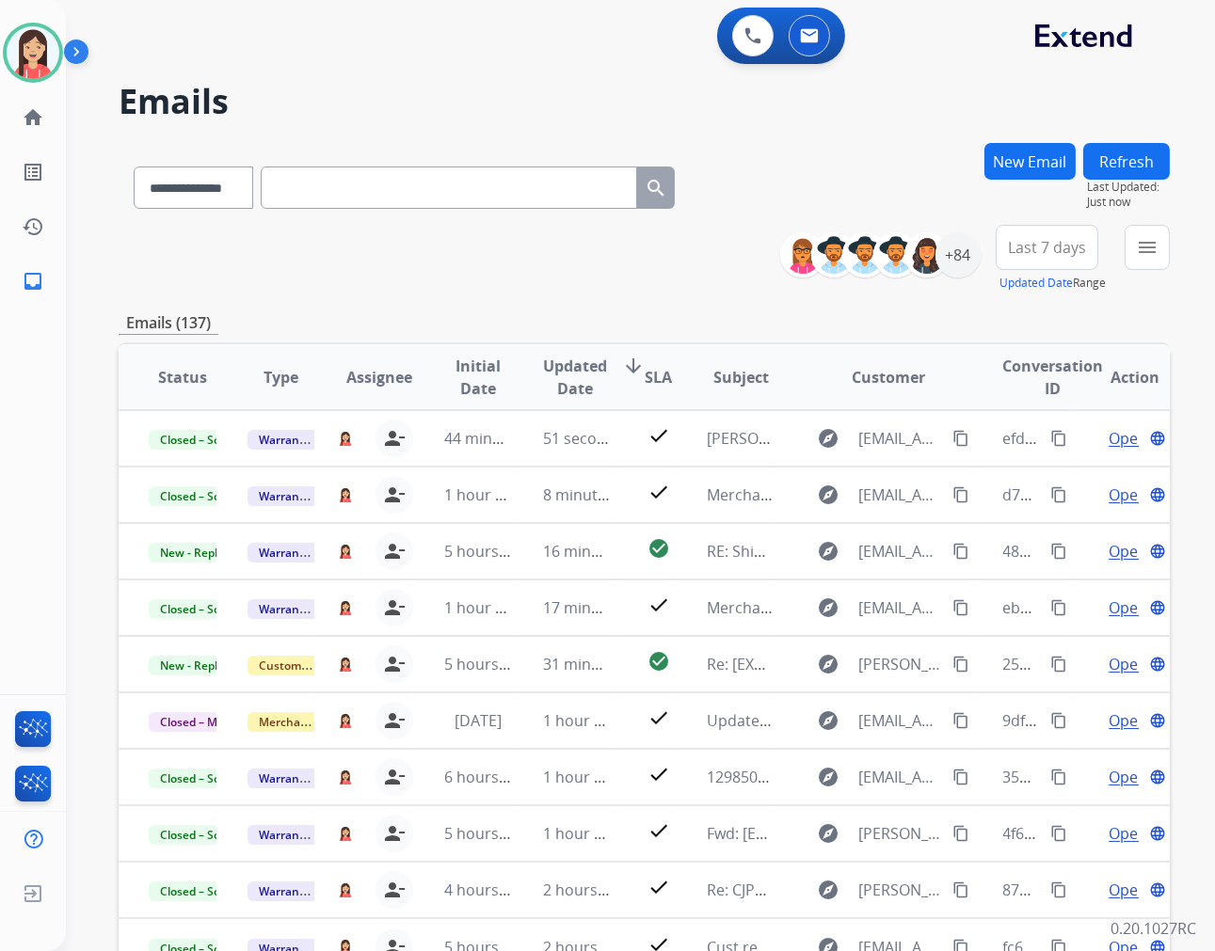
click at [1054, 251] on span "Last 7 days" at bounding box center [1047, 248] width 78 height 8
click at [1028, 473] on div "Last 90 days" at bounding box center [1041, 476] width 104 height 28
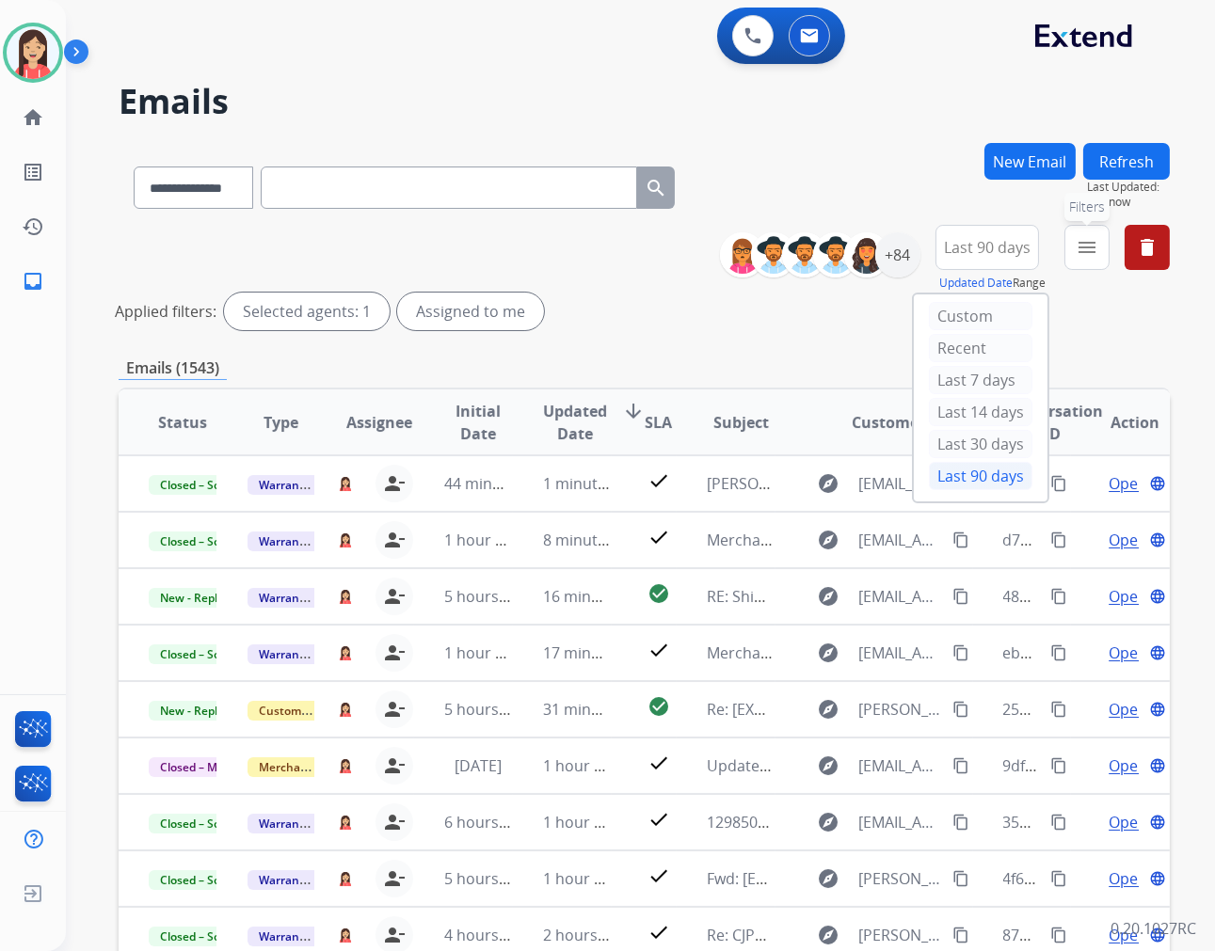
click at [1085, 251] on mat-icon "menu" at bounding box center [1087, 247] width 23 height 23
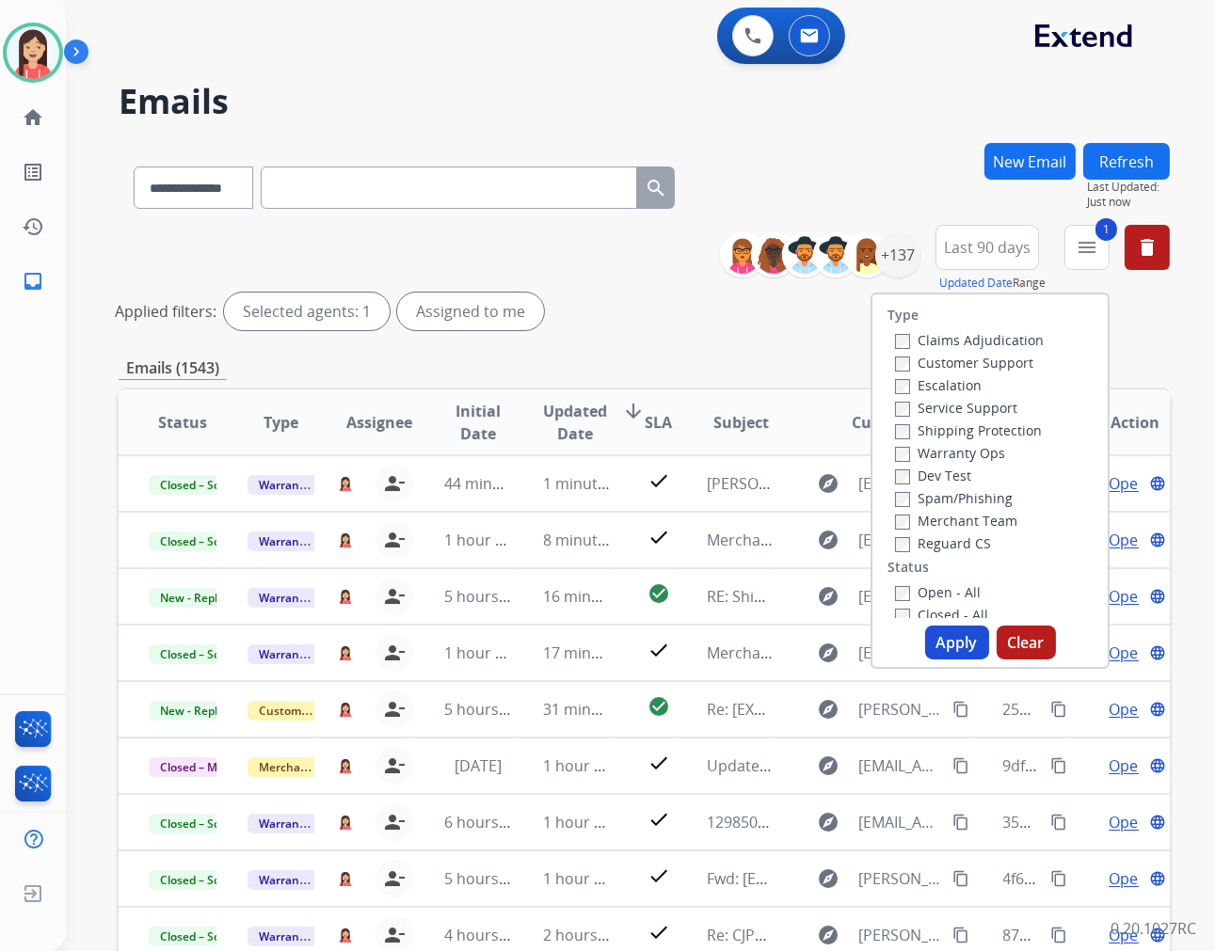
click at [938, 642] on button "Apply" at bounding box center [957, 643] width 64 height 34
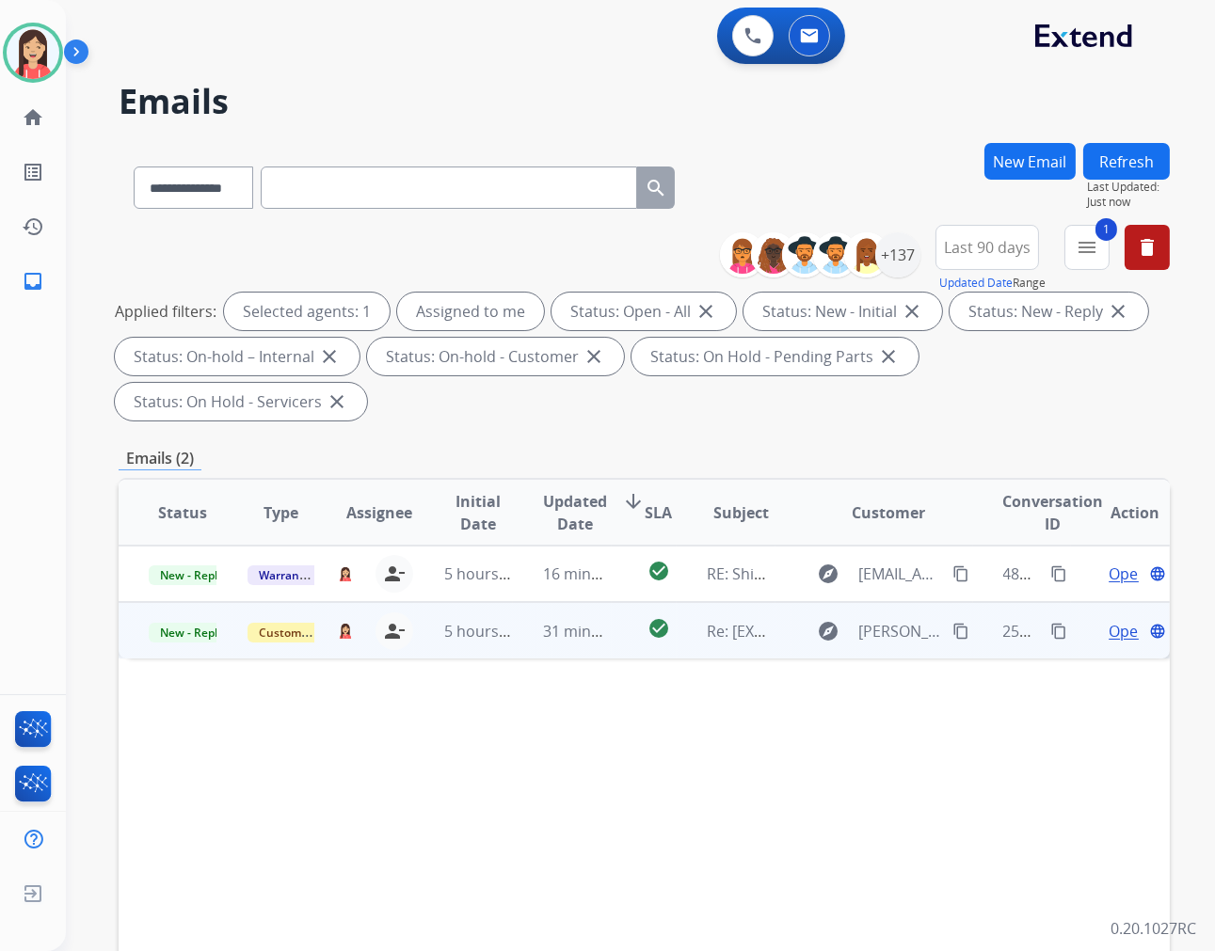
click at [577, 646] on td "31 minutes ago" at bounding box center [562, 630] width 99 height 56
click at [1108, 624] on span "Open" at bounding box center [1127, 630] width 39 height 23
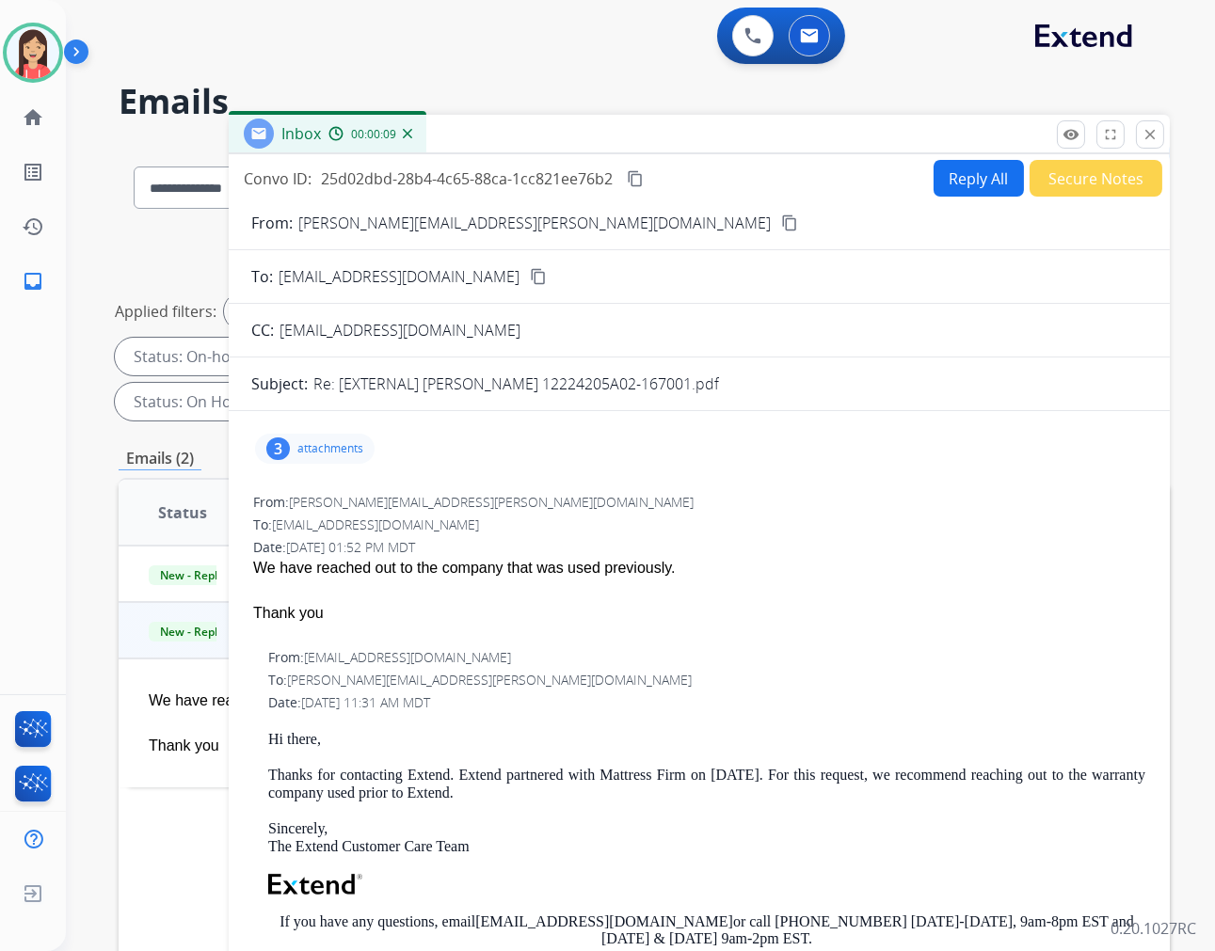
click at [317, 445] on p "attachments" at bounding box center [330, 448] width 66 height 15
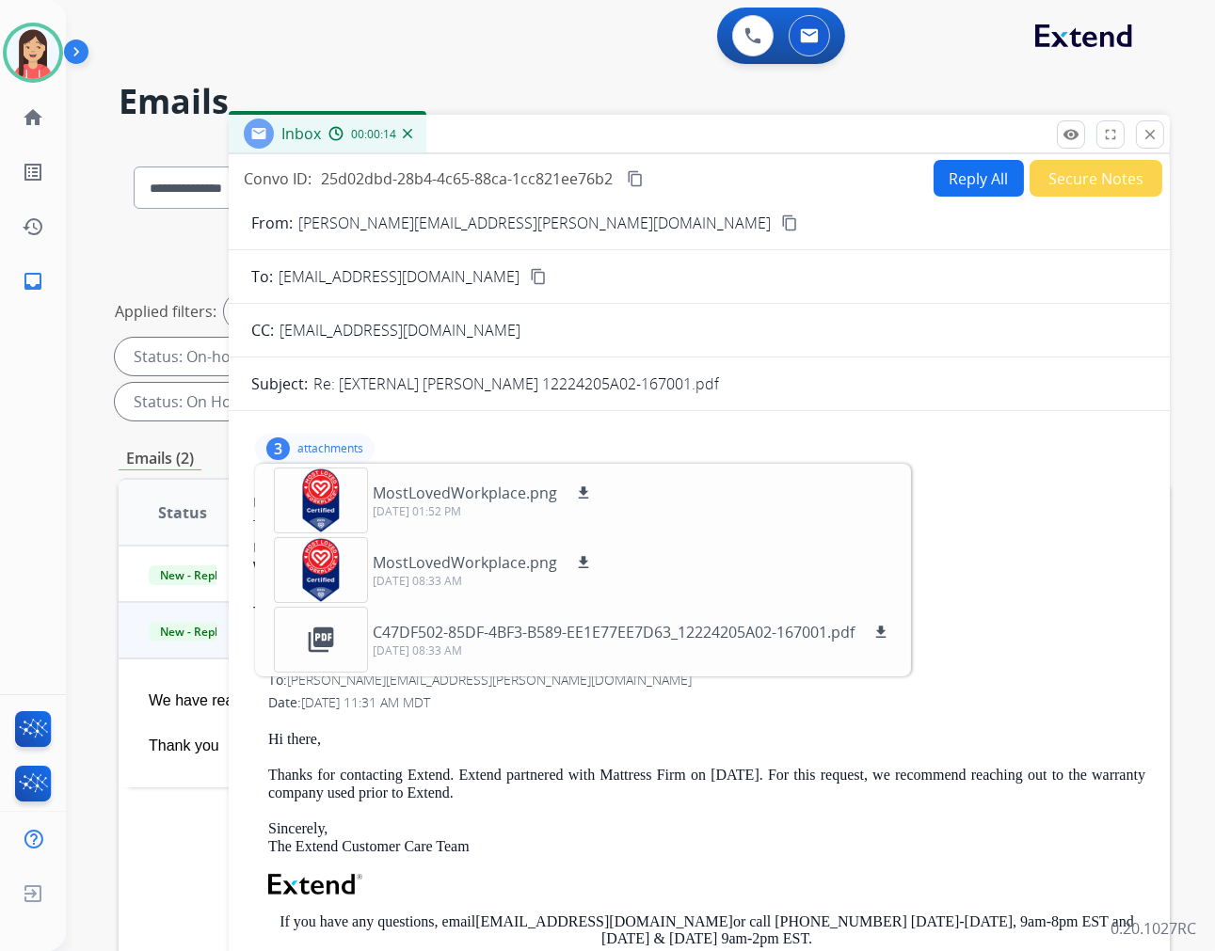
click at [340, 435] on div "3 attachments MostLovedWorkplace.png download [DATE] 01:52 PM MostLovedWorkplac…" at bounding box center [315, 449] width 120 height 30
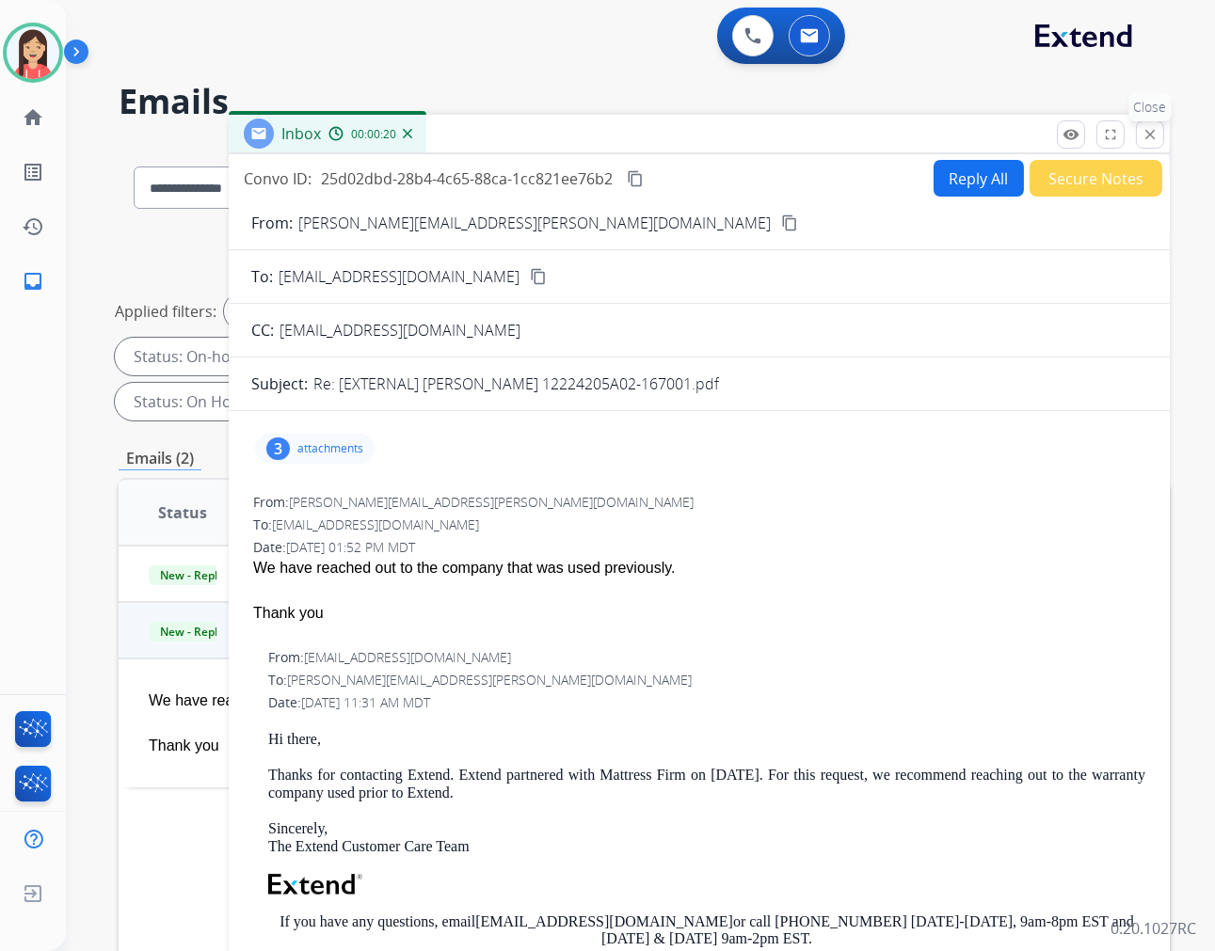
click at [1158, 130] on button "close Close" at bounding box center [1150, 134] width 28 height 28
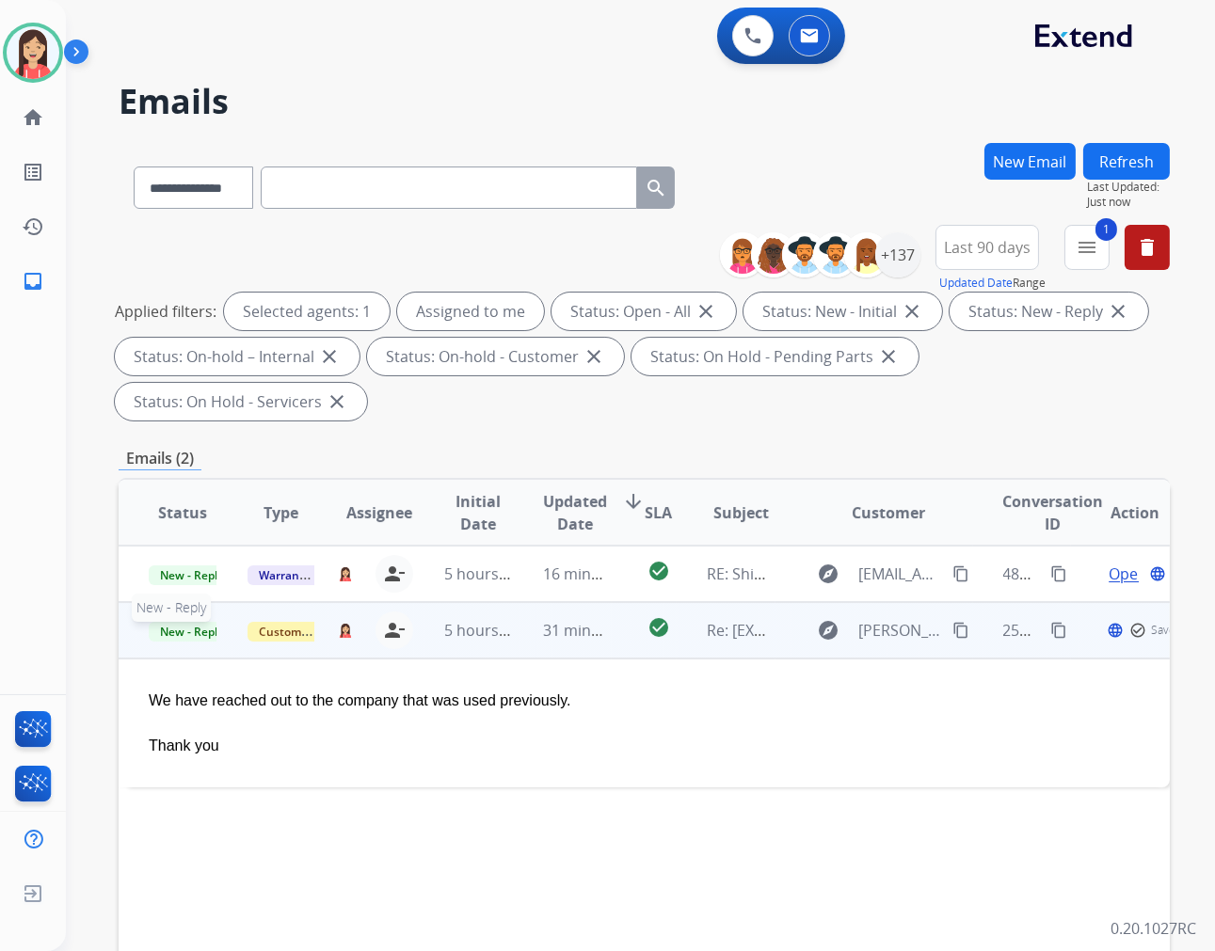
click at [188, 631] on span "New - Reply" at bounding box center [192, 632] width 86 height 20
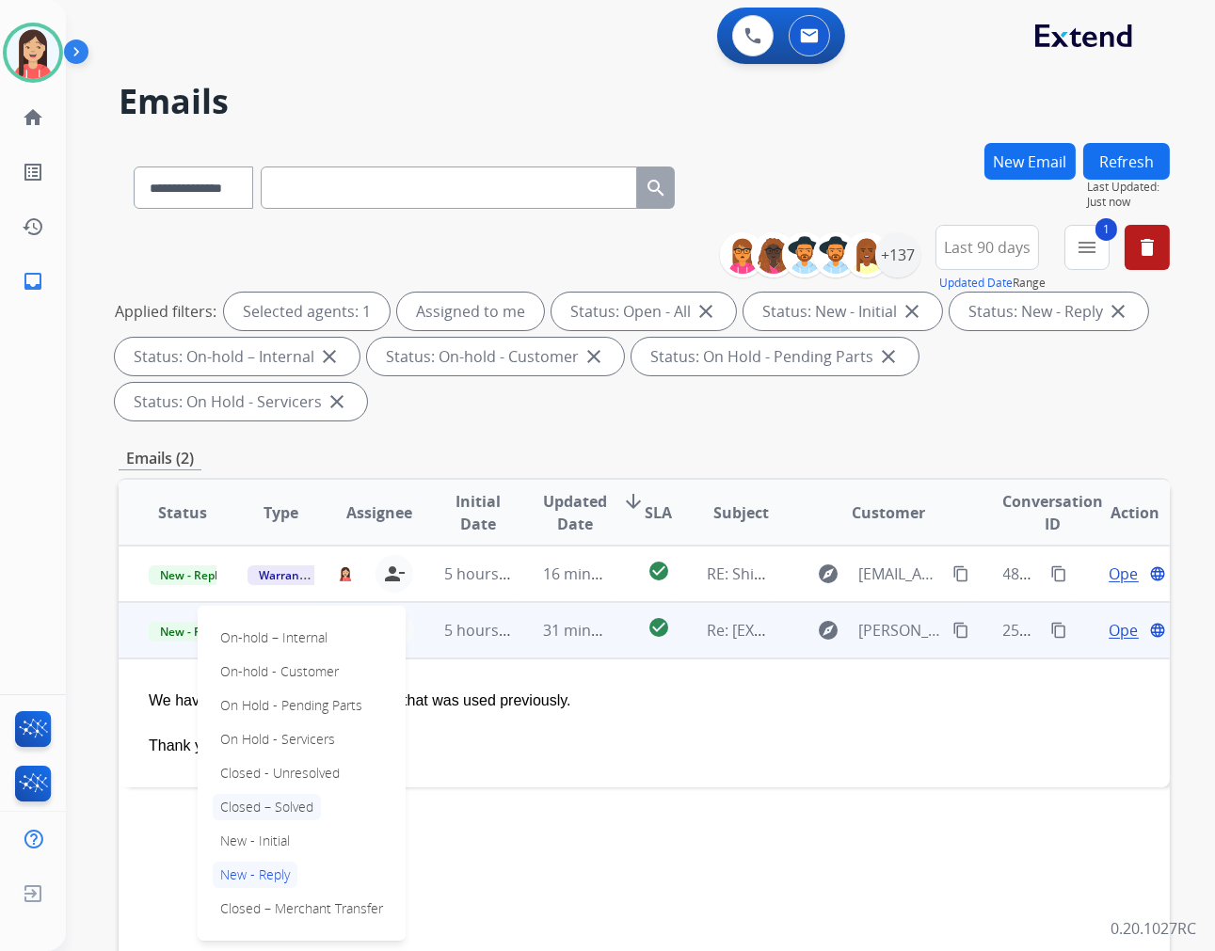
click at [245, 805] on p "Closed – Solved" at bounding box center [267, 807] width 108 height 26
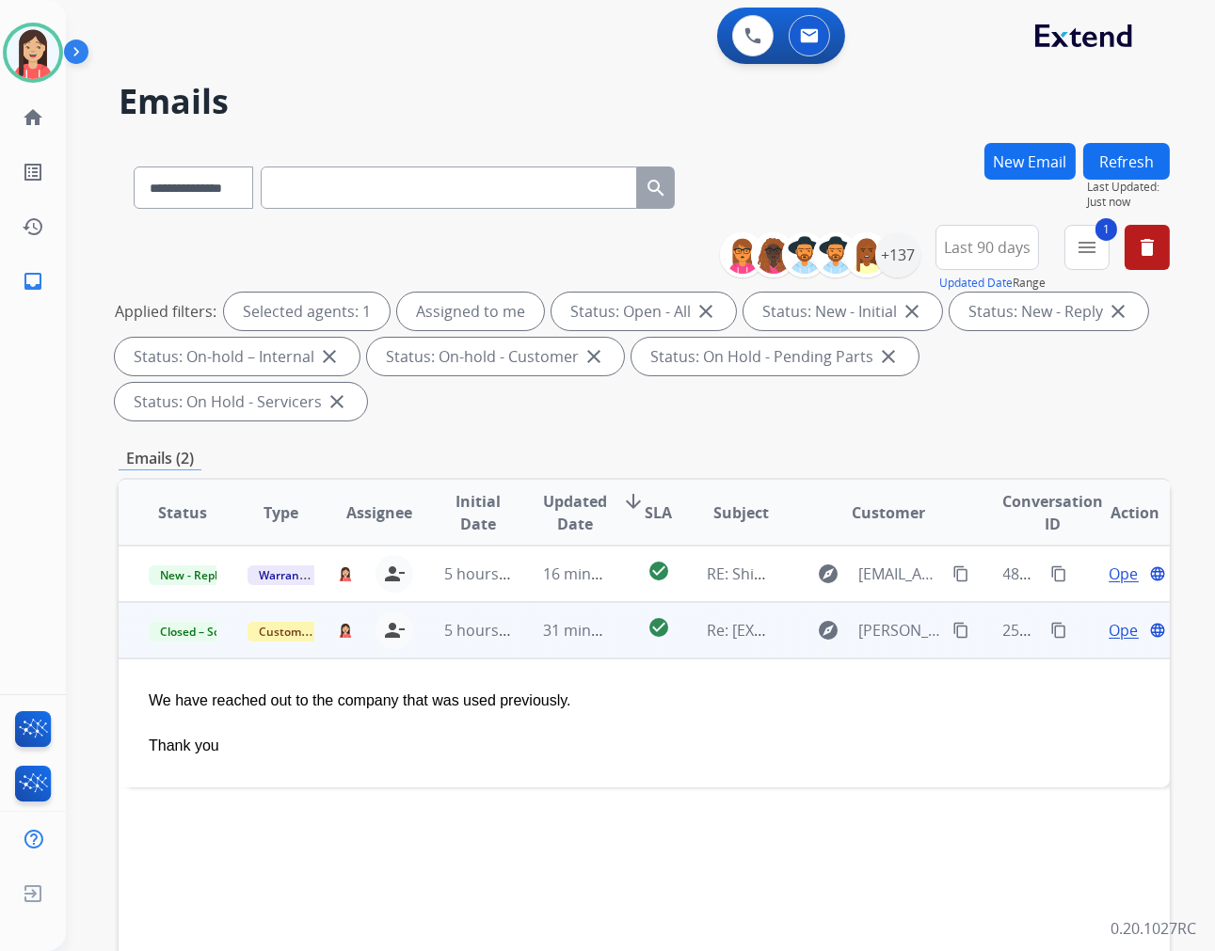
click at [630, 649] on td "check_circle" at bounding box center [645, 630] width 66 height 56
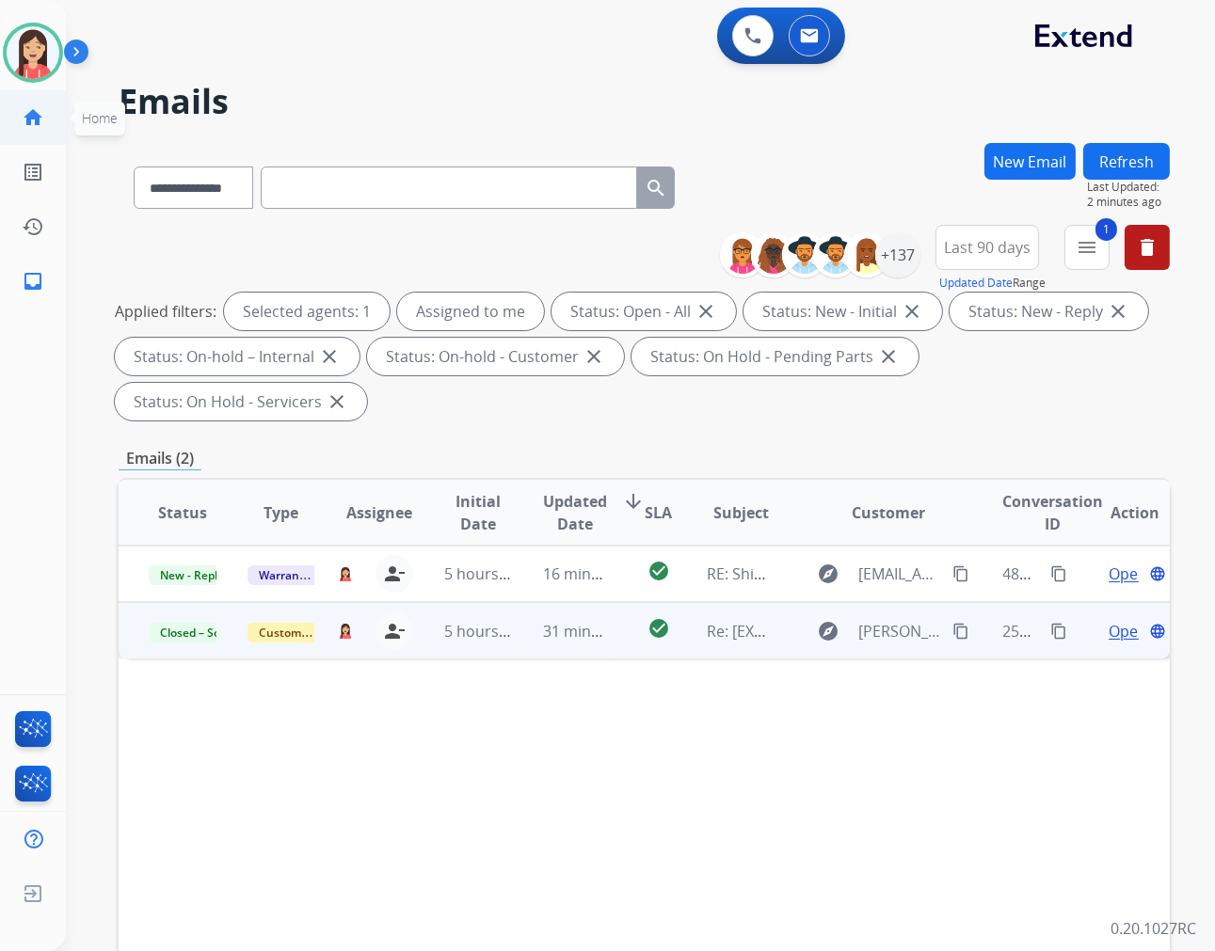
click at [43, 98] on link "home Home" at bounding box center [33, 117] width 53 height 53
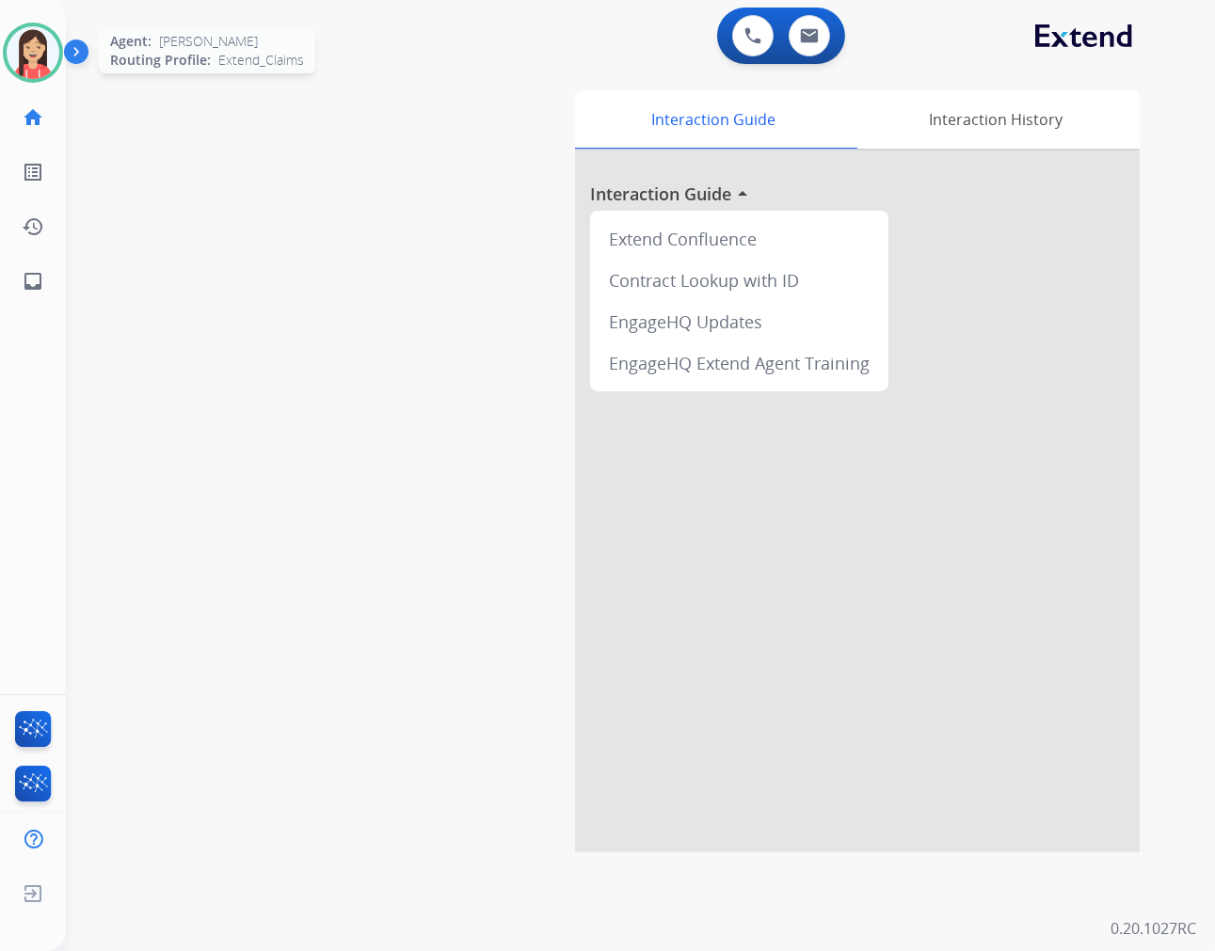
click at [29, 39] on img at bounding box center [33, 52] width 53 height 53
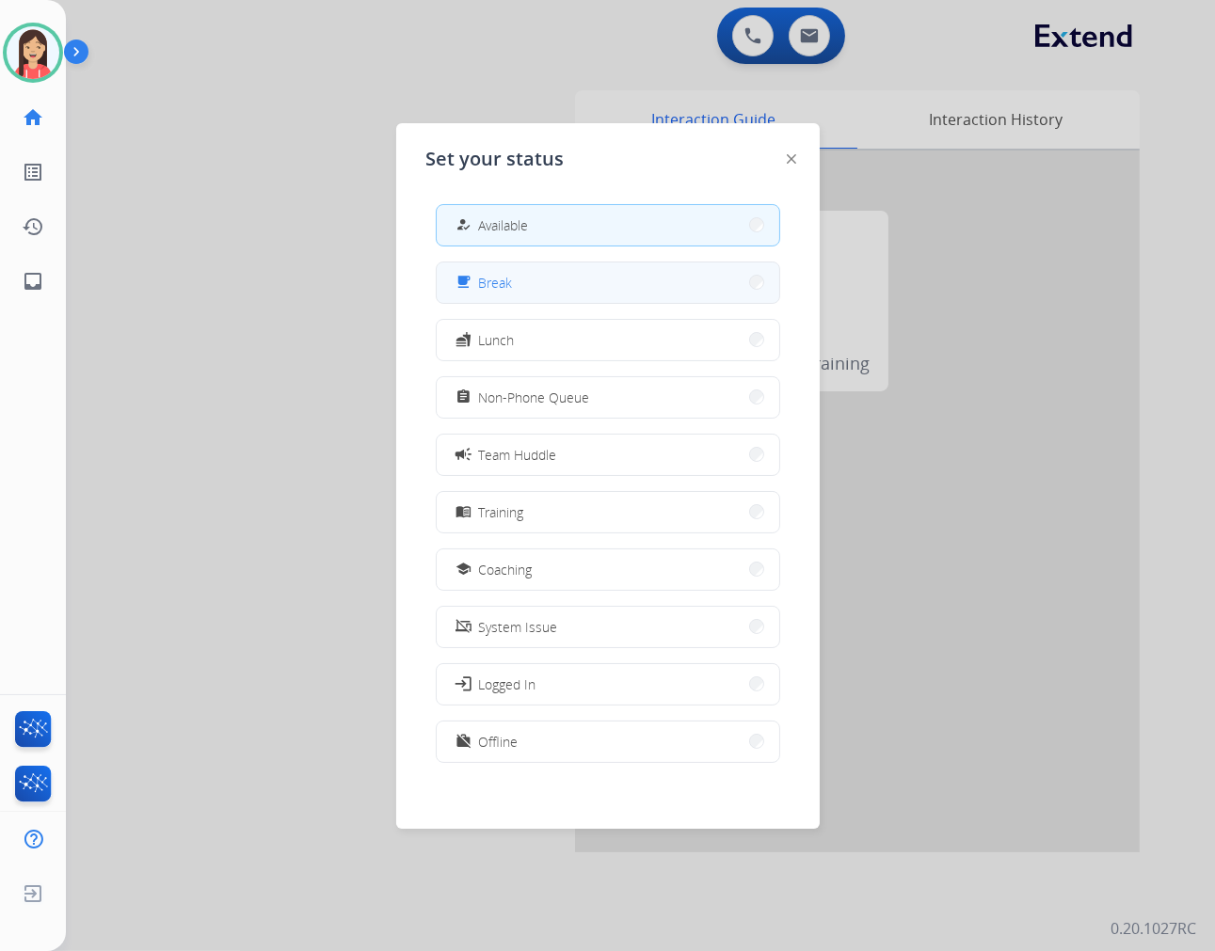
click at [550, 279] on button "free_breakfast Break" at bounding box center [608, 283] width 343 height 40
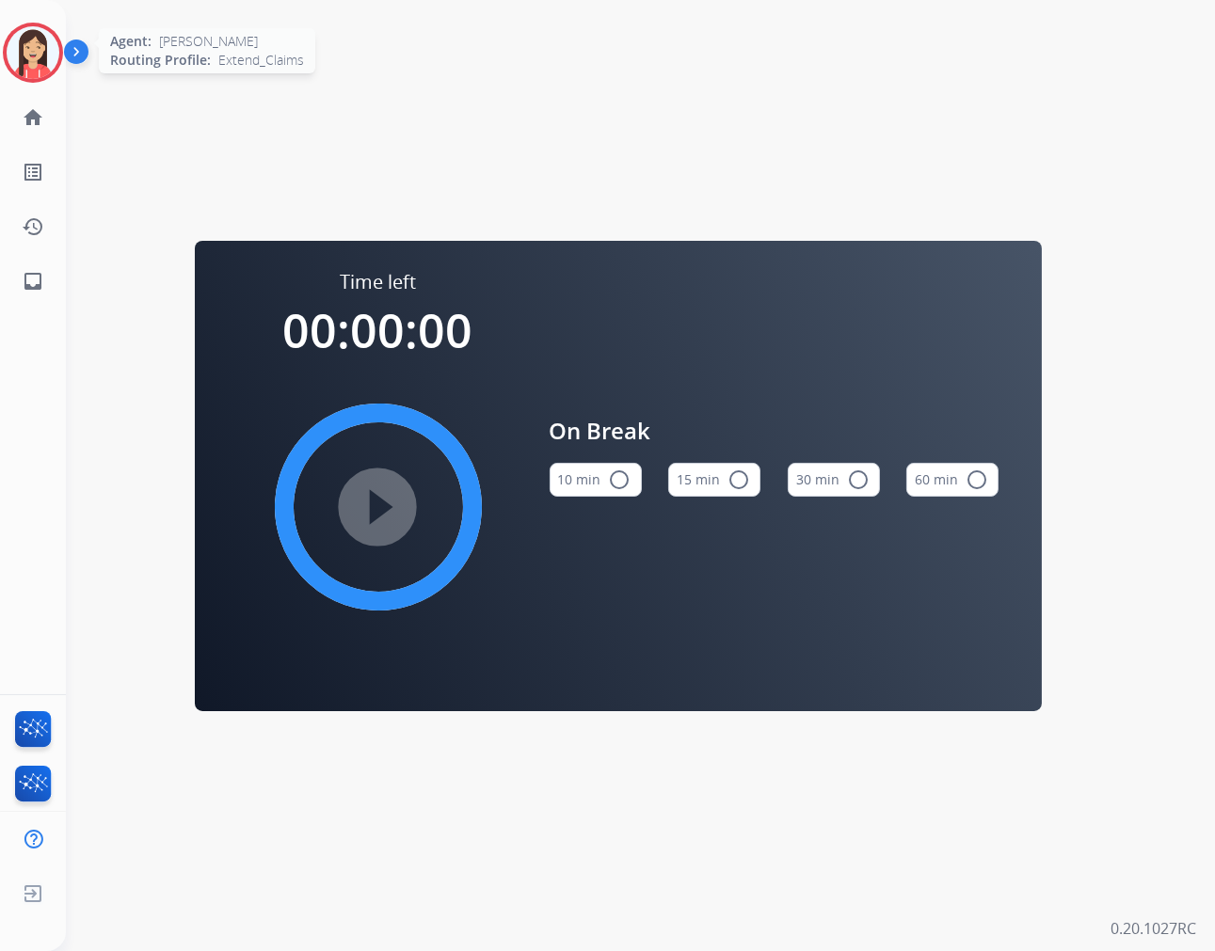
click at [33, 70] on img at bounding box center [33, 52] width 53 height 53
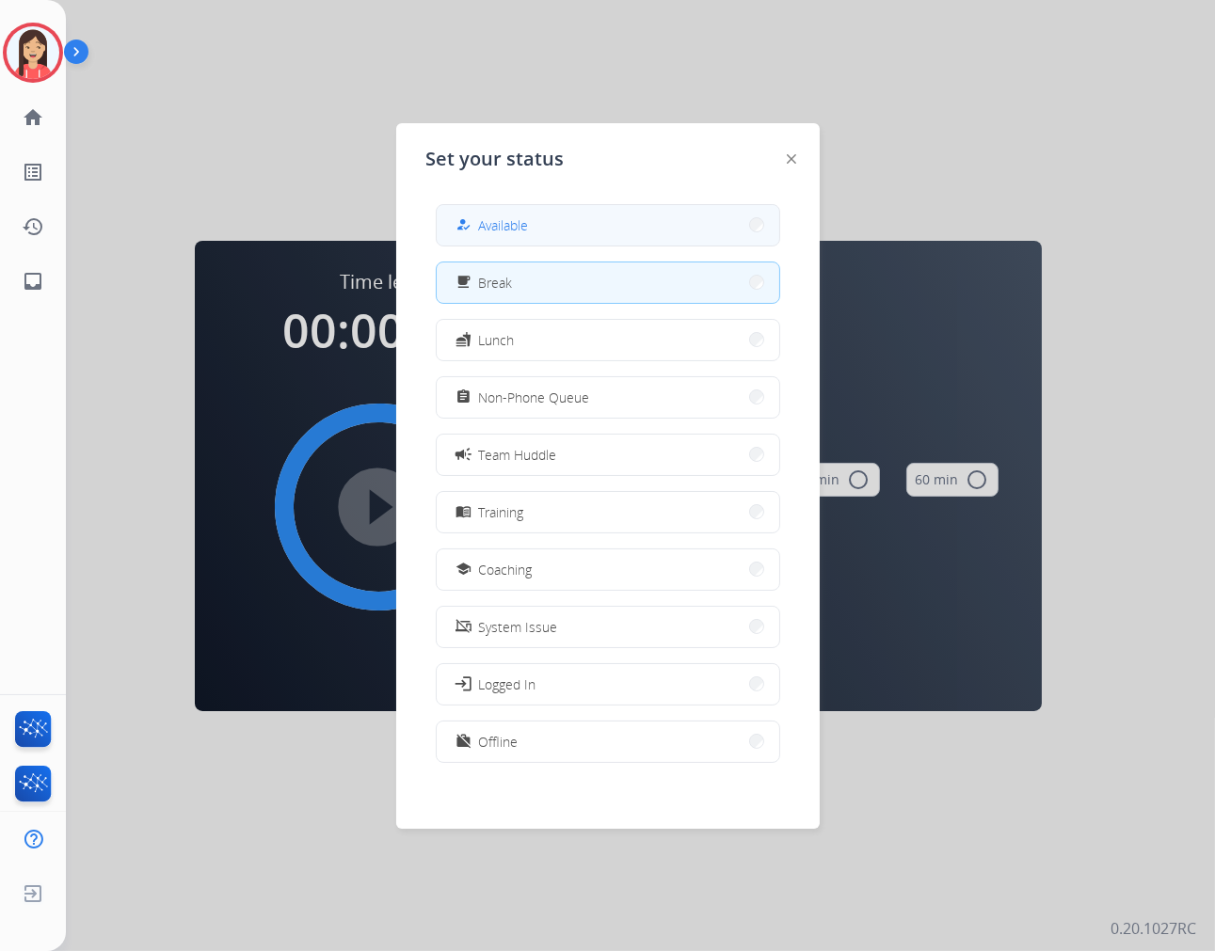
click at [550, 221] on button "how_to_reg Available" at bounding box center [608, 225] width 343 height 40
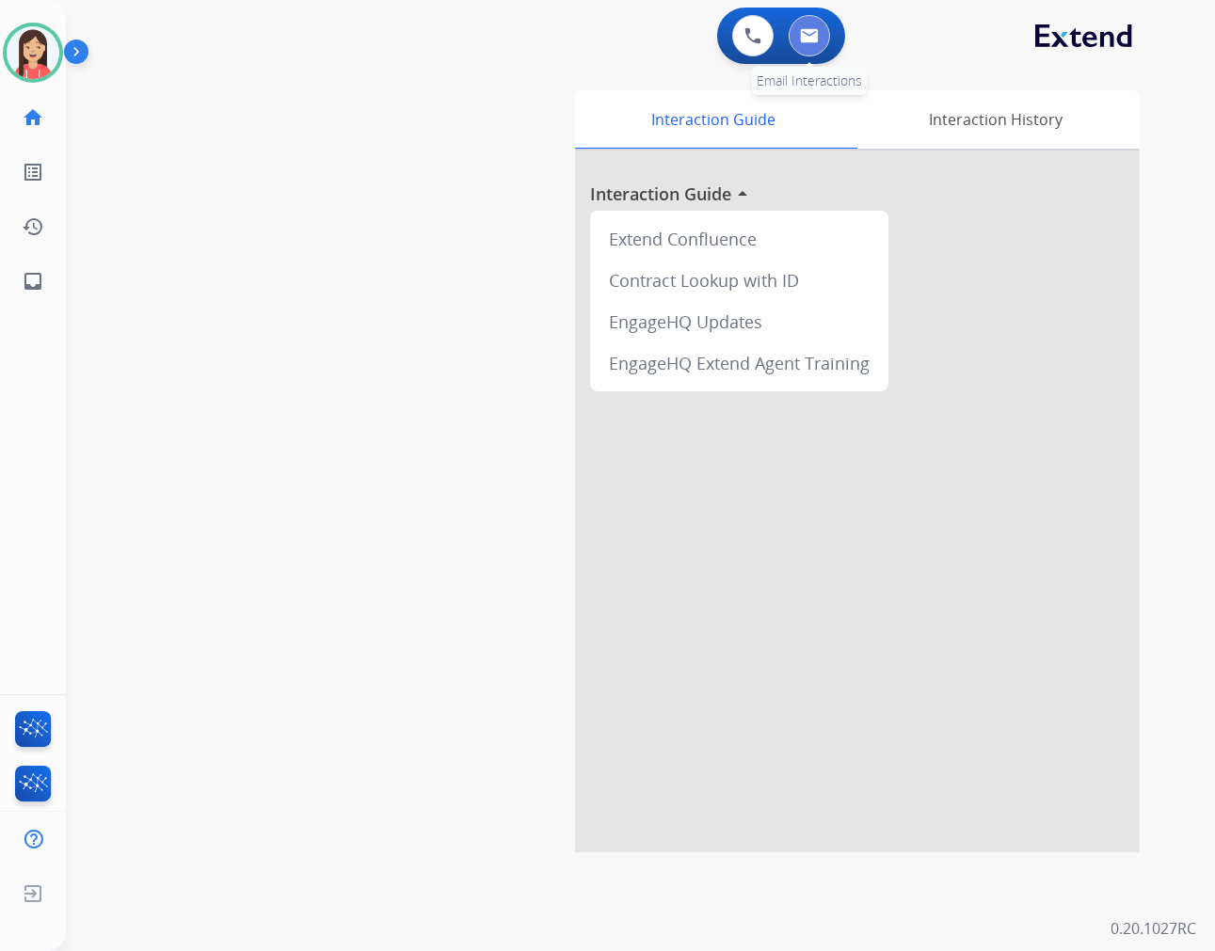
click at [824, 33] on button at bounding box center [809, 35] width 41 height 41
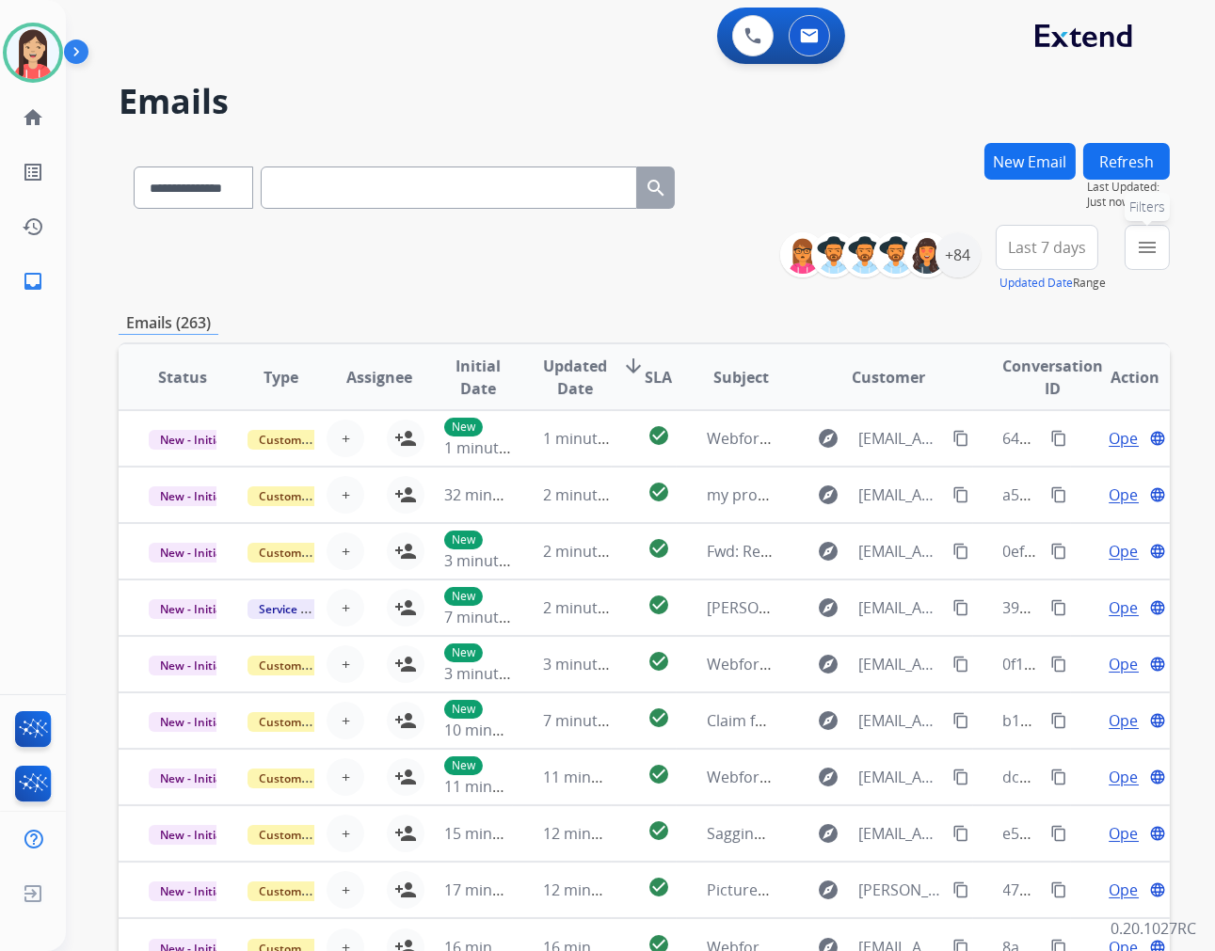
click at [1131, 256] on button "menu Filters" at bounding box center [1146, 247] width 45 height 45
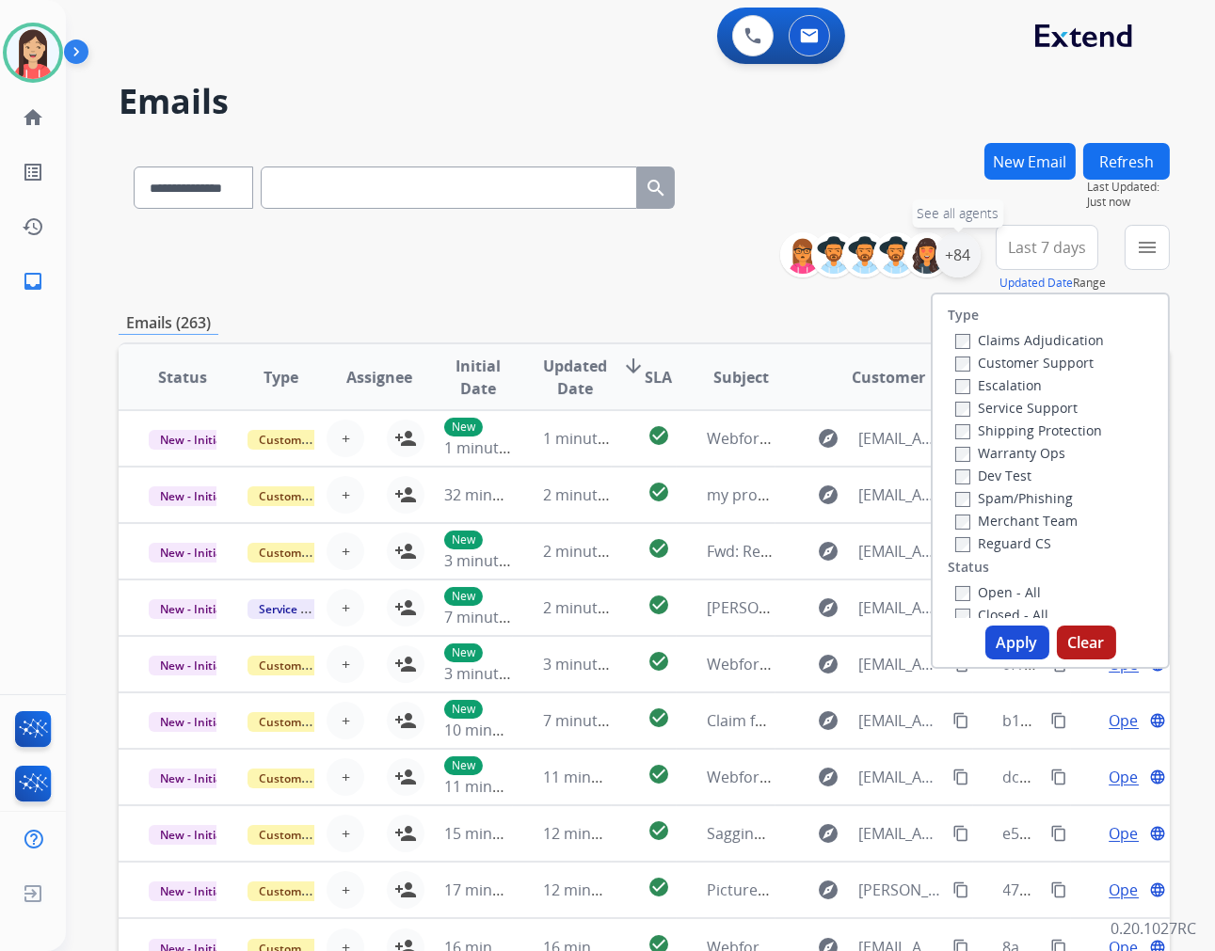
click at [958, 266] on div "+84" at bounding box center [957, 254] width 45 height 45
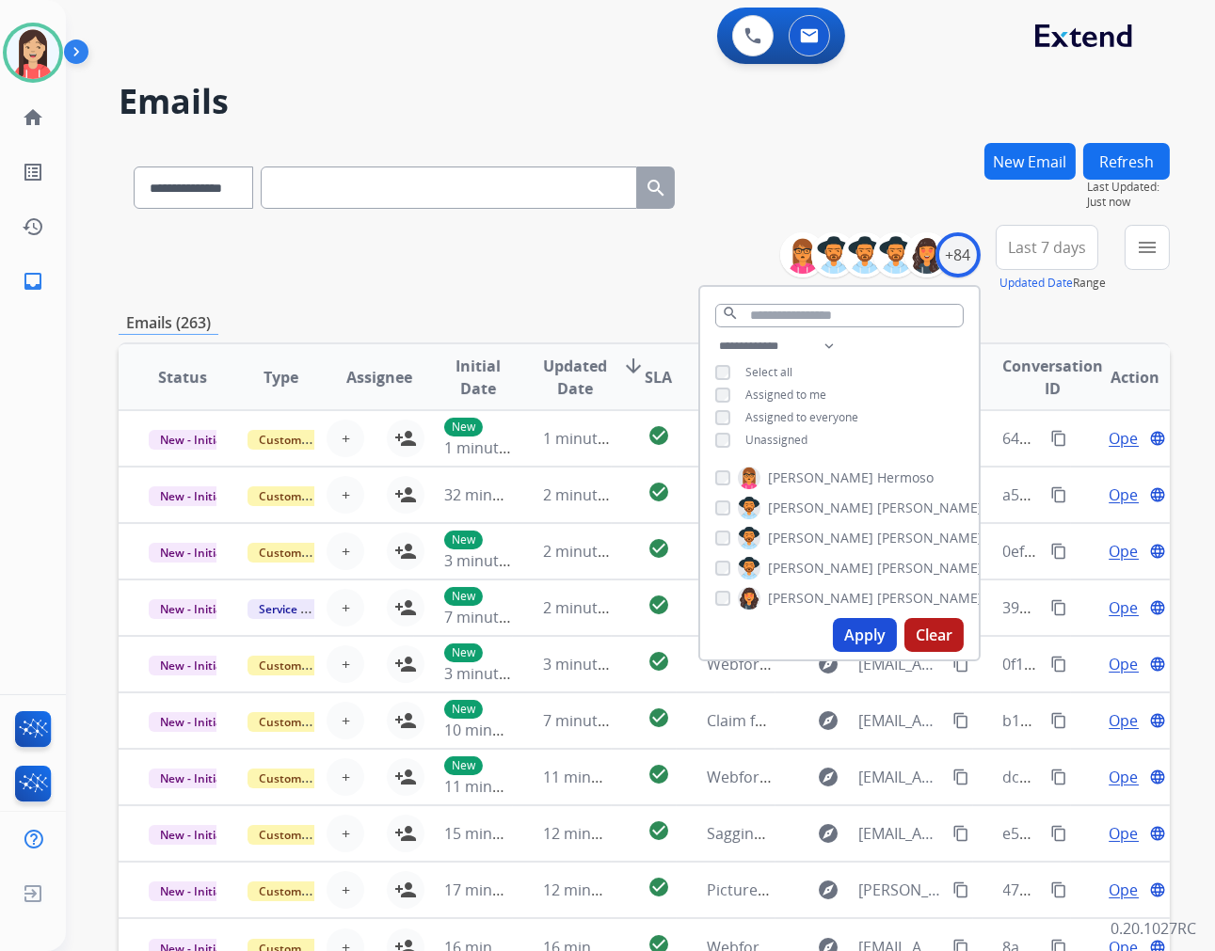
click at [793, 438] on span "Unassigned" at bounding box center [776, 440] width 62 height 16
click at [856, 628] on button "Apply" at bounding box center [865, 635] width 64 height 34
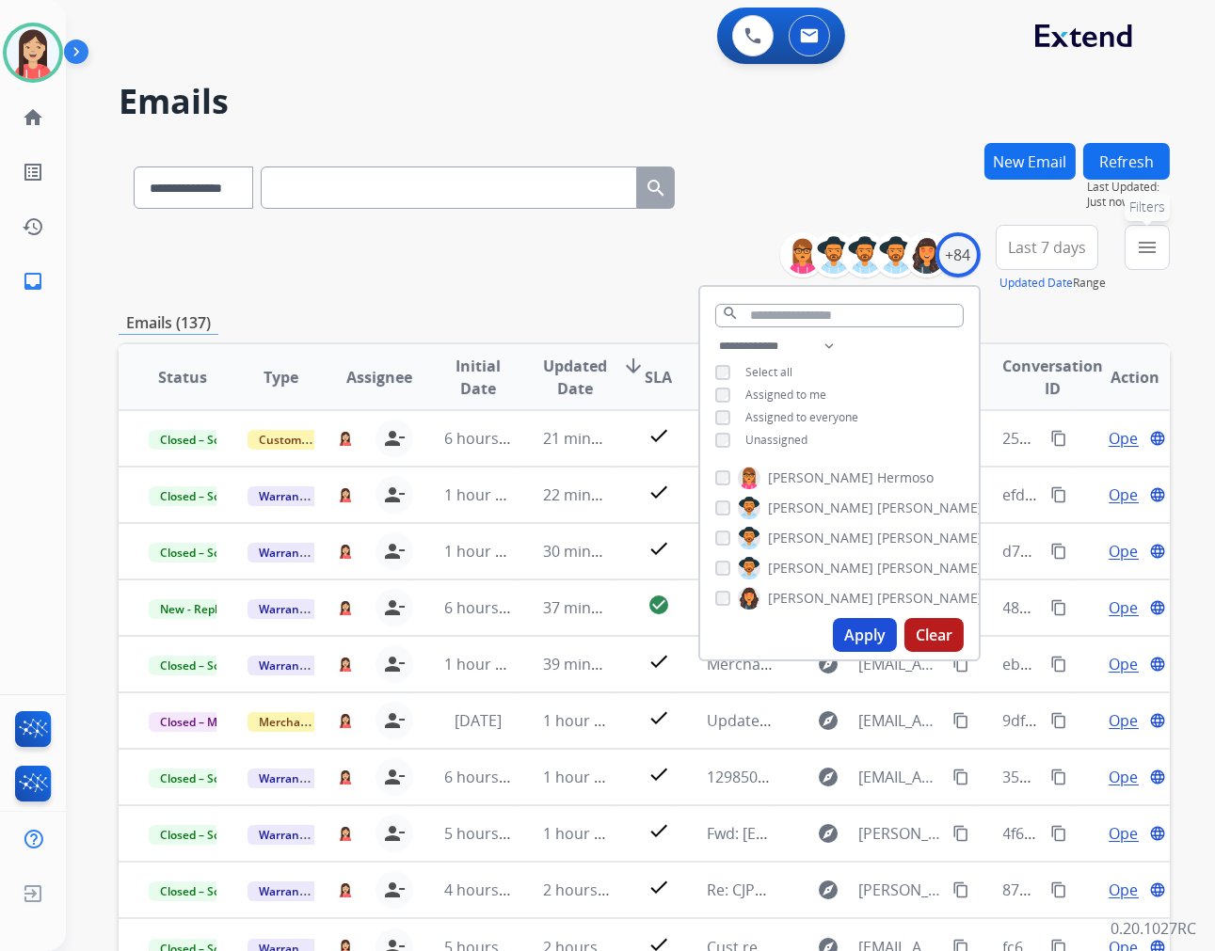
click at [1140, 249] on mat-icon "menu" at bounding box center [1147, 247] width 23 height 23
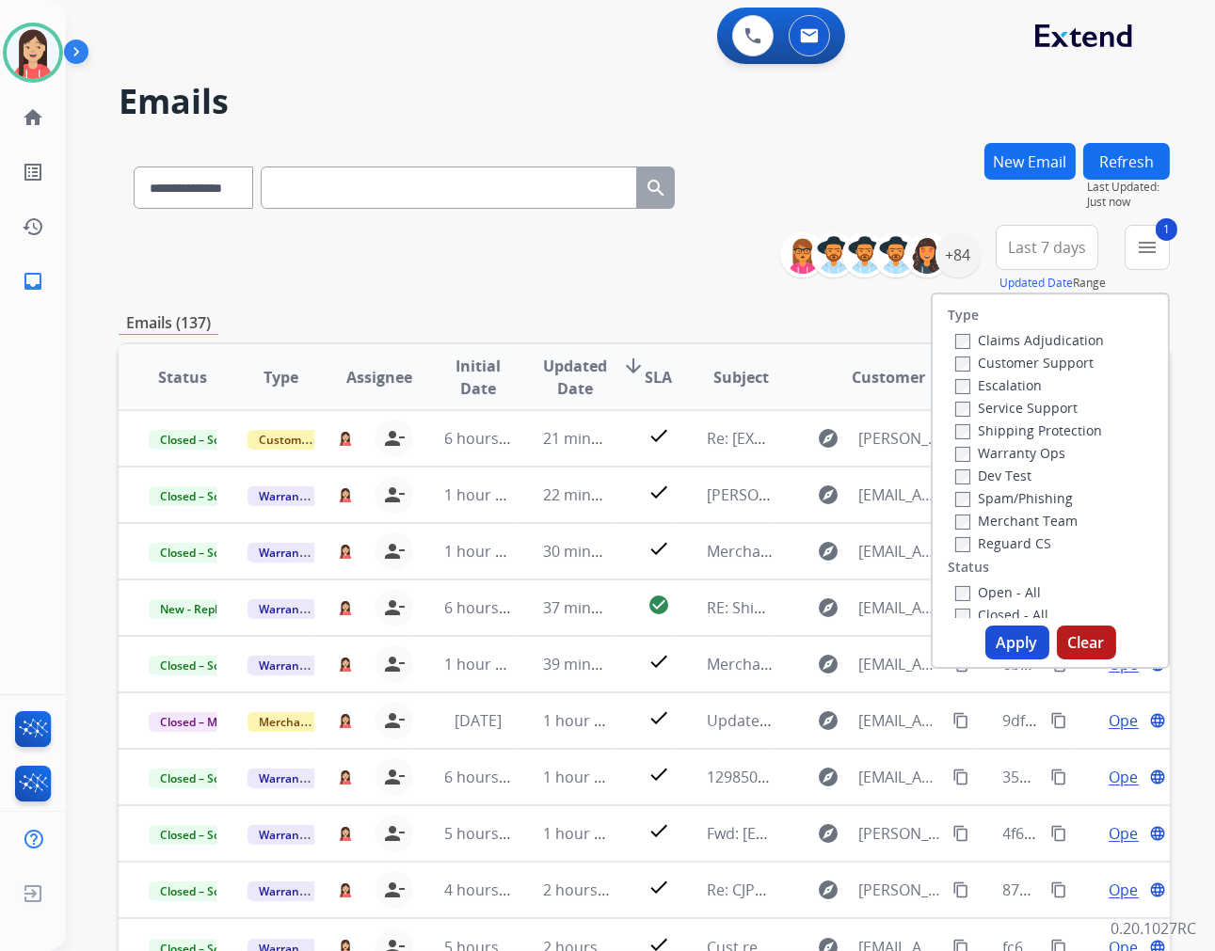
click at [1002, 644] on button "Apply" at bounding box center [1017, 643] width 64 height 34
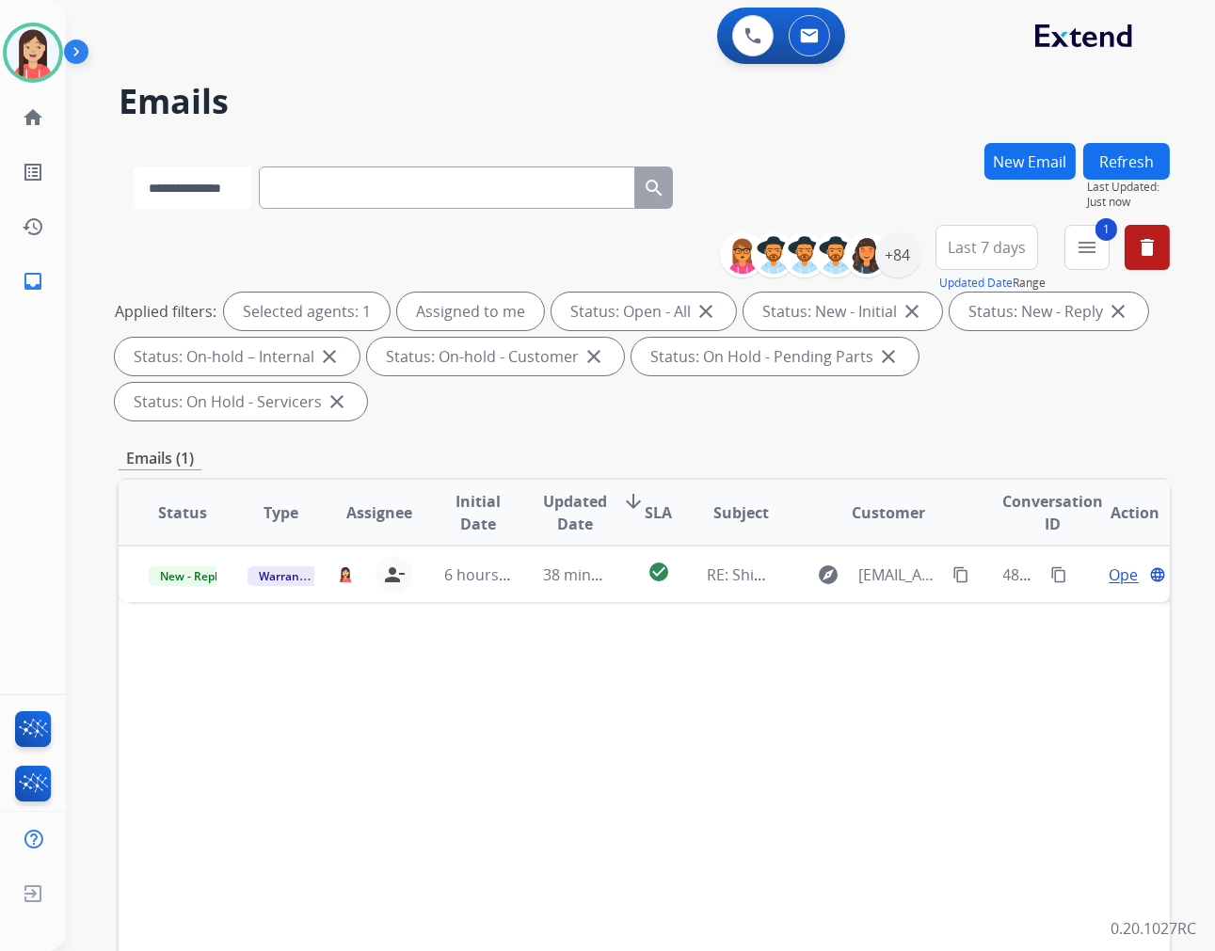
click at [228, 193] on select "**********" at bounding box center [193, 188] width 118 height 42
select select "**********"
click at [134, 167] on select "**********" at bounding box center [193, 188] width 118 height 42
click at [424, 198] on input "text" at bounding box center [449, 188] width 376 height 42
paste input "**********"
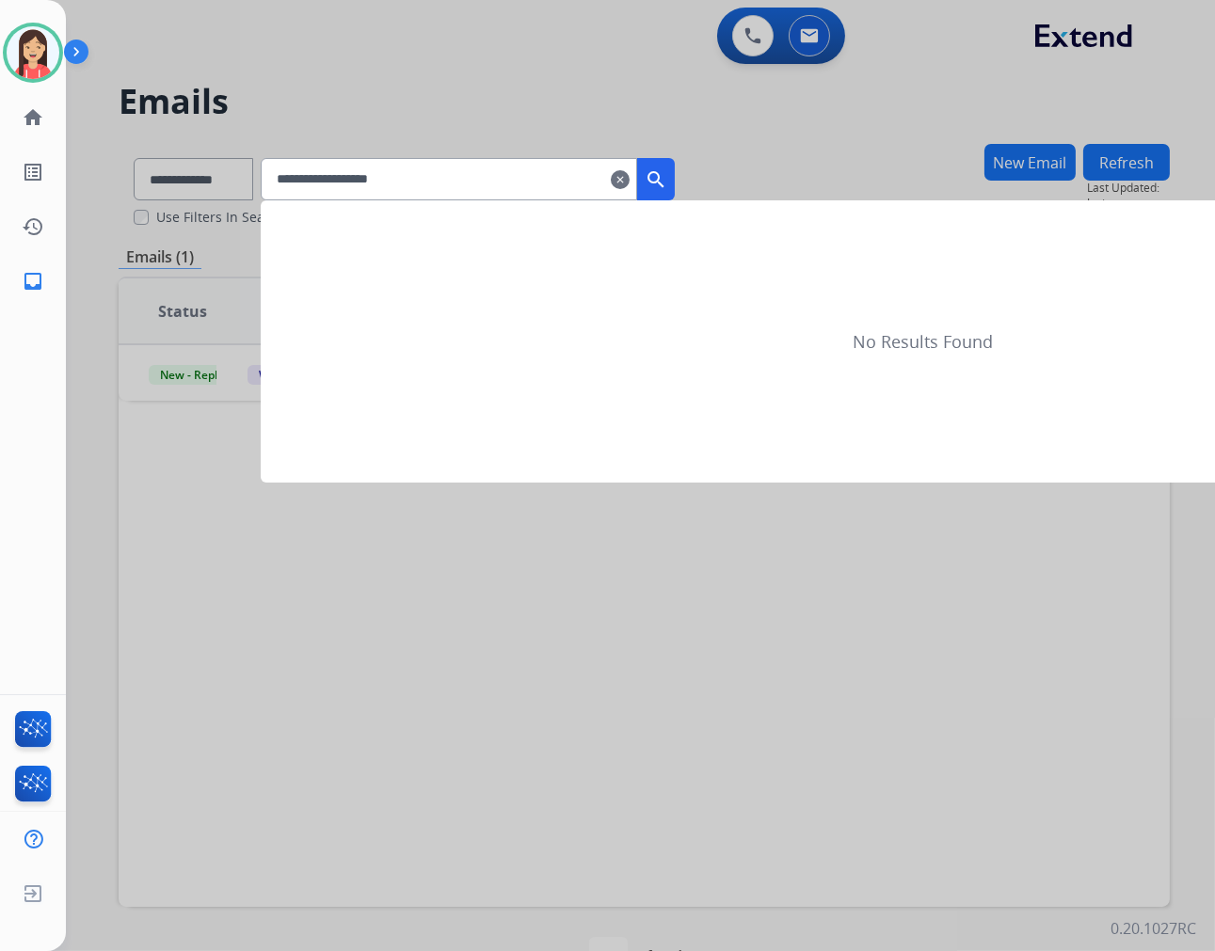
type input "**********"
click at [667, 183] on mat-icon "search" at bounding box center [656, 179] width 23 height 23
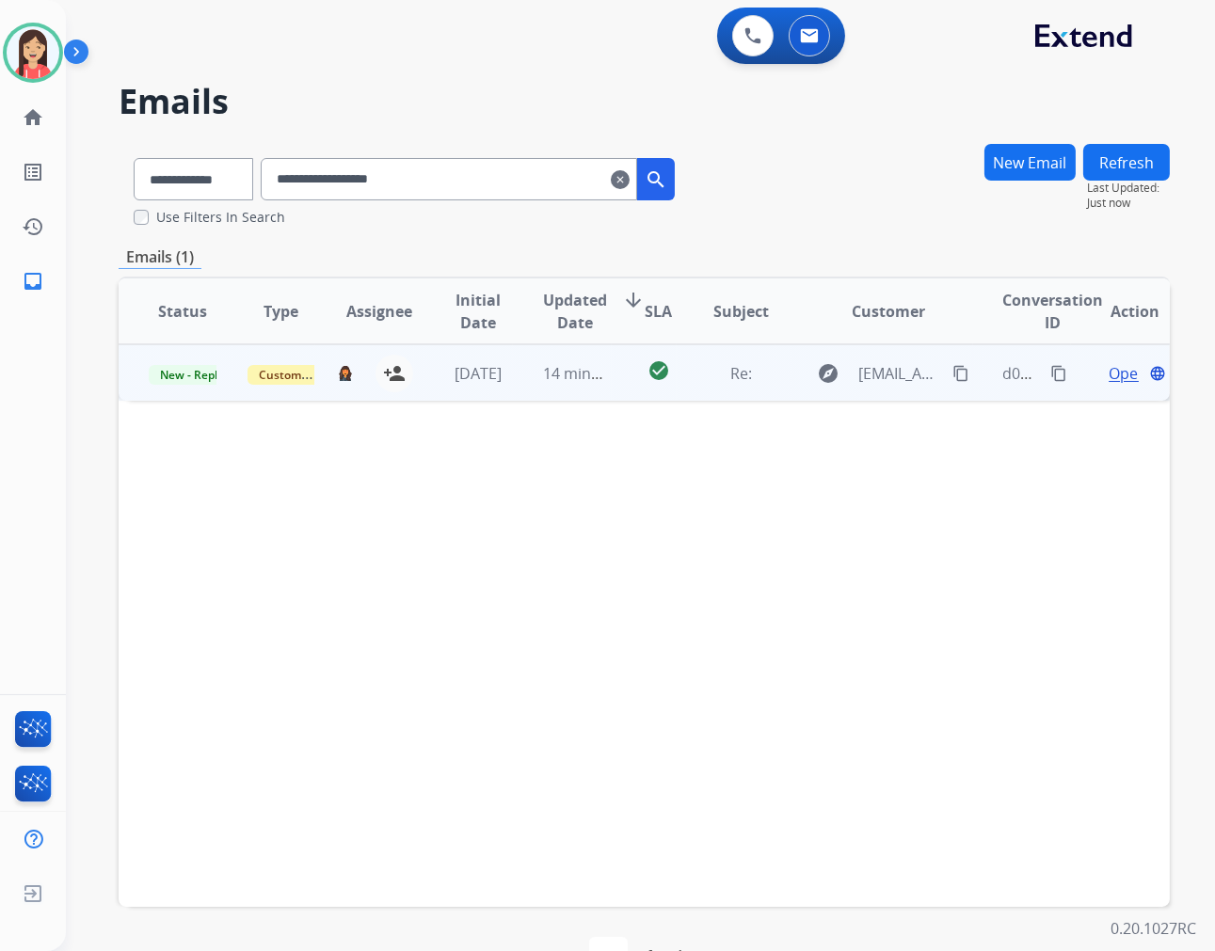
click at [530, 392] on td "14 minutes ago" at bounding box center [562, 372] width 99 height 56
click at [1101, 375] on div "Open language" at bounding box center [1135, 372] width 68 height 23
click at [1108, 373] on span "Open" at bounding box center [1127, 373] width 39 height 23
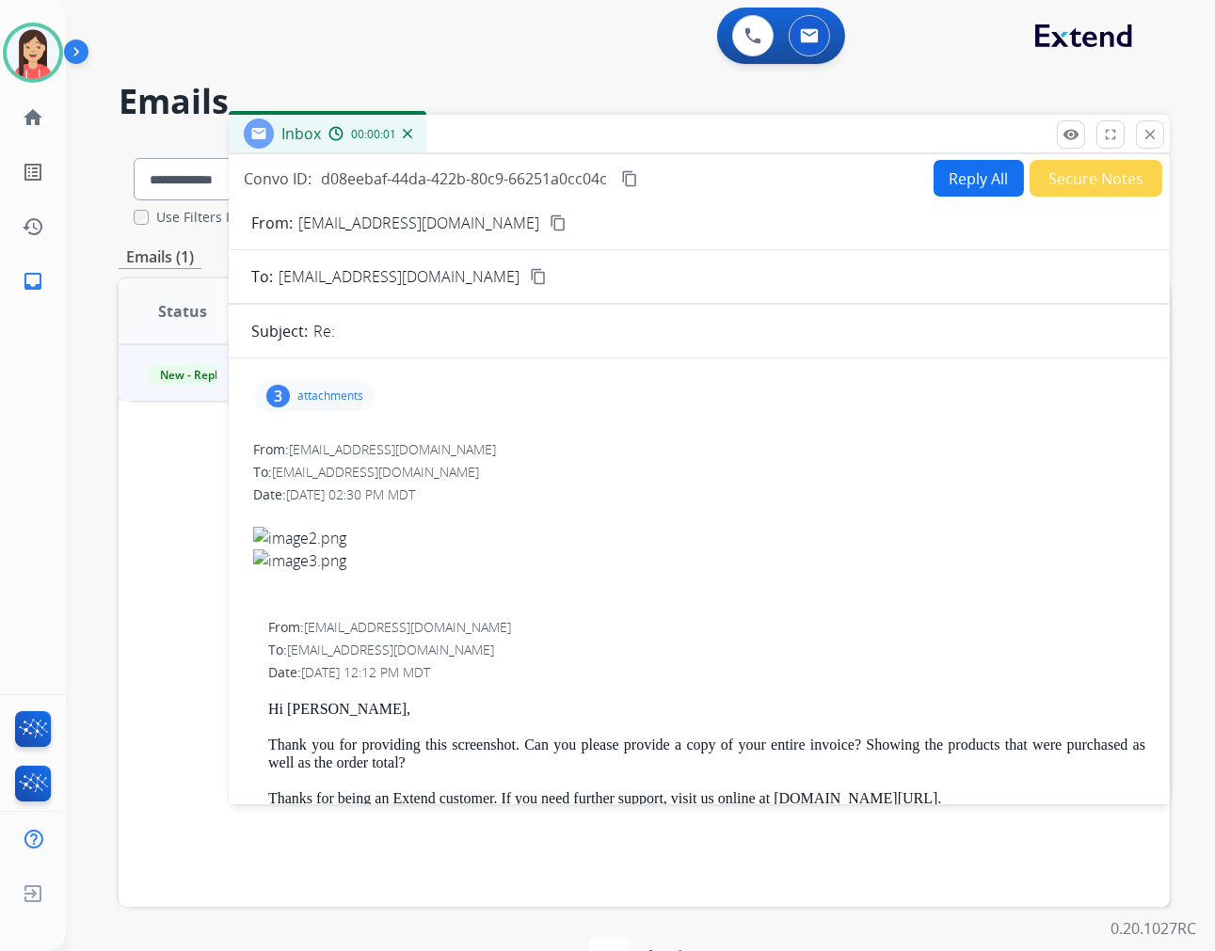
click at [351, 391] on p "attachments" at bounding box center [330, 396] width 66 height 15
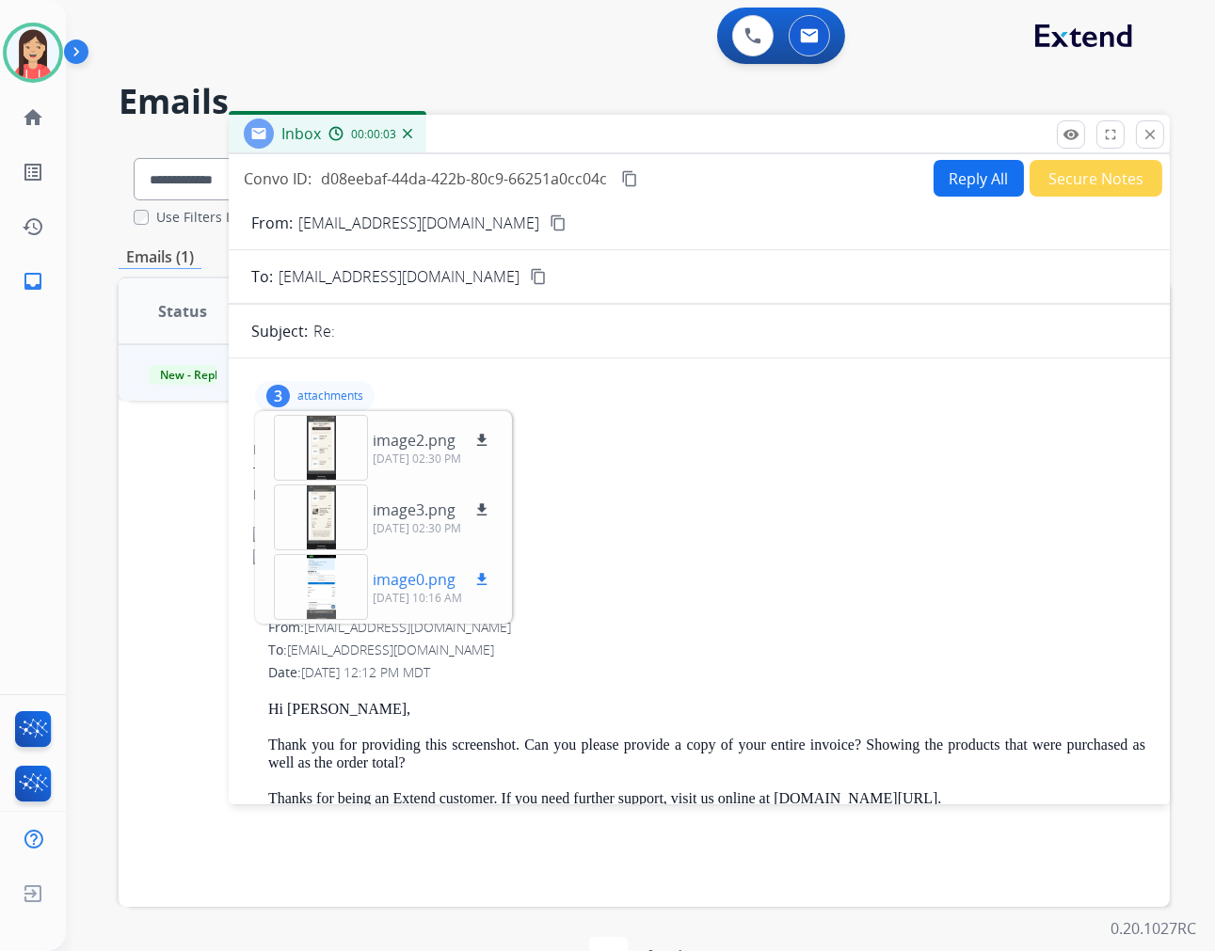
click at [406, 580] on p "image0.png" at bounding box center [414, 579] width 83 height 23
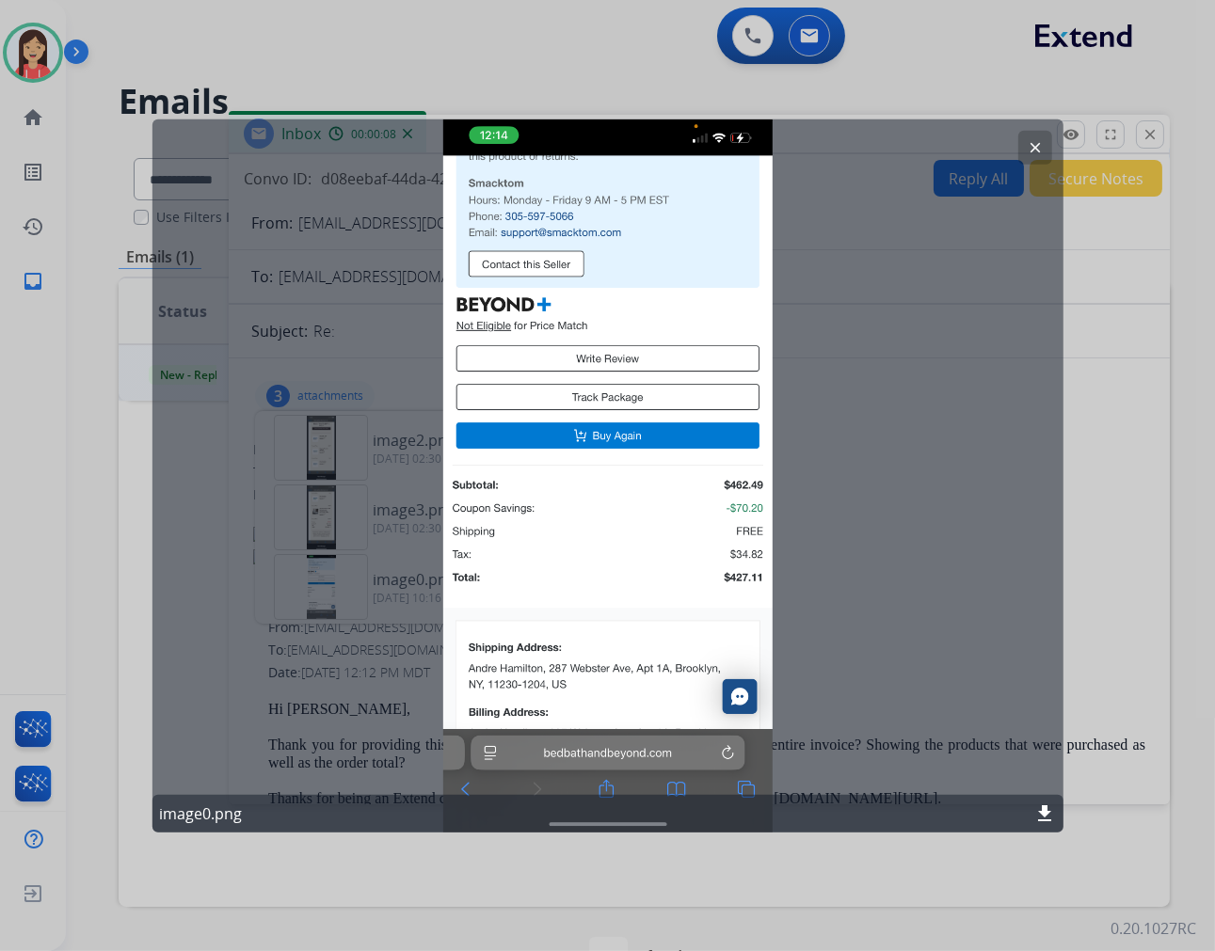
click at [1030, 144] on mat-icon "clear" at bounding box center [1035, 146] width 17 height 17
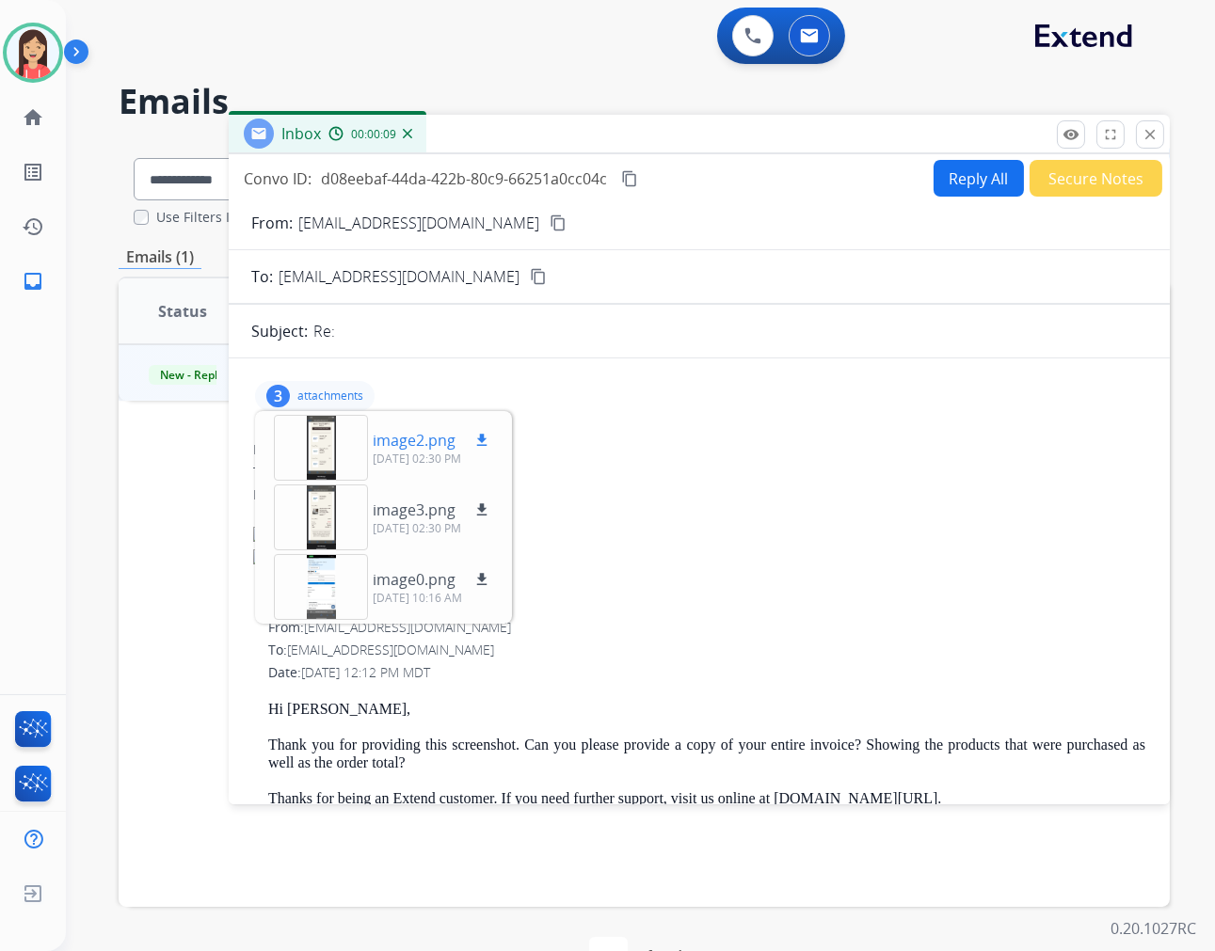
click at [418, 448] on p "image2.png" at bounding box center [414, 440] width 83 height 23
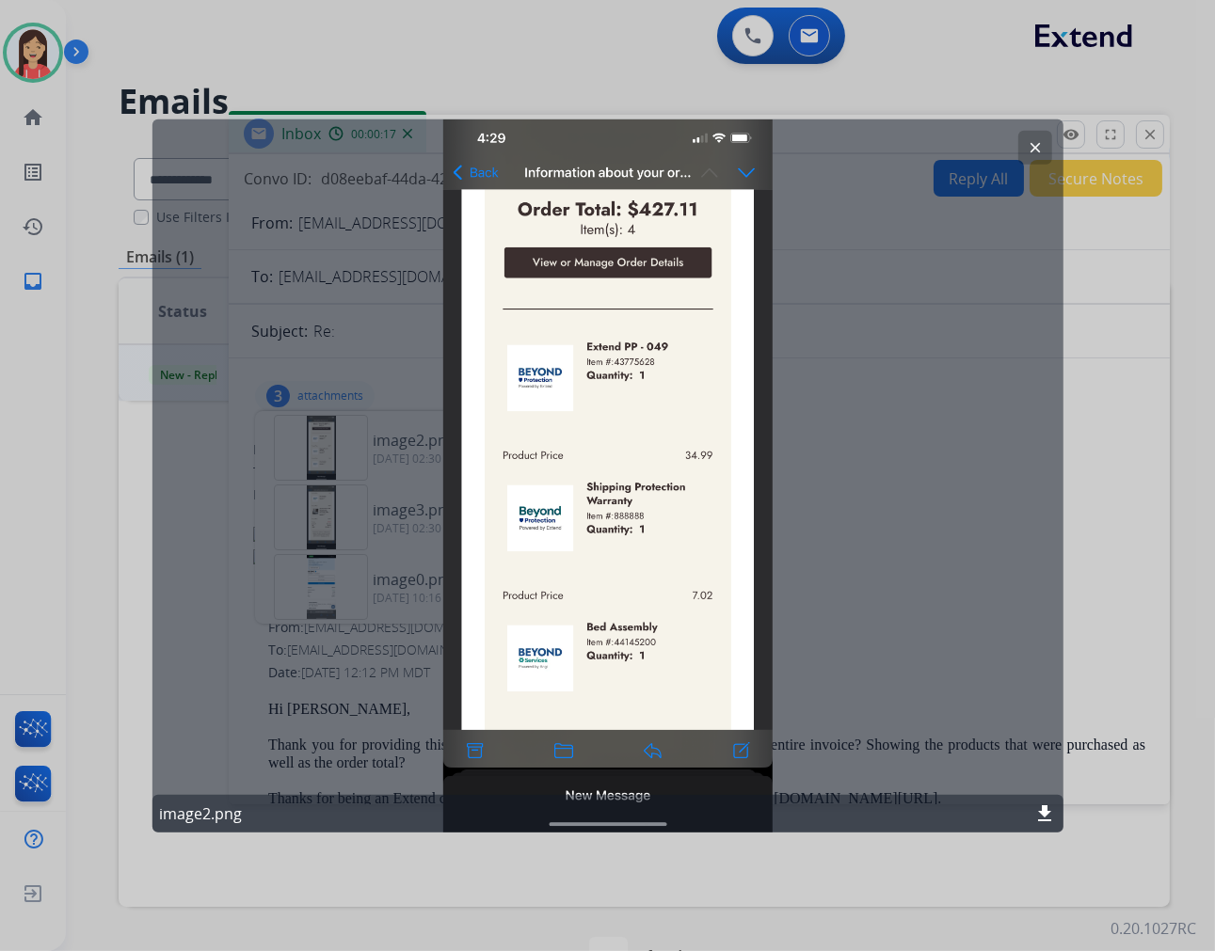
click at [1028, 145] on mat-icon "clear" at bounding box center [1035, 146] width 17 height 17
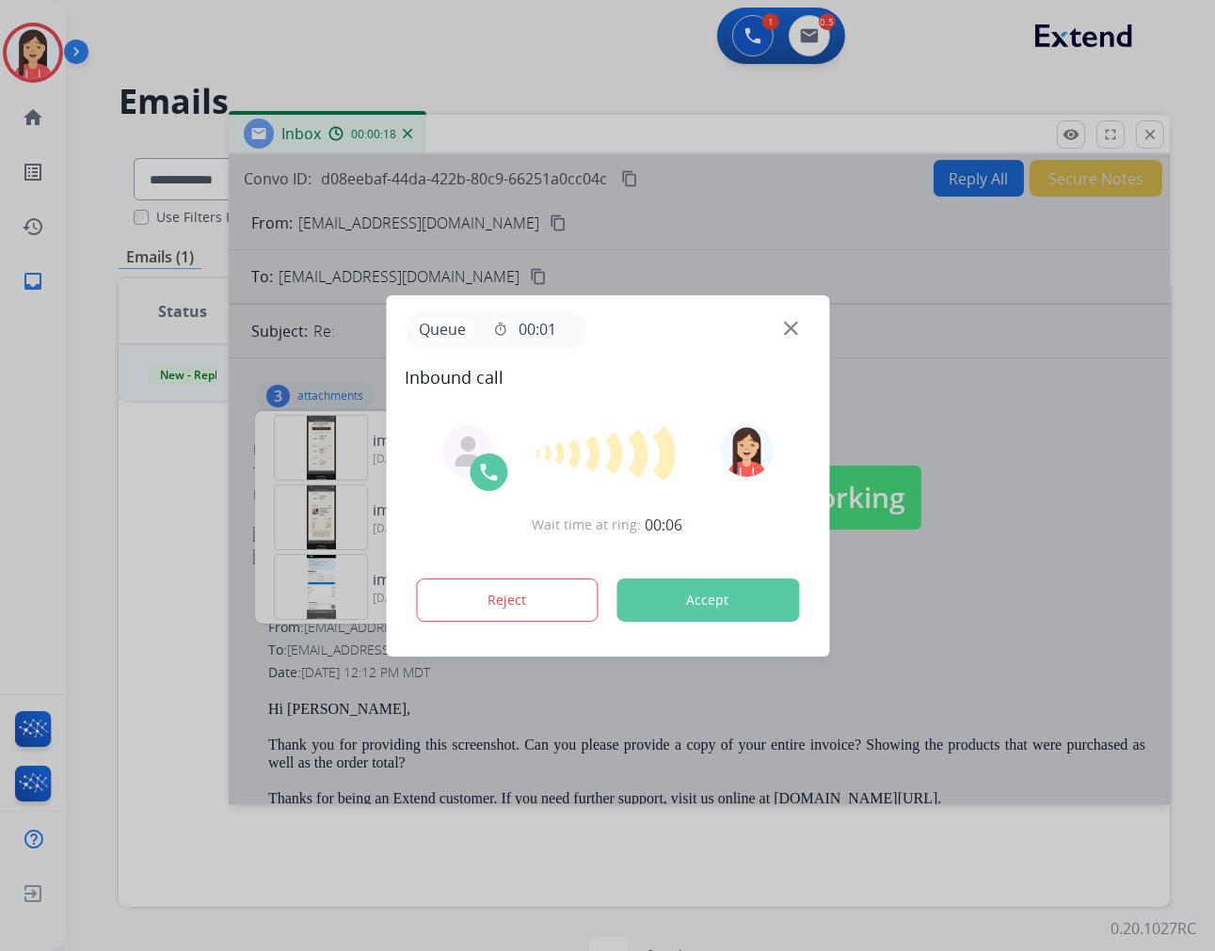
click at [766, 614] on button "Accept" at bounding box center [707, 600] width 183 height 43
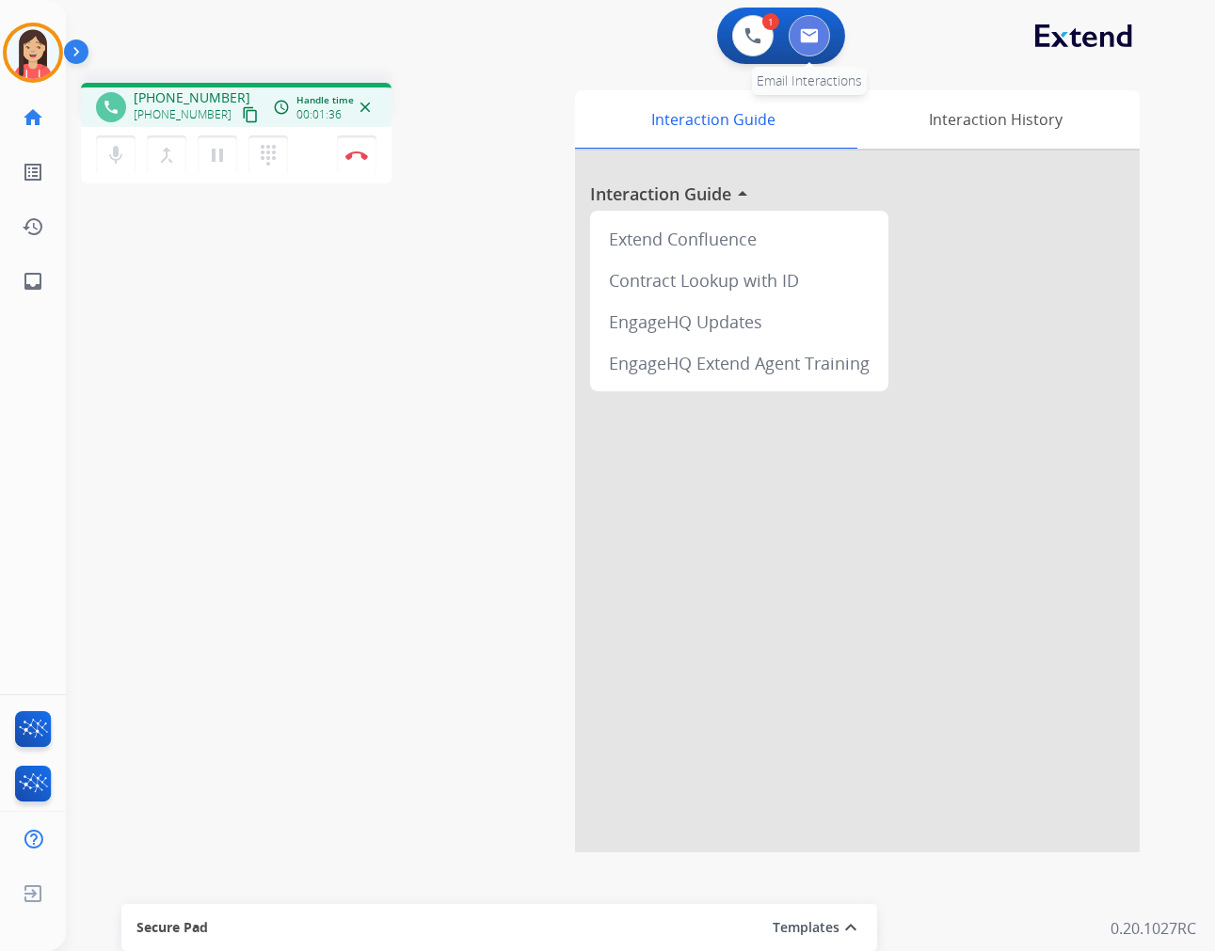
click at [813, 28] on img at bounding box center [809, 35] width 19 height 15
select select "**********"
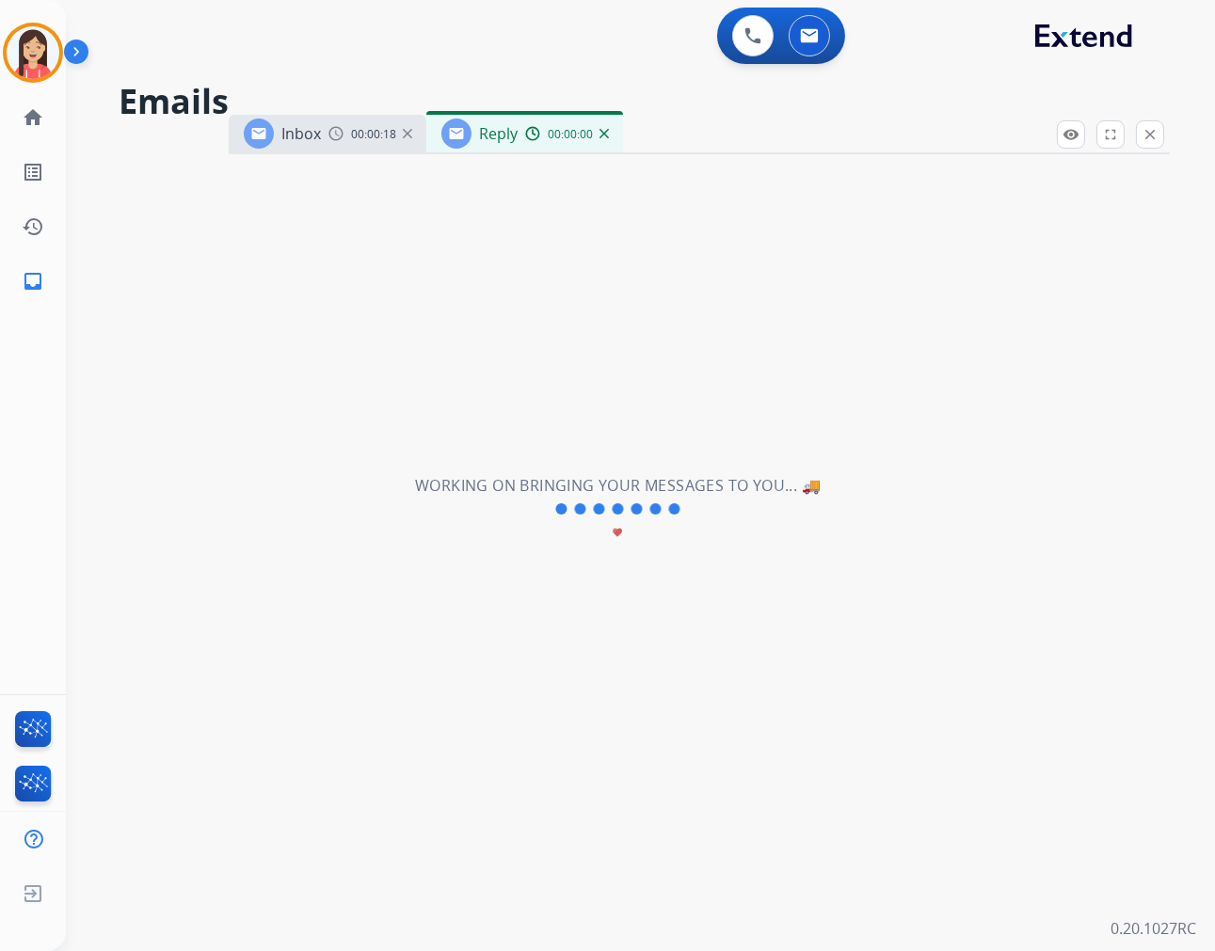
select select "**********"
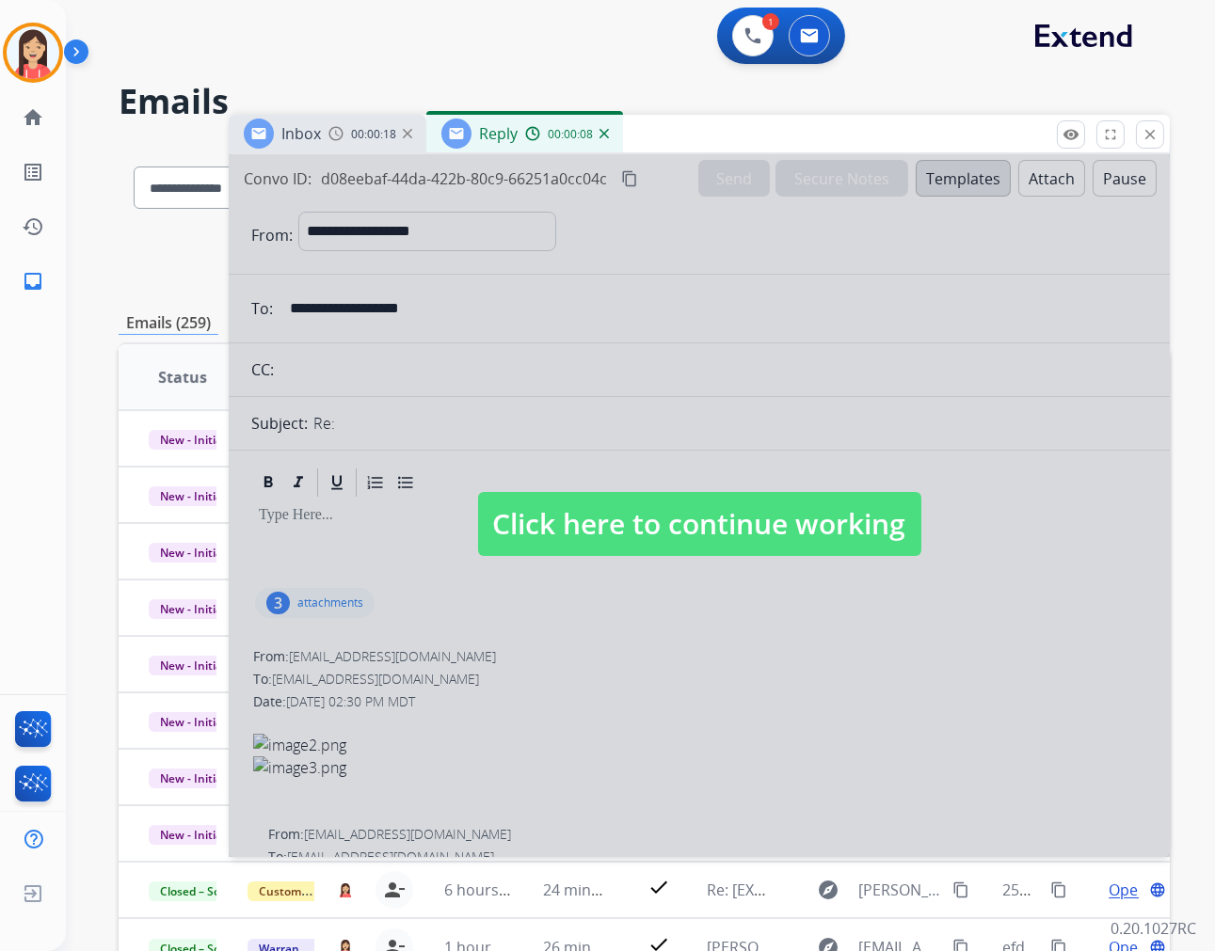
click at [505, 626] on div at bounding box center [699, 505] width 941 height 703
select select
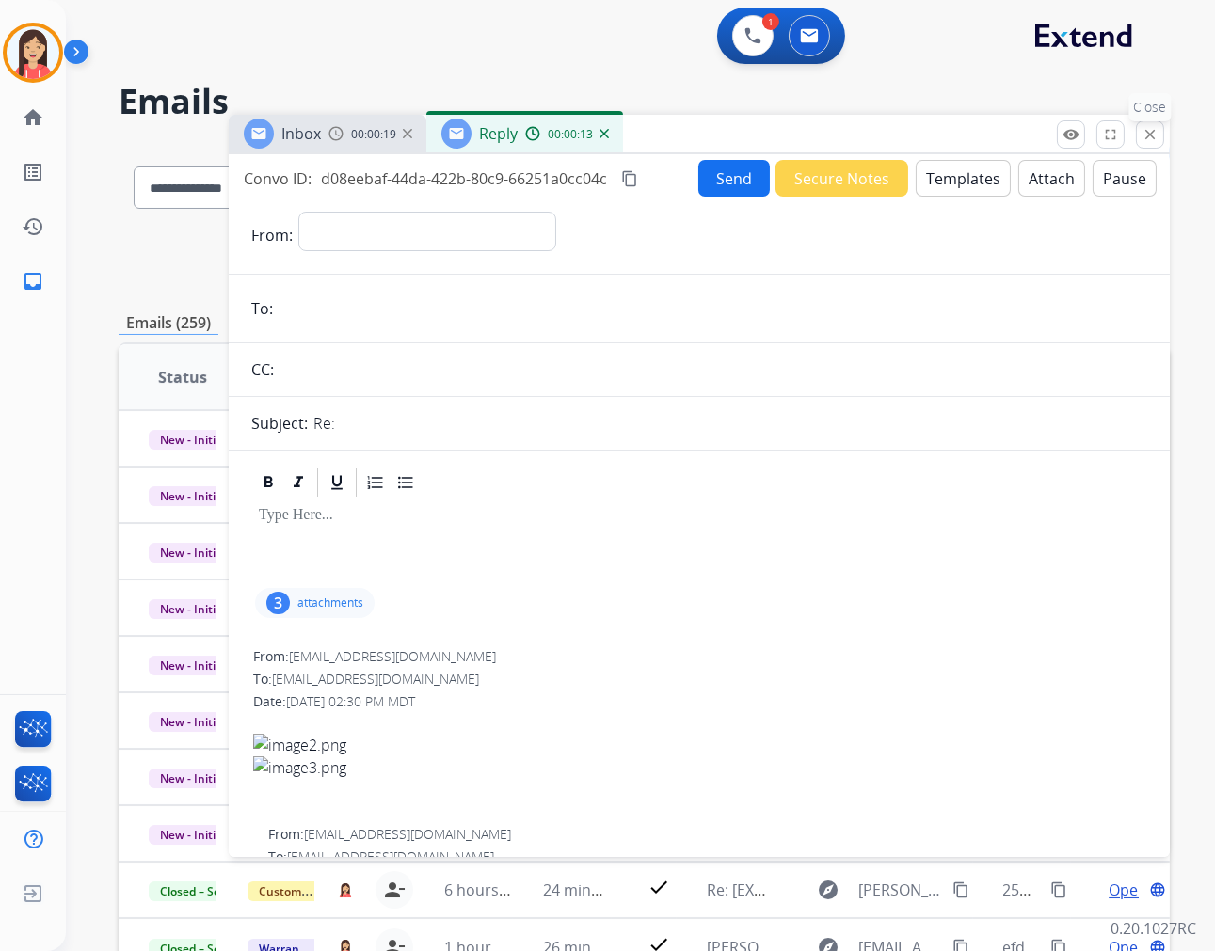
click at [1149, 143] on button "close Close" at bounding box center [1150, 134] width 28 height 28
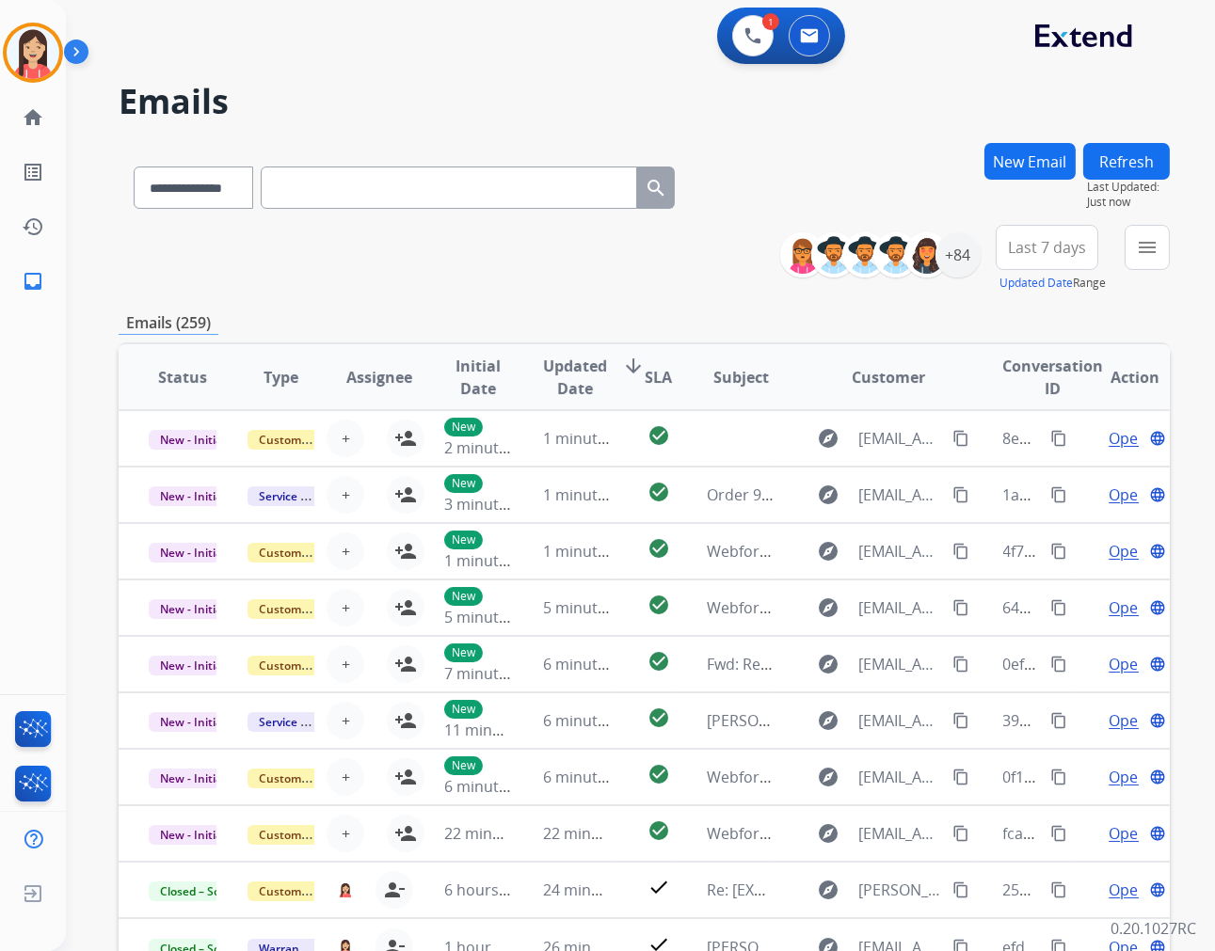
click at [672, 284] on div "**********" at bounding box center [644, 259] width 1051 height 68
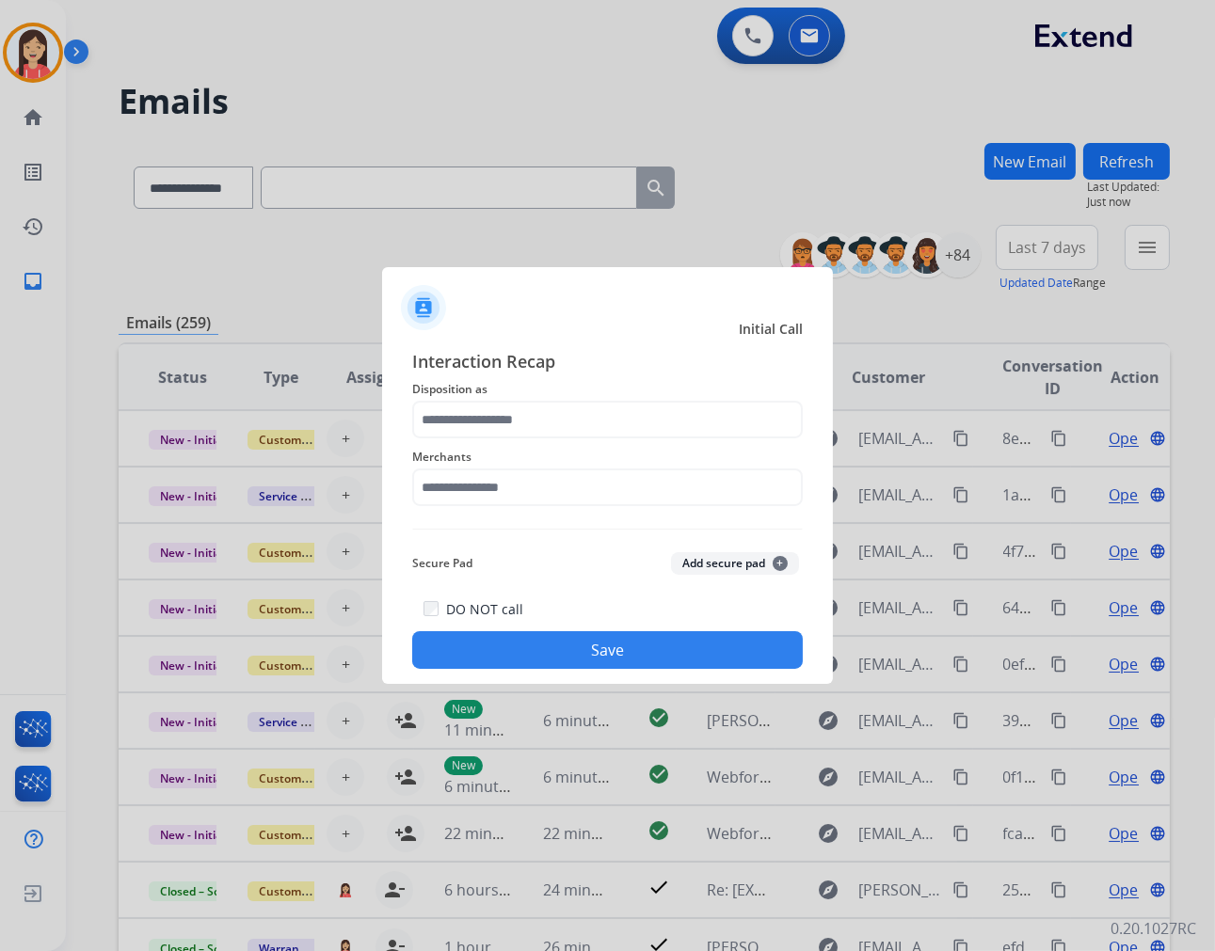
drag, startPoint x: 508, startPoint y: 398, endPoint x: 508, endPoint y: 416, distance: 17.9
click at [508, 398] on span "Disposition as" at bounding box center [607, 389] width 391 height 23
click at [508, 436] on input "text" at bounding box center [607, 420] width 391 height 38
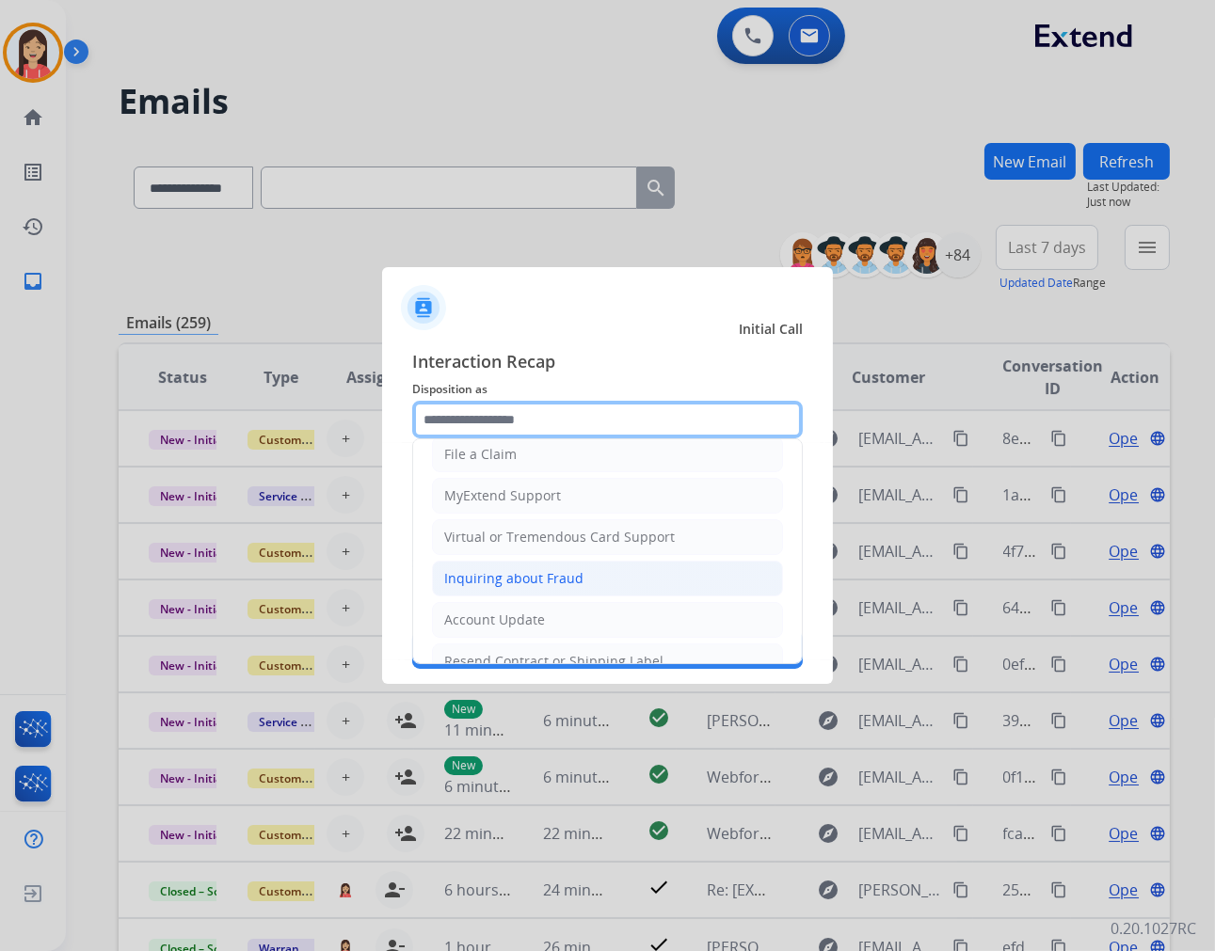
scroll to position [209, 0]
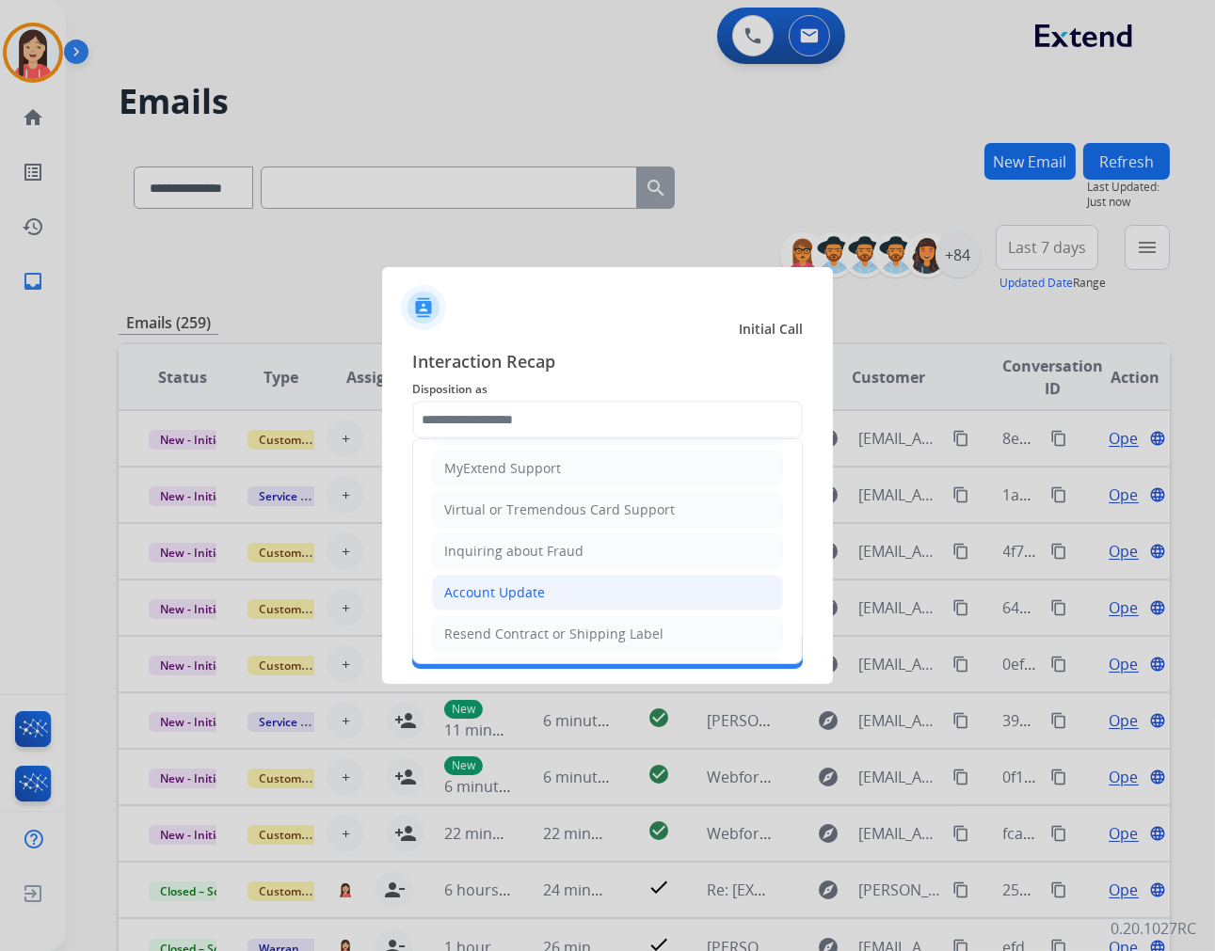
click at [502, 597] on div "Account Update" at bounding box center [494, 592] width 101 height 19
type input "**********"
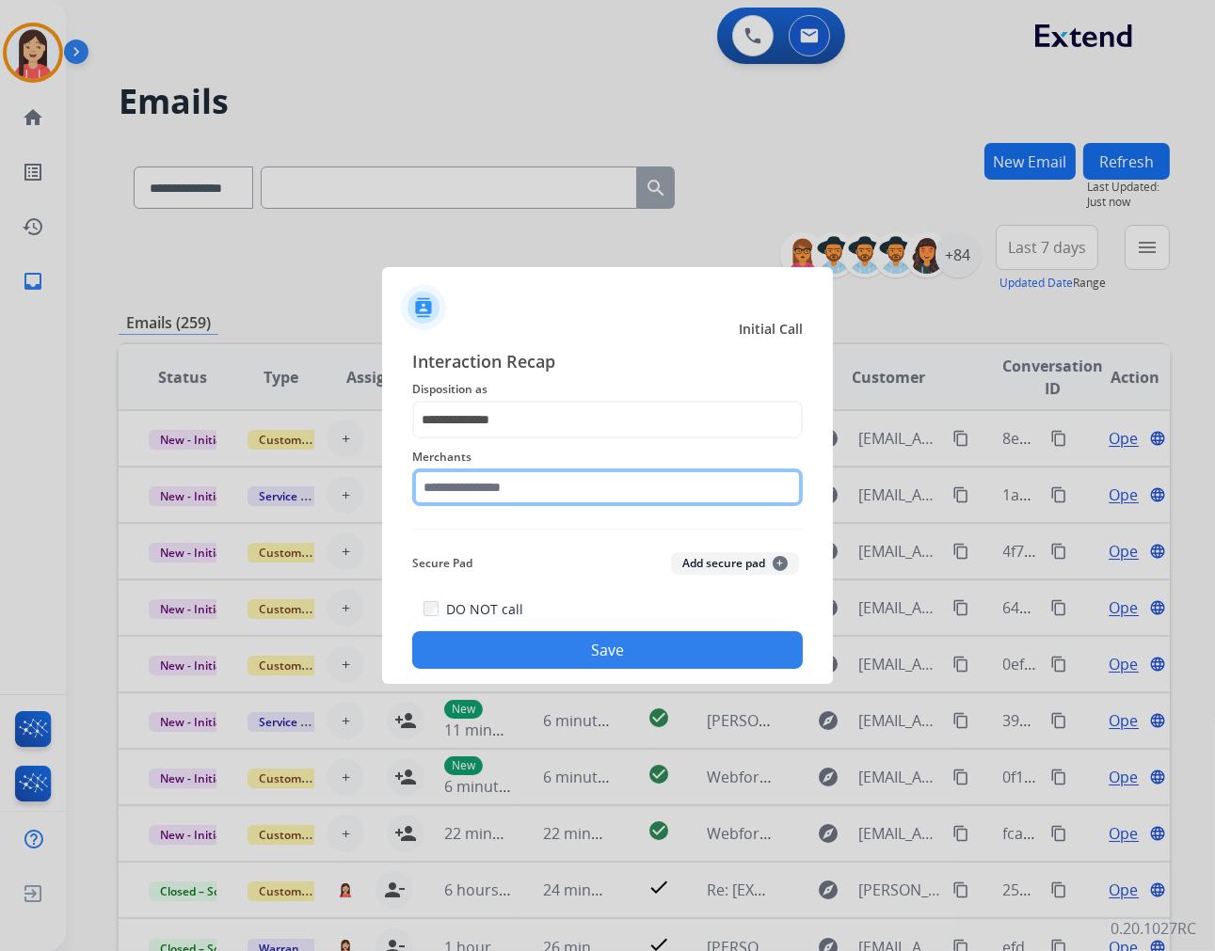
click at [529, 489] on input "text" at bounding box center [607, 488] width 391 height 38
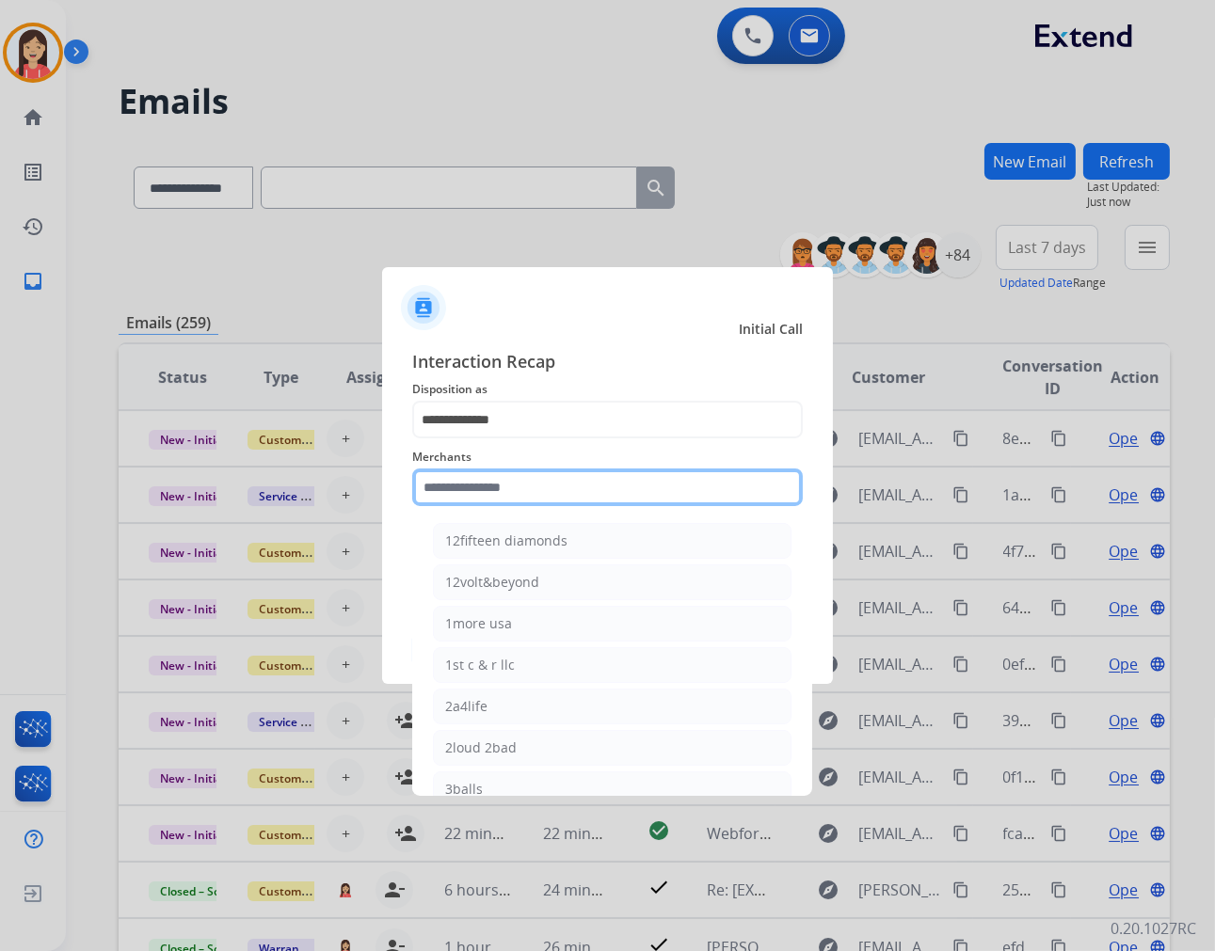
click at [542, 487] on input "text" at bounding box center [607, 488] width 391 height 38
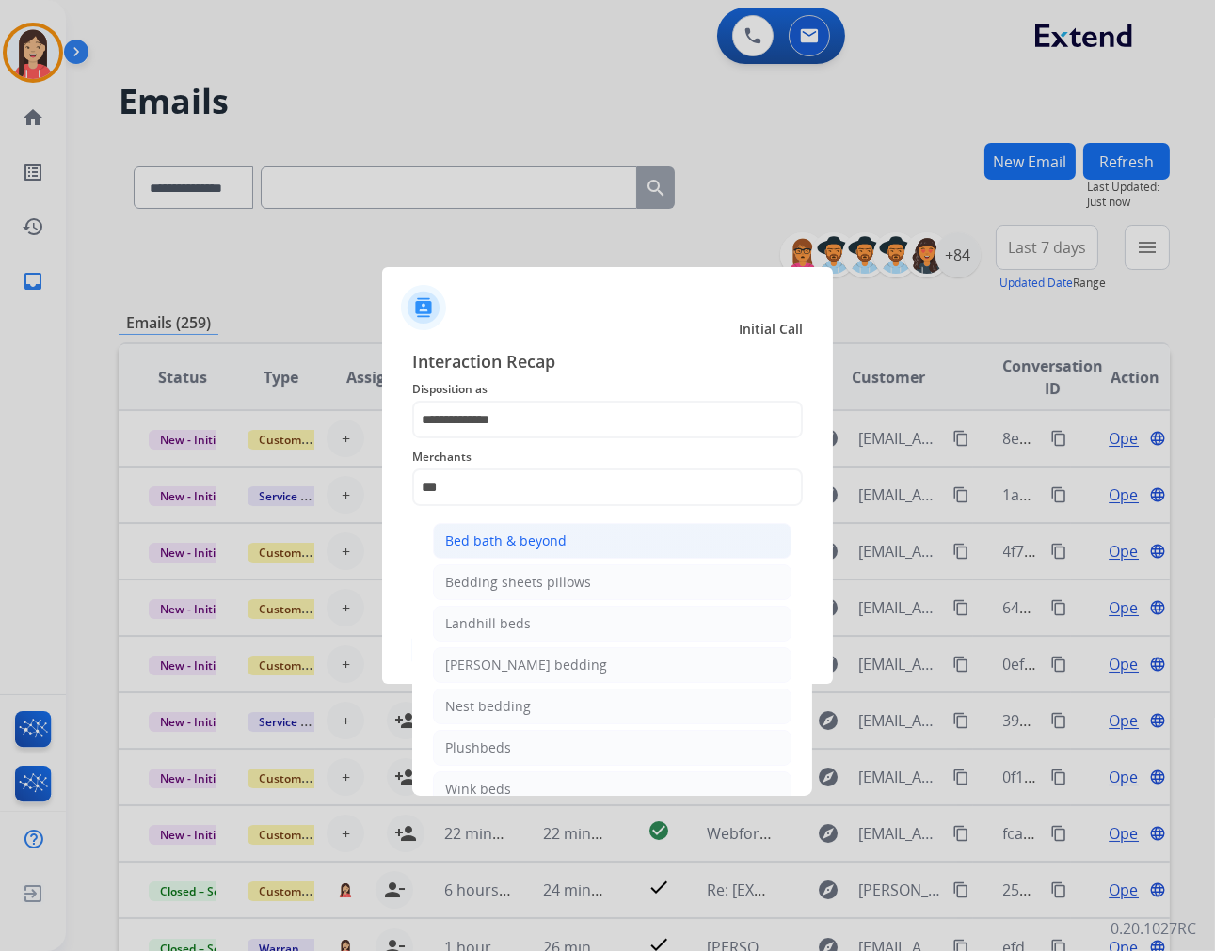
click at [550, 532] on div "Bed bath & beyond" at bounding box center [505, 541] width 121 height 19
type input "**********"
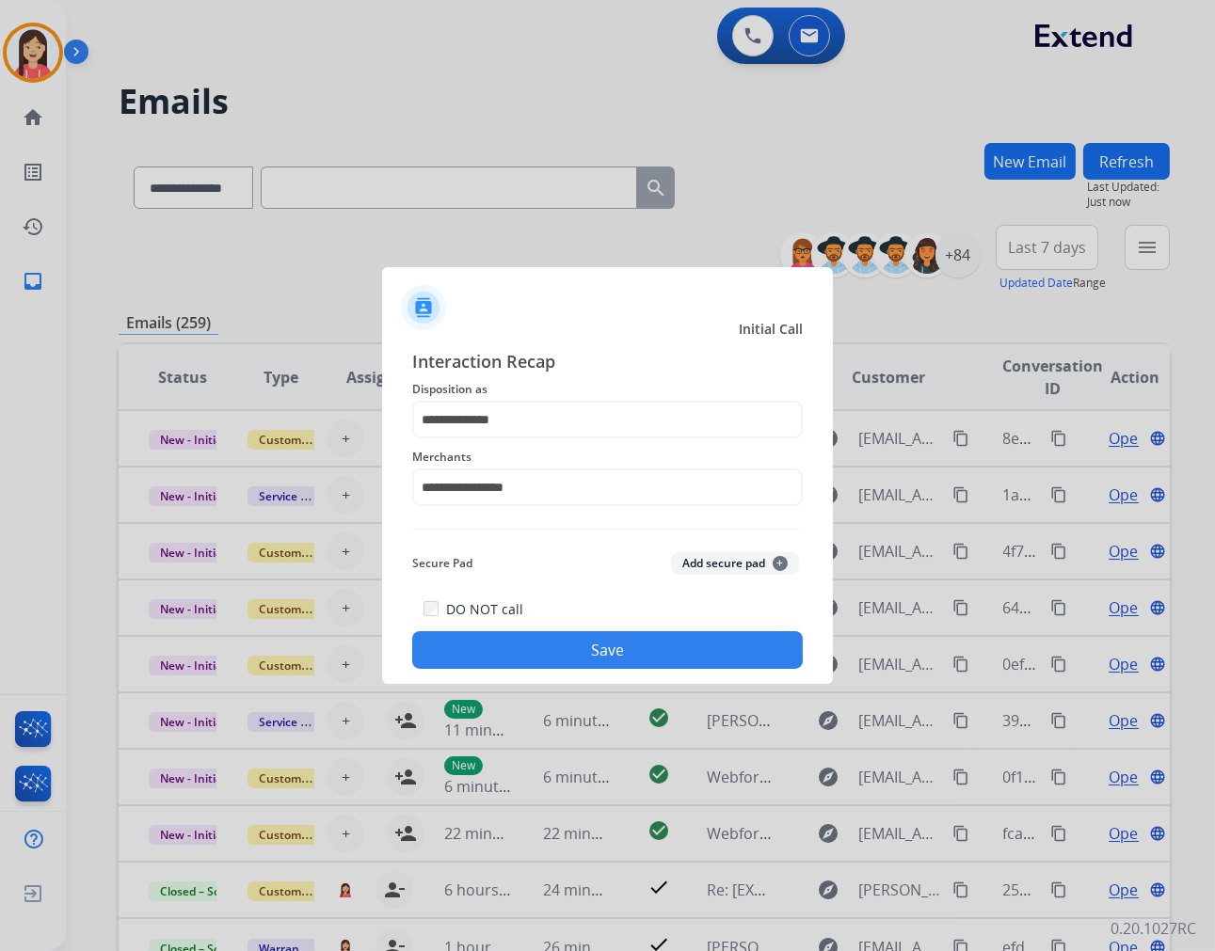
click at [597, 649] on button "Save" at bounding box center [607, 650] width 391 height 38
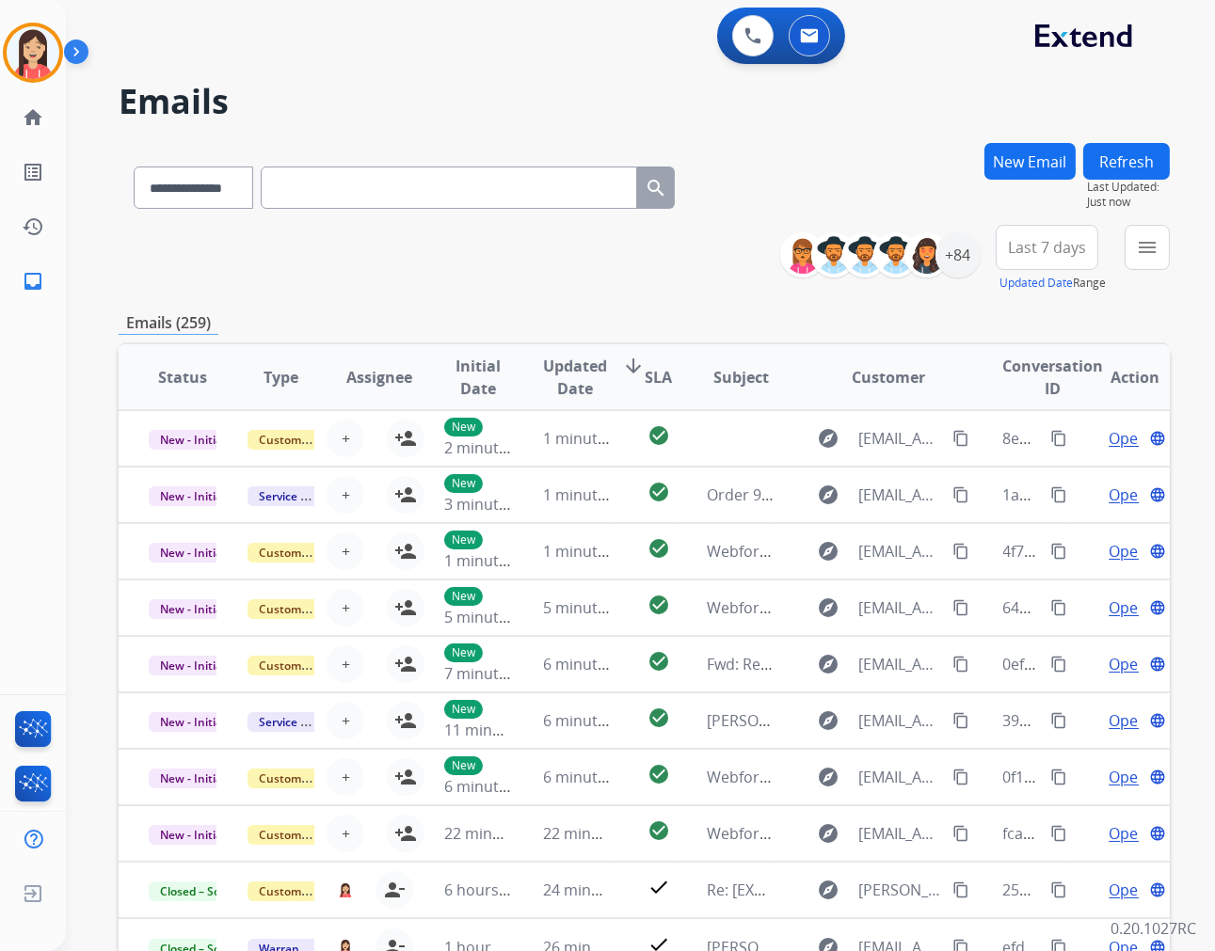
click at [389, 171] on input "text" at bounding box center [449, 188] width 376 height 42
click at [188, 181] on select "**********" at bounding box center [193, 188] width 118 height 42
select select "**********"
click at [134, 167] on select "**********" at bounding box center [193, 188] width 118 height 42
click at [378, 191] on input "text" at bounding box center [449, 188] width 376 height 42
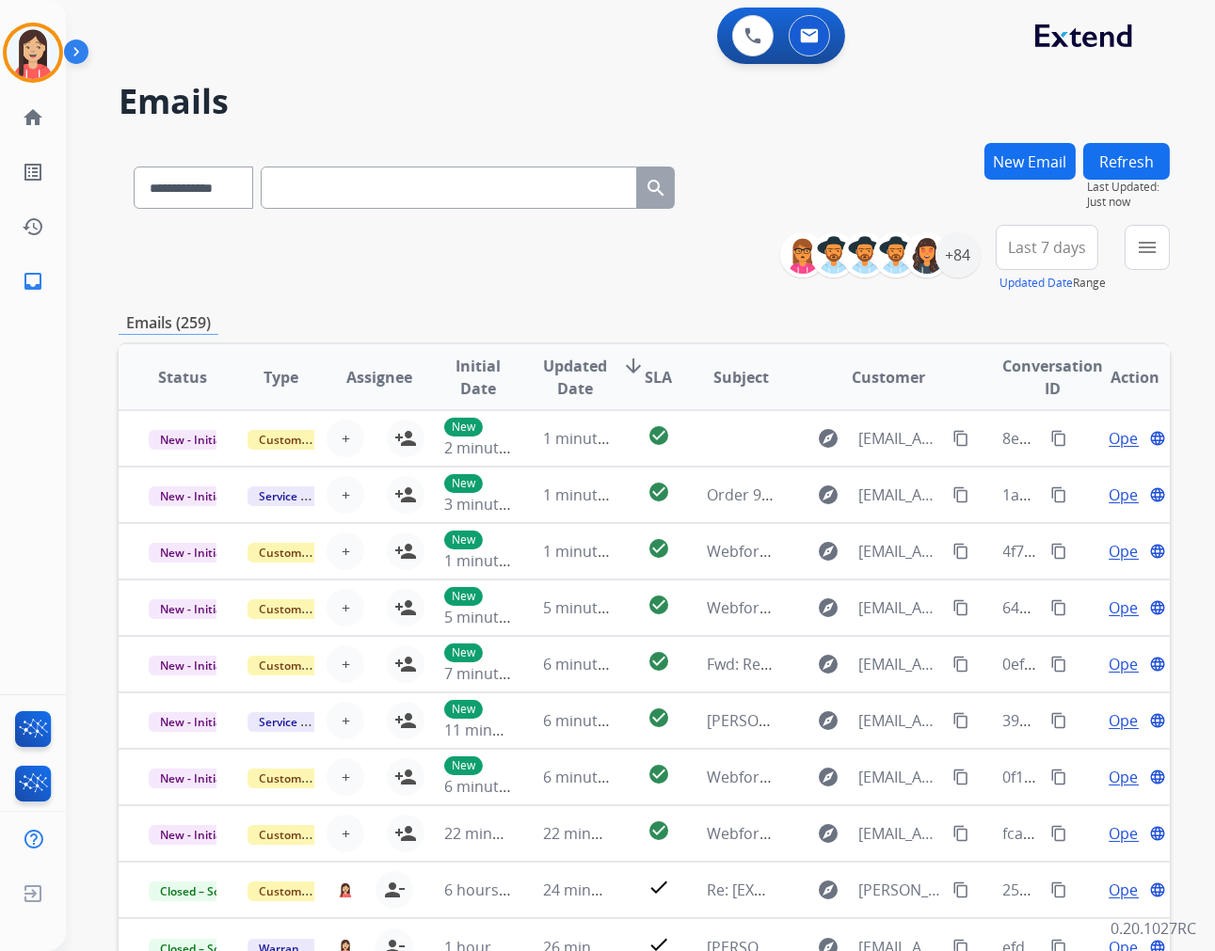
paste input "**********"
type input "**********"
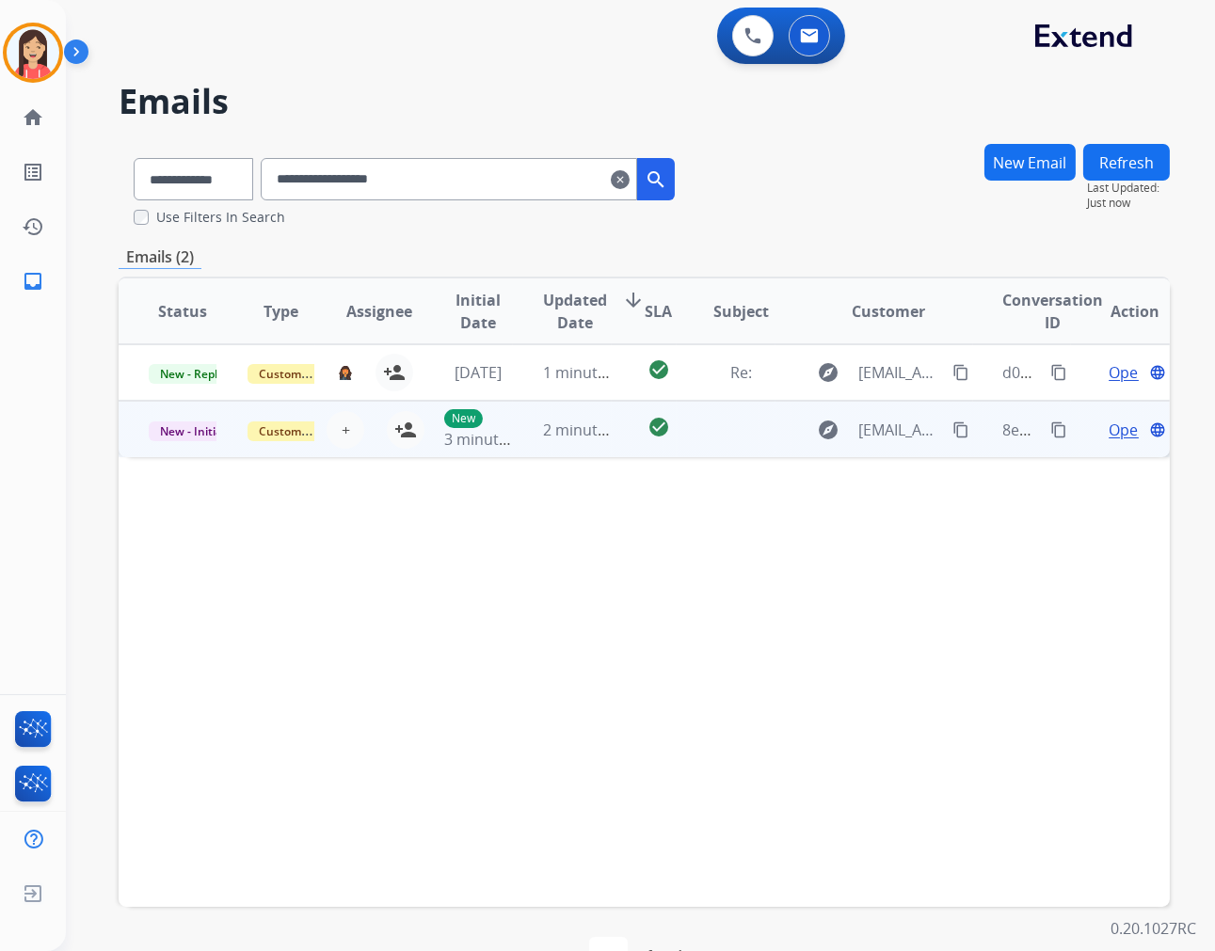
click at [536, 454] on td "2 minutes ago" at bounding box center [562, 429] width 99 height 56
click at [548, 445] on td "2 minutes ago" at bounding box center [562, 429] width 99 height 56
click at [1108, 429] on span "Open" at bounding box center [1127, 430] width 39 height 23
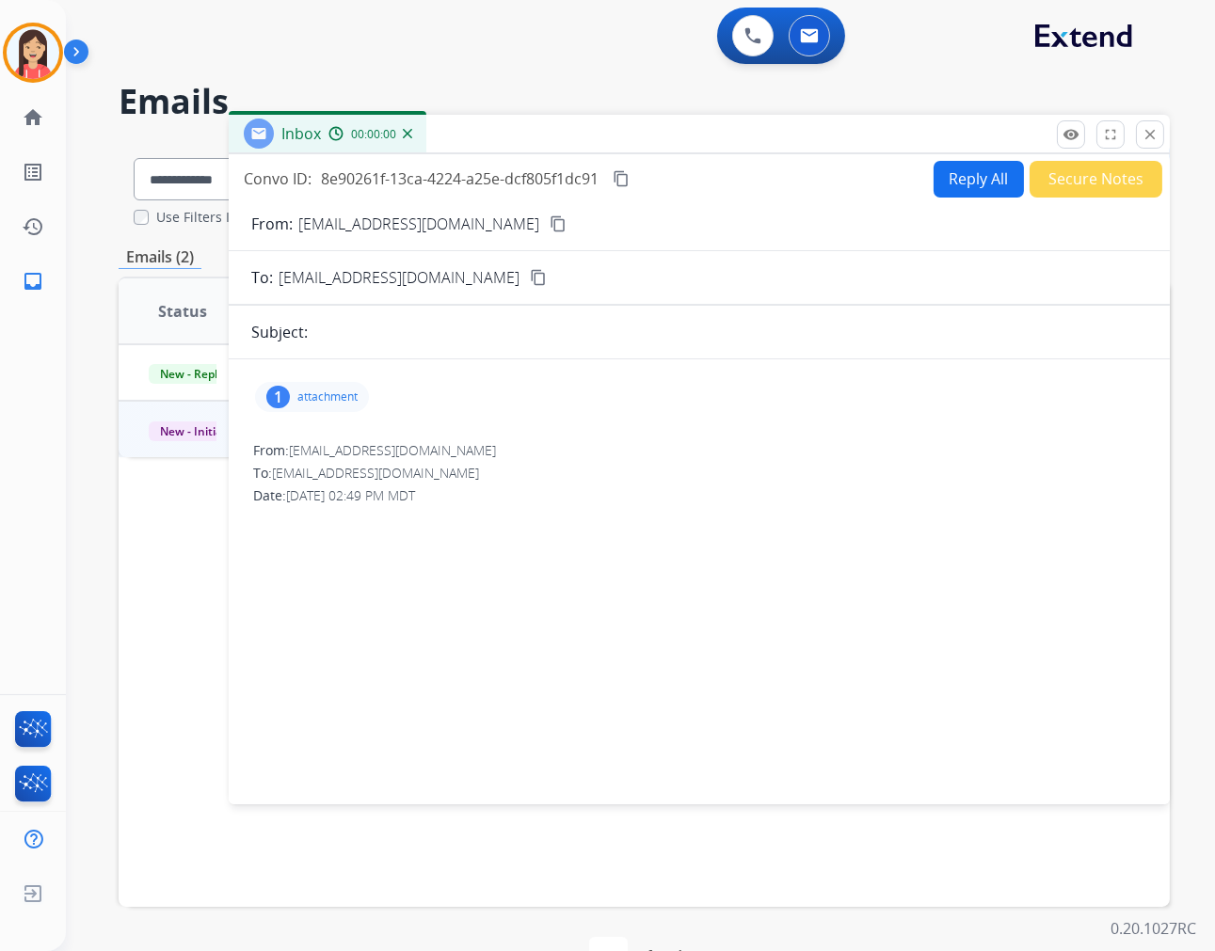
click at [331, 396] on p "attachment" at bounding box center [327, 397] width 60 height 15
click at [408, 442] on p "image0.png" at bounding box center [414, 441] width 83 height 23
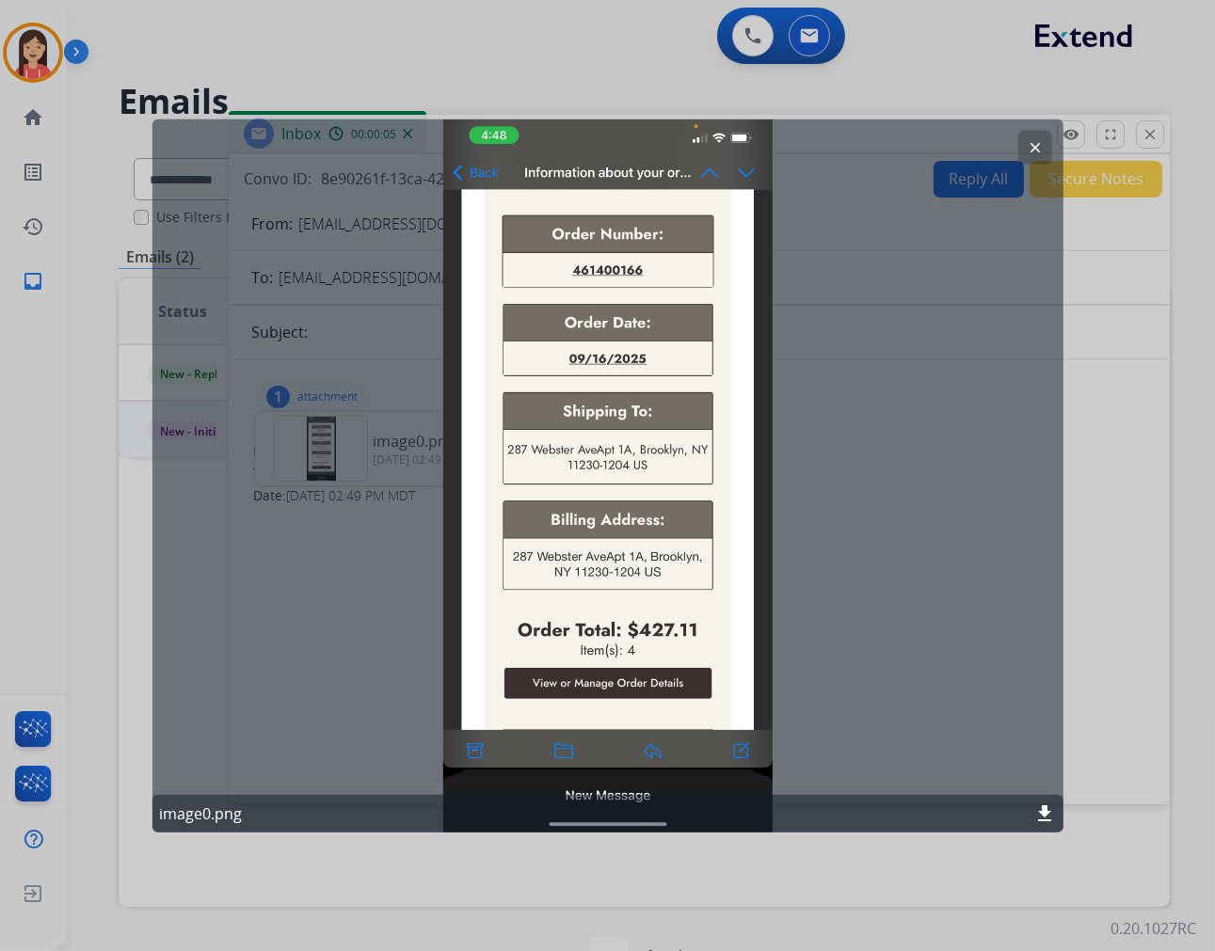
click at [1035, 146] on mat-icon "clear" at bounding box center [1035, 146] width 17 height 17
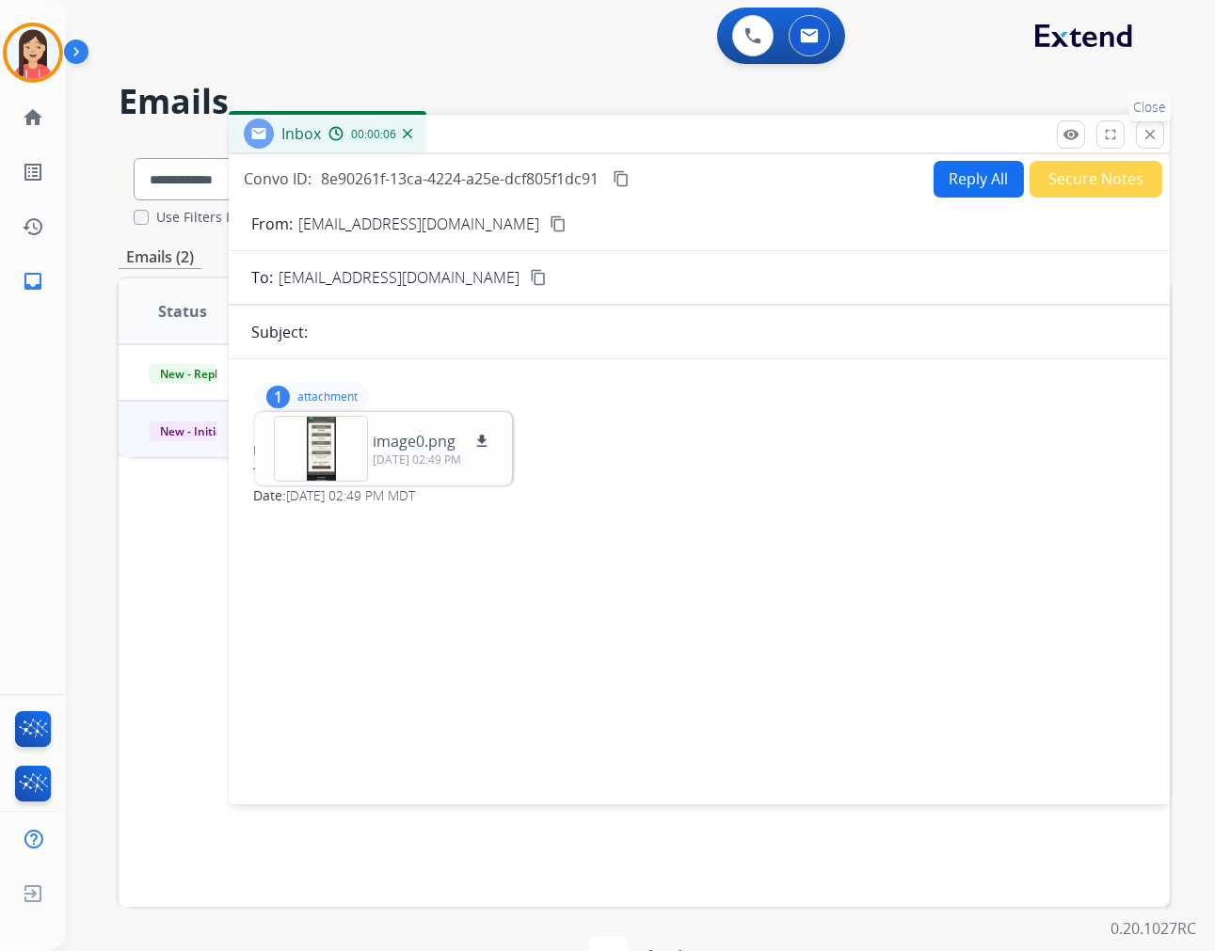
click at [1146, 135] on mat-icon "close" at bounding box center [1149, 134] width 17 height 17
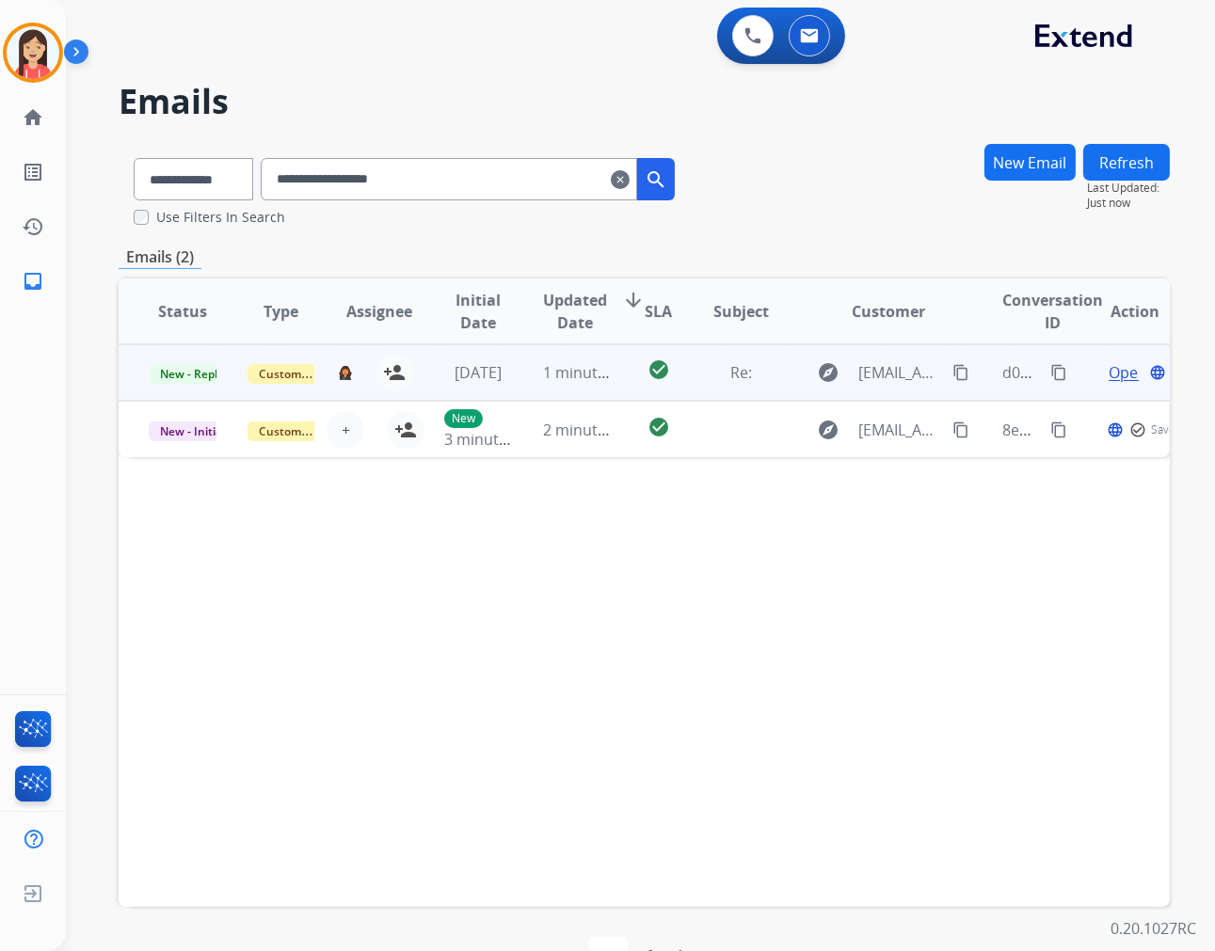
click at [513, 387] on td "1 minute ago" at bounding box center [562, 372] width 99 height 56
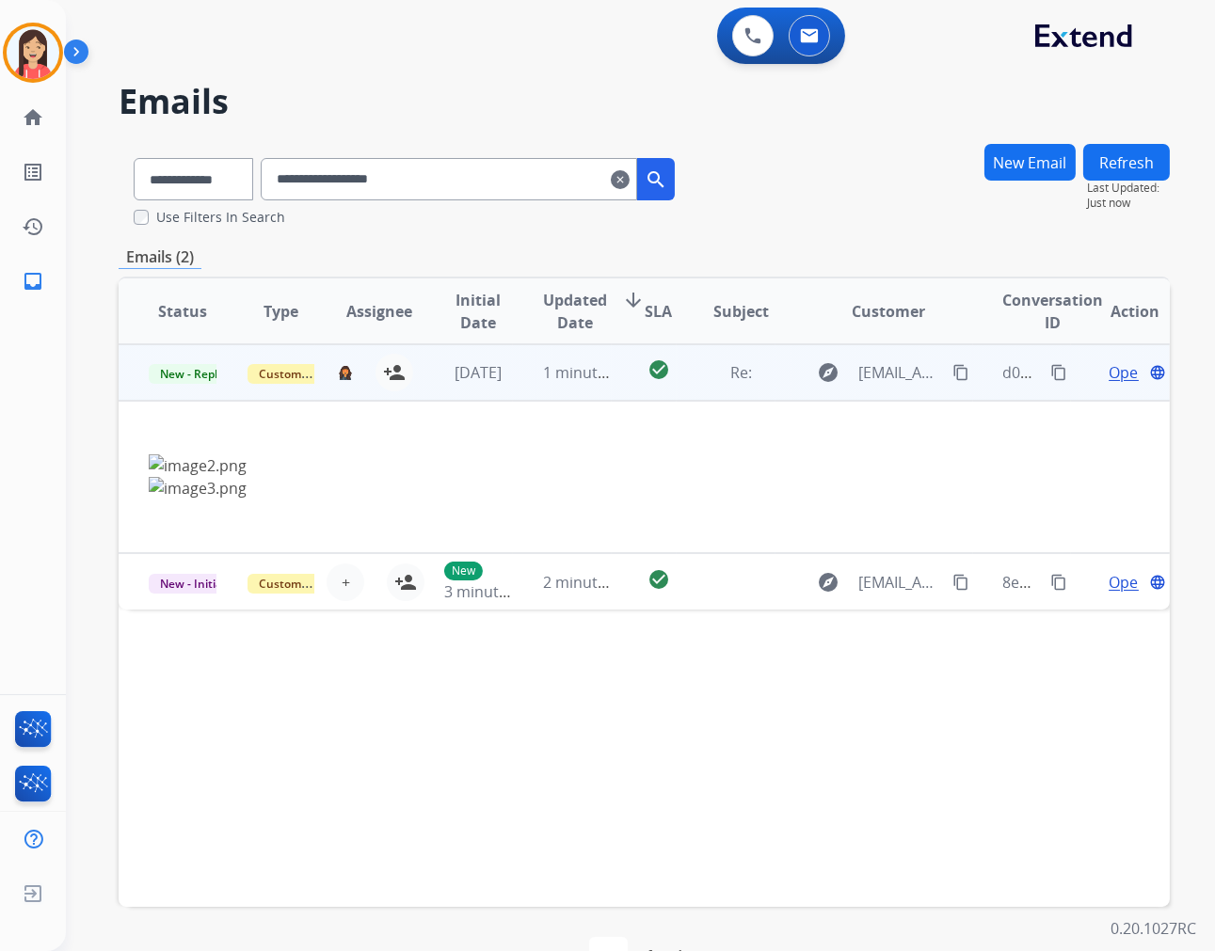
click at [1108, 361] on span "Open" at bounding box center [1127, 372] width 39 height 23
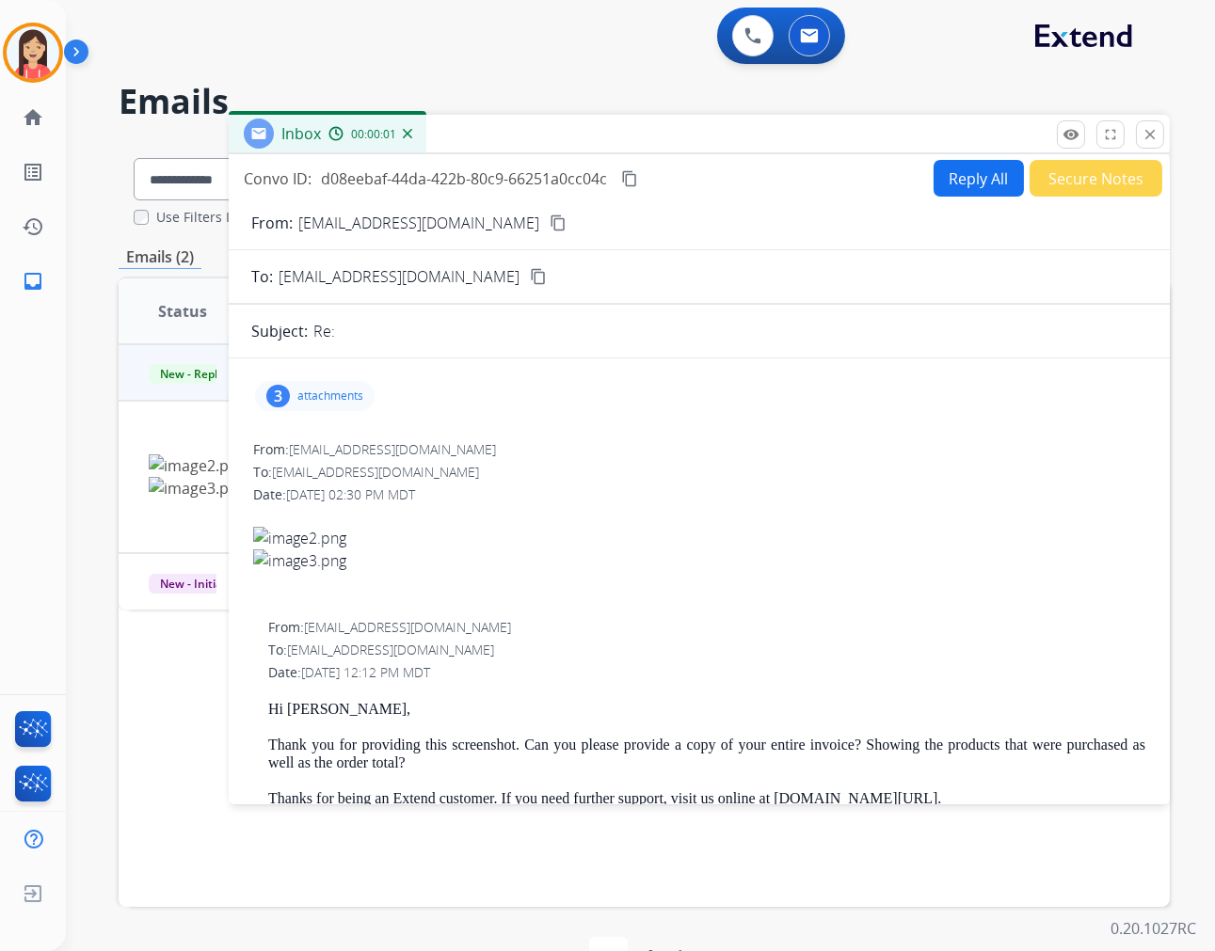
click at [332, 399] on p "attachments" at bounding box center [330, 396] width 66 height 15
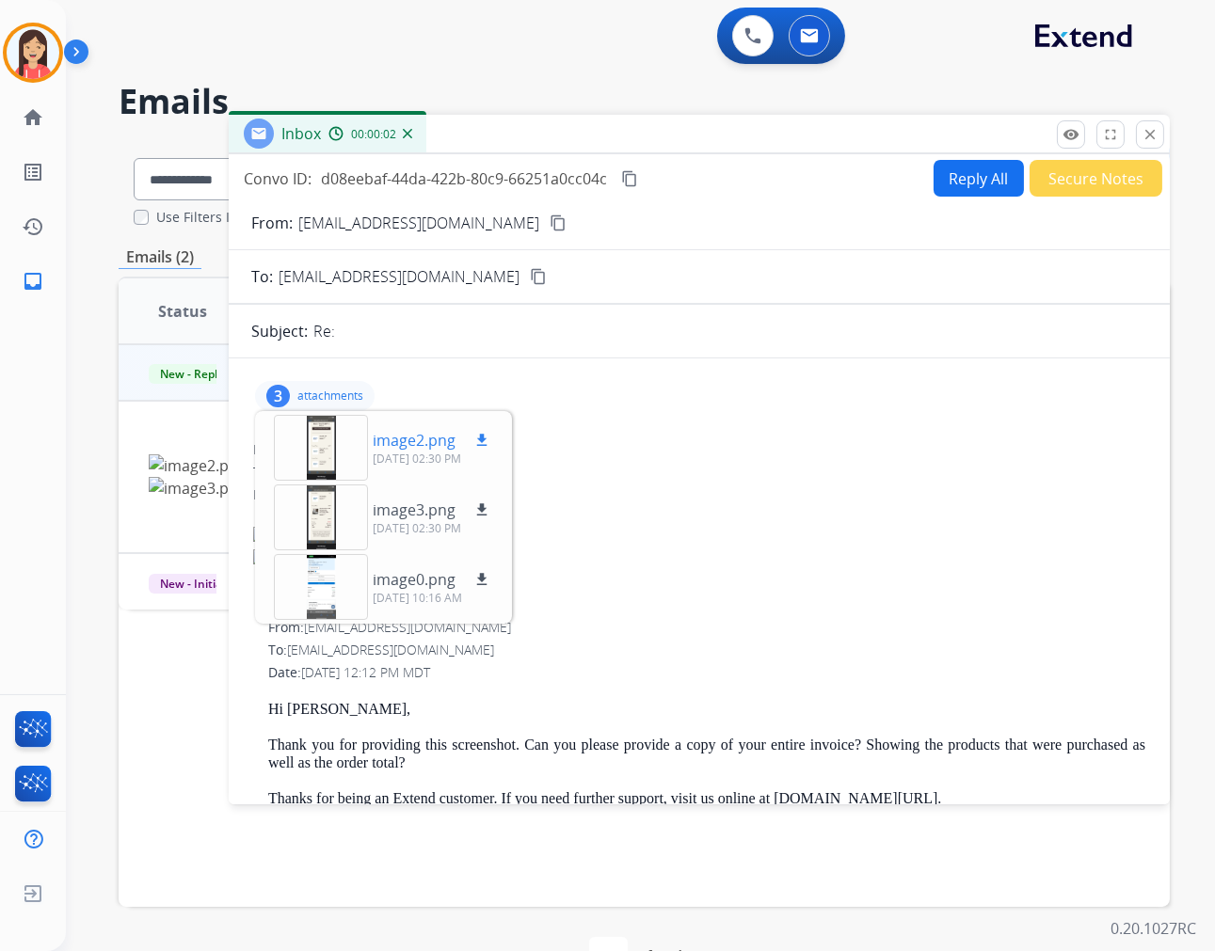
click at [383, 442] on p "image2.png" at bounding box center [414, 440] width 83 height 23
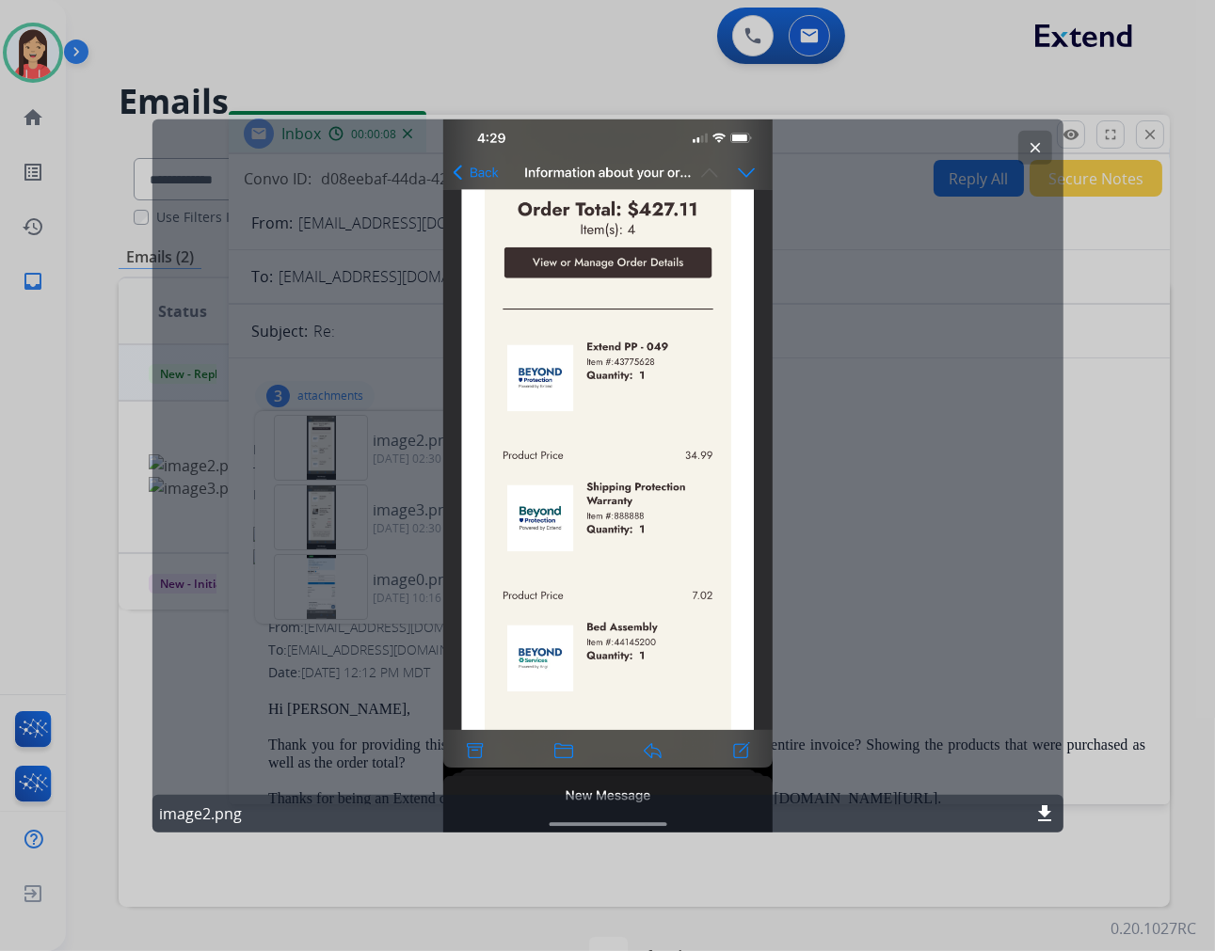
click at [1030, 153] on mat-icon "clear" at bounding box center [1035, 146] width 17 height 17
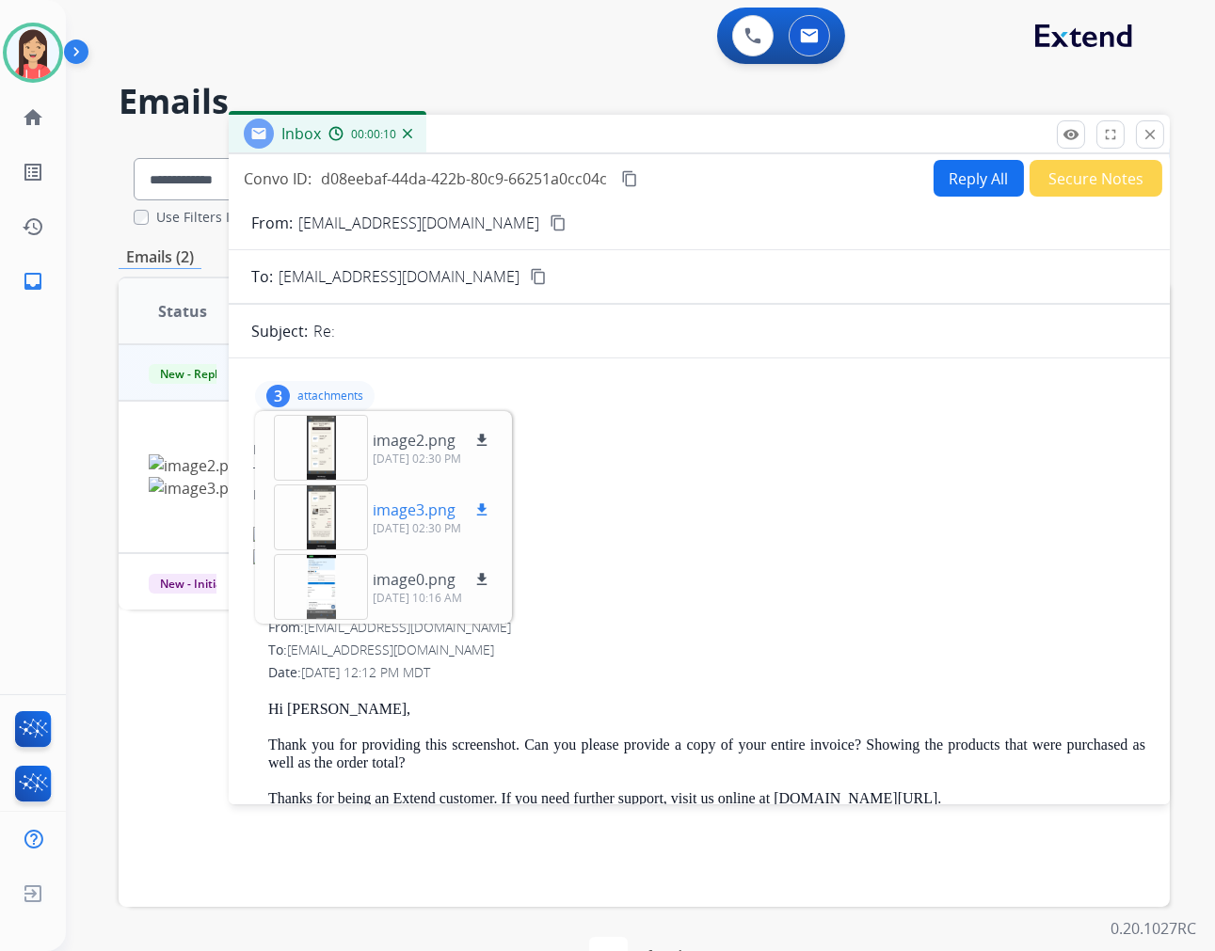
click at [418, 508] on p "image3.png" at bounding box center [414, 510] width 83 height 23
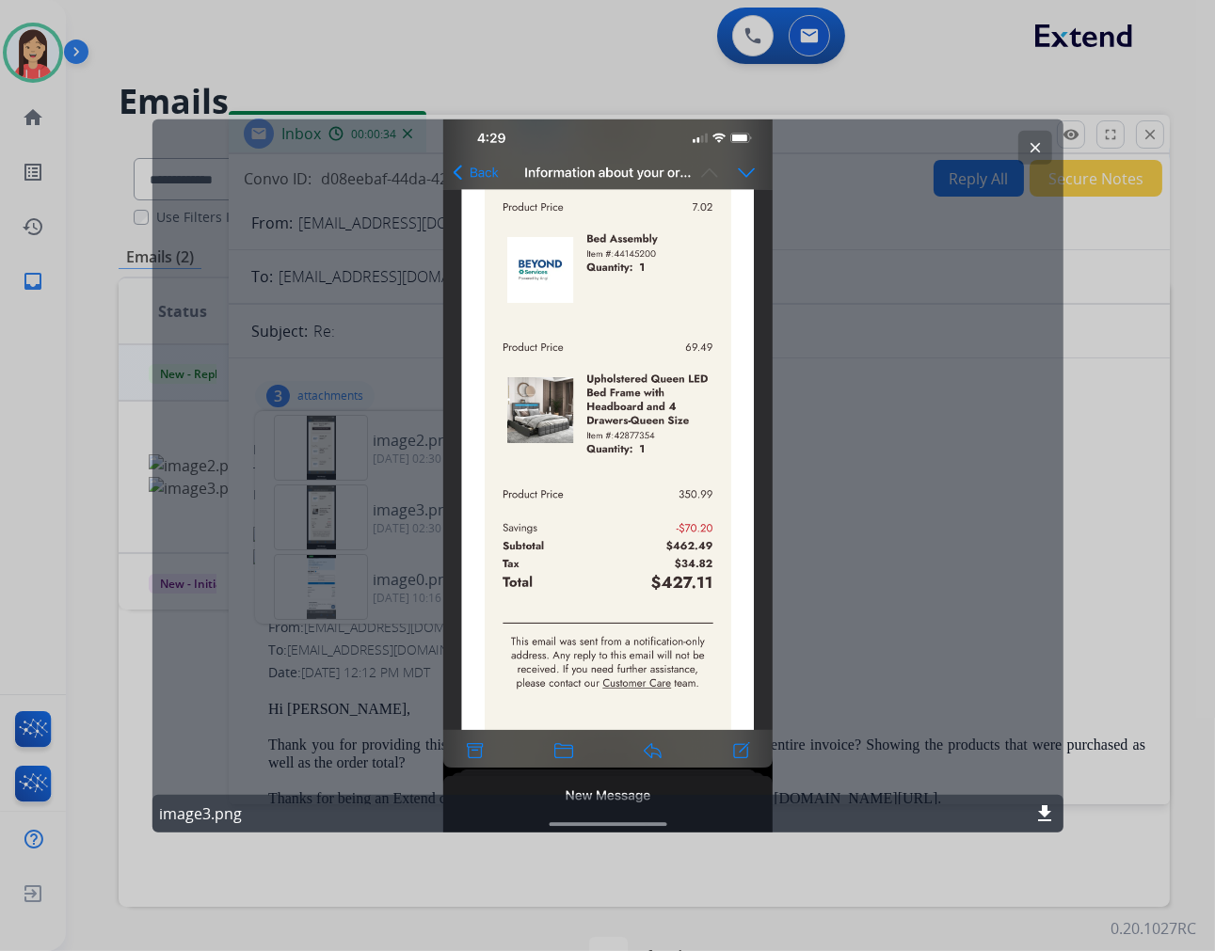
click at [1028, 153] on mat-icon "clear" at bounding box center [1035, 146] width 17 height 17
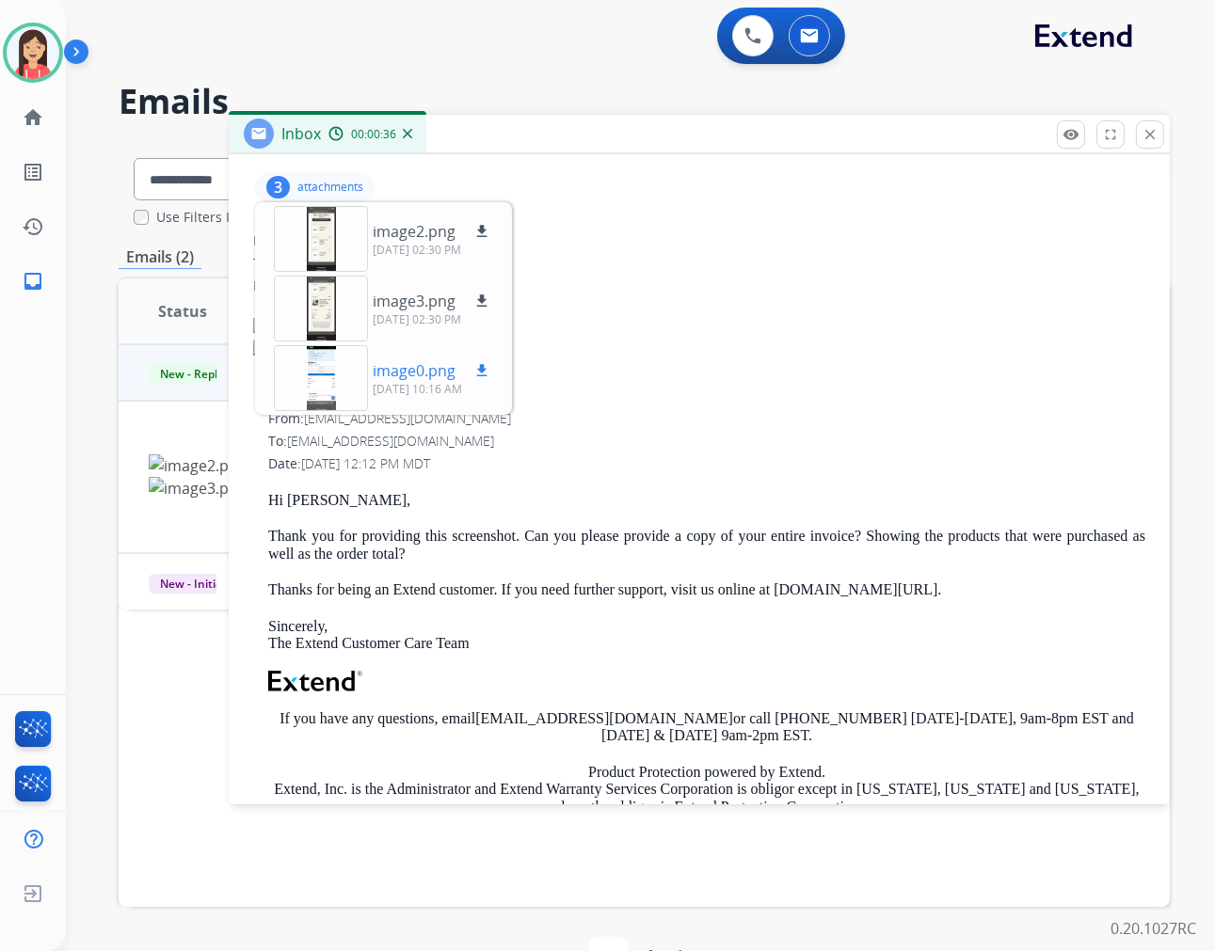
click at [416, 367] on p "image0.png" at bounding box center [414, 370] width 83 height 23
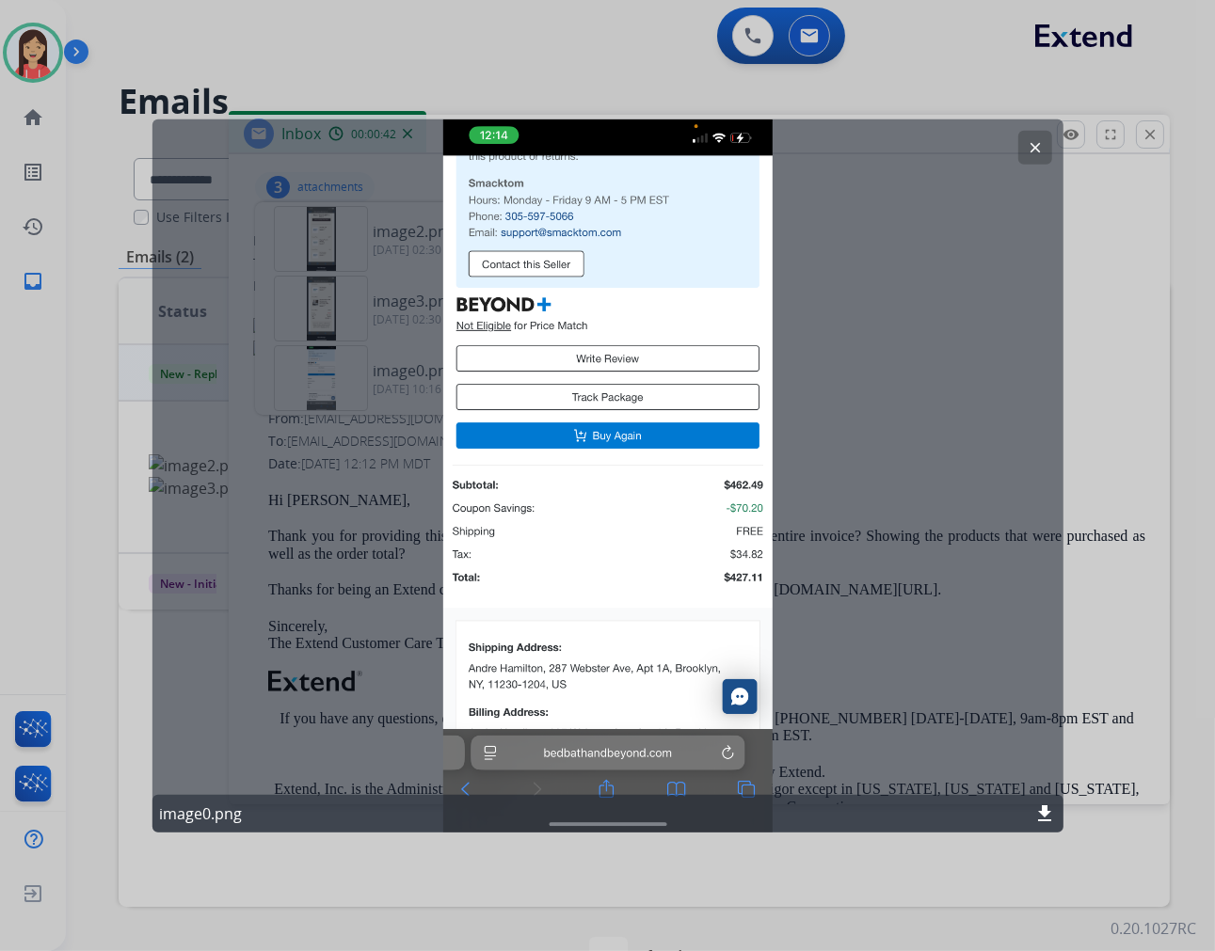
click at [1032, 154] on mat-icon "clear" at bounding box center [1035, 146] width 17 height 17
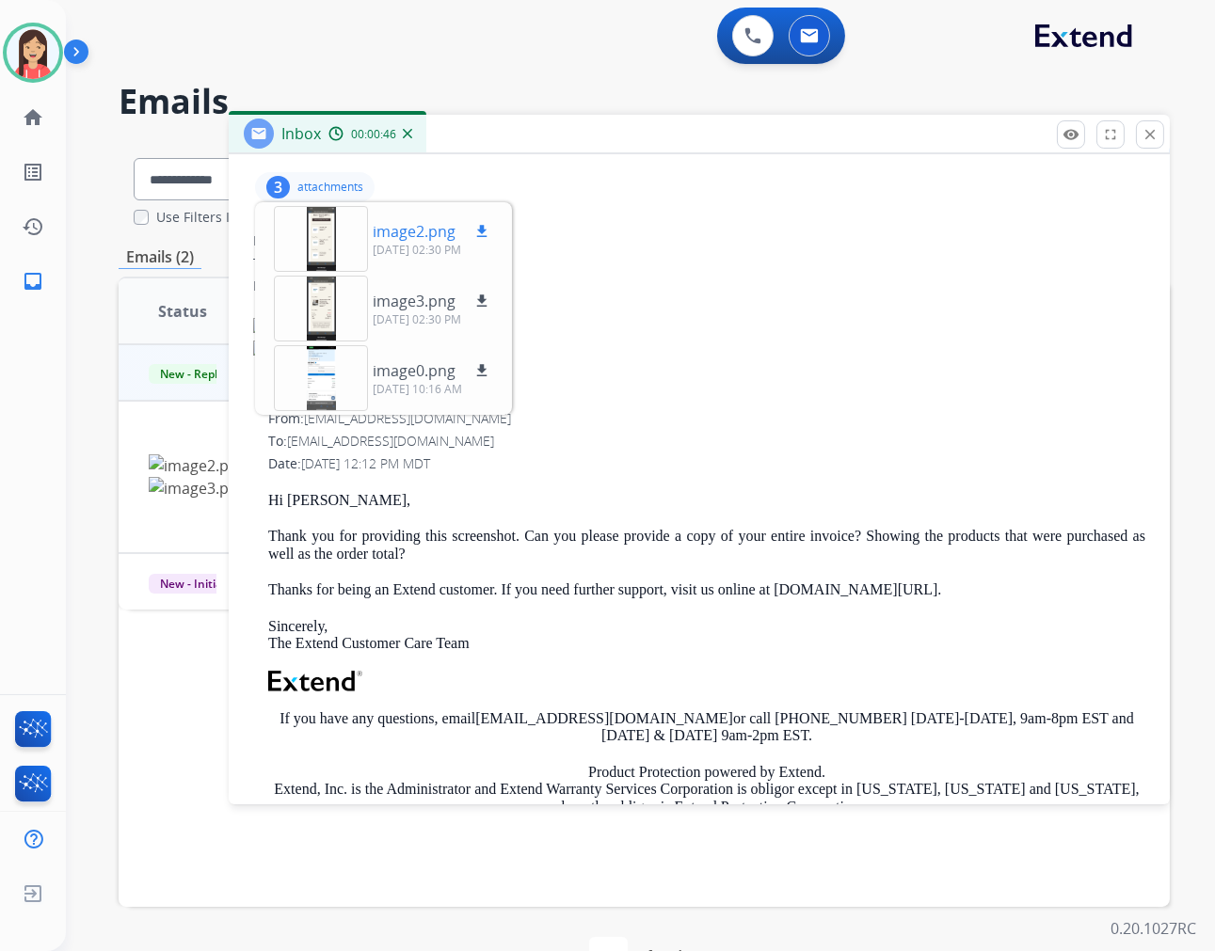
click at [390, 243] on p "[DATE] 02:30 PM" at bounding box center [433, 250] width 120 height 15
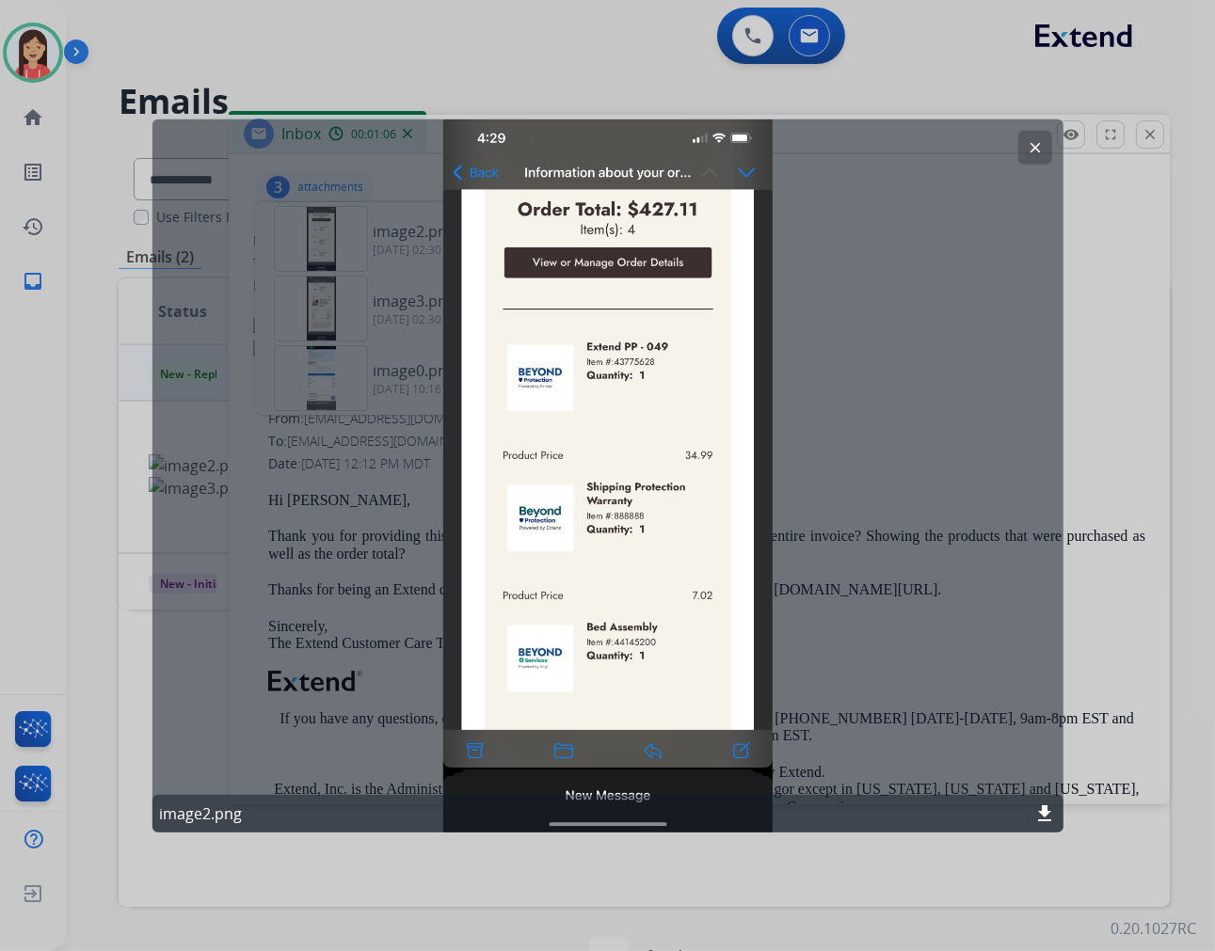
click at [1030, 151] on mat-icon "clear" at bounding box center [1035, 146] width 17 height 17
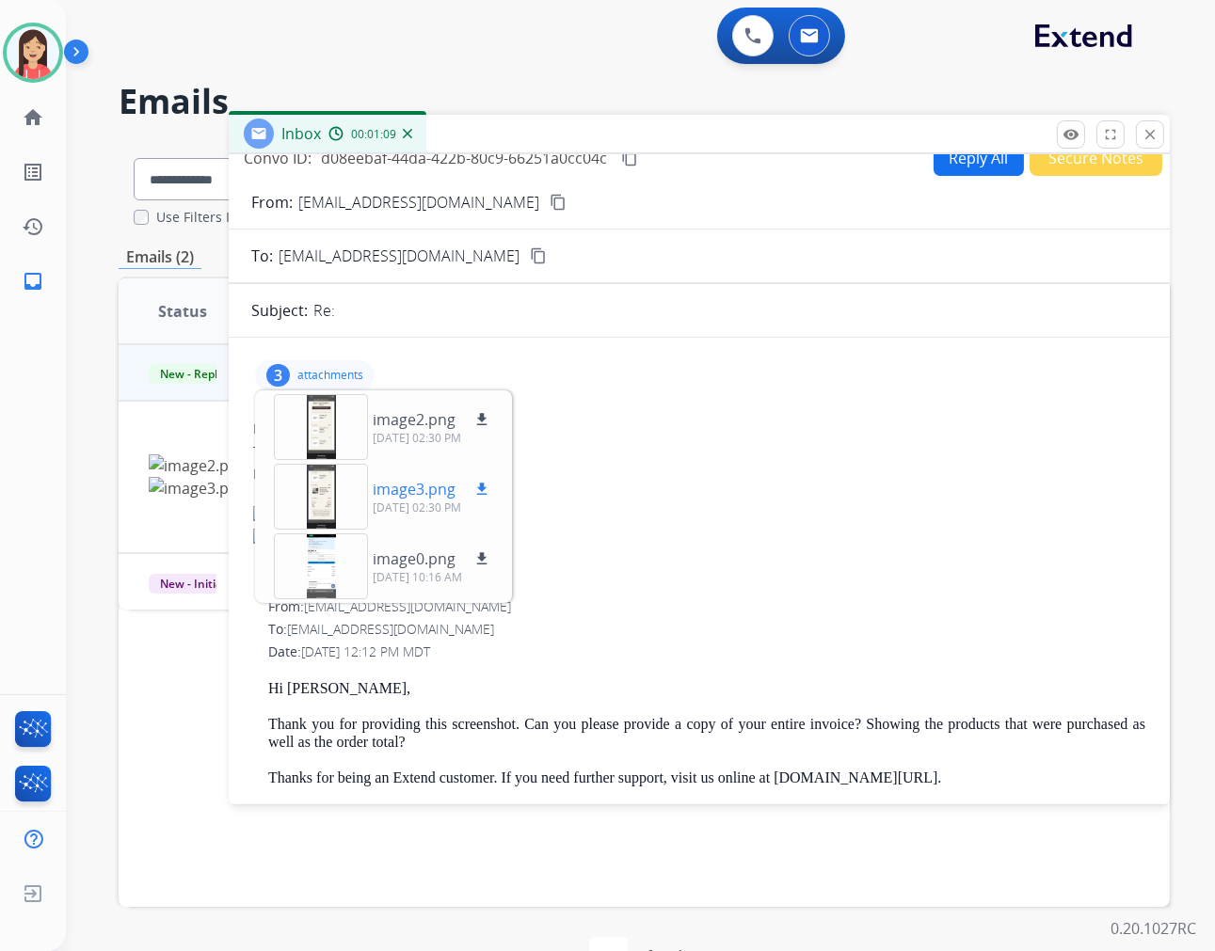
scroll to position [0, 0]
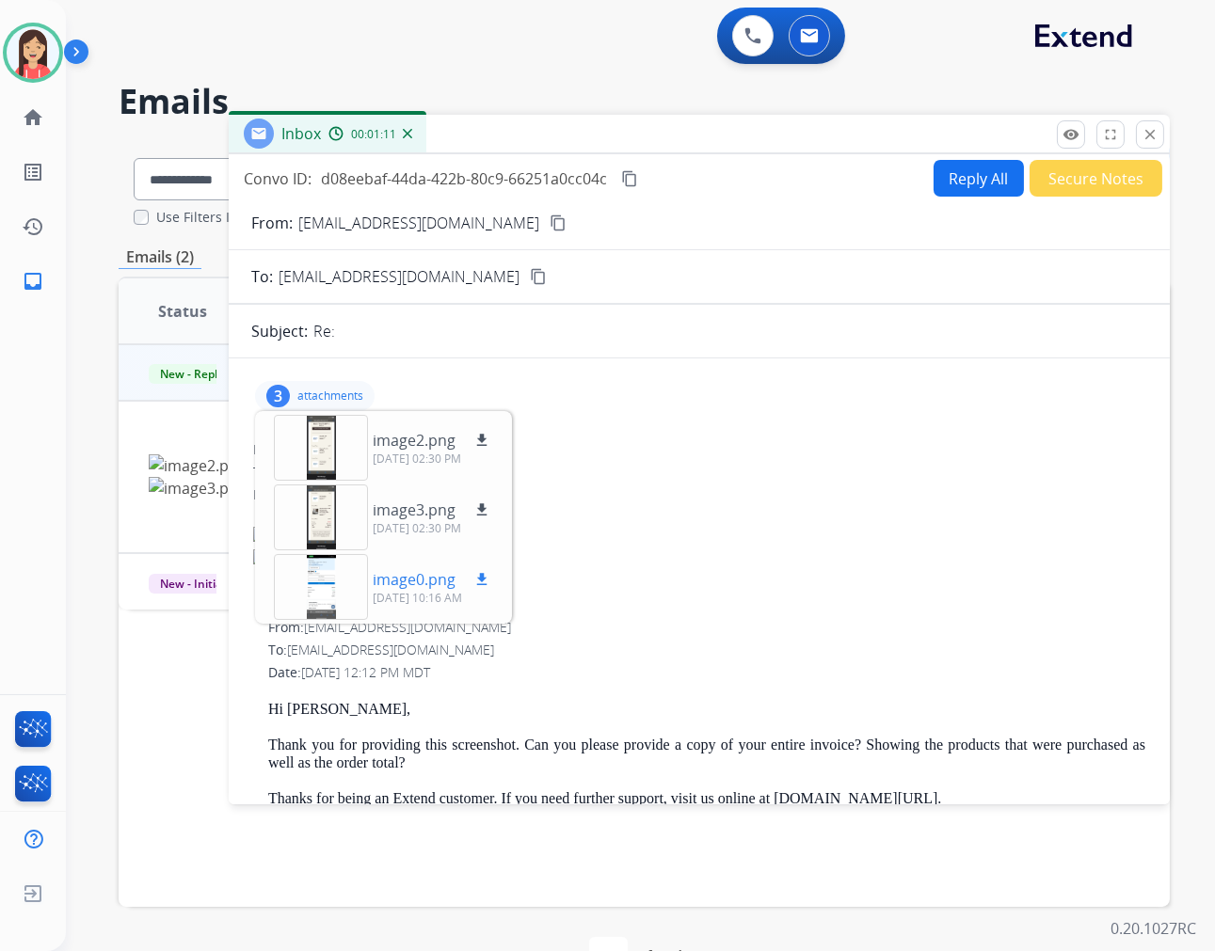
click at [420, 580] on p "image0.png" at bounding box center [414, 579] width 83 height 23
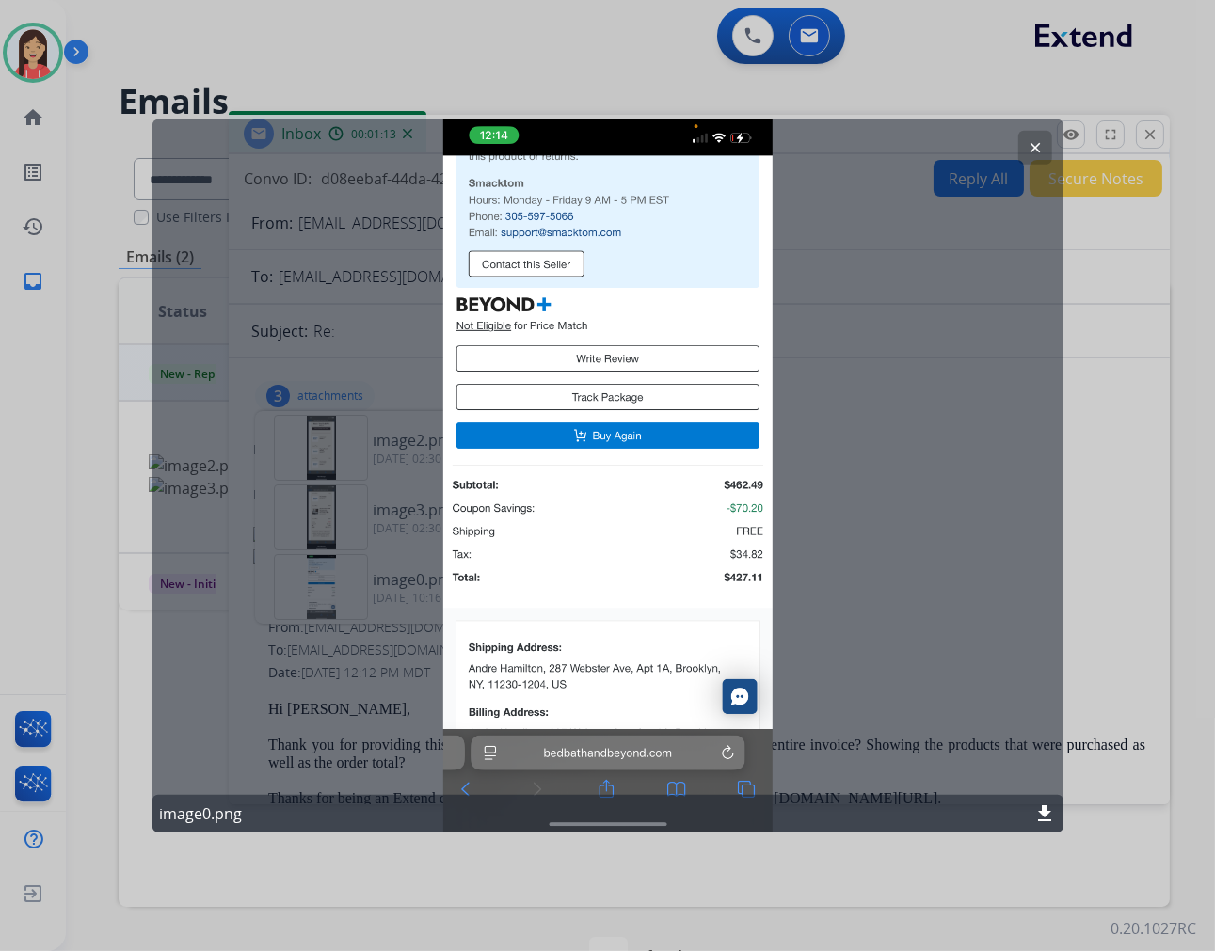
click at [1033, 146] on mat-icon "clear" at bounding box center [1035, 146] width 17 height 17
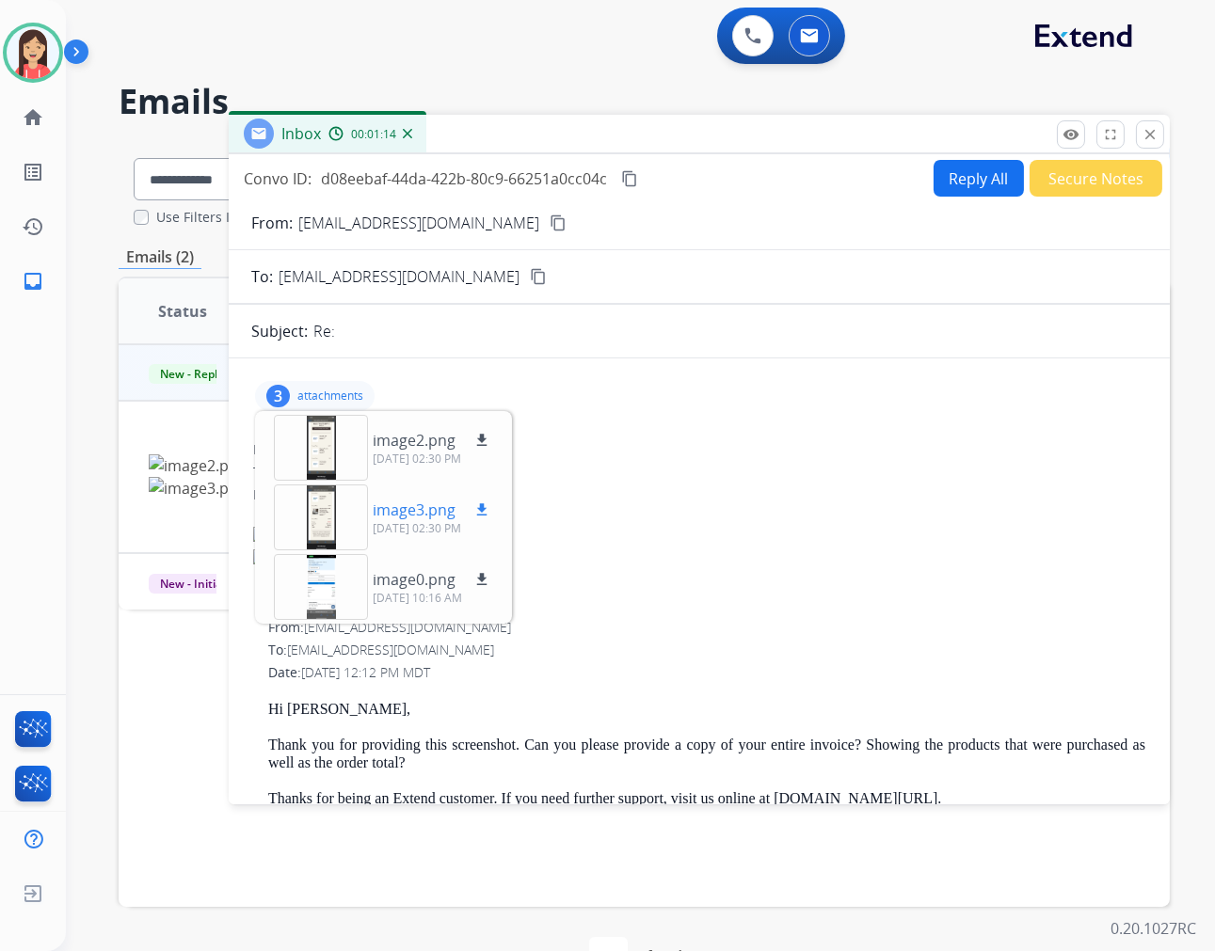
click at [405, 527] on p "[DATE] 02:30 PM" at bounding box center [433, 528] width 120 height 15
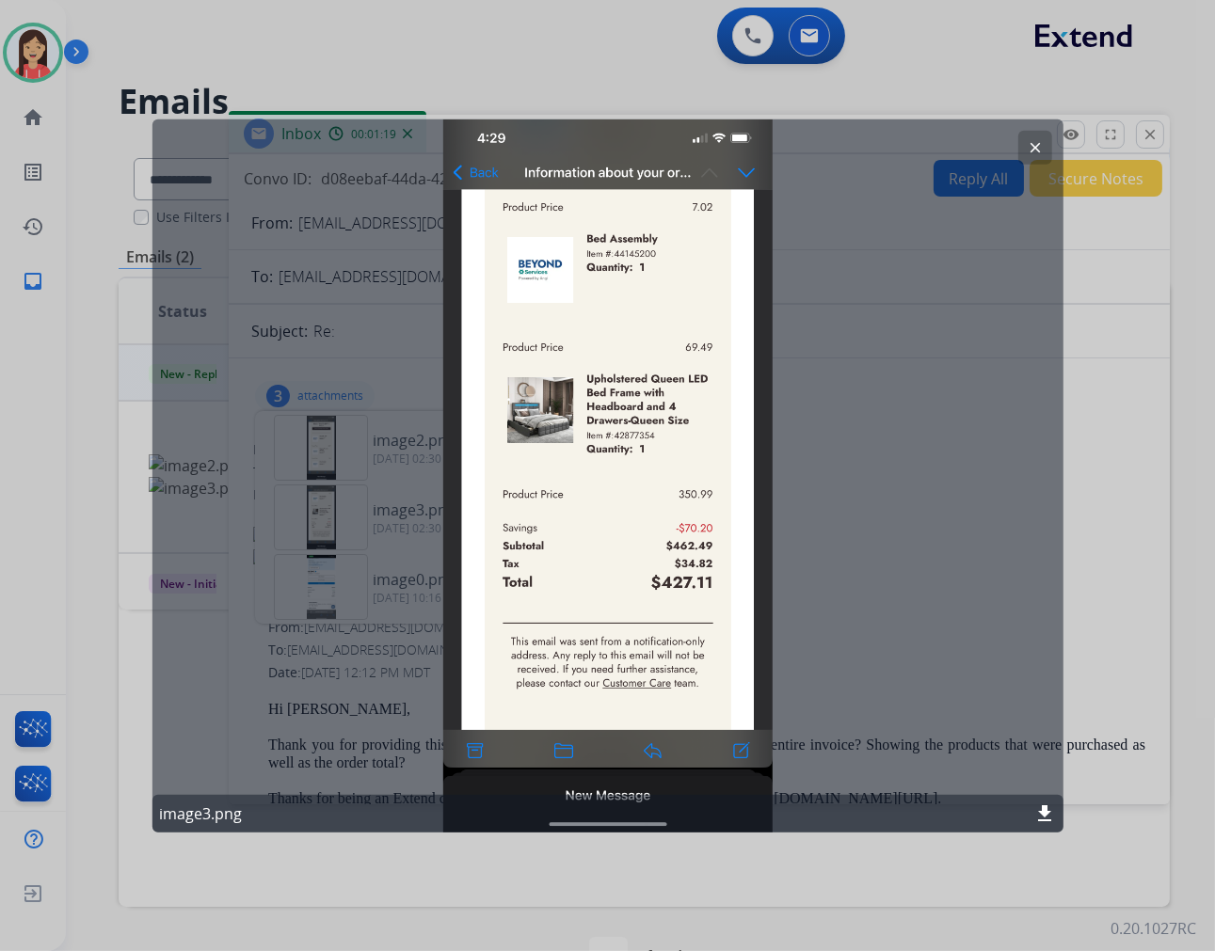
click at [1027, 145] on mat-icon "clear" at bounding box center [1035, 146] width 17 height 17
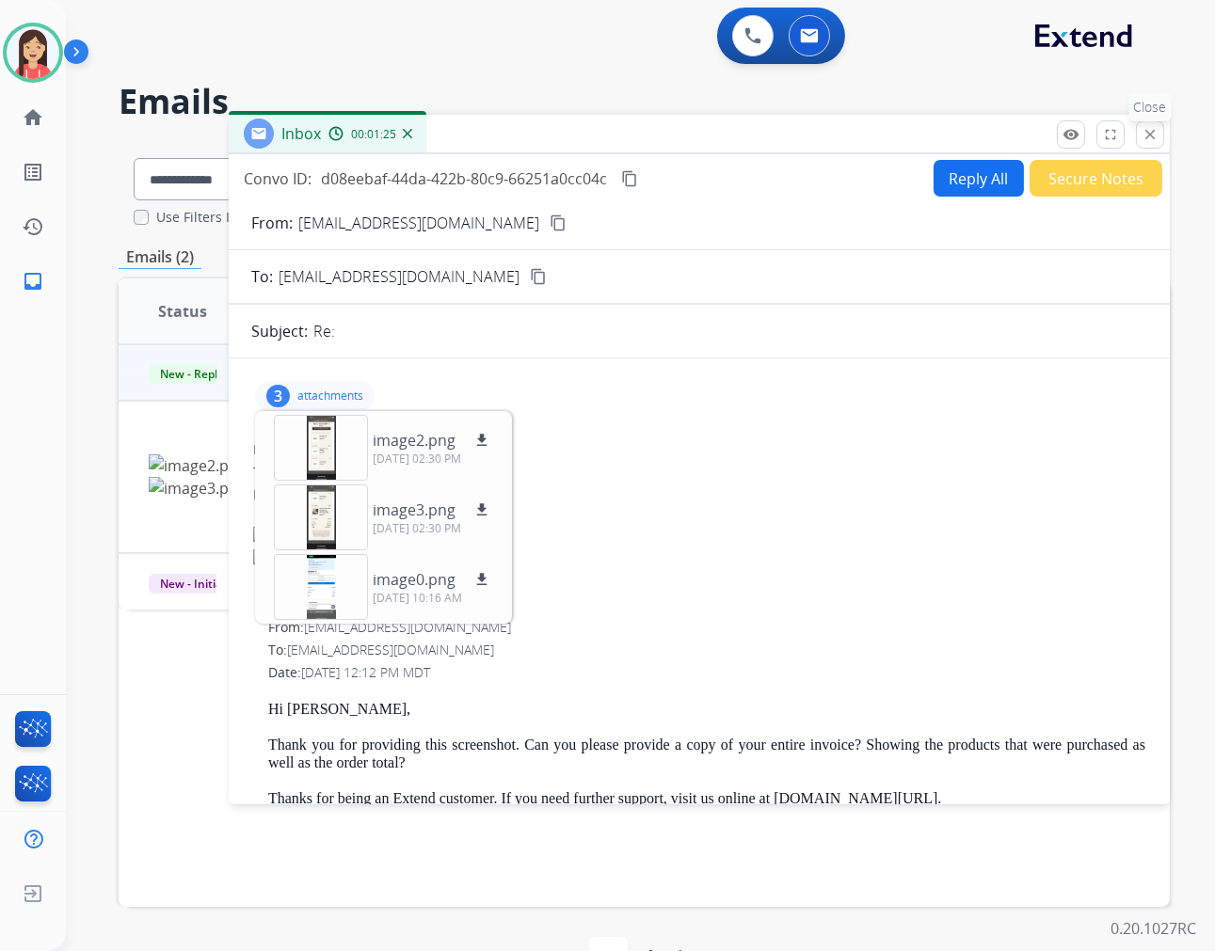
click at [1139, 135] on button "close Close" at bounding box center [1150, 134] width 28 height 28
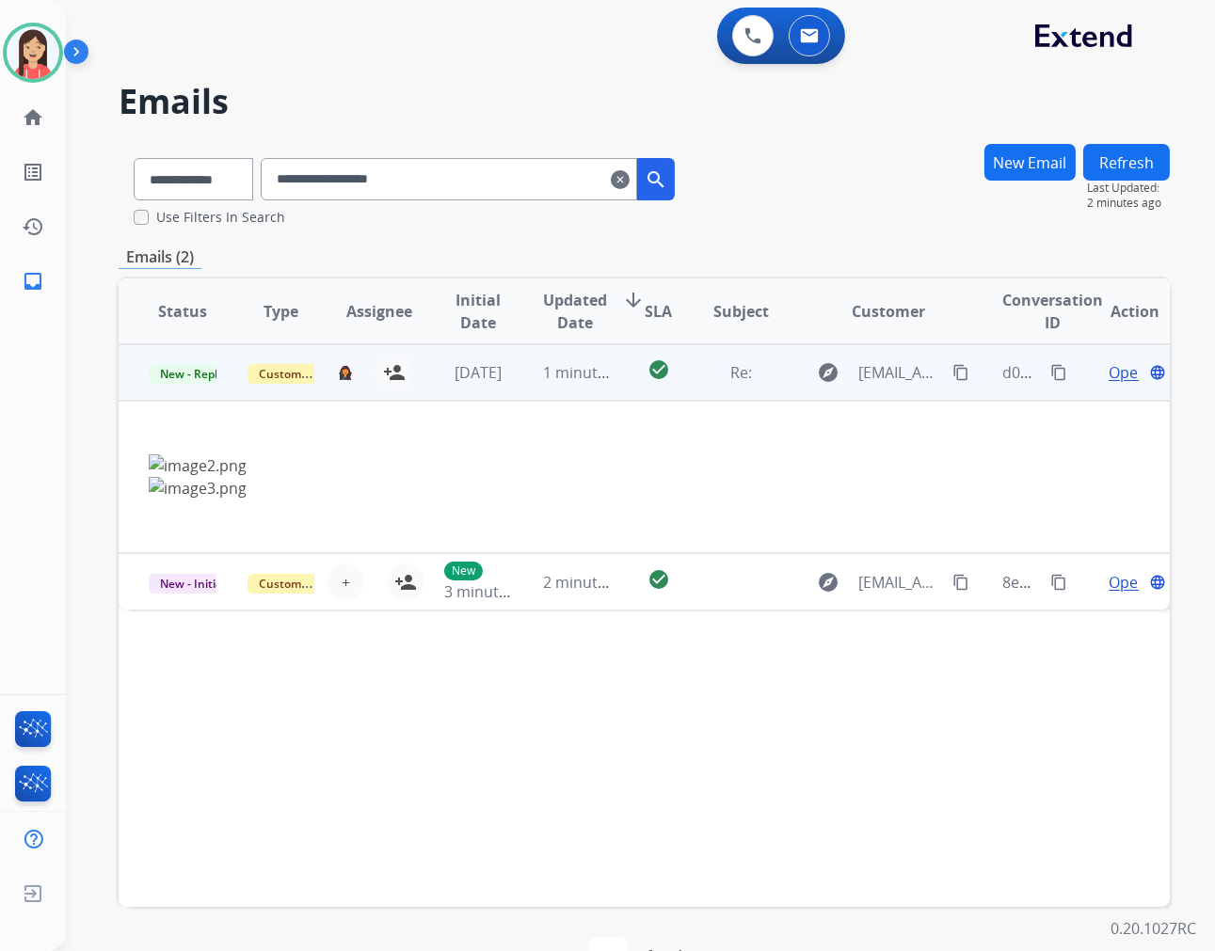
click at [514, 391] on td "1 minute ago" at bounding box center [562, 372] width 99 height 56
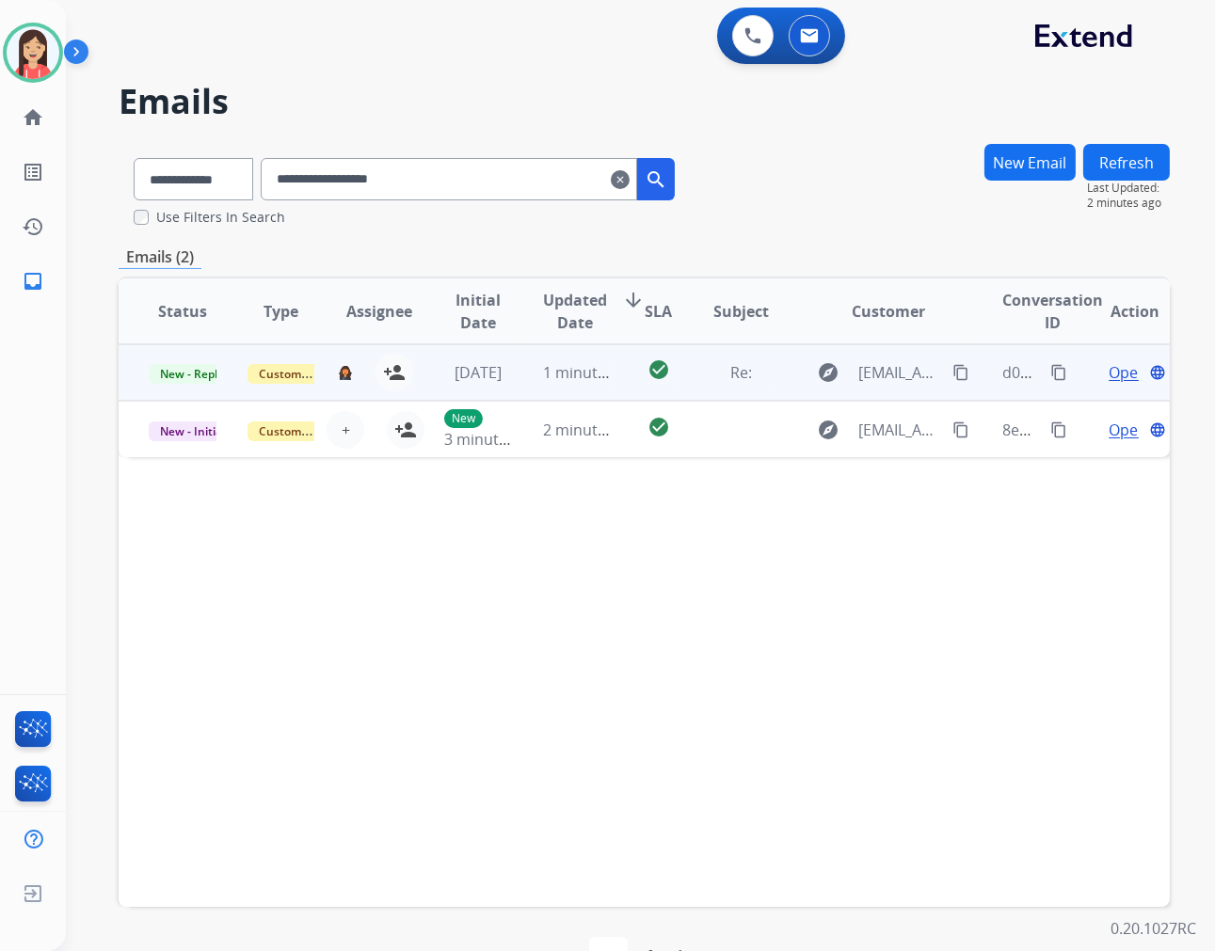
click at [514, 391] on td "1 minute ago" at bounding box center [562, 372] width 99 height 56
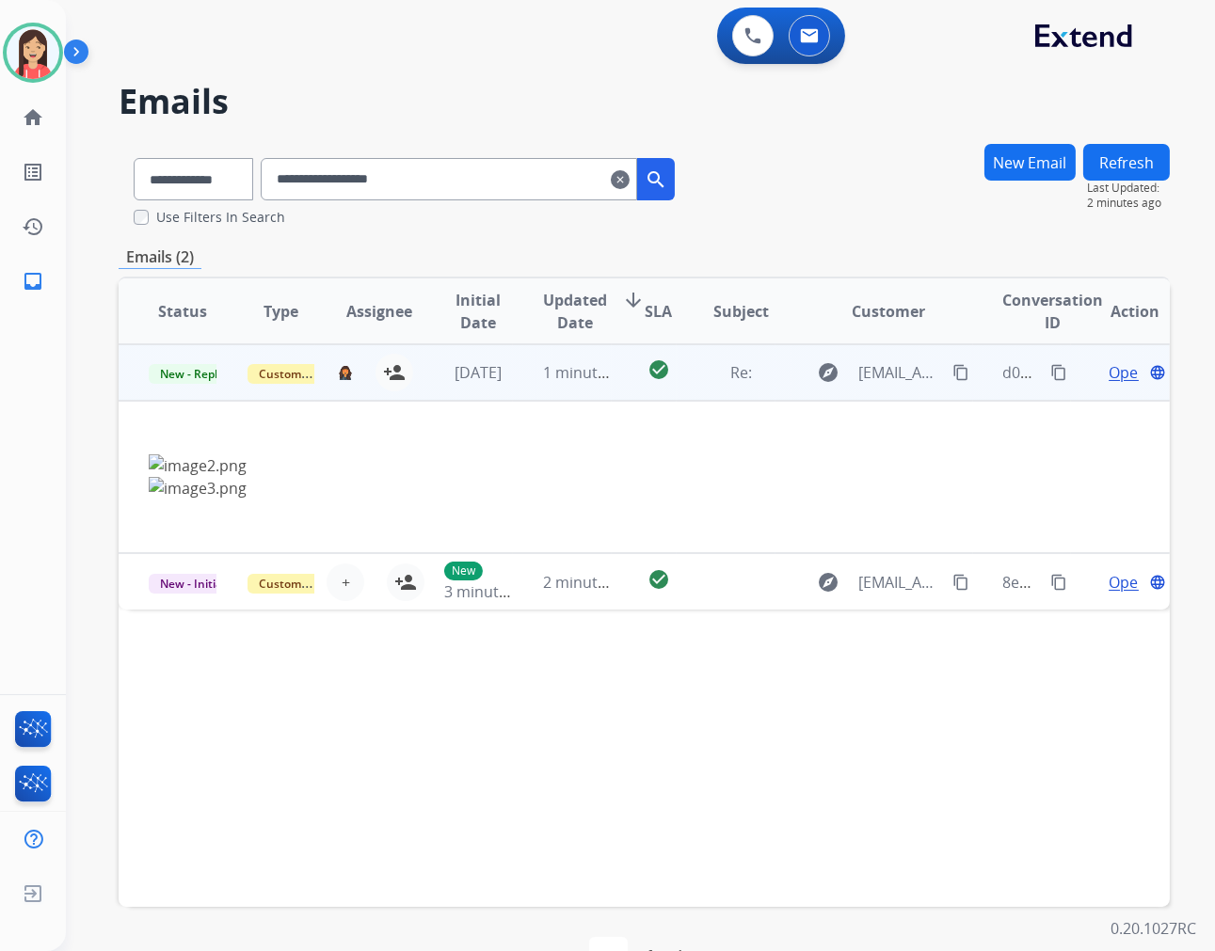
click at [1108, 370] on span "Open" at bounding box center [1127, 372] width 39 height 23
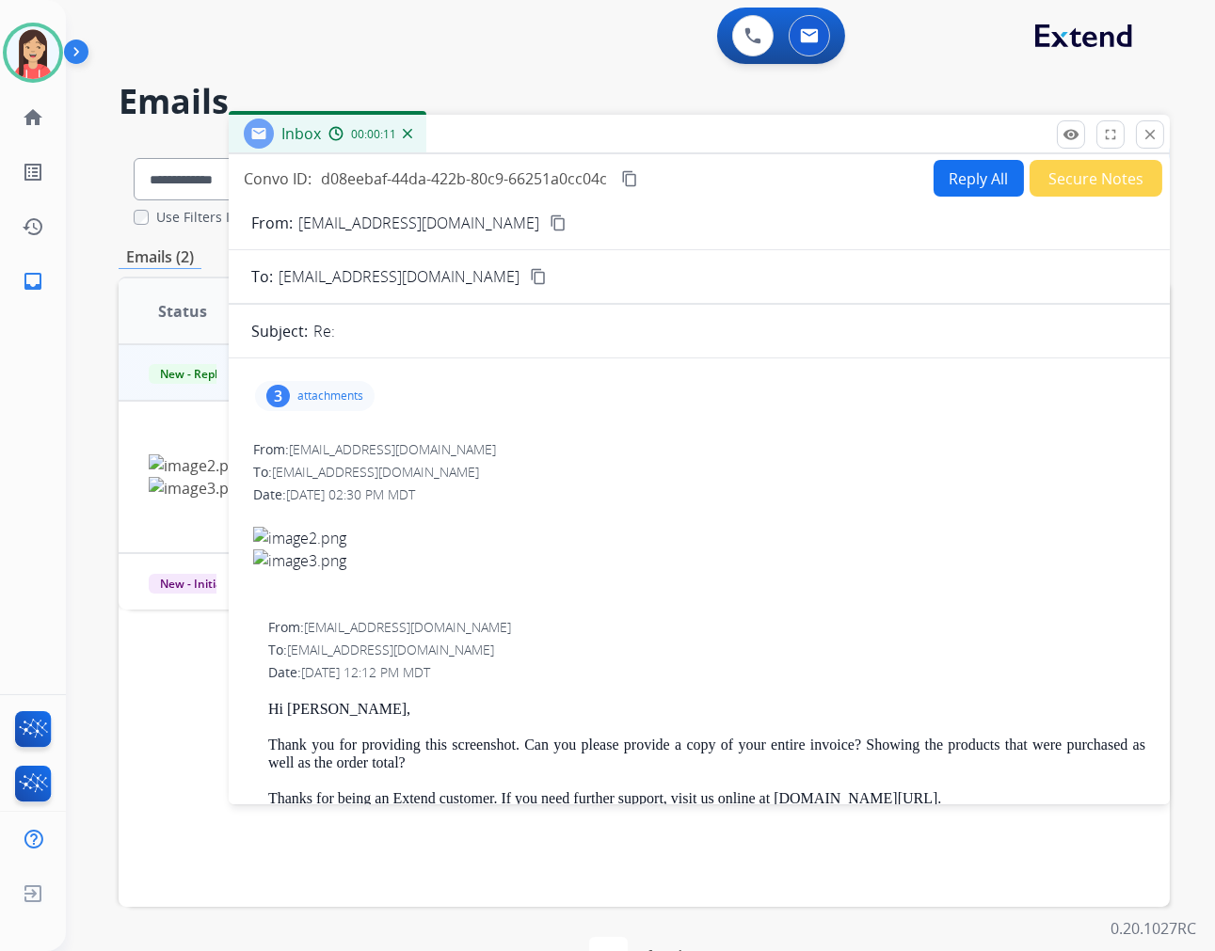
click at [343, 391] on p "attachments" at bounding box center [330, 396] width 66 height 15
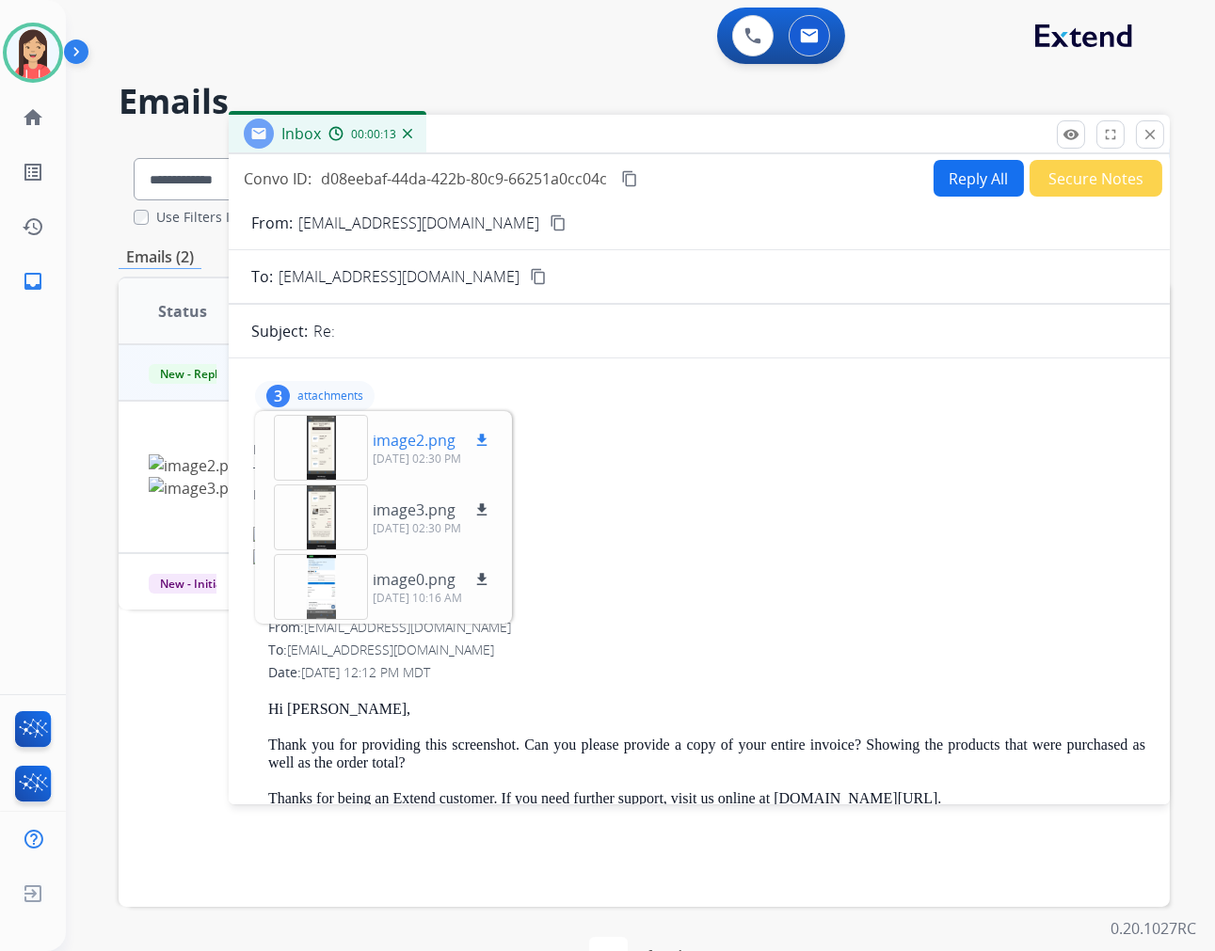
click at [418, 445] on p "image2.png" at bounding box center [414, 440] width 83 height 23
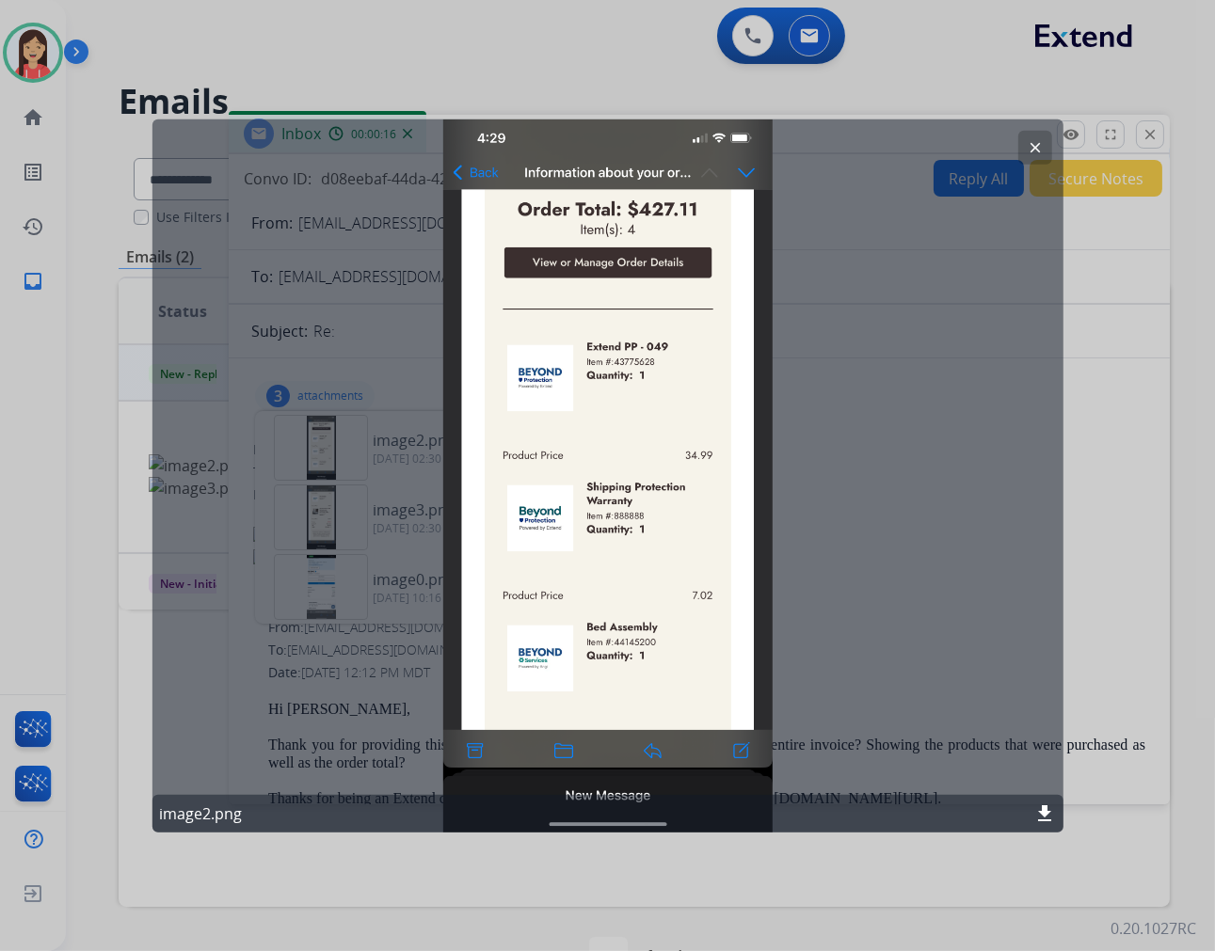
click at [1035, 151] on mat-icon "clear" at bounding box center [1035, 146] width 17 height 17
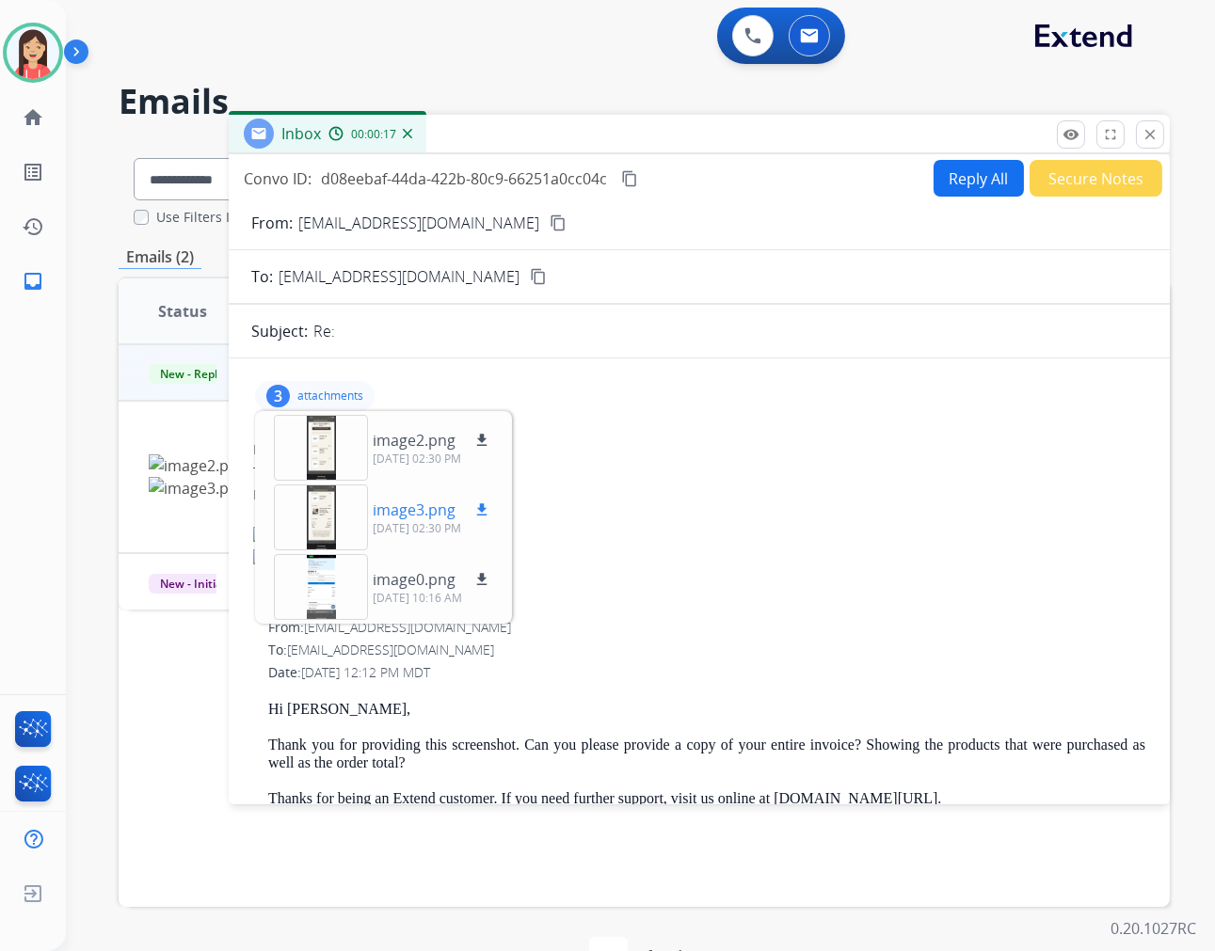
click at [421, 521] on p "[DATE] 02:30 PM" at bounding box center [433, 528] width 120 height 15
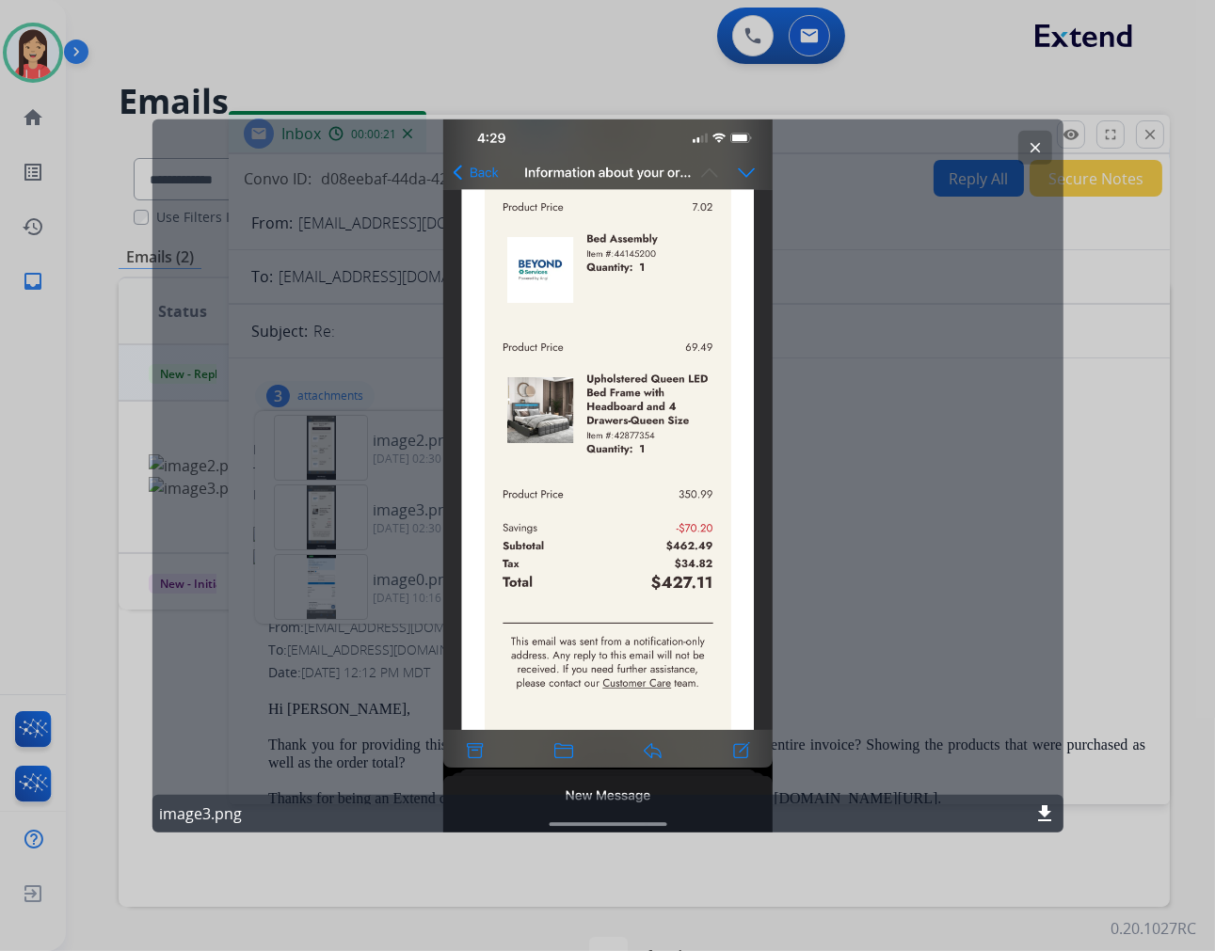
click at [1042, 139] on button "clear" at bounding box center [1035, 147] width 34 height 34
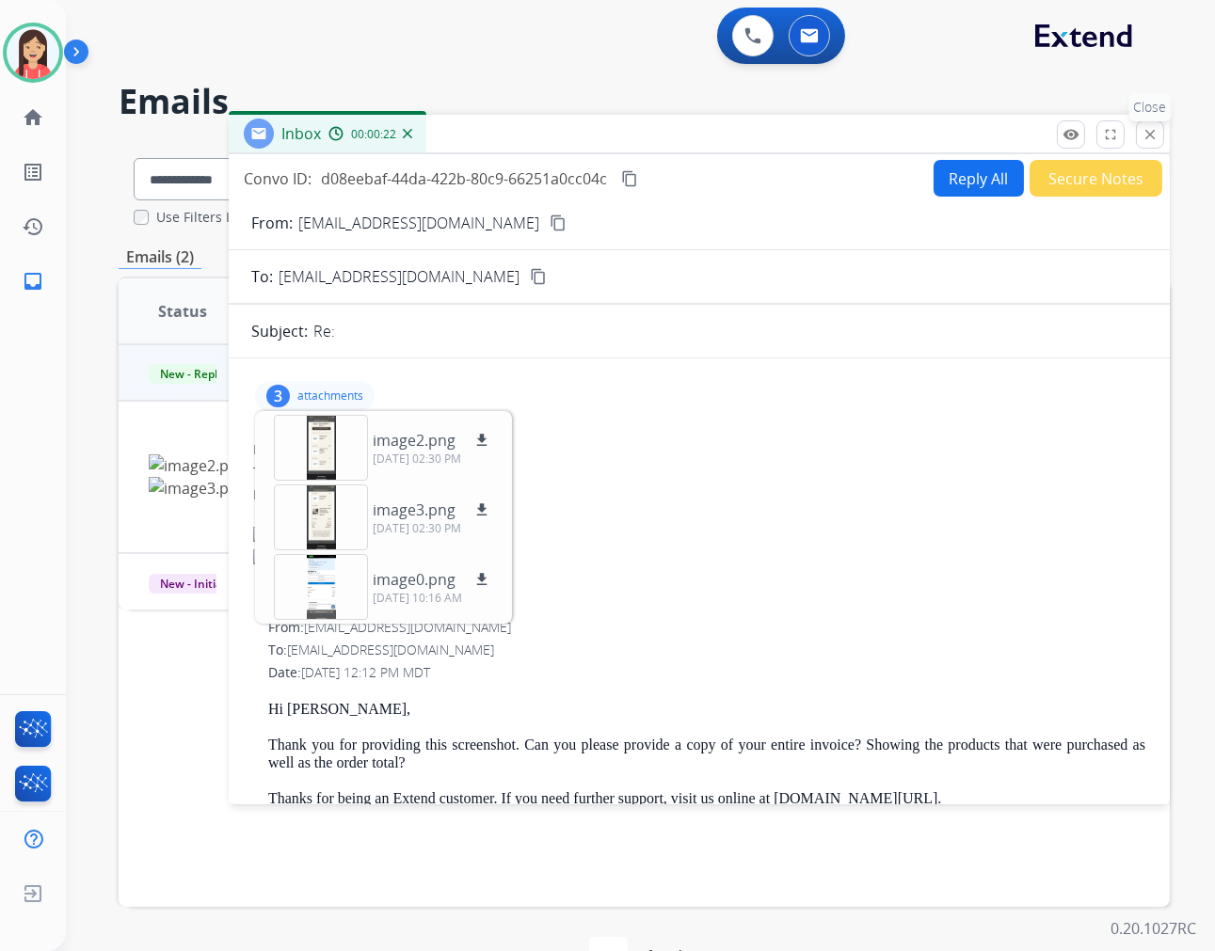
click at [1146, 145] on button "close Close" at bounding box center [1150, 134] width 28 height 28
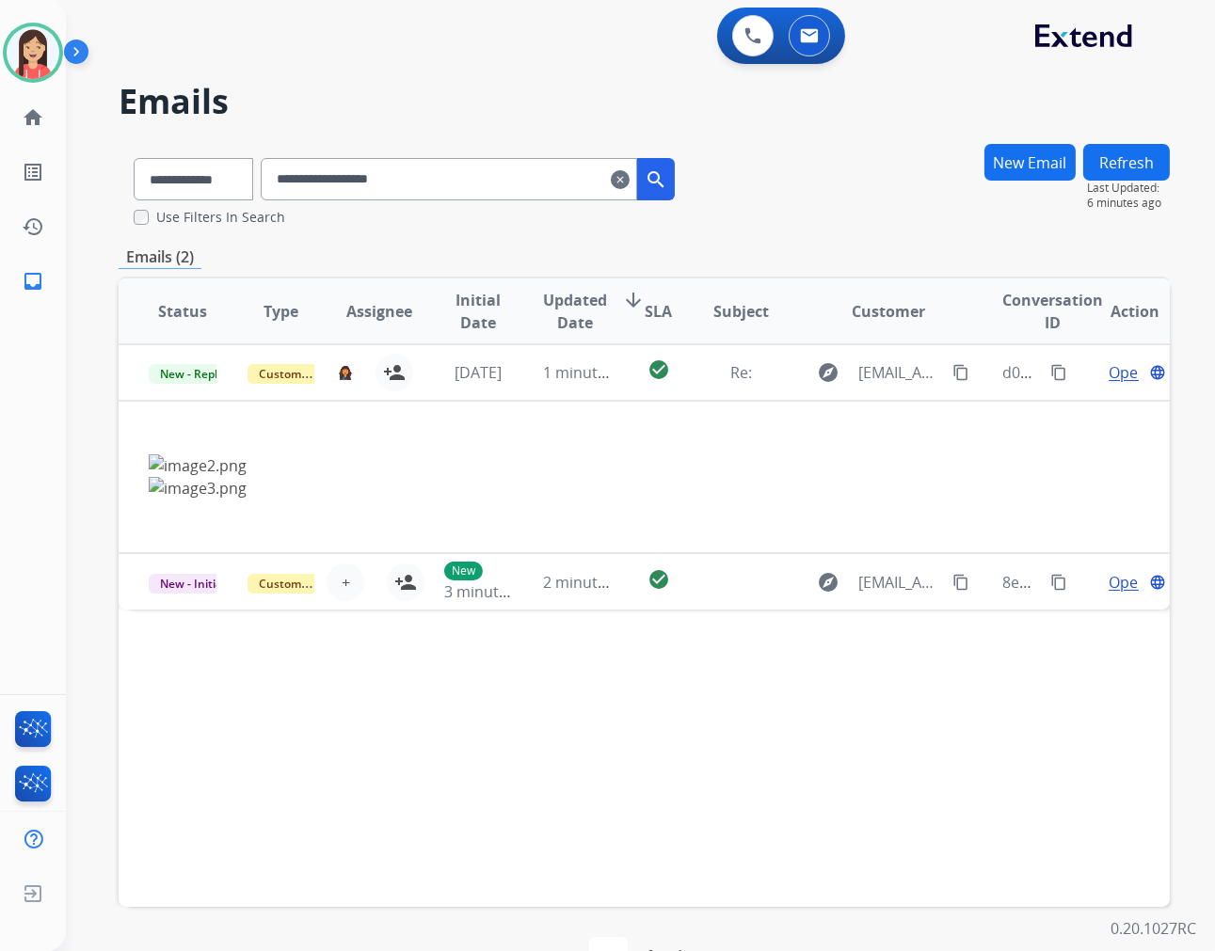
drag, startPoint x: 484, startPoint y: 104, endPoint x: 505, endPoint y: 75, distance: 36.3
click at [484, 104] on h2 "Emails" at bounding box center [644, 102] width 1051 height 38
click at [630, 180] on mat-icon "clear" at bounding box center [620, 179] width 19 height 23
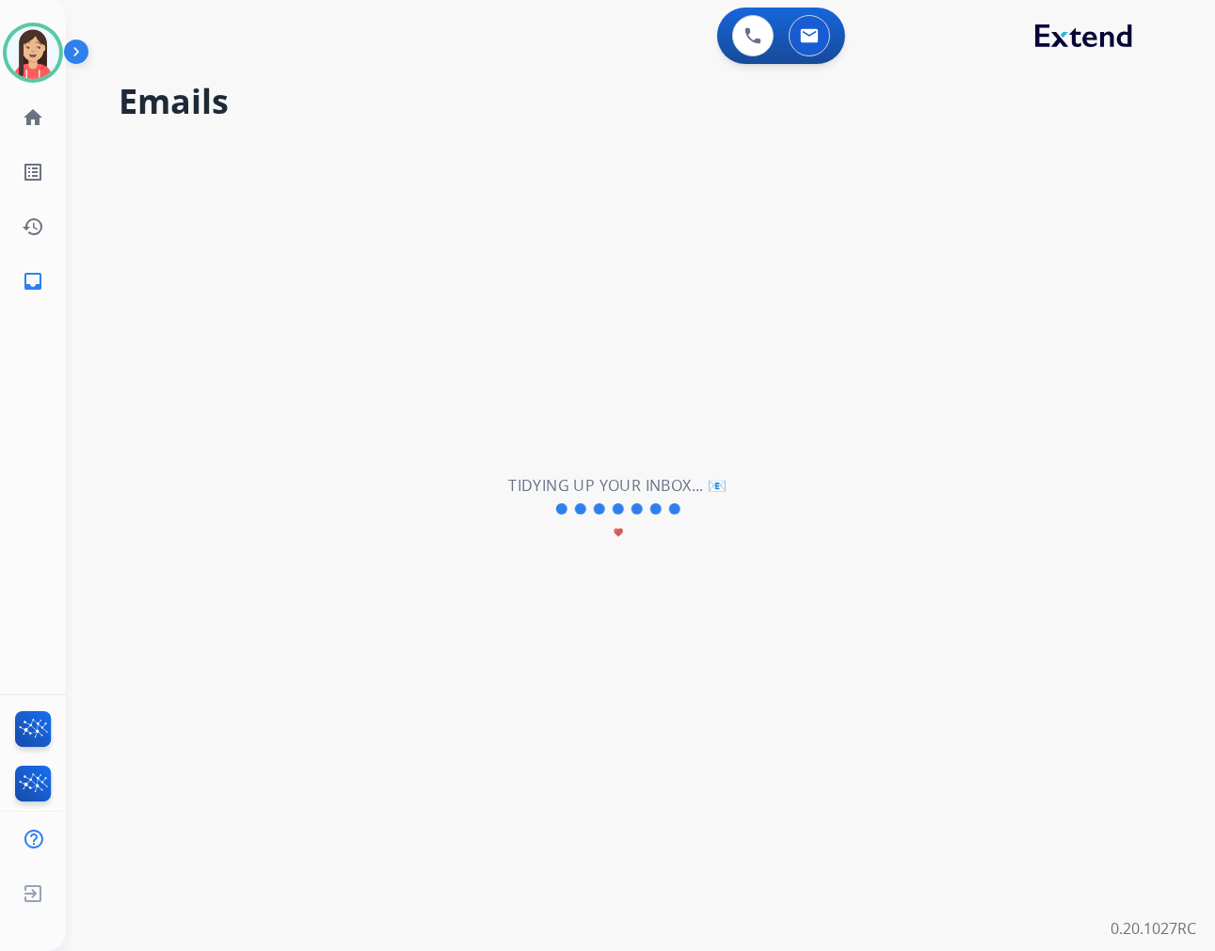
select select "**********"
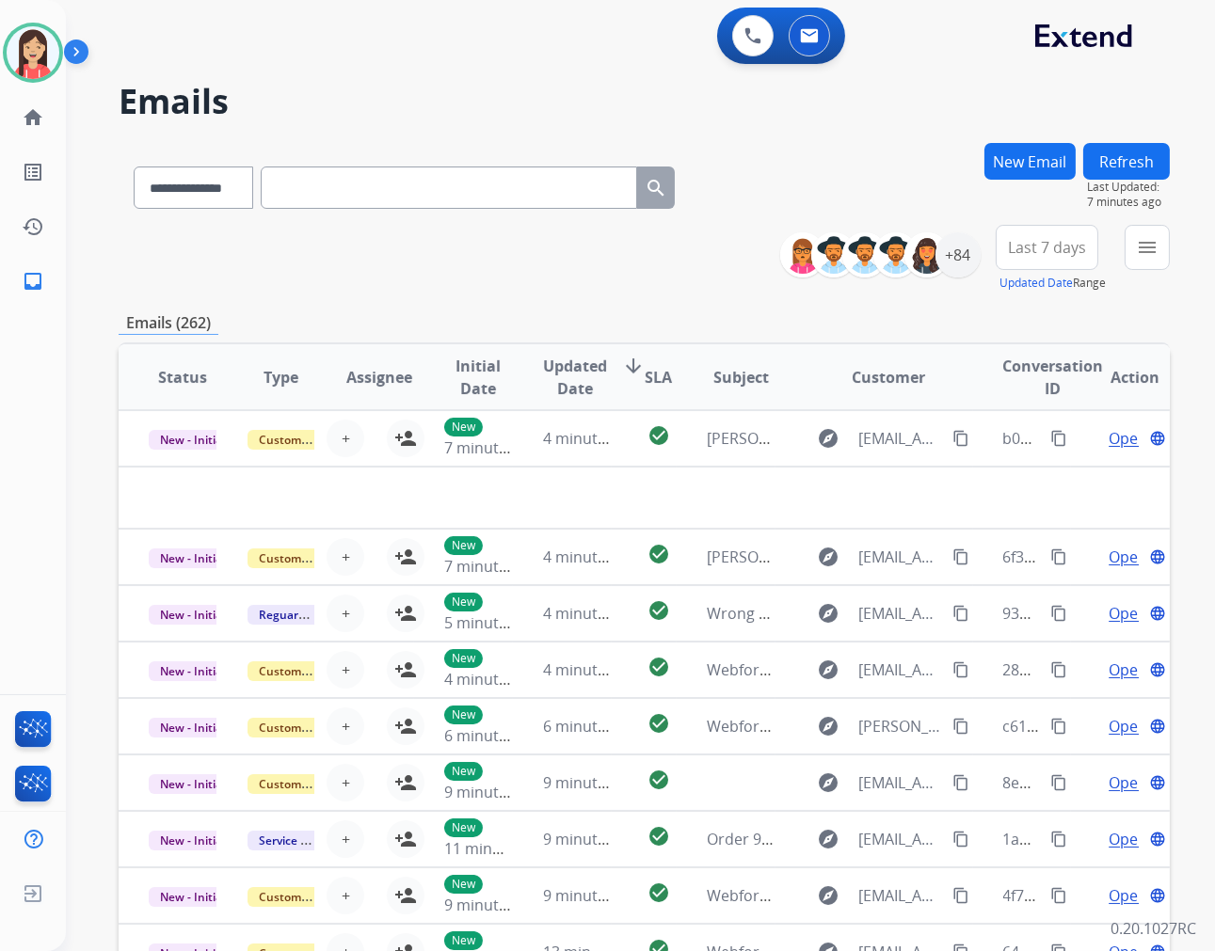
click at [1009, 167] on button "New Email" at bounding box center [1029, 161] width 91 height 37
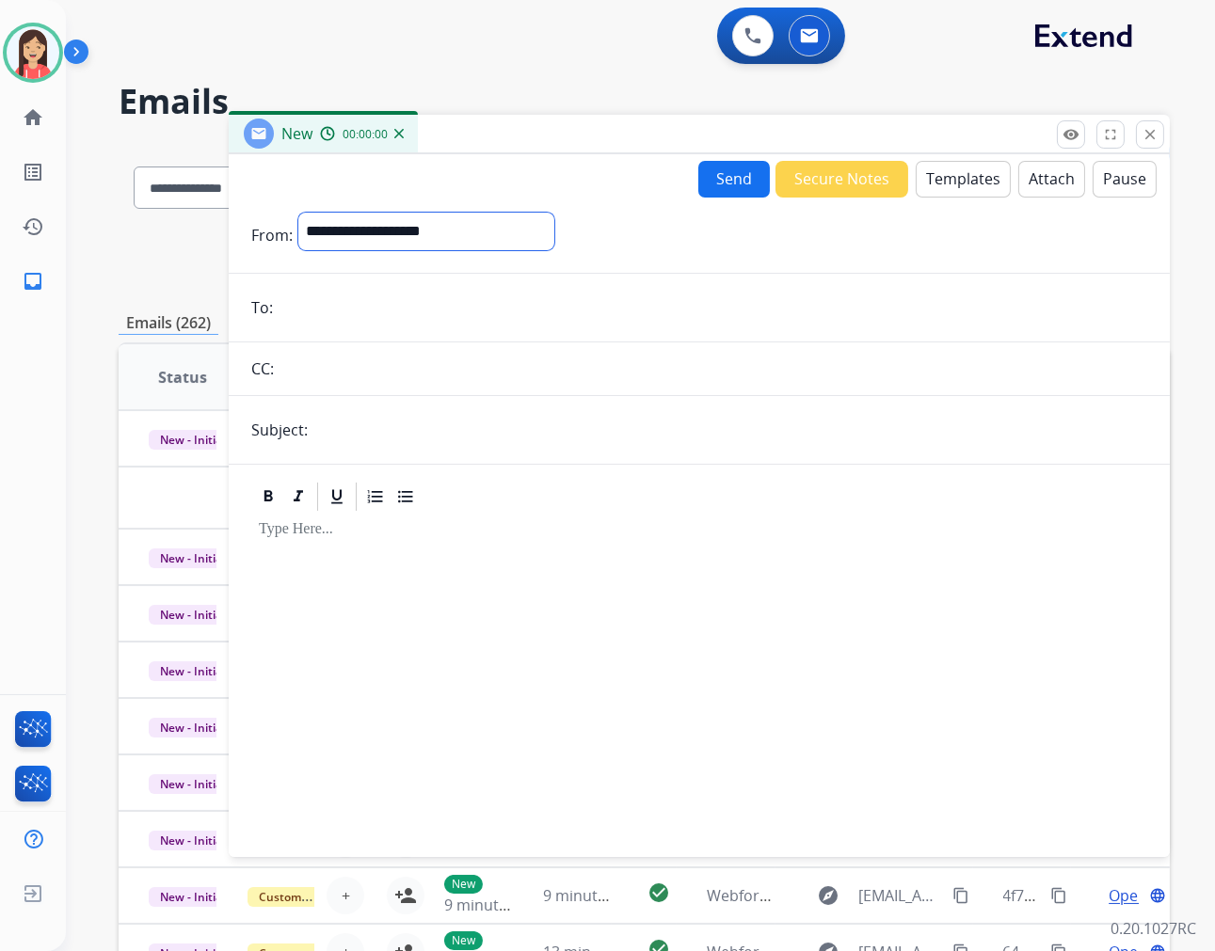
click at [386, 242] on select "**********" at bounding box center [426, 232] width 256 height 38
select select "**********"
click at [298, 213] on select "**********" at bounding box center [426, 232] width 256 height 38
click at [416, 327] on form "**********" at bounding box center [699, 524] width 941 height 652
click at [425, 314] on input "email" at bounding box center [713, 310] width 869 height 38
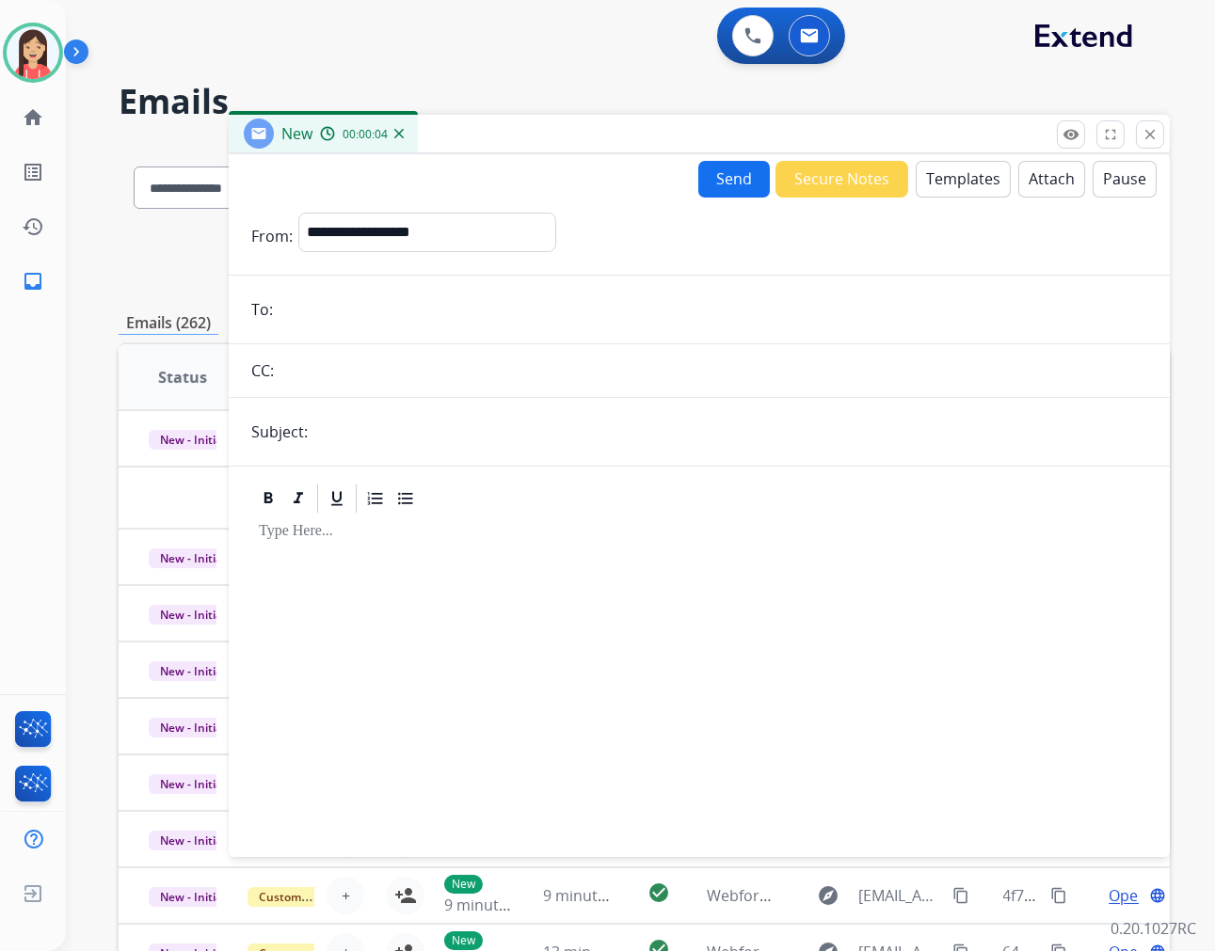
paste input "**********"
type input "**********"
click at [476, 446] on input "text" at bounding box center [730, 432] width 834 height 38
type input "**********"
click at [939, 193] on button "Templates" at bounding box center [963, 179] width 95 height 37
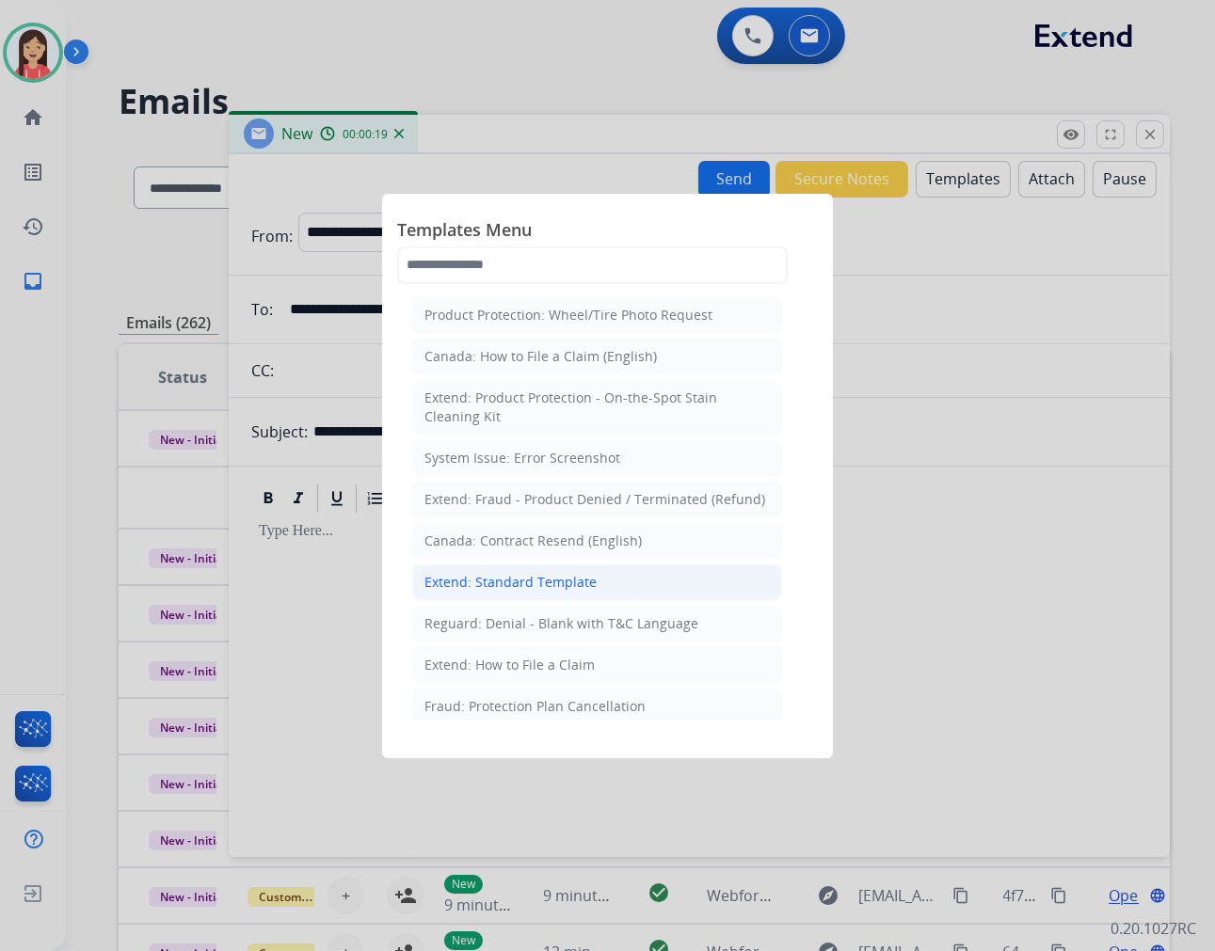
click at [534, 577] on div "Extend: Standard Template" at bounding box center [510, 582] width 172 height 19
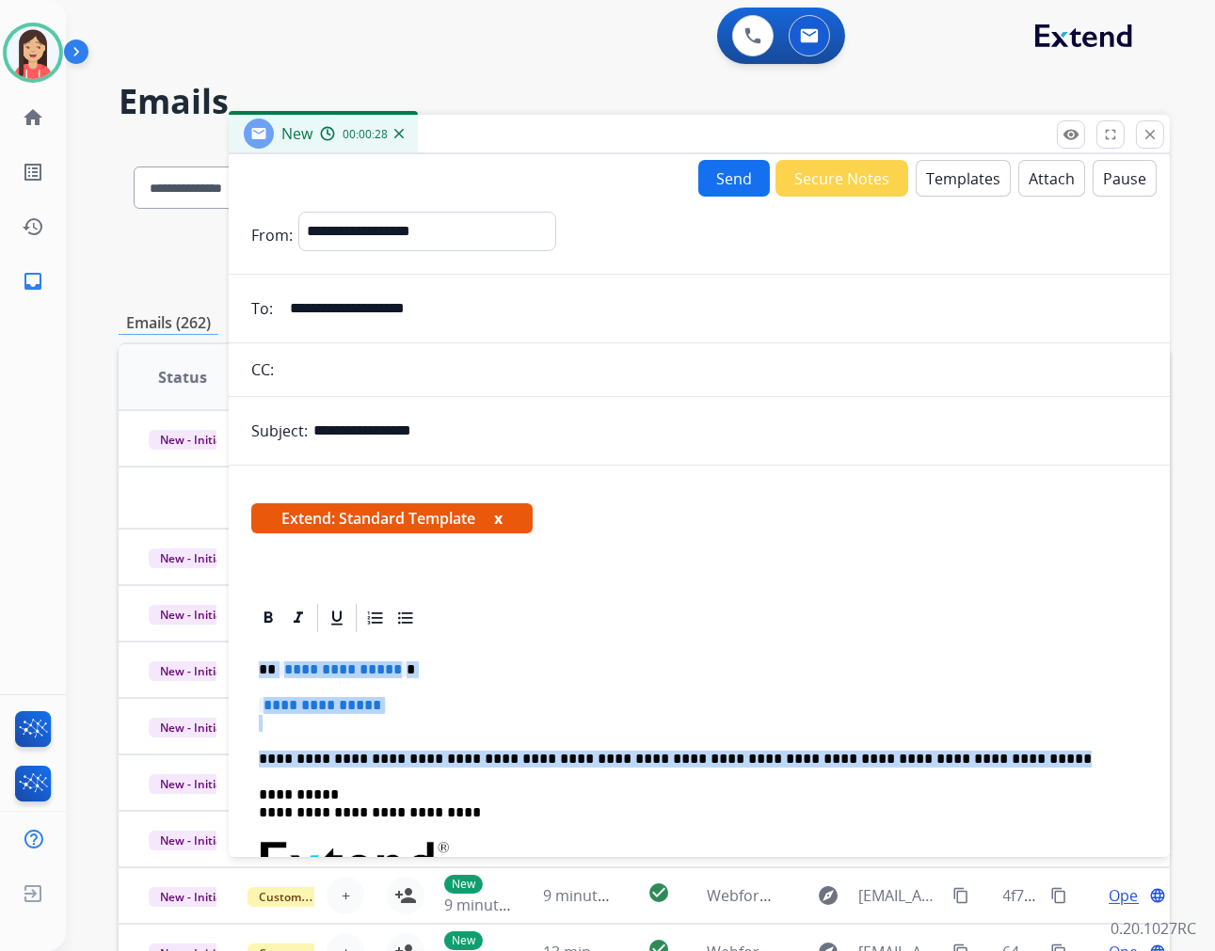
drag, startPoint x: 254, startPoint y: 666, endPoint x: 964, endPoint y: 741, distance: 713.5
click at [964, 741] on div "**********" at bounding box center [699, 907] width 896 height 544
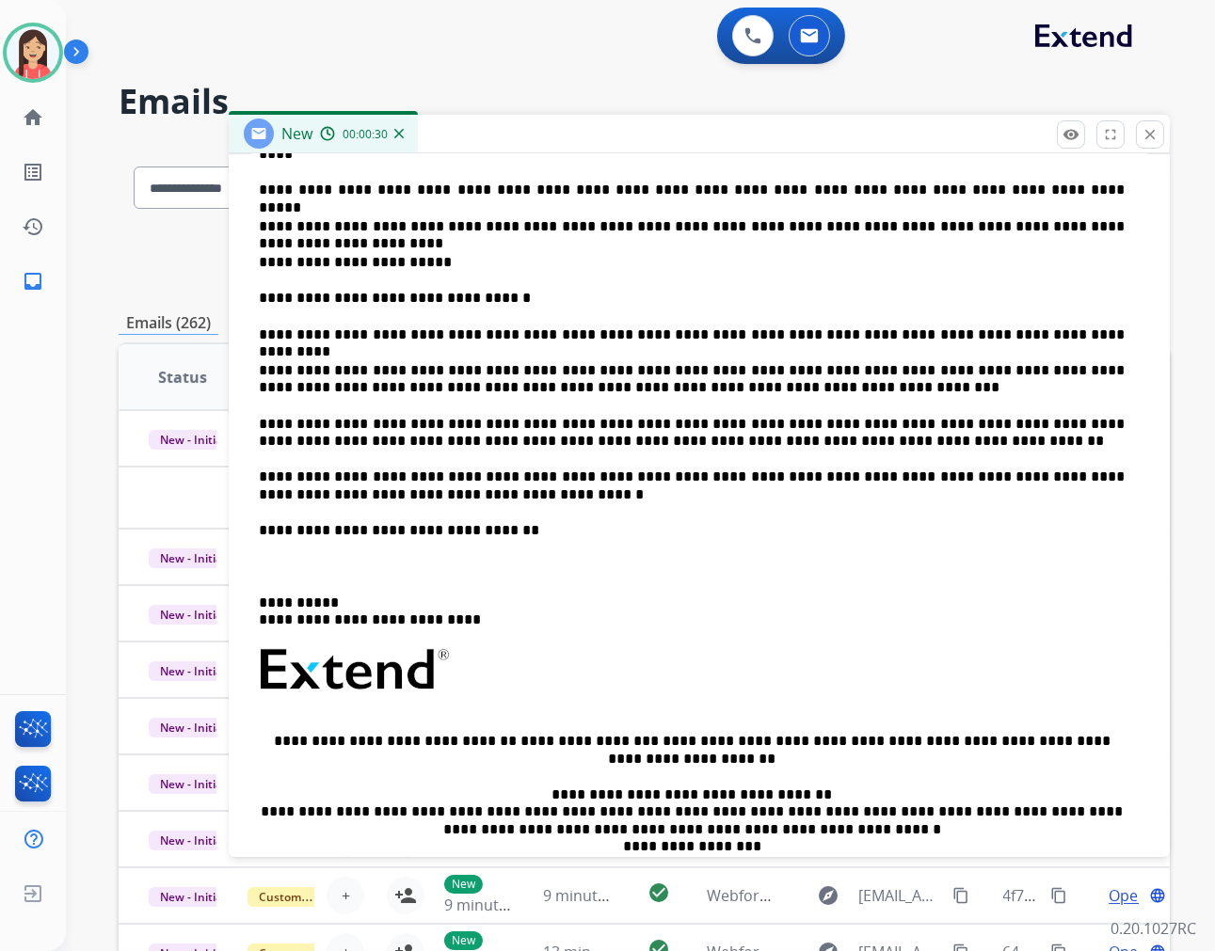
scroll to position [522, 0]
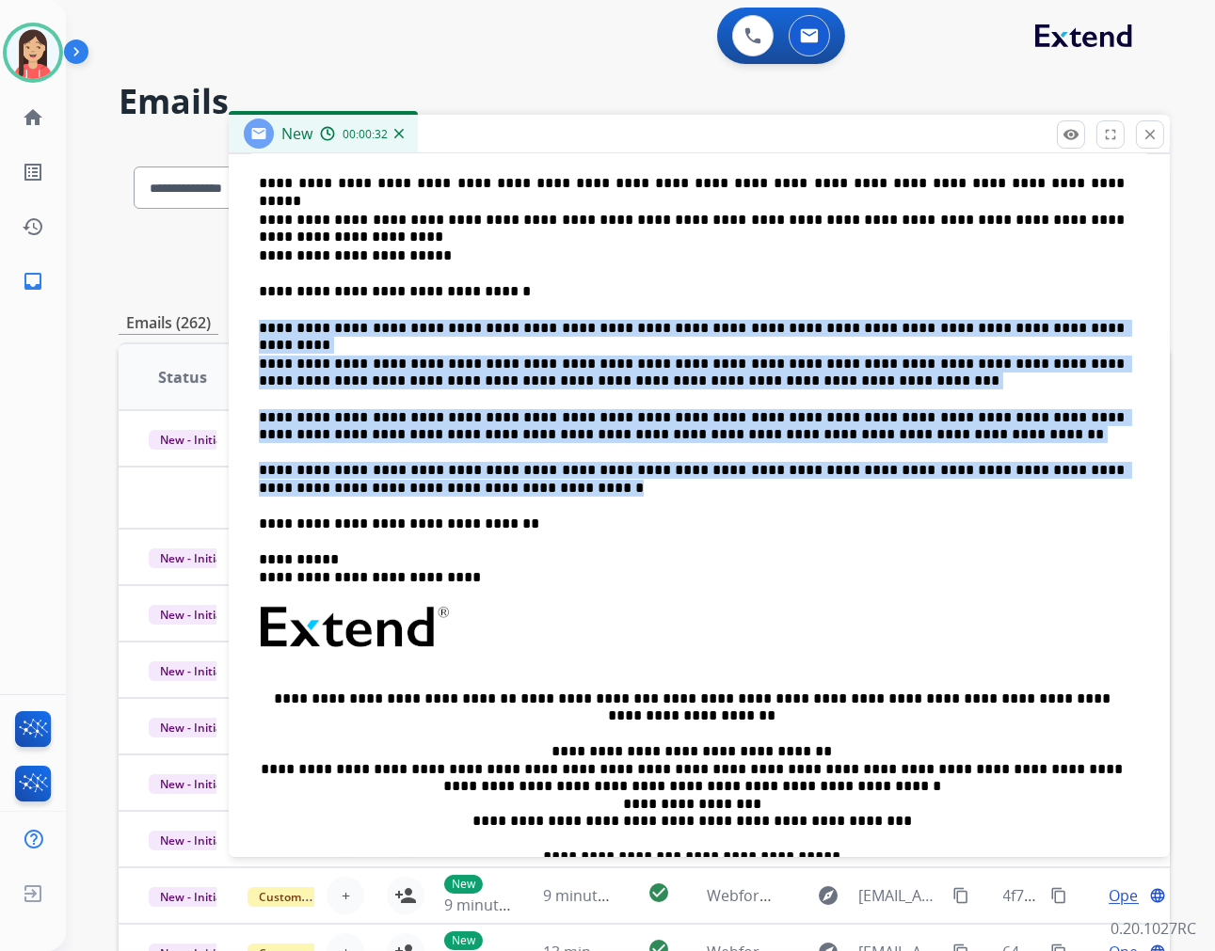
drag, startPoint x: 420, startPoint y: 482, endPoint x: 232, endPoint y: 317, distance: 249.4
click at [232, 317] on div "**********" at bounding box center [699, 509] width 941 height 861
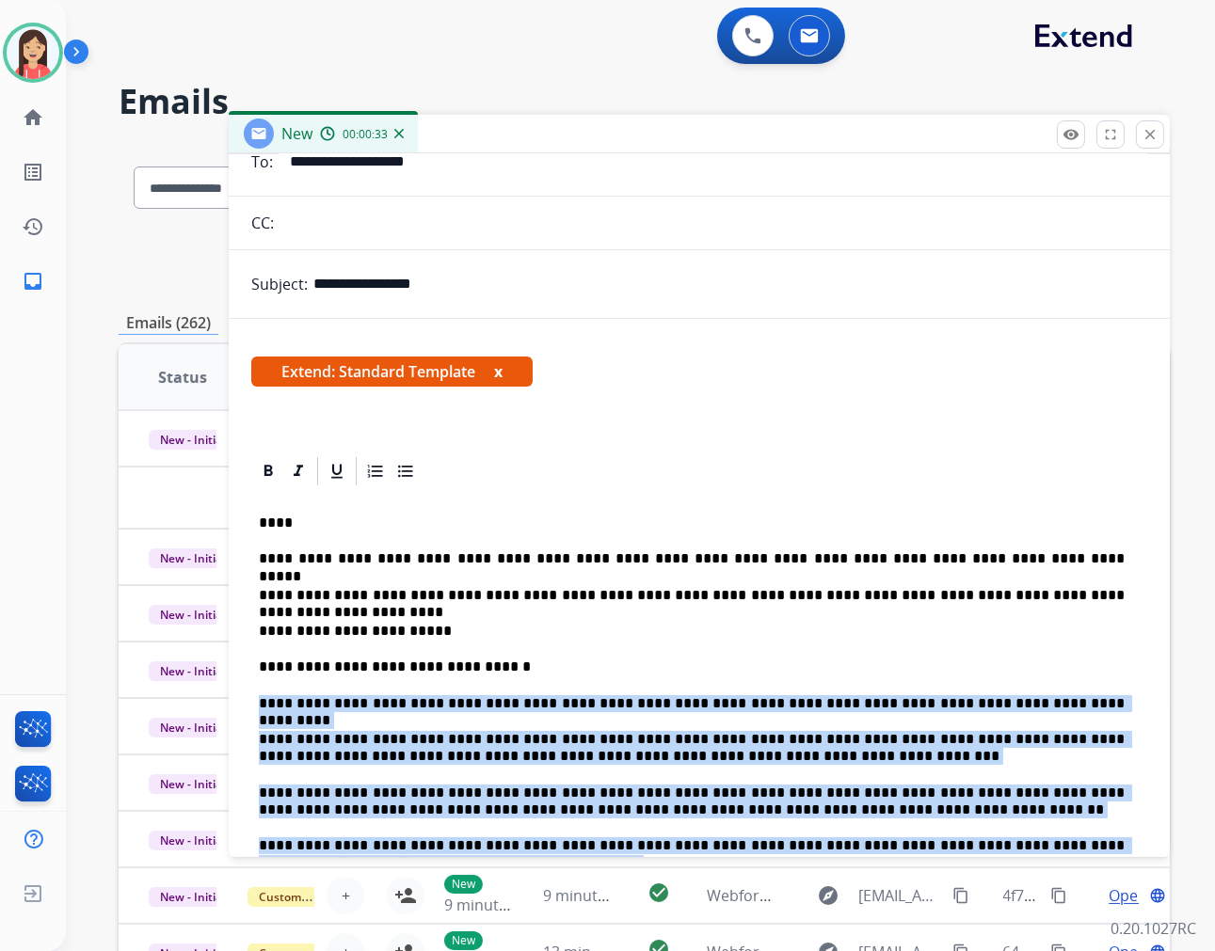
scroll to position [104, 0]
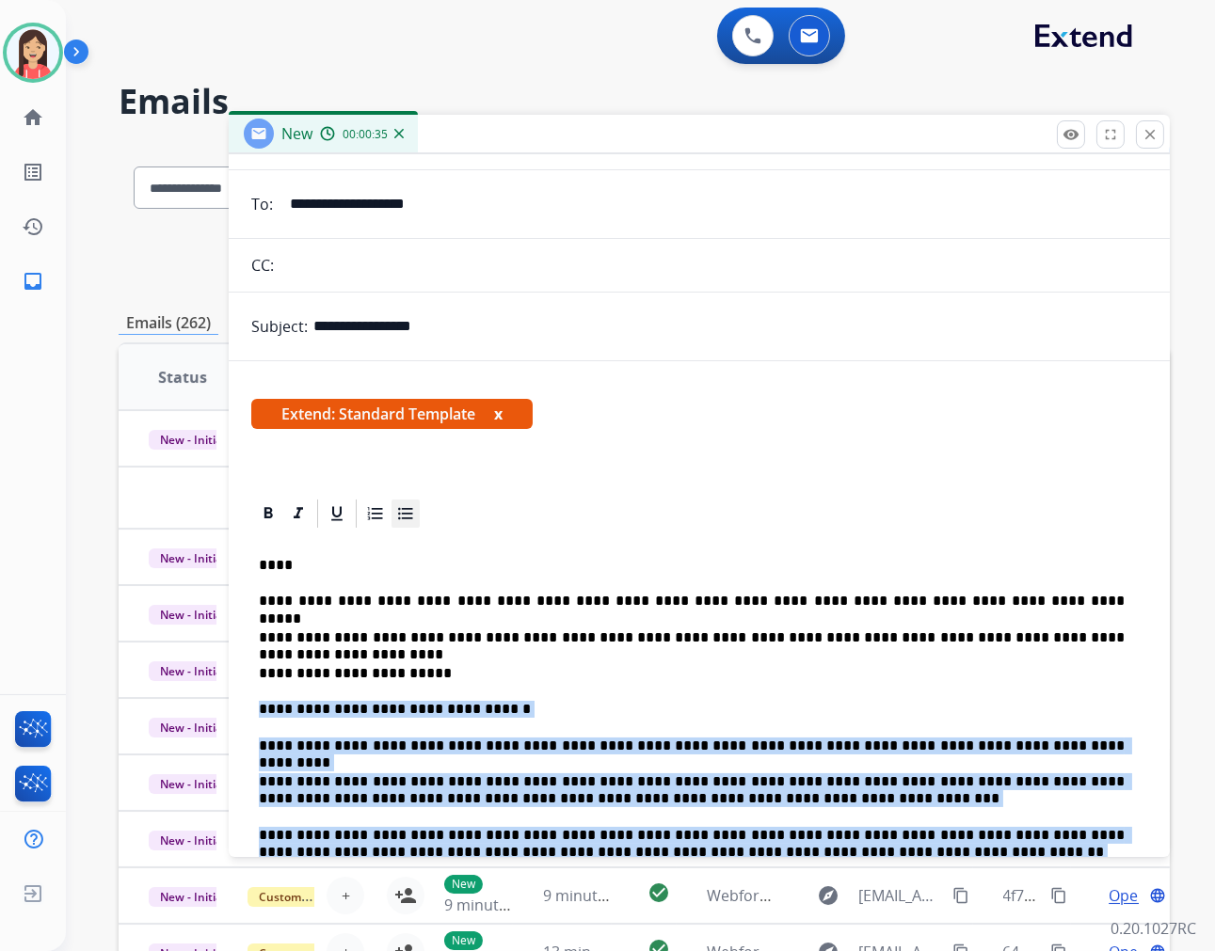
click at [406, 514] on icon at bounding box center [405, 513] width 19 height 19
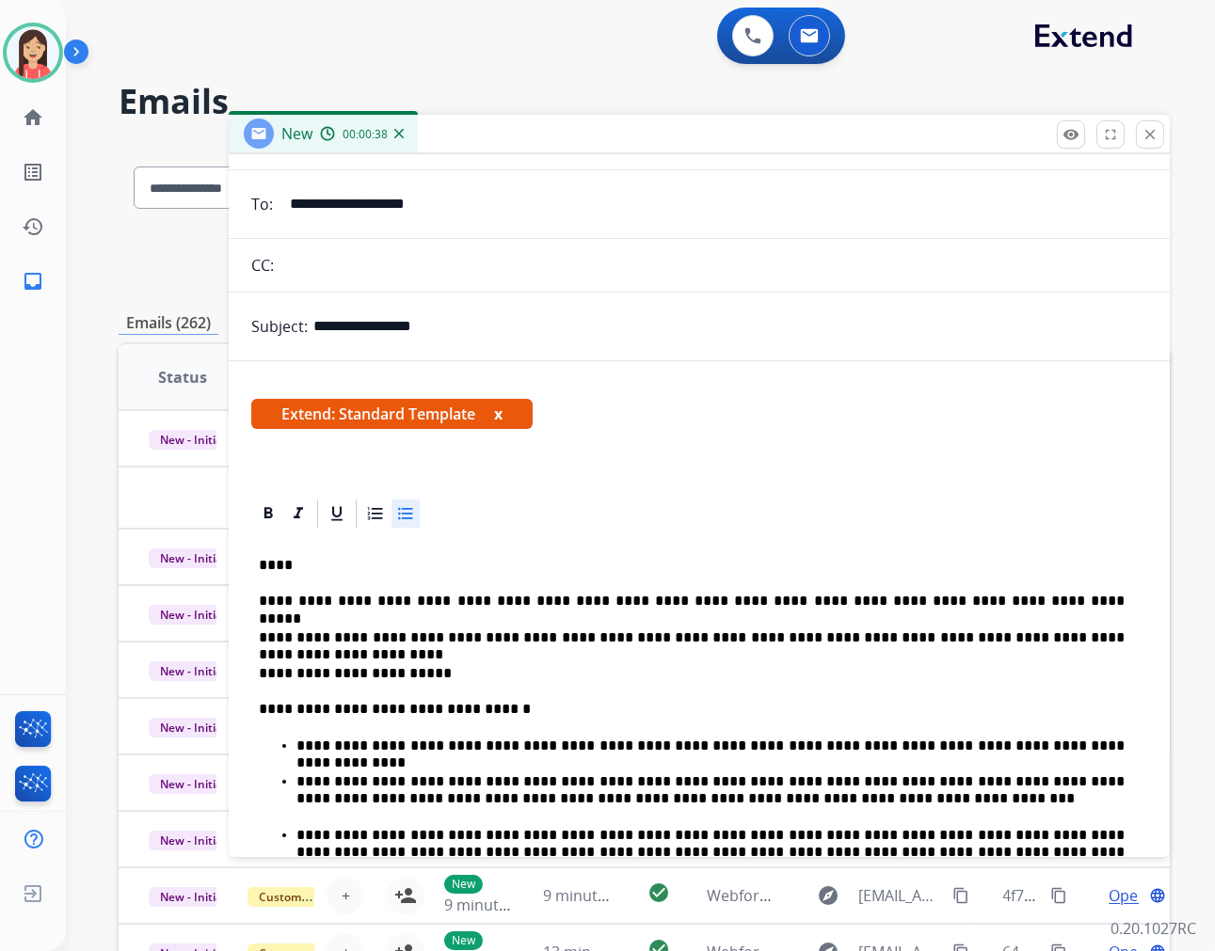
click at [275, 567] on p "****" at bounding box center [692, 565] width 866 height 17
click at [277, 568] on p "****" at bounding box center [692, 565] width 866 height 17
click at [431, 673] on p "**********" at bounding box center [699, 673] width 881 height 17
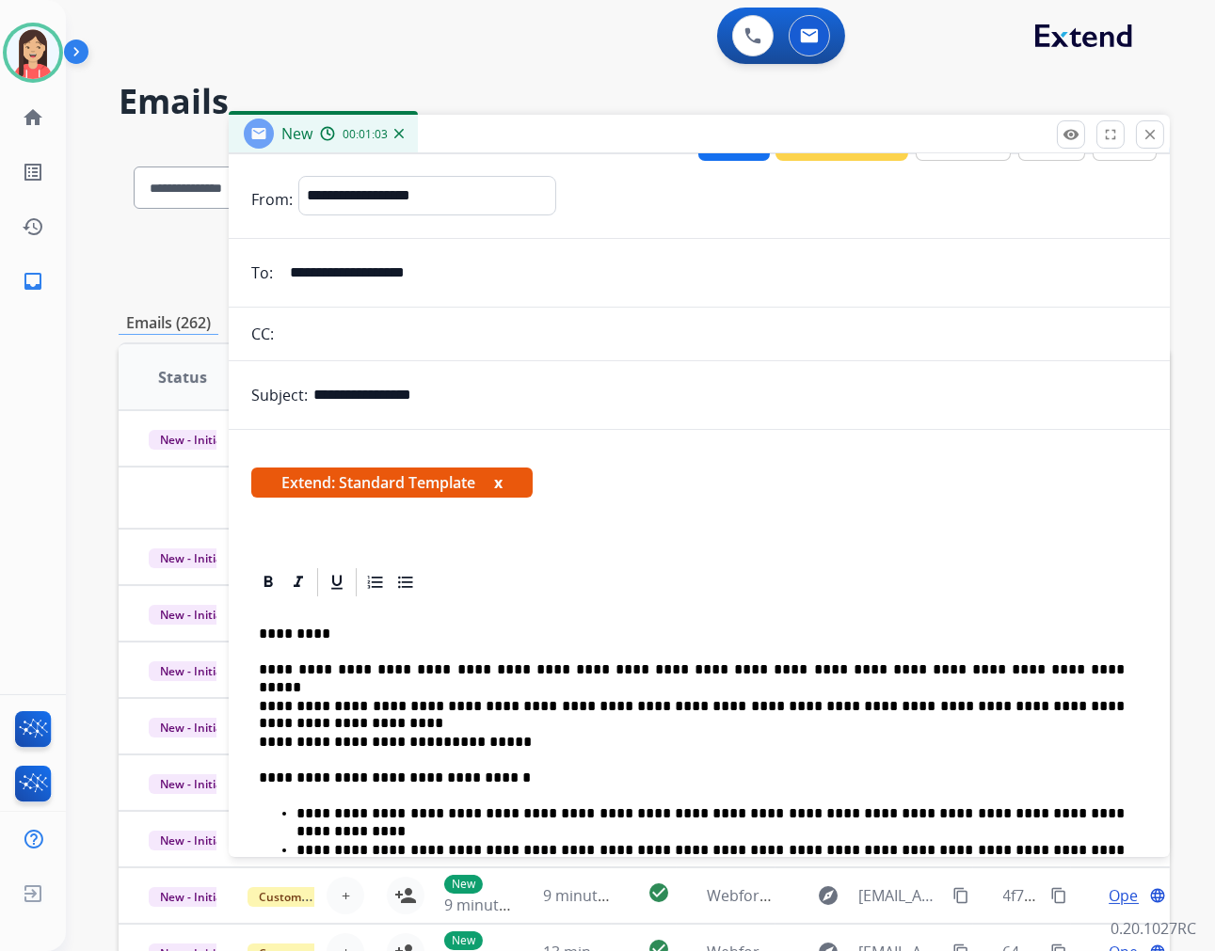
scroll to position [0, 0]
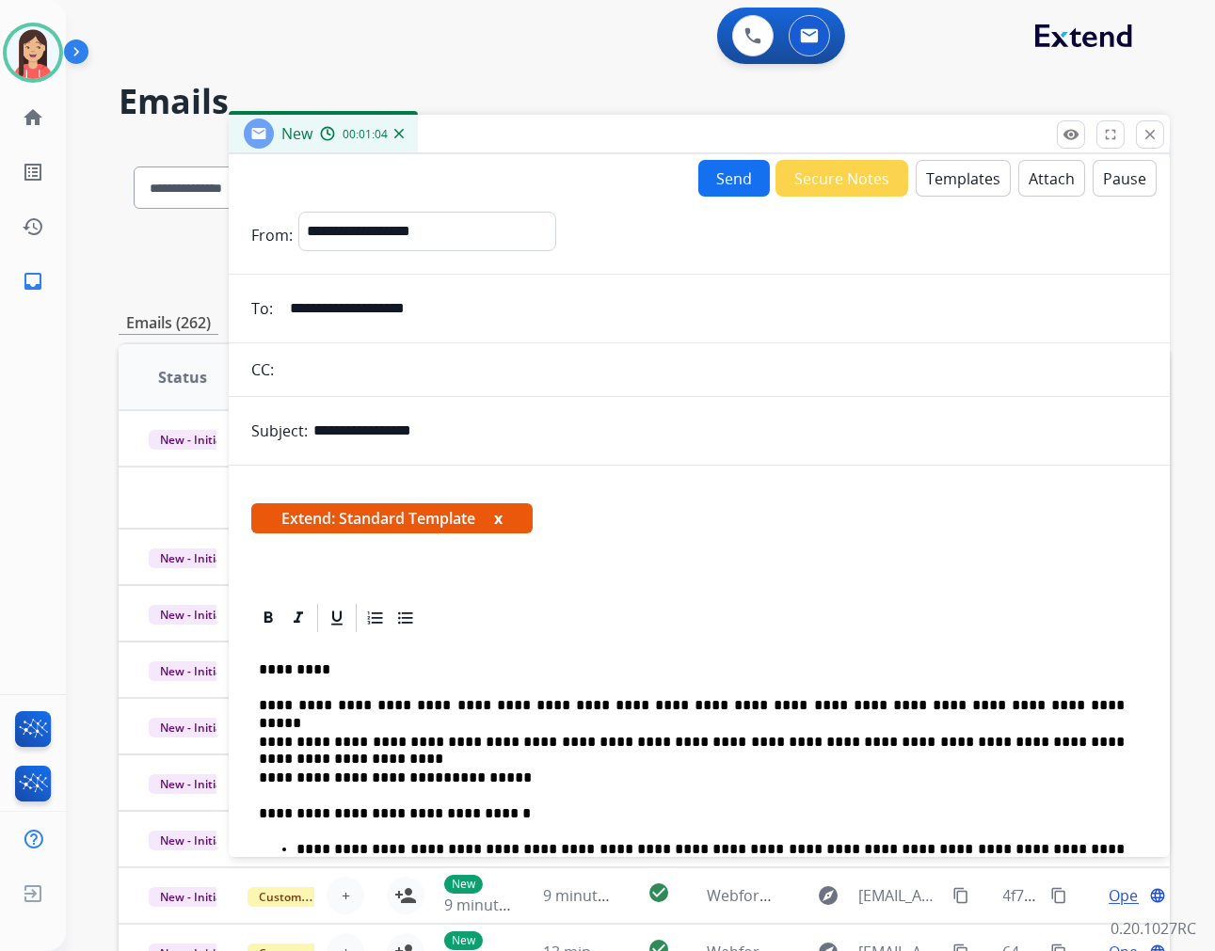
click at [717, 172] on button "Send" at bounding box center [734, 178] width 72 height 37
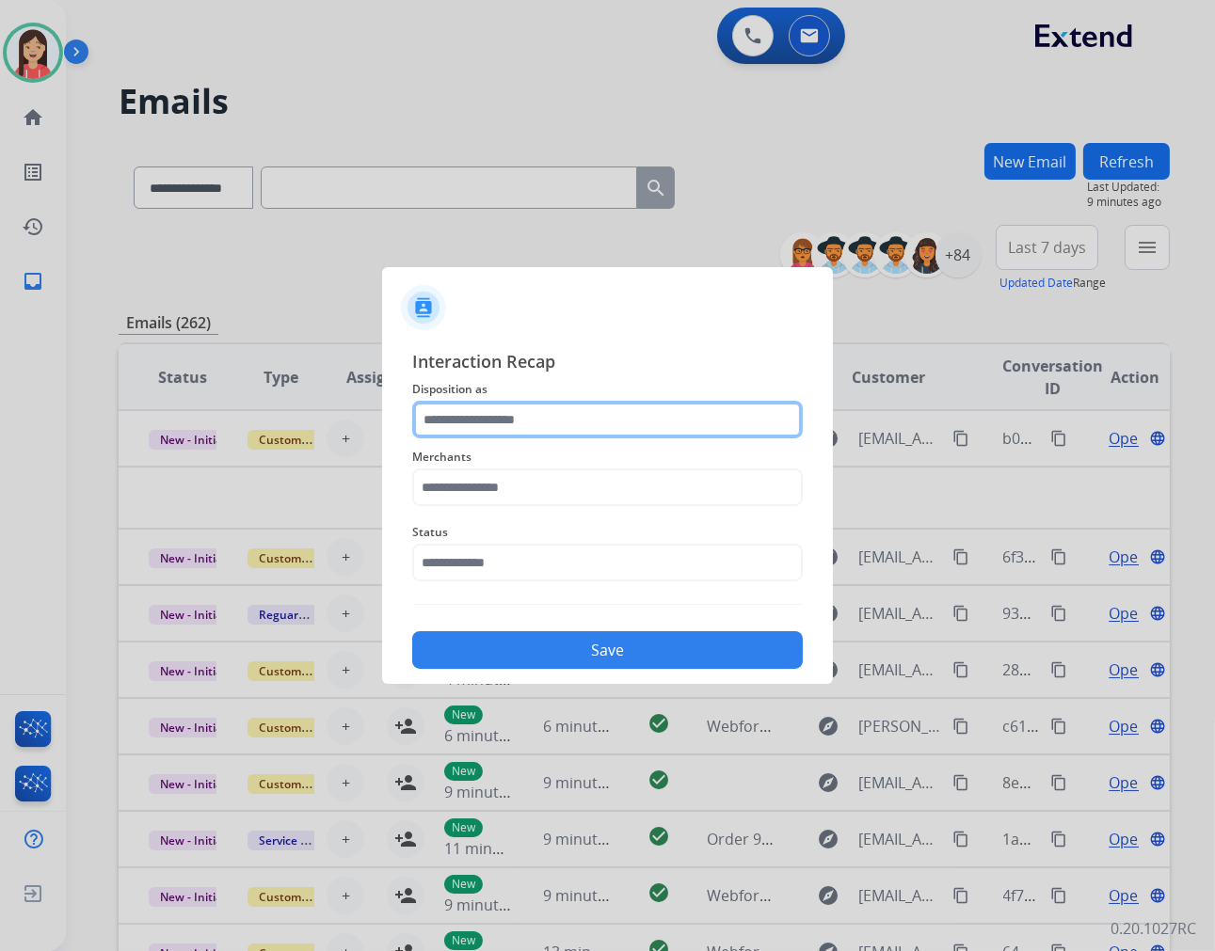
click at [501, 421] on input "text" at bounding box center [607, 420] width 391 height 38
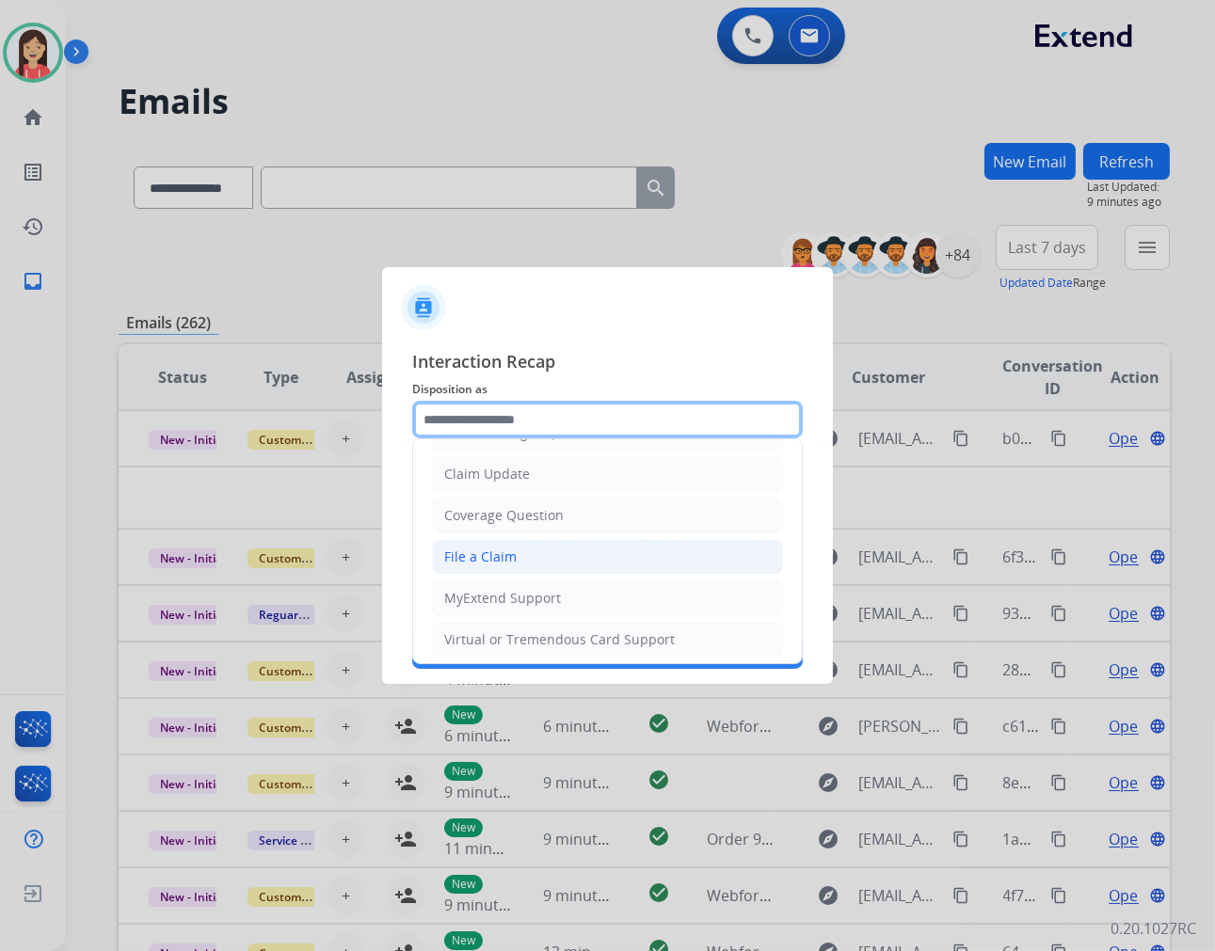
scroll to position [209, 0]
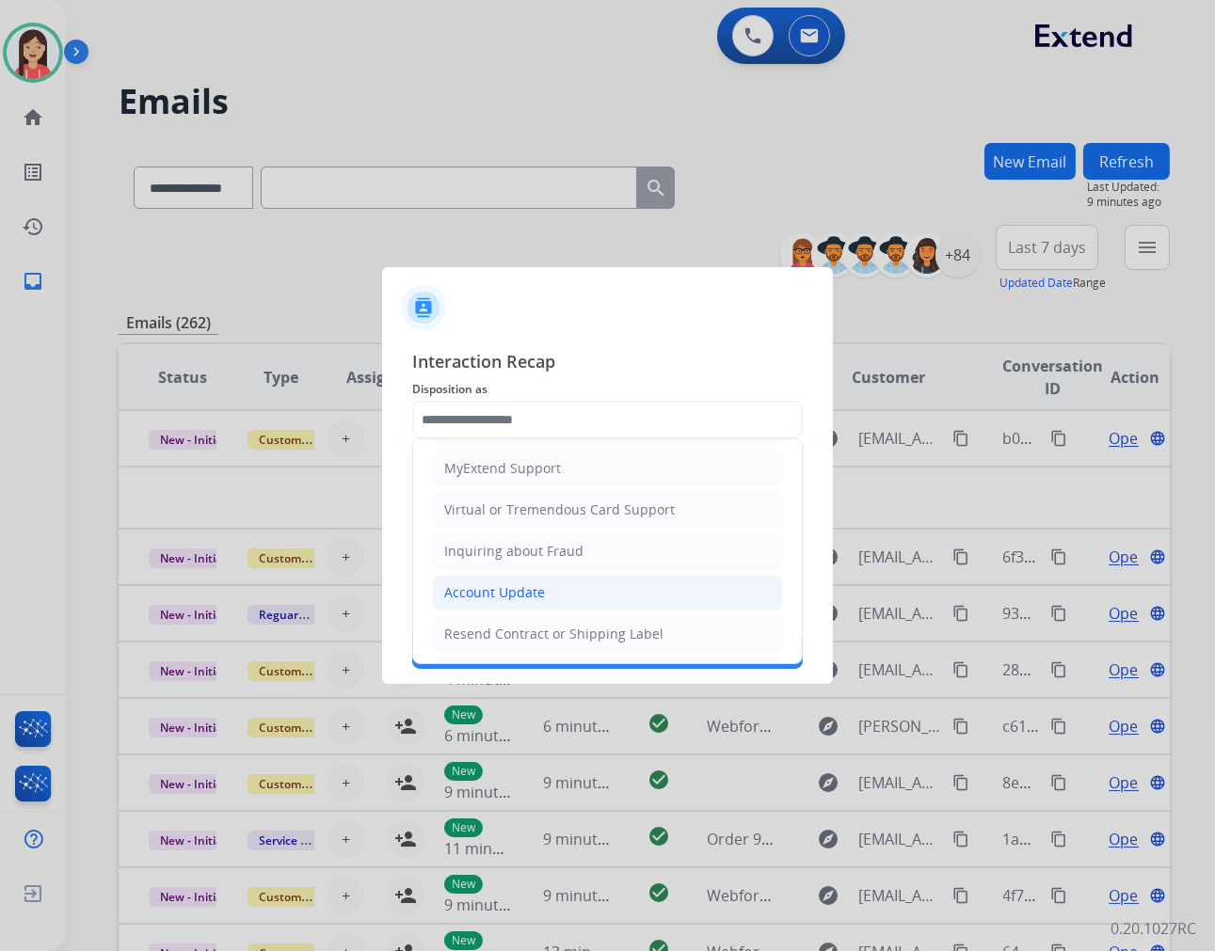
click at [486, 589] on div "Account Update" at bounding box center [494, 592] width 101 height 19
type input "**********"
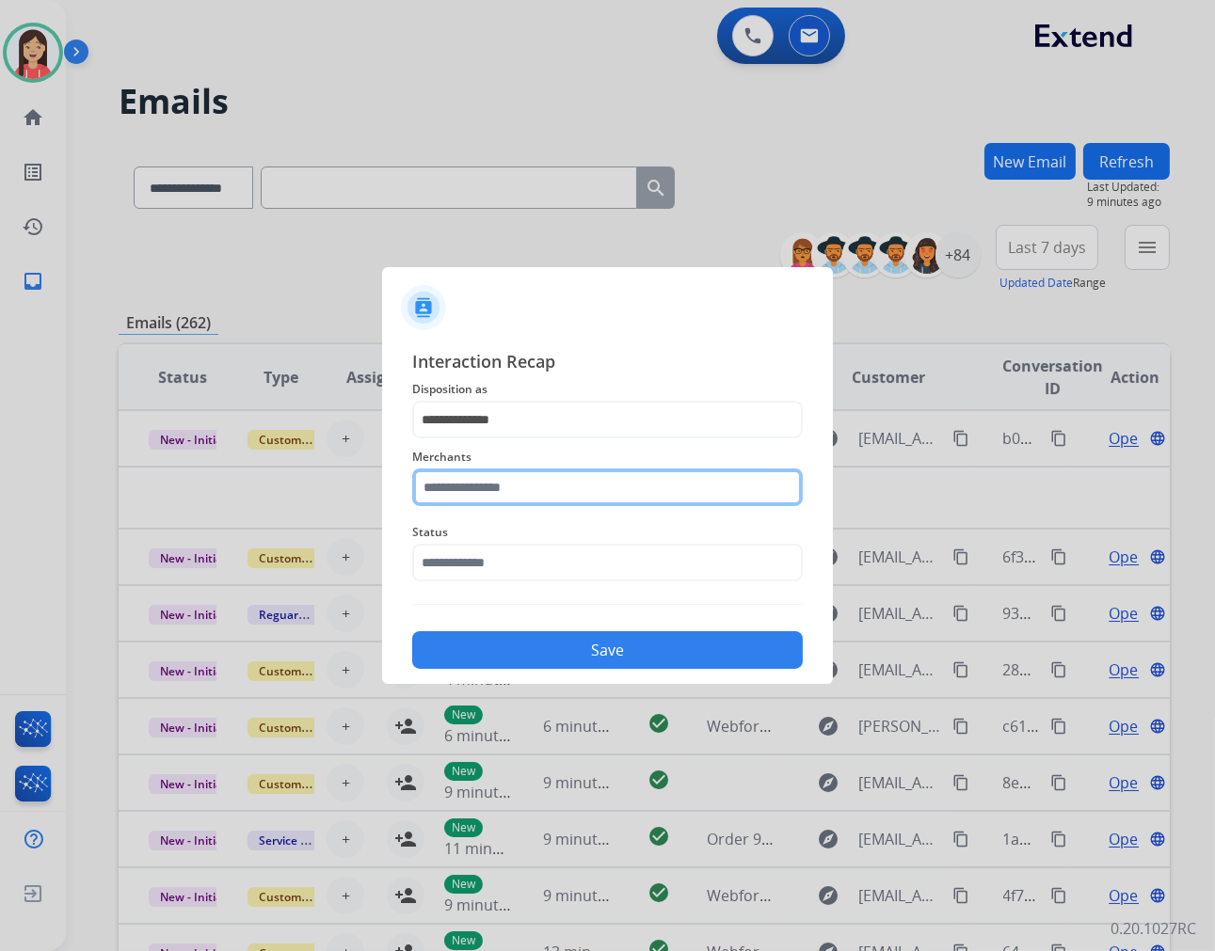
click at [522, 480] on input "text" at bounding box center [607, 488] width 391 height 38
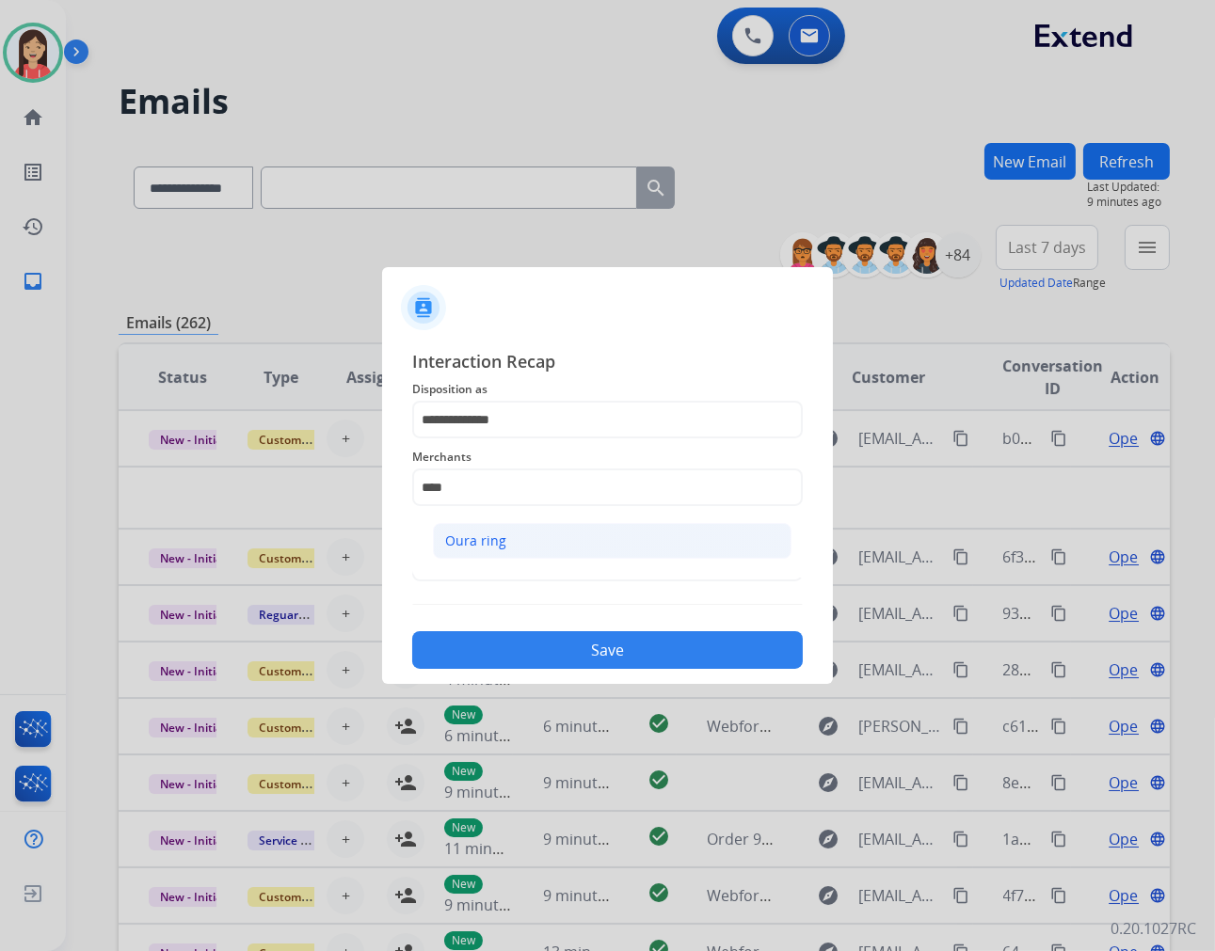
click at [510, 547] on li "Oura ring" at bounding box center [612, 541] width 359 height 36
type input "*********"
click at [508, 565] on input "text" at bounding box center [607, 563] width 391 height 38
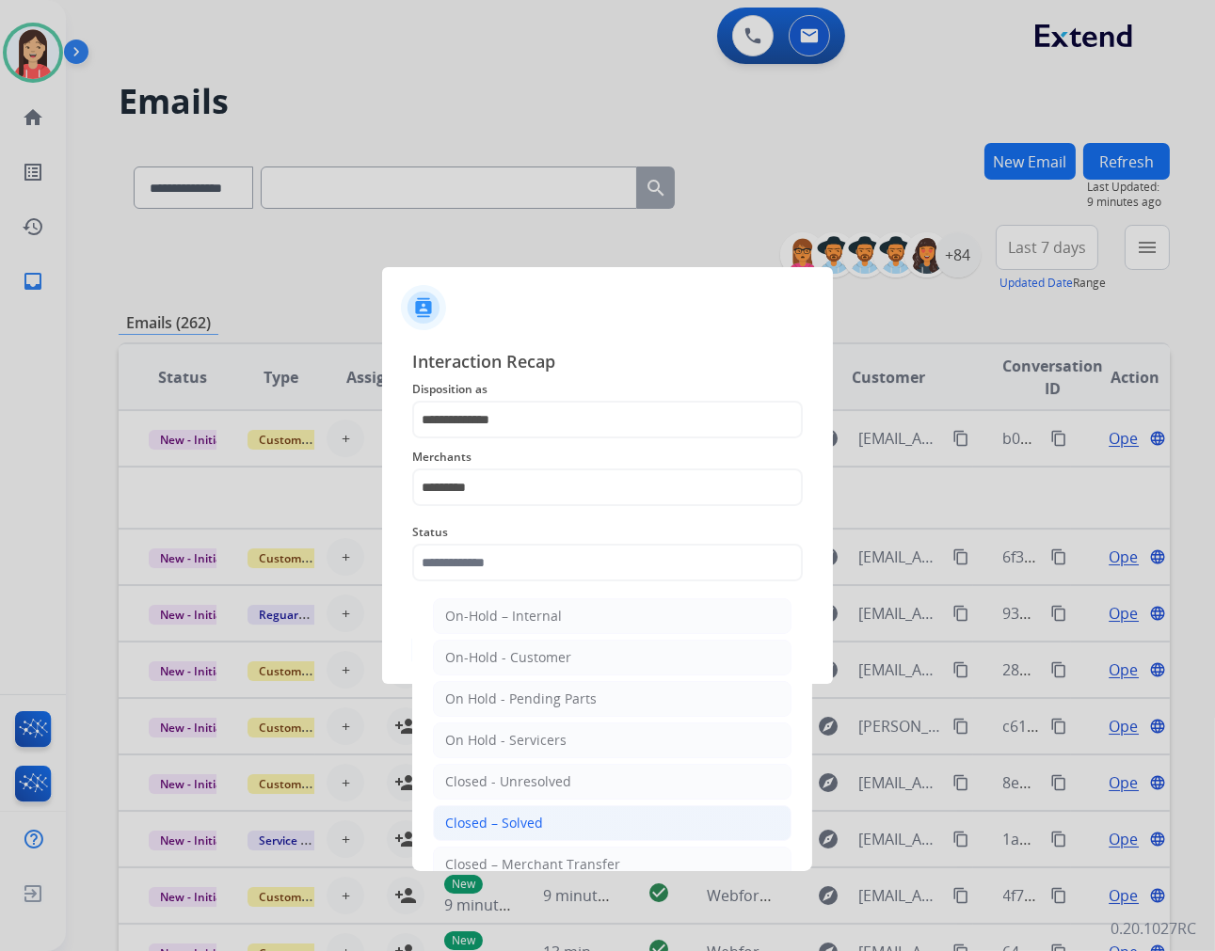
click at [487, 825] on div "Closed – Solved" at bounding box center [494, 823] width 98 height 19
type input "**********"
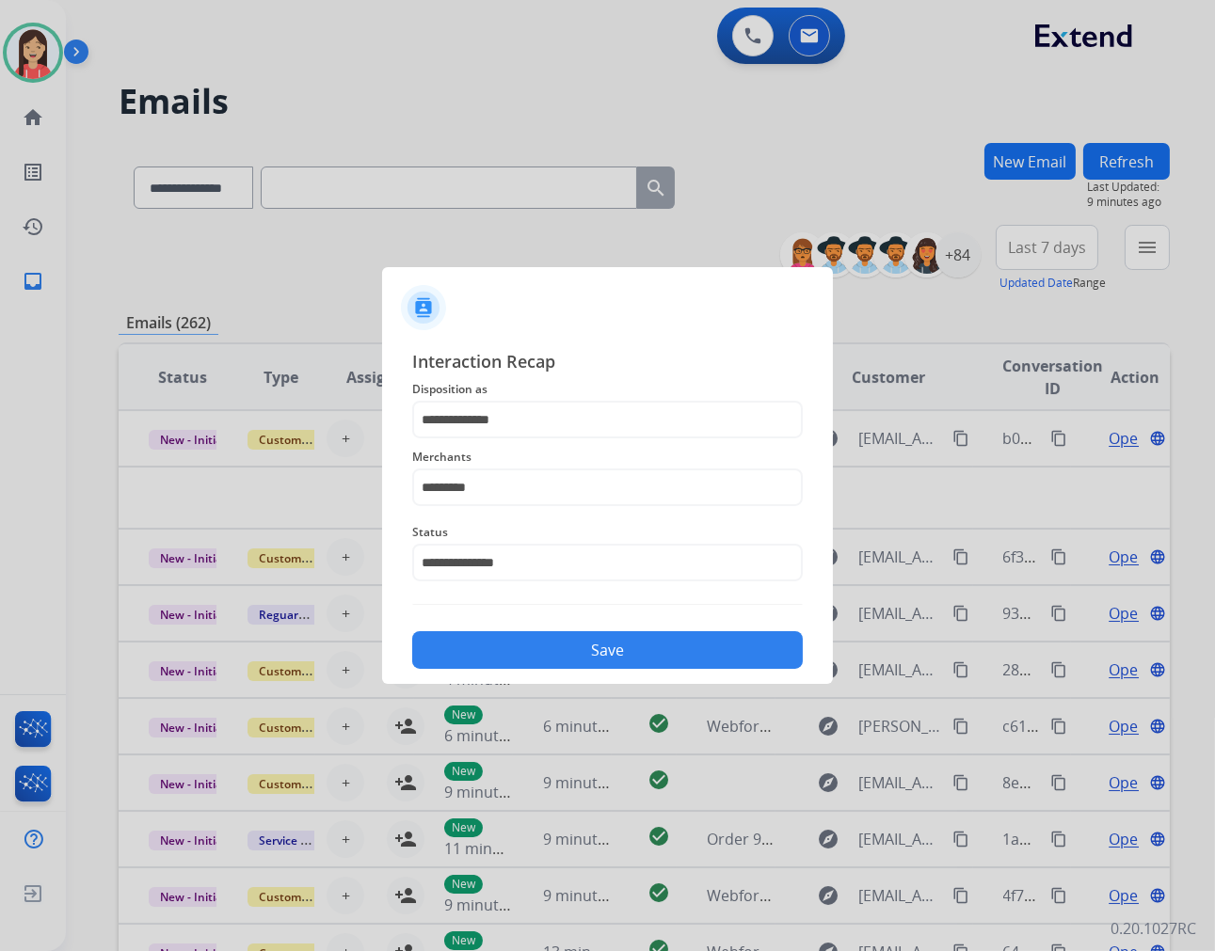
click at [552, 646] on button "Save" at bounding box center [607, 650] width 391 height 38
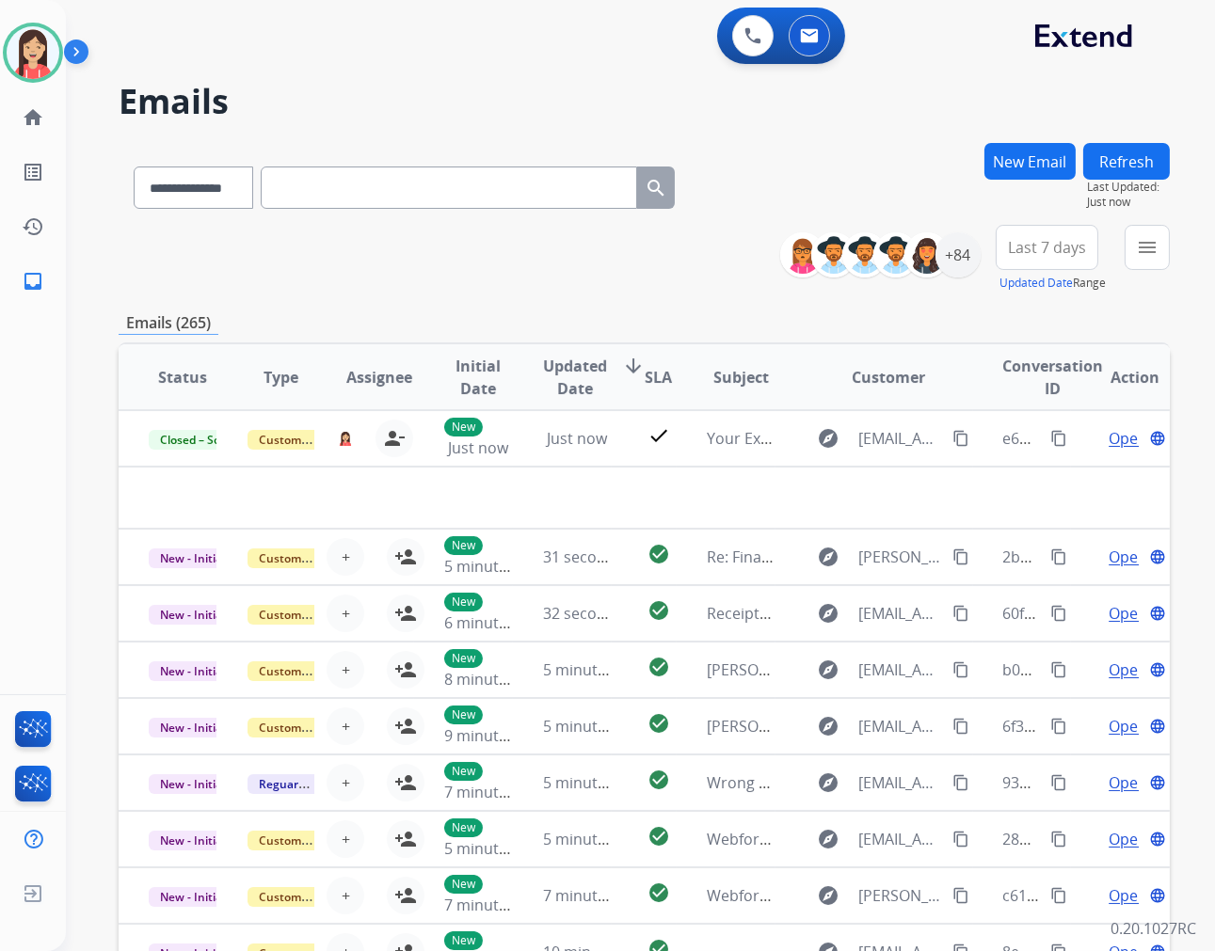
drag, startPoint x: 642, startPoint y: 268, endPoint x: 656, endPoint y: 273, distance: 14.9
click at [642, 268] on div "**********" at bounding box center [644, 259] width 1051 height 68
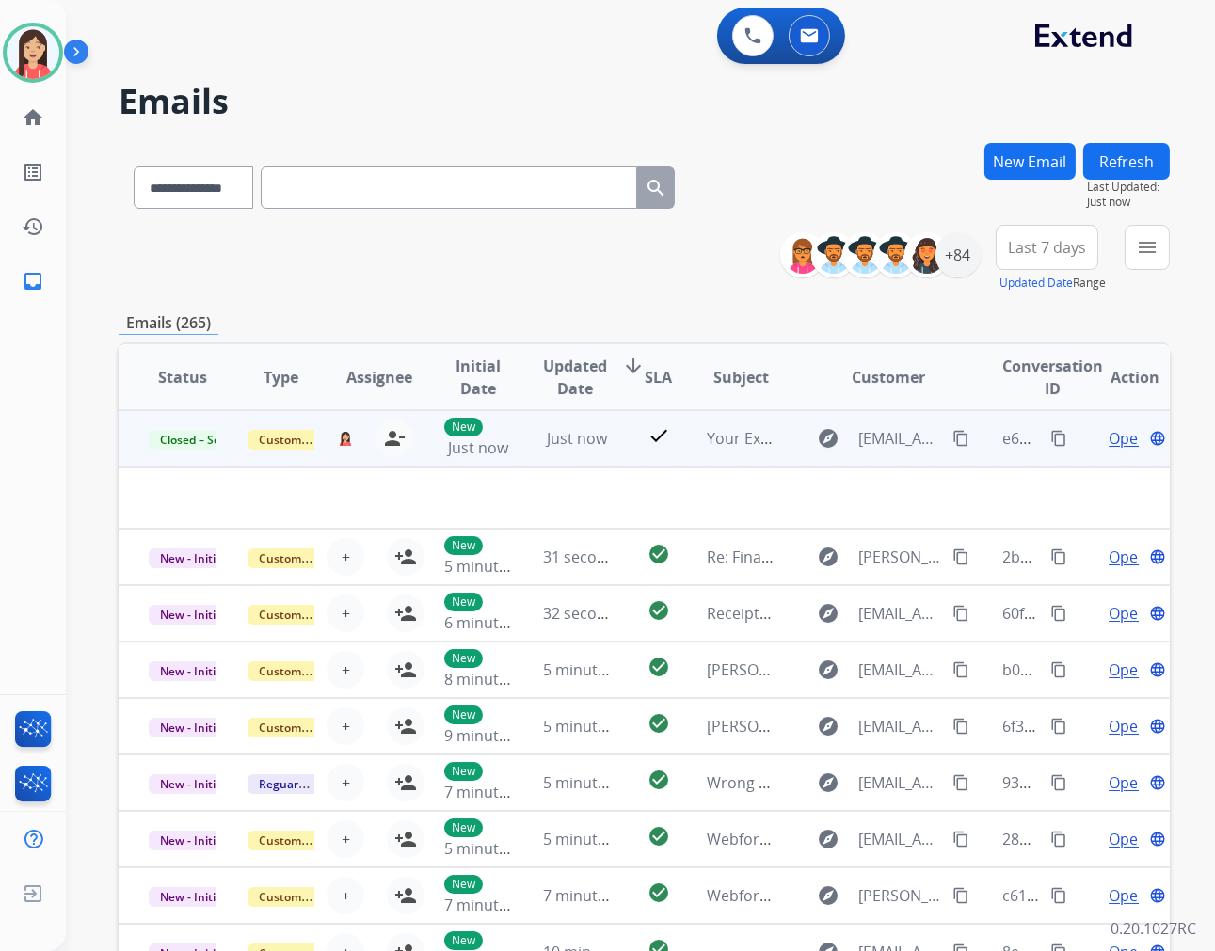
click at [1050, 434] on mat-icon "content_copy" at bounding box center [1058, 438] width 17 height 17
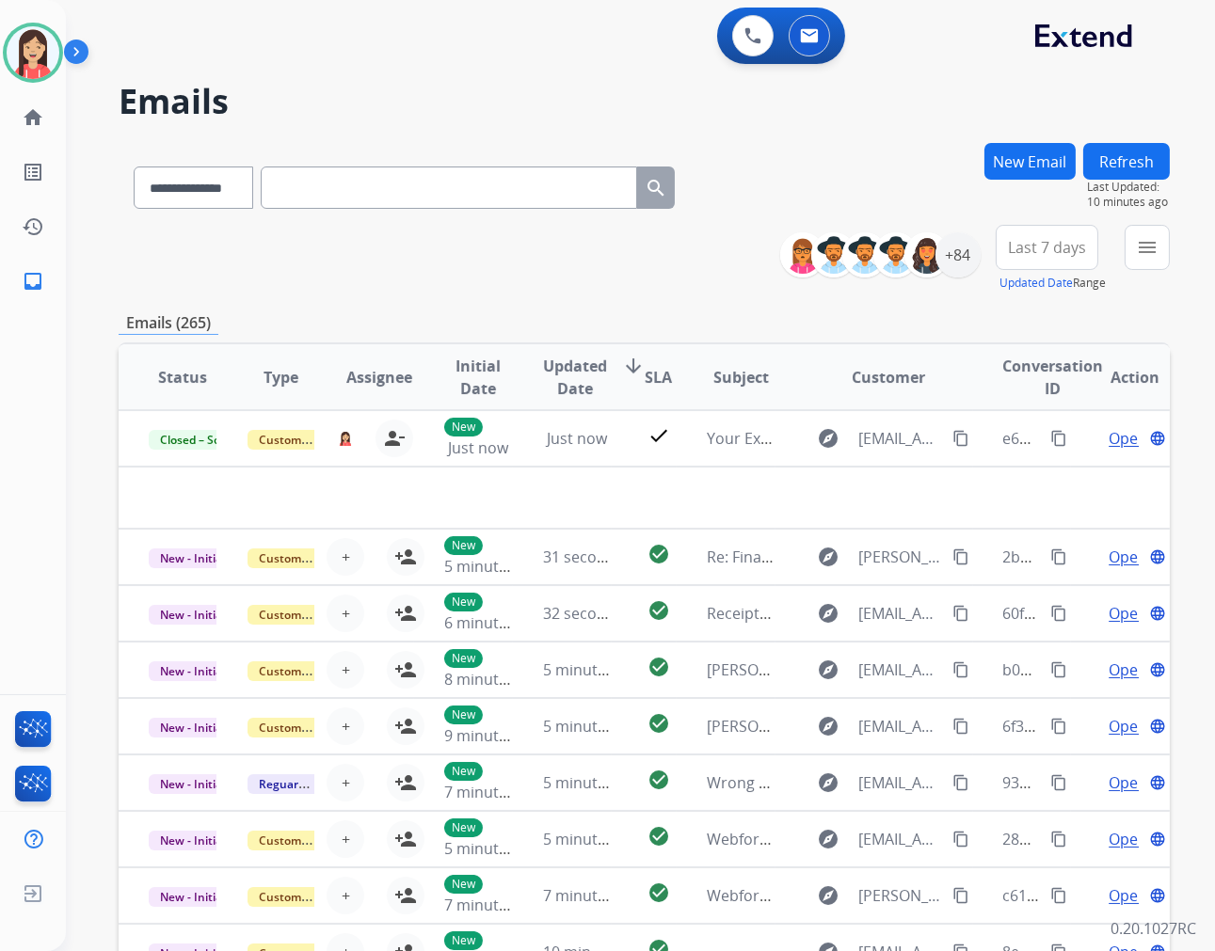
click at [512, 275] on div "**********" at bounding box center [644, 259] width 1051 height 68
click at [393, 301] on div "**********" at bounding box center [644, 607] width 1051 height 928
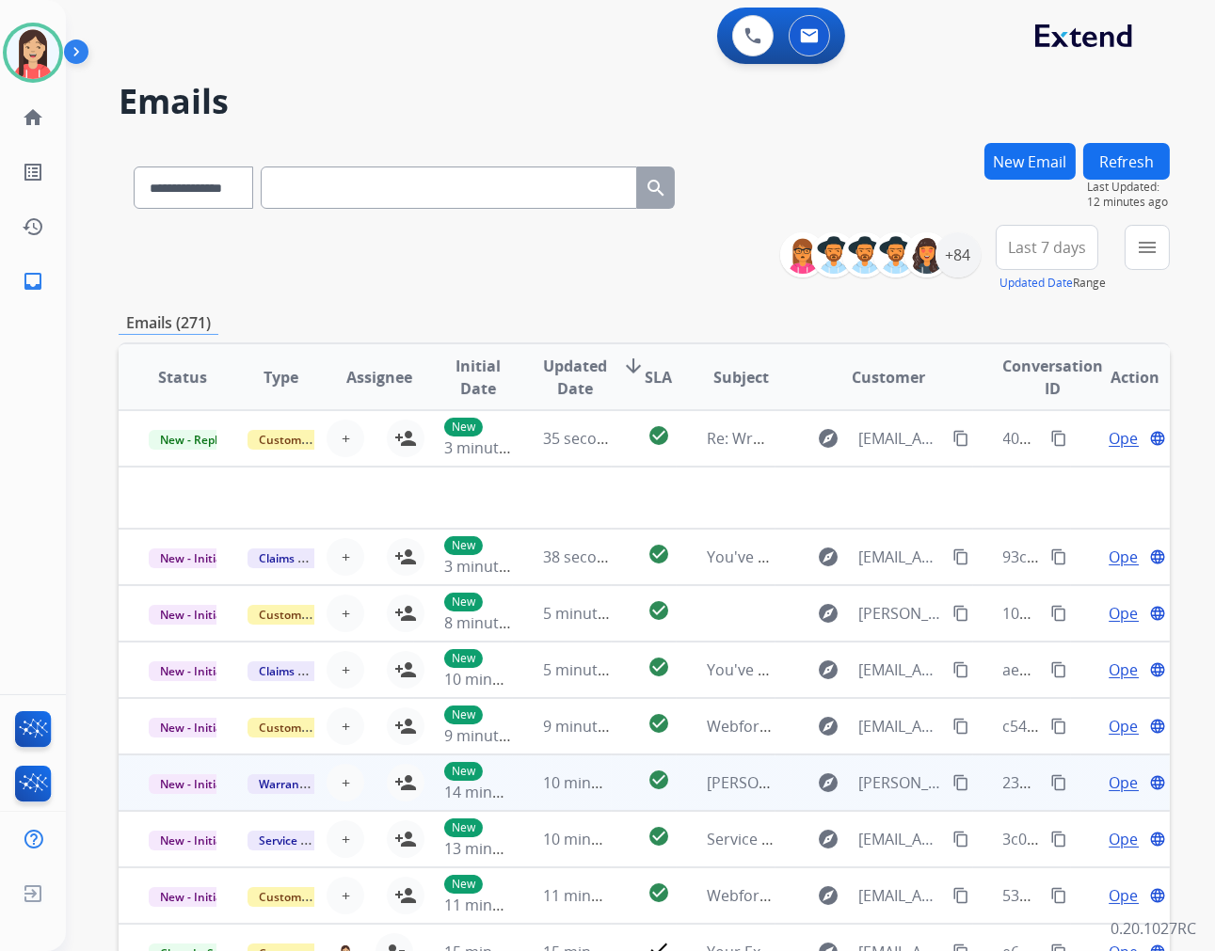
click at [580, 803] on td "10 minutes ago" at bounding box center [562, 783] width 99 height 56
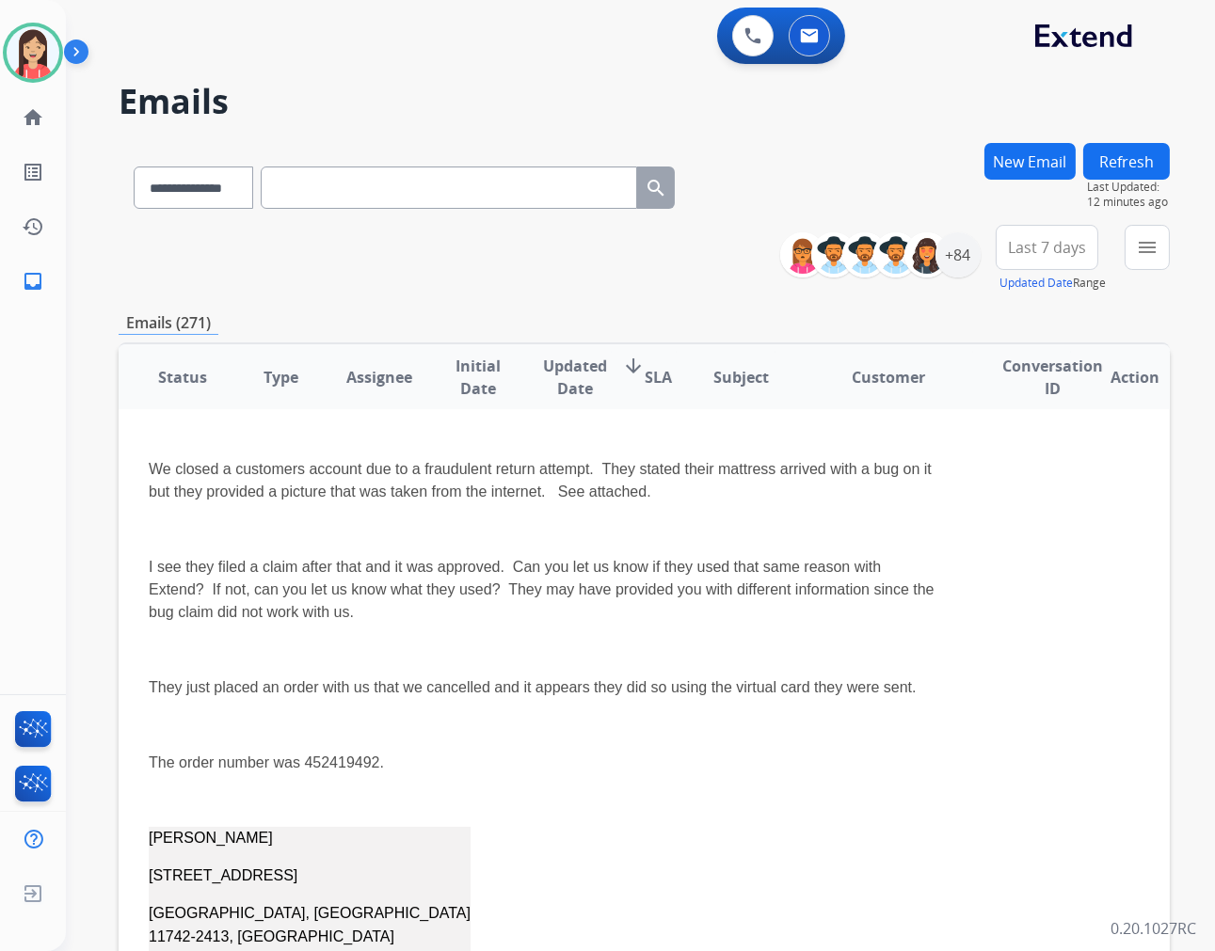
scroll to position [0, 0]
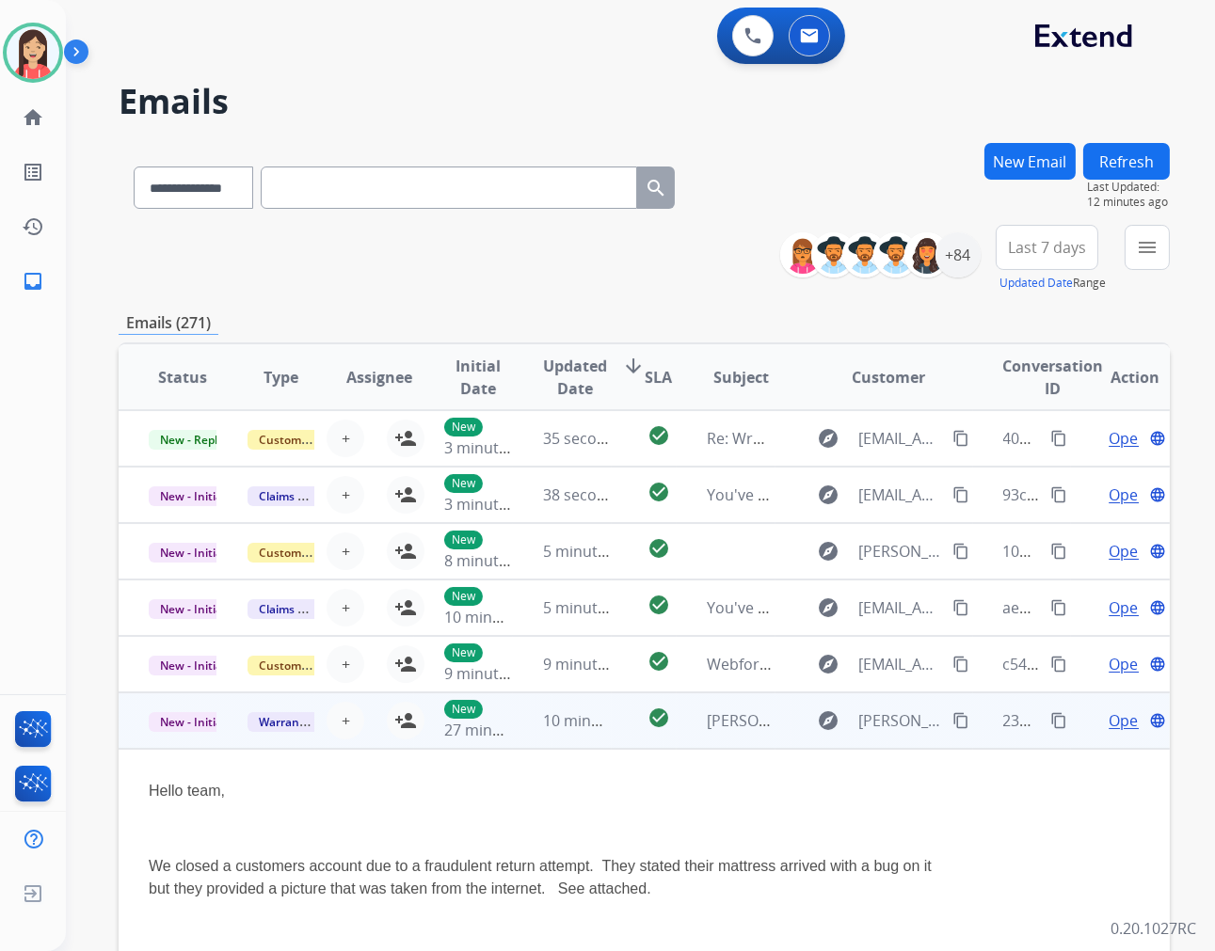
click at [614, 741] on td "check_circle" at bounding box center [645, 721] width 66 height 56
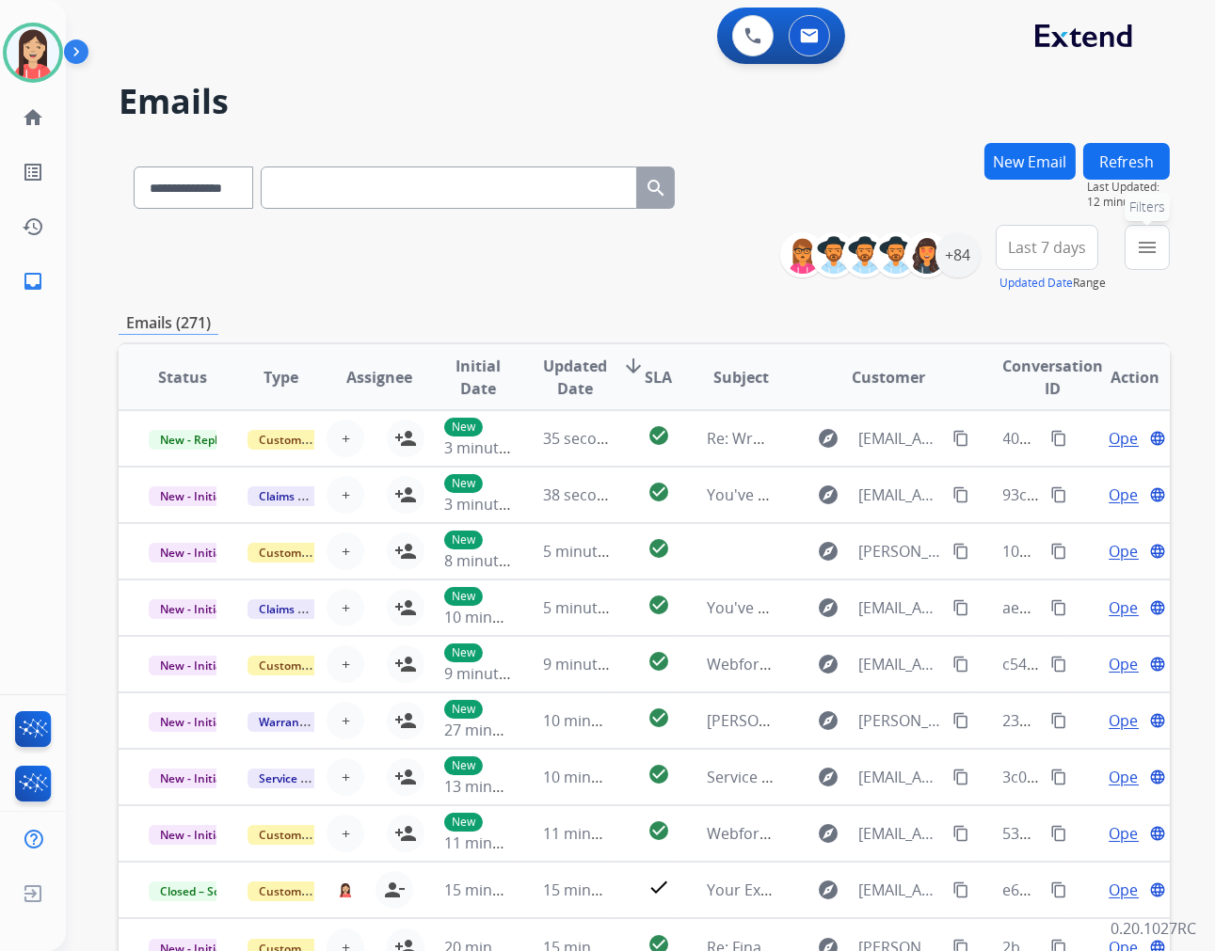
click at [1140, 239] on mat-icon "menu" at bounding box center [1147, 247] width 23 height 23
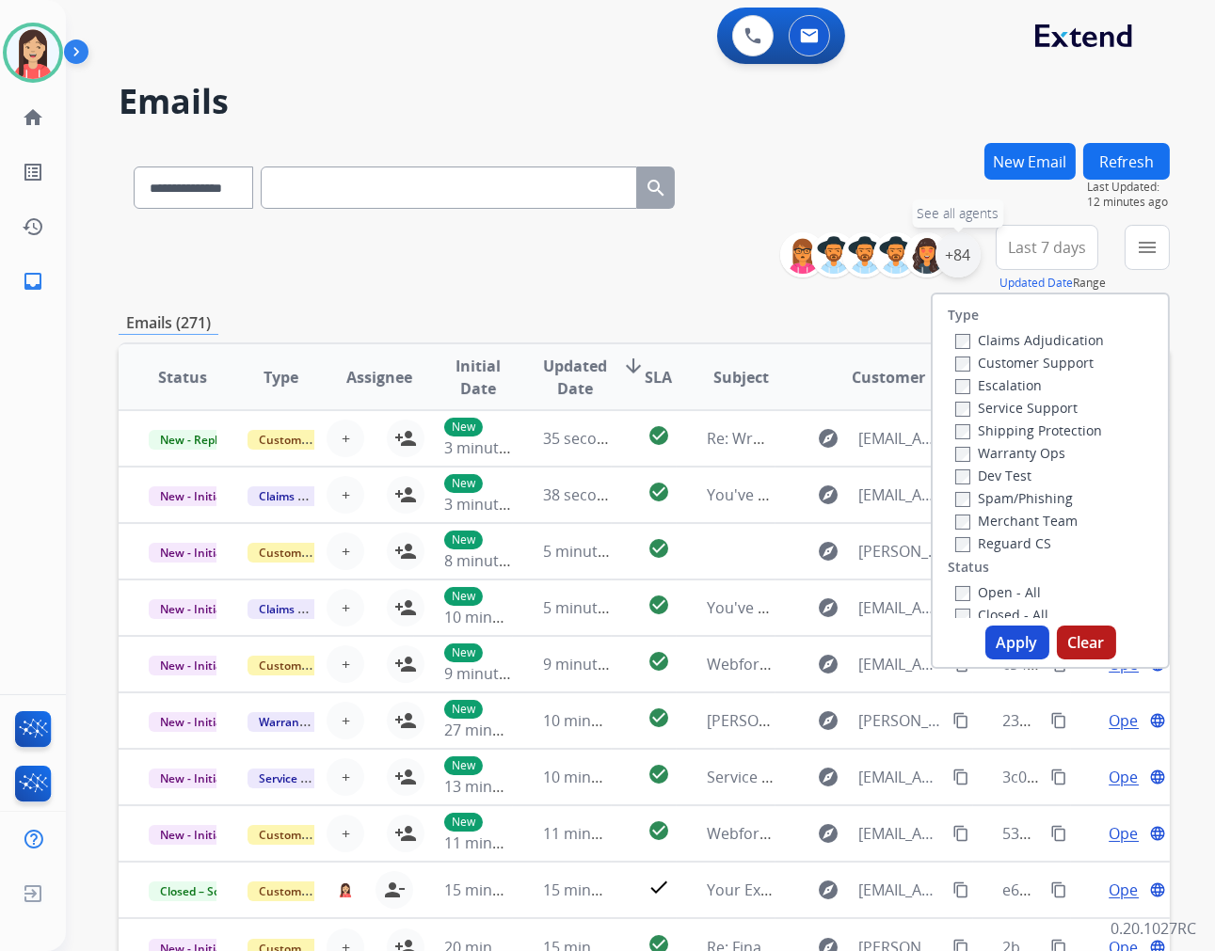
click at [956, 261] on div "+84" at bounding box center [957, 254] width 45 height 45
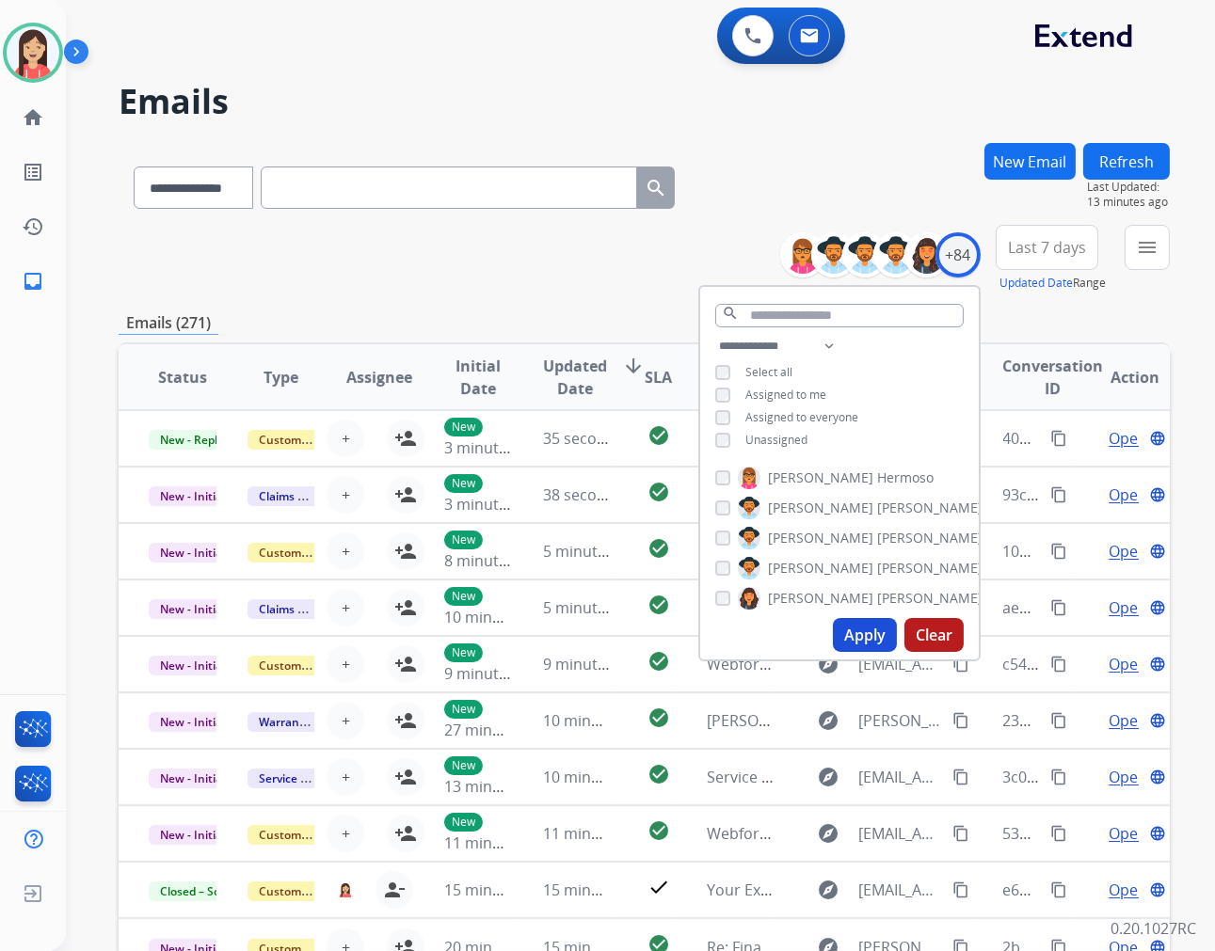
click at [859, 635] on button "Apply" at bounding box center [865, 635] width 64 height 34
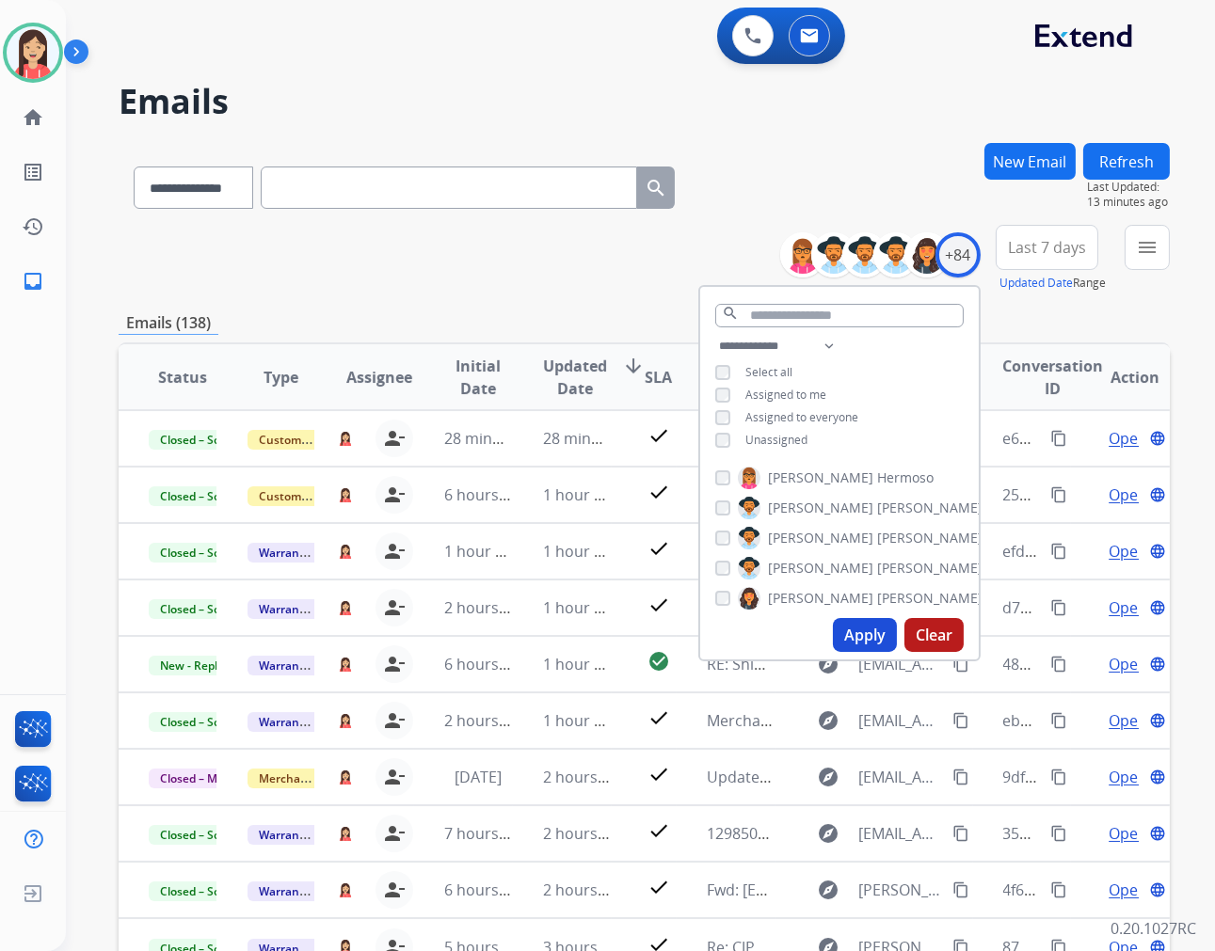
click at [408, 269] on div "**********" at bounding box center [644, 259] width 1051 height 68
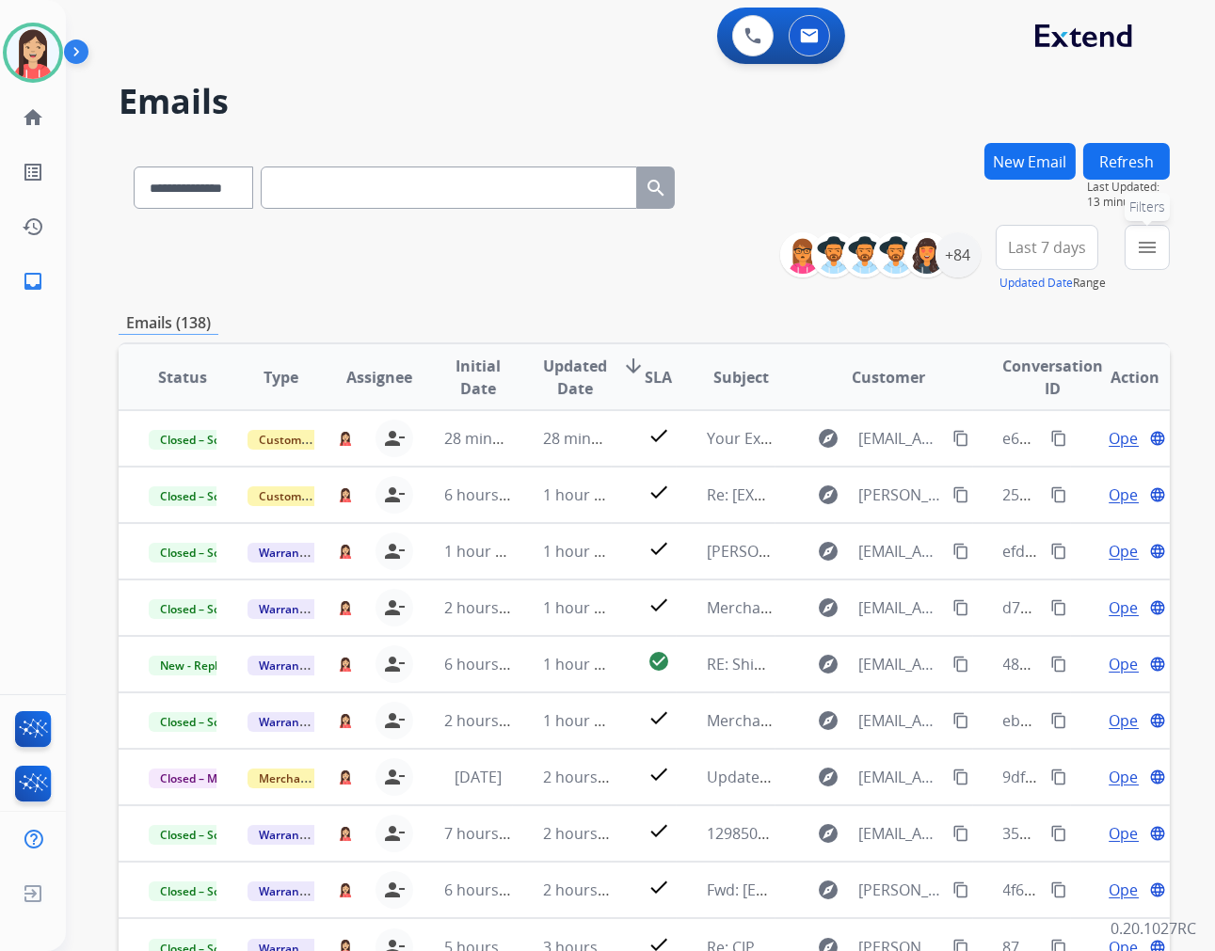
click at [1140, 256] on mat-icon "menu" at bounding box center [1147, 247] width 23 height 23
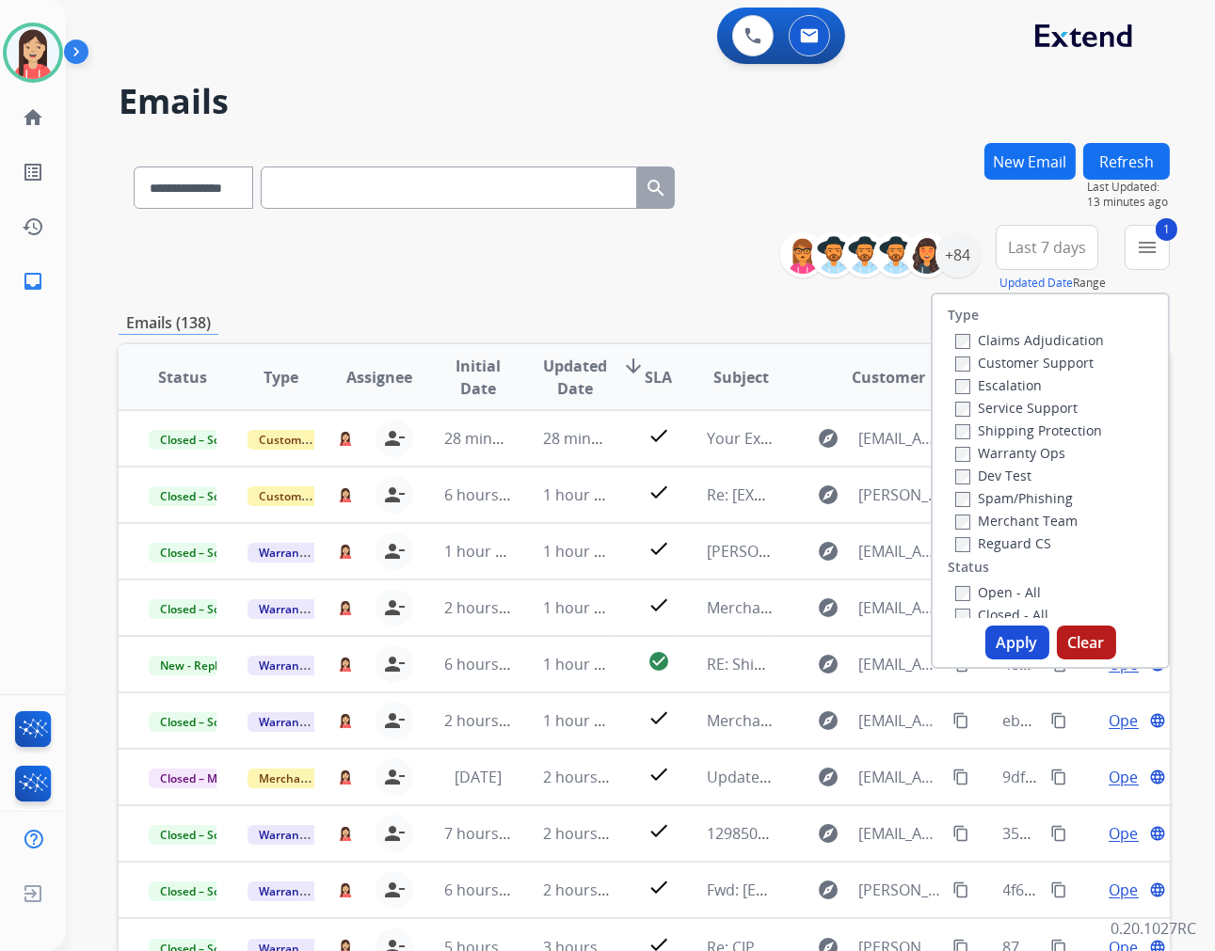
click at [1001, 631] on button "Apply" at bounding box center [1017, 643] width 64 height 34
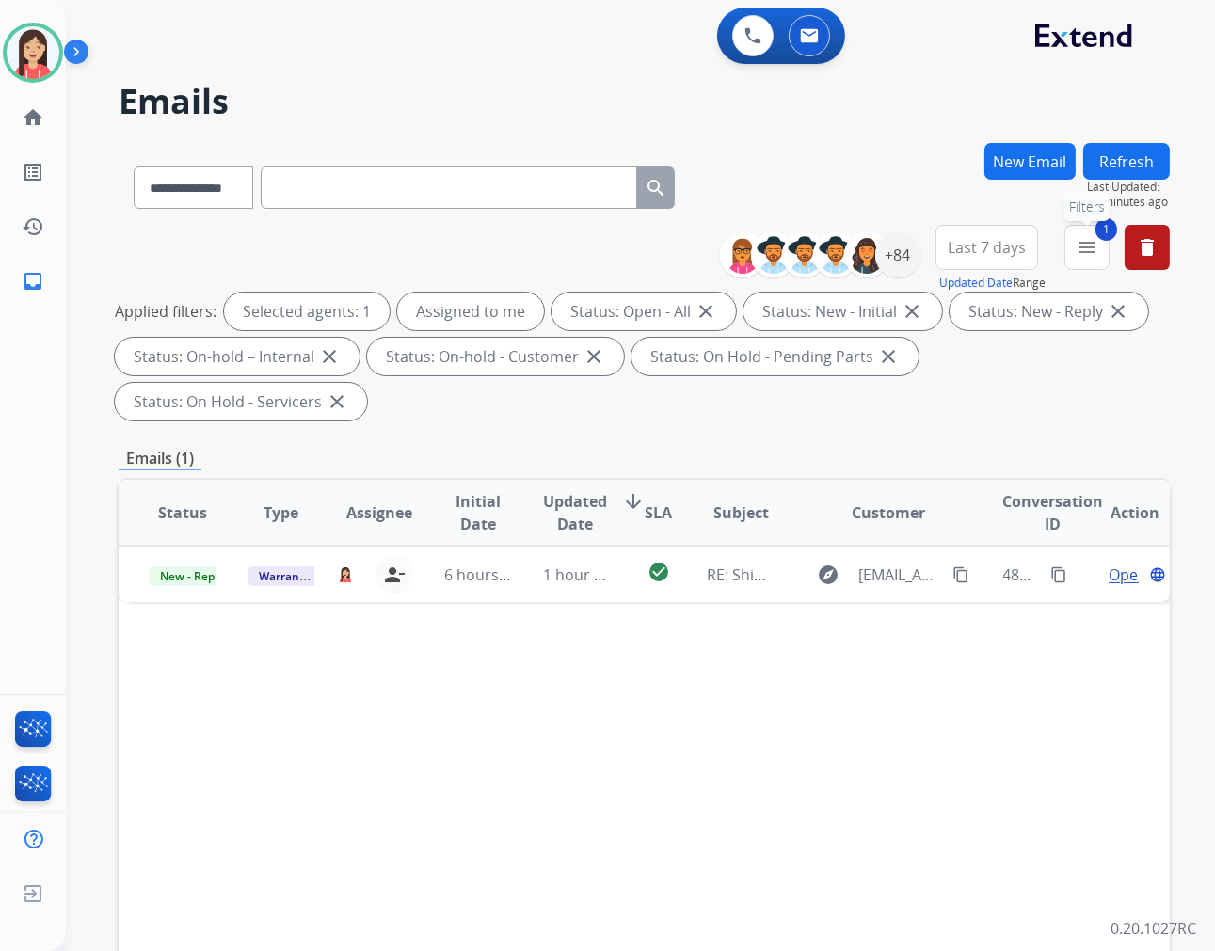
click at [1079, 257] on mat-icon "menu" at bounding box center [1087, 247] width 23 height 23
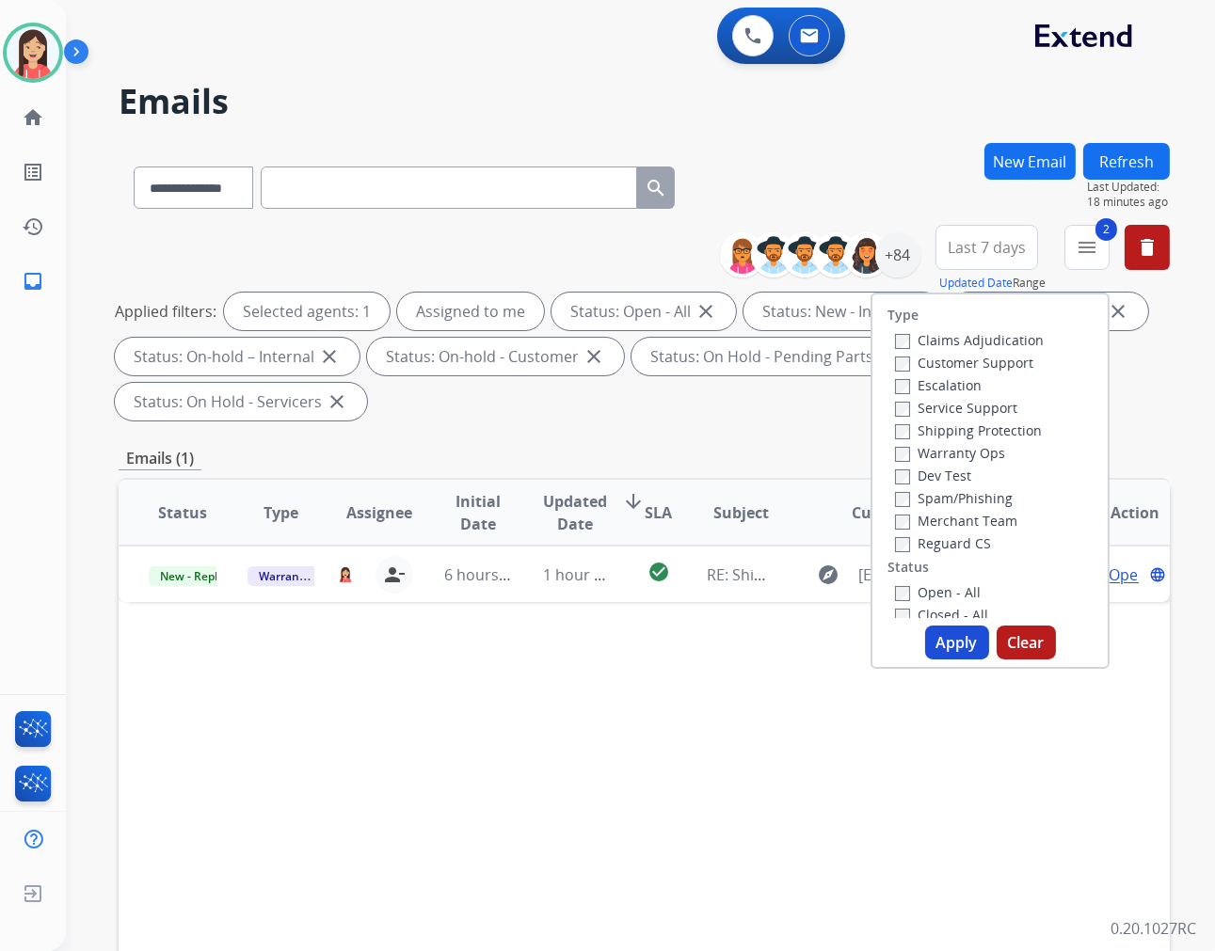
click at [953, 646] on button "Apply" at bounding box center [957, 643] width 64 height 34
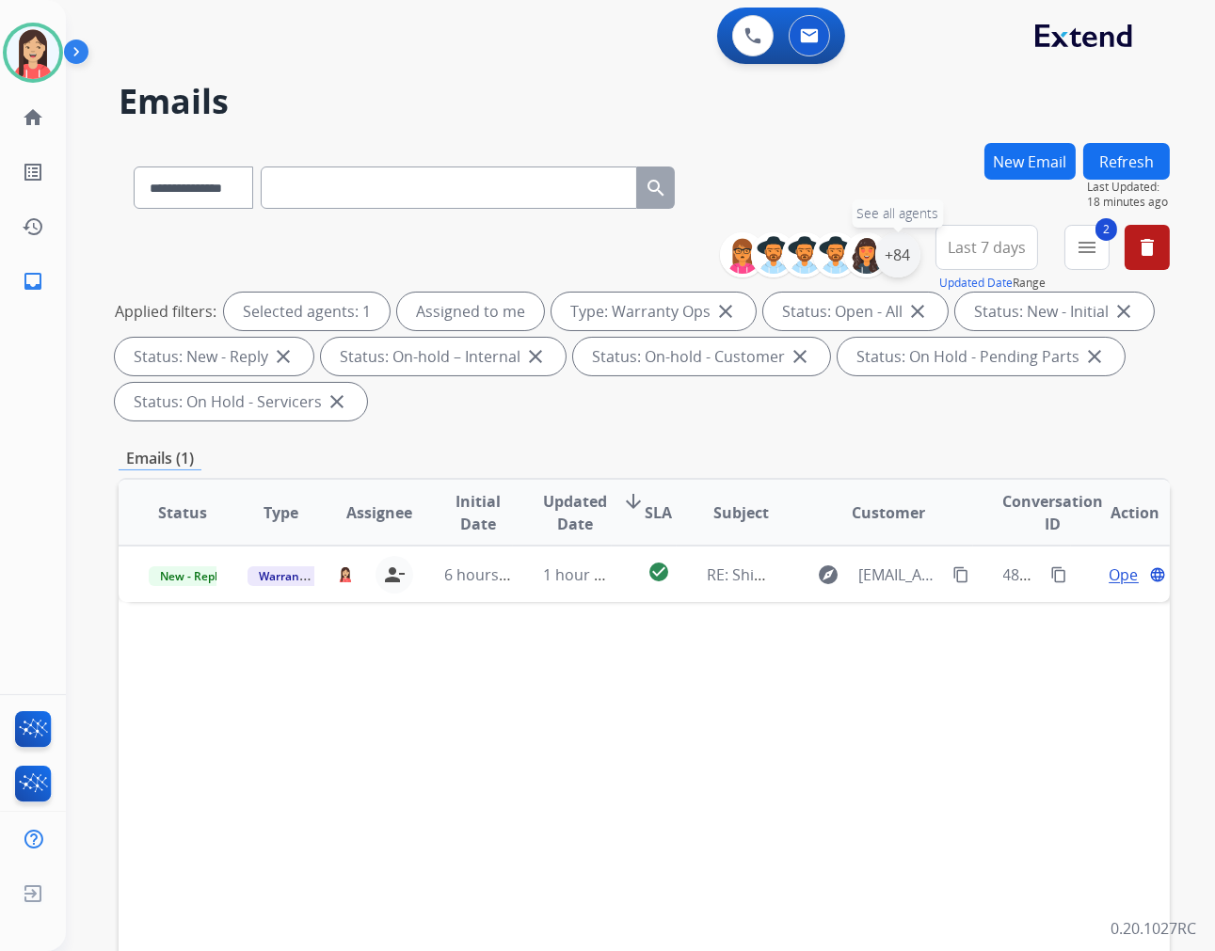
click at [914, 260] on div "+84" at bounding box center [897, 254] width 45 height 45
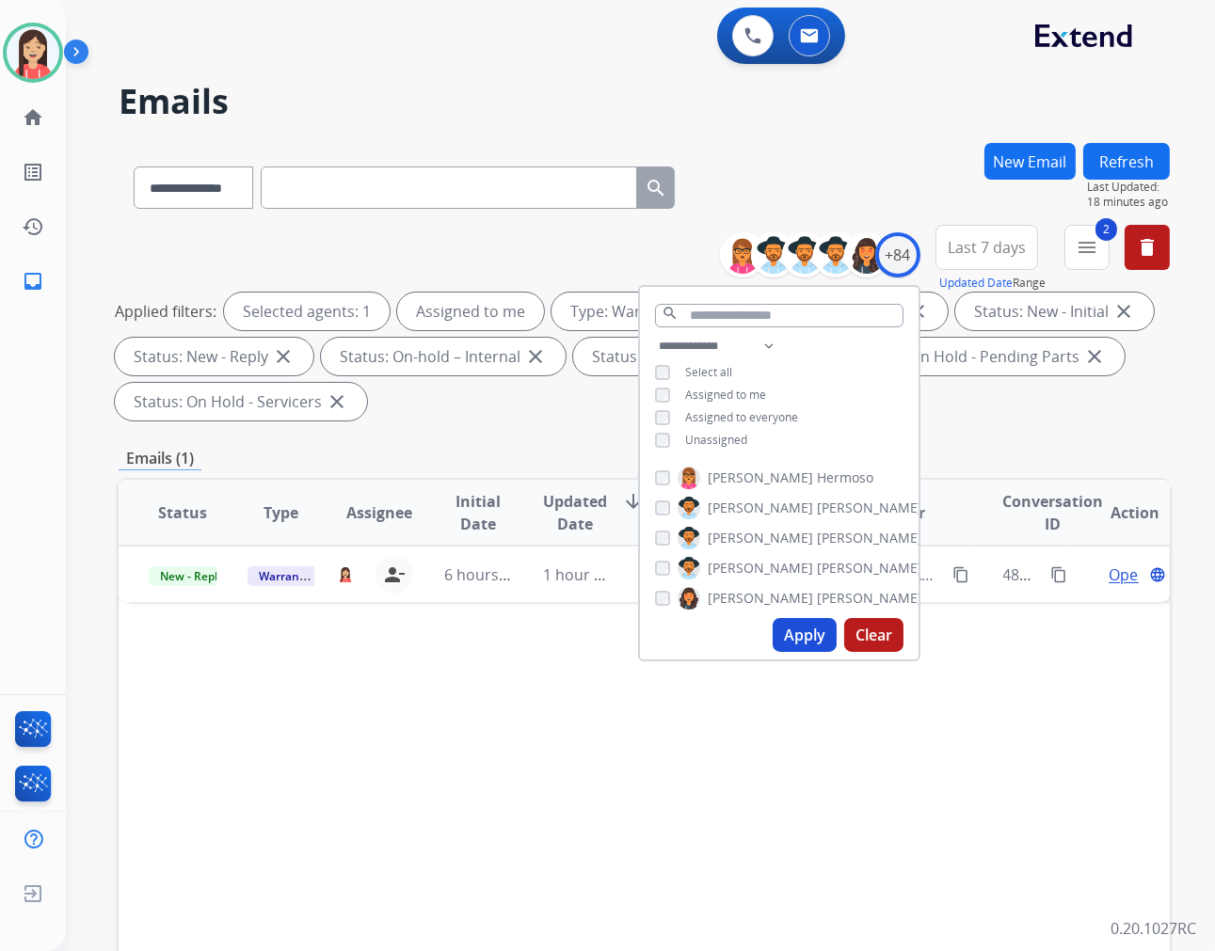
click at [713, 443] on span "Unassigned" at bounding box center [716, 440] width 62 height 16
click at [809, 640] on button "Apply" at bounding box center [805, 635] width 64 height 34
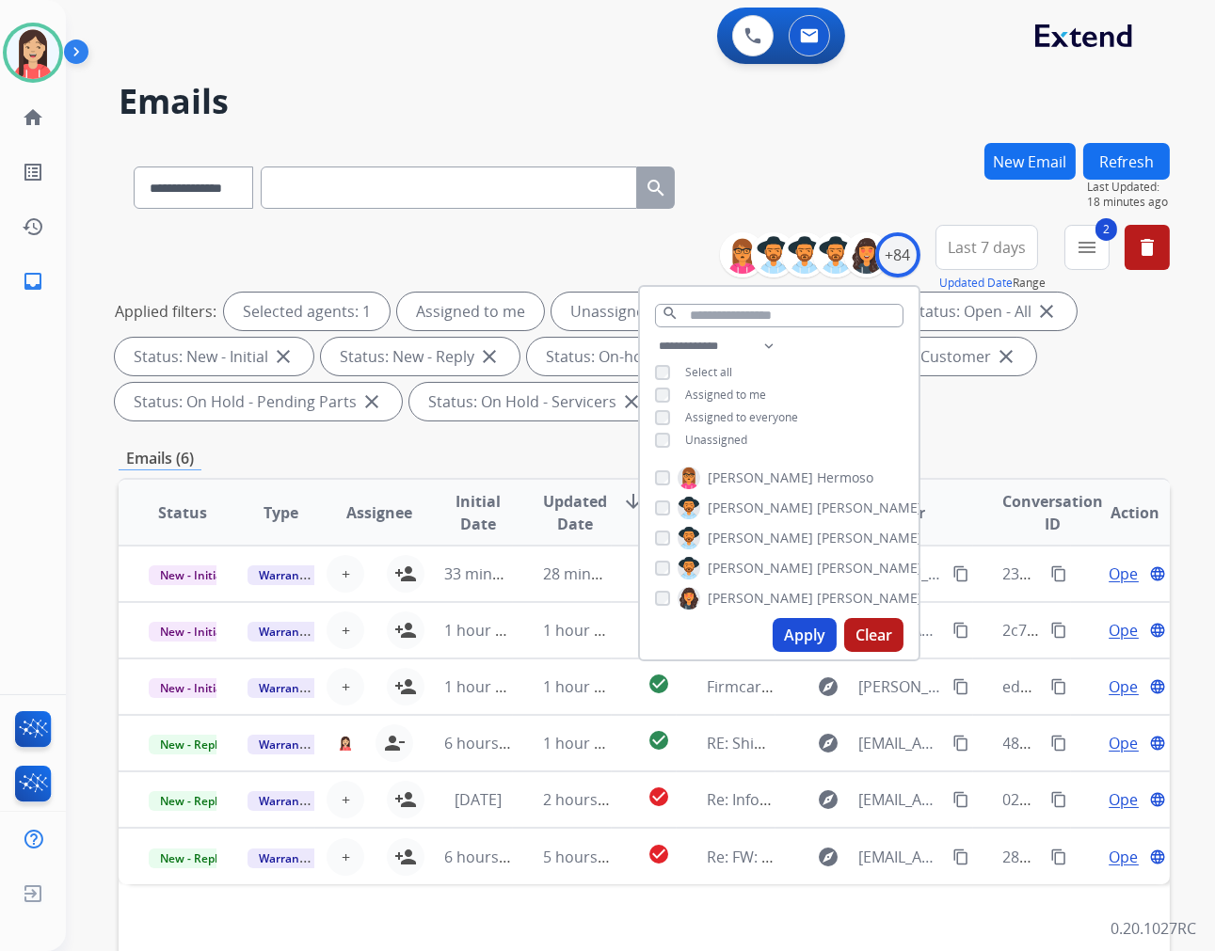
click at [481, 443] on div "**********" at bounding box center [644, 674] width 1051 height 1063
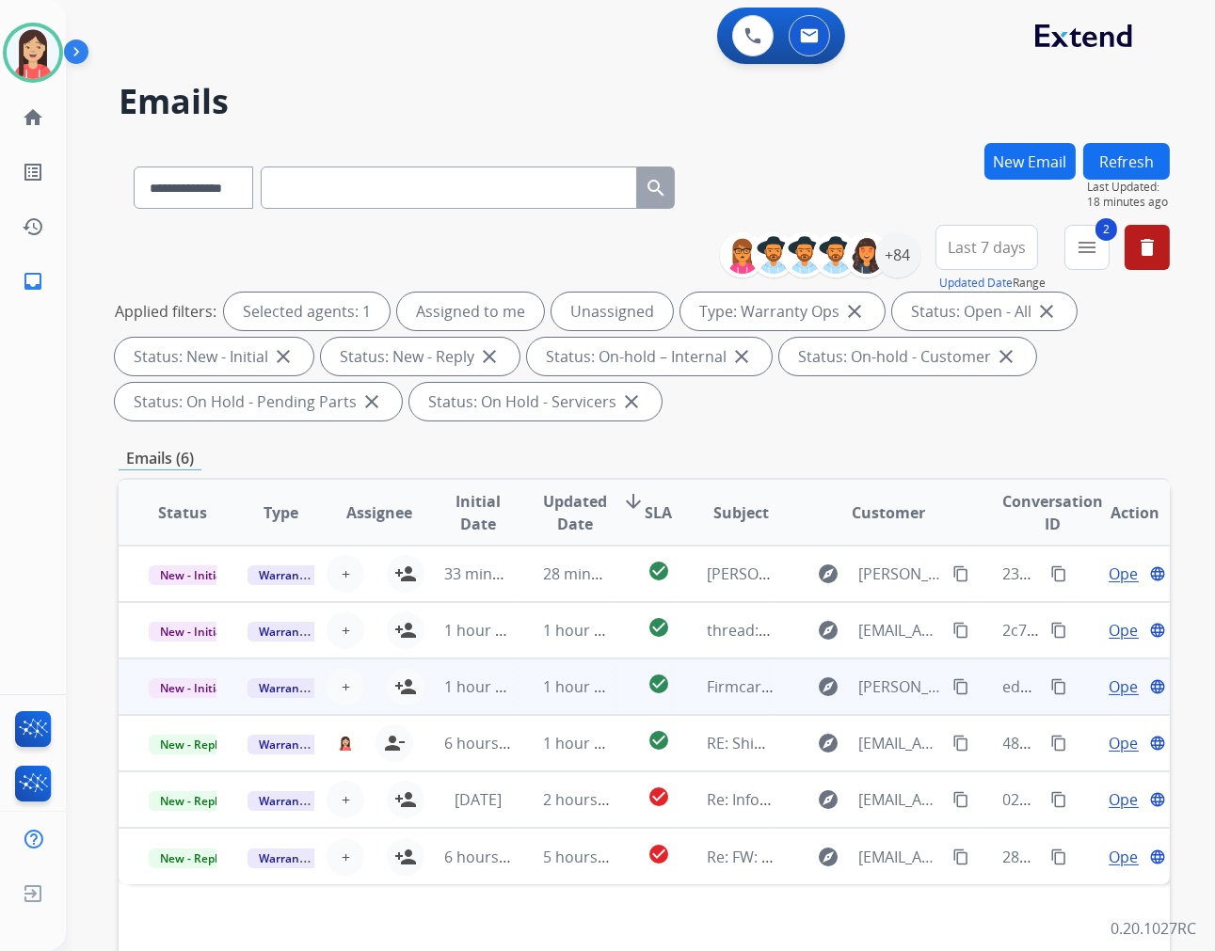
click at [499, 709] on td "1 hour ago" at bounding box center [463, 687] width 99 height 56
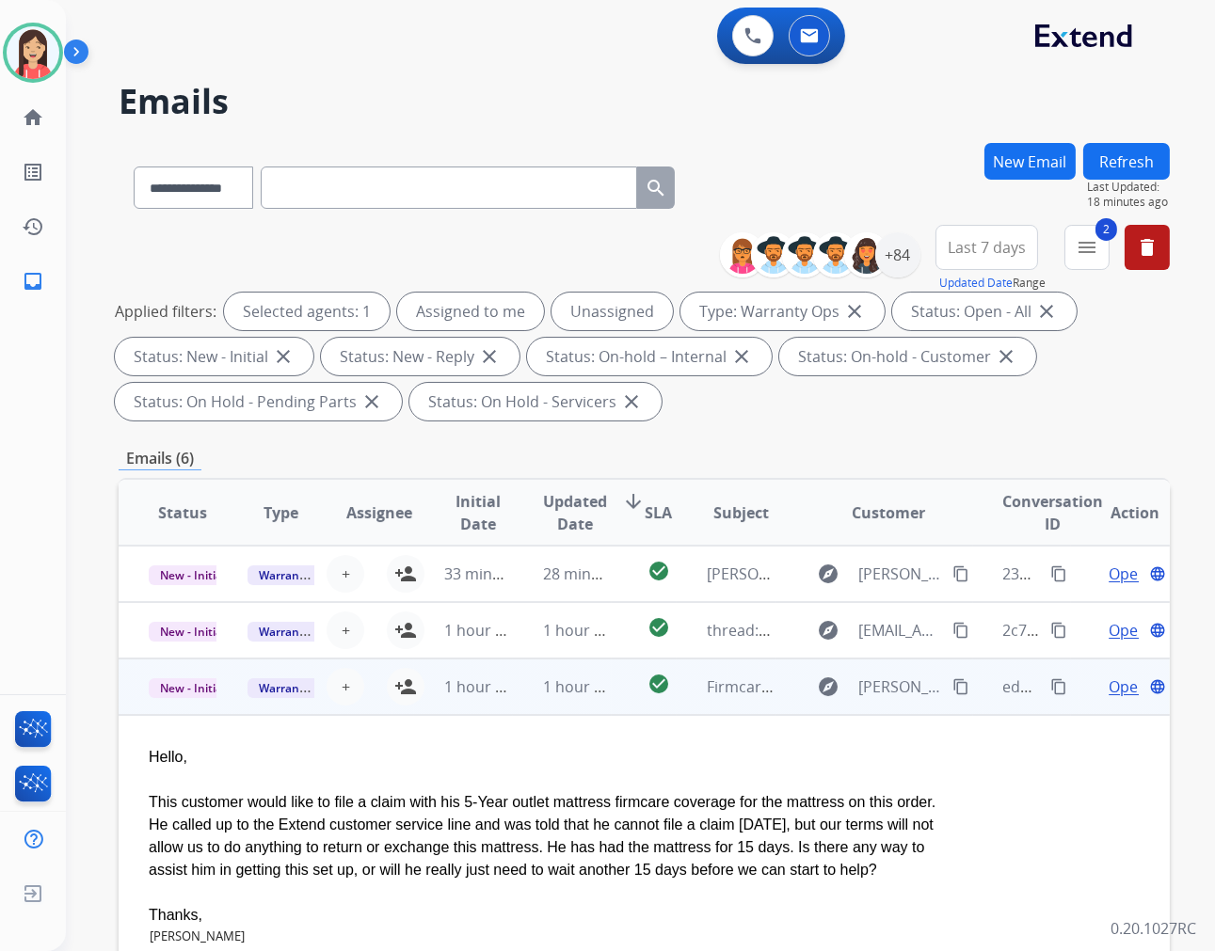
scroll to position [113, 0]
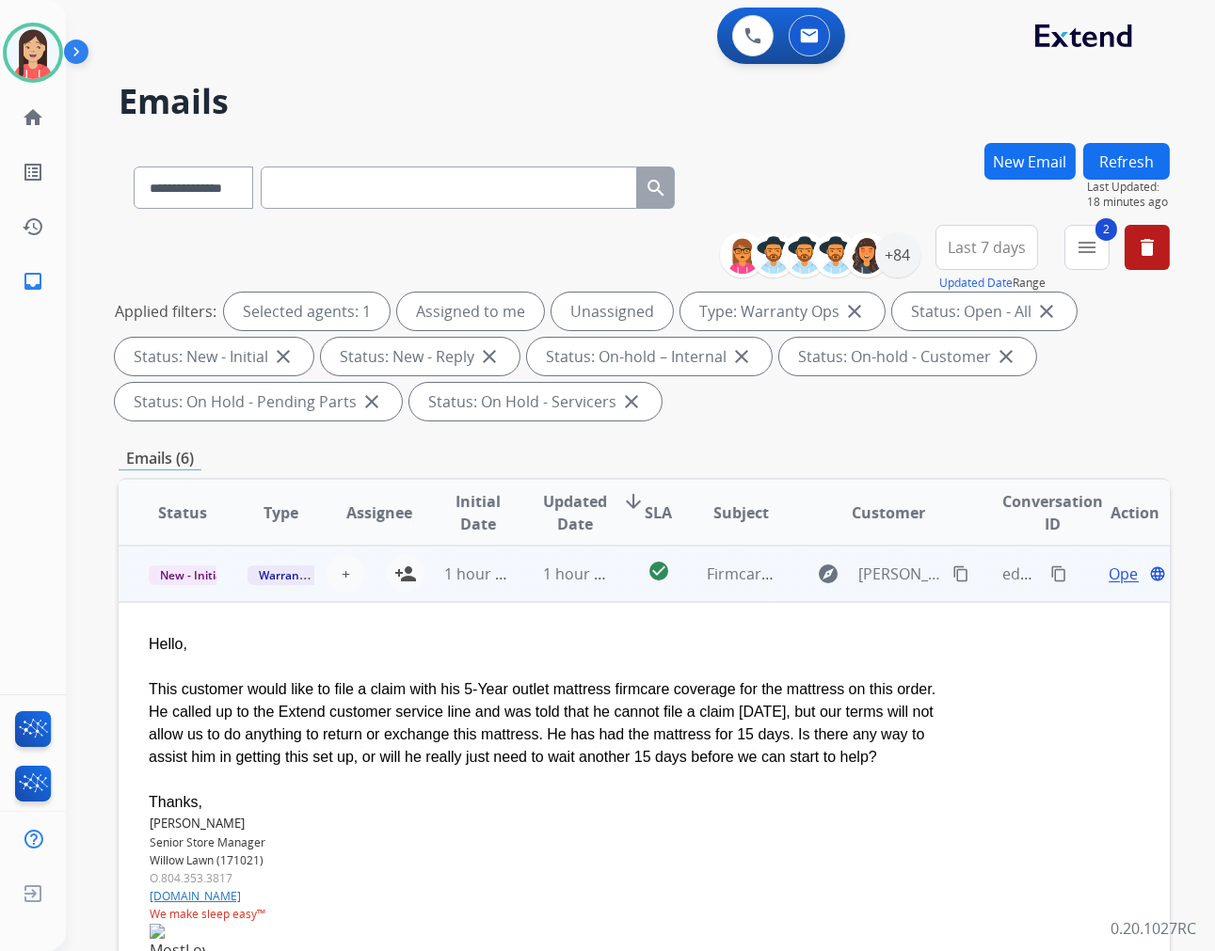
click at [1112, 576] on span "Open" at bounding box center [1127, 574] width 39 height 23
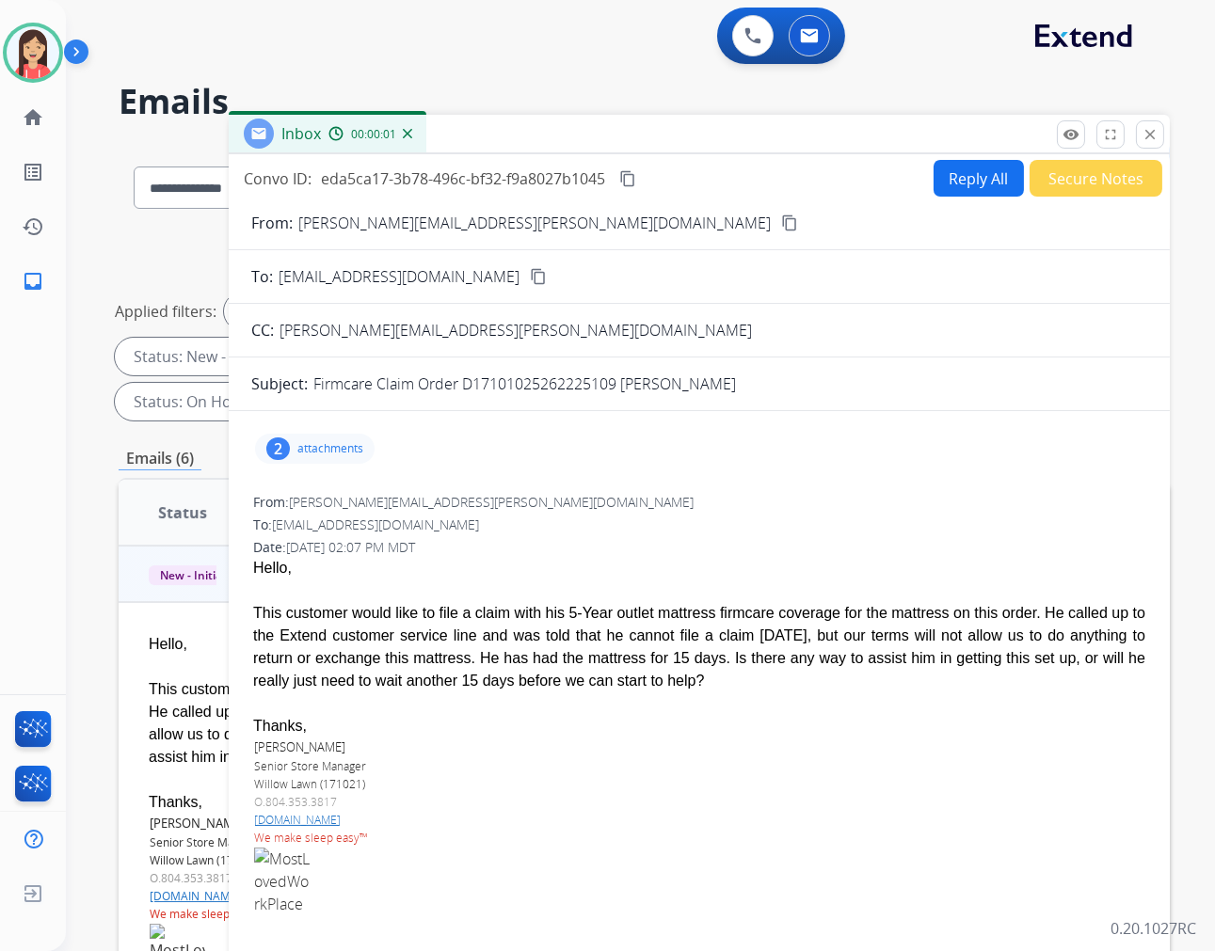
click at [292, 445] on div "2 attachments" at bounding box center [315, 449] width 120 height 30
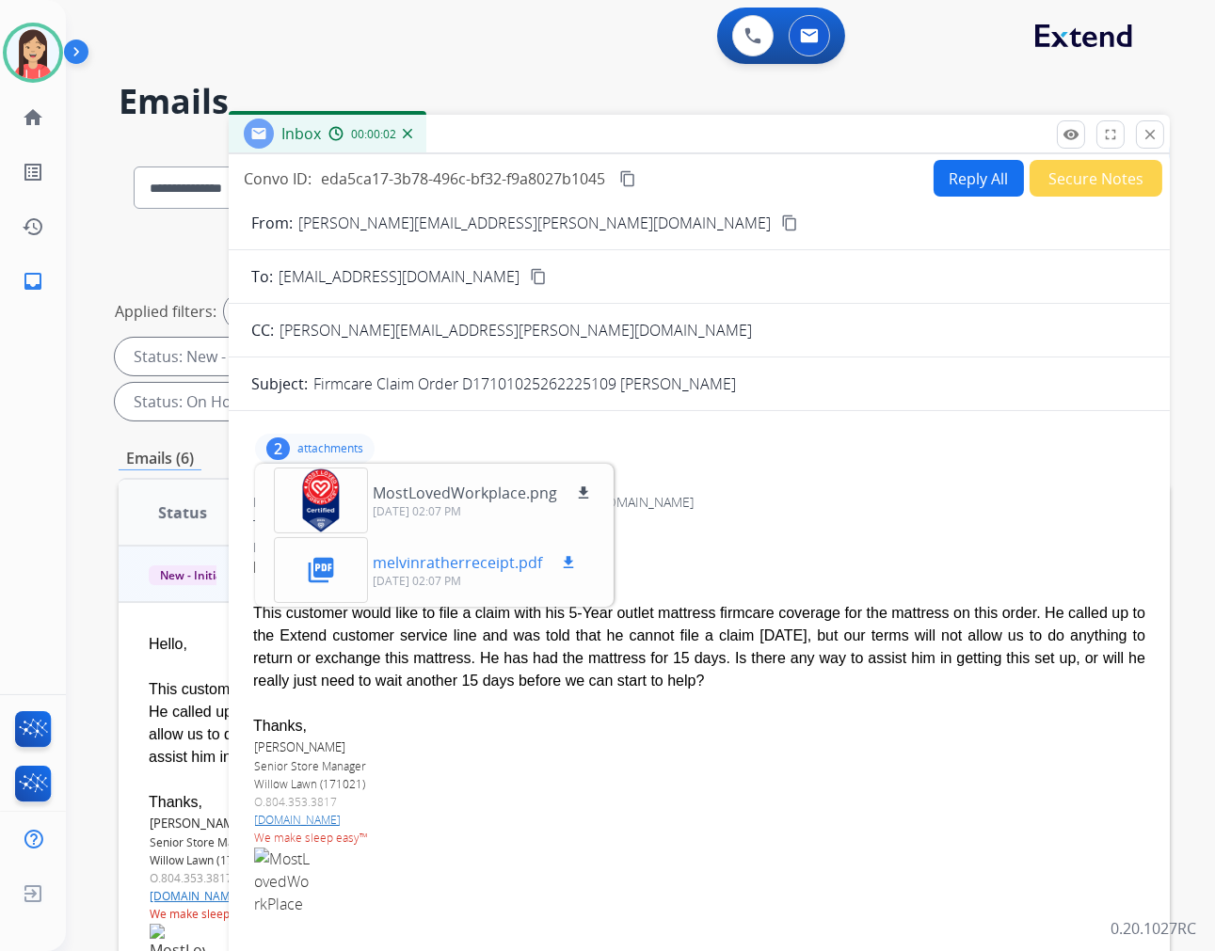
click at [561, 557] on mat-icon "download" at bounding box center [568, 562] width 17 height 17
click at [986, 173] on button "Reply All" at bounding box center [978, 178] width 90 height 37
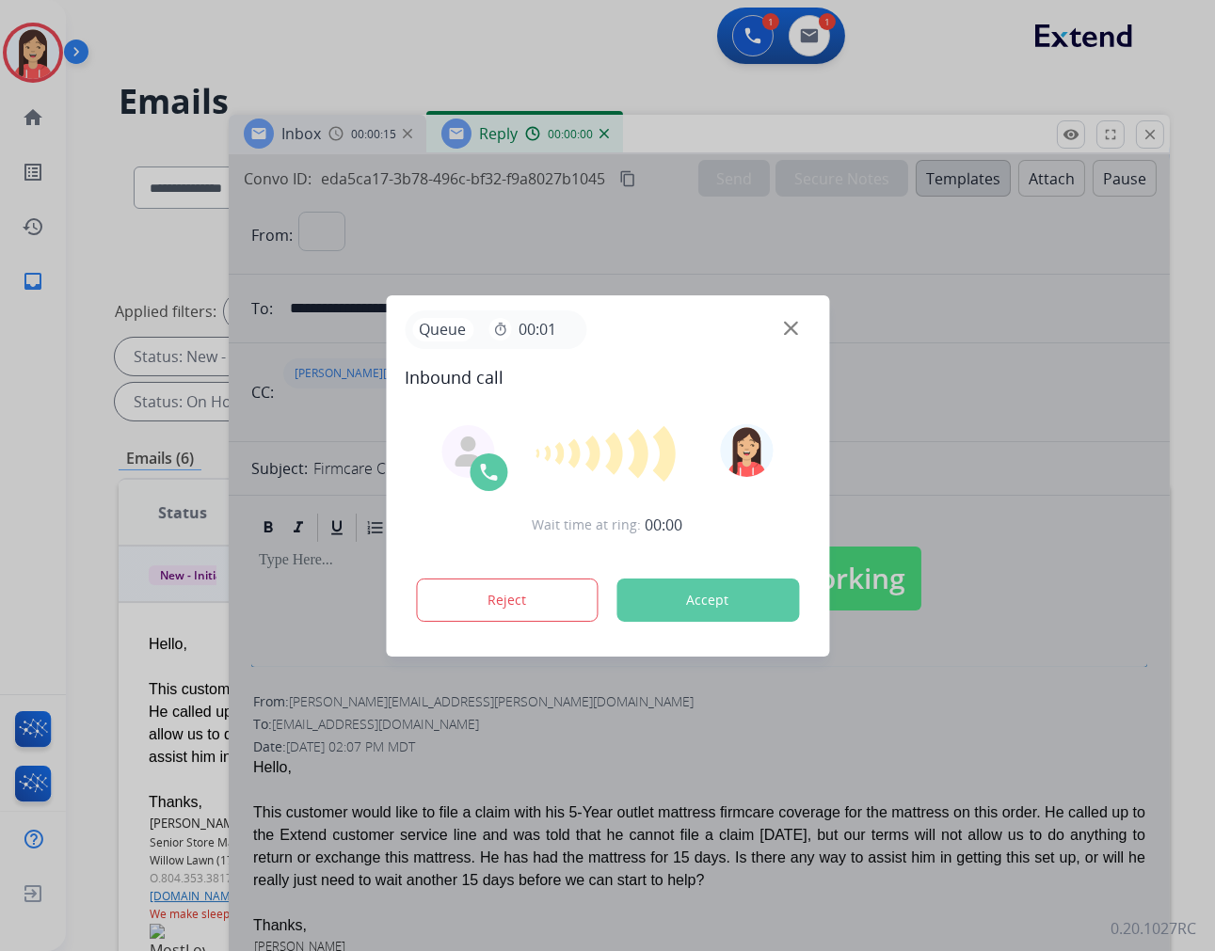
click at [960, 186] on div at bounding box center [607, 475] width 1215 height 951
select select "**********"
click at [740, 604] on button "Accept" at bounding box center [707, 600] width 183 height 43
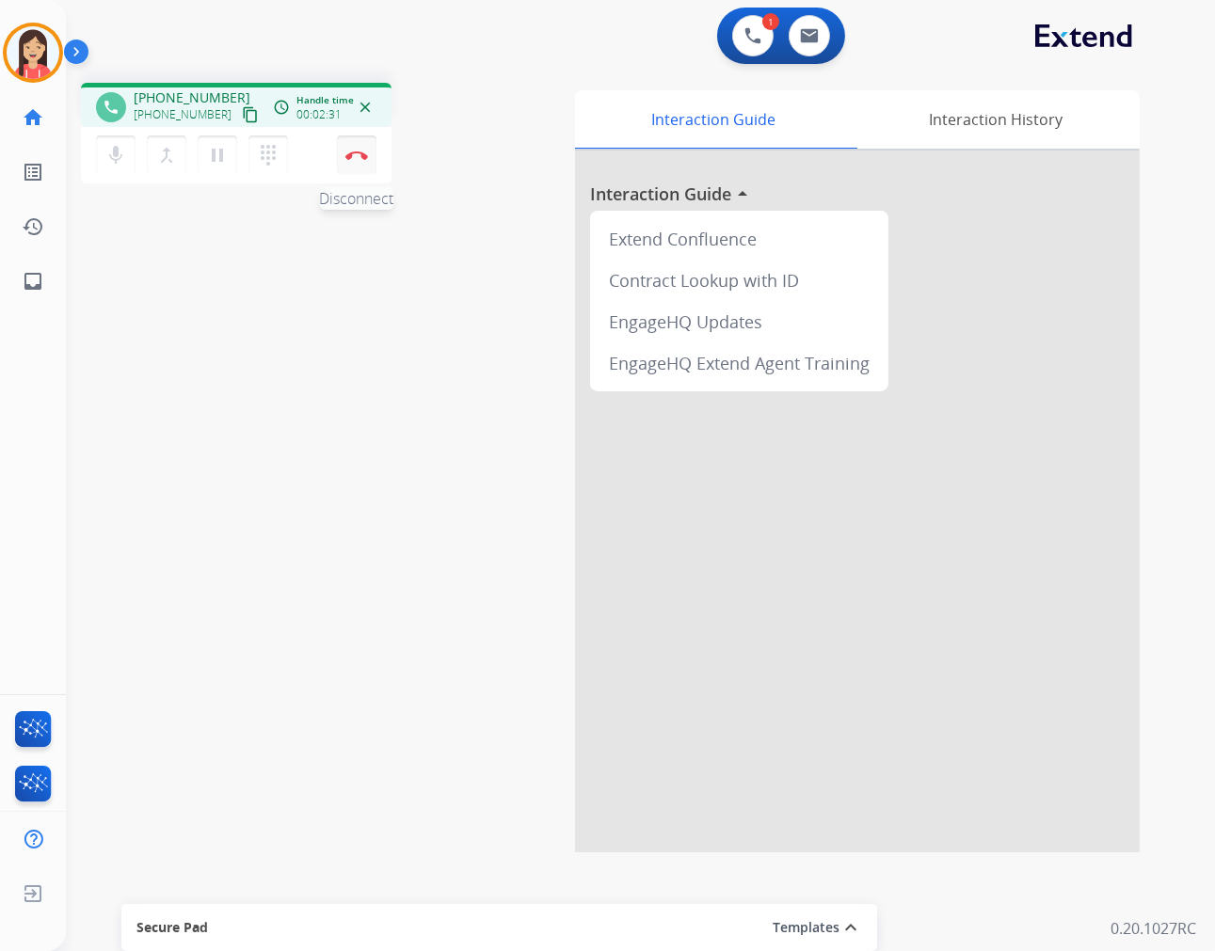
click at [367, 167] on button "Disconnect" at bounding box center [357, 155] width 40 height 40
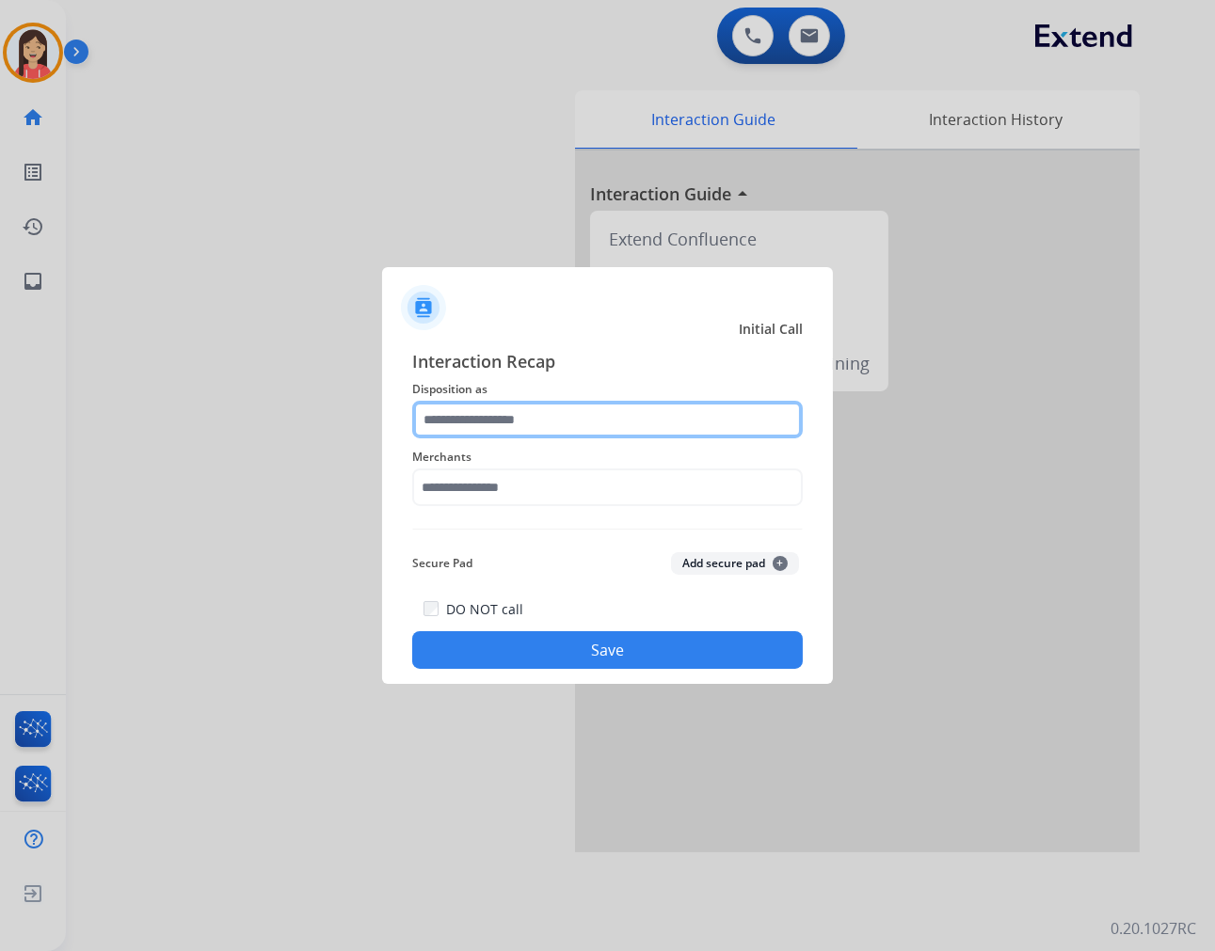
click at [566, 423] on input "text" at bounding box center [607, 420] width 391 height 38
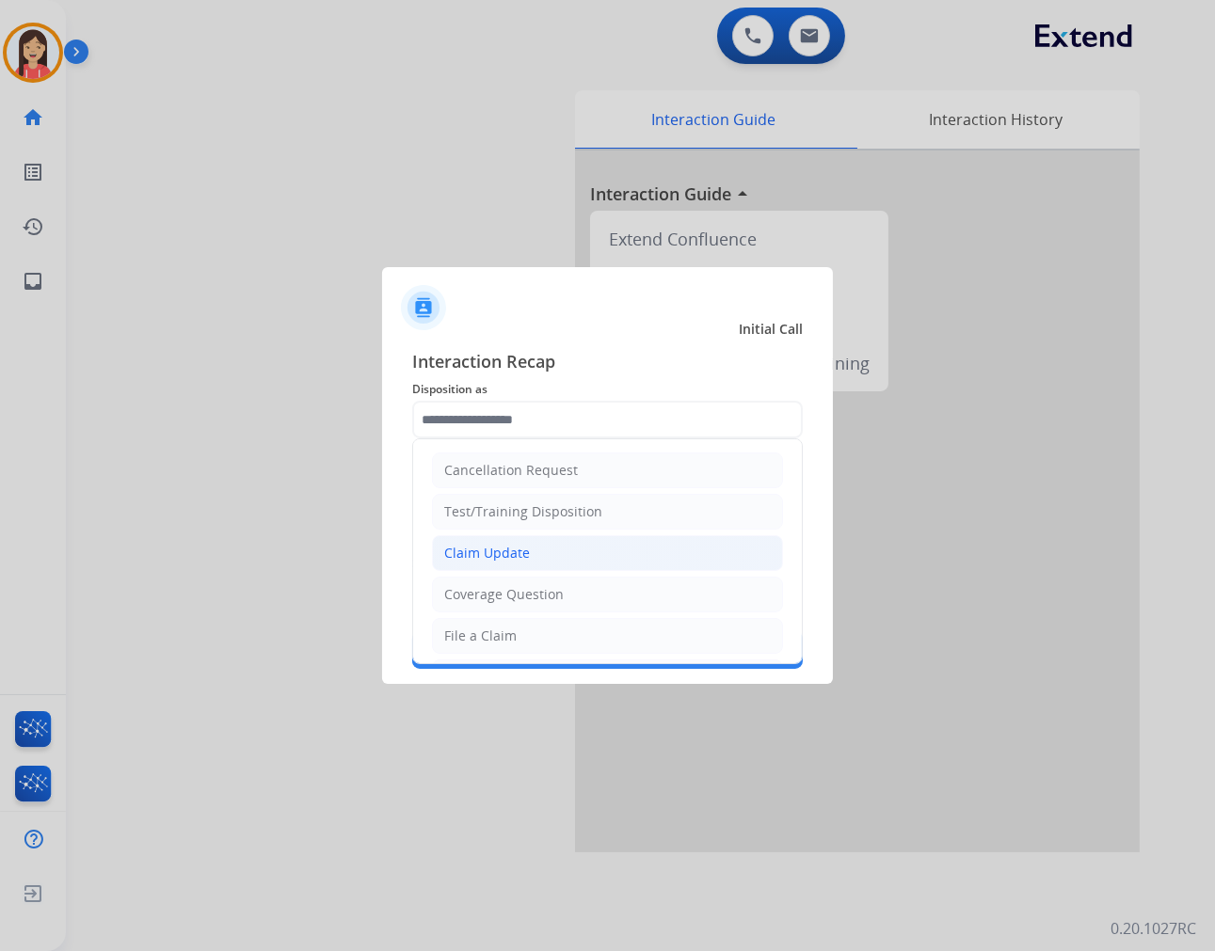
click at [534, 550] on li "Claim Update" at bounding box center [607, 553] width 351 height 36
type input "**********"
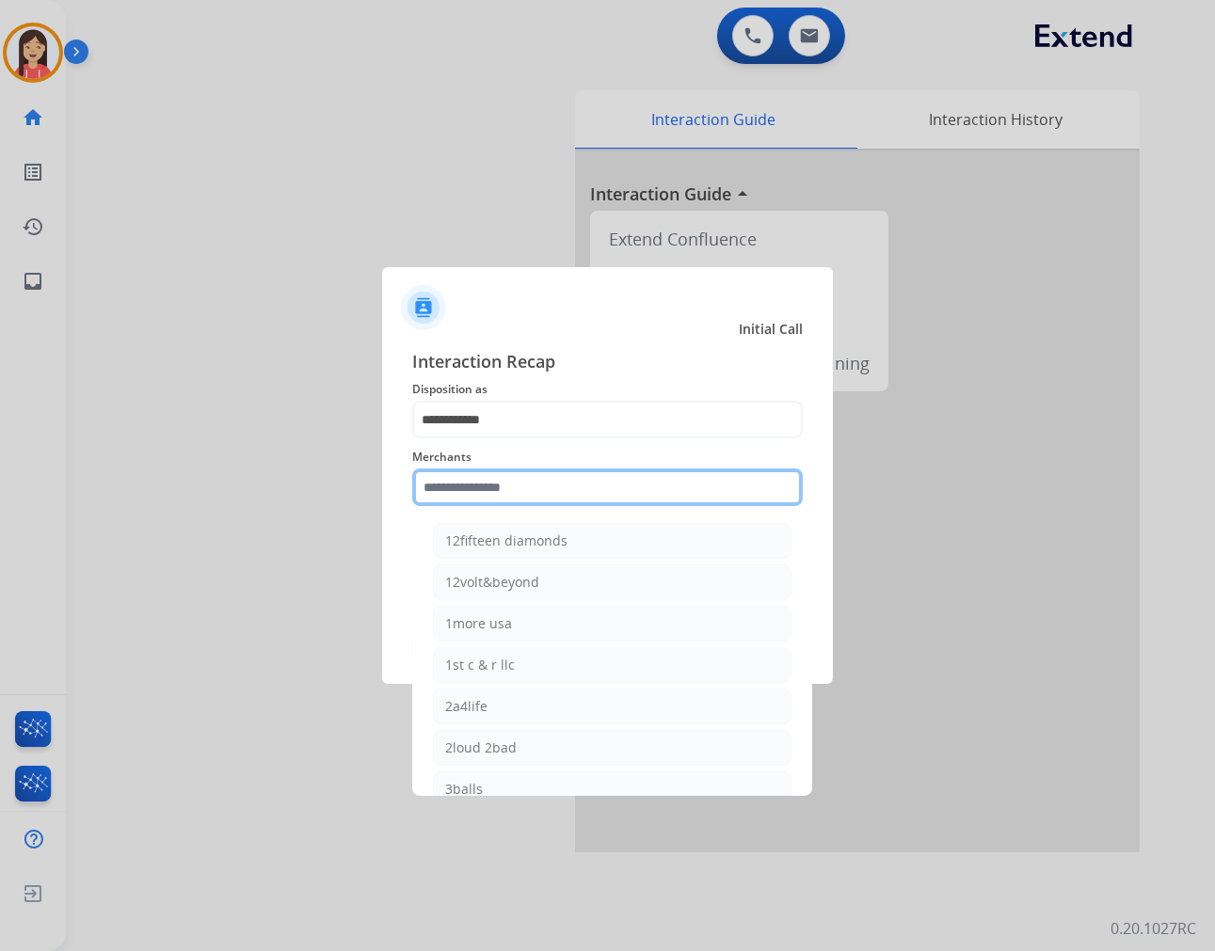
click at [543, 497] on input "text" at bounding box center [607, 488] width 391 height 38
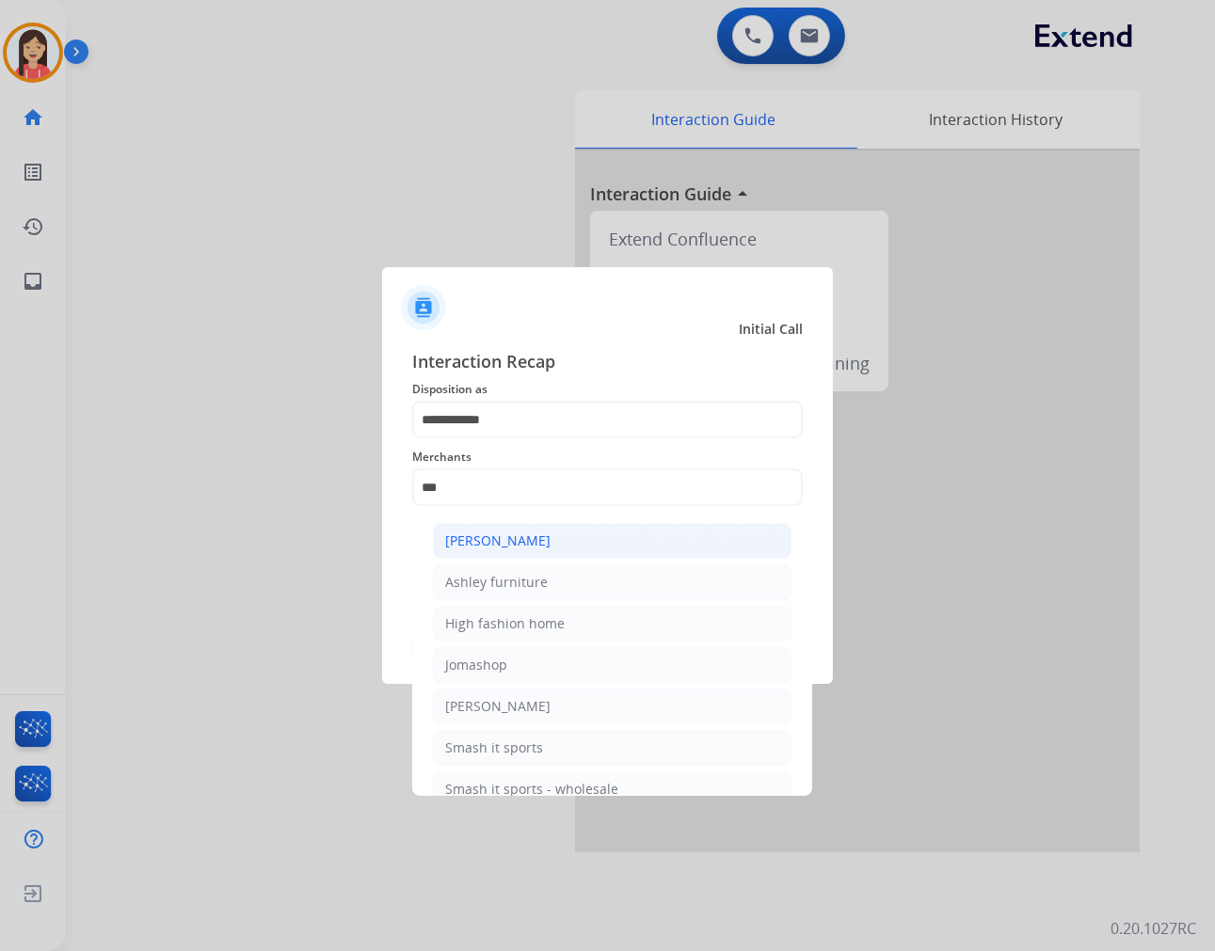
click at [559, 544] on li "[PERSON_NAME]" at bounding box center [612, 541] width 359 height 36
type input "**********"
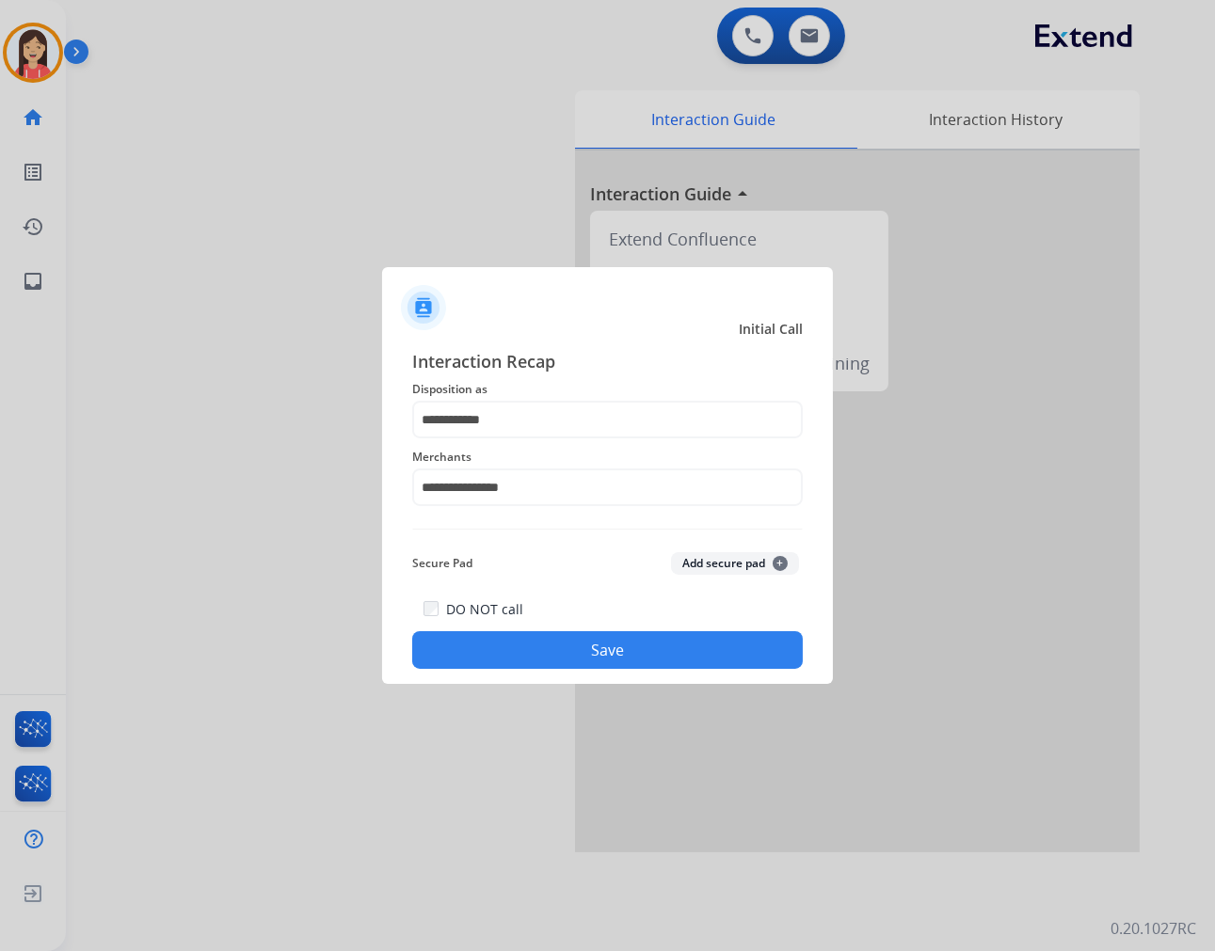
click at [525, 625] on div "DO NOT call Save" at bounding box center [607, 634] width 391 height 72
click at [512, 654] on button "Save" at bounding box center [607, 650] width 391 height 38
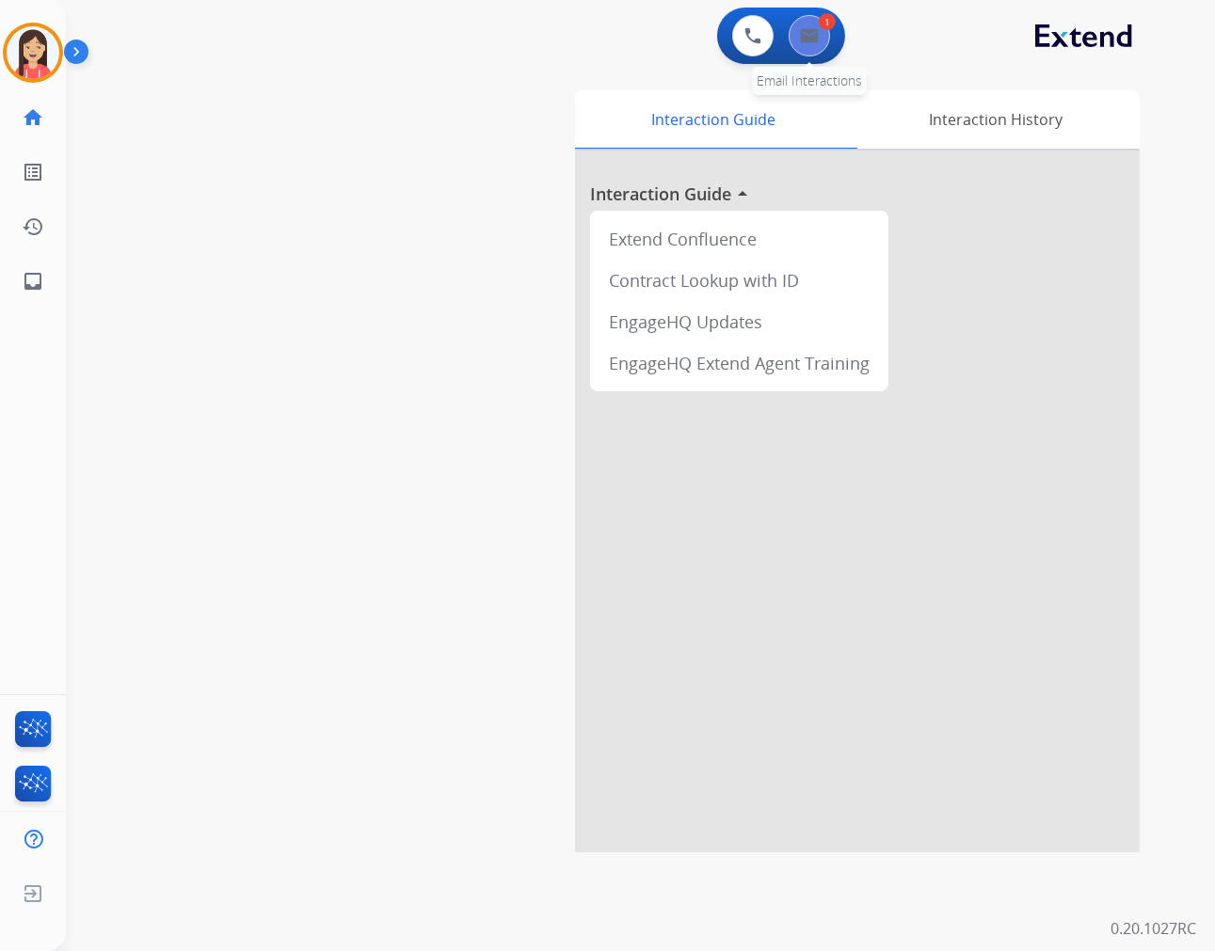
click at [816, 32] on img at bounding box center [809, 35] width 19 height 15
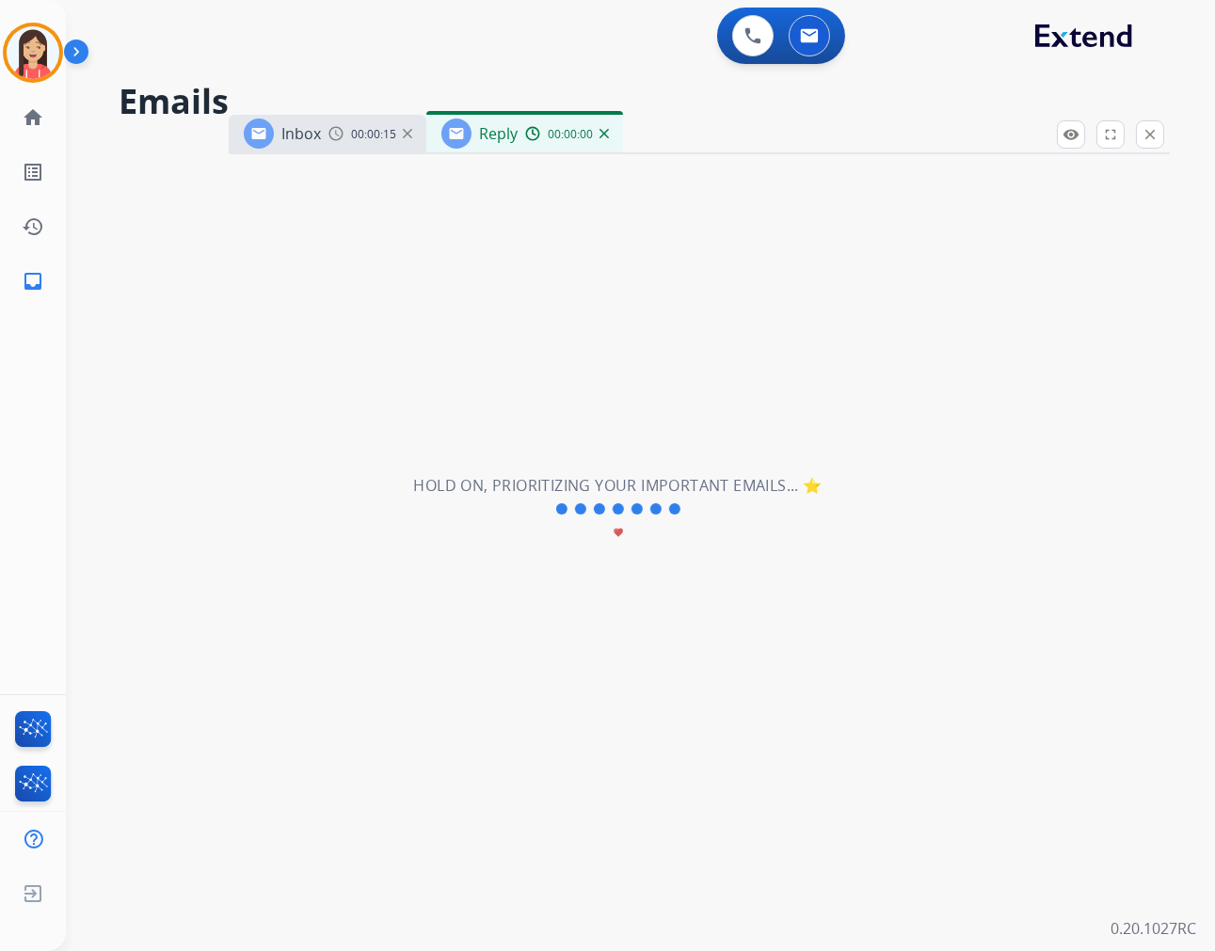
select select "**********"
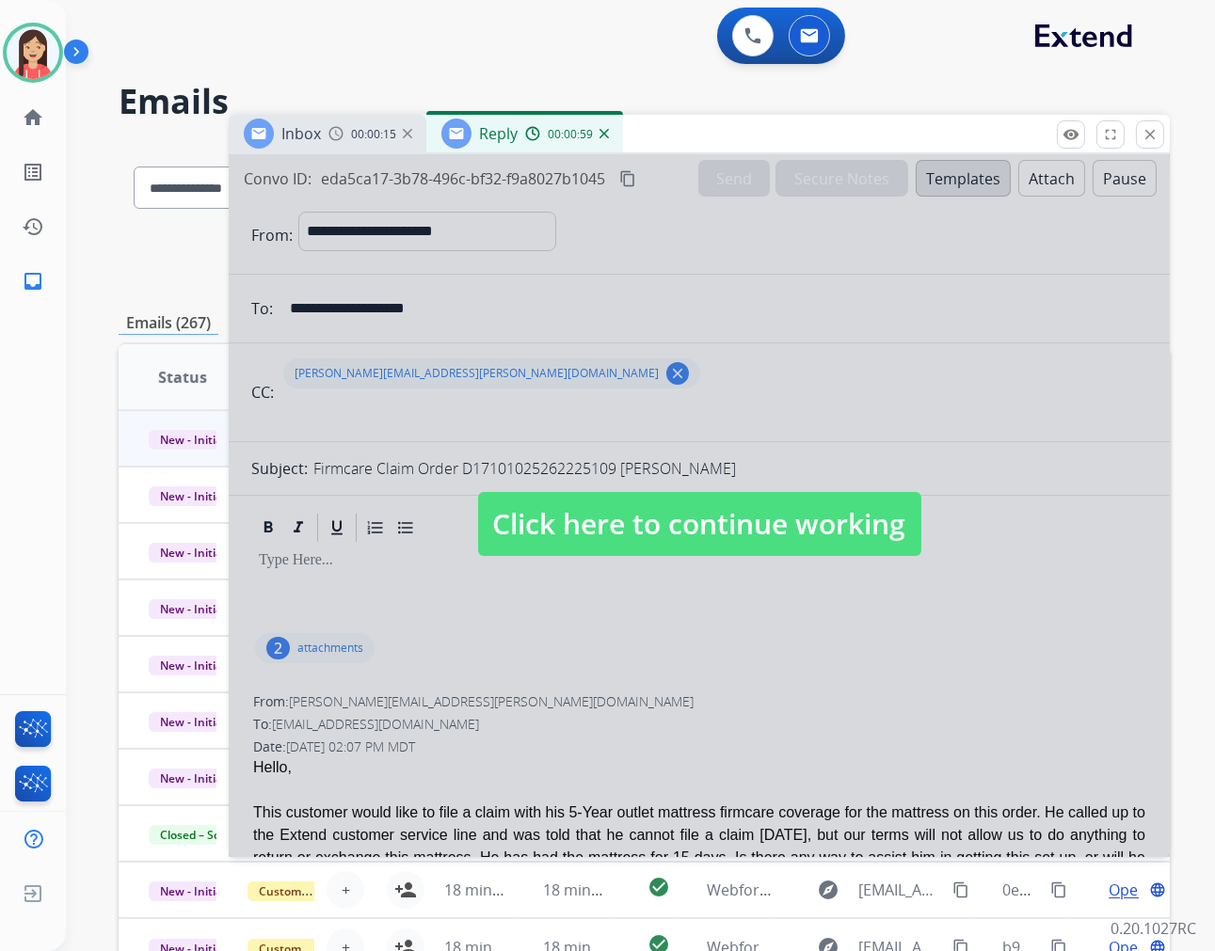
click at [822, 603] on div at bounding box center [699, 505] width 941 height 703
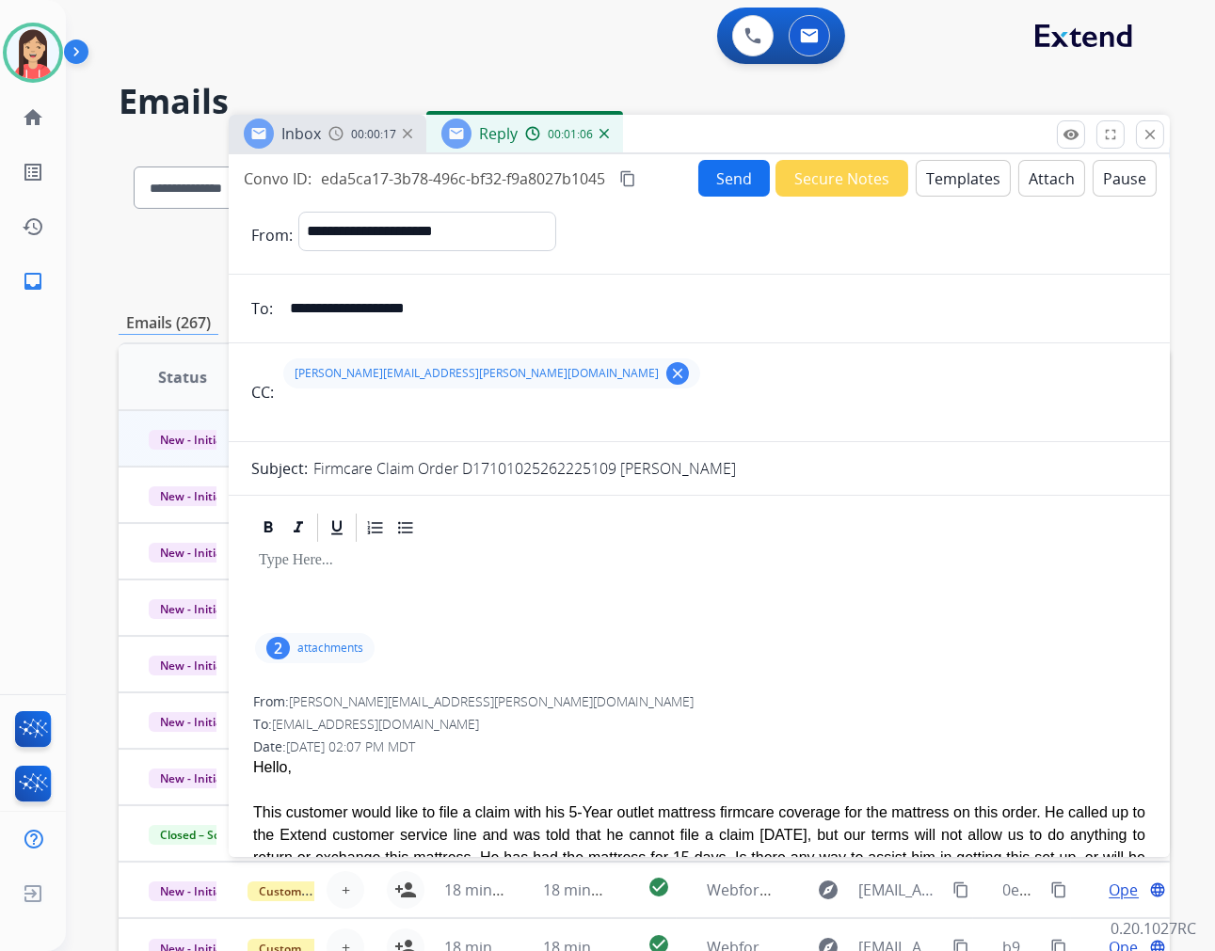
click at [936, 179] on button "Templates" at bounding box center [963, 178] width 95 height 37
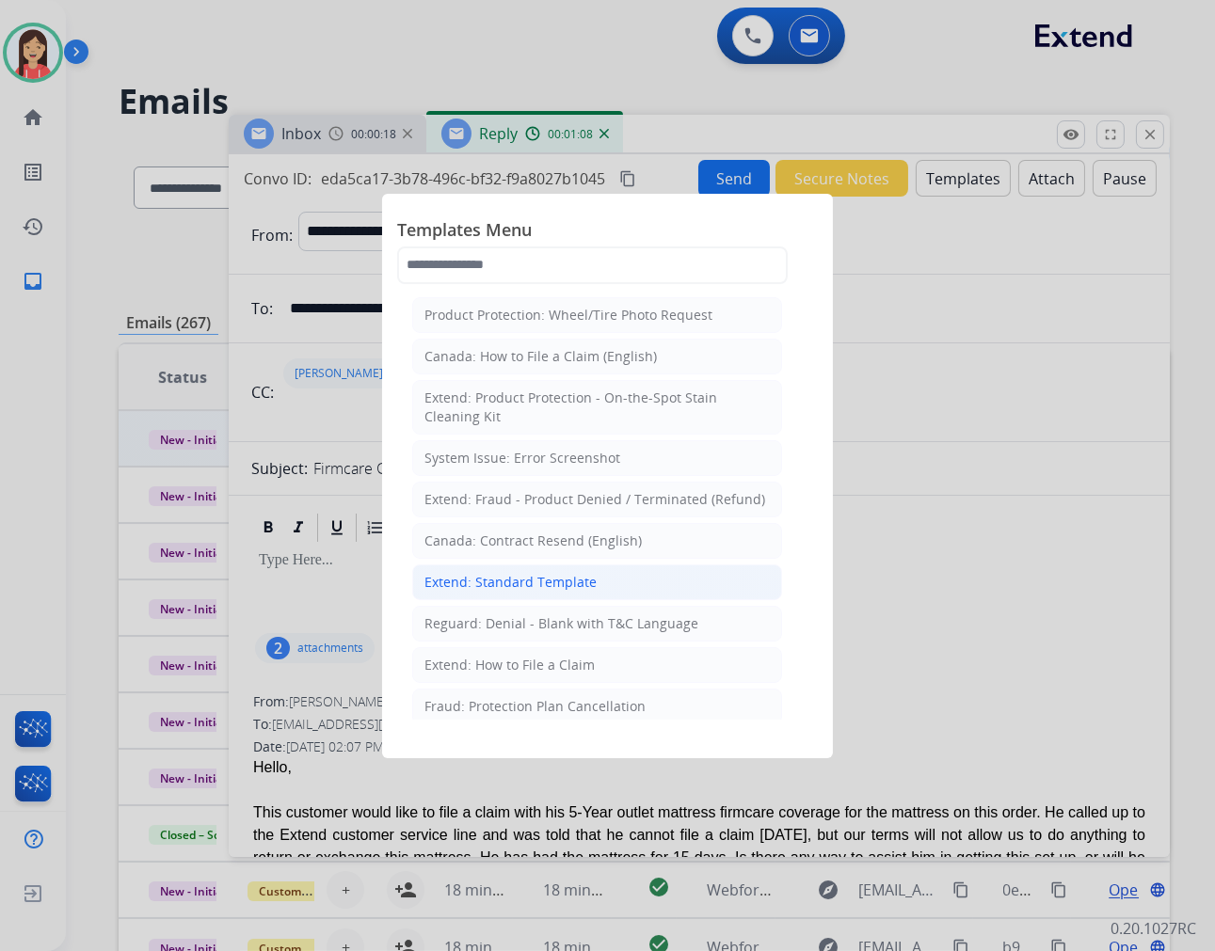
click at [508, 580] on div "Extend: Standard Template" at bounding box center [510, 582] width 172 height 19
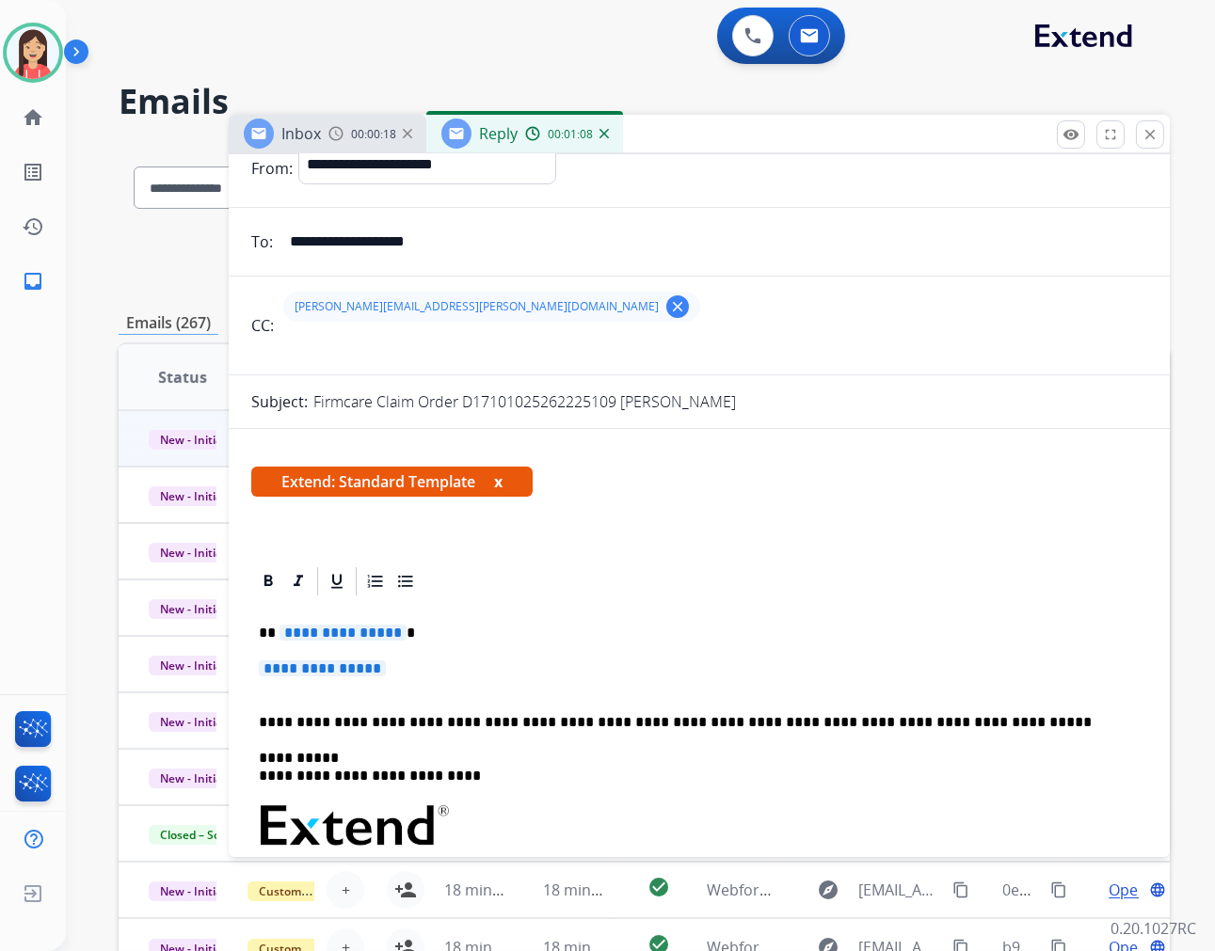
scroll to position [104, 0]
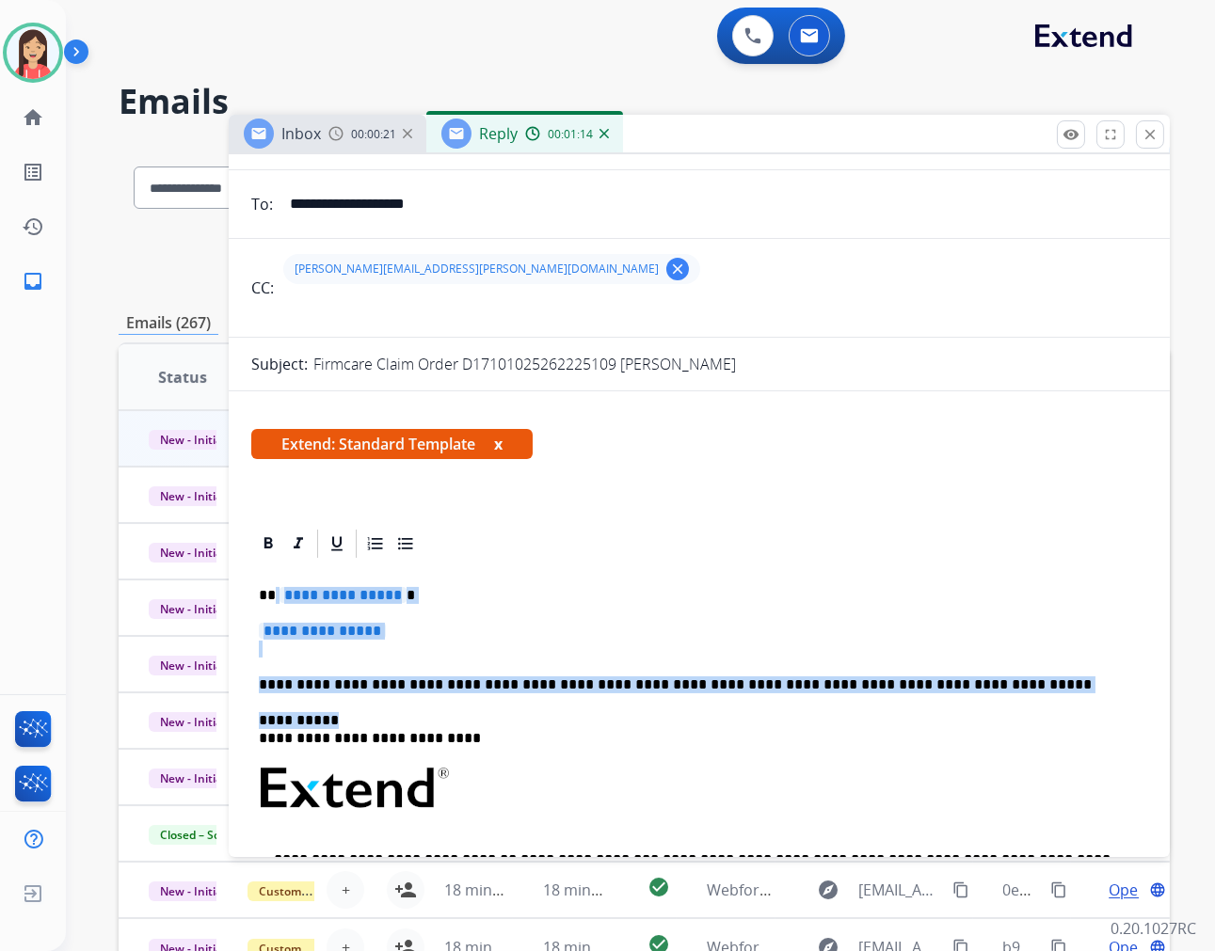
drag, startPoint x: 271, startPoint y: 595, endPoint x: 1024, endPoint y: 693, distance: 759.2
click at [1024, 693] on div "**********" at bounding box center [699, 833] width 896 height 544
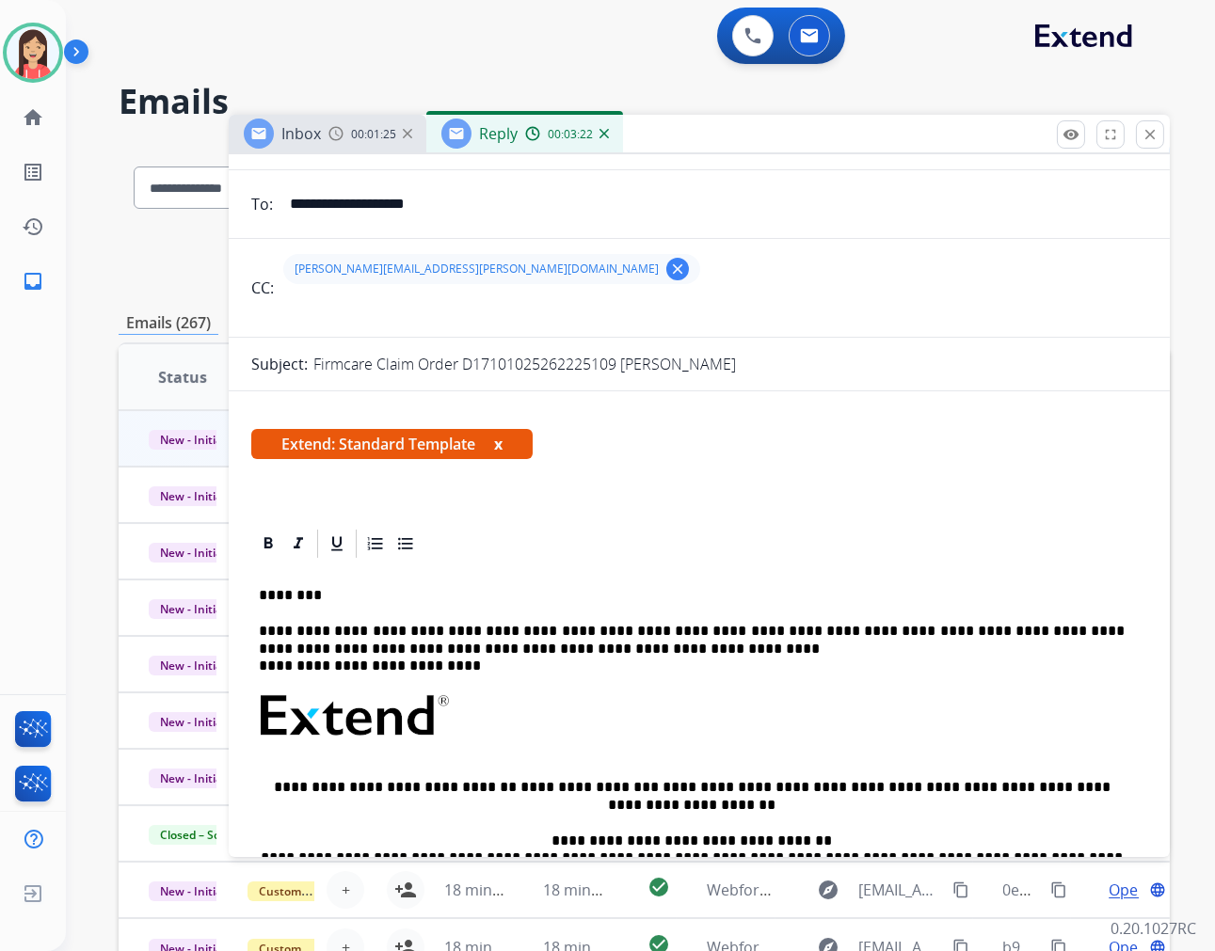
click at [569, 646] on p "**********" at bounding box center [692, 649] width 866 height 52
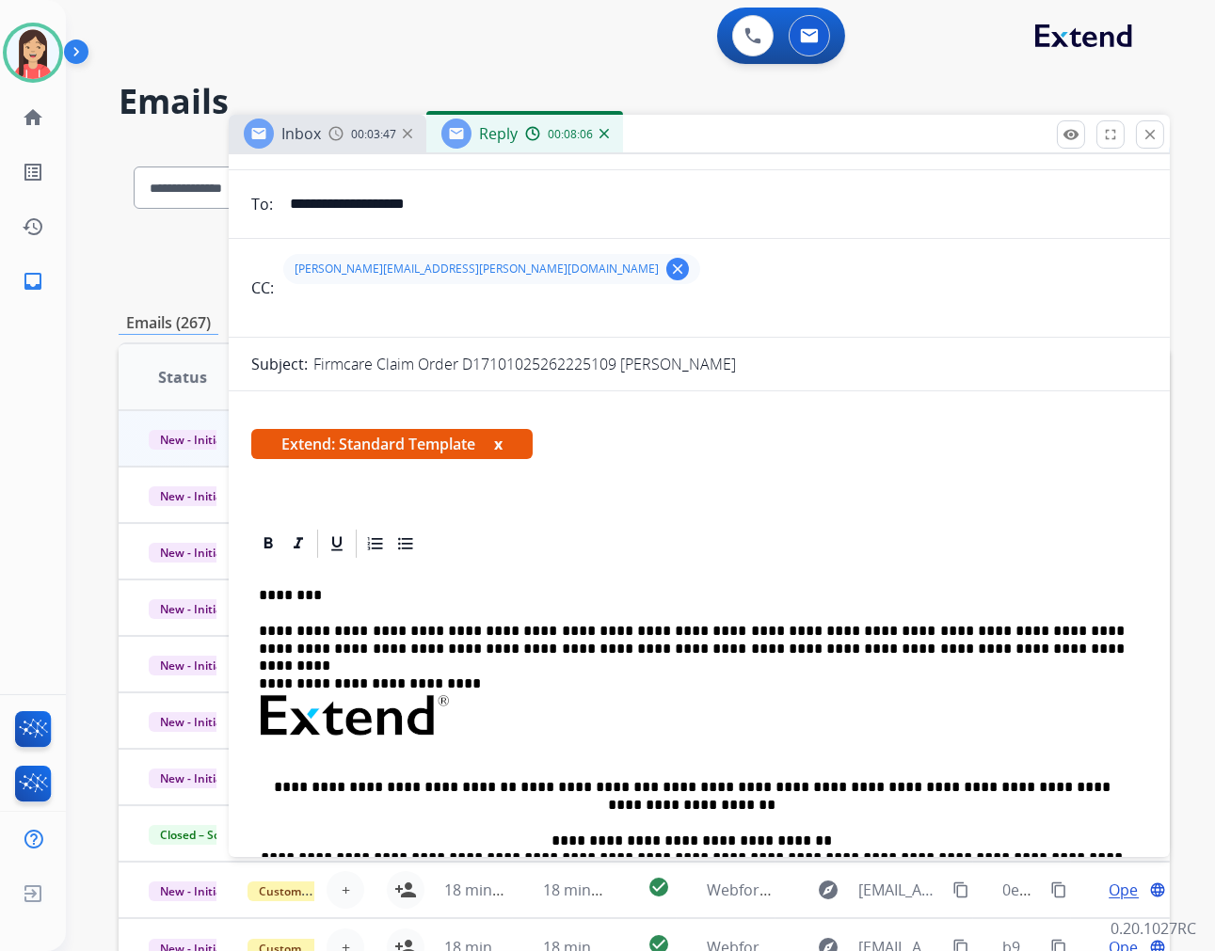
click at [668, 614] on div "**********" at bounding box center [699, 797] width 896 height 472
click at [1123, 621] on div "**********" at bounding box center [699, 797] width 896 height 472
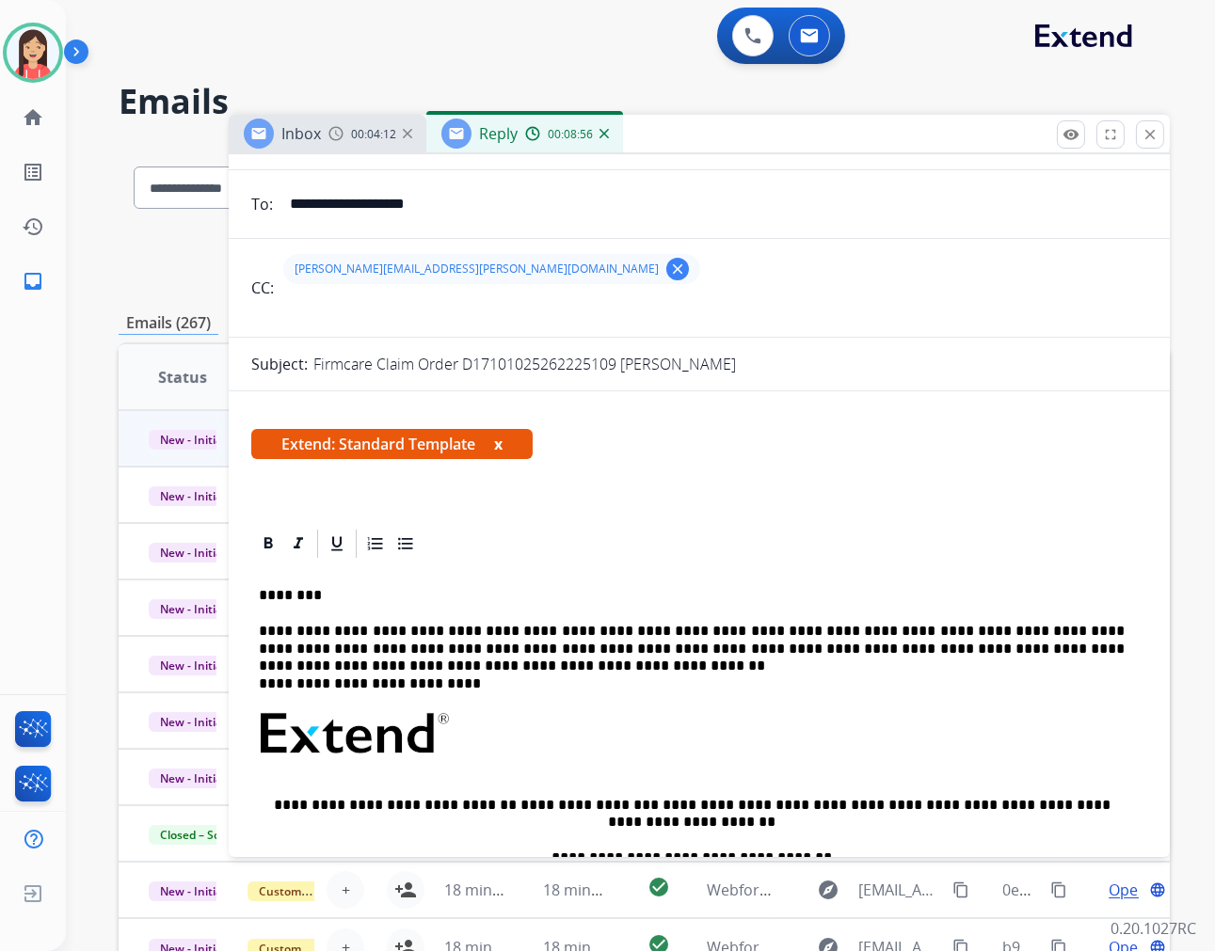
click at [605, 647] on p "**********" at bounding box center [692, 658] width 866 height 70
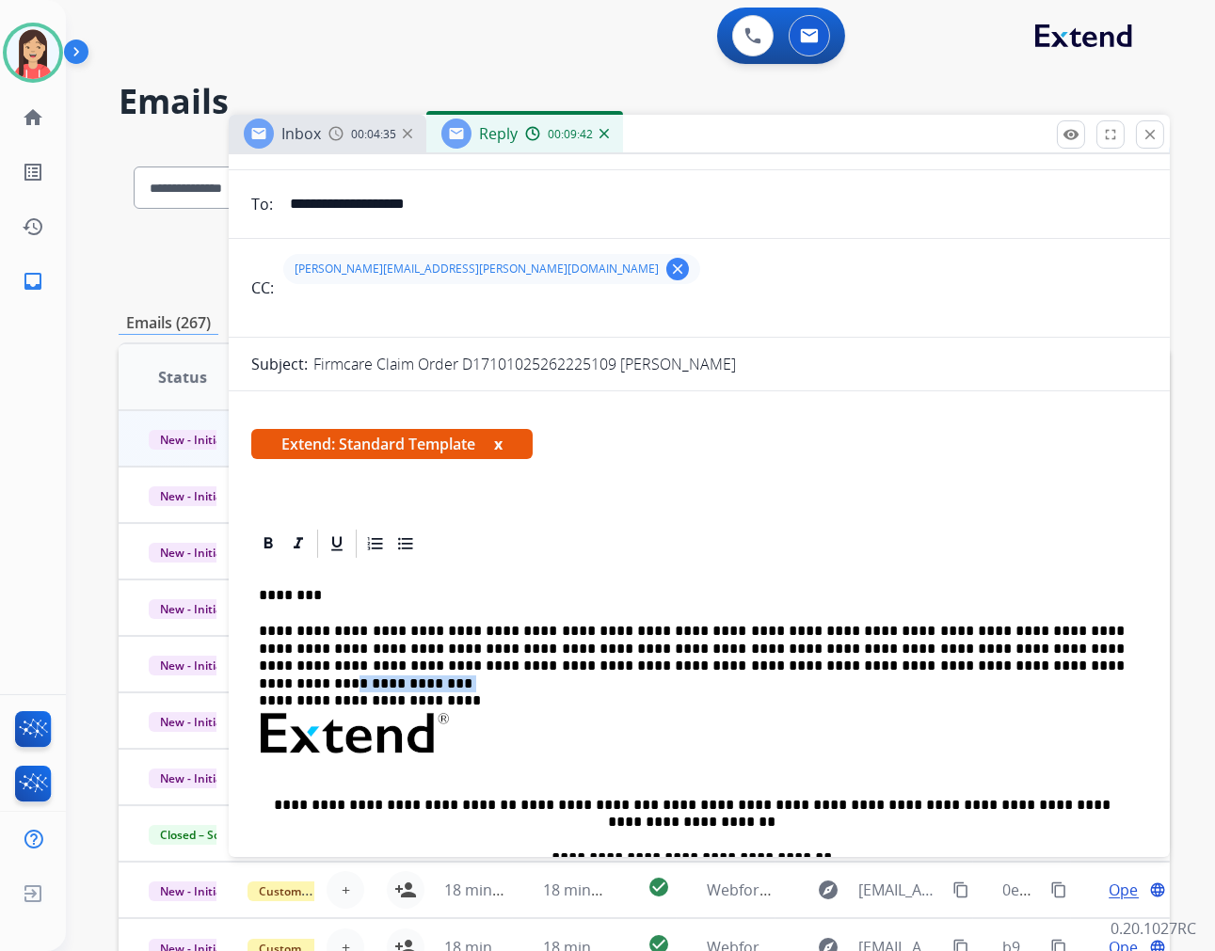
drag, startPoint x: 786, startPoint y: 665, endPoint x: 687, endPoint y: 671, distance: 99.0
click at [687, 671] on p "**********" at bounding box center [692, 658] width 866 height 70
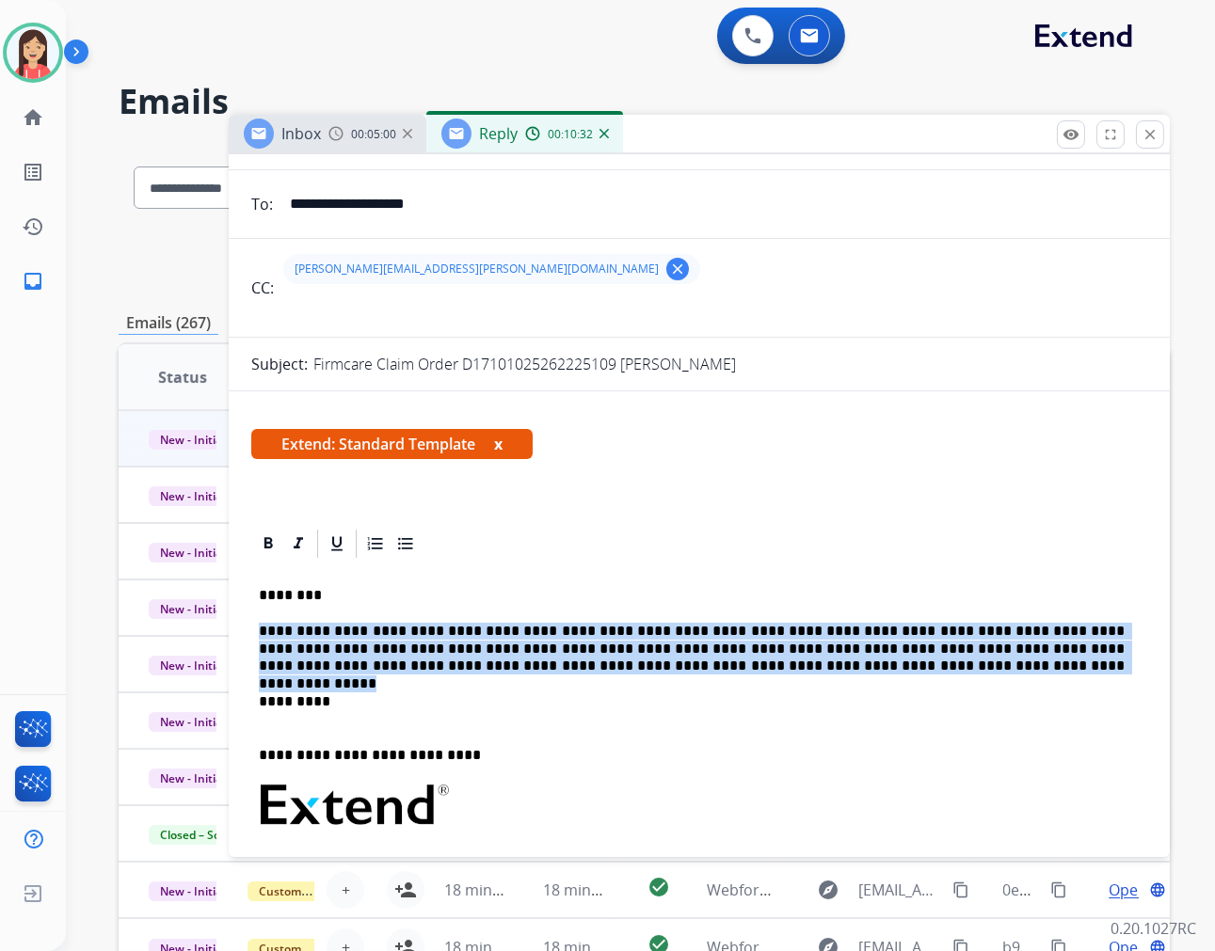
drag, startPoint x: 707, startPoint y: 673, endPoint x: 251, endPoint y: 635, distance: 457.0
click at [251, 635] on div "**********" at bounding box center [699, 842] width 896 height 562
copy p "**********"
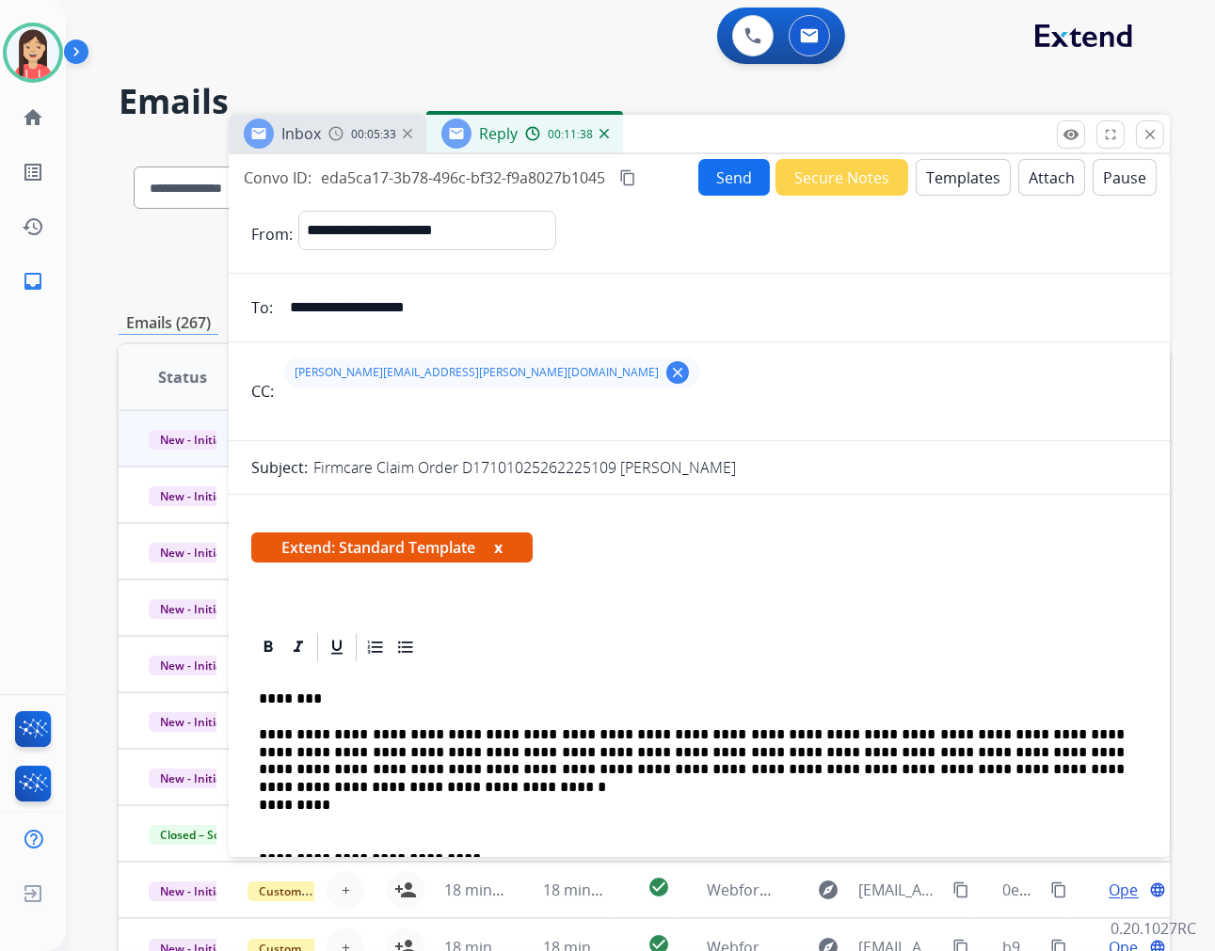
scroll to position [0, 0]
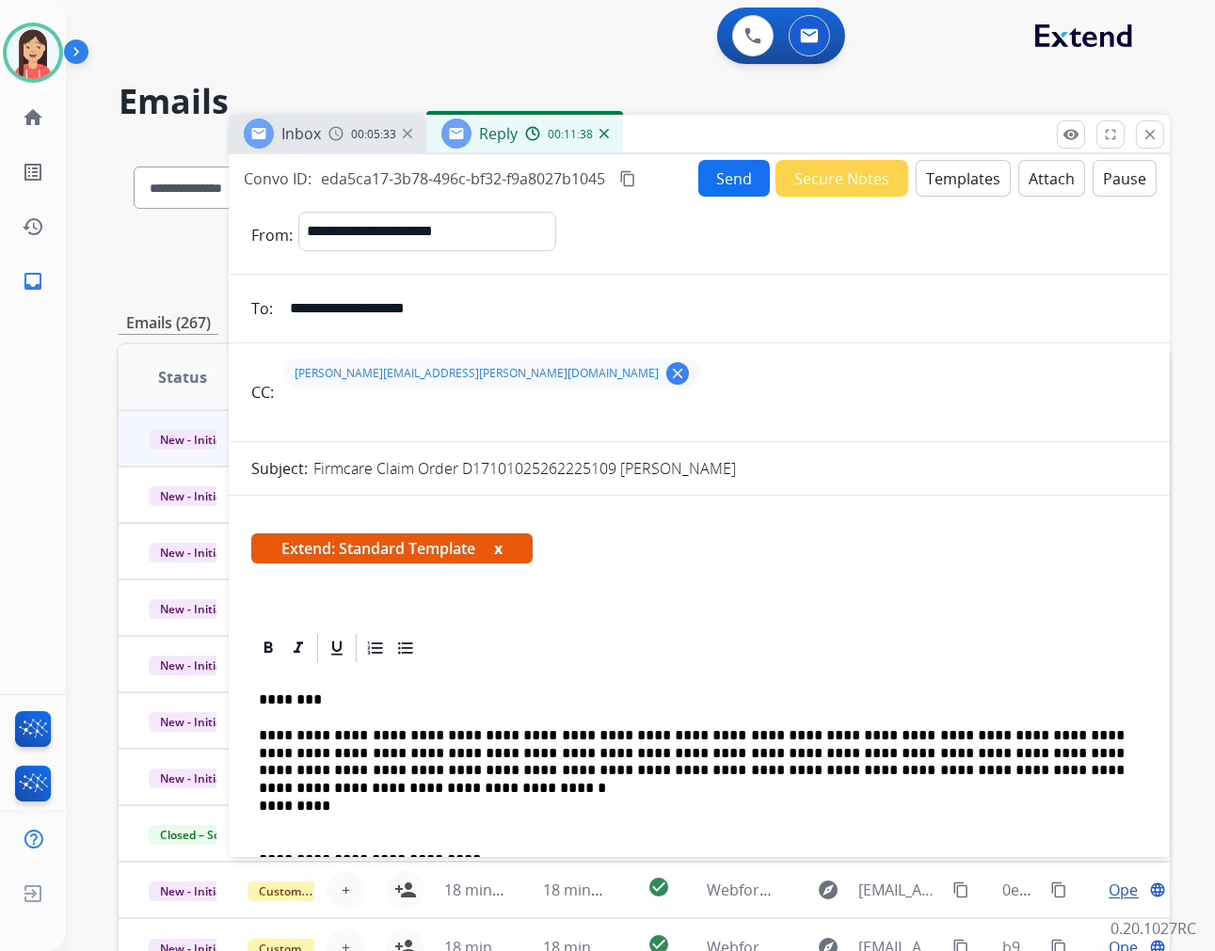
click at [725, 155] on div "**********" at bounding box center [699, 501] width 941 height 695
click at [718, 172] on button "Send" at bounding box center [734, 178] width 72 height 37
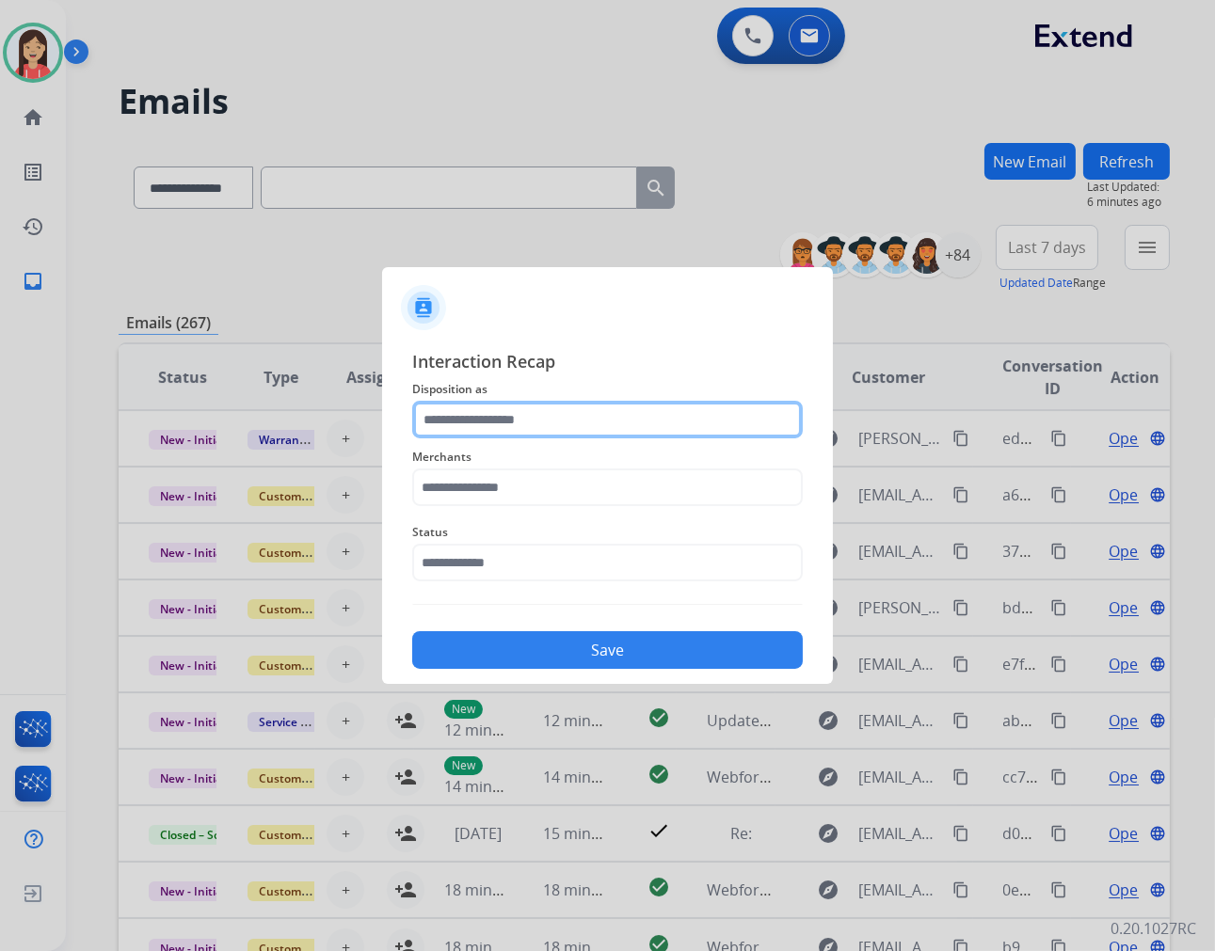
click at [557, 428] on input "text" at bounding box center [607, 420] width 391 height 38
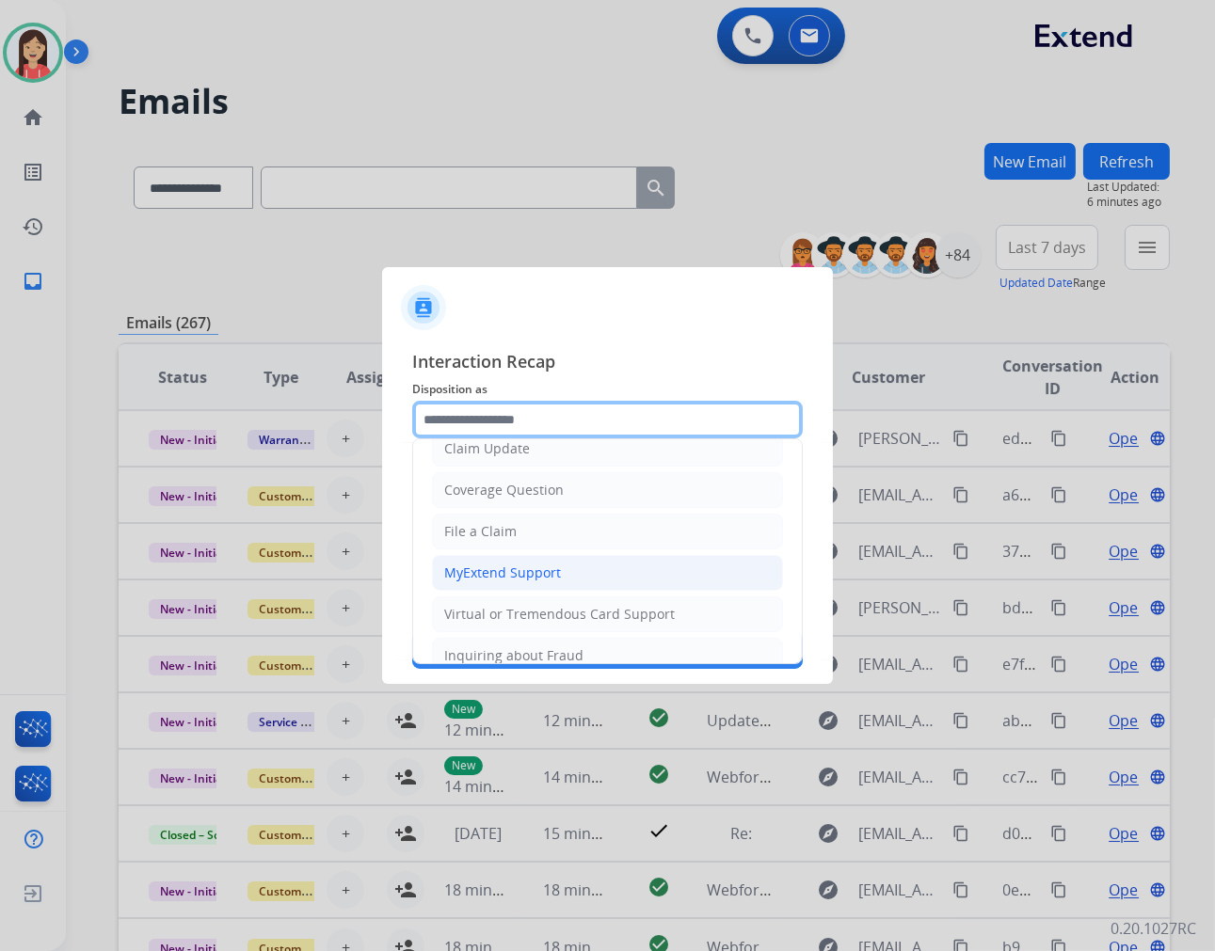
scroll to position [209, 0]
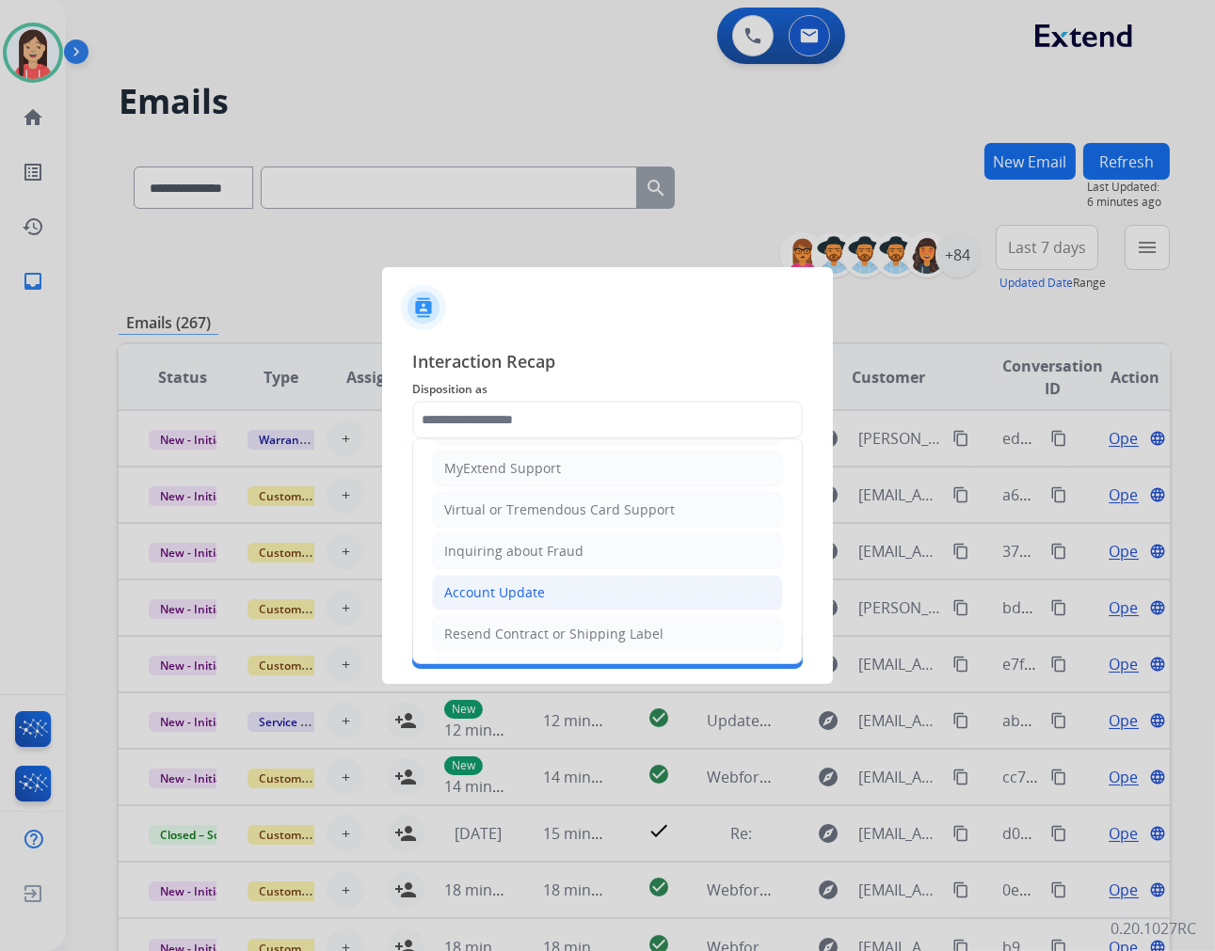
click at [531, 589] on div "Account Update" at bounding box center [494, 592] width 101 height 19
type input "**********"
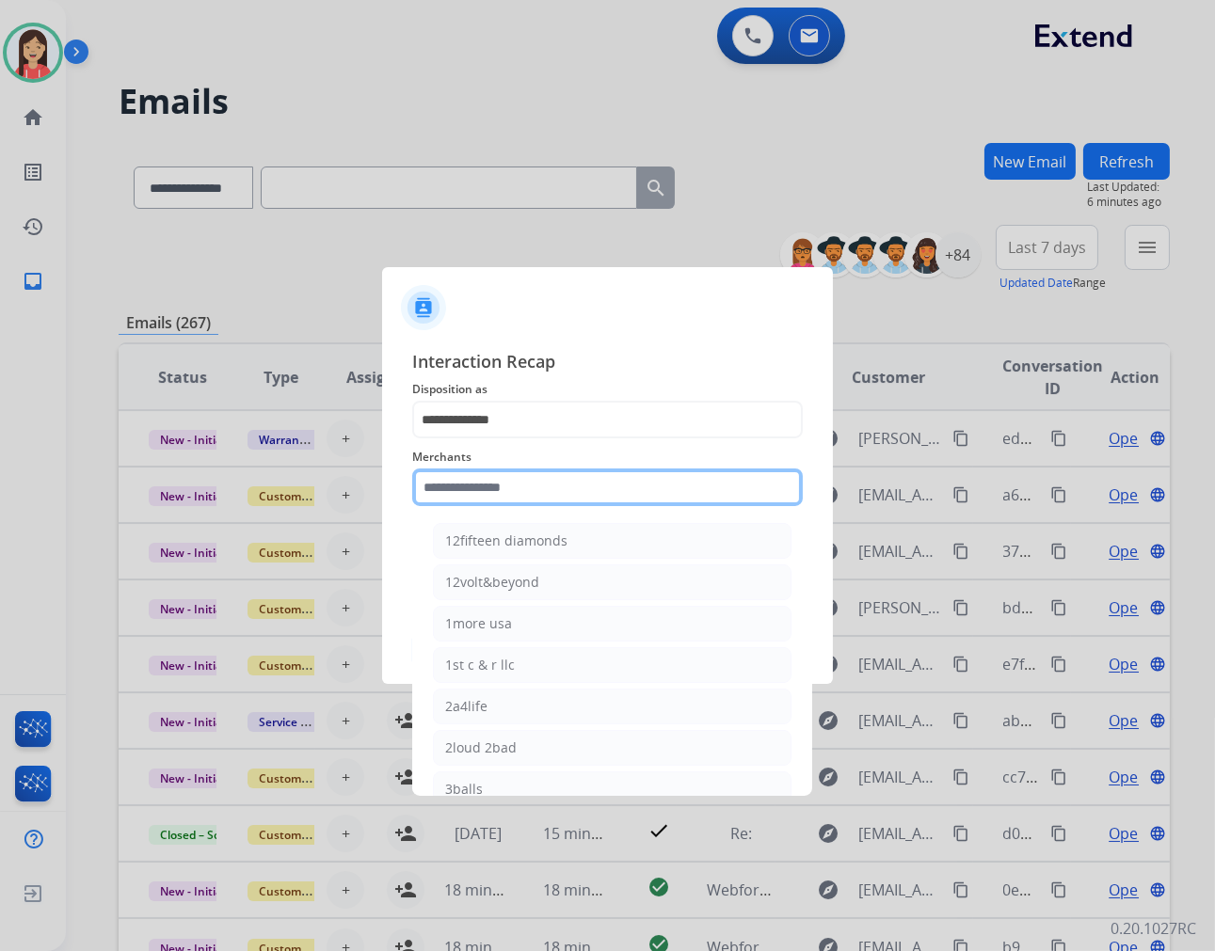
click at [530, 478] on input "text" at bounding box center [607, 488] width 391 height 38
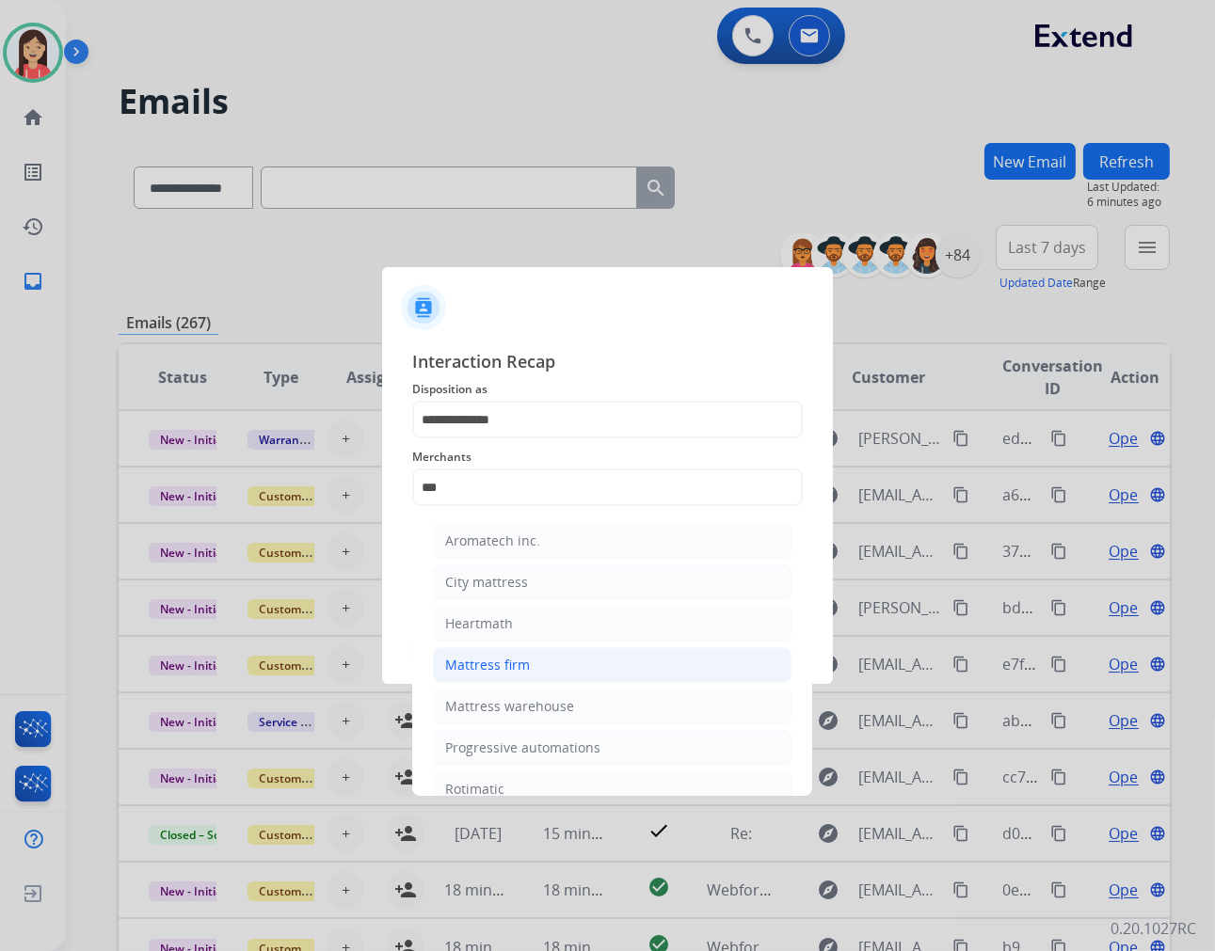
click at [550, 653] on li "Mattress firm" at bounding box center [612, 665] width 359 height 36
type input "**********"
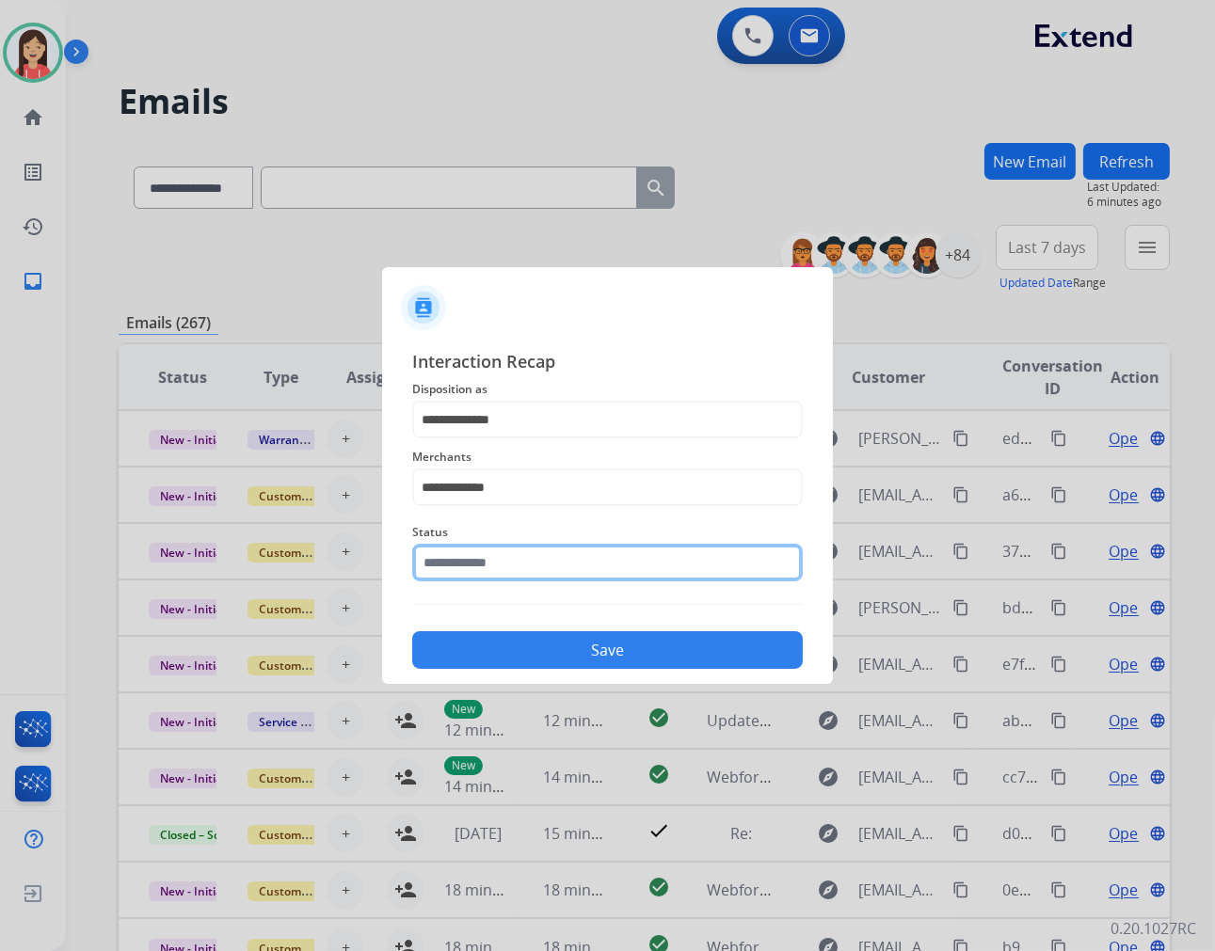
click at [540, 569] on input "text" at bounding box center [607, 563] width 391 height 38
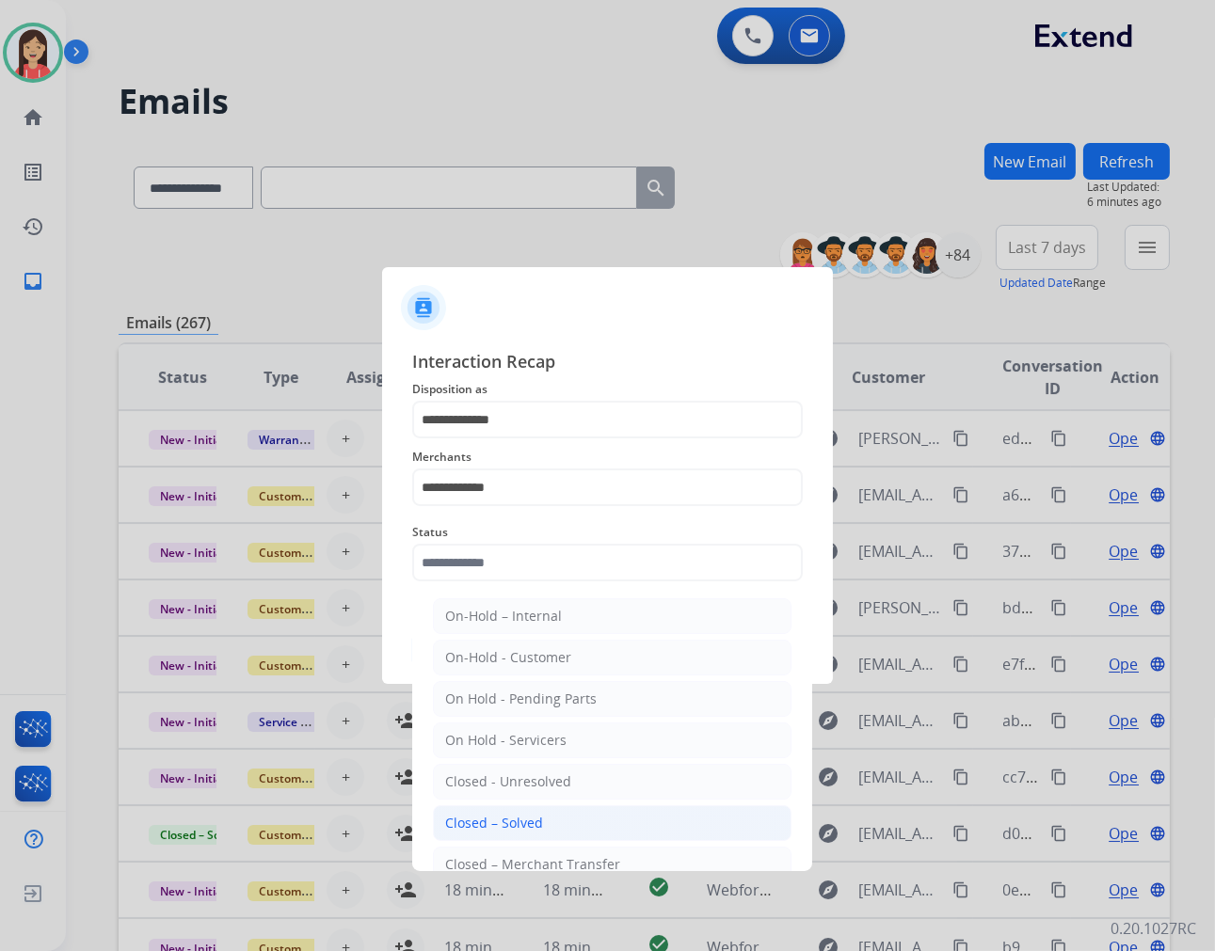
click at [546, 821] on li "Closed – Solved" at bounding box center [612, 823] width 359 height 36
type input "**********"
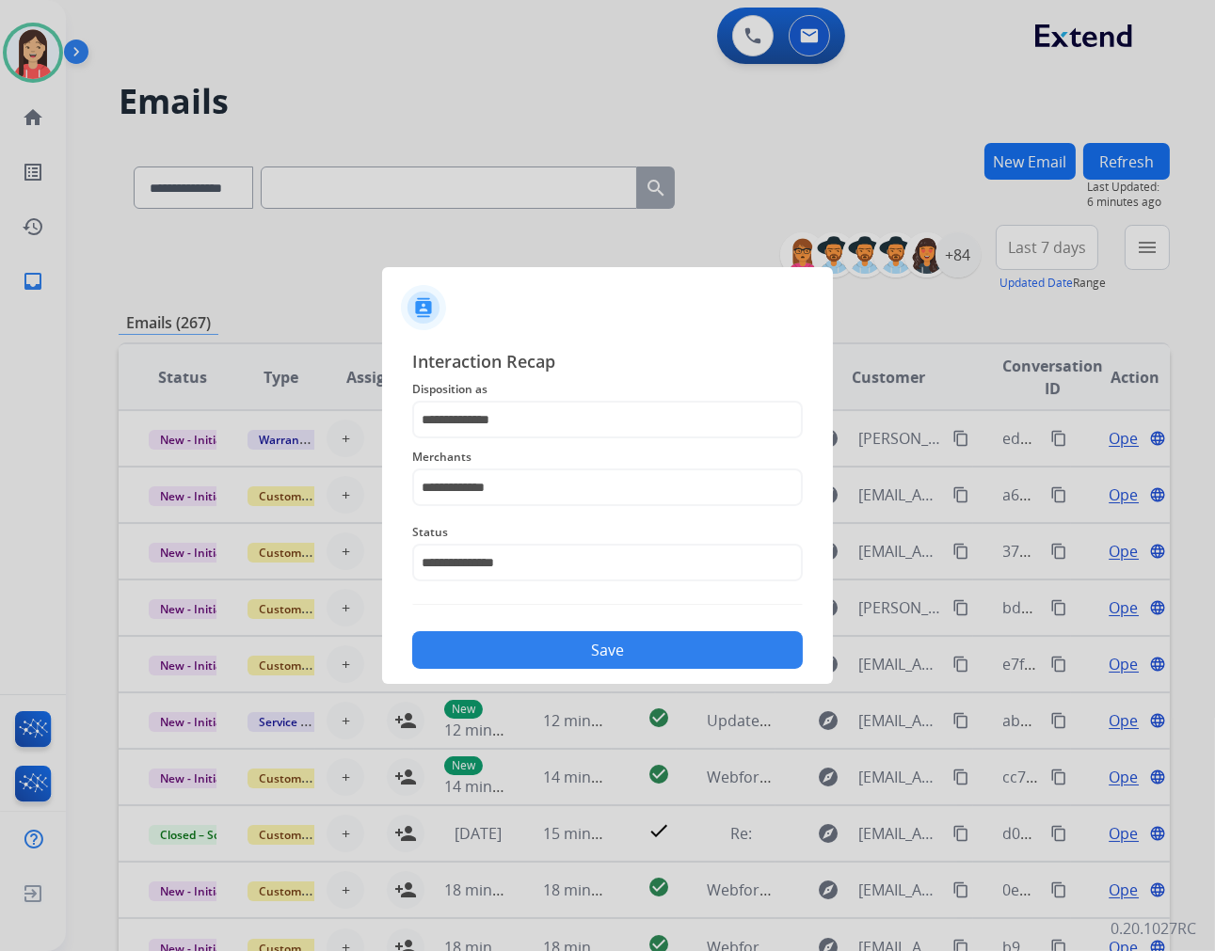
click at [578, 651] on button "Save" at bounding box center [607, 650] width 391 height 38
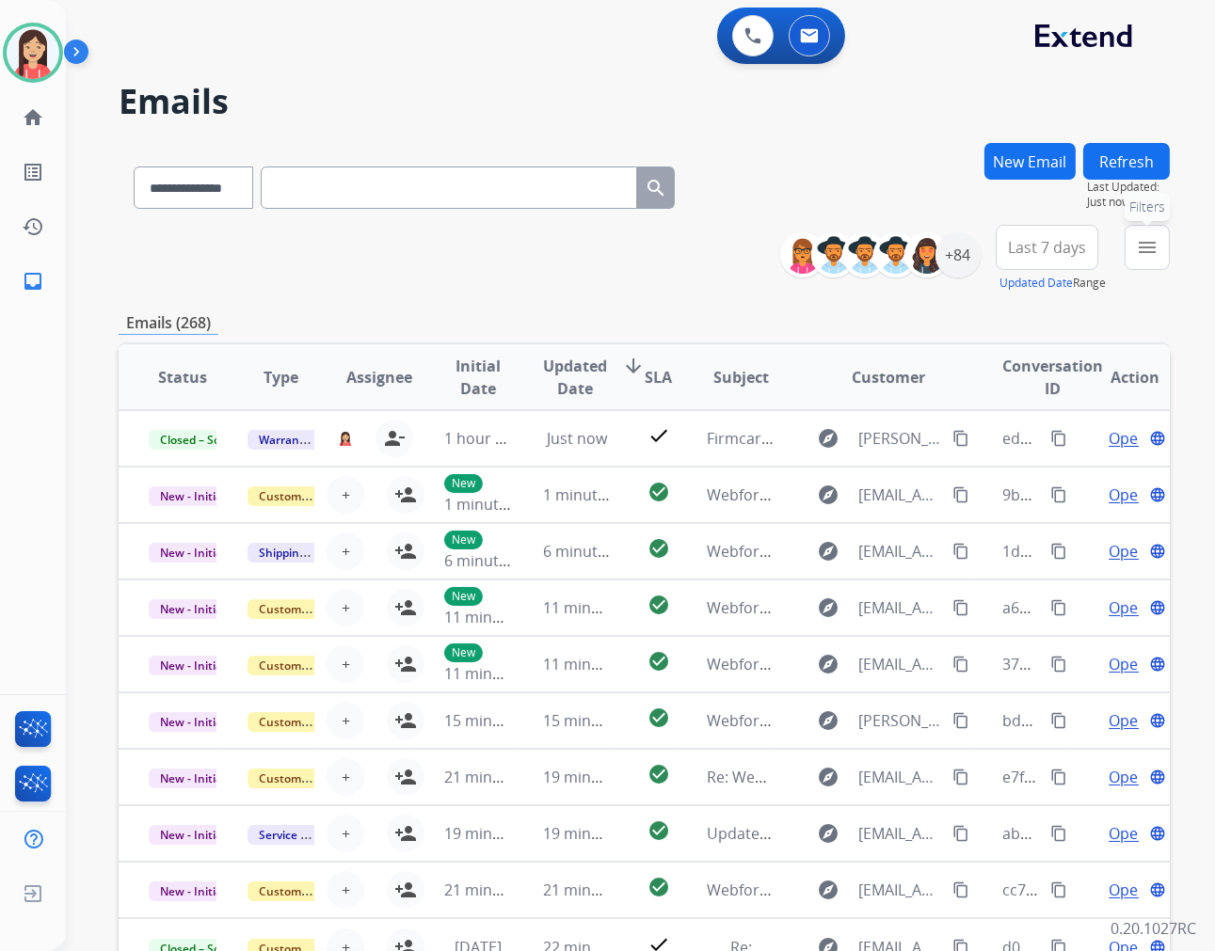
click at [1140, 257] on mat-icon "menu" at bounding box center [1147, 247] width 23 height 23
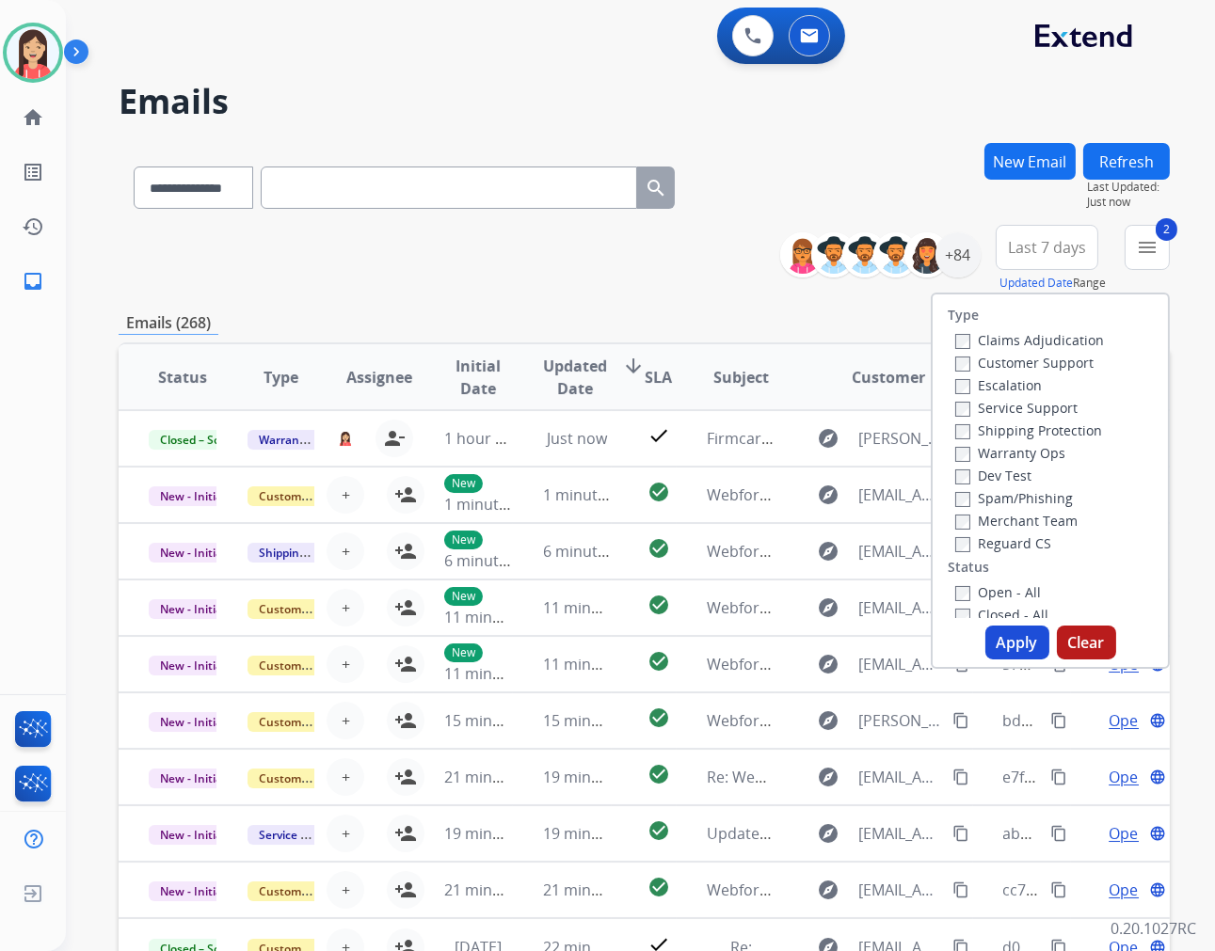
click at [1011, 634] on button "Apply" at bounding box center [1017, 643] width 64 height 34
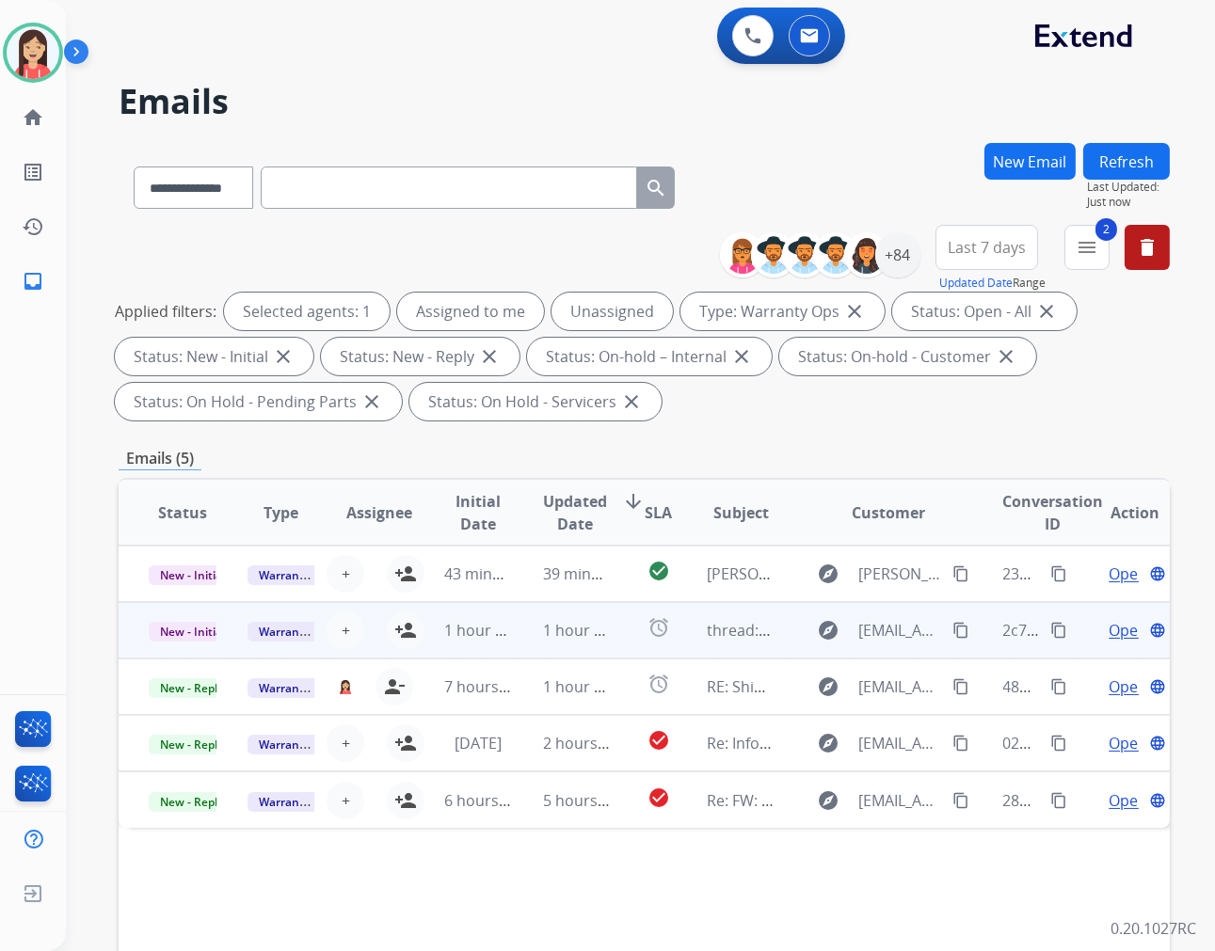
click at [612, 633] on td "alarm" at bounding box center [645, 630] width 66 height 56
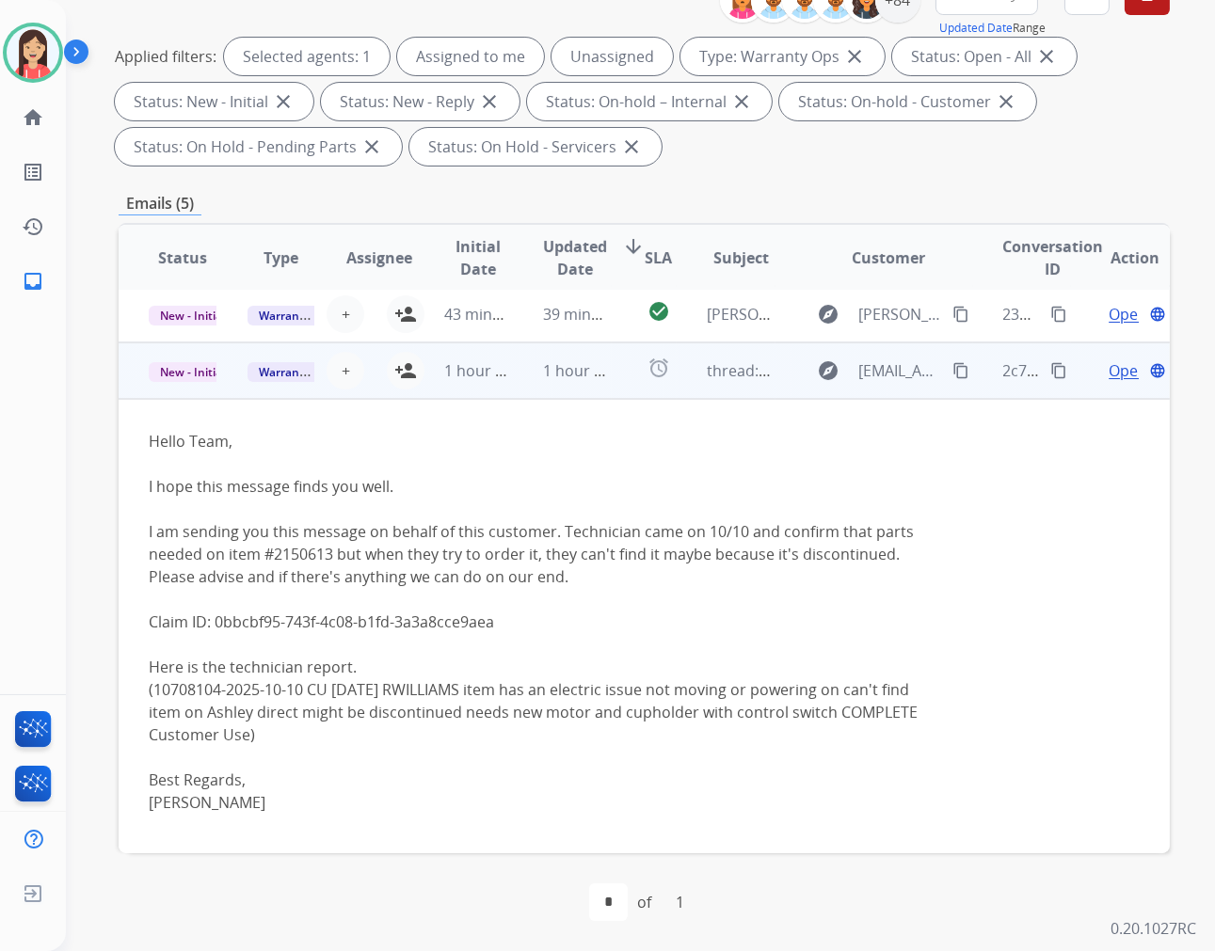
scroll to position [0, 0]
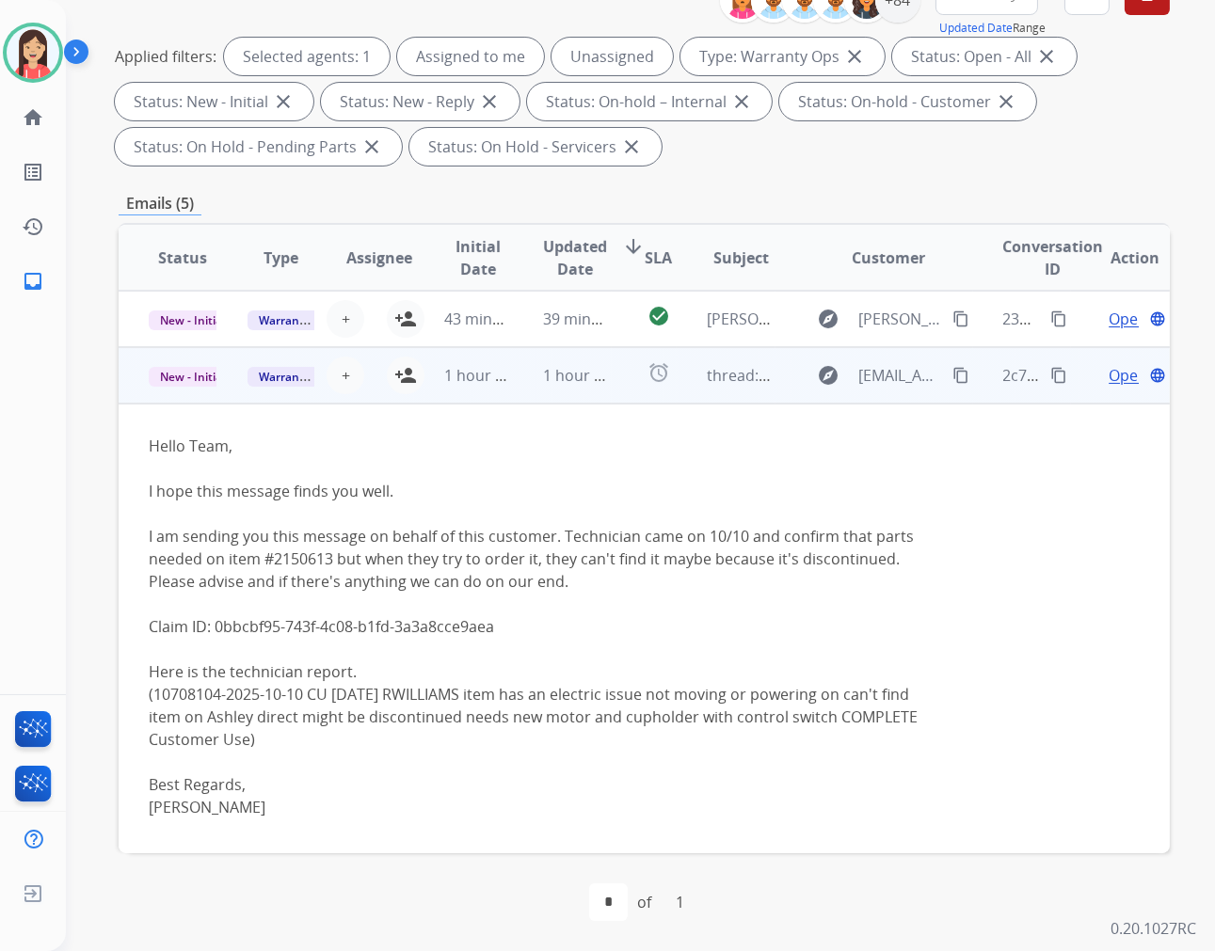
drag, startPoint x: 214, startPoint y: 629, endPoint x: 494, endPoint y: 628, distance: 280.4
click at [494, 628] on p "Hello Team, I hope this message finds you well. I am sending you this message o…" at bounding box center [546, 627] width 794 height 384
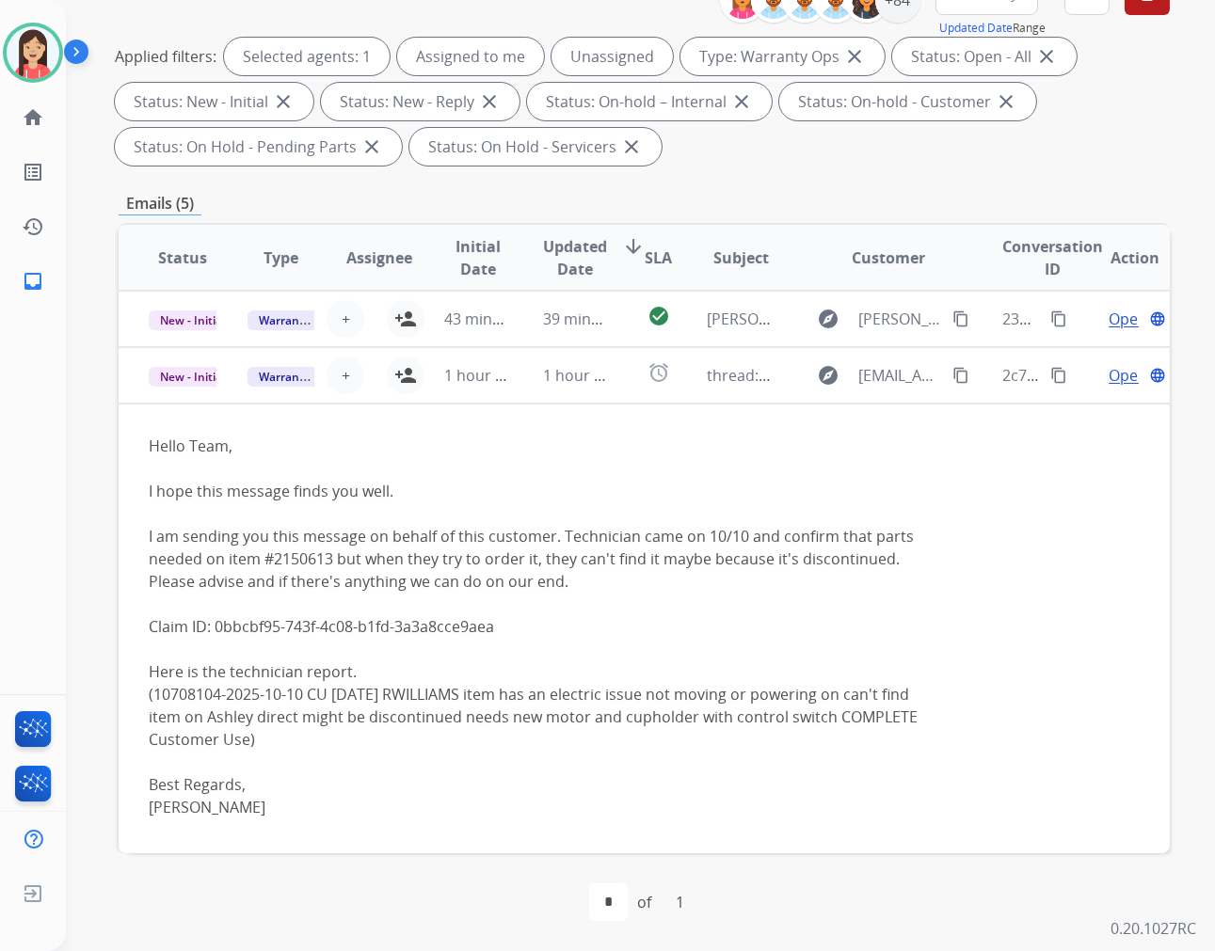
copy p "0bbcbf95-743f-4c08-b1fd-3a3a8cce9aea"
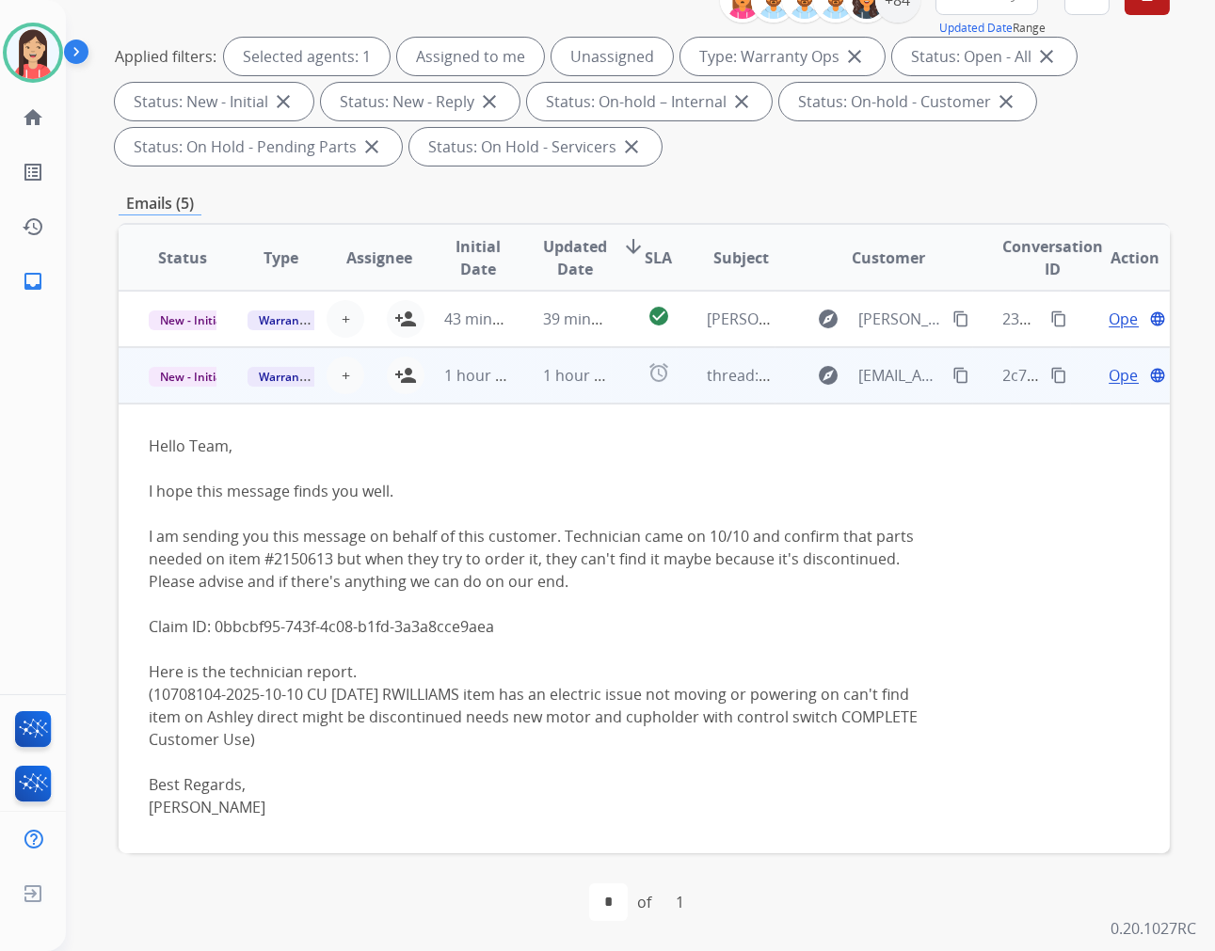
click at [632, 612] on p "Hello Team, I hope this message finds you well. I am sending you this message o…" at bounding box center [546, 627] width 794 height 384
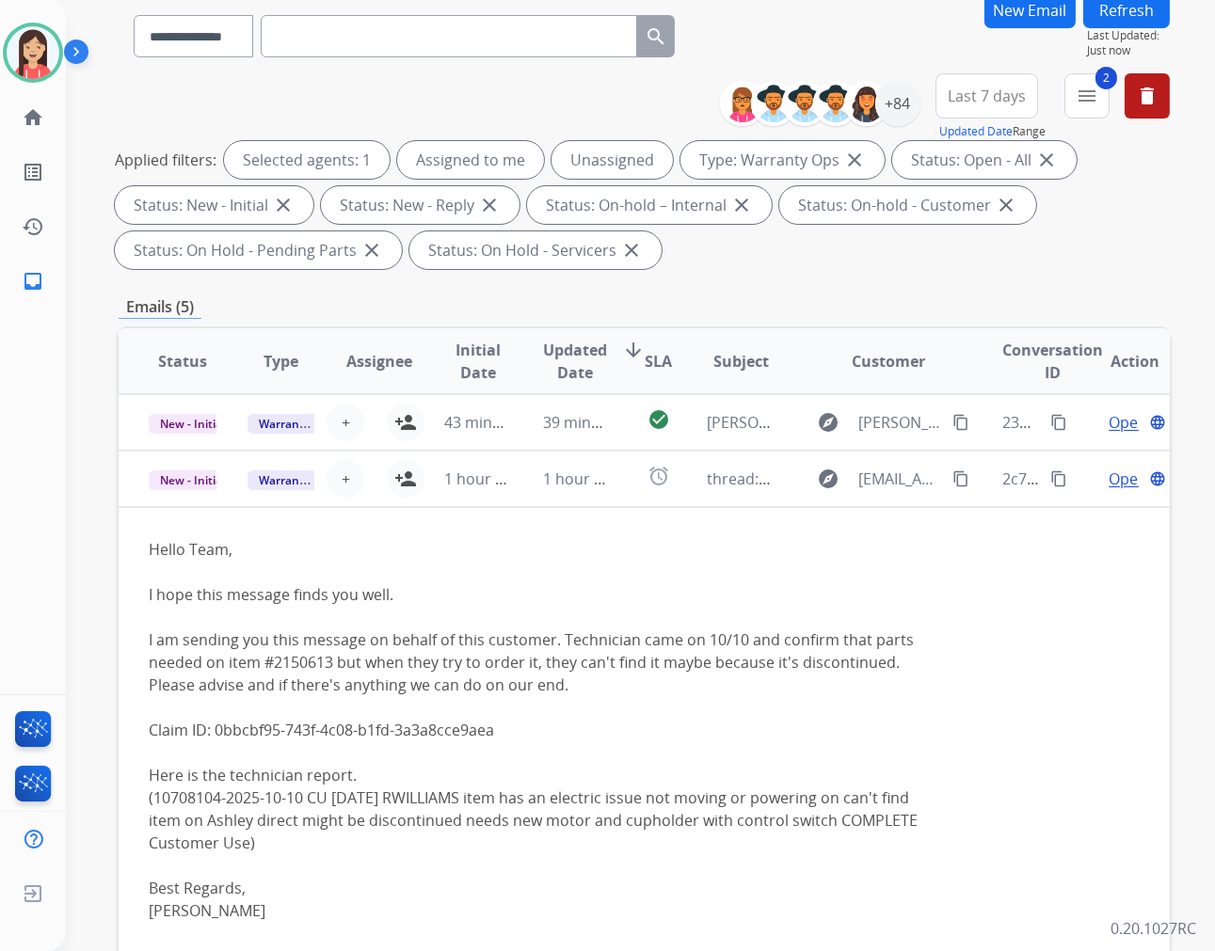
scroll to position [151, 0]
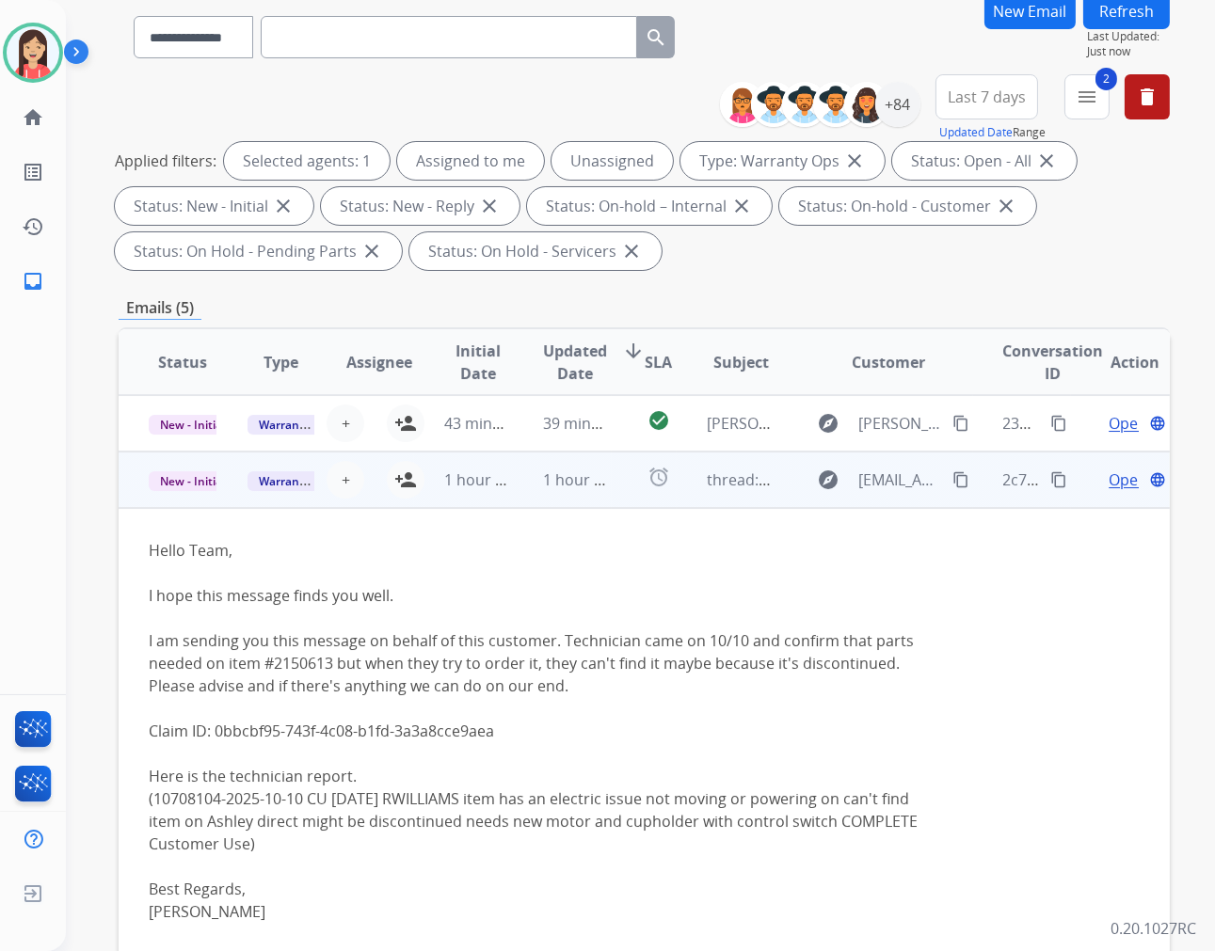
click at [1101, 477] on div "Open language" at bounding box center [1135, 480] width 68 height 23
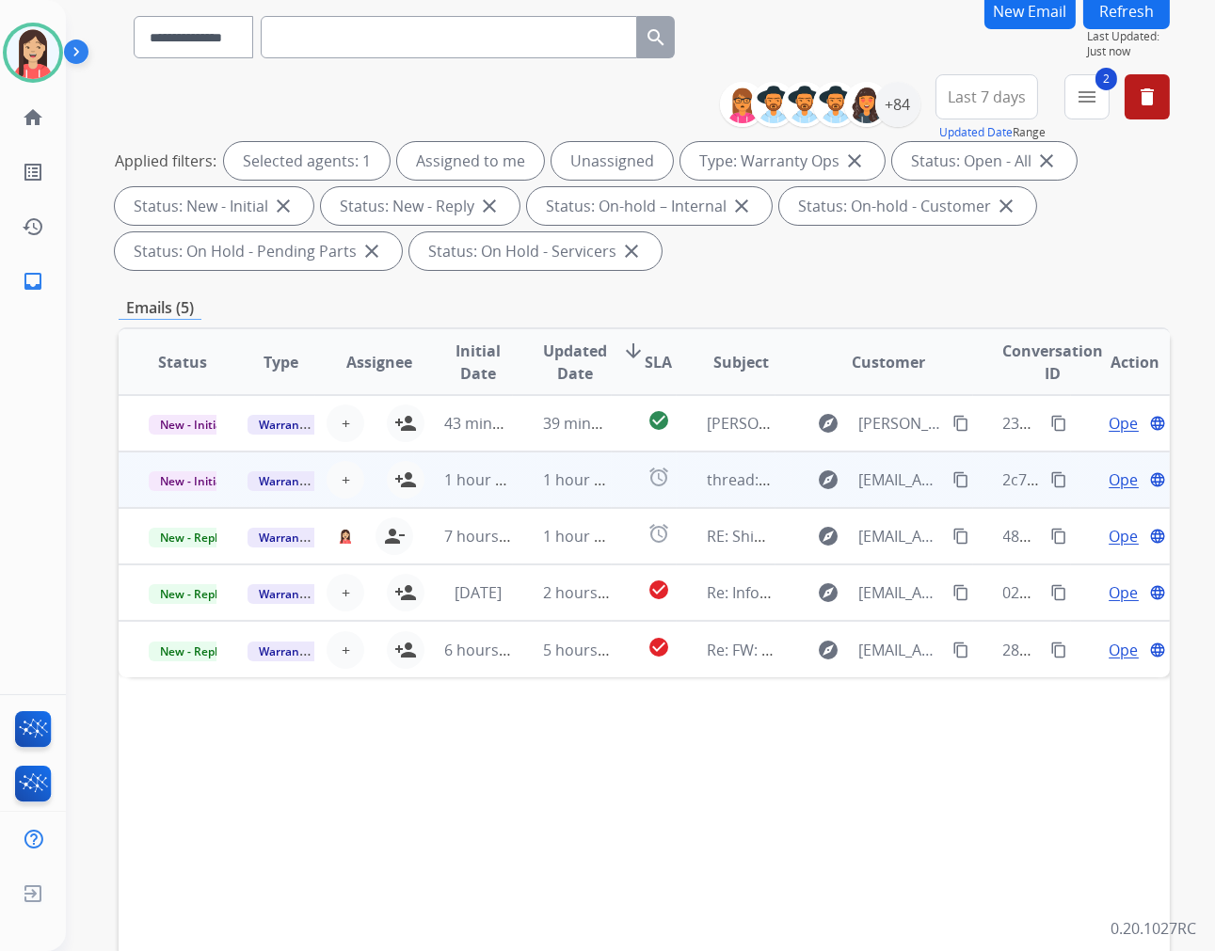
click at [1111, 481] on span "Open" at bounding box center [1127, 480] width 39 height 23
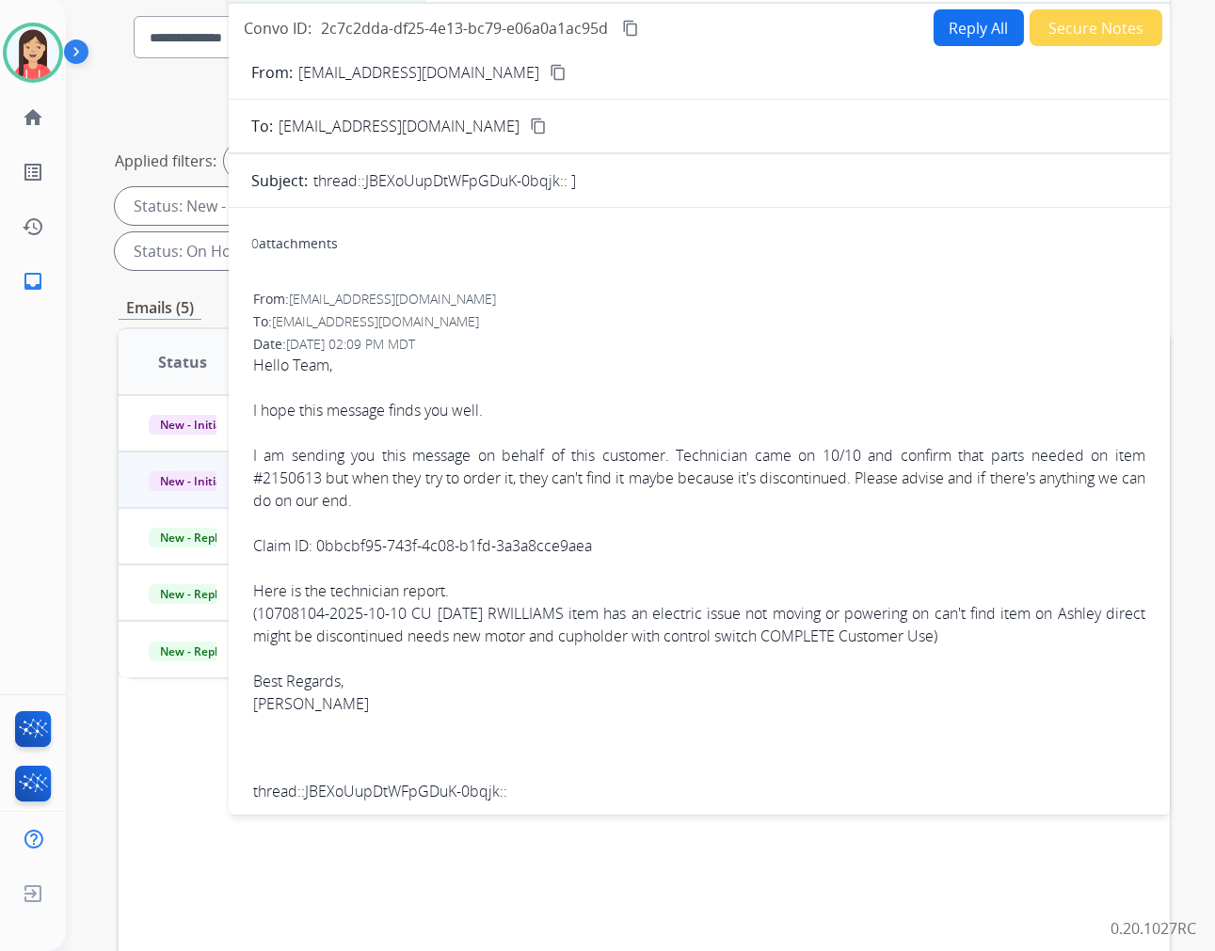
click at [964, 25] on button "Reply All" at bounding box center [978, 27] width 90 height 37
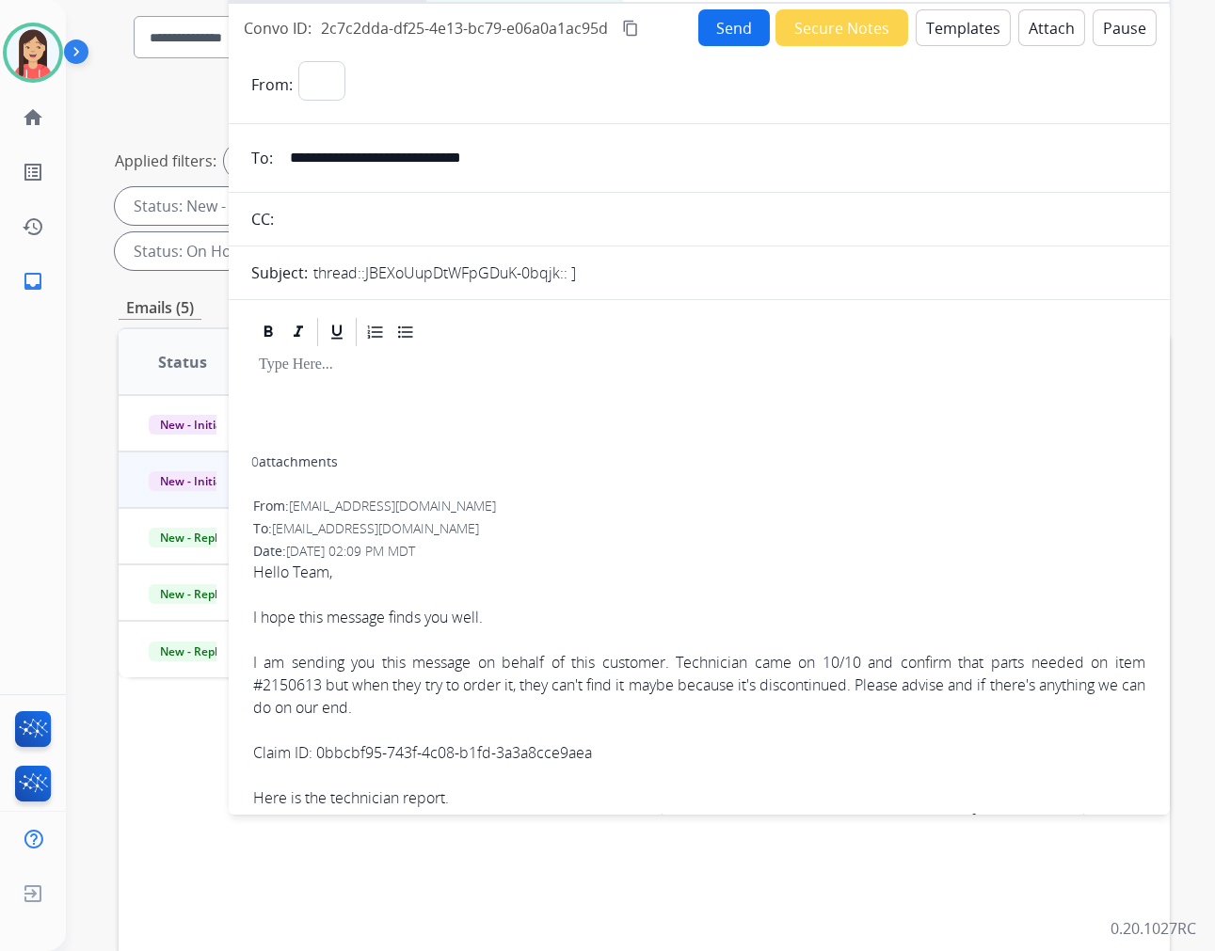
click at [964, 26] on button "Templates" at bounding box center [963, 27] width 95 height 37
select select "**********"
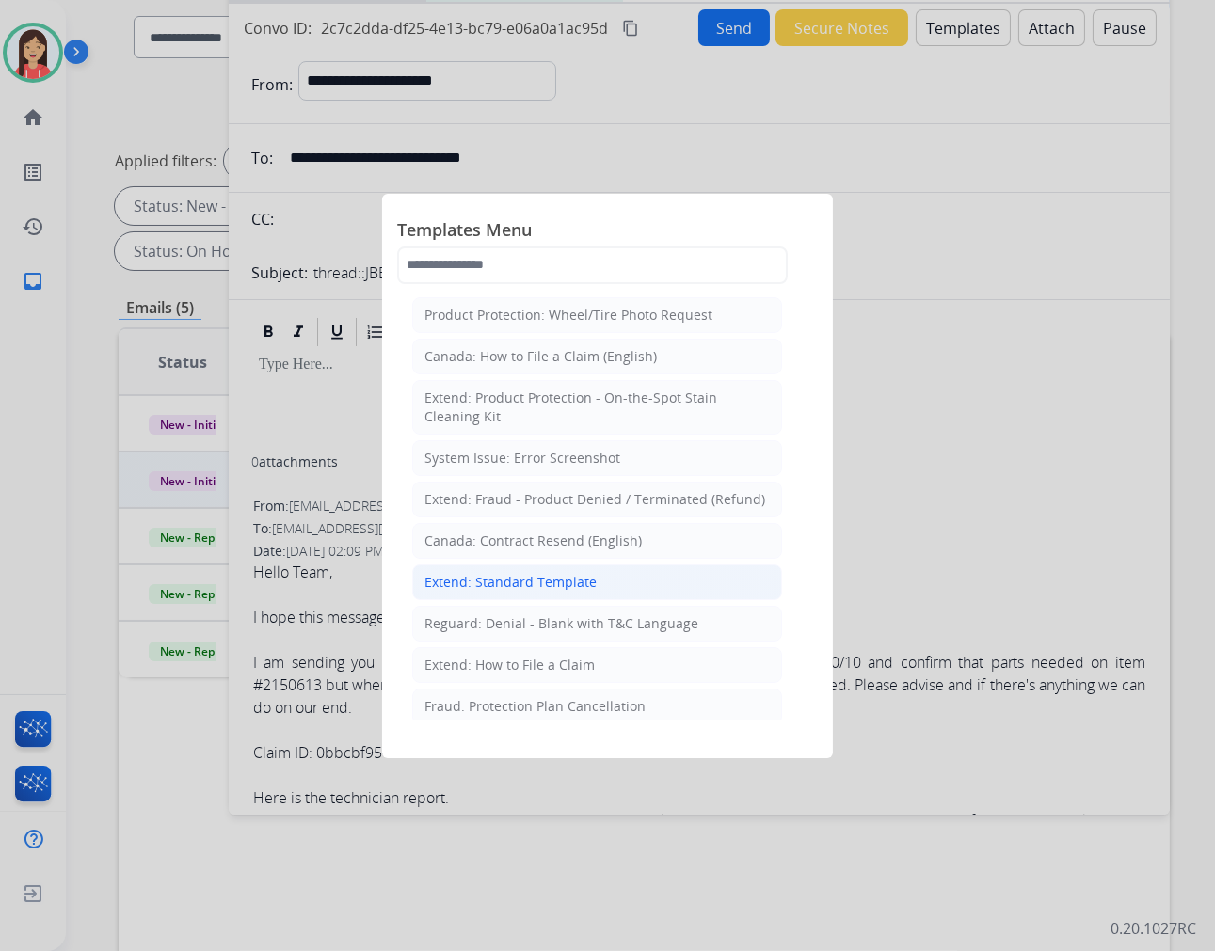
click at [555, 593] on li "Extend: Standard Template" at bounding box center [597, 583] width 370 height 36
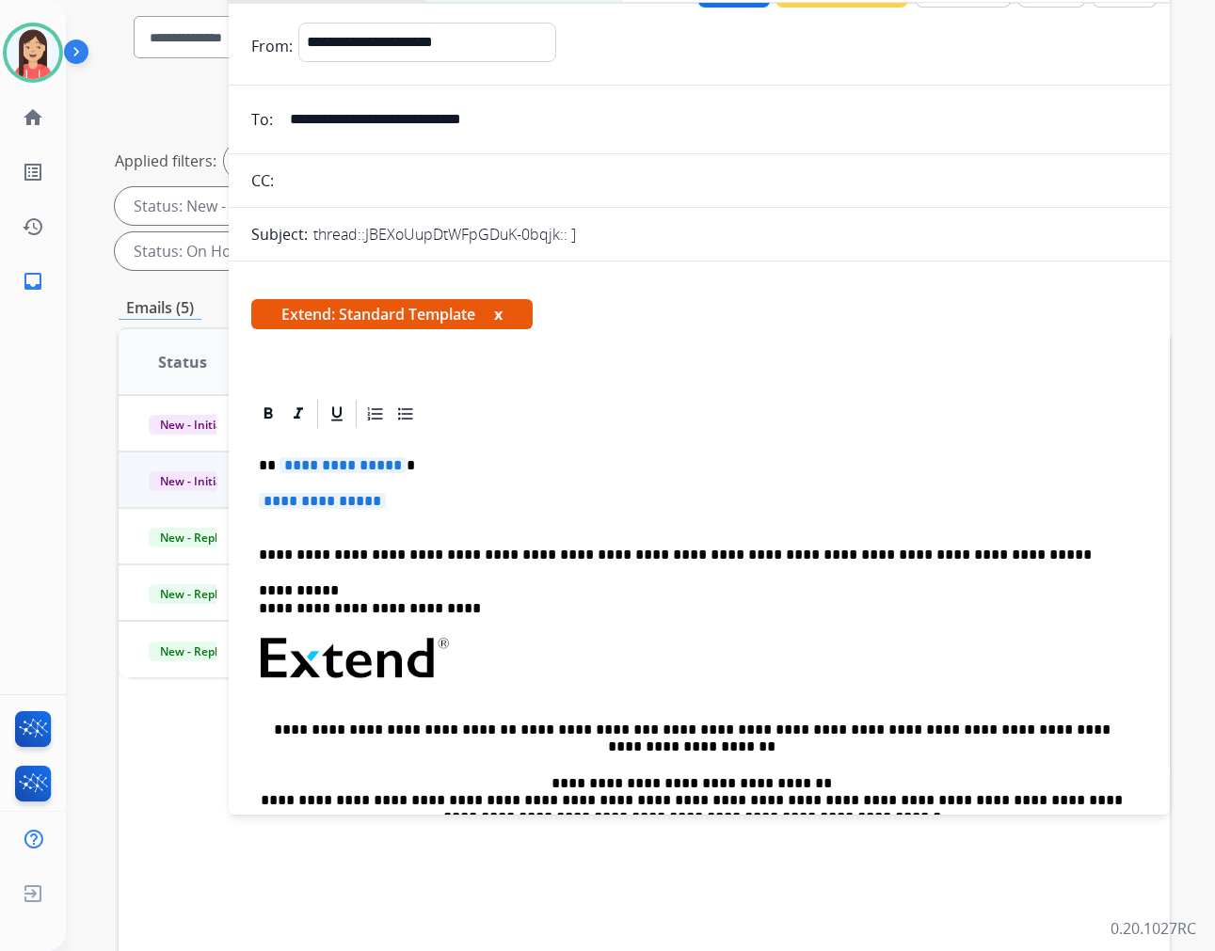
scroll to position [104, 0]
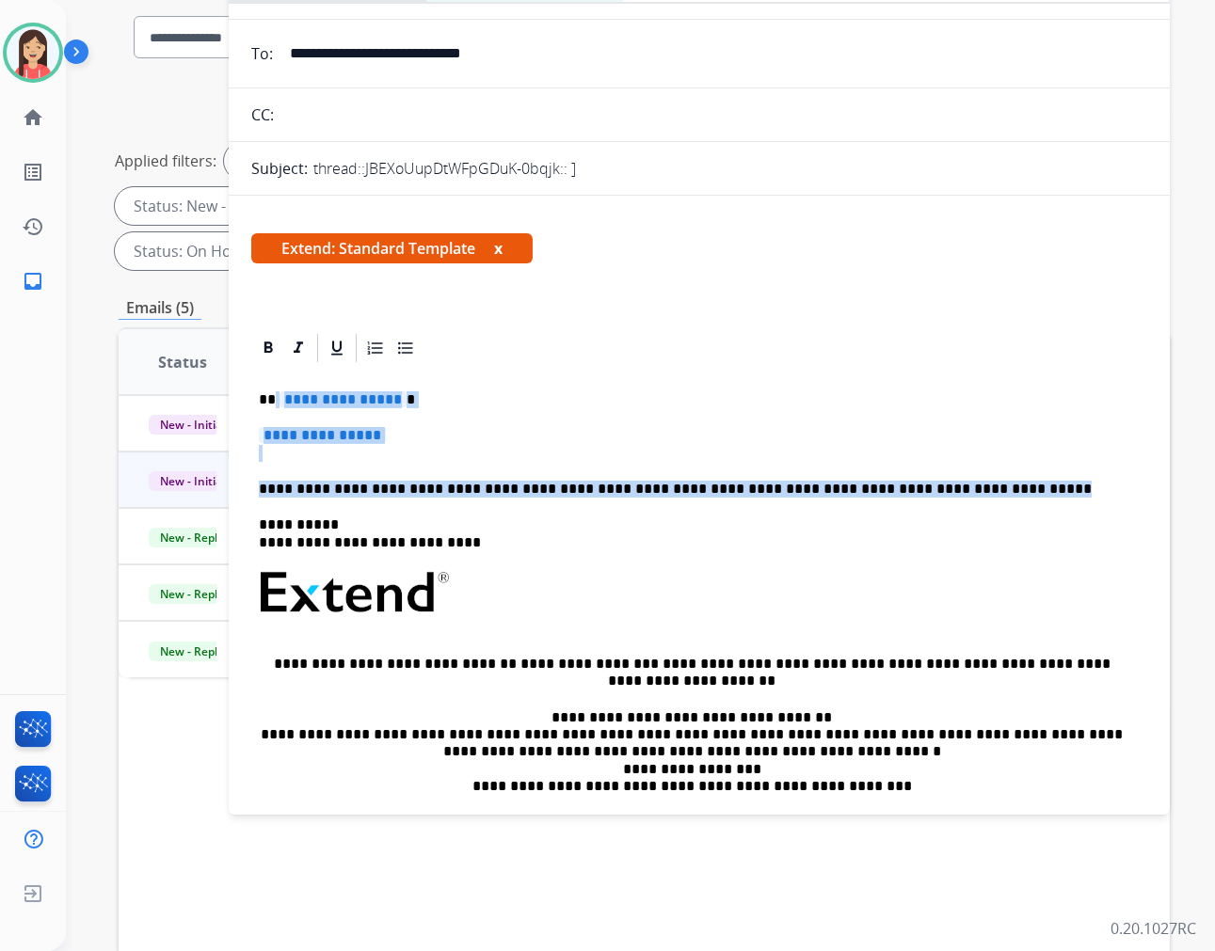
drag, startPoint x: 274, startPoint y: 405, endPoint x: 1007, endPoint y: 485, distance: 737.4
click at [1007, 485] on div "**********" at bounding box center [699, 648] width 896 height 566
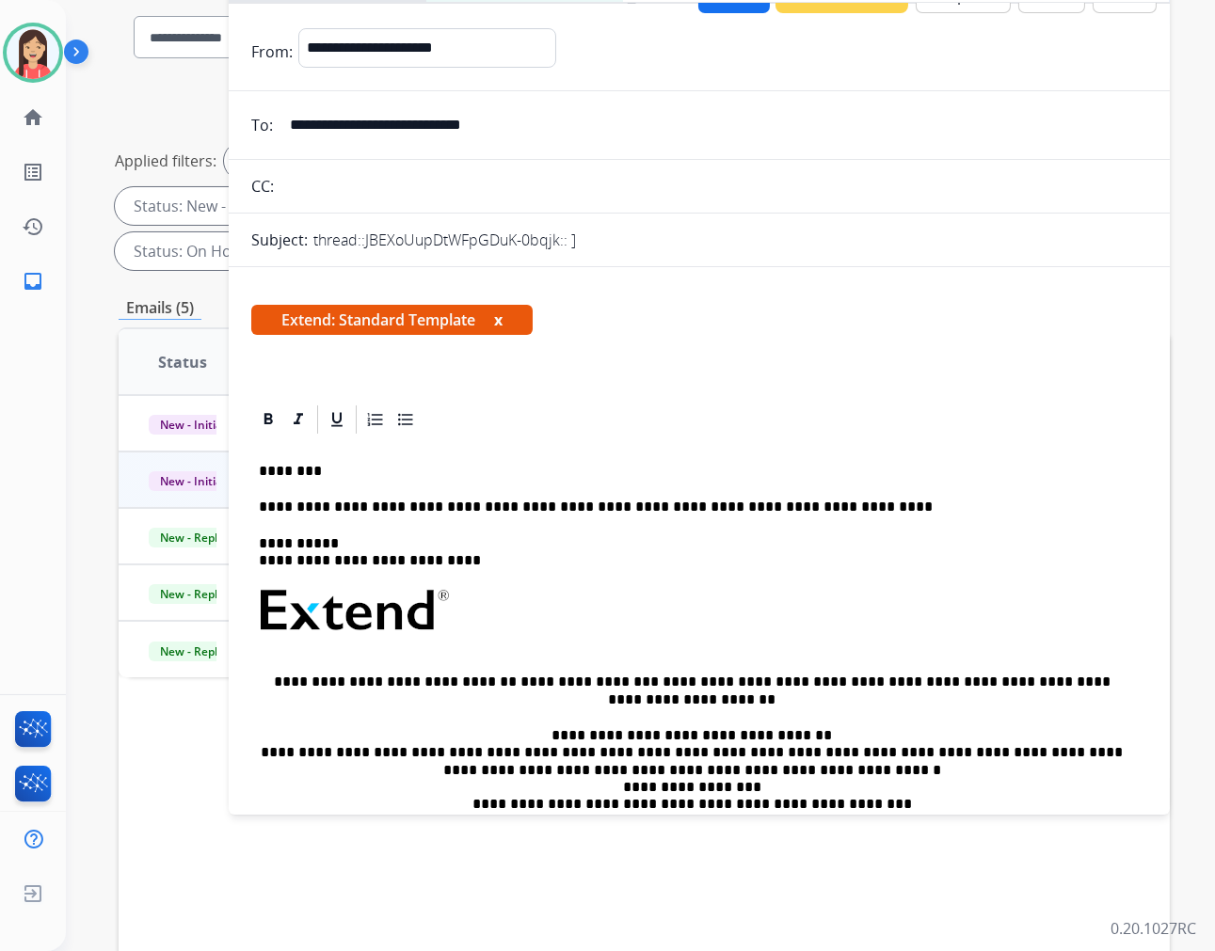
scroll to position [0, 0]
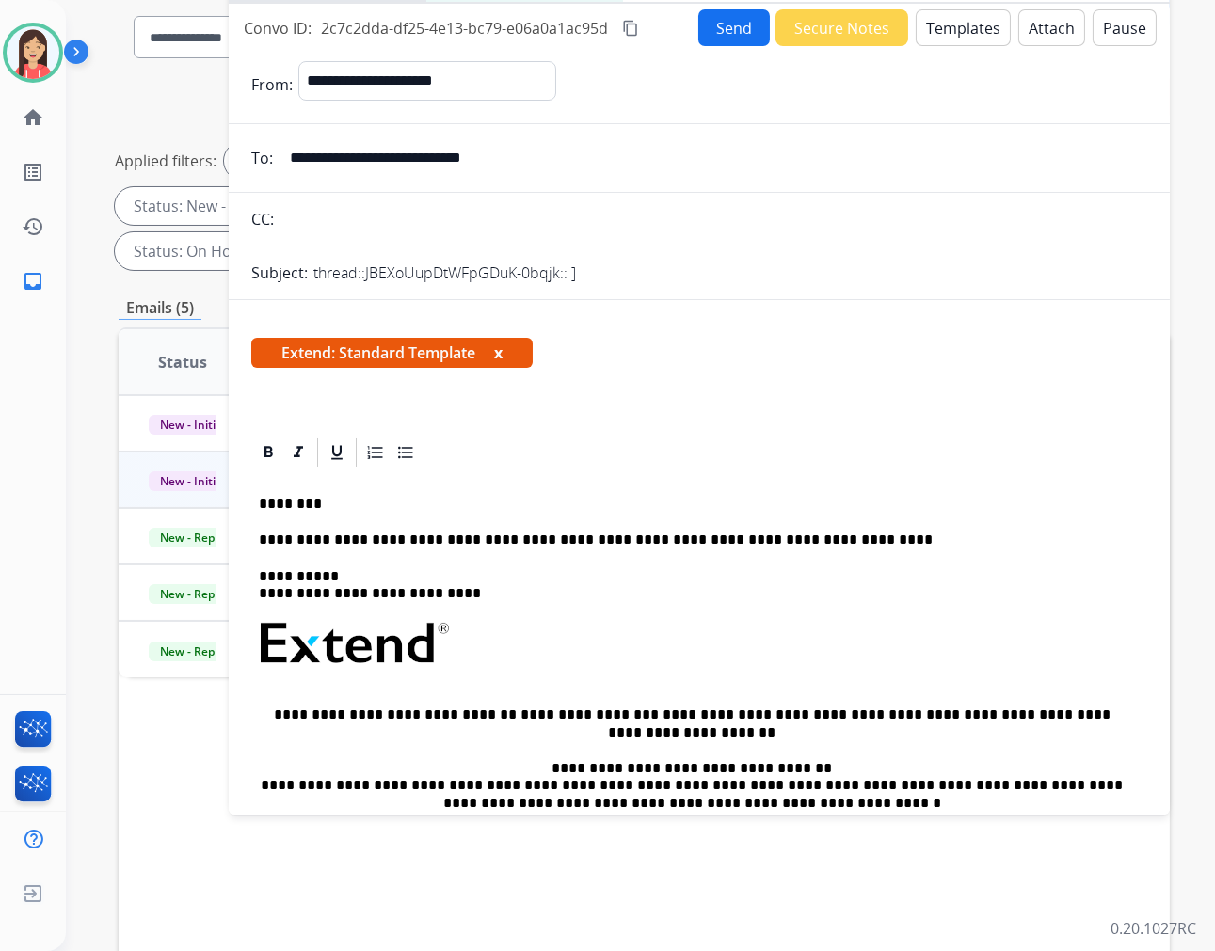
click at [858, 43] on button "Secure Notes" at bounding box center [841, 27] width 133 height 37
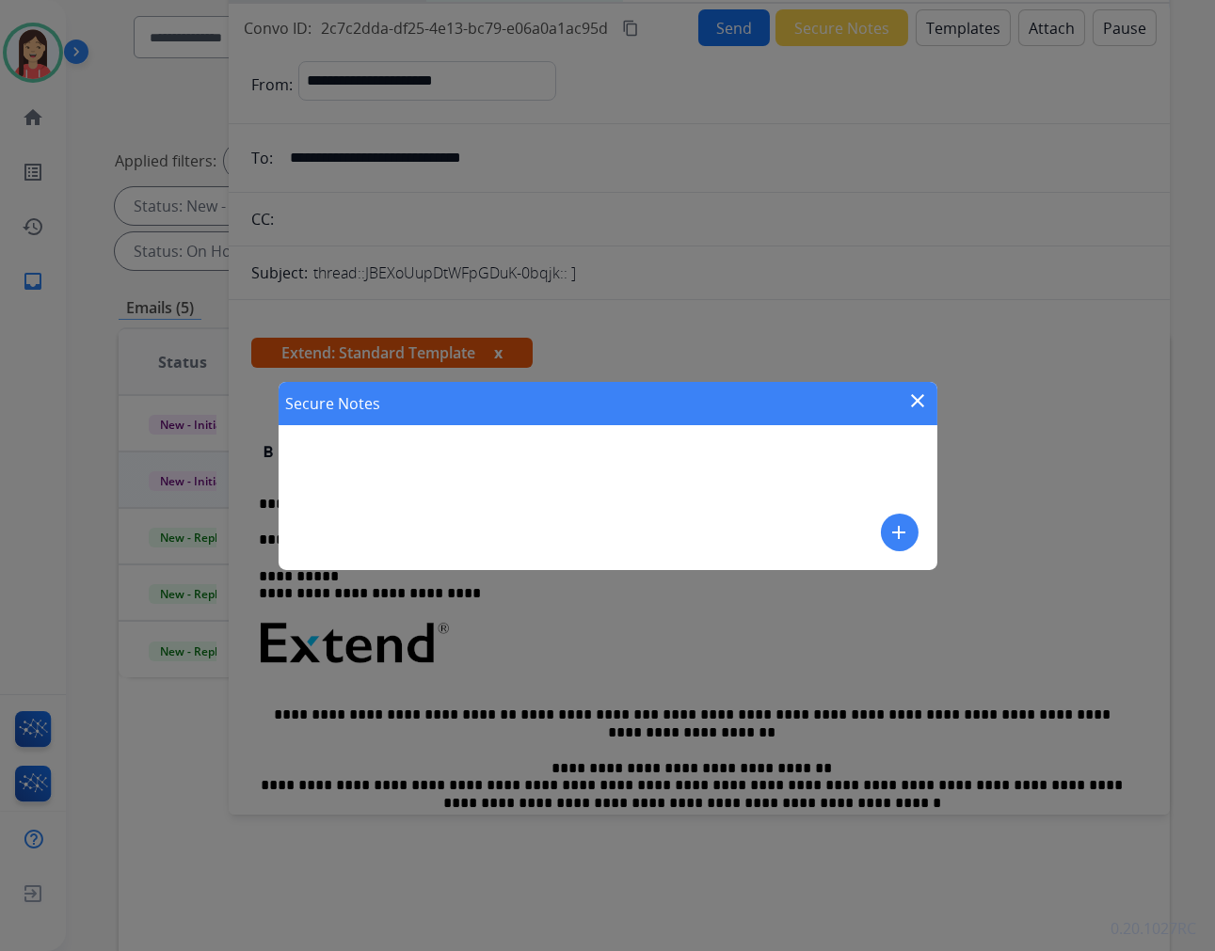
click at [910, 537] on button "add" at bounding box center [900, 533] width 38 height 38
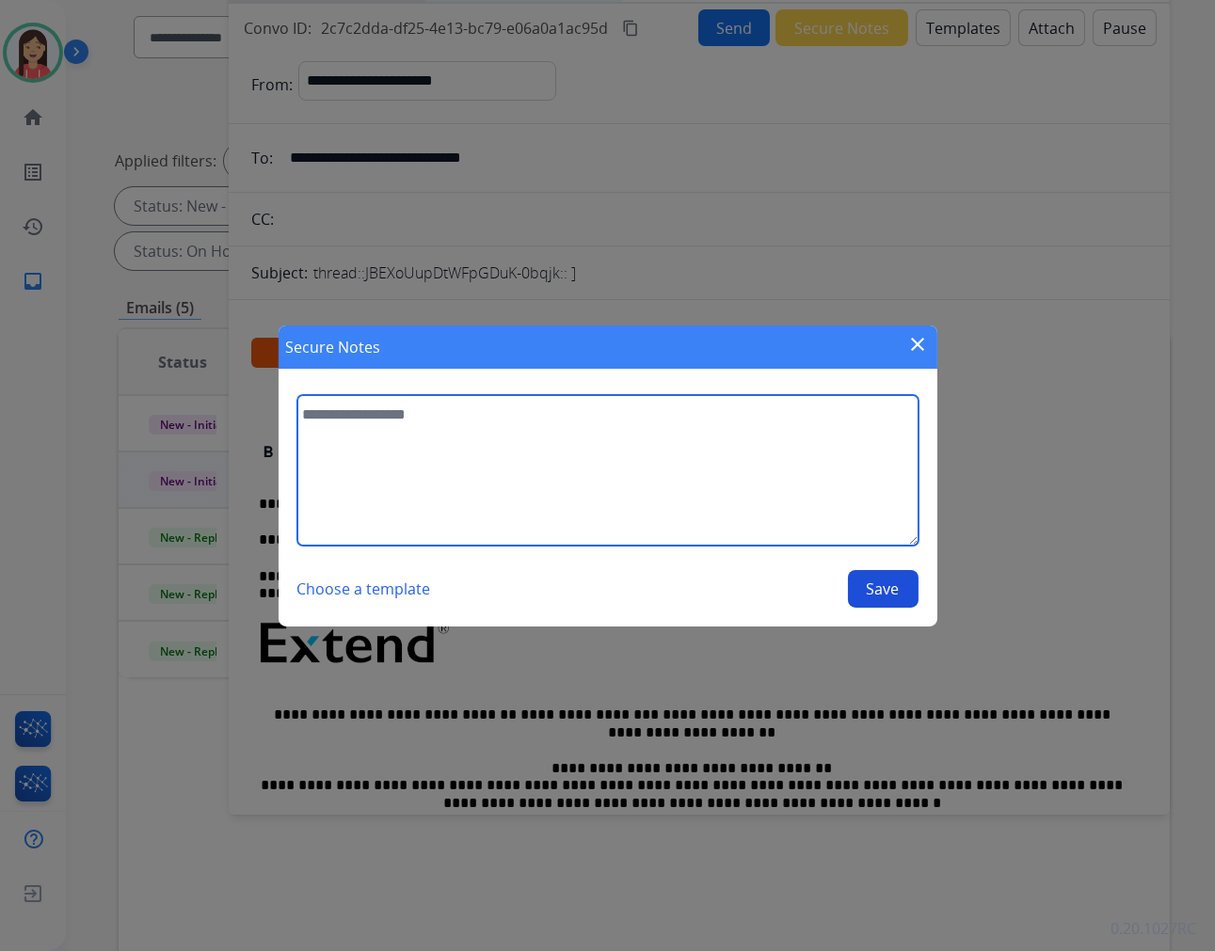
click at [728, 473] on textarea at bounding box center [607, 470] width 621 height 151
type textarea "**********"
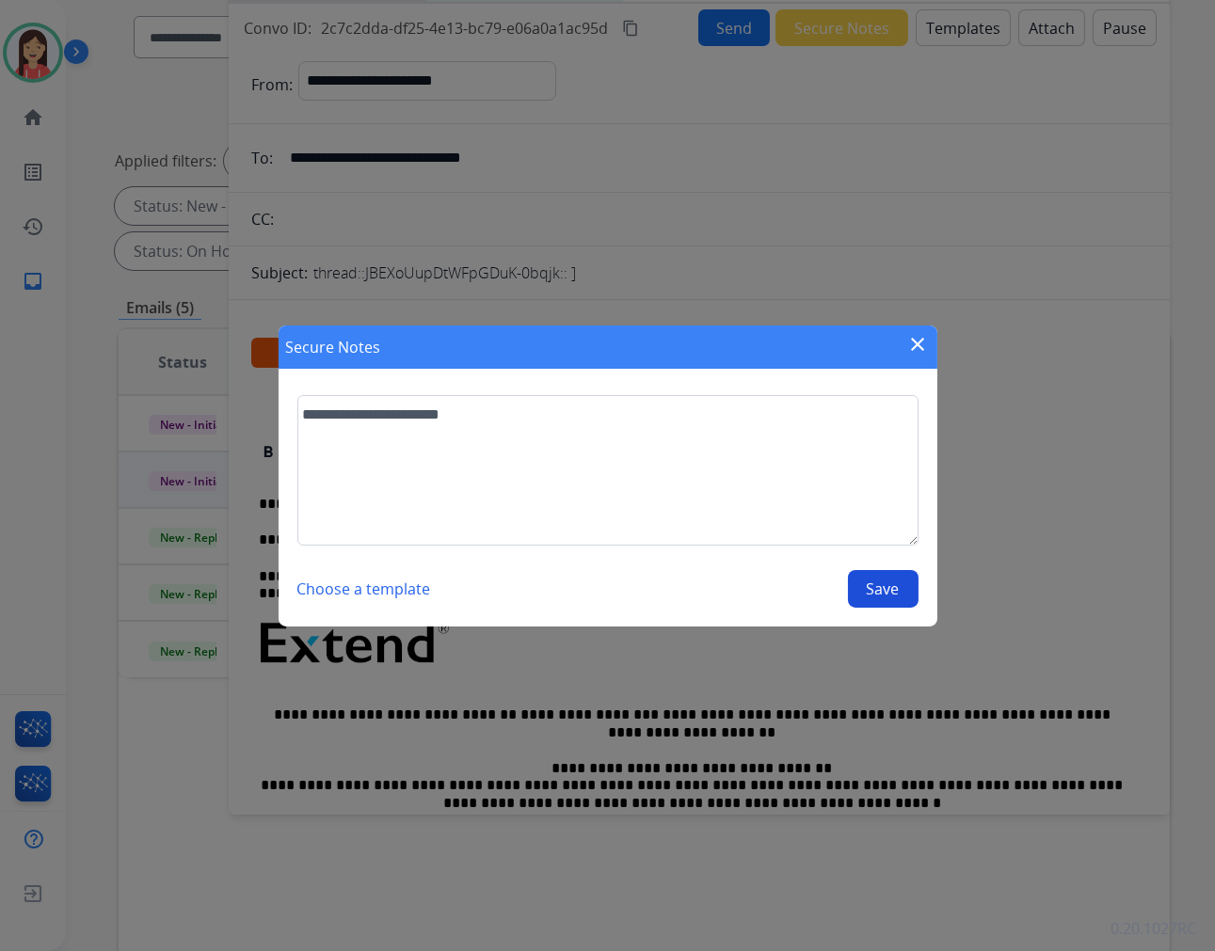
click at [891, 588] on button "Save" at bounding box center [883, 589] width 71 height 38
select select "**********"
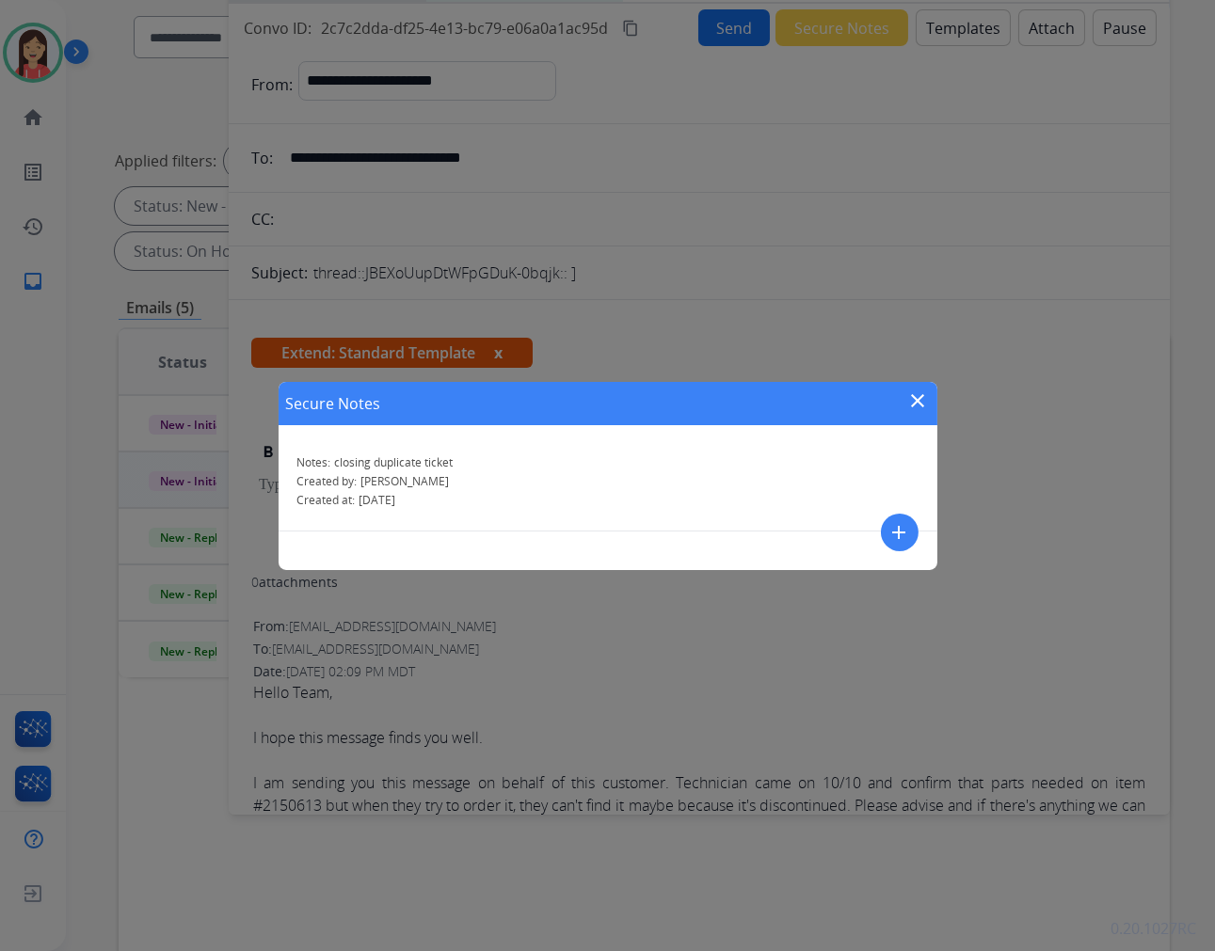
click at [913, 399] on mat-icon "close" at bounding box center [918, 401] width 23 height 23
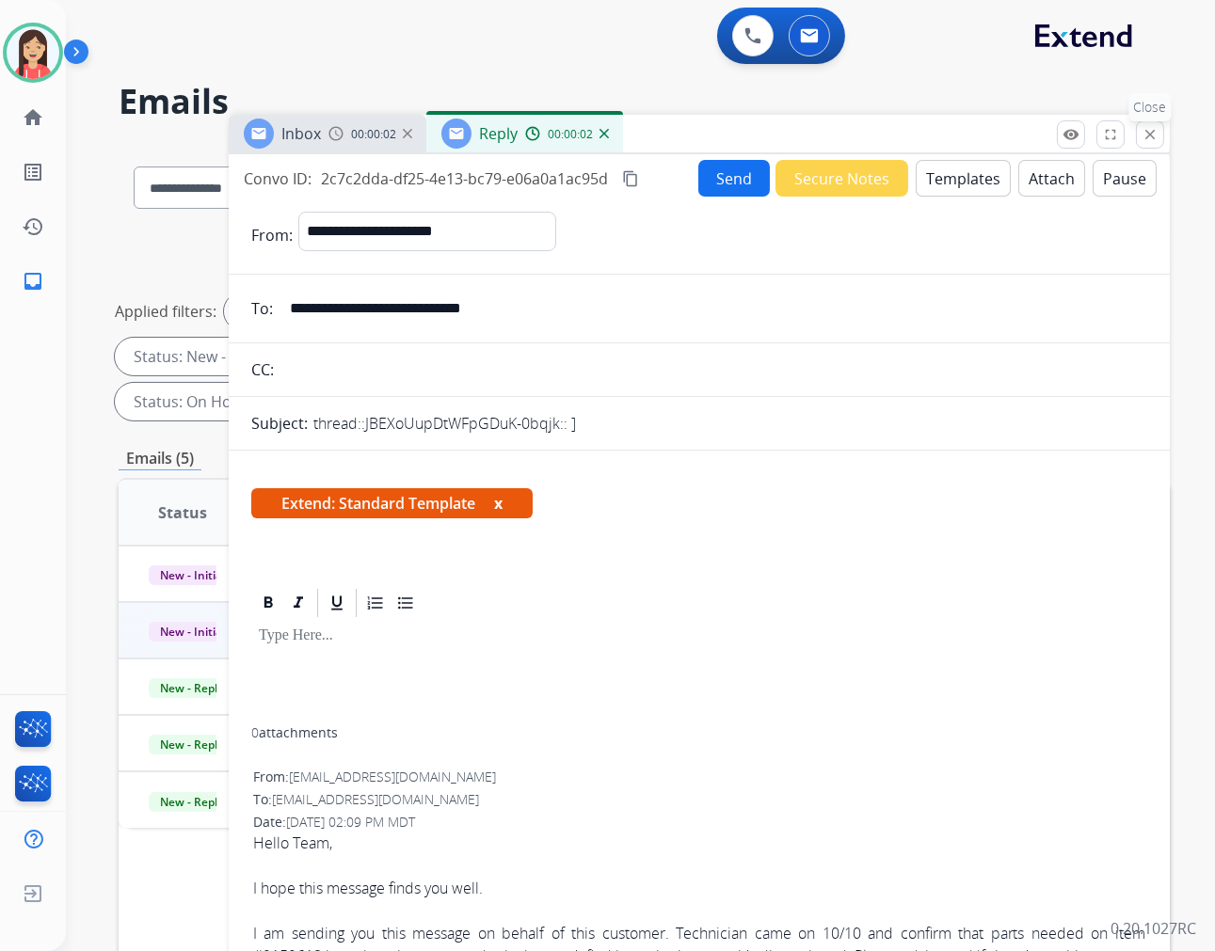
click at [1151, 124] on button "close Close" at bounding box center [1150, 134] width 28 height 28
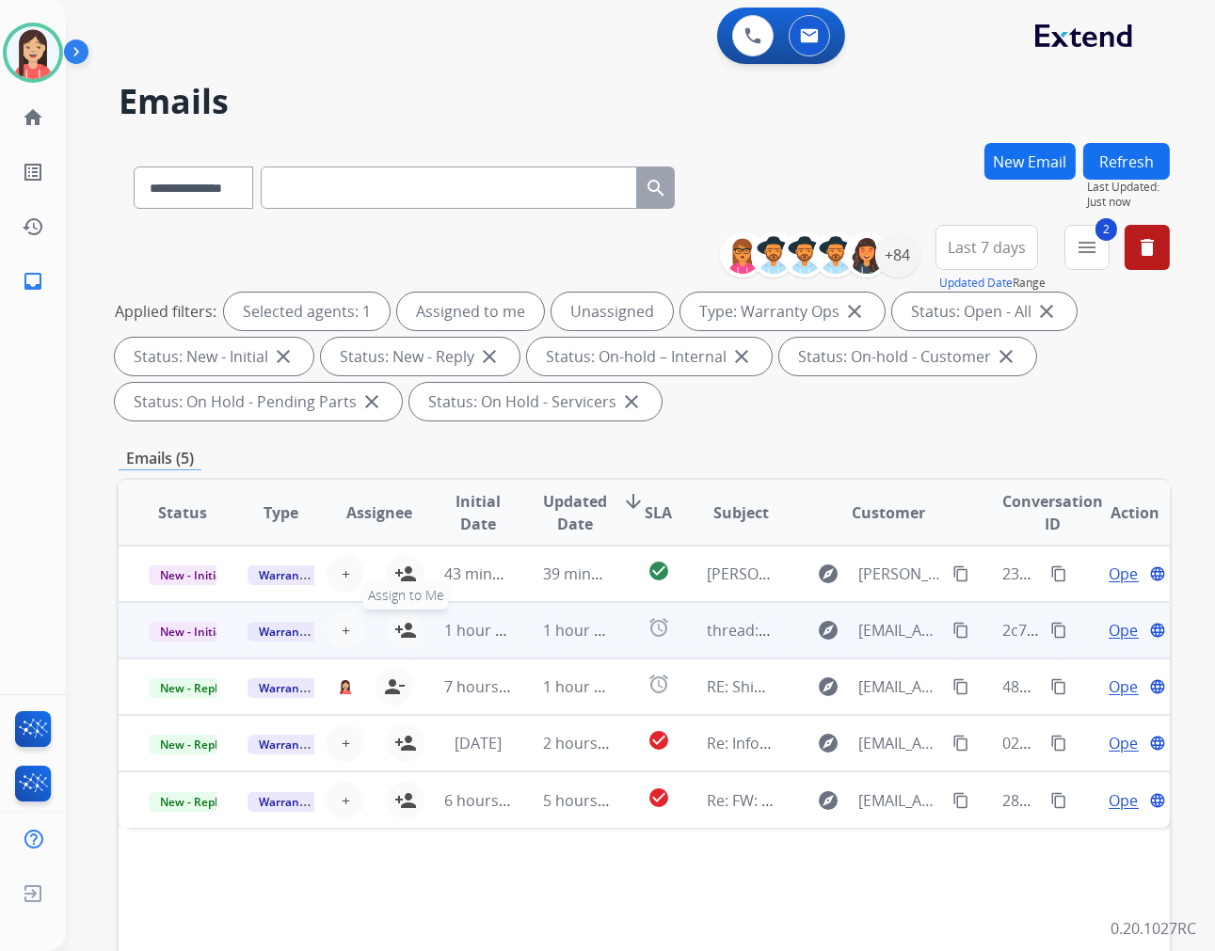
click at [403, 636] on mat-icon "person_add" at bounding box center [405, 630] width 23 height 23
click at [202, 632] on span "New - Initial" at bounding box center [193, 632] width 88 height 20
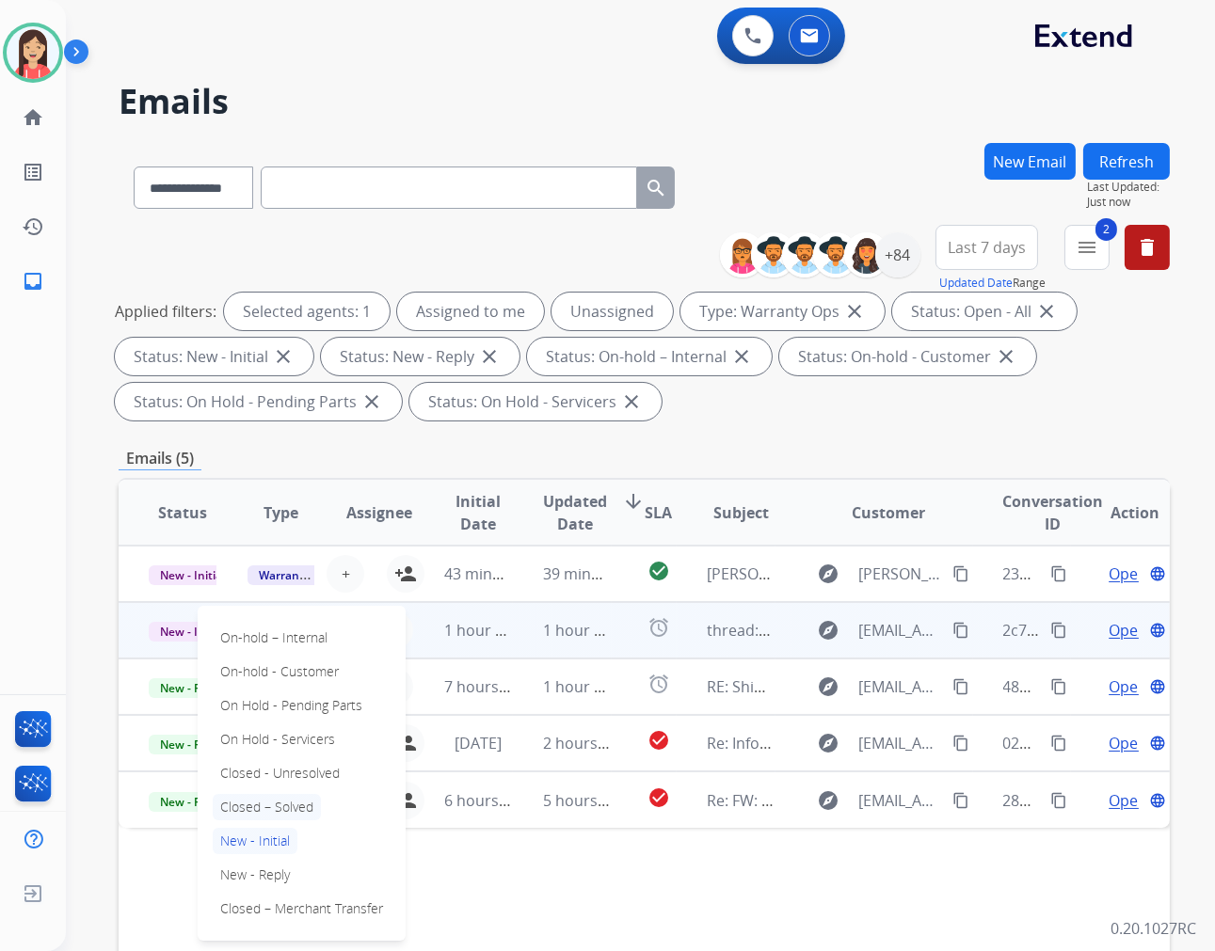
click at [289, 805] on p "Closed – Solved" at bounding box center [267, 807] width 108 height 26
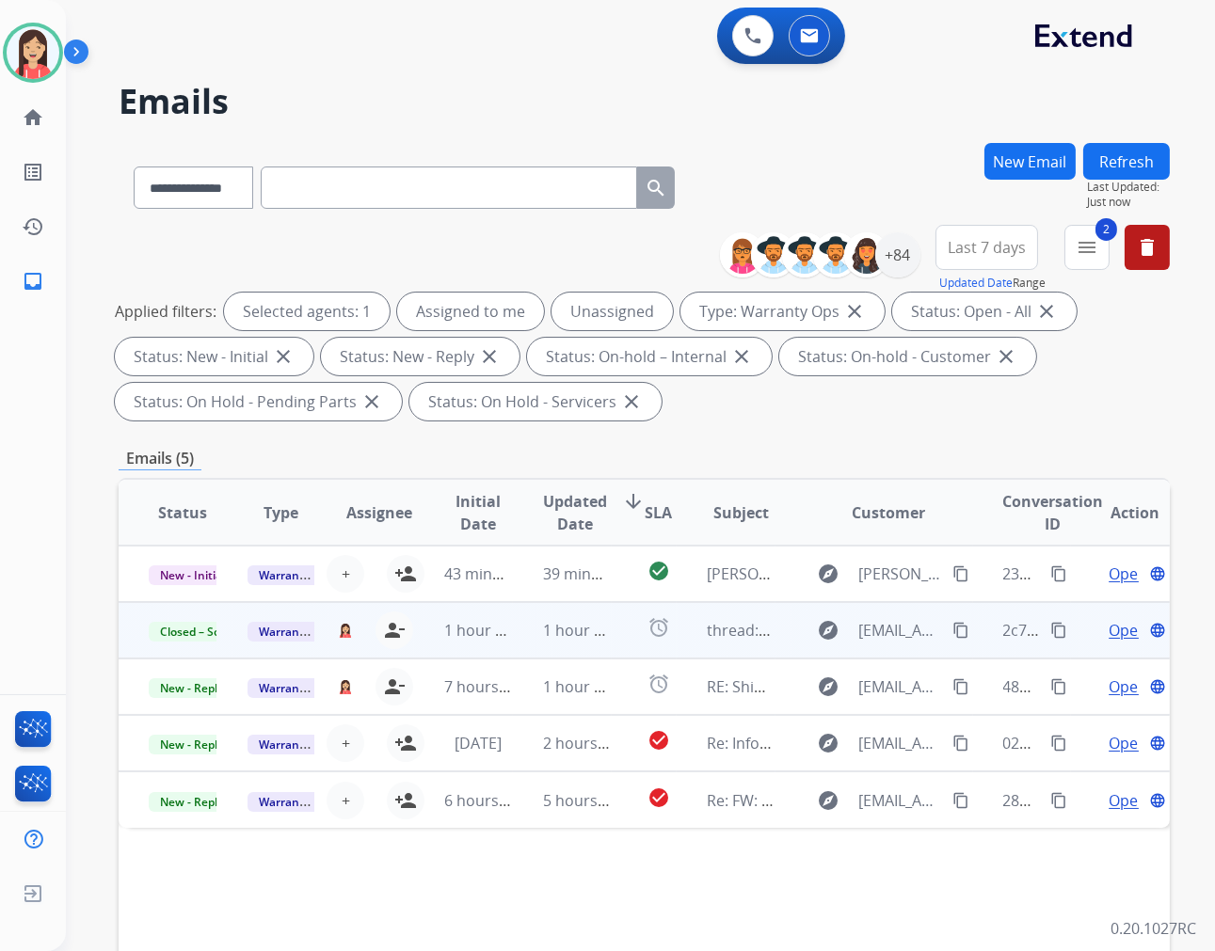
click at [513, 646] on td "1 hour ago" at bounding box center [562, 630] width 99 height 56
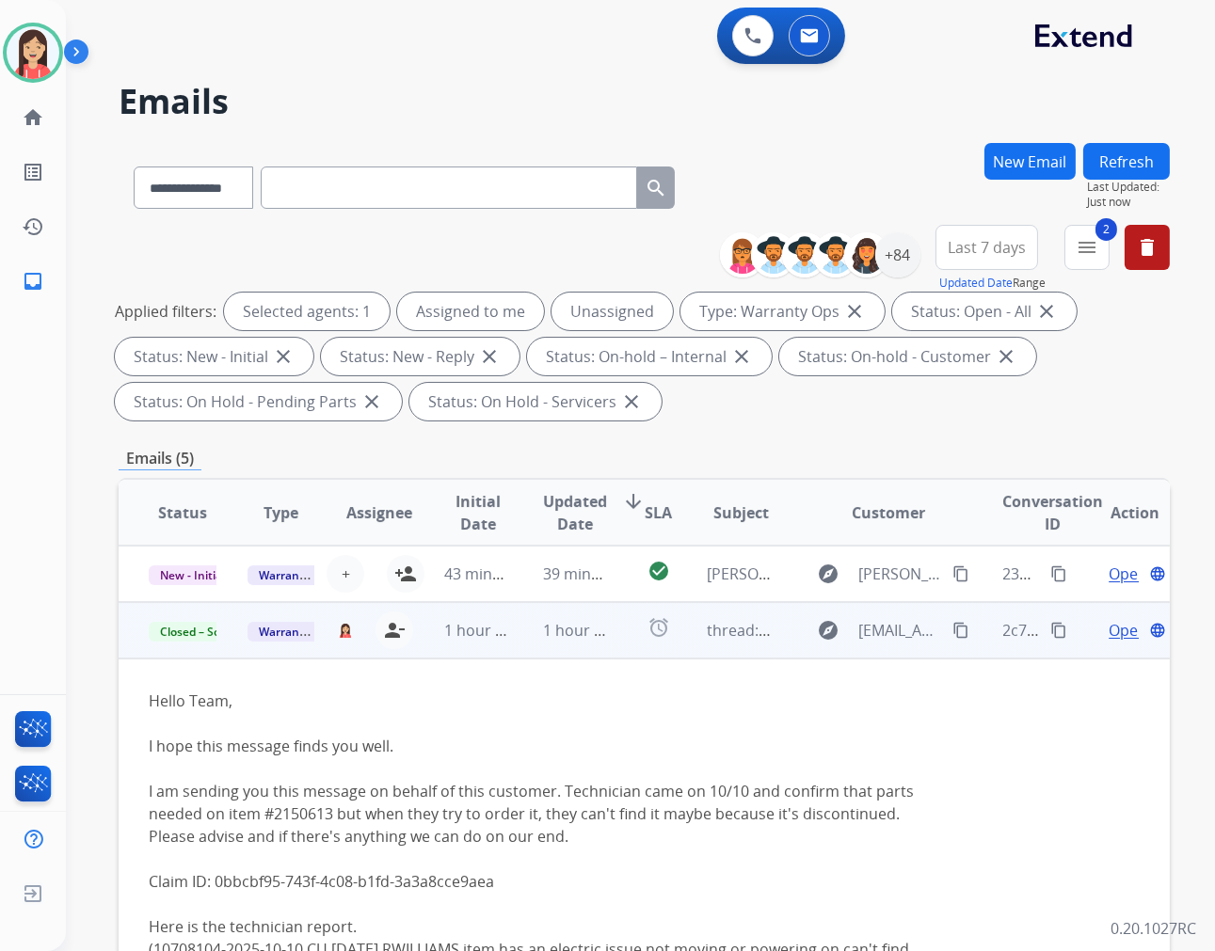
scroll to position [56, 0]
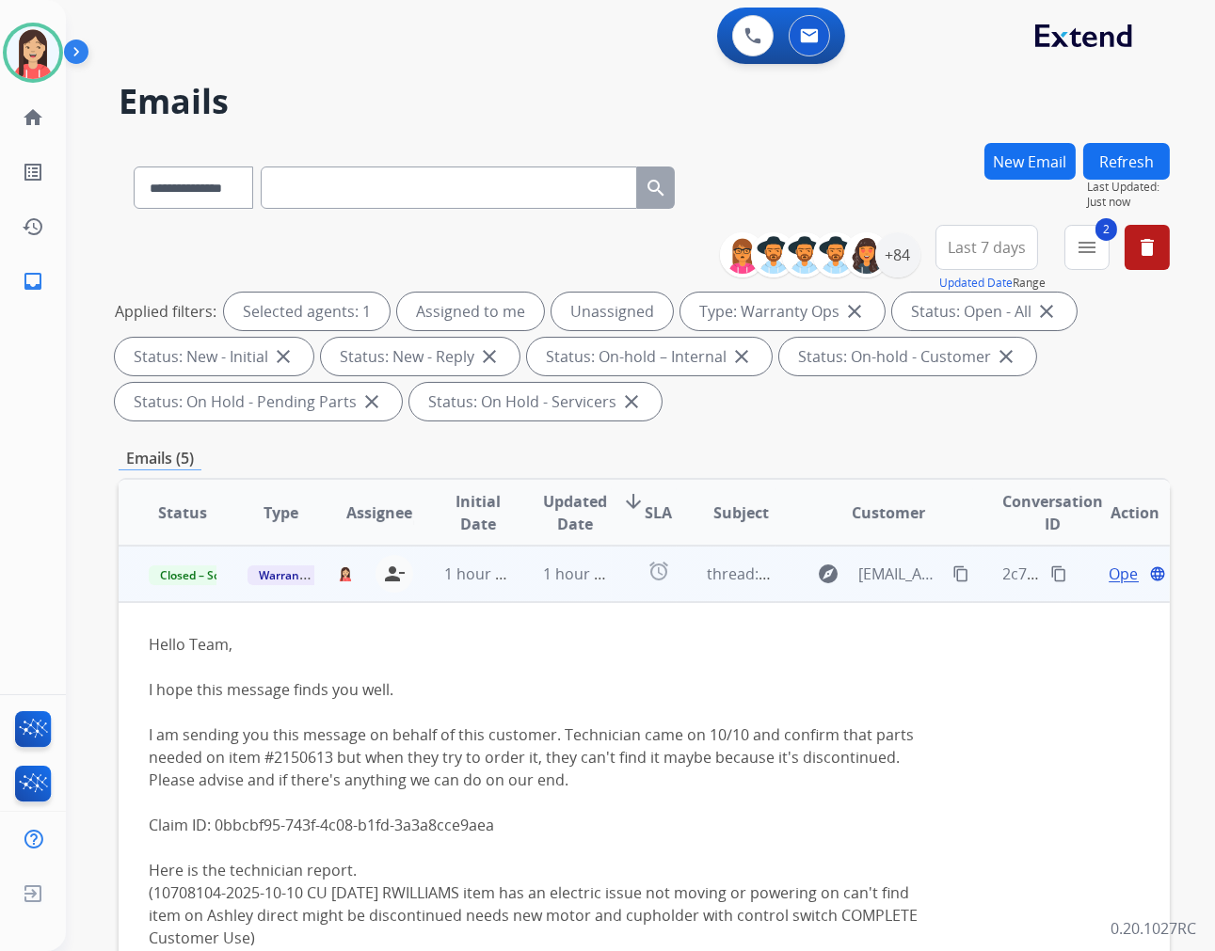
click at [505, 589] on td "1 hour ago" at bounding box center [463, 574] width 99 height 56
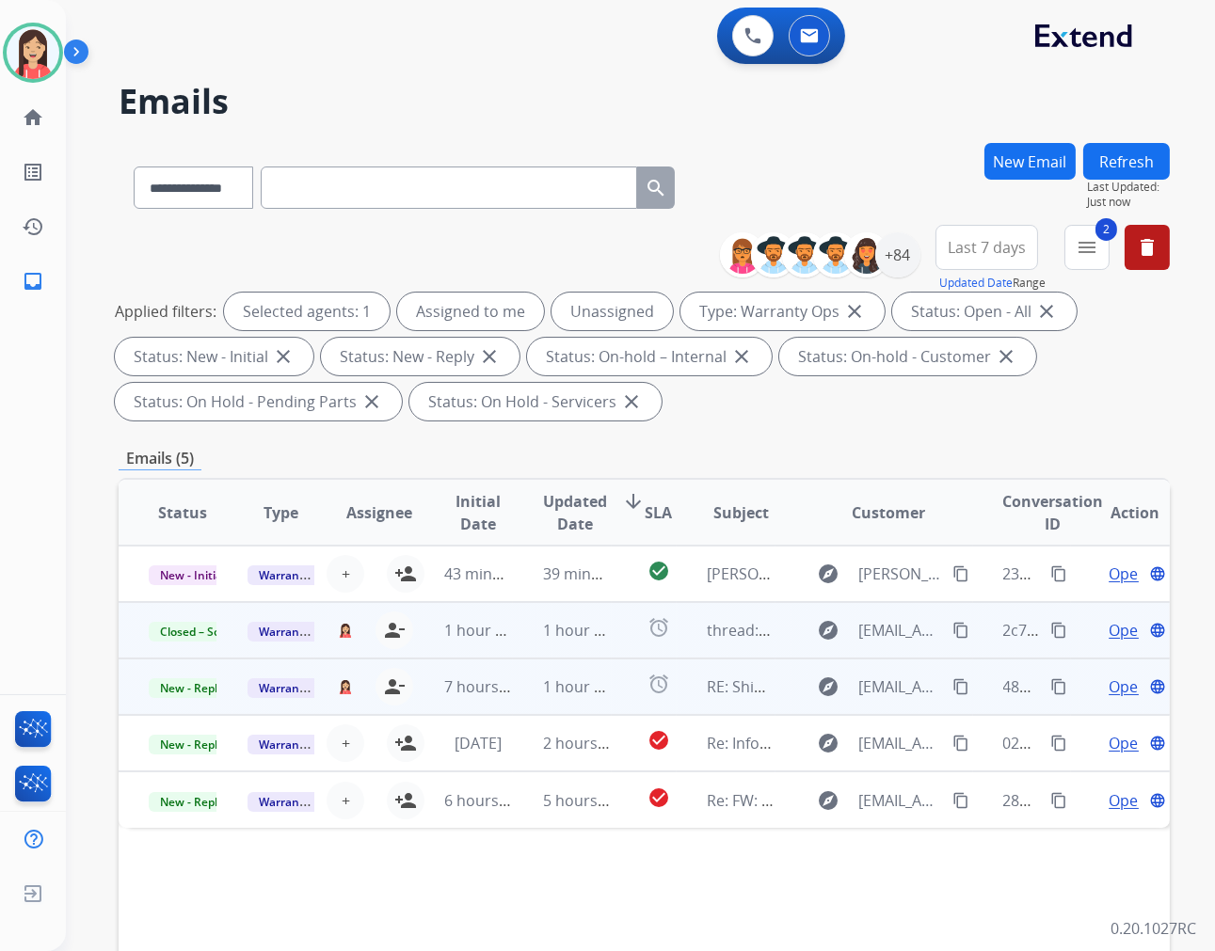
scroll to position [0, 0]
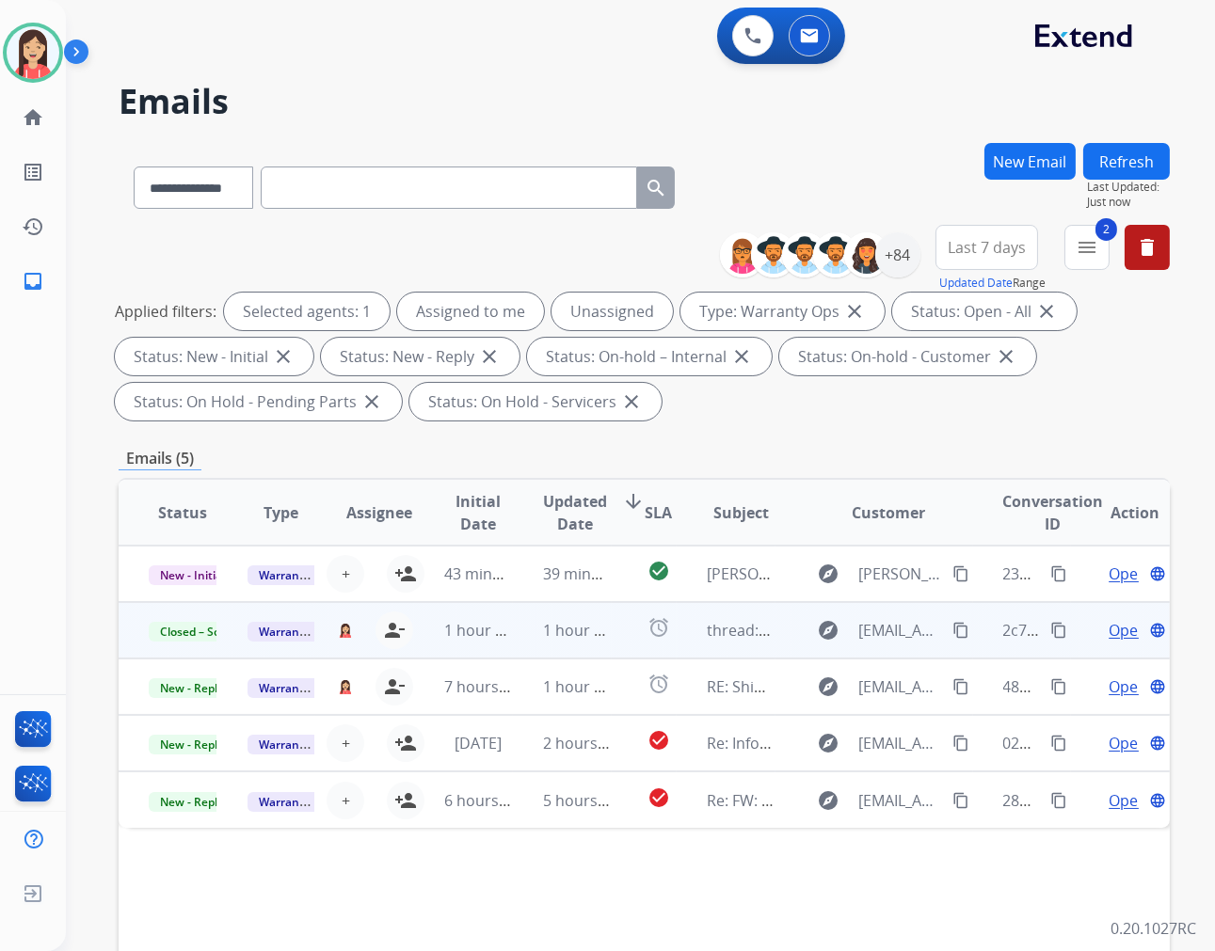
click at [1120, 158] on button "Refresh" at bounding box center [1126, 161] width 87 height 37
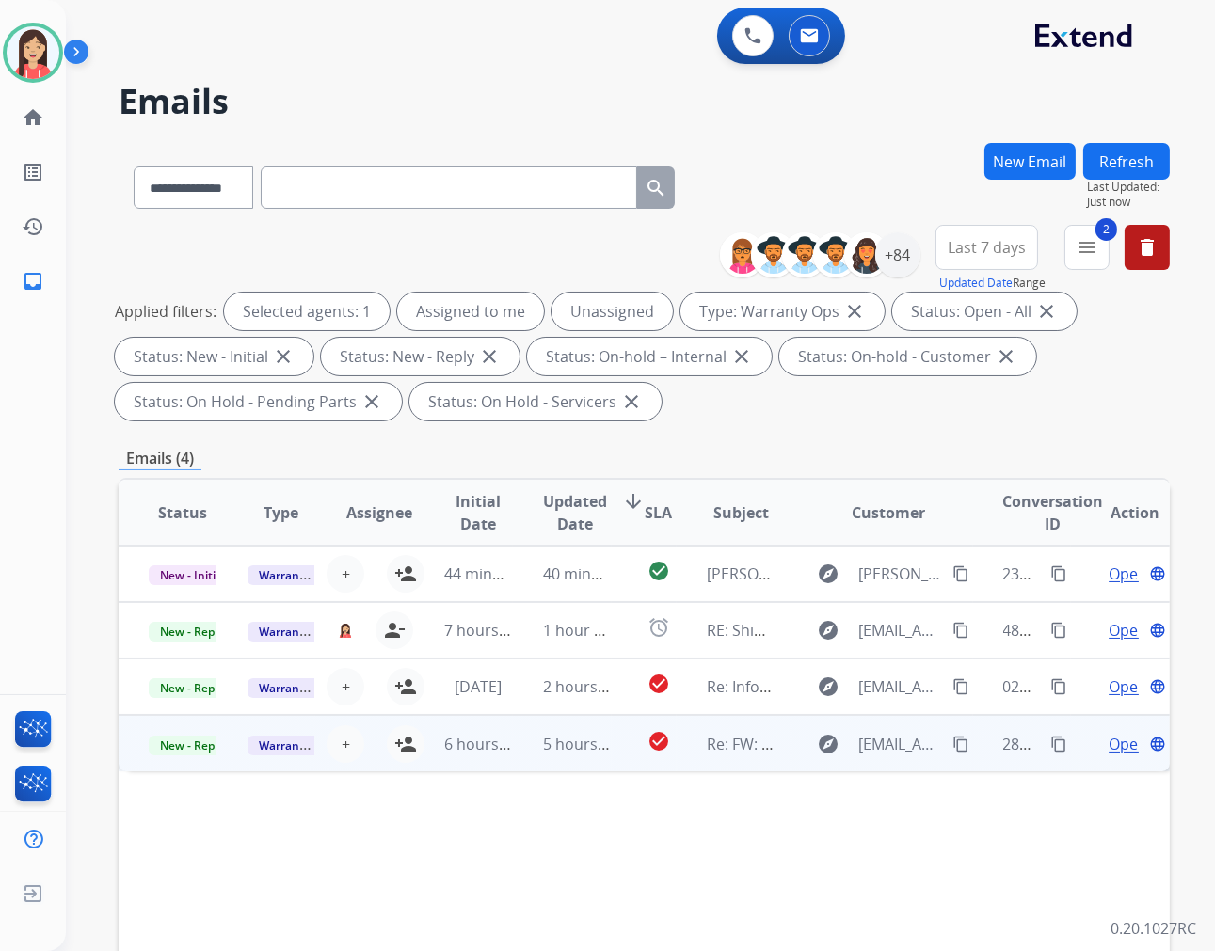
click at [552, 766] on td "5 hours ago" at bounding box center [562, 743] width 99 height 56
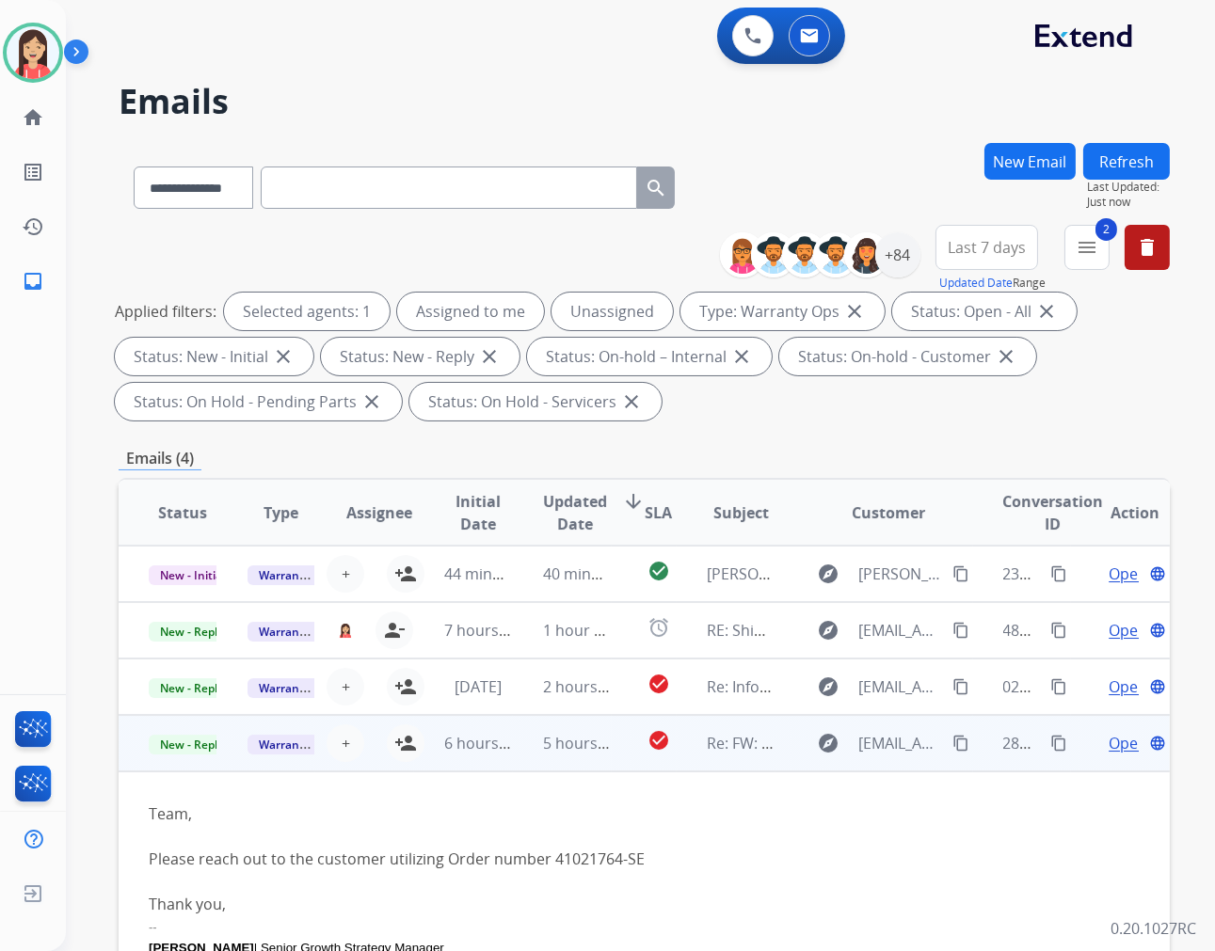
scroll to position [51, 0]
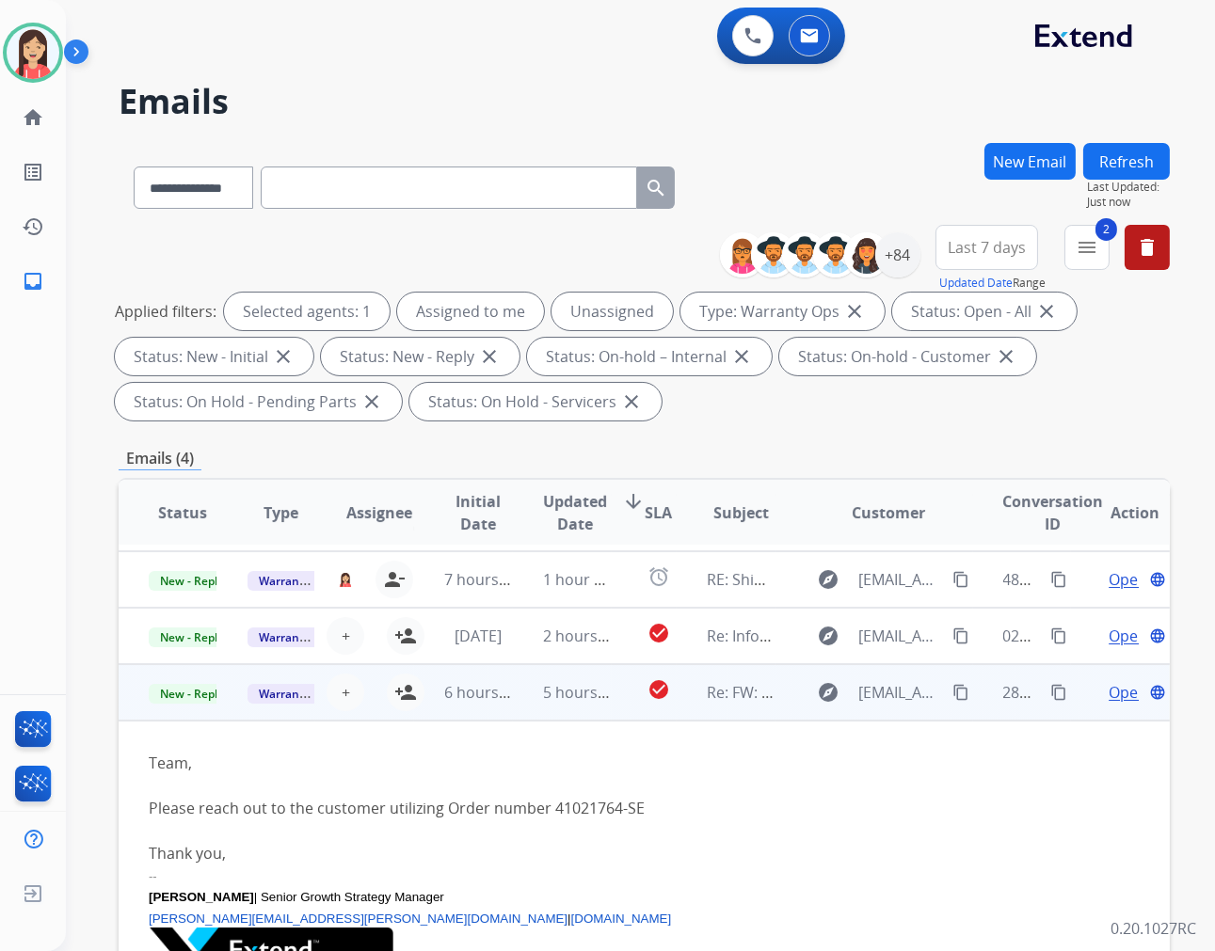
click at [1108, 693] on span "Open" at bounding box center [1127, 692] width 39 height 23
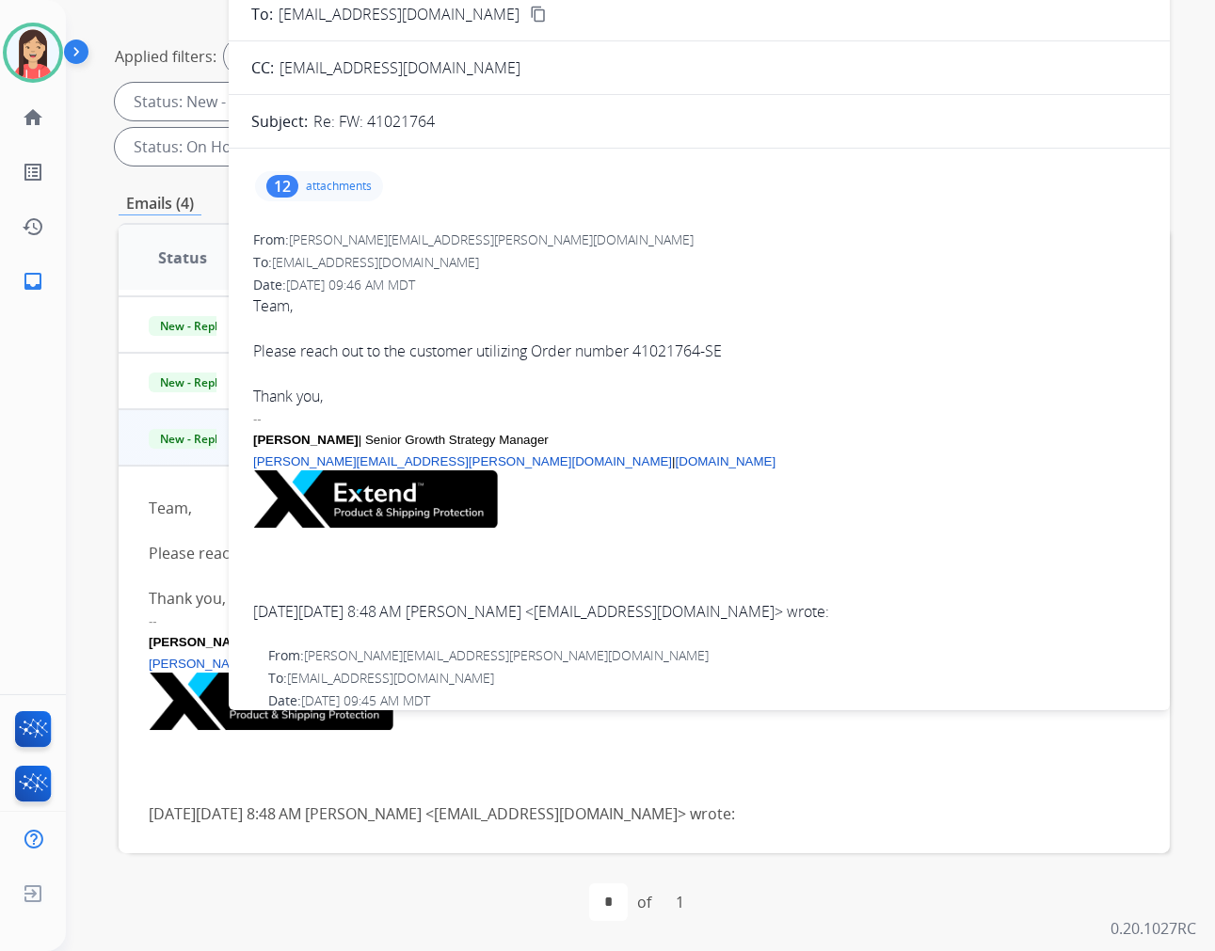
scroll to position [0, 0]
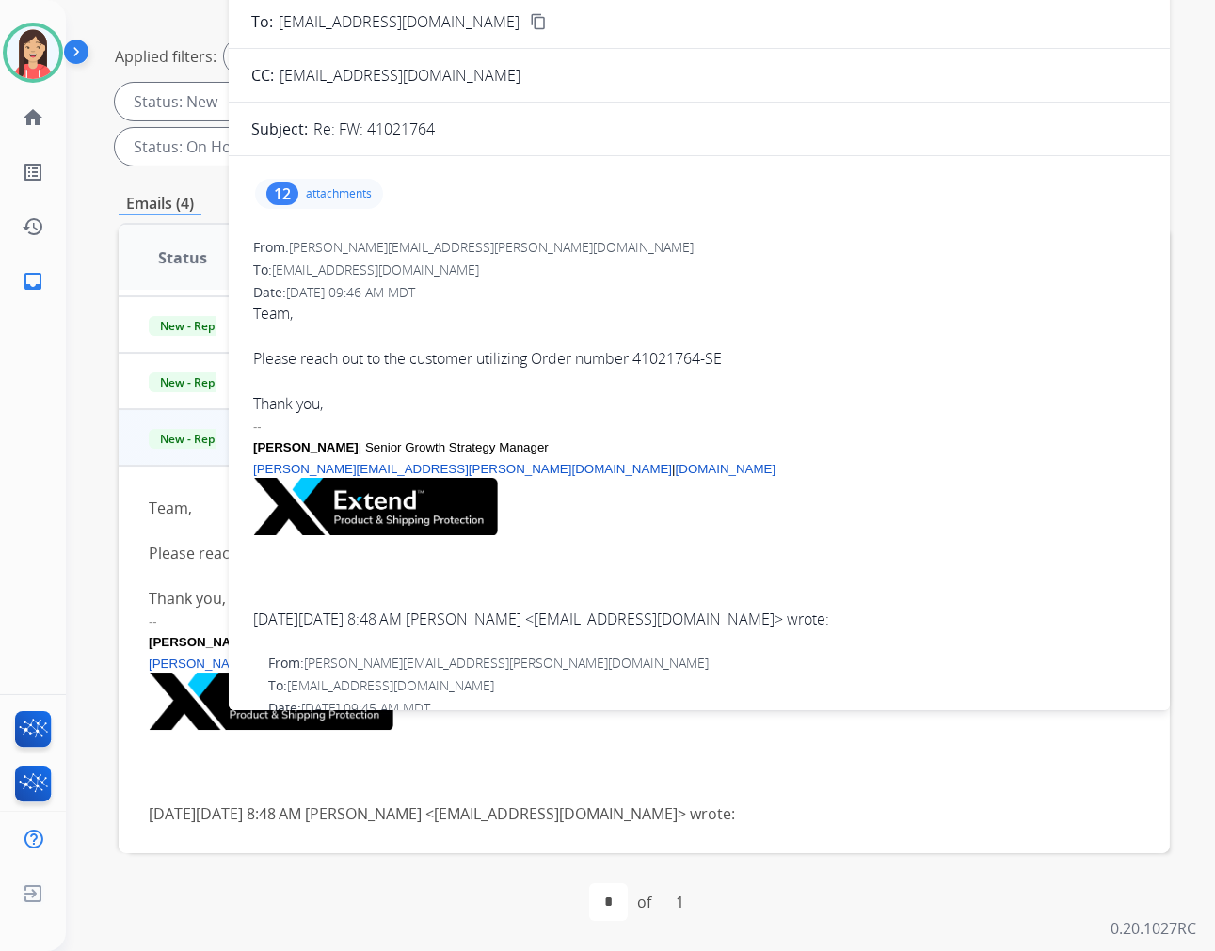
click at [318, 182] on div "12 attachments" at bounding box center [319, 194] width 128 height 30
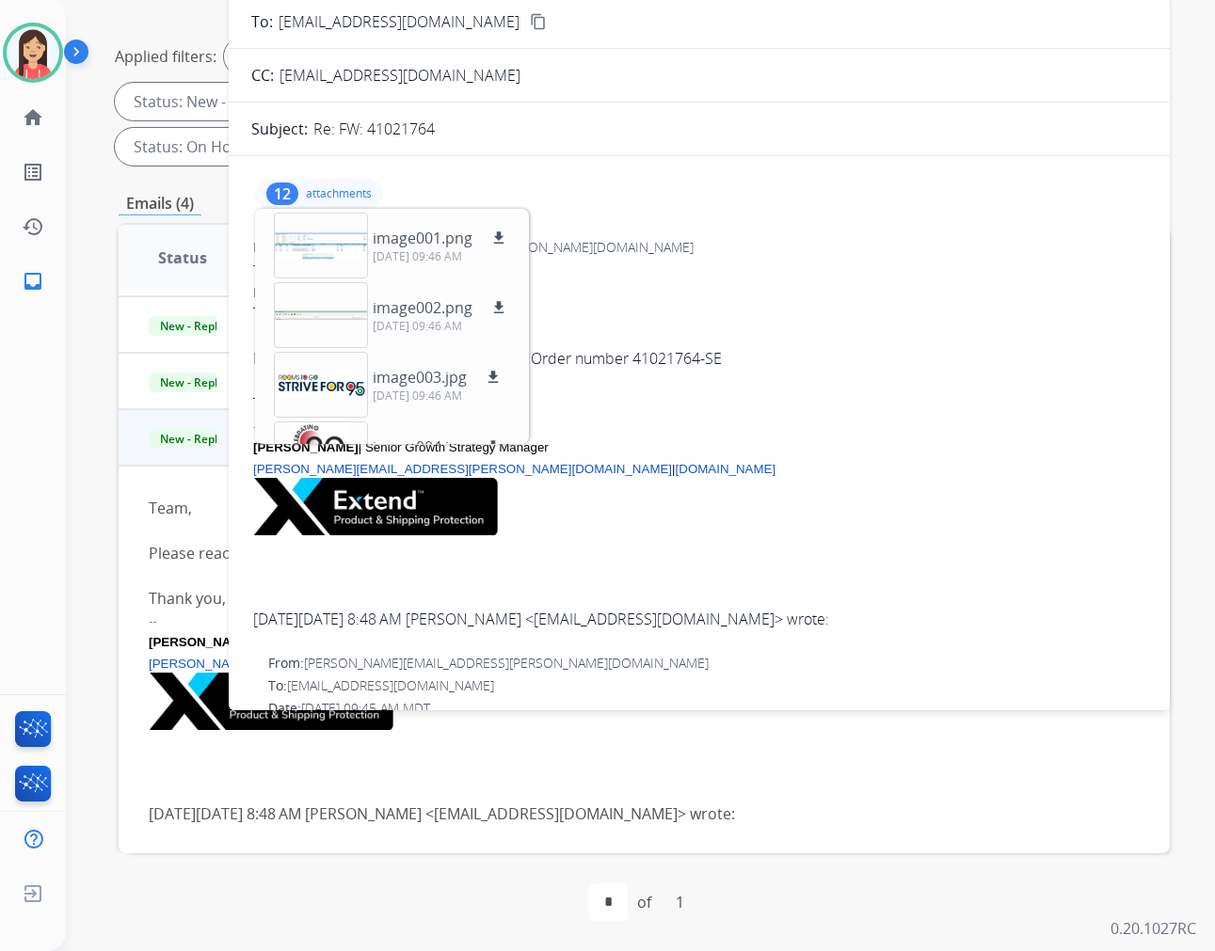
click at [381, 123] on p "Re: FW: 41021764" at bounding box center [373, 129] width 121 height 23
copy p "41021764"
click at [711, 252] on div "From: [PERSON_NAME][EMAIL_ADDRESS][PERSON_NAME][DOMAIN_NAME]" at bounding box center [699, 247] width 892 height 19
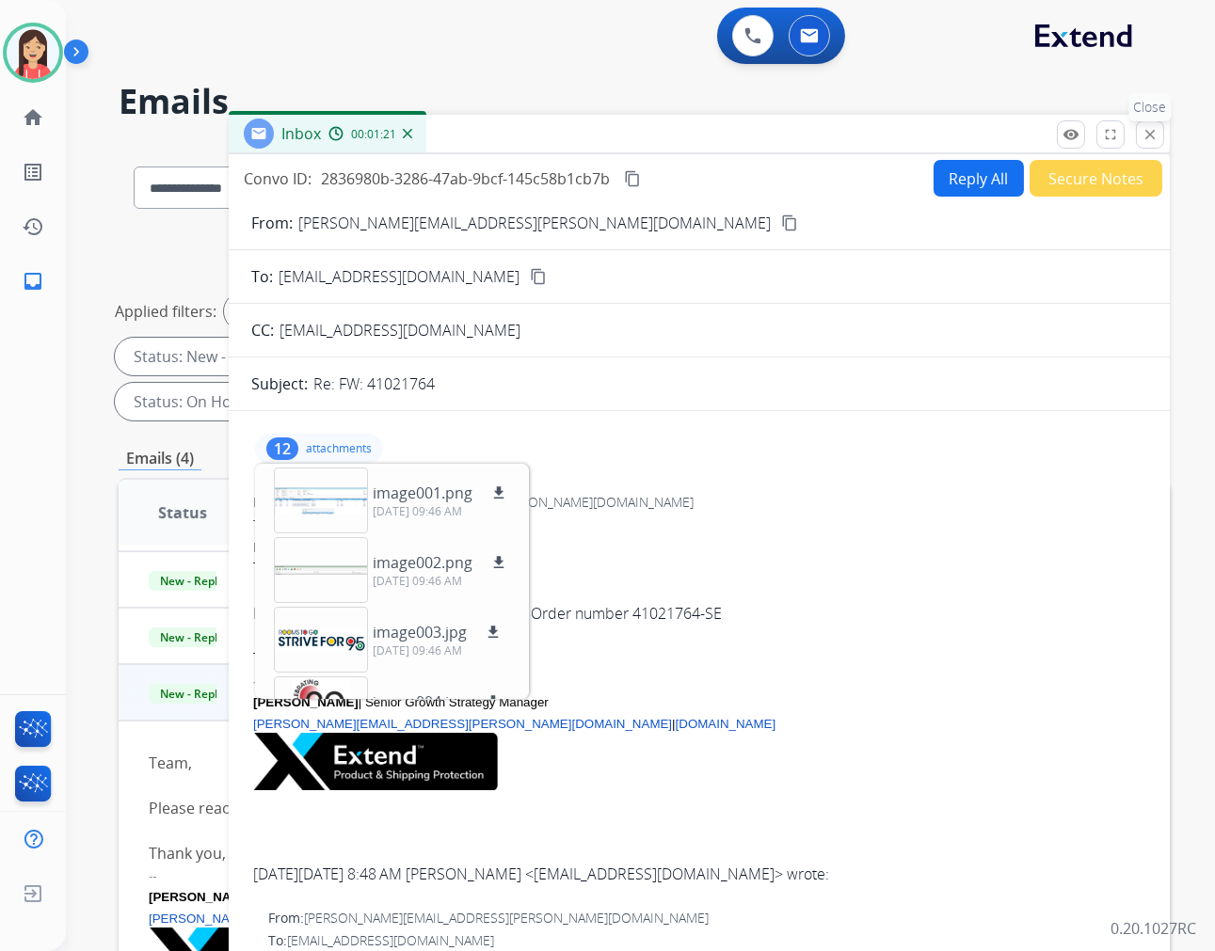
click at [1157, 138] on mat-icon "close" at bounding box center [1149, 134] width 17 height 17
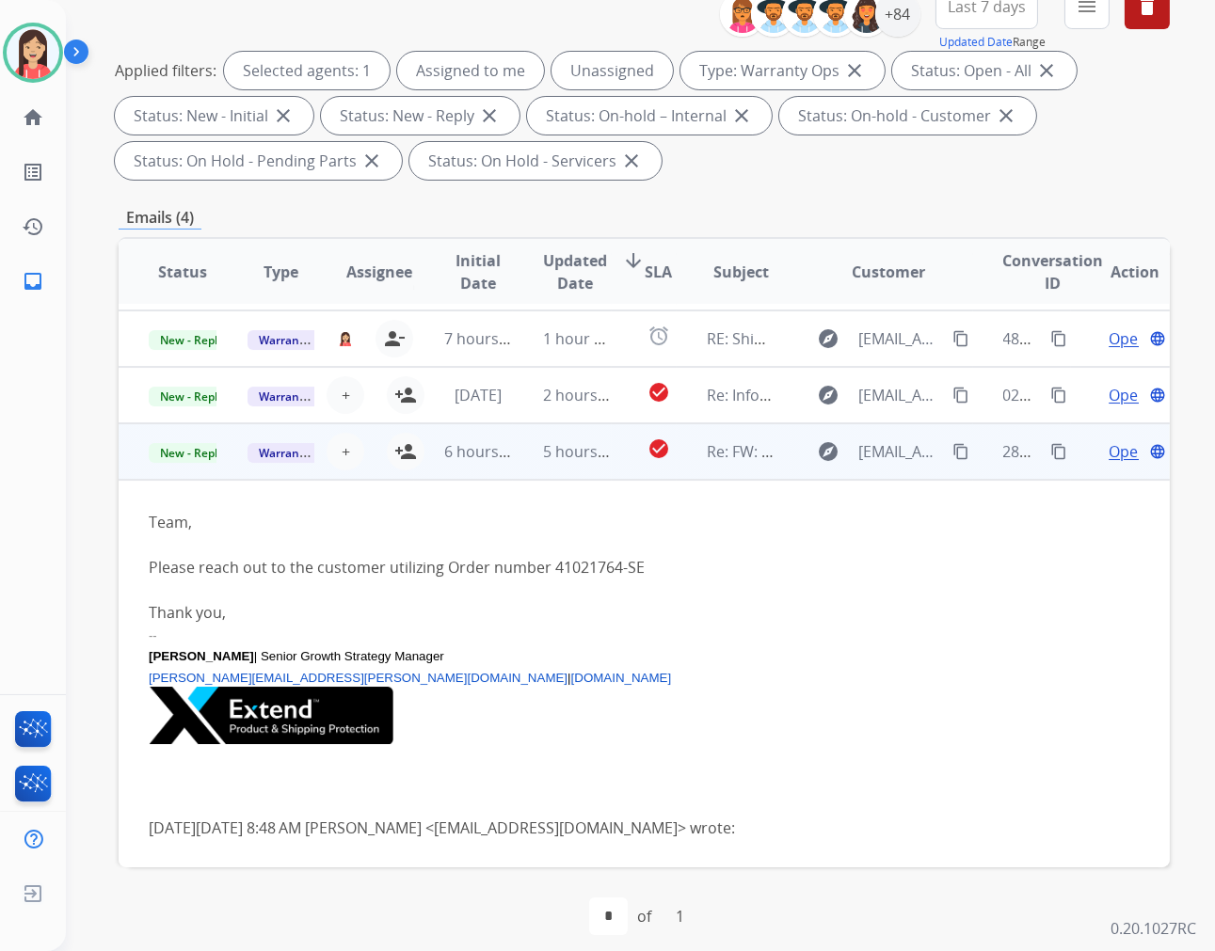
scroll to position [255, 0]
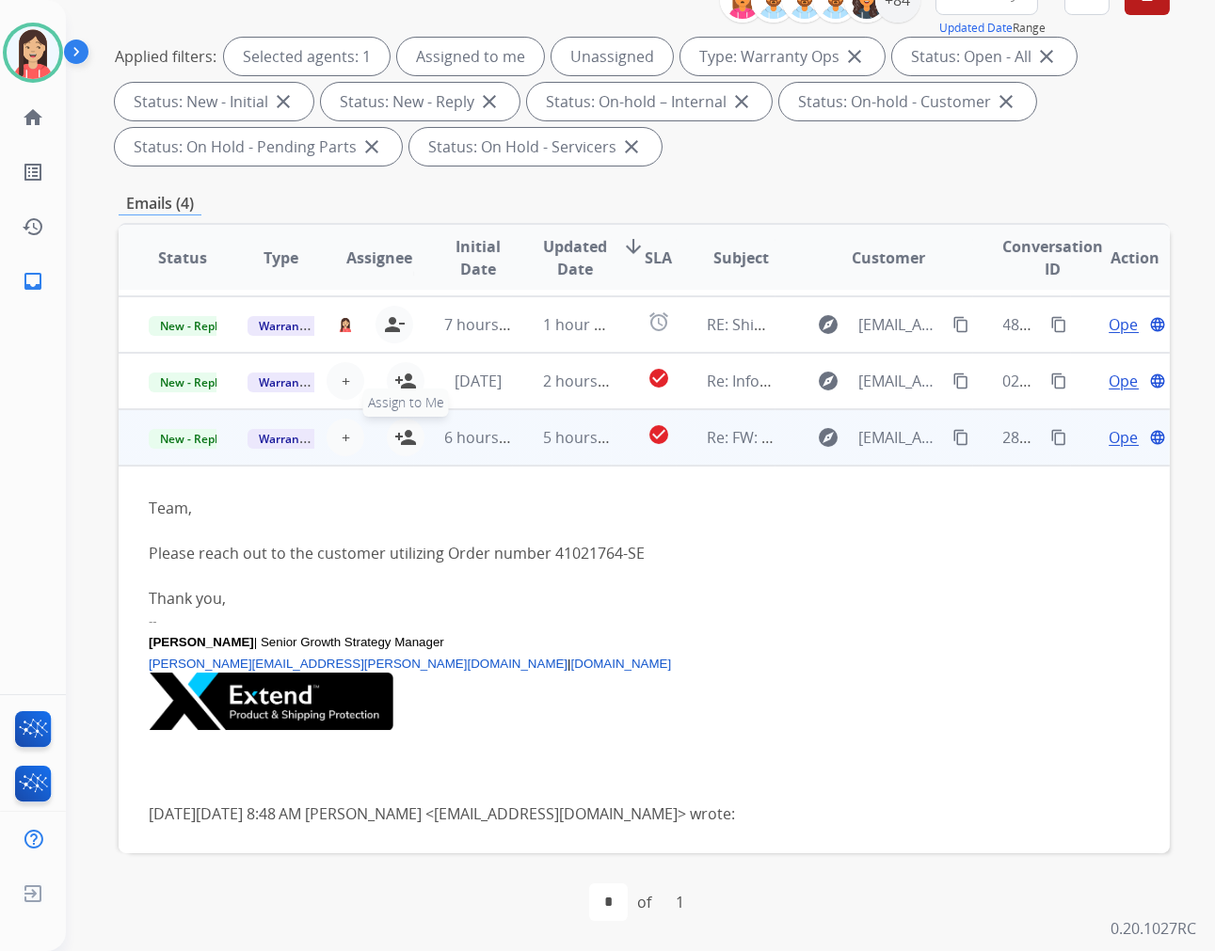
click at [406, 433] on mat-icon "person_add" at bounding box center [405, 437] width 23 height 23
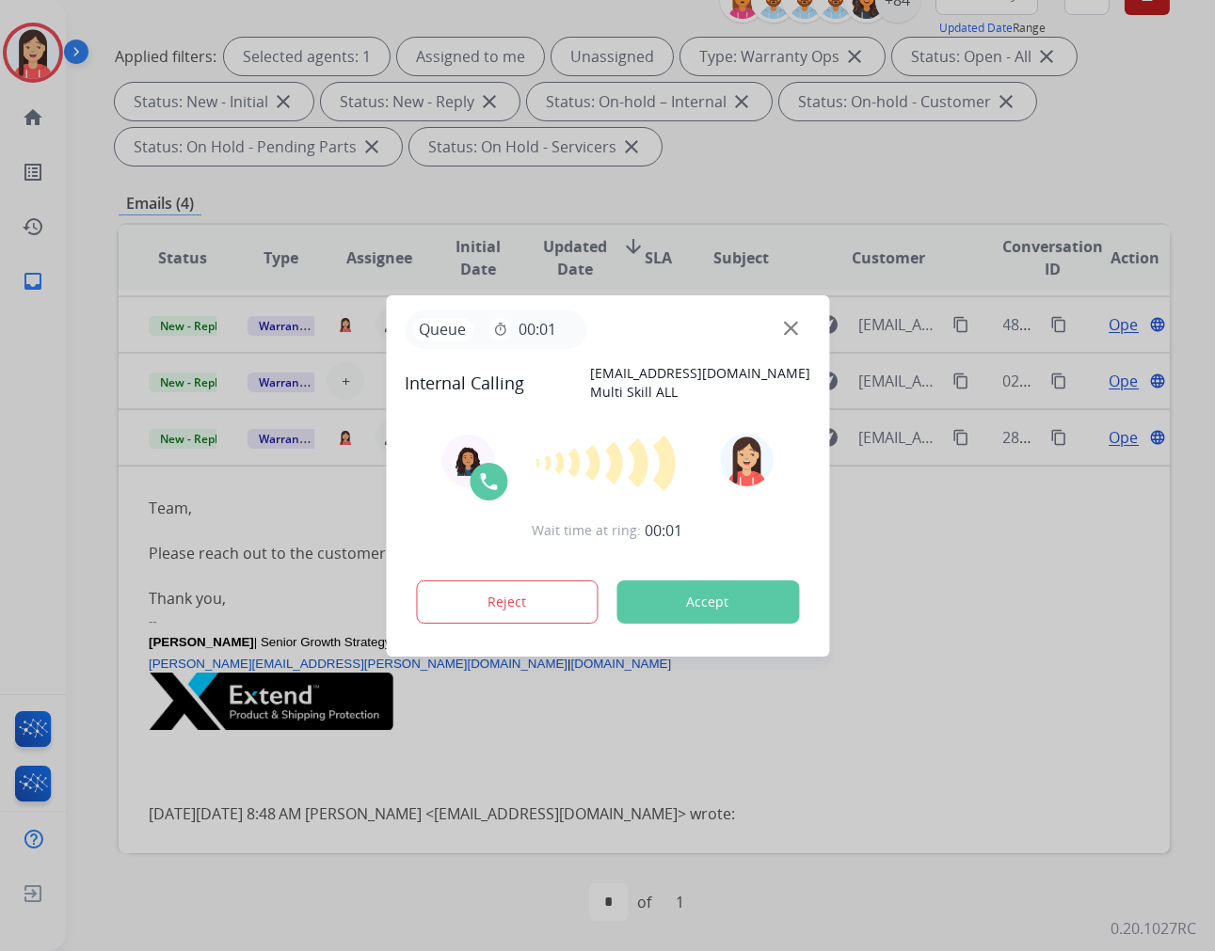
click at [786, 603] on button "Accept" at bounding box center [707, 602] width 183 height 43
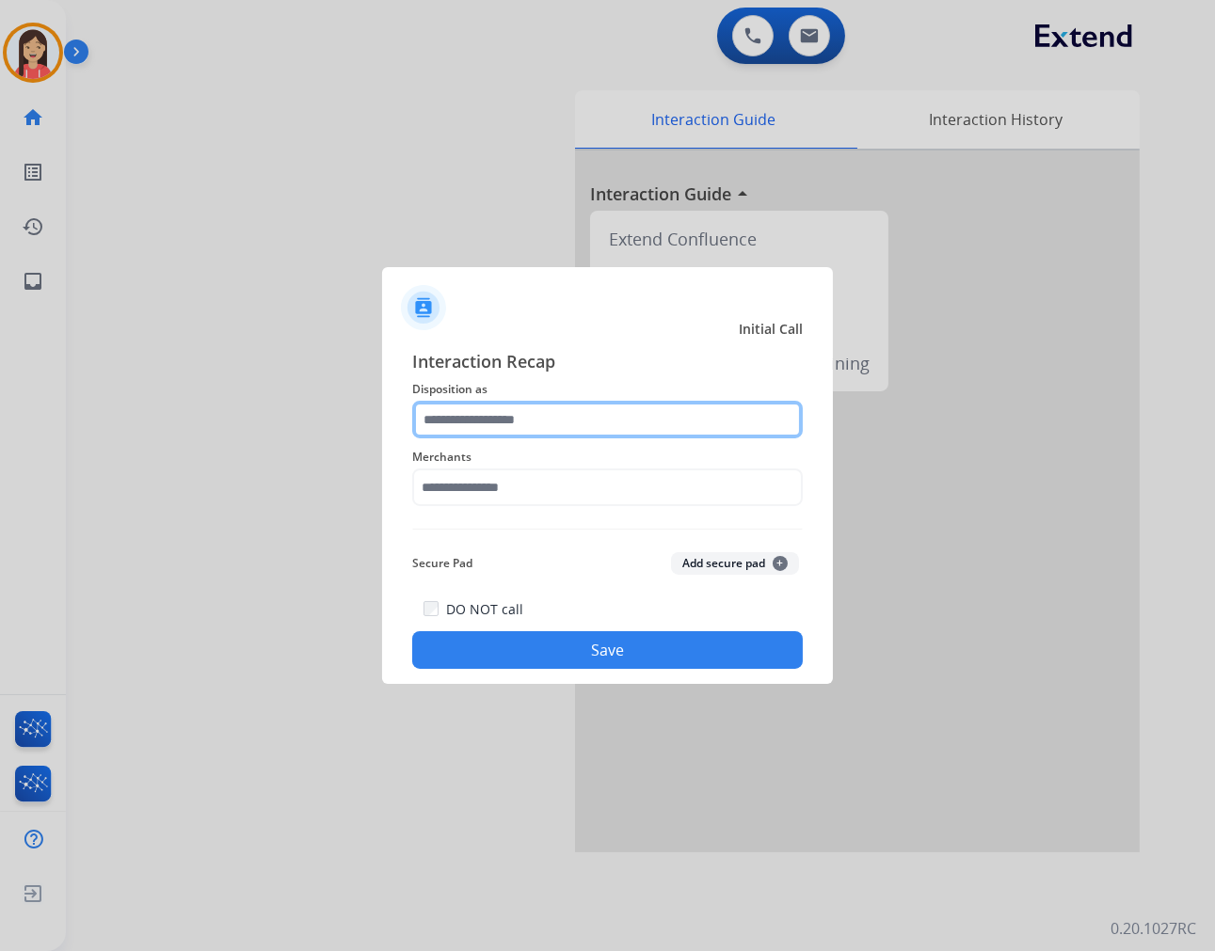
click at [453, 421] on input "text" at bounding box center [607, 420] width 391 height 38
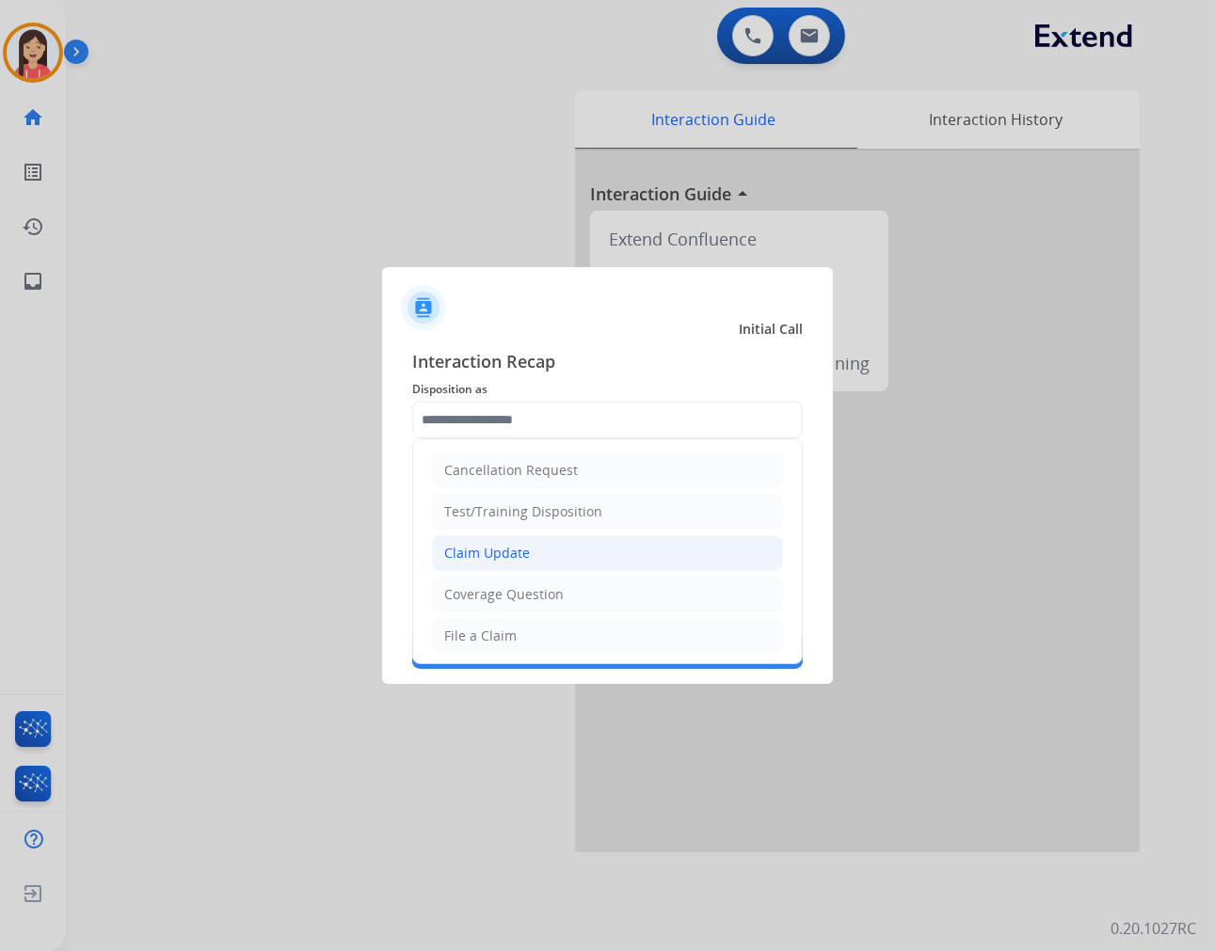
click at [514, 553] on div "Claim Update" at bounding box center [487, 553] width 86 height 19
type input "**********"
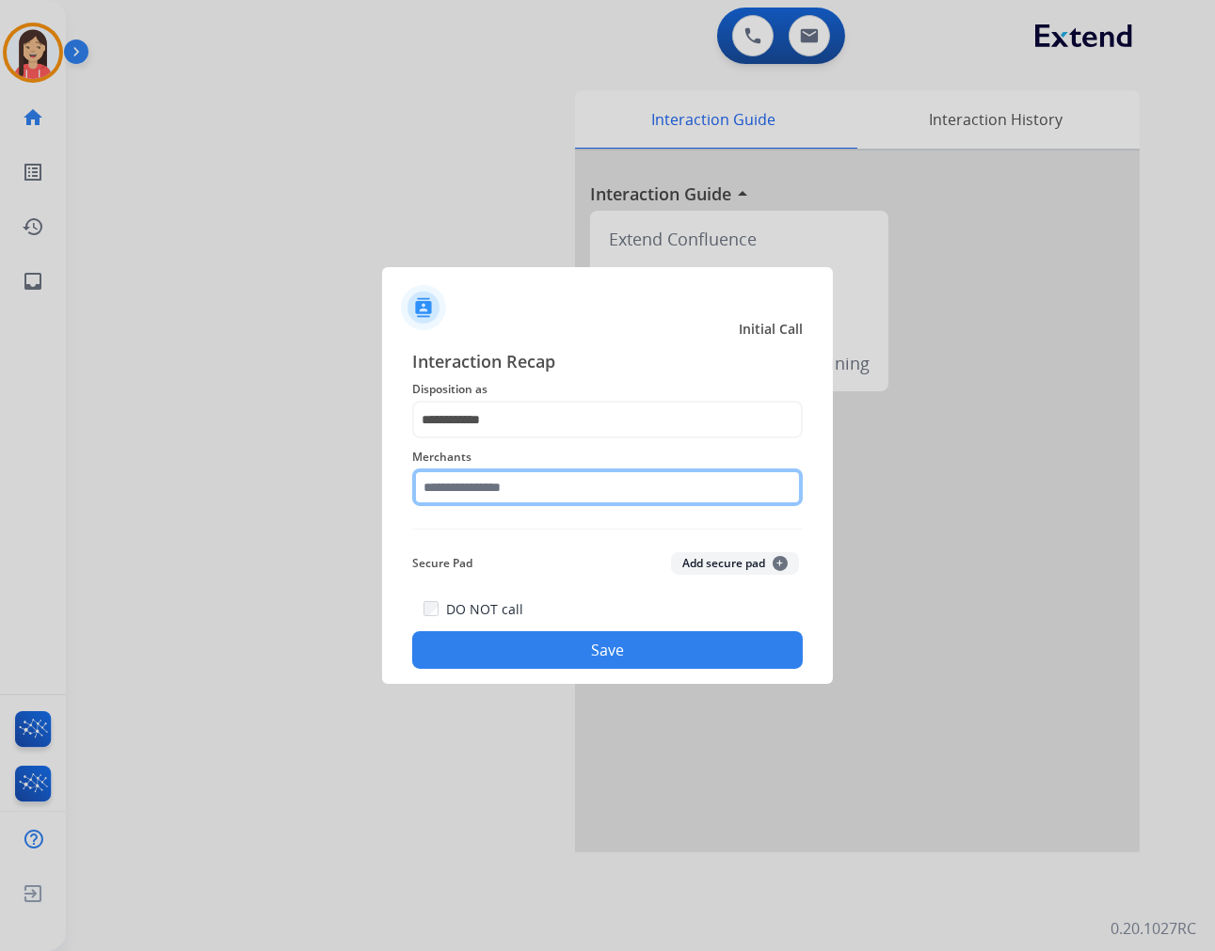
click at [503, 480] on input "text" at bounding box center [607, 488] width 391 height 38
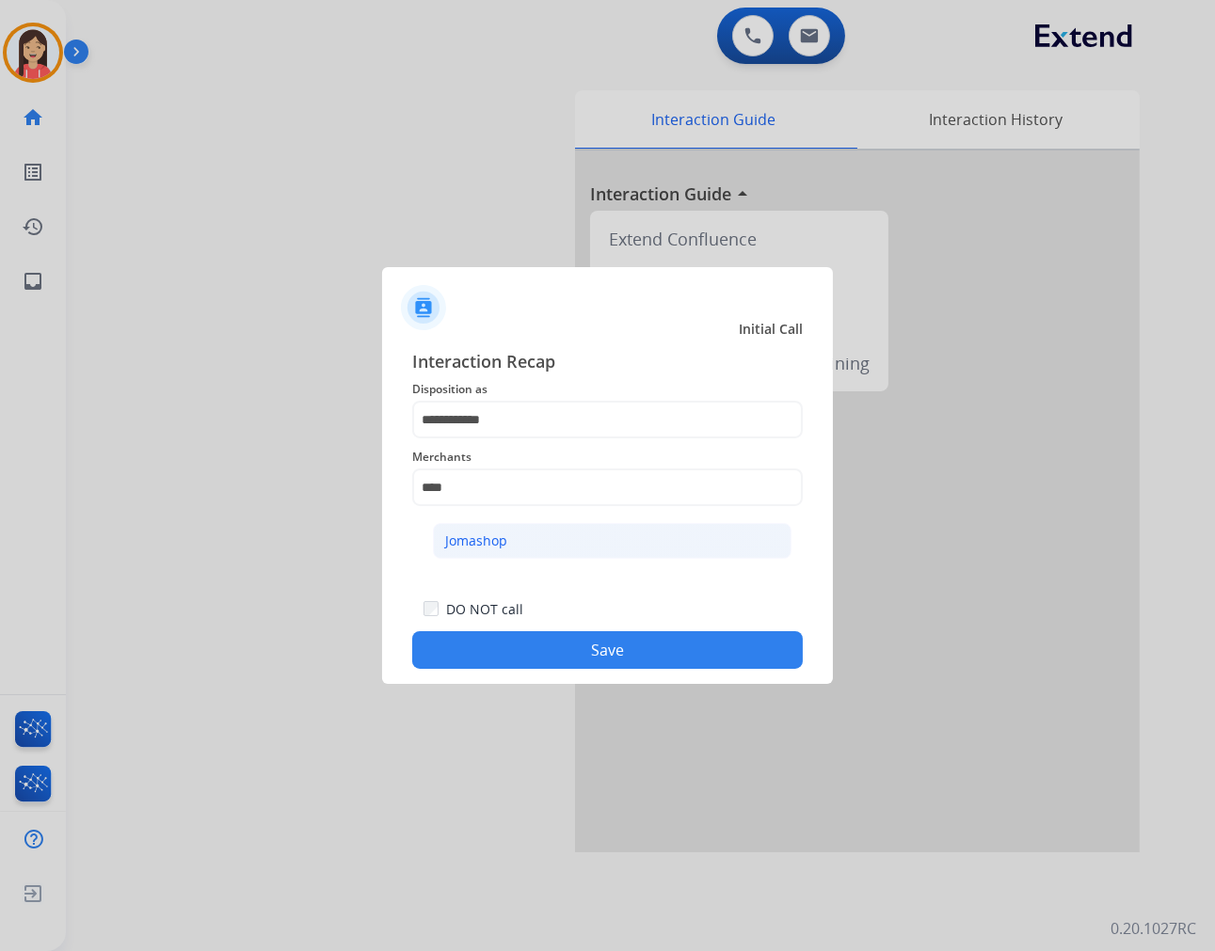
click at [516, 538] on li "Jomashop" at bounding box center [612, 541] width 359 height 36
type input "********"
click at [551, 643] on button "Save" at bounding box center [607, 650] width 391 height 38
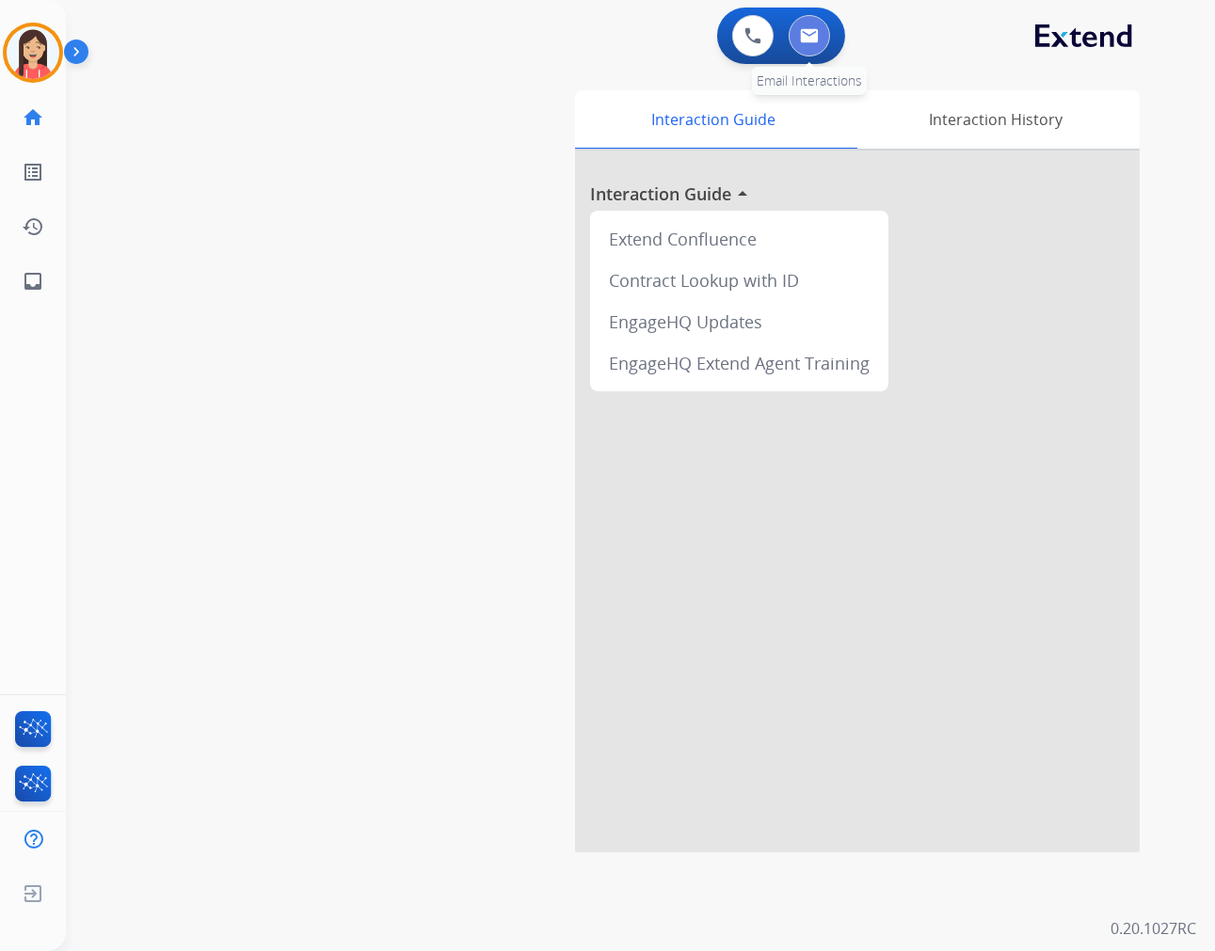
click at [810, 25] on button at bounding box center [809, 35] width 41 height 41
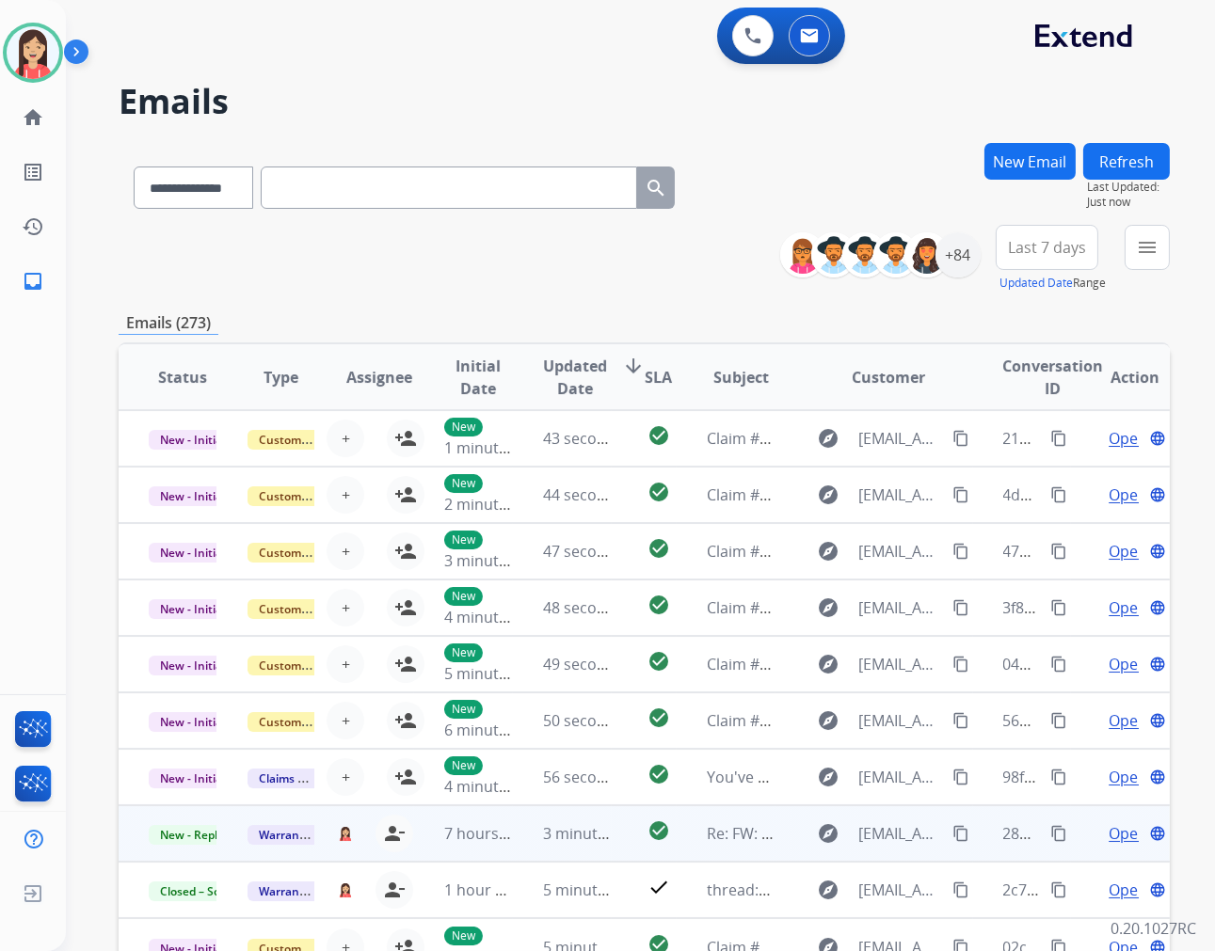
click at [521, 845] on td "3 minutes ago" at bounding box center [562, 833] width 99 height 56
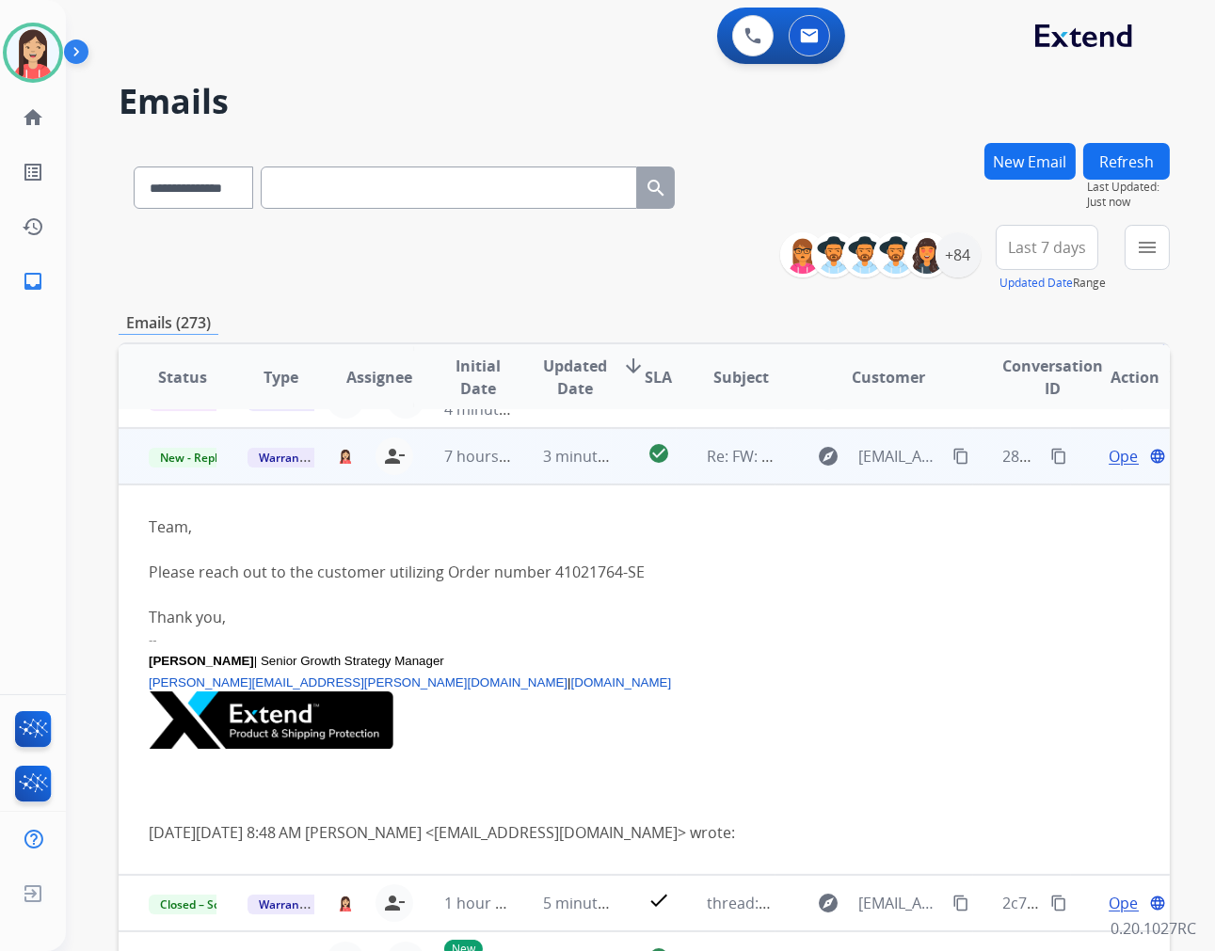
scroll to position [390, 0]
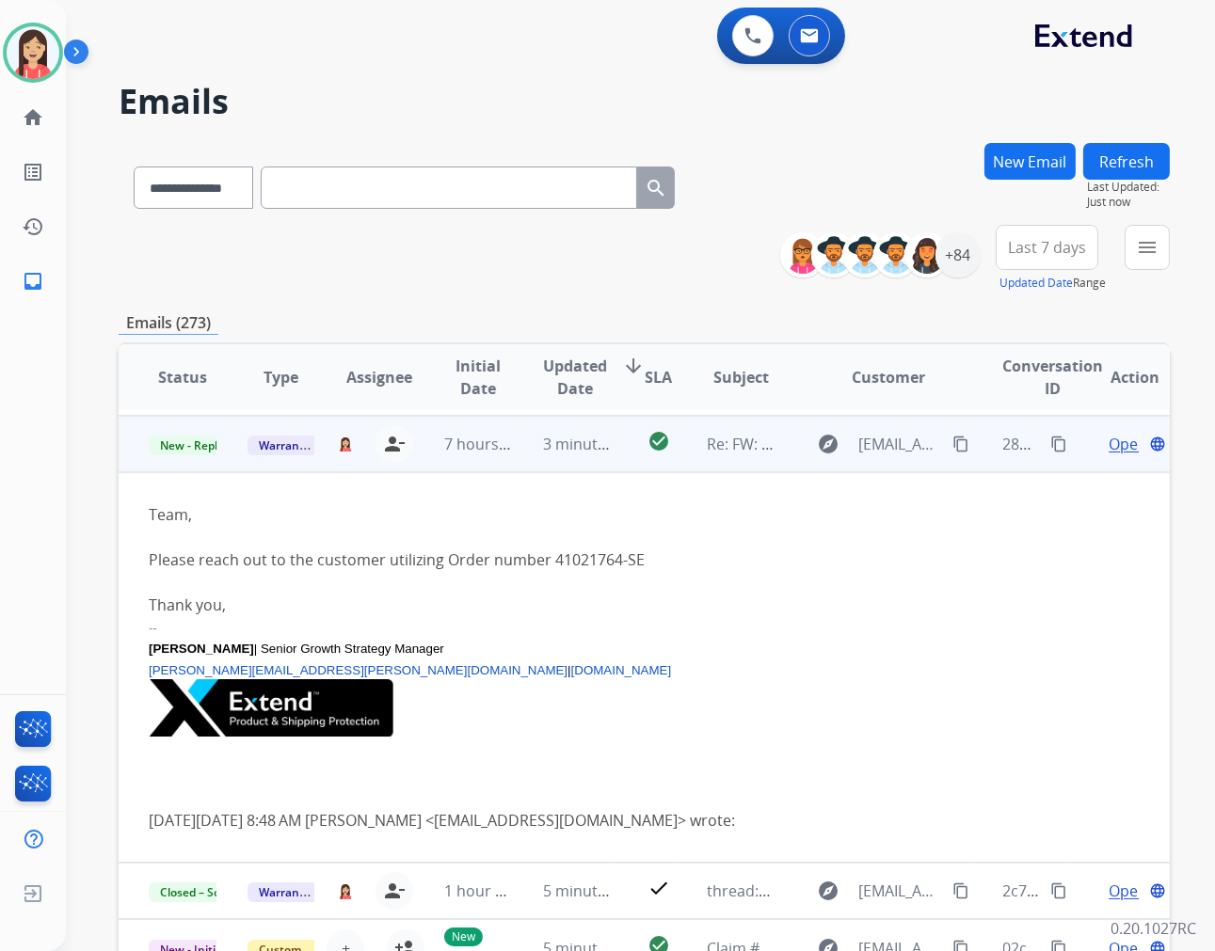
click at [677, 575] on div at bounding box center [546, 582] width 794 height 23
click at [1116, 452] on span "Open" at bounding box center [1127, 444] width 39 height 23
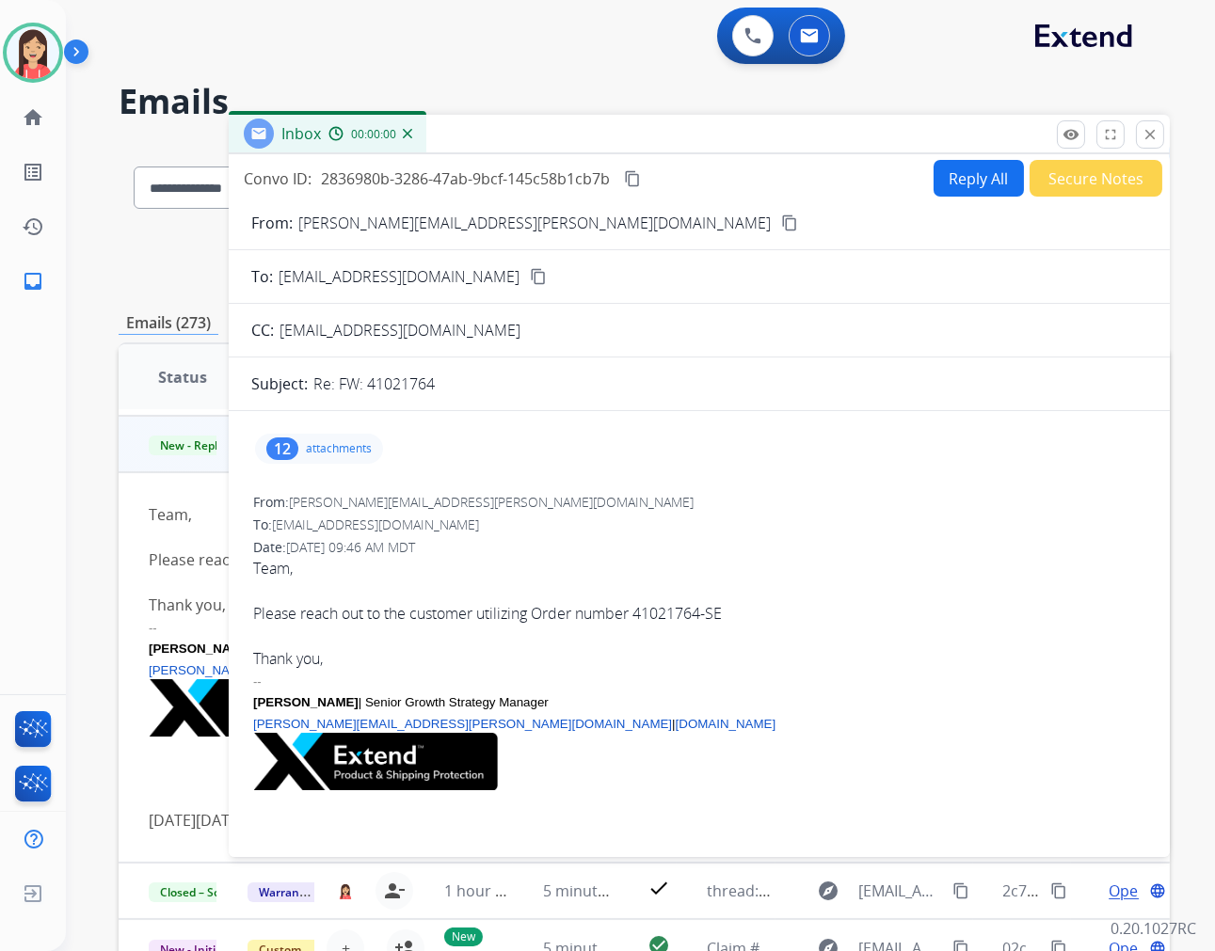
click at [953, 164] on button "Reply All" at bounding box center [978, 178] width 90 height 37
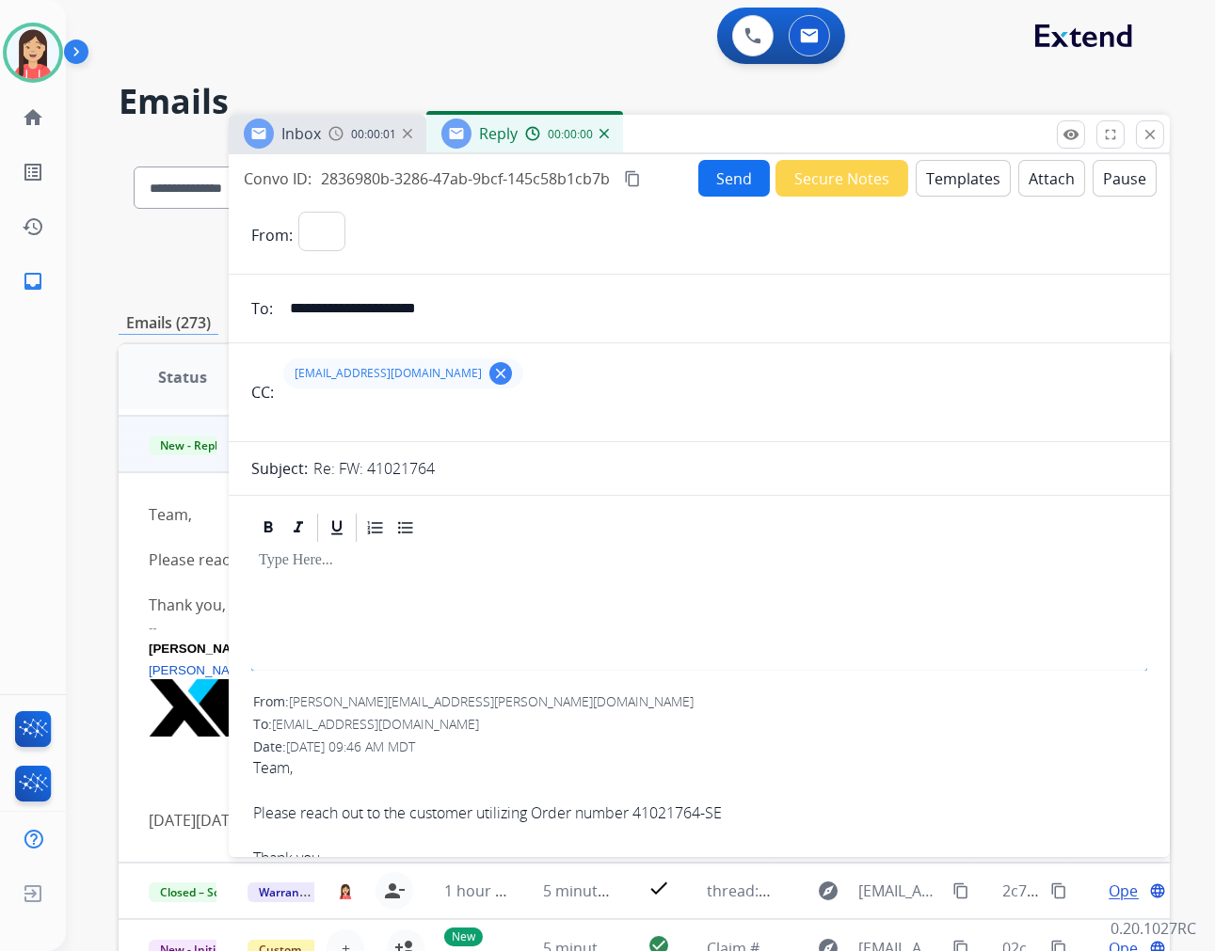
click at [952, 192] on button "Templates" at bounding box center [963, 178] width 95 height 37
select select "**********"
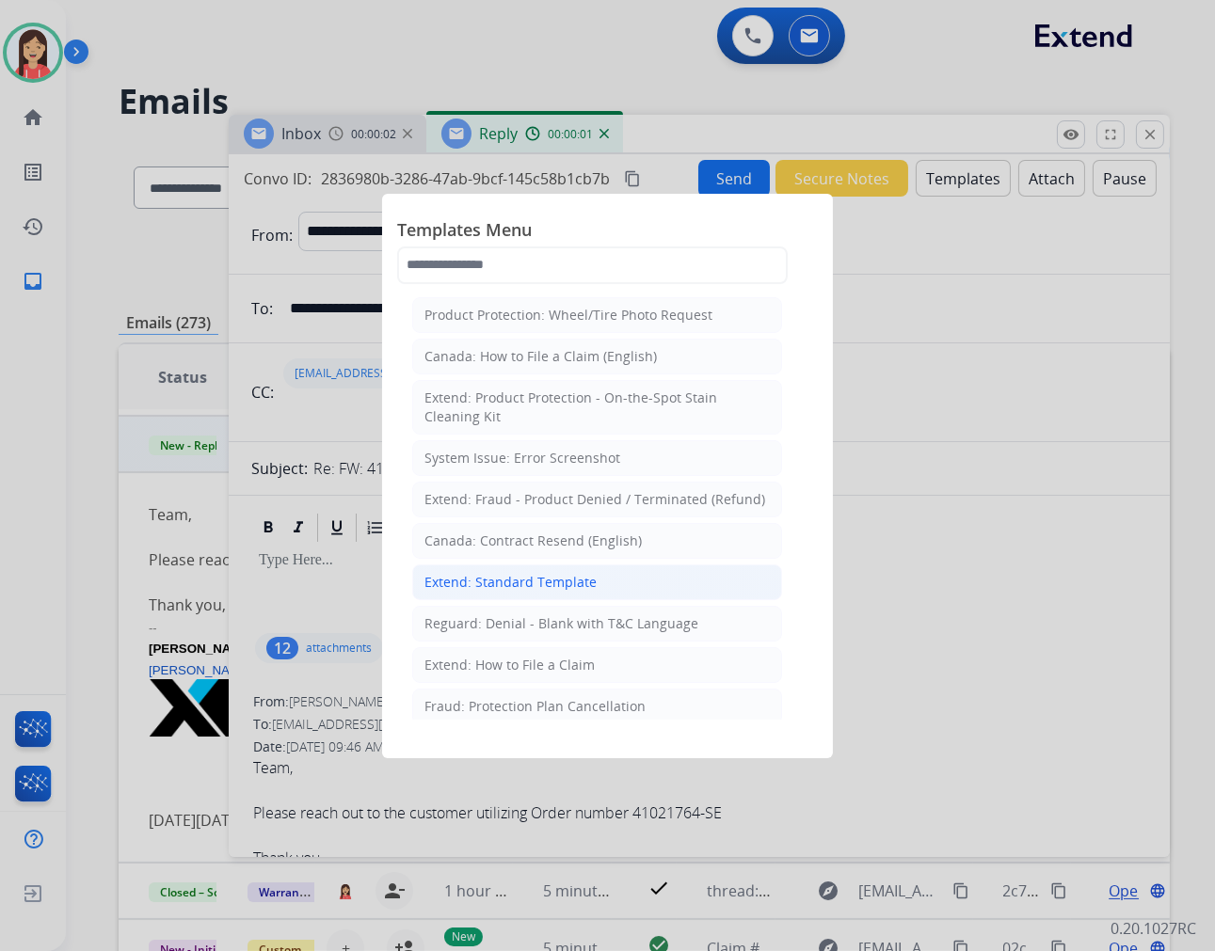
click at [518, 585] on div "Extend: Standard Template" at bounding box center [510, 582] width 172 height 19
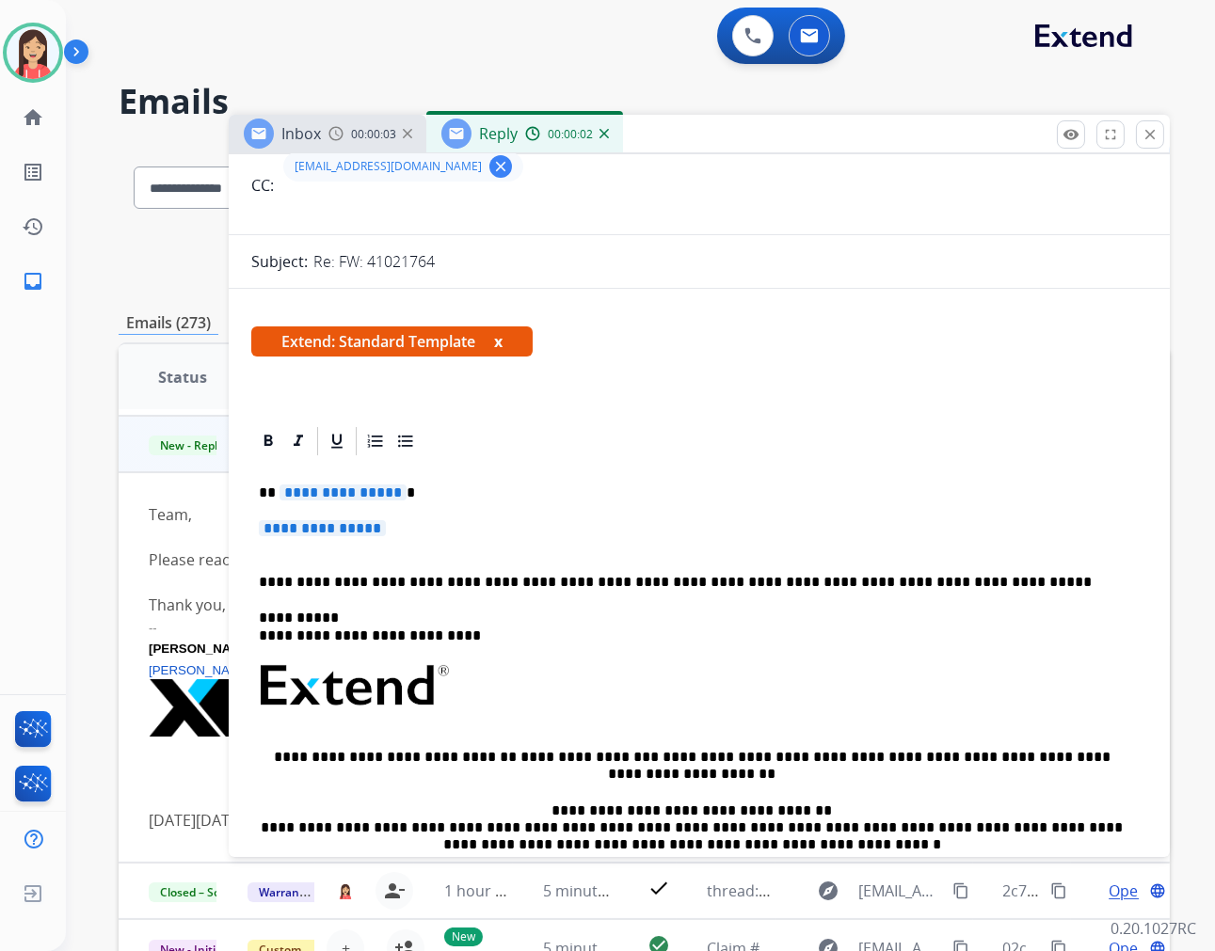
scroll to position [209, 0]
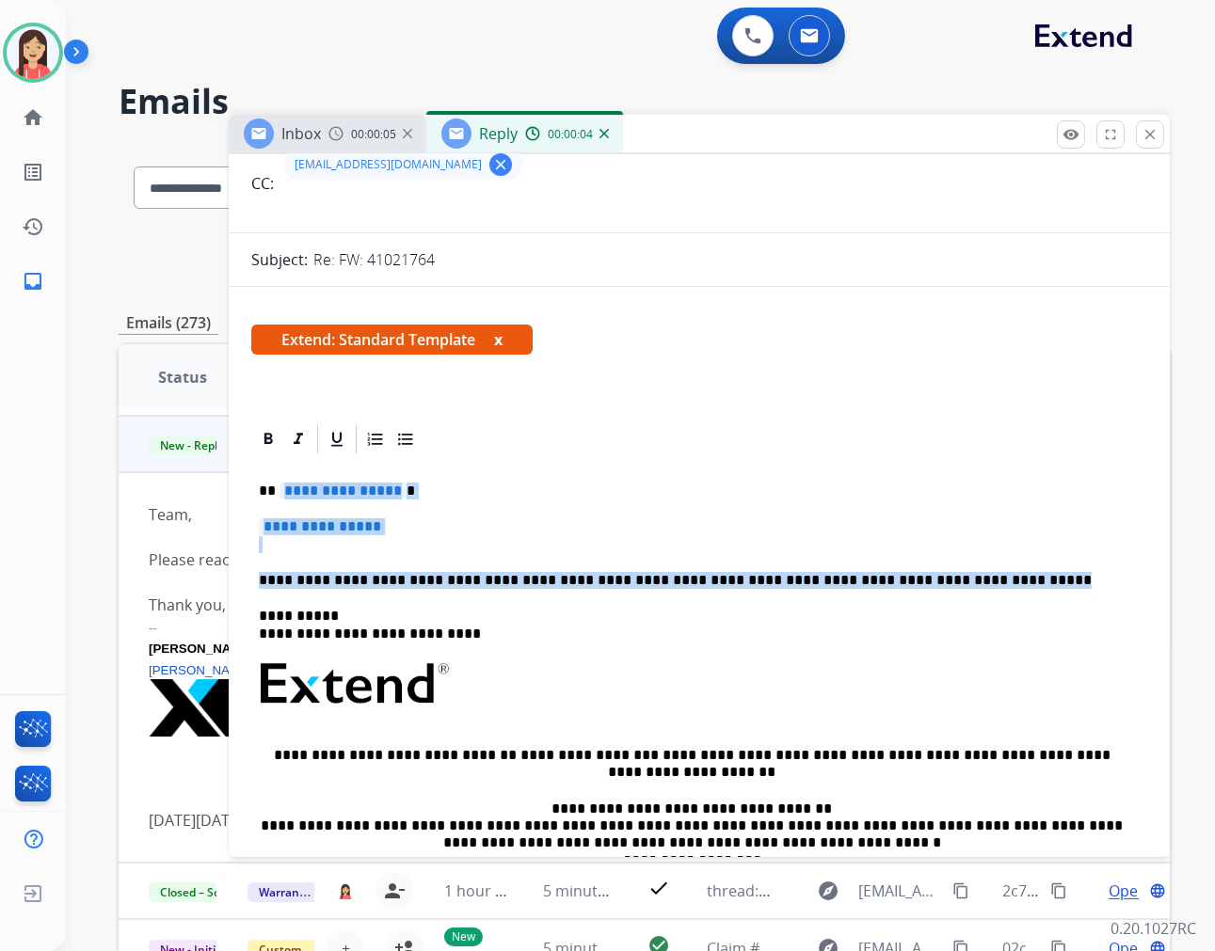
drag, startPoint x: 278, startPoint y: 482, endPoint x: 996, endPoint y: 569, distance: 723.3
click at [996, 569] on div "**********" at bounding box center [699, 728] width 896 height 544
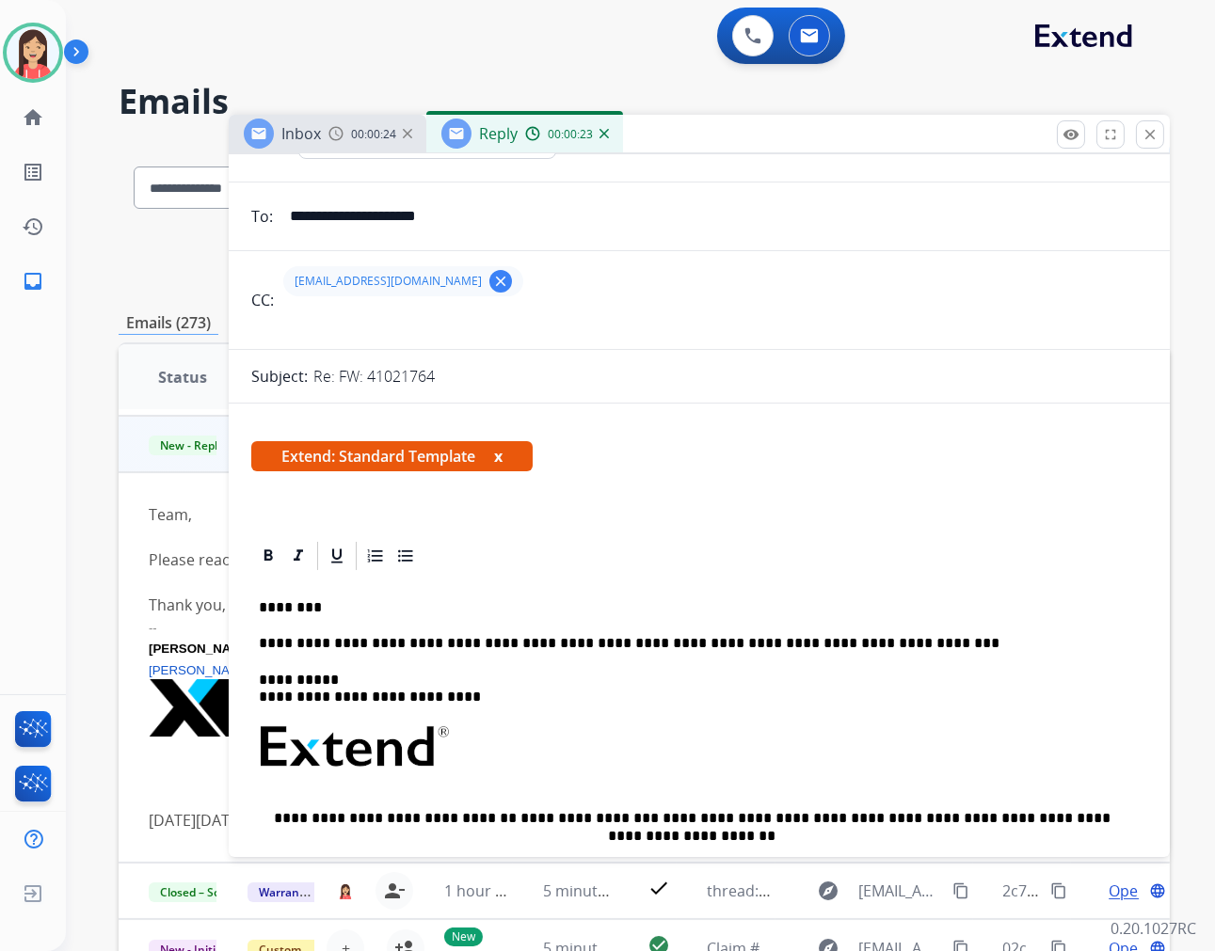
scroll to position [0, 0]
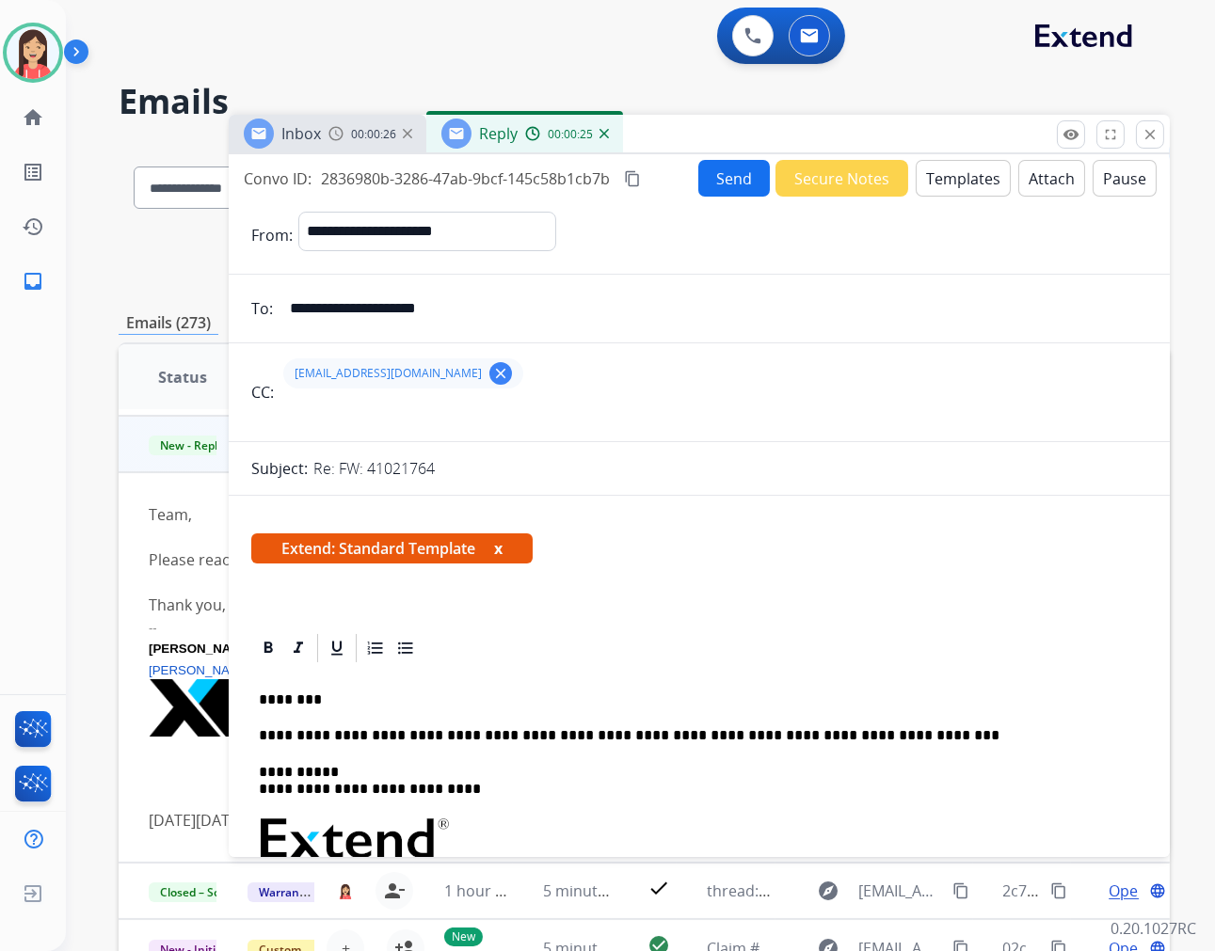
click at [719, 180] on button "Send" at bounding box center [734, 178] width 72 height 37
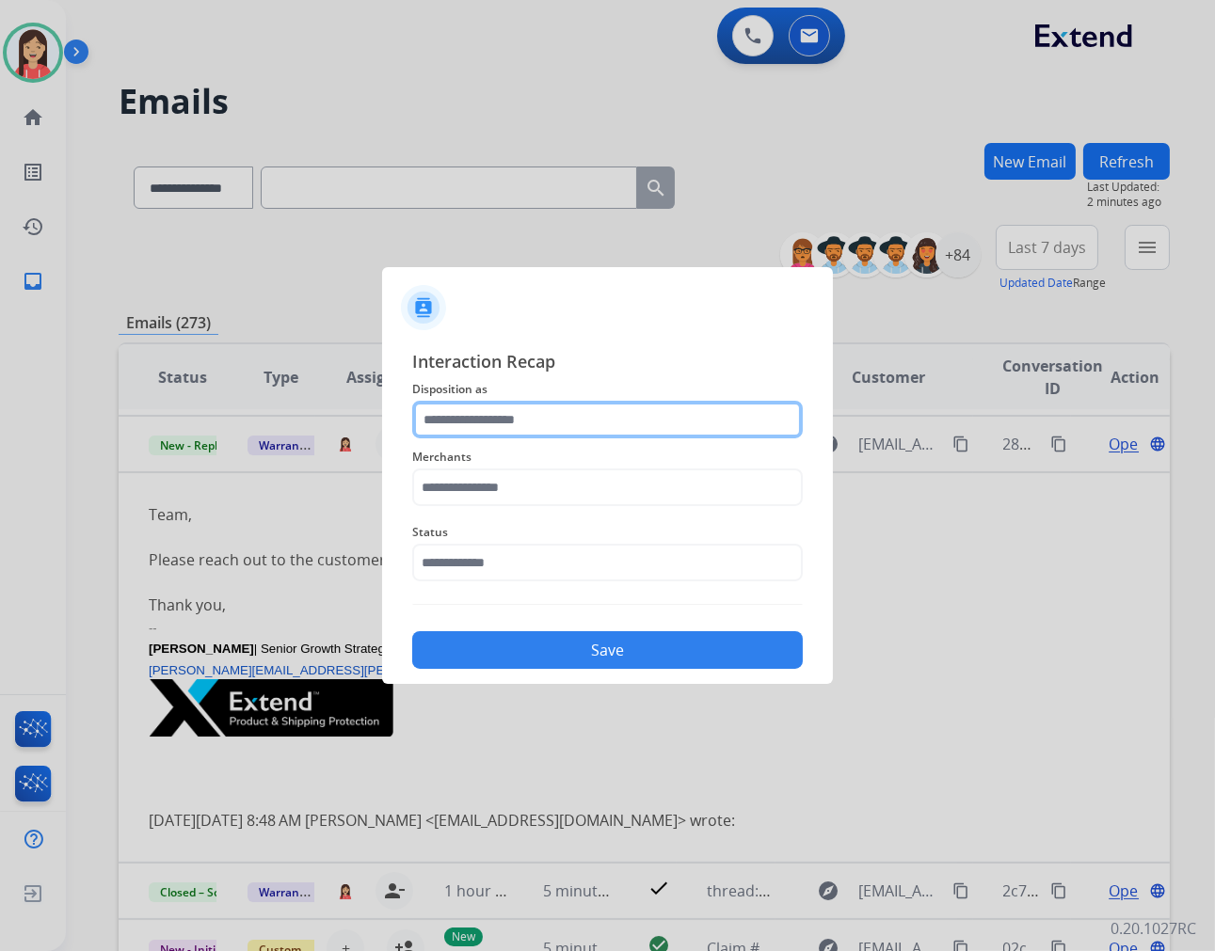
click at [586, 403] on input "text" at bounding box center [607, 420] width 391 height 38
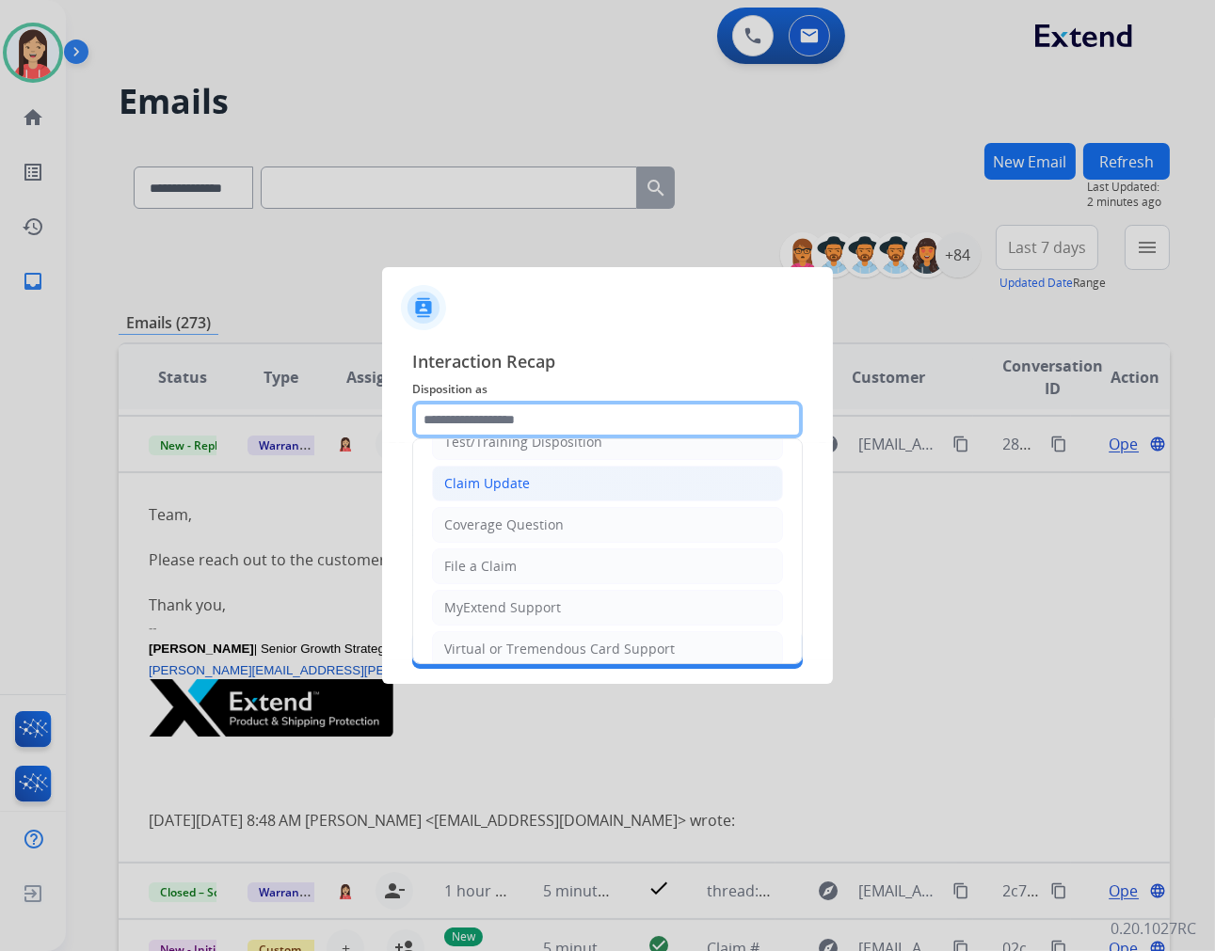
scroll to position [209, 0]
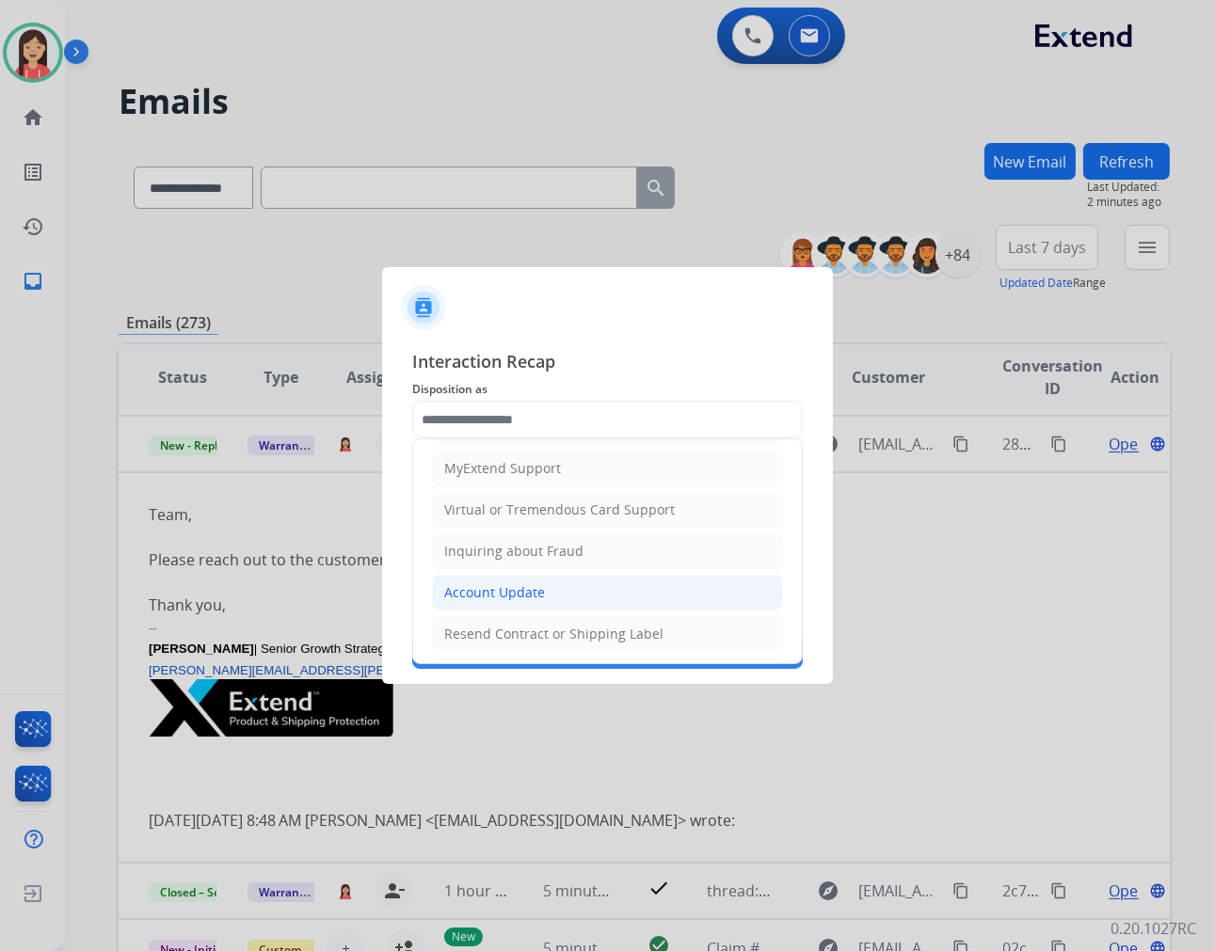
click at [510, 597] on div "Account Update" at bounding box center [494, 592] width 101 height 19
type input "**********"
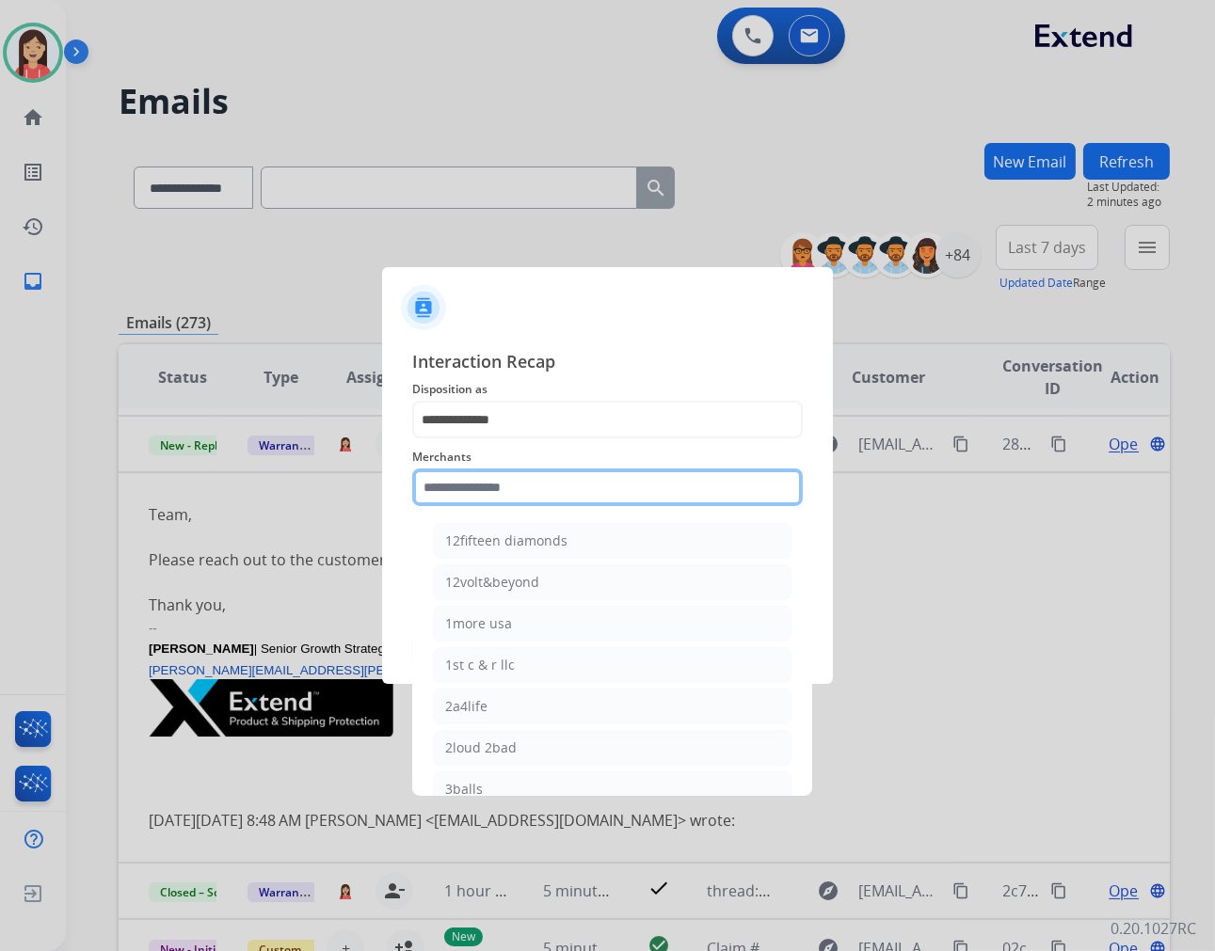
click at [540, 491] on input "text" at bounding box center [607, 488] width 391 height 38
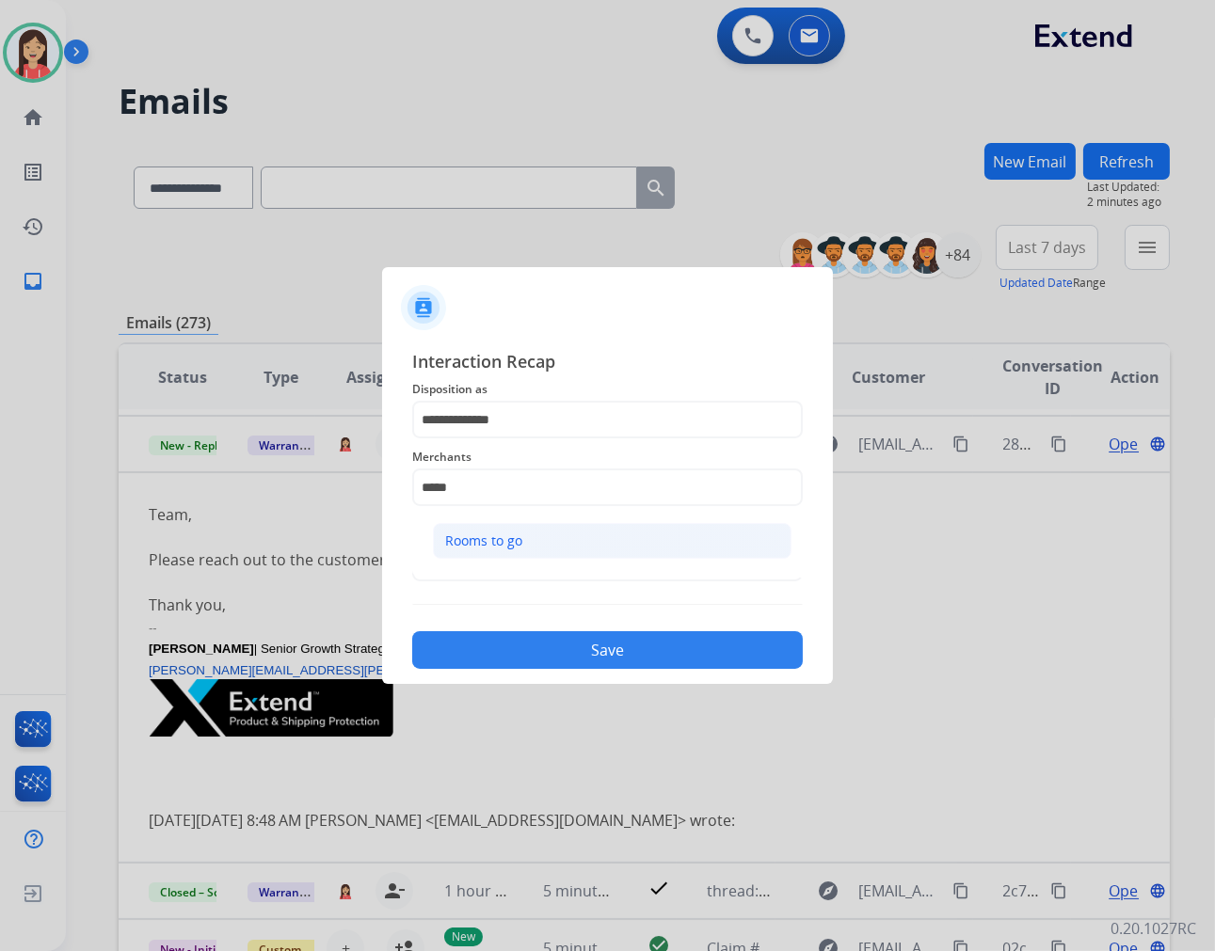
click at [552, 532] on li "Rooms to go" at bounding box center [612, 541] width 359 height 36
type input "**********"
click at [542, 550] on input "text" at bounding box center [607, 563] width 391 height 38
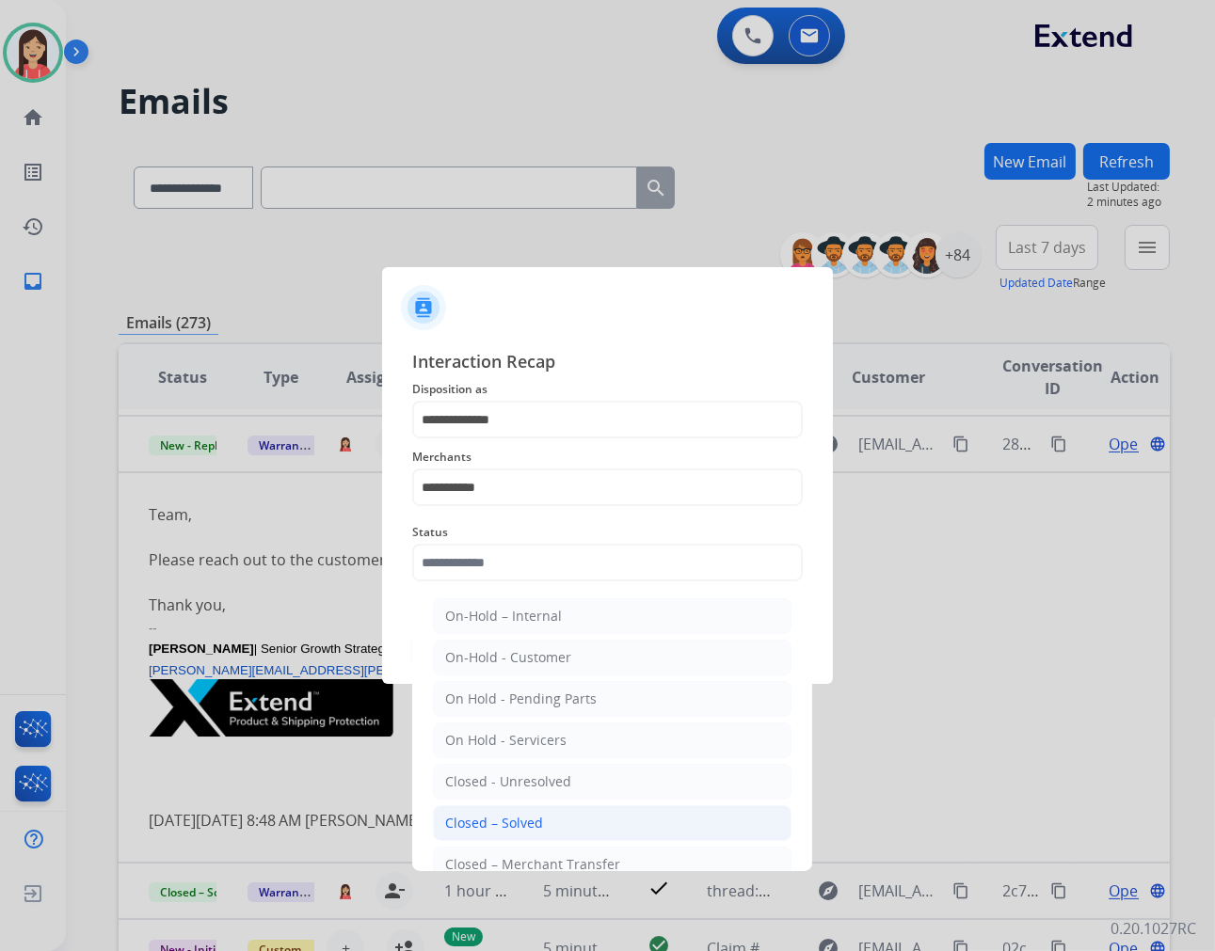
click at [469, 809] on li "Closed – Solved" at bounding box center [612, 823] width 359 height 36
type input "**********"
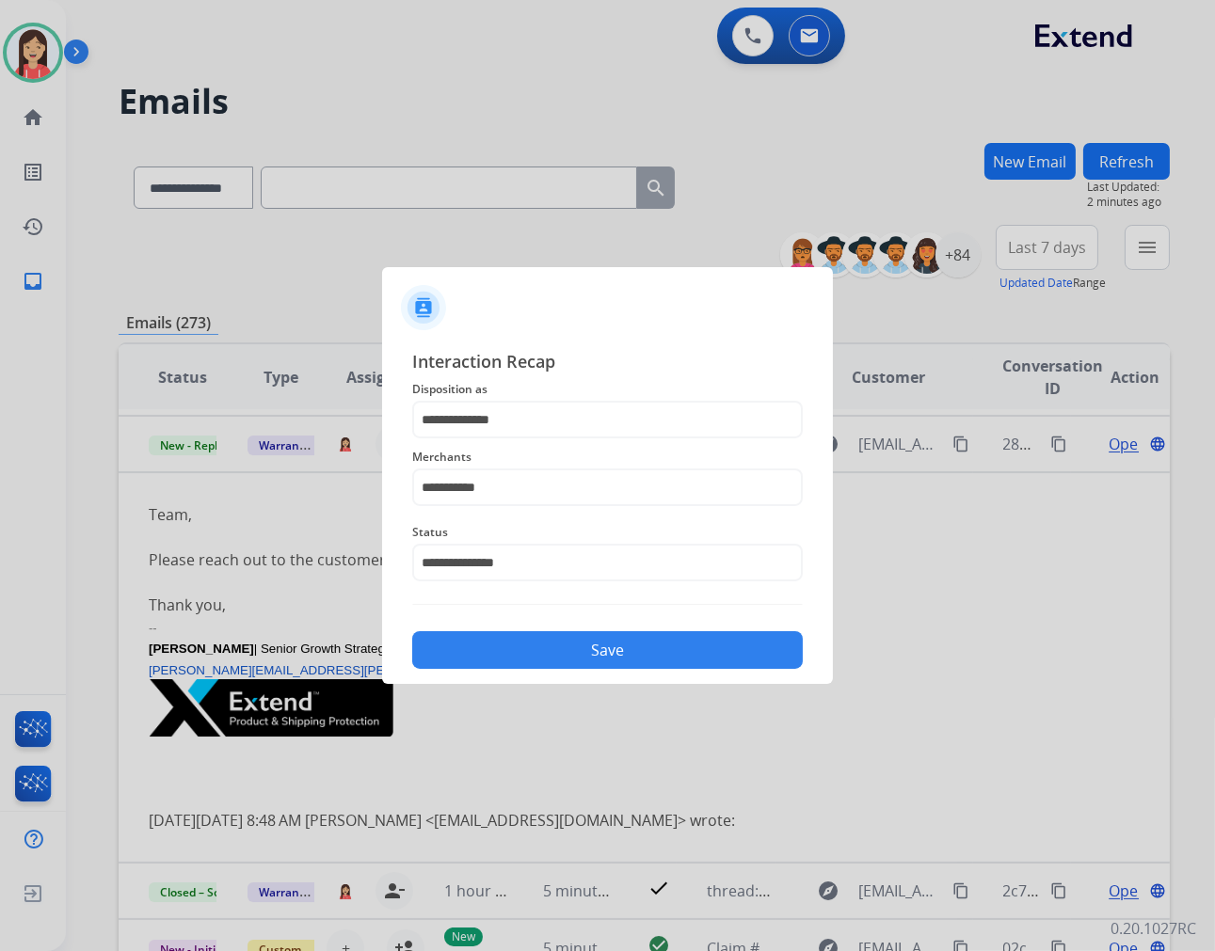
click at [541, 646] on button "Save" at bounding box center [607, 650] width 391 height 38
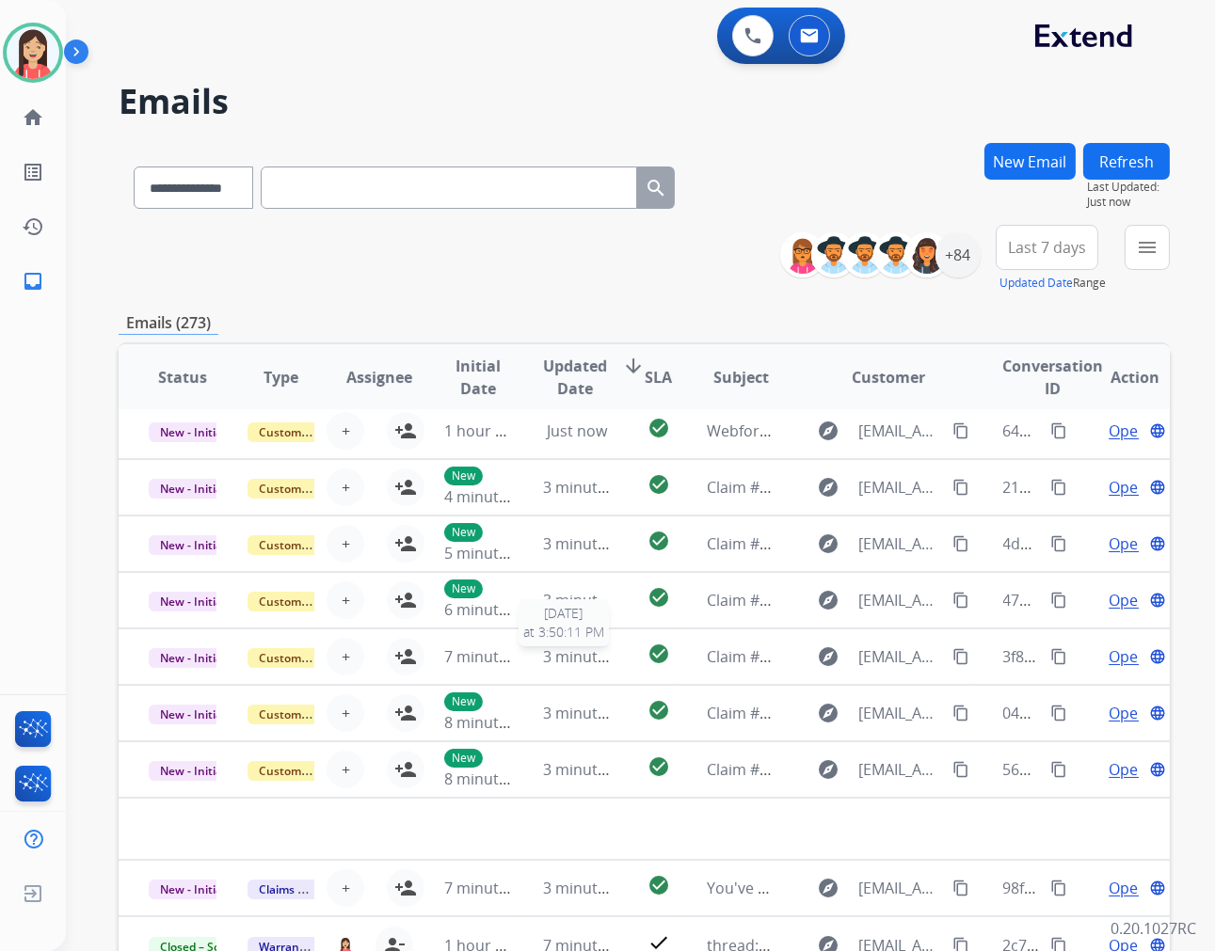
scroll to position [62, 0]
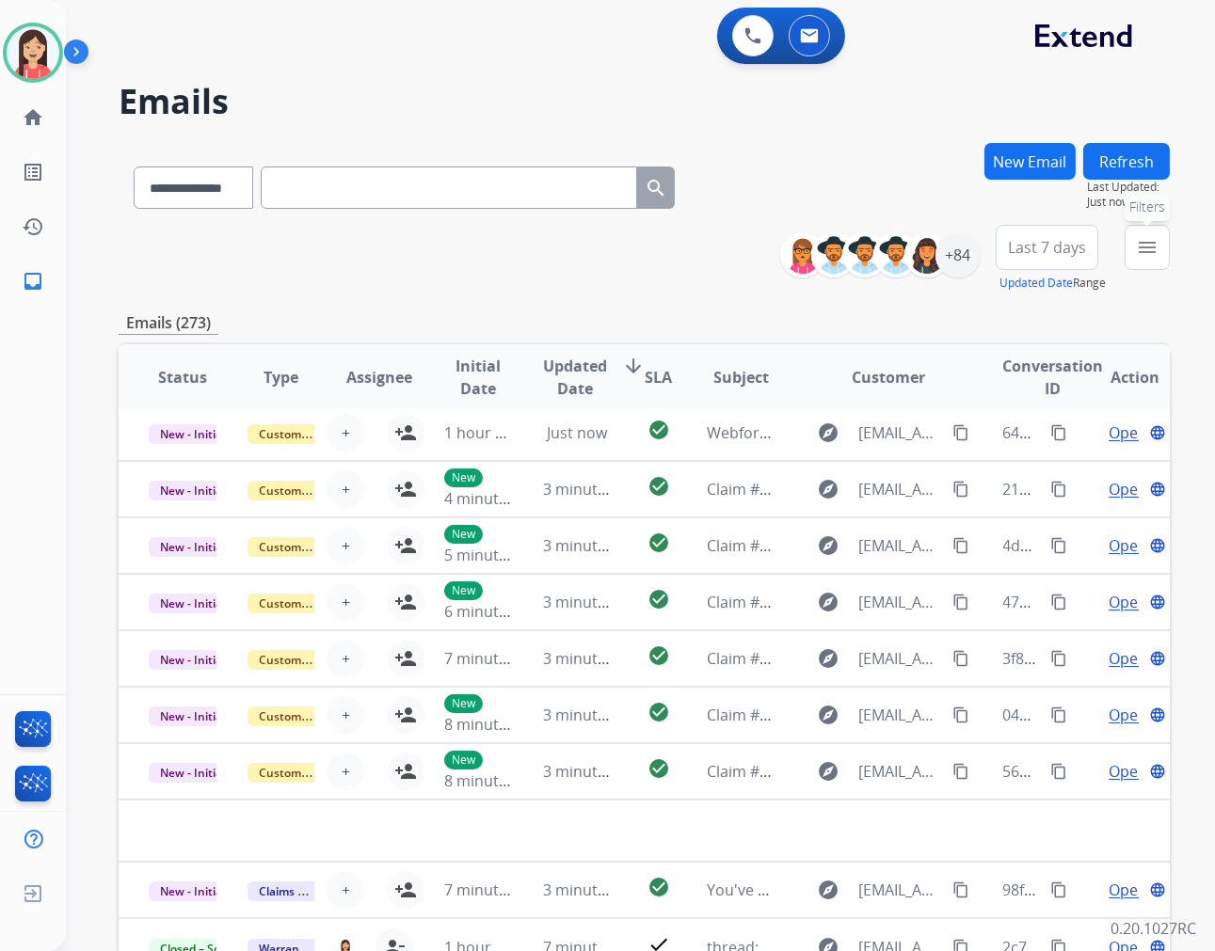
click at [1140, 238] on mat-icon "menu" at bounding box center [1147, 247] width 23 height 23
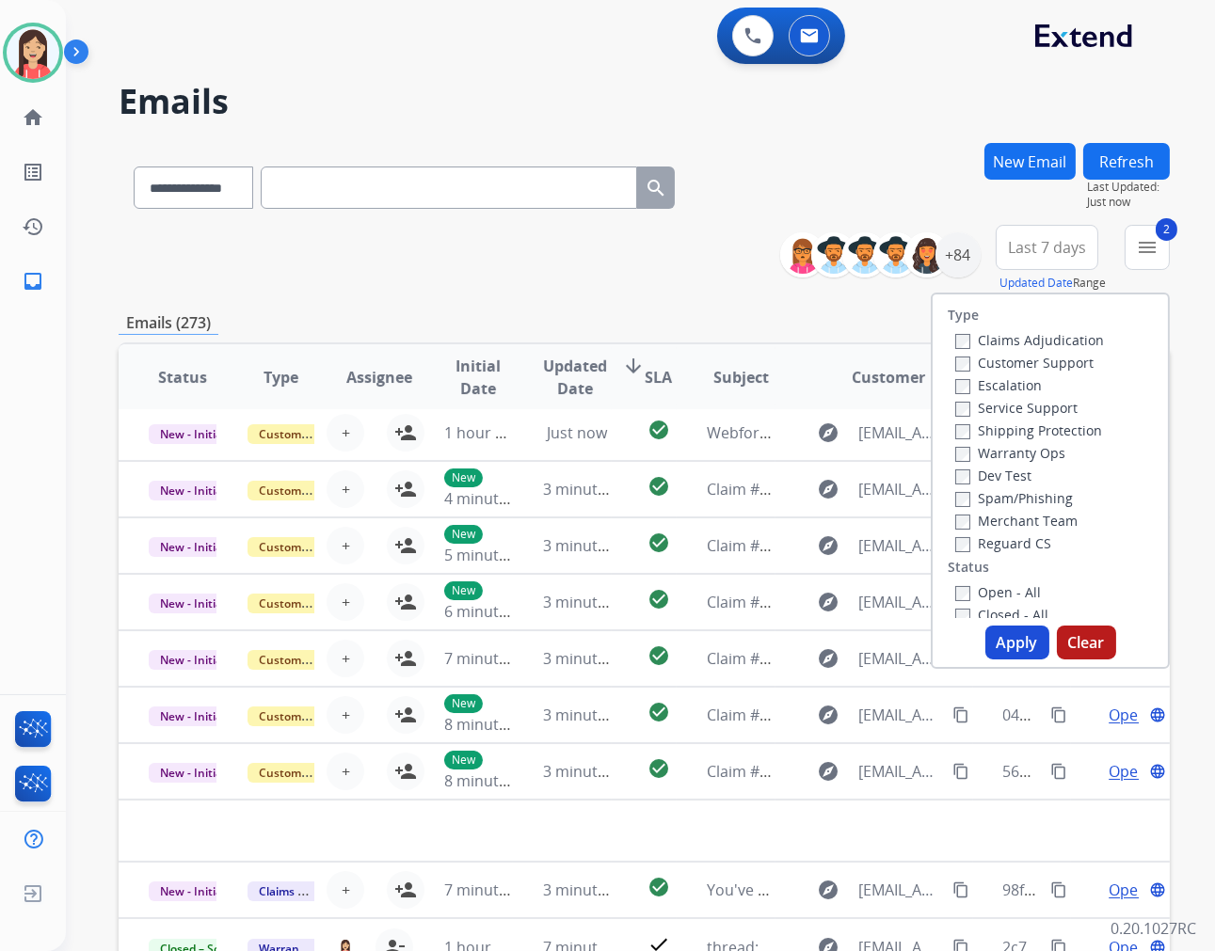
click at [1003, 659] on button "Apply" at bounding box center [1017, 643] width 64 height 34
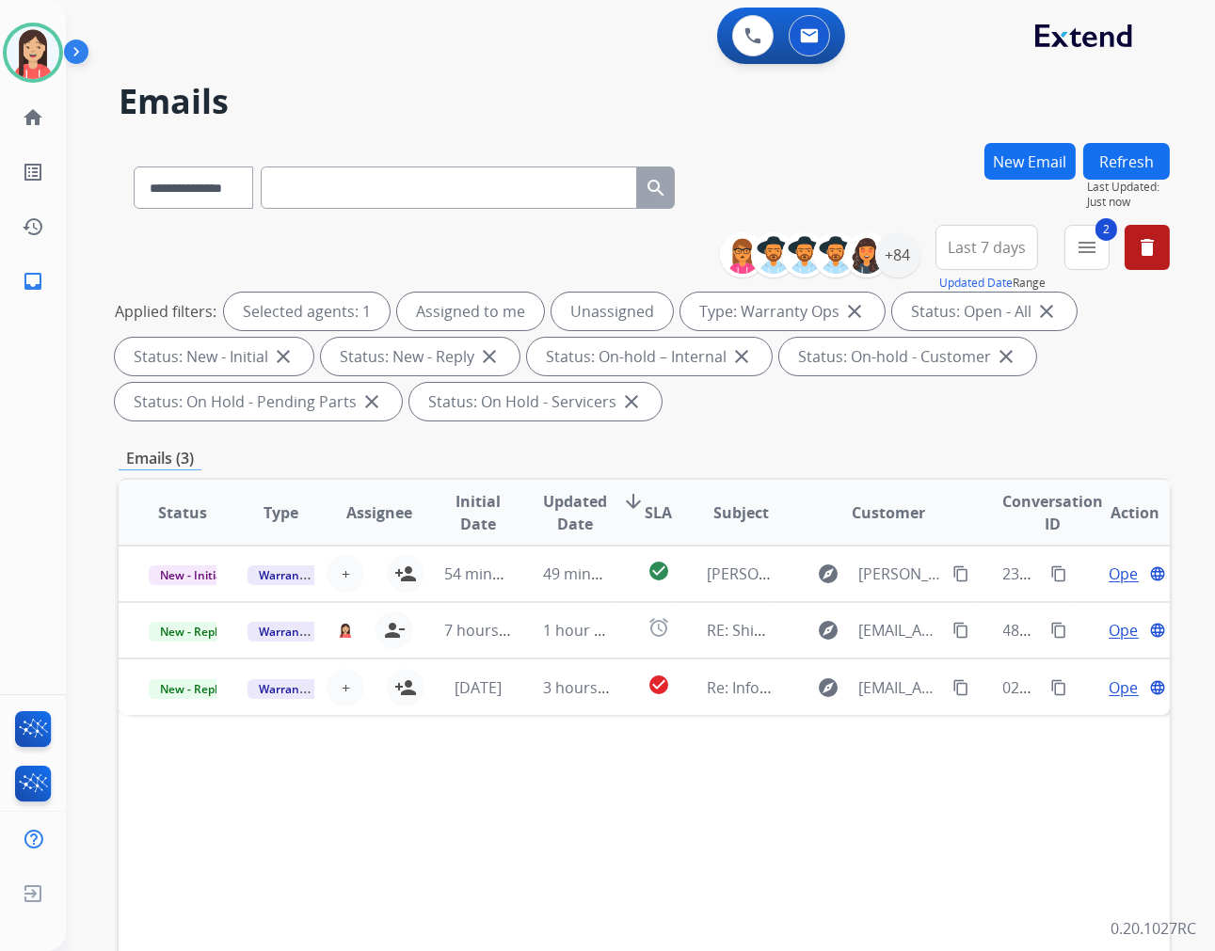
scroll to position [0, 0]
click at [901, 255] on div "+84" at bounding box center [897, 254] width 45 height 45
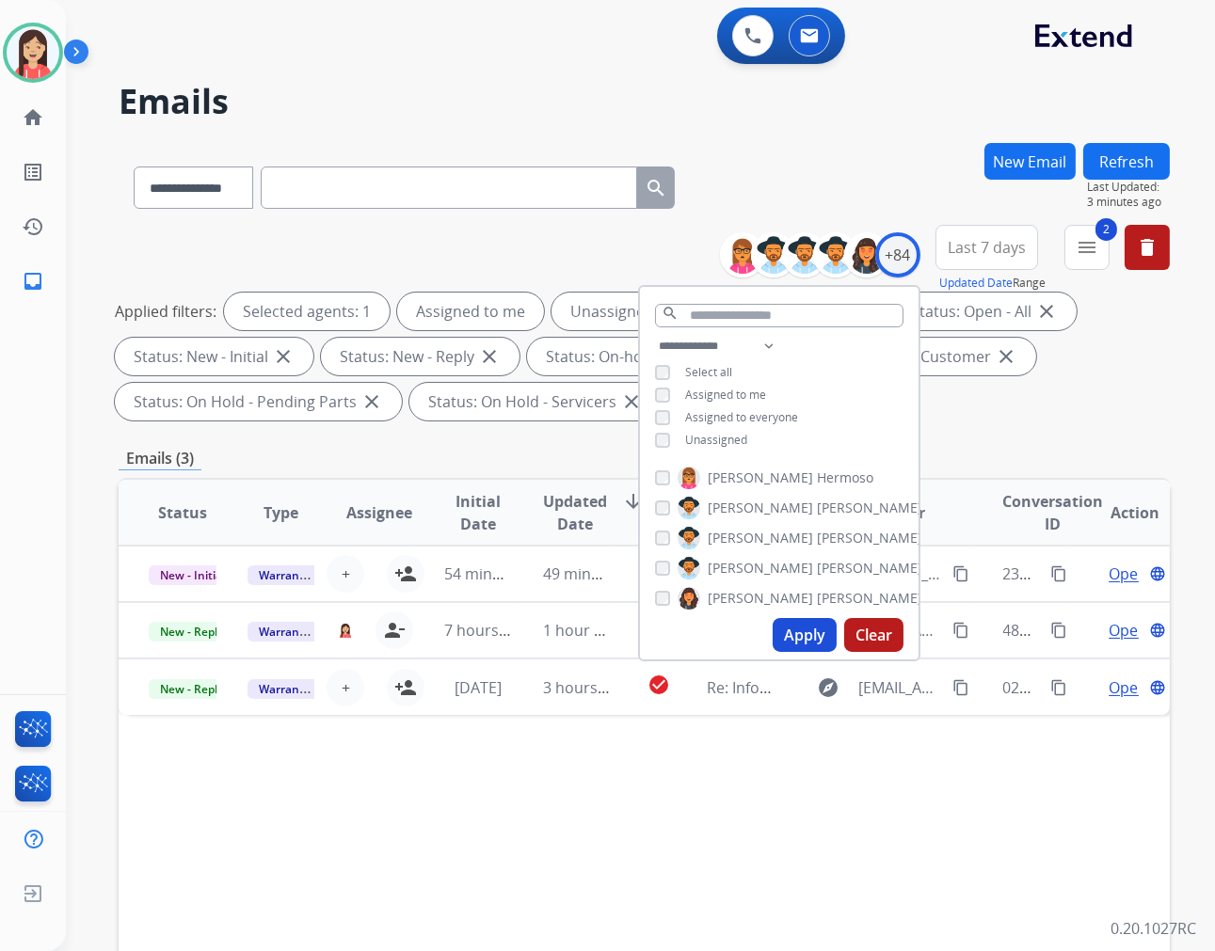
click at [589, 836] on div "Status Type Assignee Initial Date Updated Date arrow_downward SLA Subject Custo…" at bounding box center [644, 793] width 1051 height 630
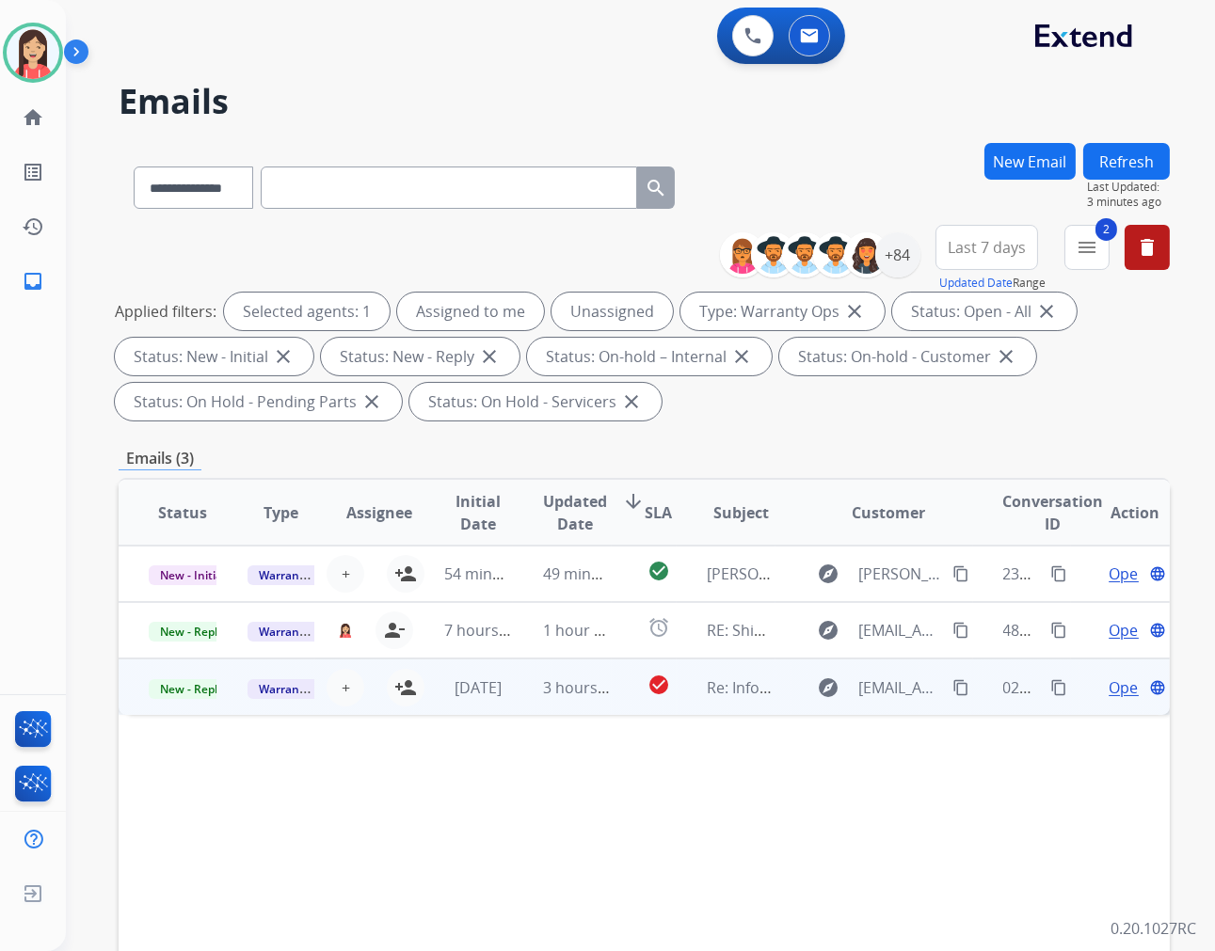
click at [602, 708] on td "3 hours ago" at bounding box center [562, 687] width 99 height 56
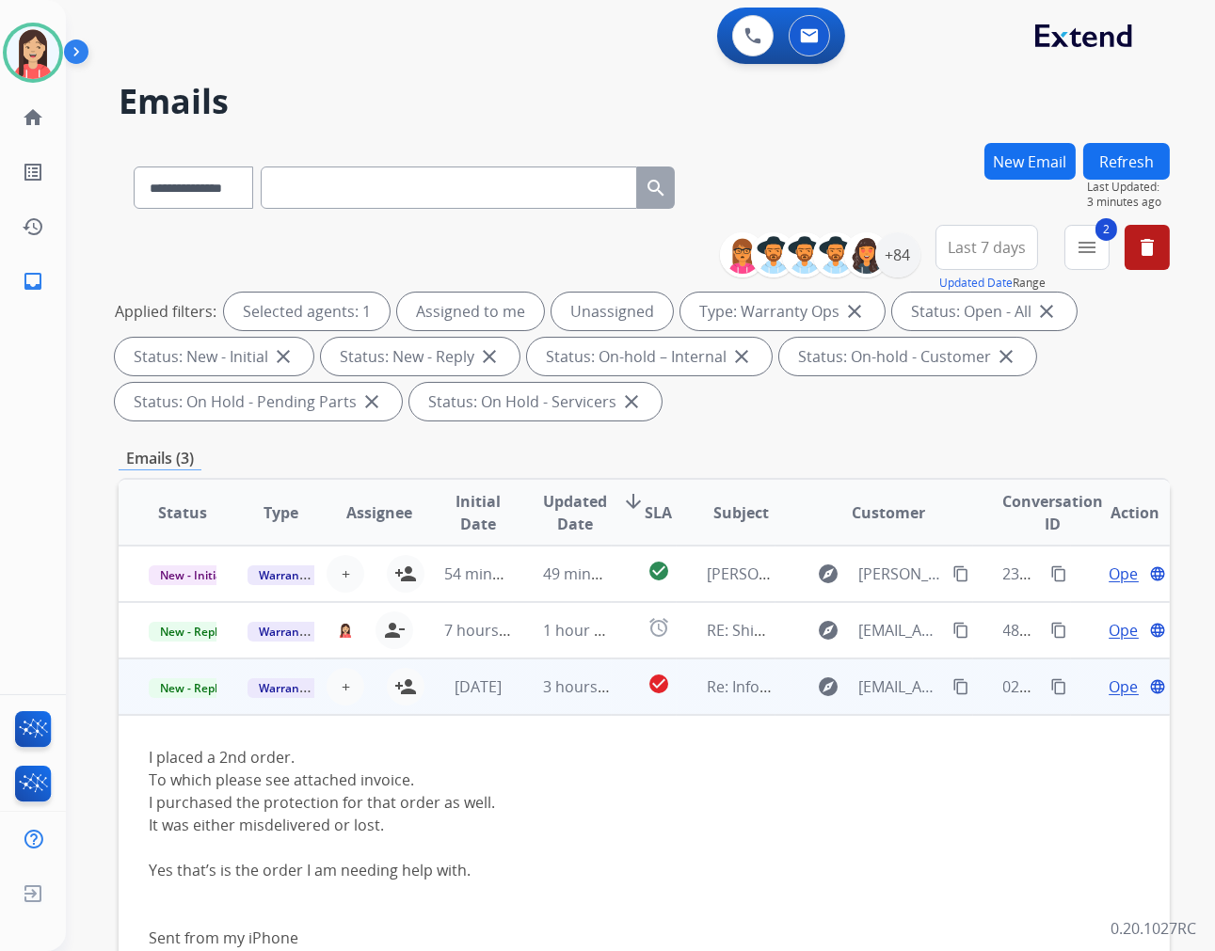
click at [1108, 688] on span "Open" at bounding box center [1127, 687] width 39 height 23
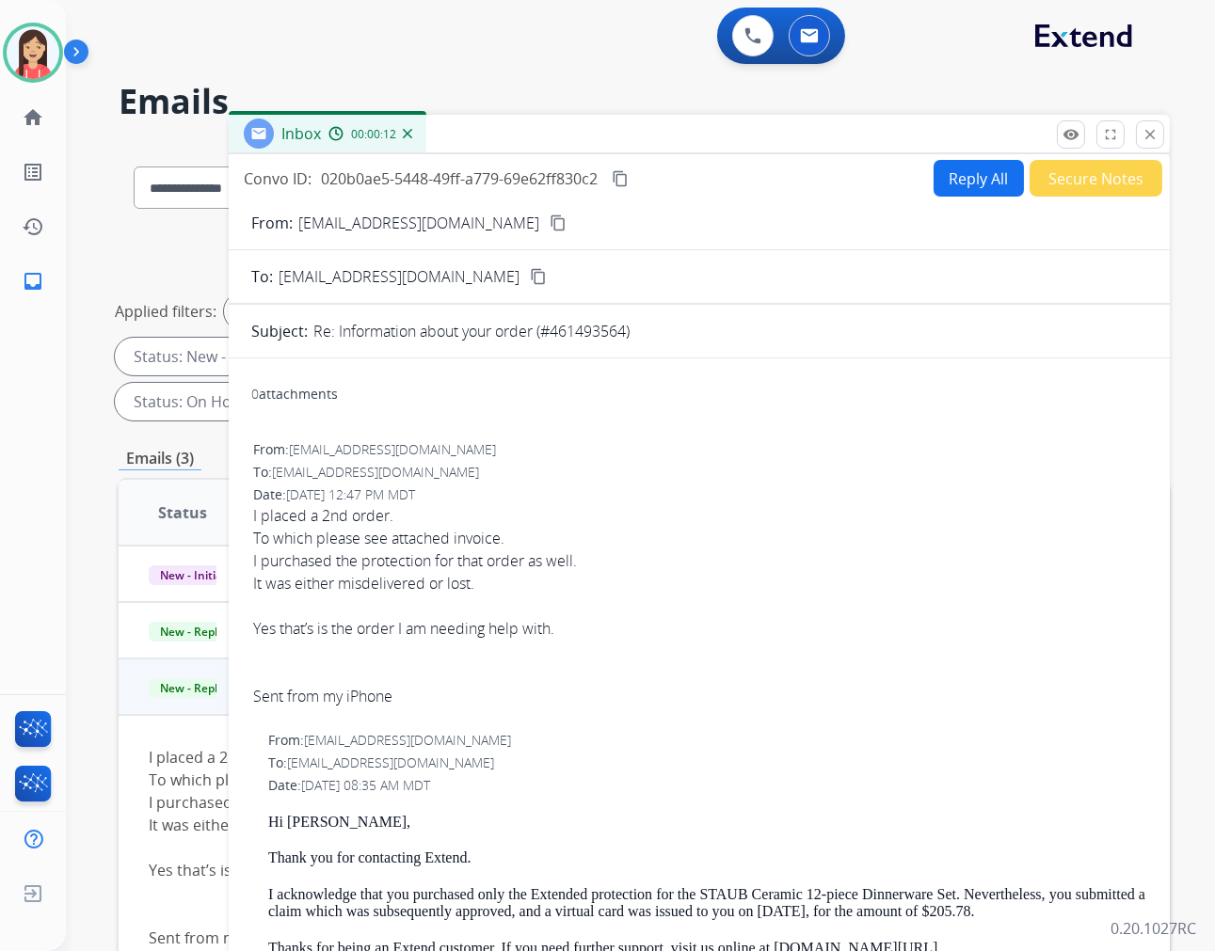
drag, startPoint x: 1155, startPoint y: 143, endPoint x: 1052, endPoint y: 99, distance: 111.7
click at [1155, 143] on button "close Close" at bounding box center [1150, 134] width 28 height 28
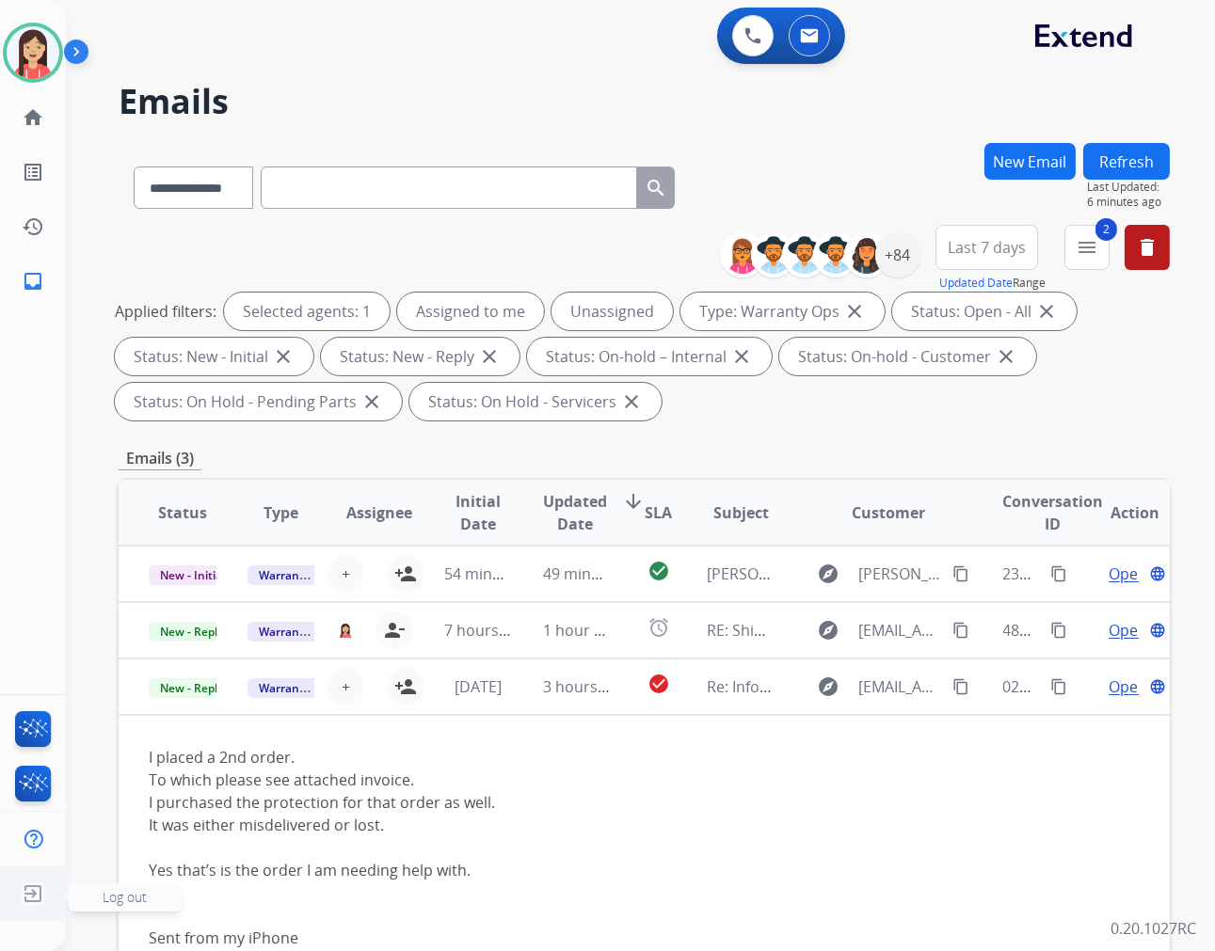
click at [39, 899] on img at bounding box center [33, 894] width 34 height 36
